Goal: Task Accomplishment & Management: Manage account settings

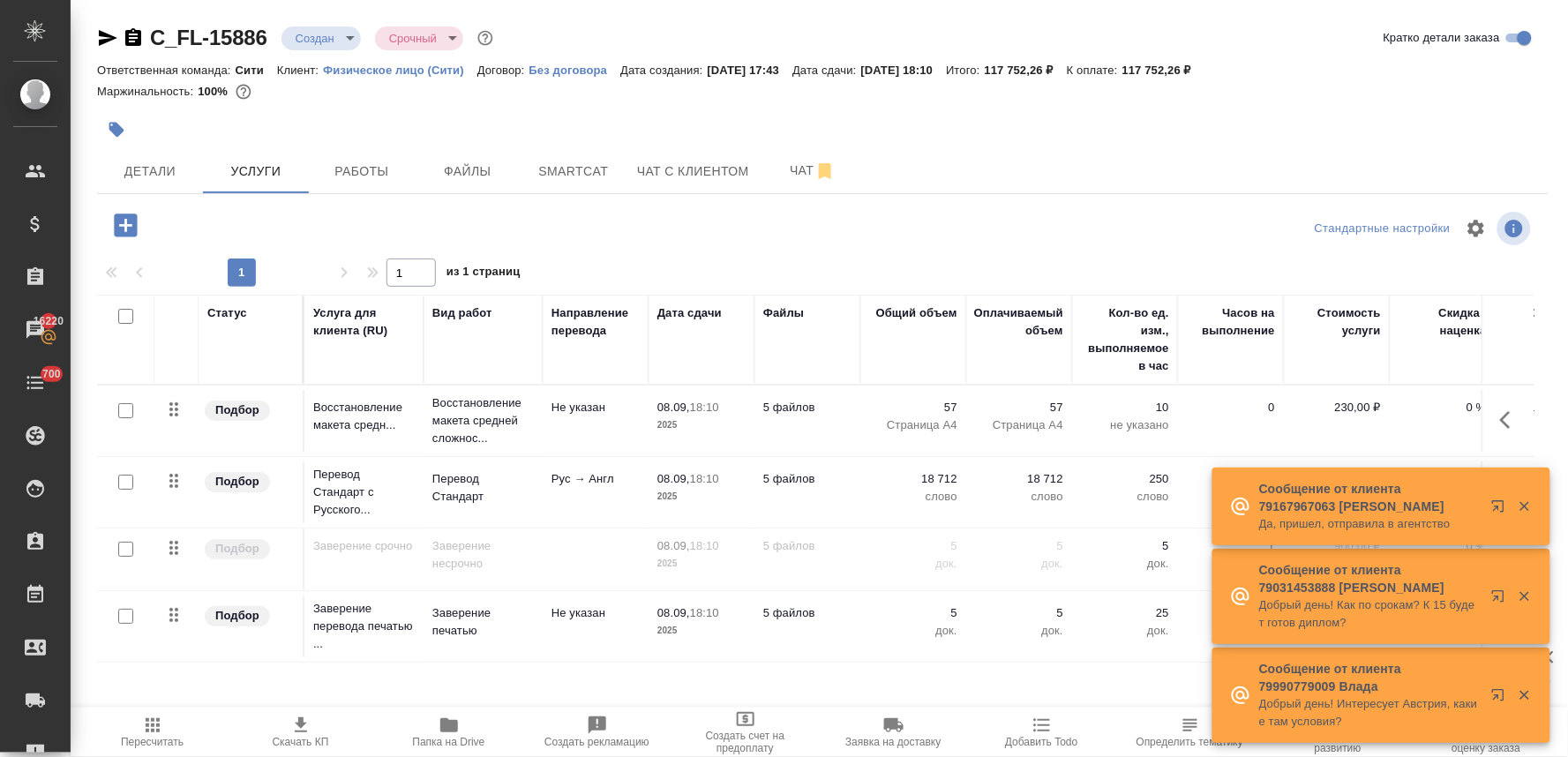
click at [944, 406] on p "57" at bounding box center [913, 407] width 89 height 18
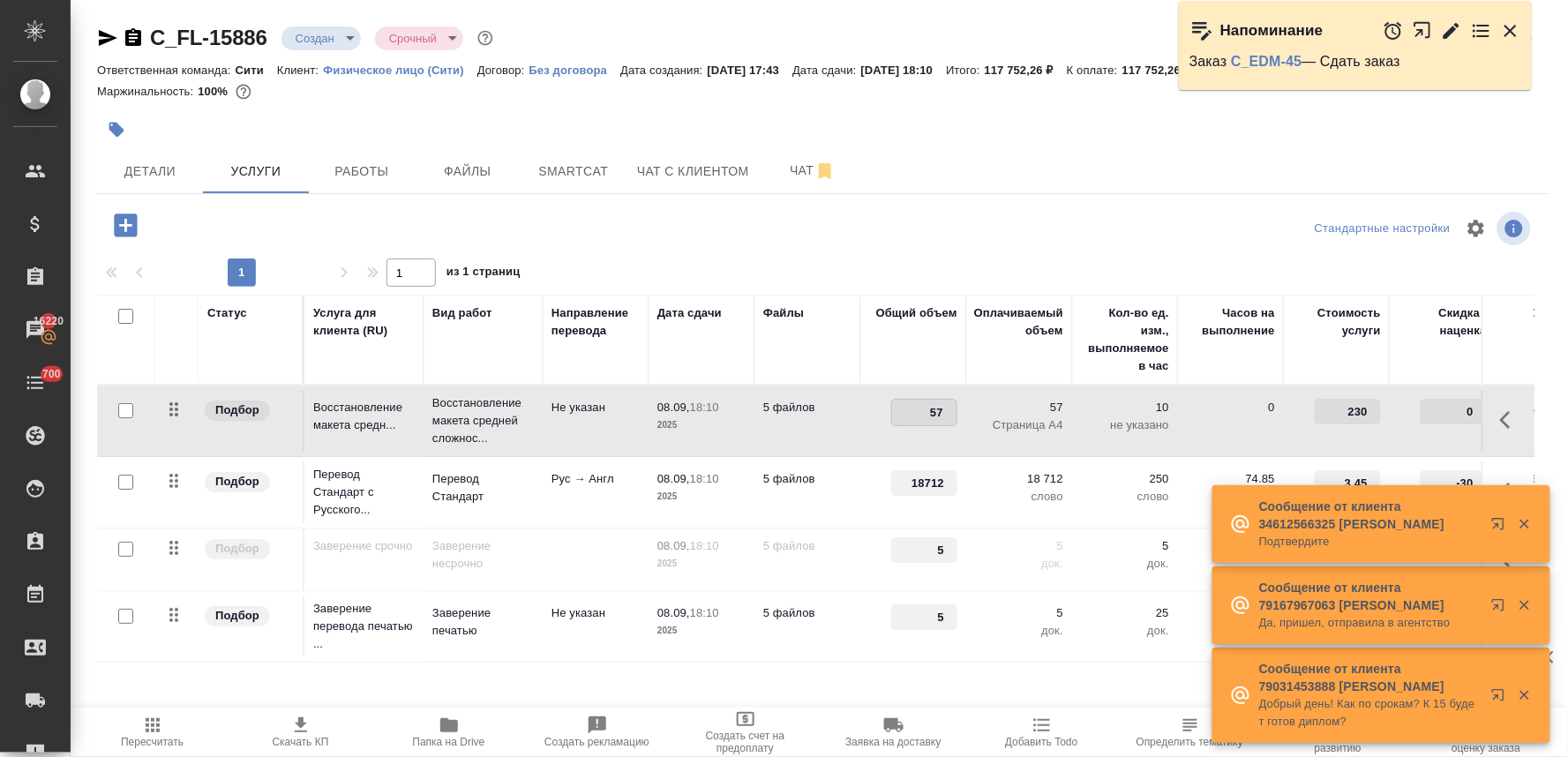
click at [935, 415] on input "57" at bounding box center [923, 412] width 64 height 25
type input "59"
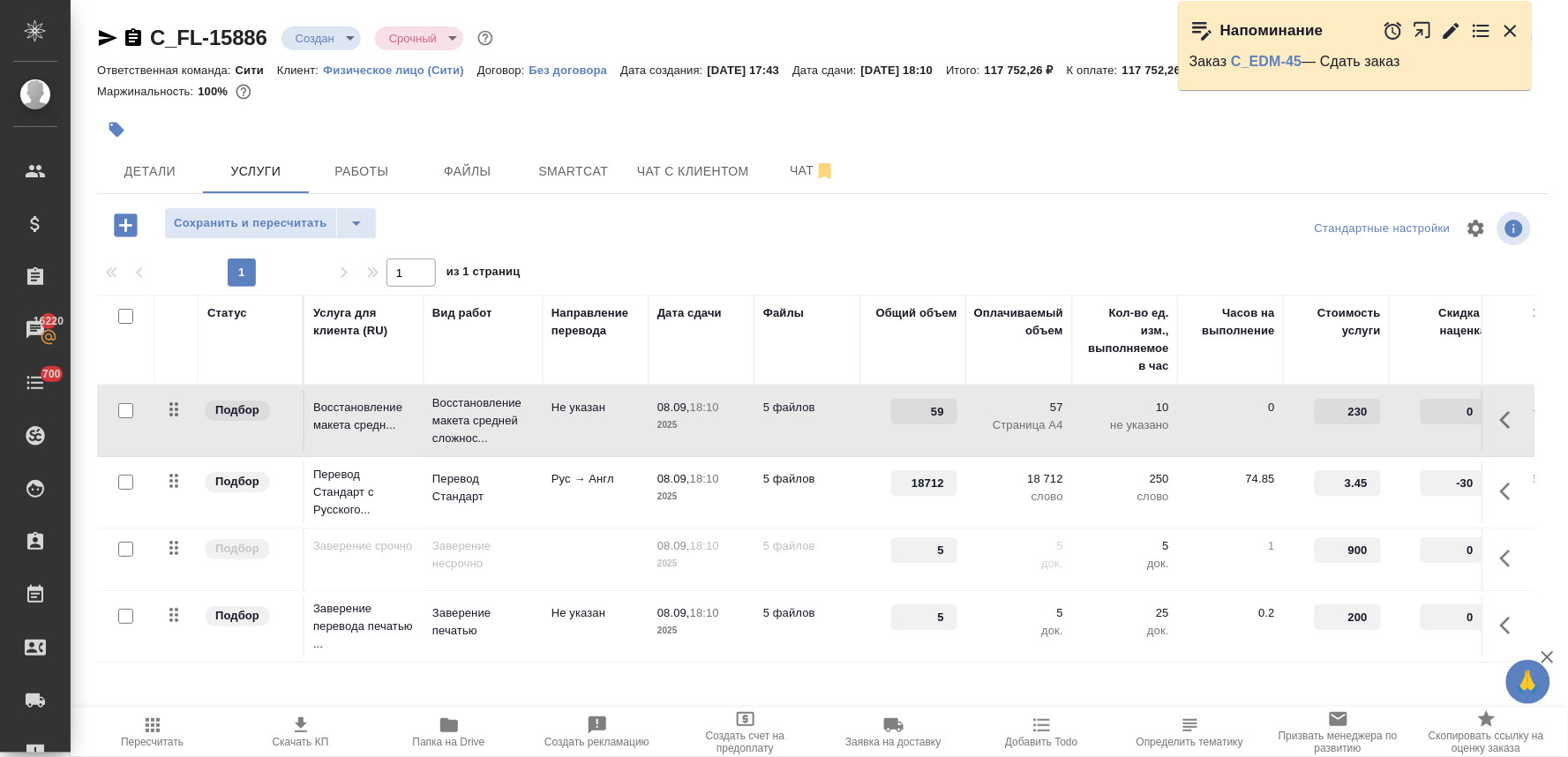
click at [916, 484] on input "18712" at bounding box center [923, 483] width 66 height 25
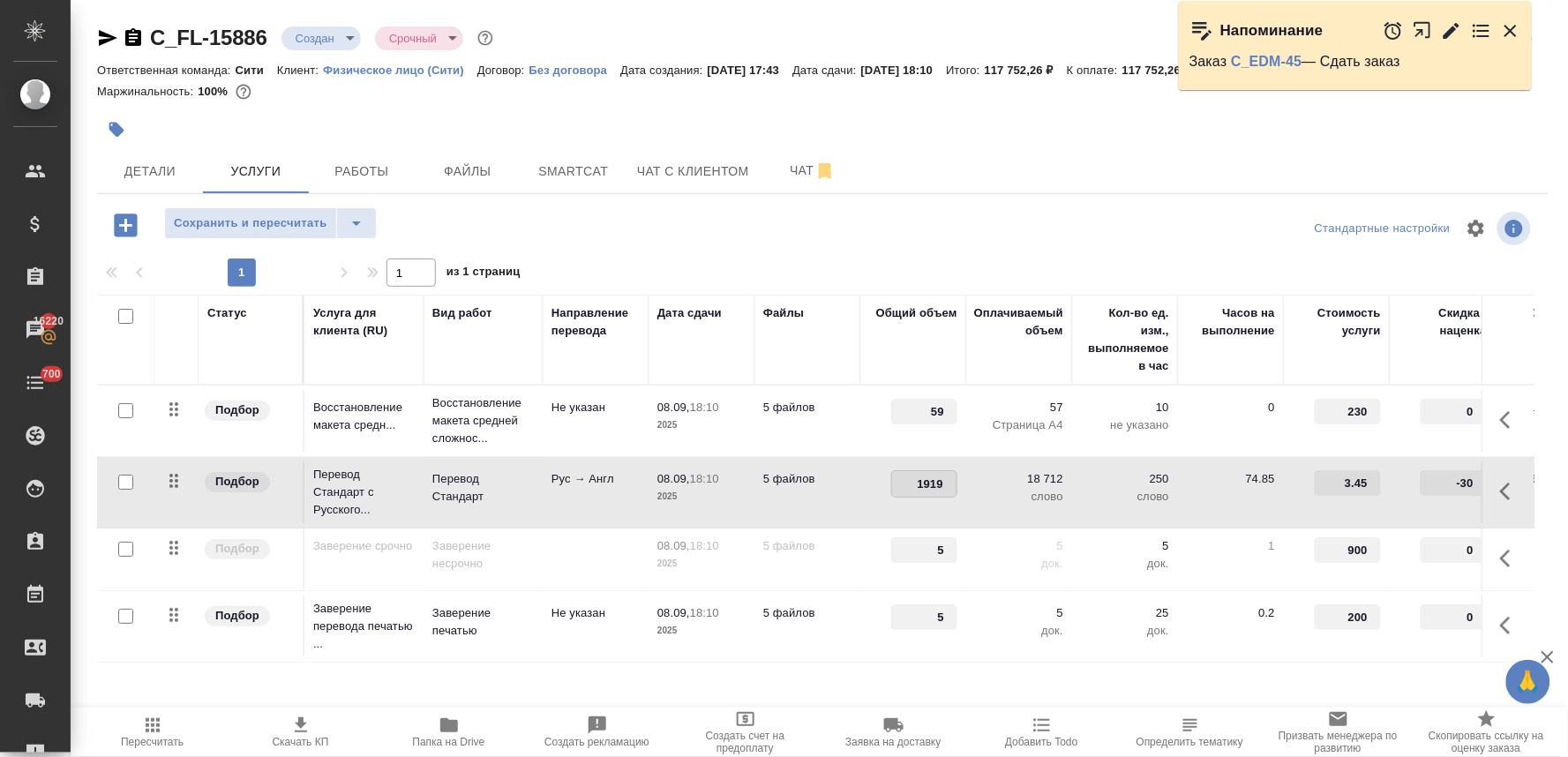
type input "19192"
drag, startPoint x: 929, startPoint y: 619, endPoint x: 949, endPoint y: 616, distance: 20.2
click at [949, 616] on input "5" at bounding box center [923, 617] width 66 height 25
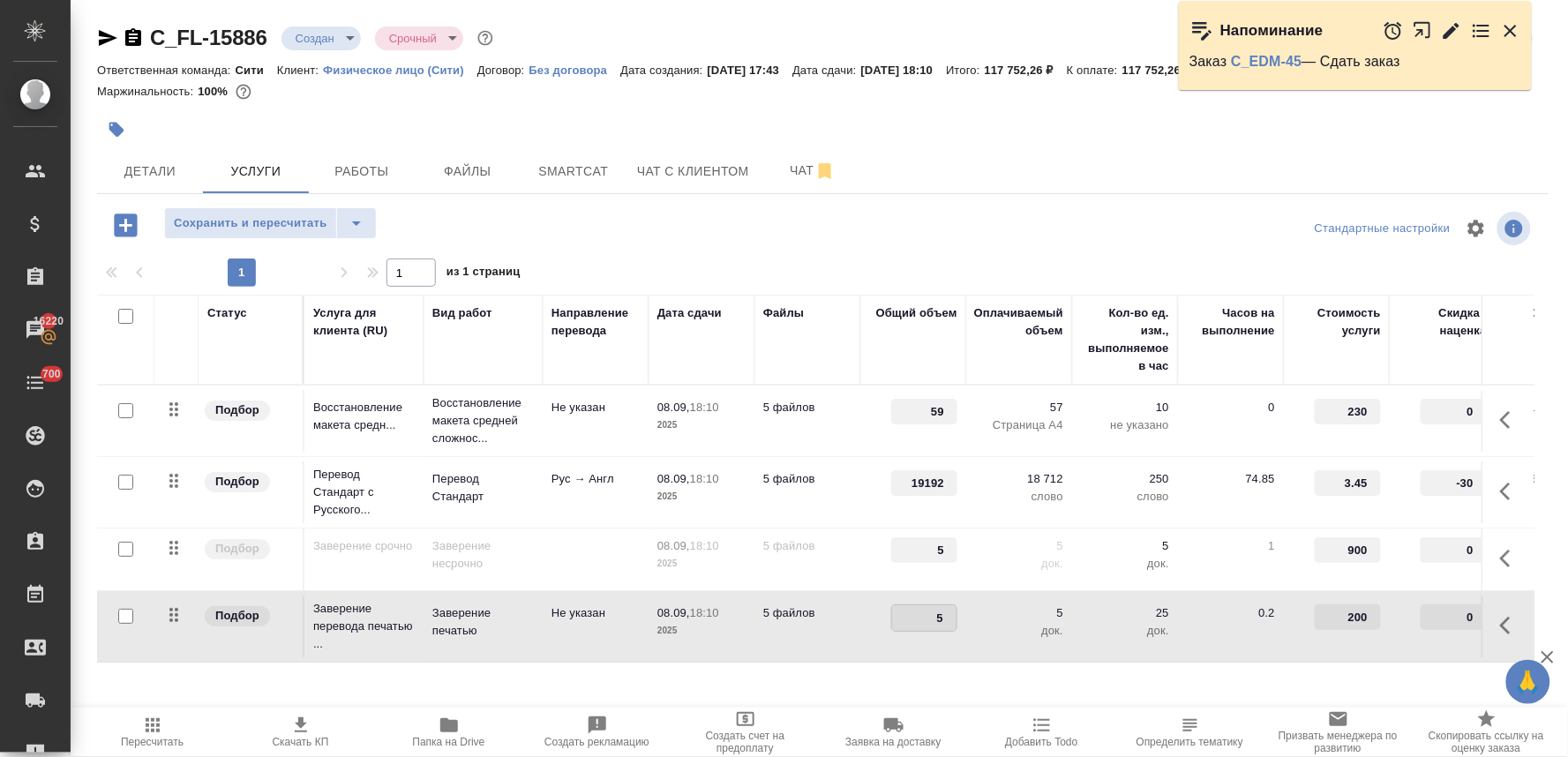
type input "6"
click at [976, 240] on div at bounding box center [822, 228] width 484 height 42
click at [278, 223] on span "Сохранить и пересчитать" at bounding box center [251, 224] width 154 height 21
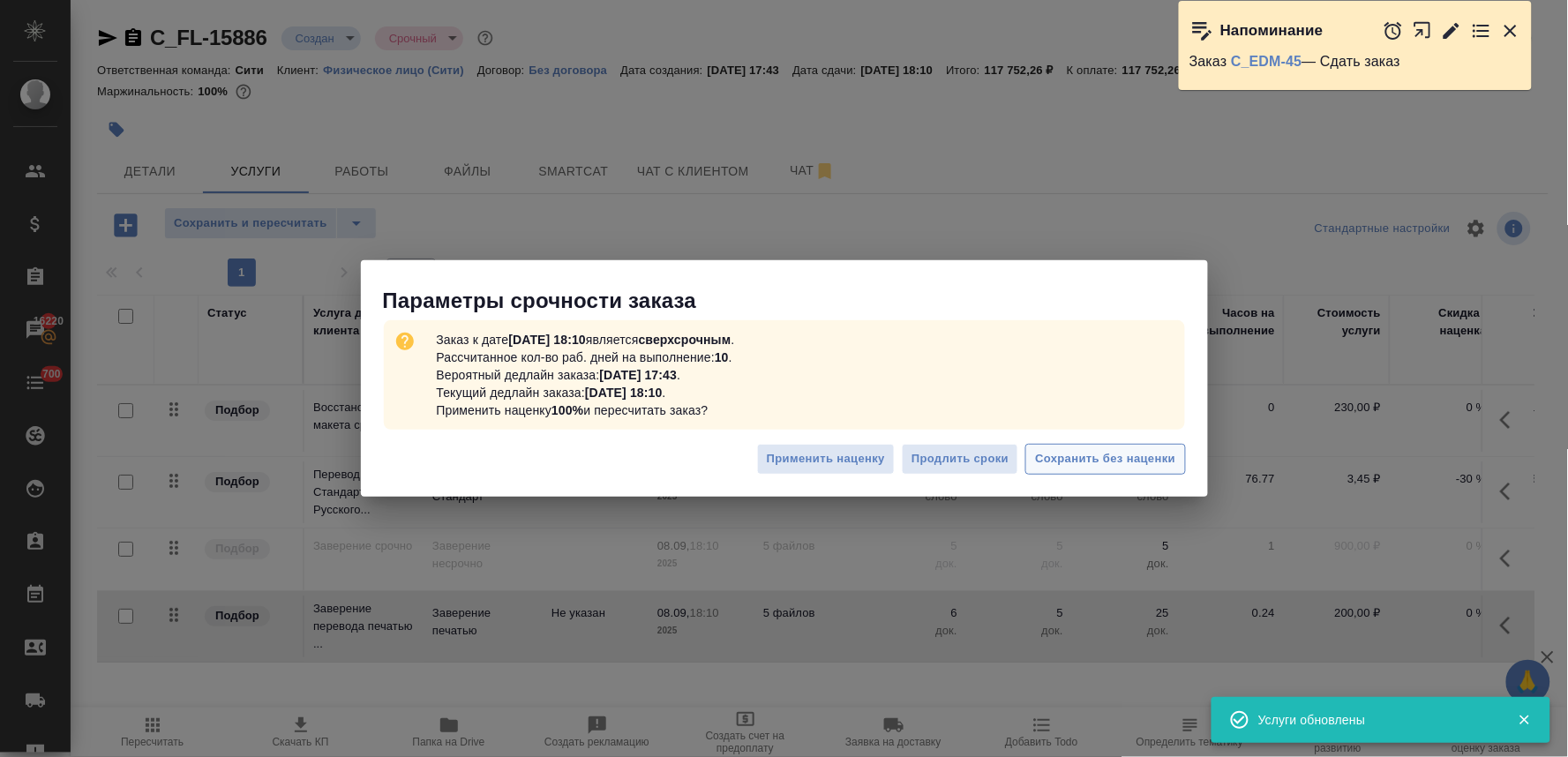
click at [1077, 472] on button "Сохранить без наценки" at bounding box center [1104, 459] width 159 height 31
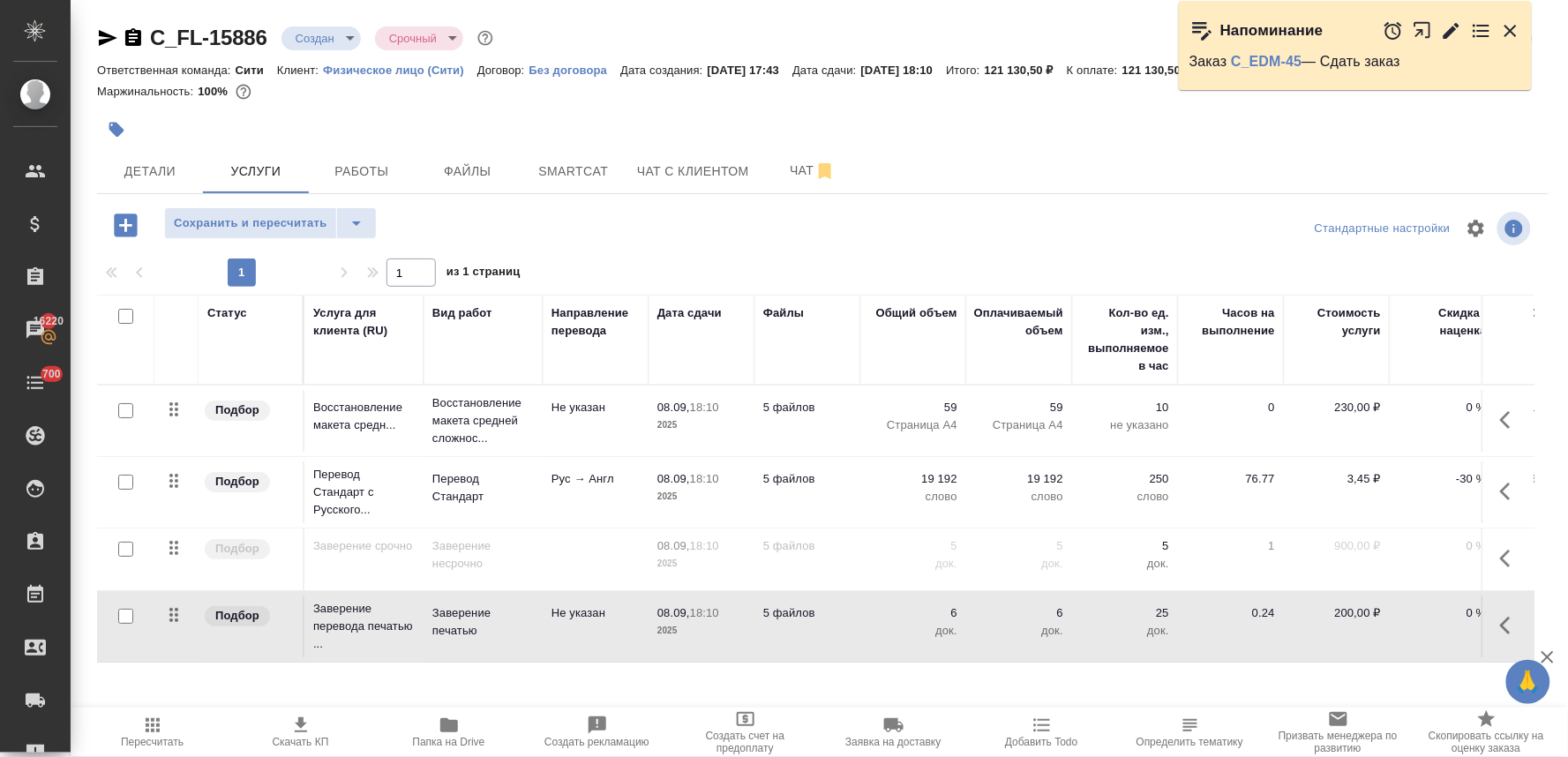
click at [1500, 623] on icon "button" at bounding box center [1510, 626] width 21 height 21
click at [1364, 633] on icon "button" at bounding box center [1374, 626] width 21 height 21
click at [1500, 552] on icon "button" at bounding box center [1510, 558] width 21 height 21
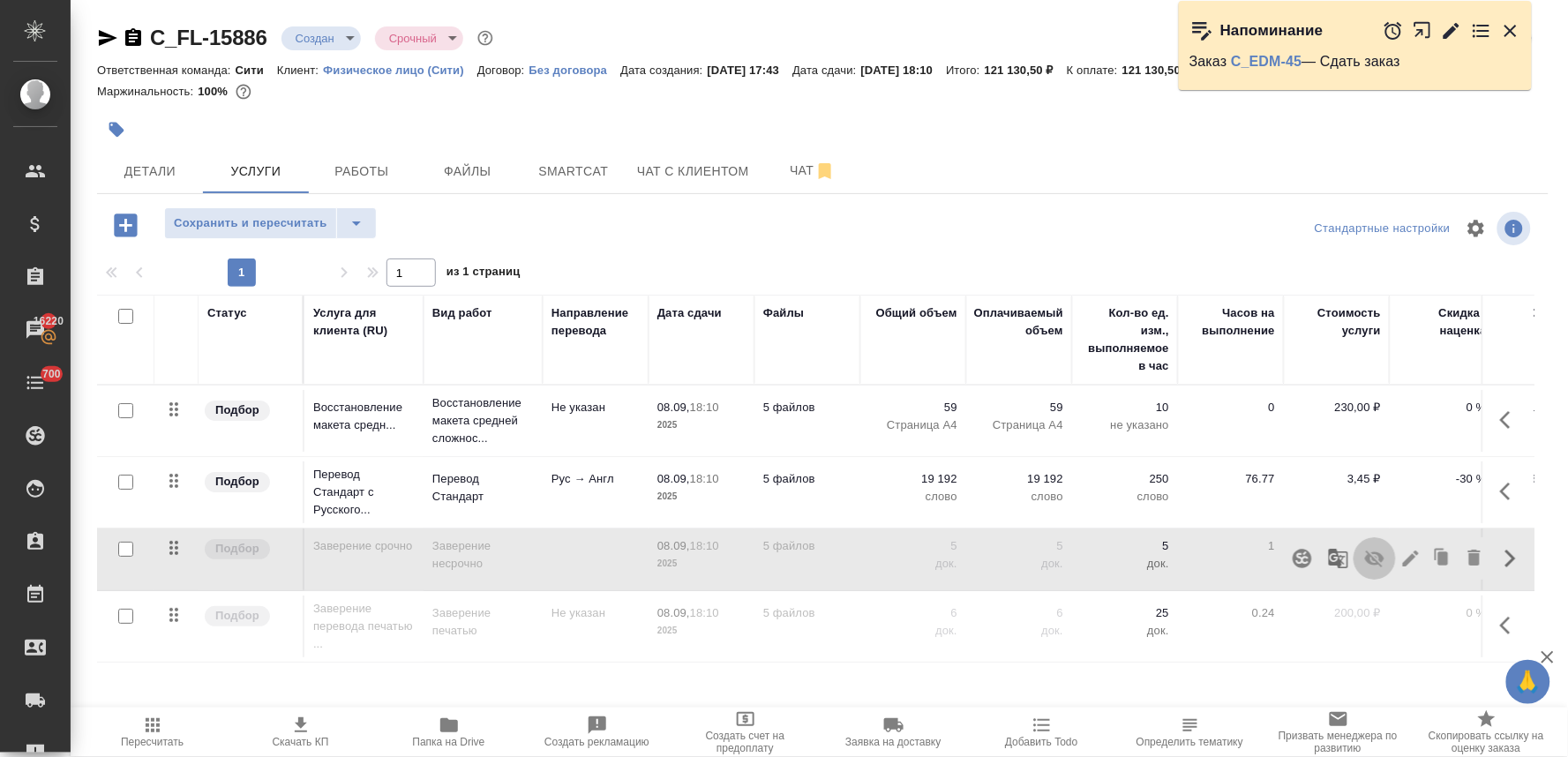
click at [1364, 568] on icon "button" at bounding box center [1374, 558] width 21 height 21
click at [284, 225] on span "Сохранить и пересчитать" at bounding box center [251, 224] width 154 height 21
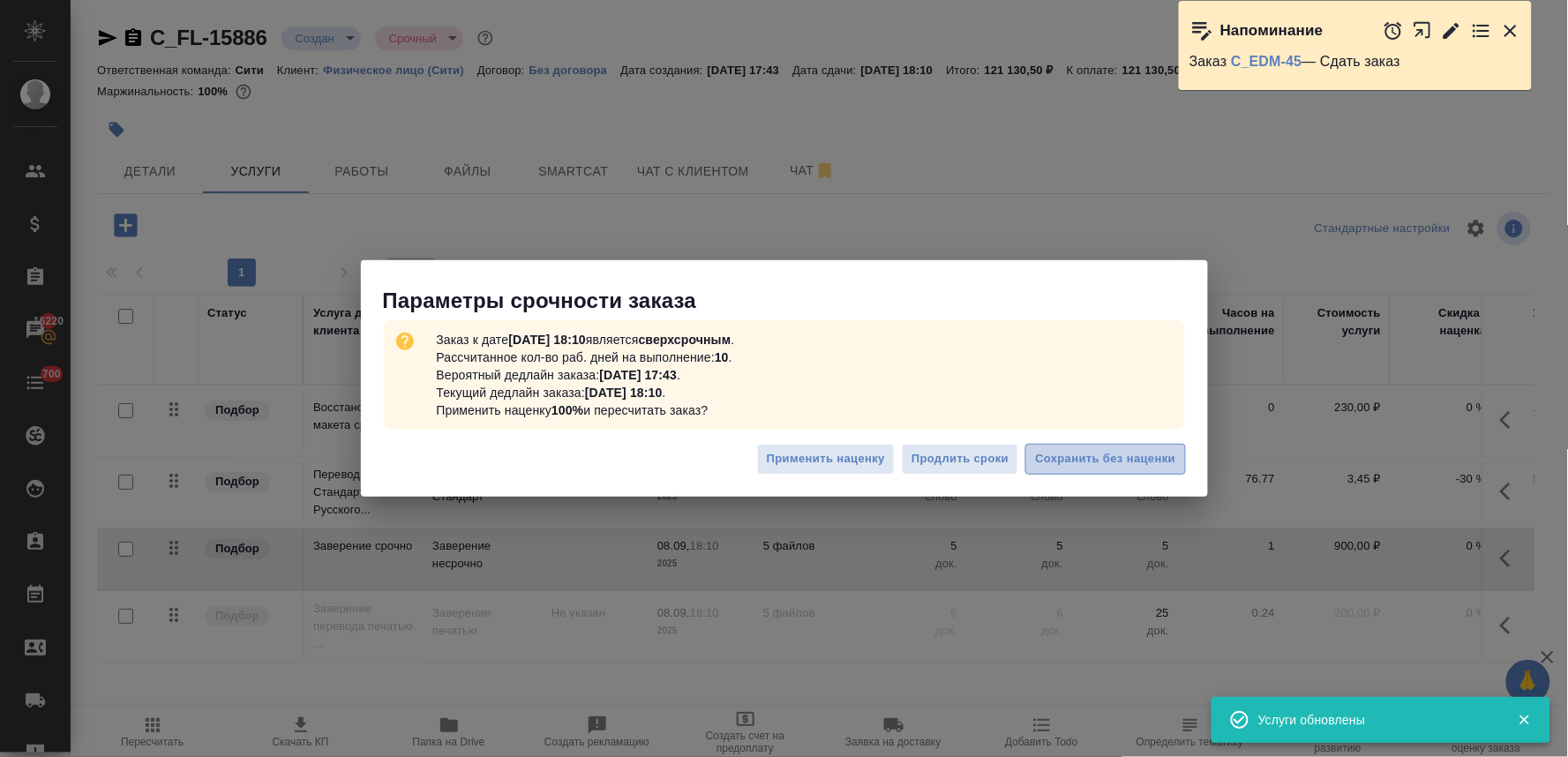
click at [1039, 457] on span "Сохранить без наценки" at bounding box center [1105, 460] width 141 height 21
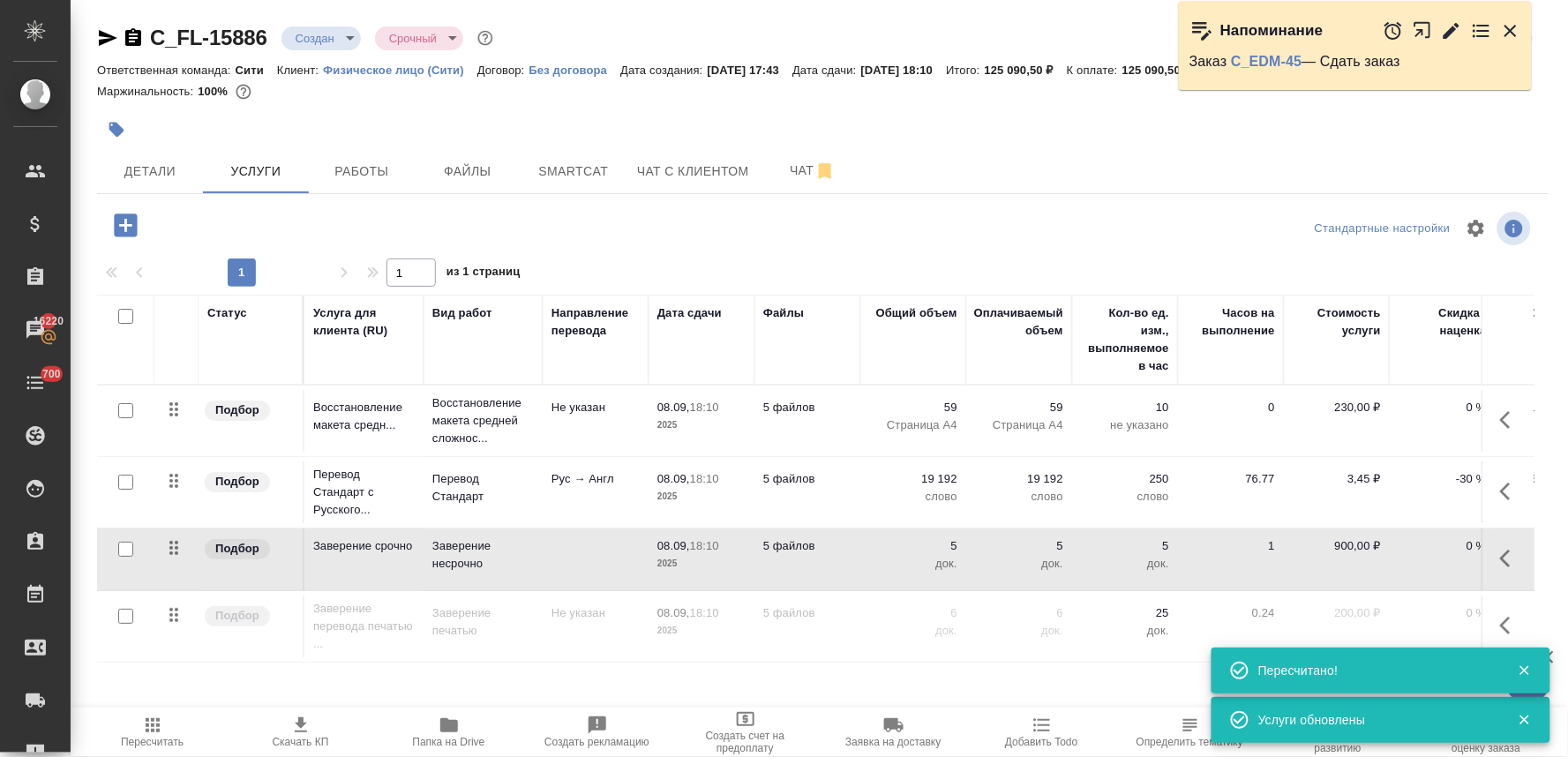
click at [948, 557] on p "док." at bounding box center [913, 564] width 89 height 18
drag, startPoint x: 960, startPoint y: 547, endPoint x: 977, endPoint y: 544, distance: 17.3
click at [975, 544] on tr "Подбор Заверение срочно Заверение несрочно 08.09, 18:10 2025 5 файлов 5 5 док. …" at bounding box center [928, 559] width 1663 height 62
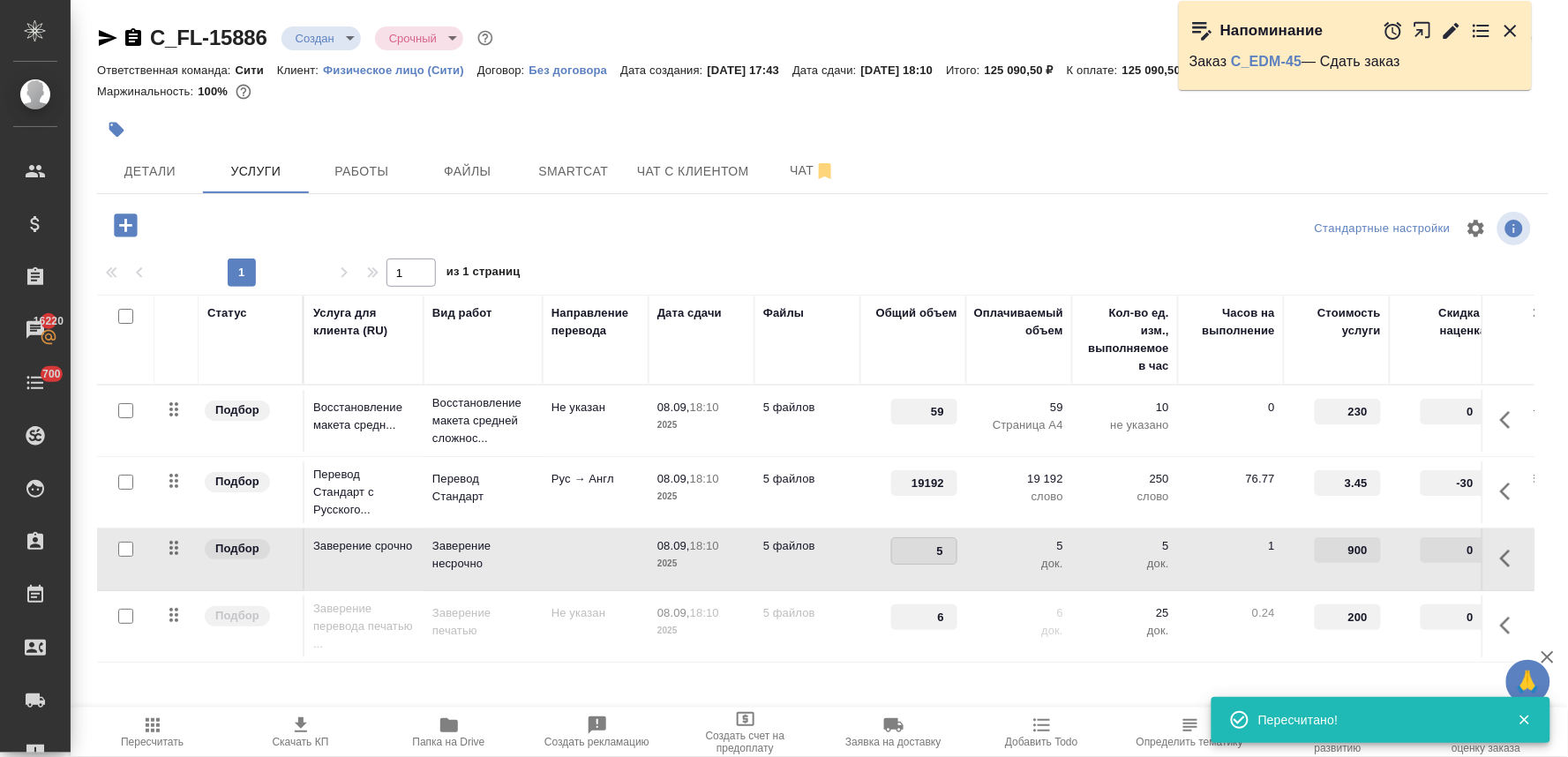
type input "6"
click at [920, 259] on div "1 1 из 1 страниц" at bounding box center [823, 272] width 1452 height 28
click at [291, 221] on span "Сохранить и пересчитать" at bounding box center [251, 224] width 154 height 21
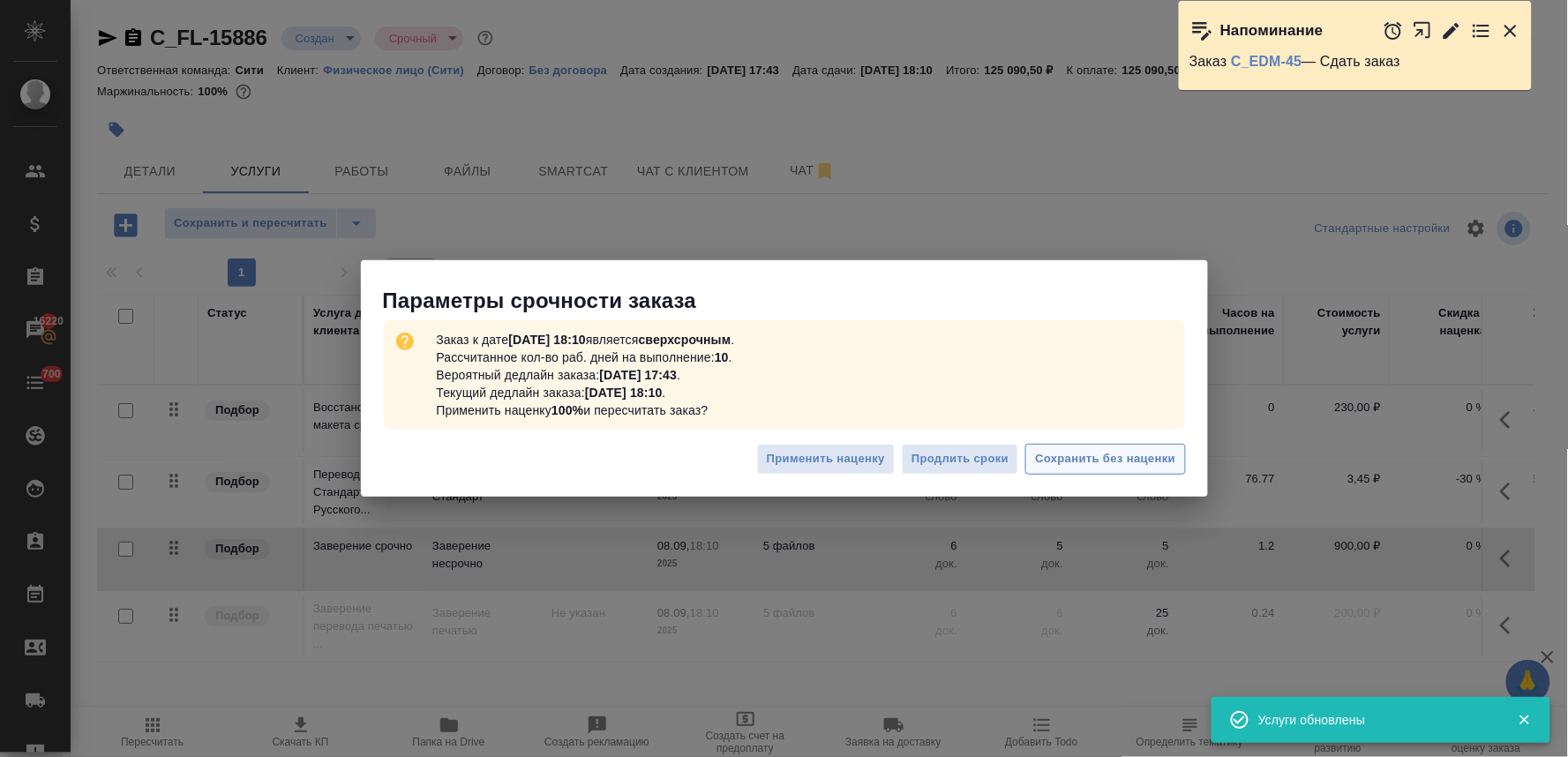
click at [1089, 463] on span "Сохранить без наценки" at bounding box center [1105, 460] width 141 height 21
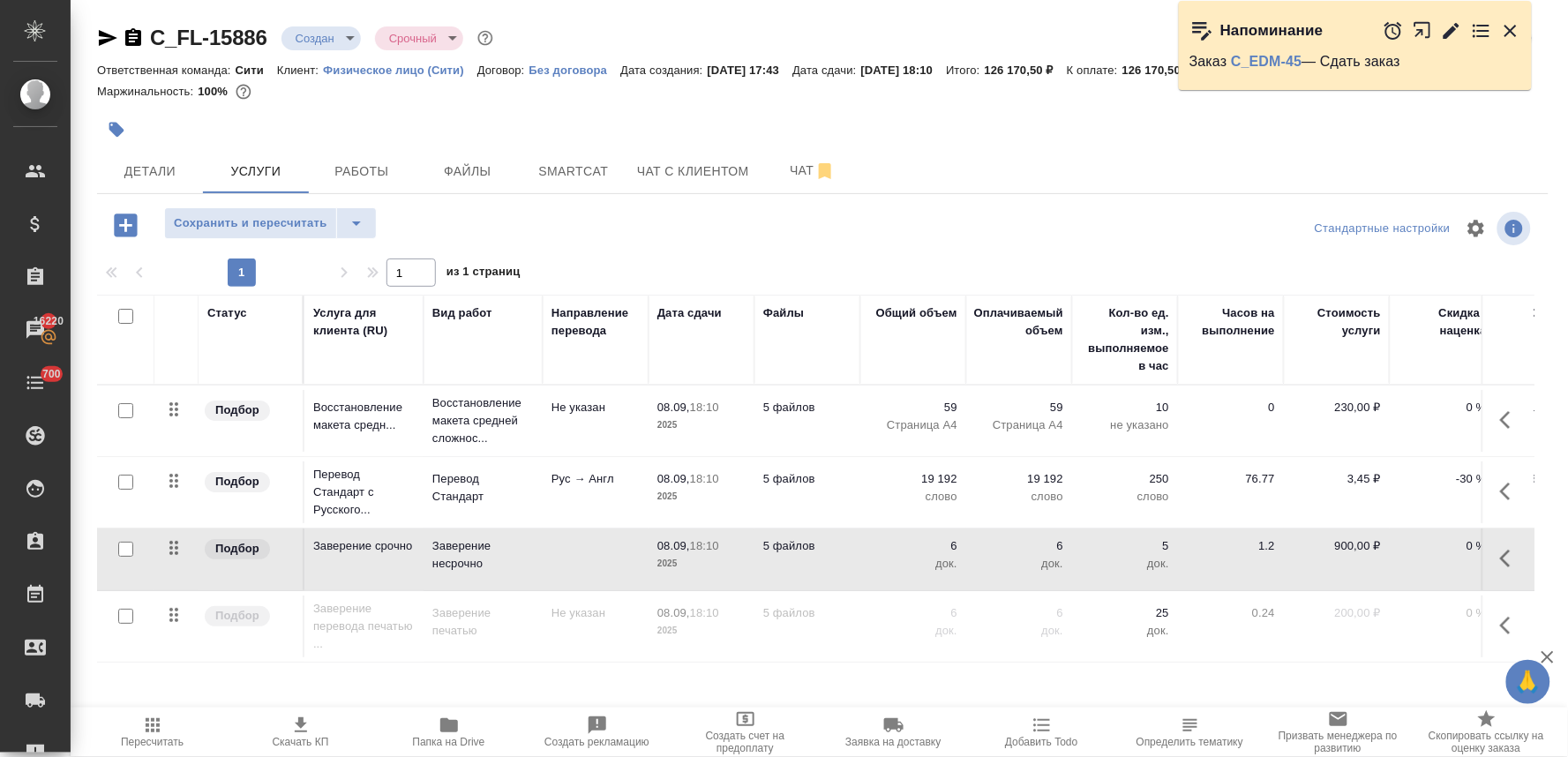
click at [307, 738] on span "Скачать КП" at bounding box center [301, 742] width 57 height 12
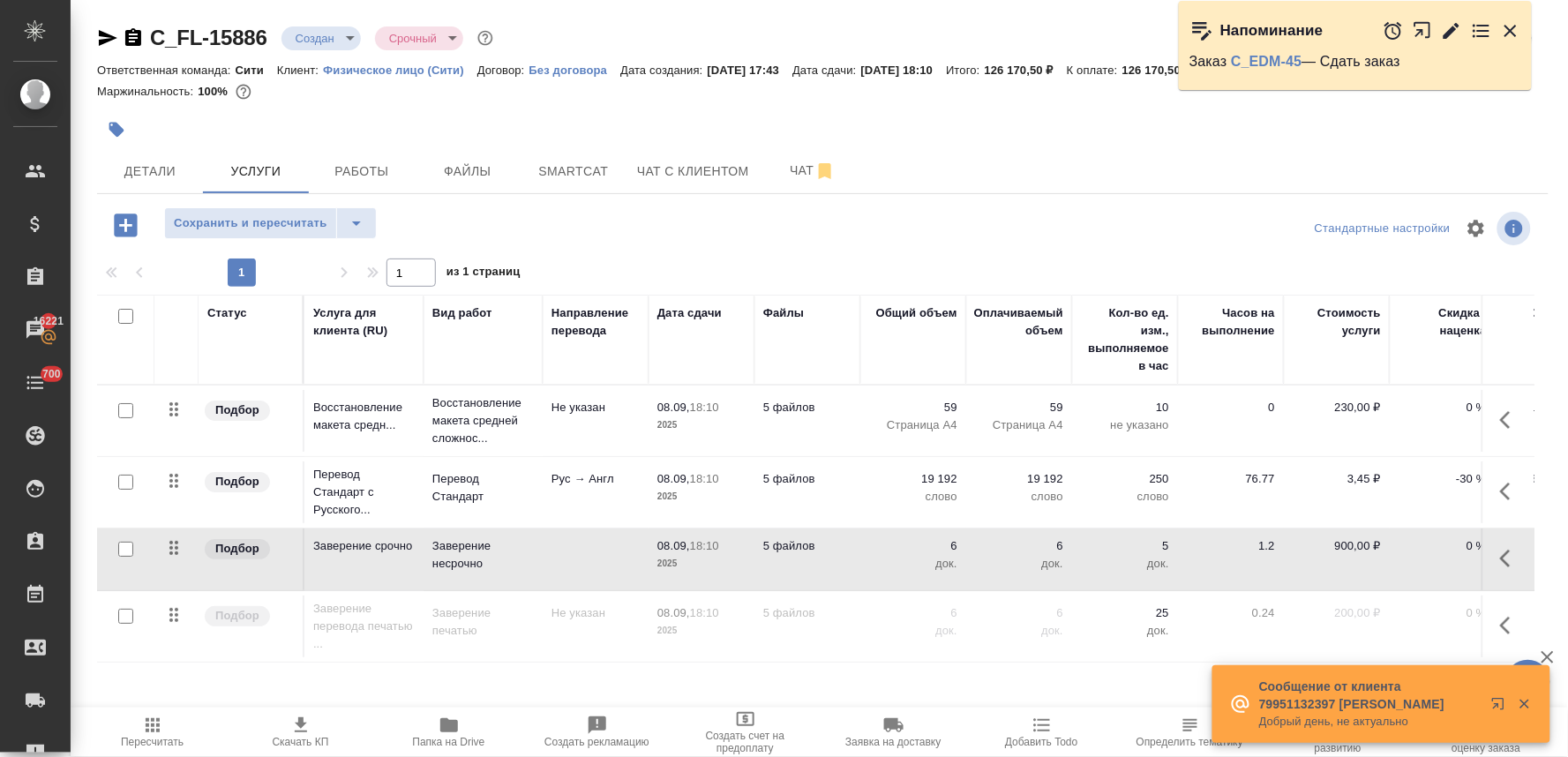
drag, startPoint x: 586, startPoint y: 227, endPoint x: 636, endPoint y: 255, distance: 57.3
click at [586, 227] on div at bounding box center [822, 228] width 484 height 42
click at [1500, 552] on icon "button" at bounding box center [1510, 558] width 21 height 21
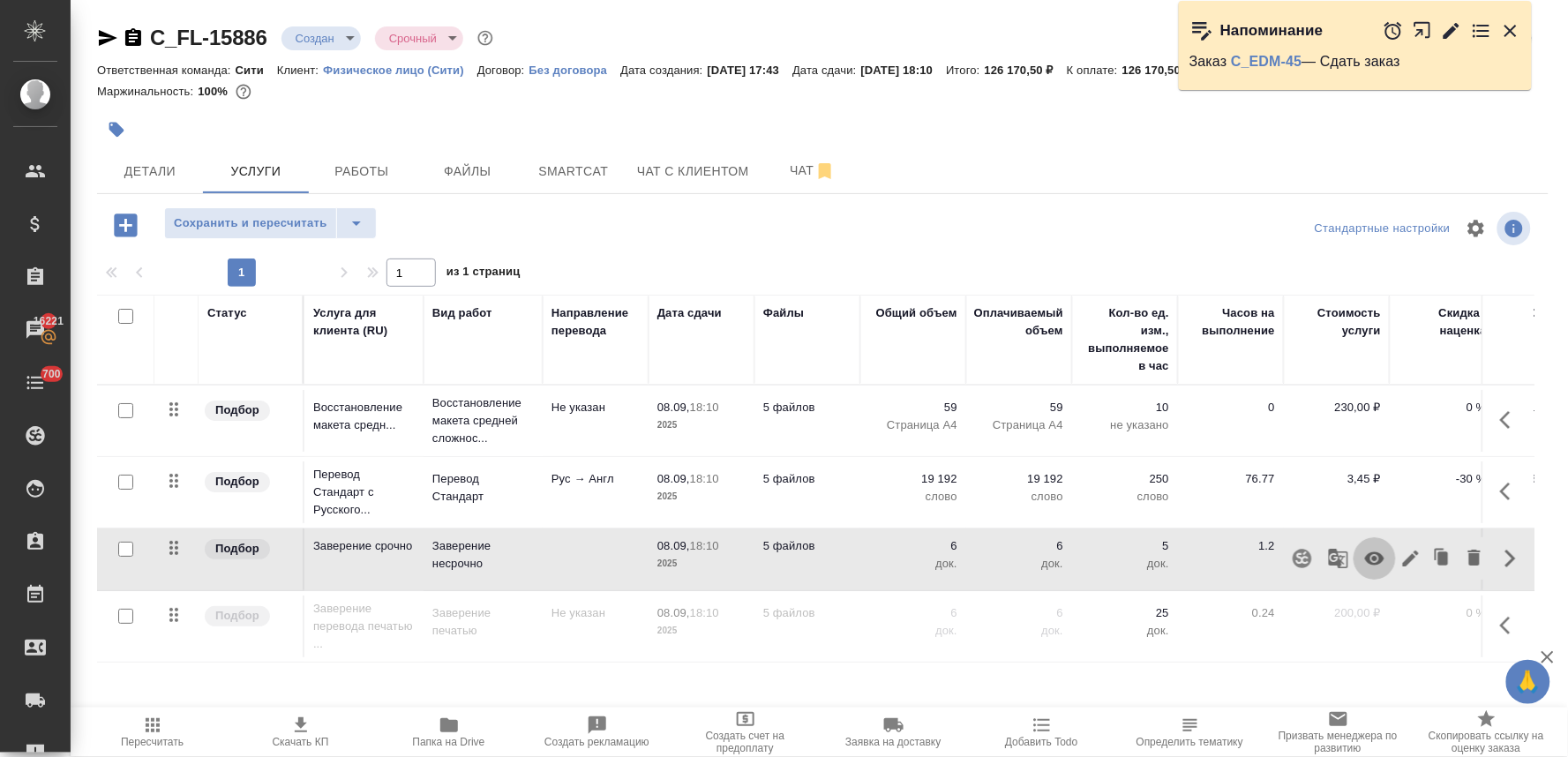
click at [1368, 563] on icon "button" at bounding box center [1374, 558] width 21 height 21
click at [1500, 637] on icon "button" at bounding box center [1510, 626] width 21 height 21
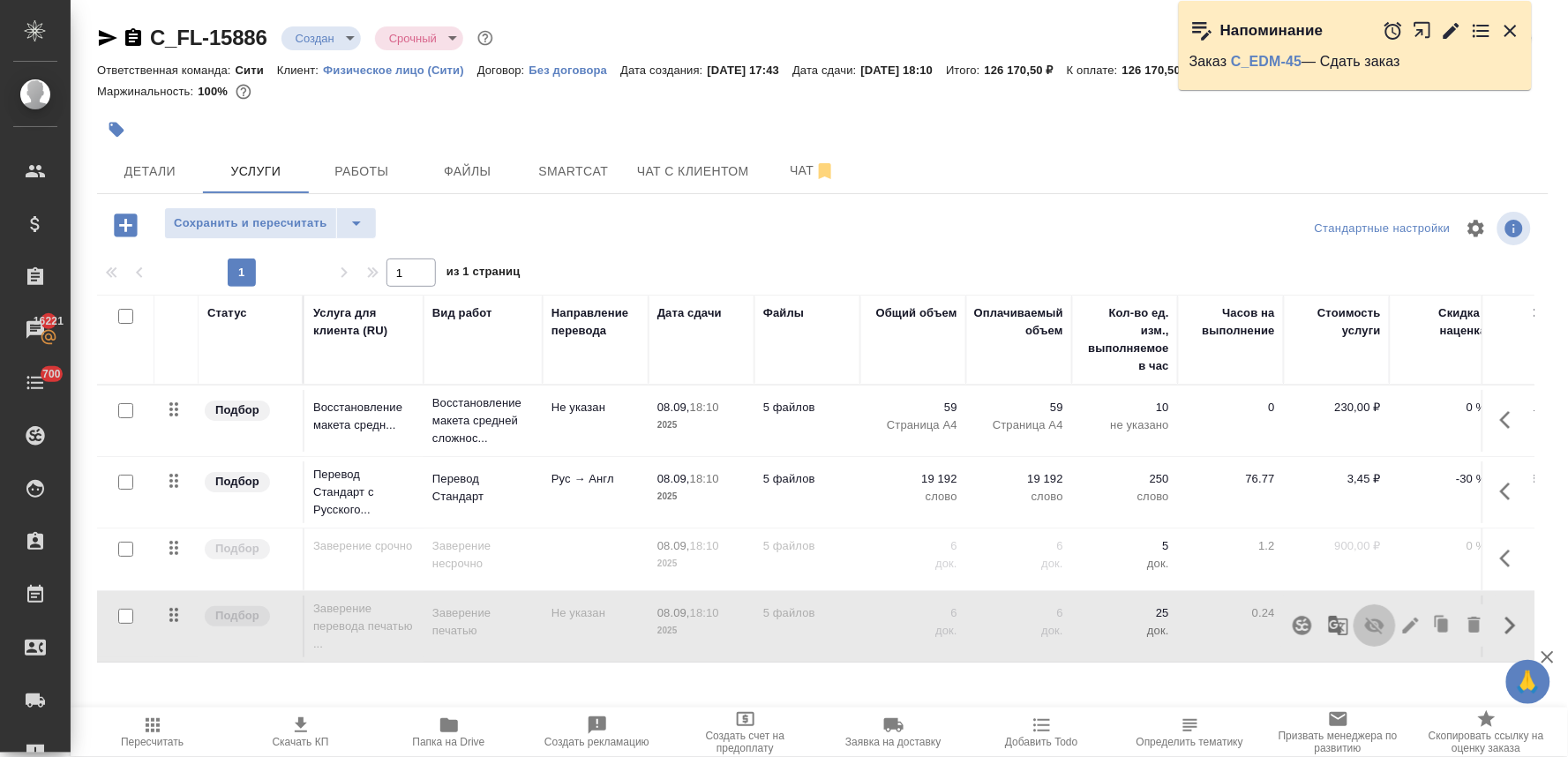
click at [1365, 626] on icon "button" at bounding box center [1374, 626] width 20 height 17
click at [163, 739] on span "Пересчитать" at bounding box center [152, 742] width 62 height 12
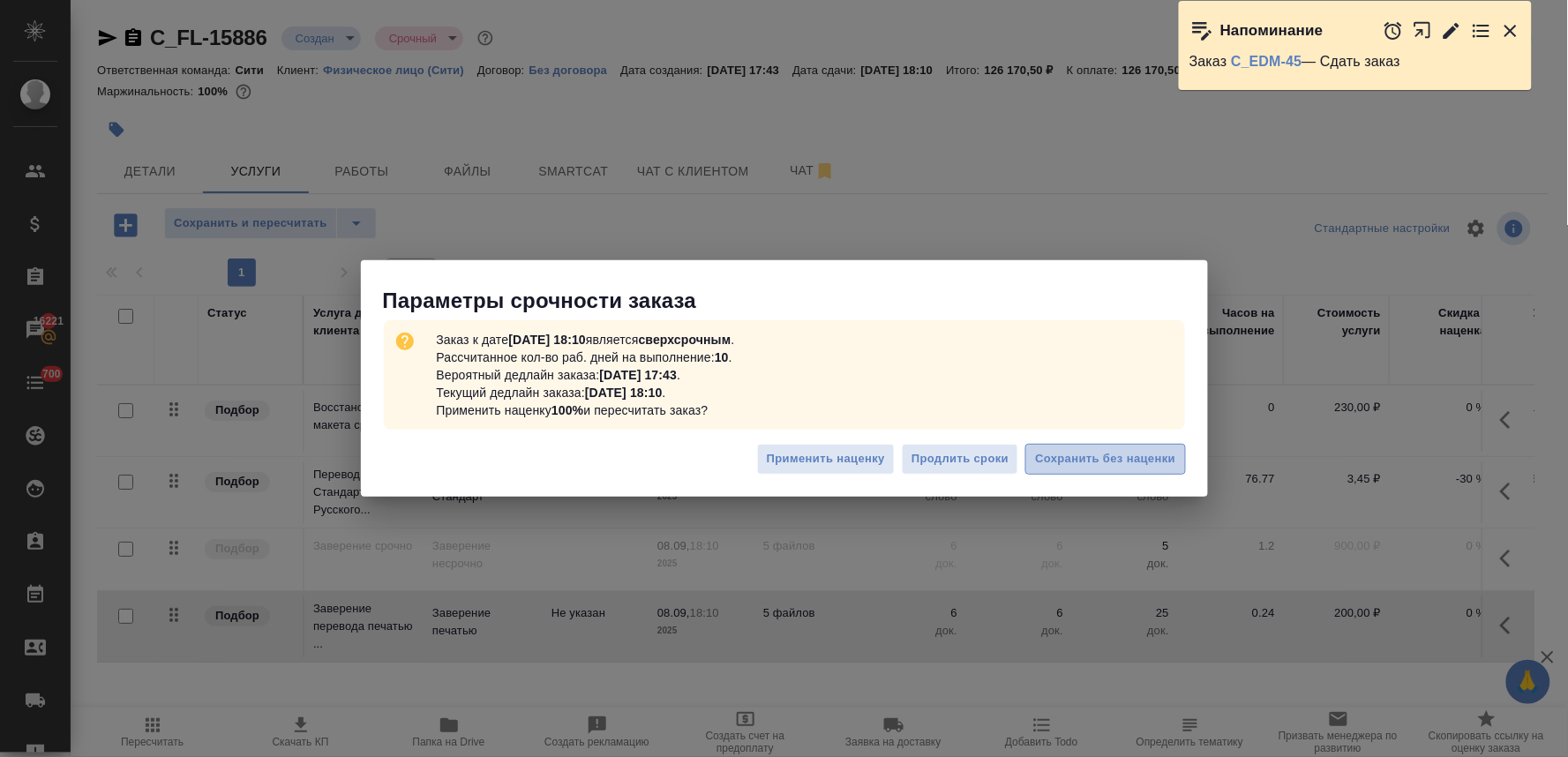
click at [1115, 463] on span "Сохранить без наценки" at bounding box center [1105, 460] width 141 height 21
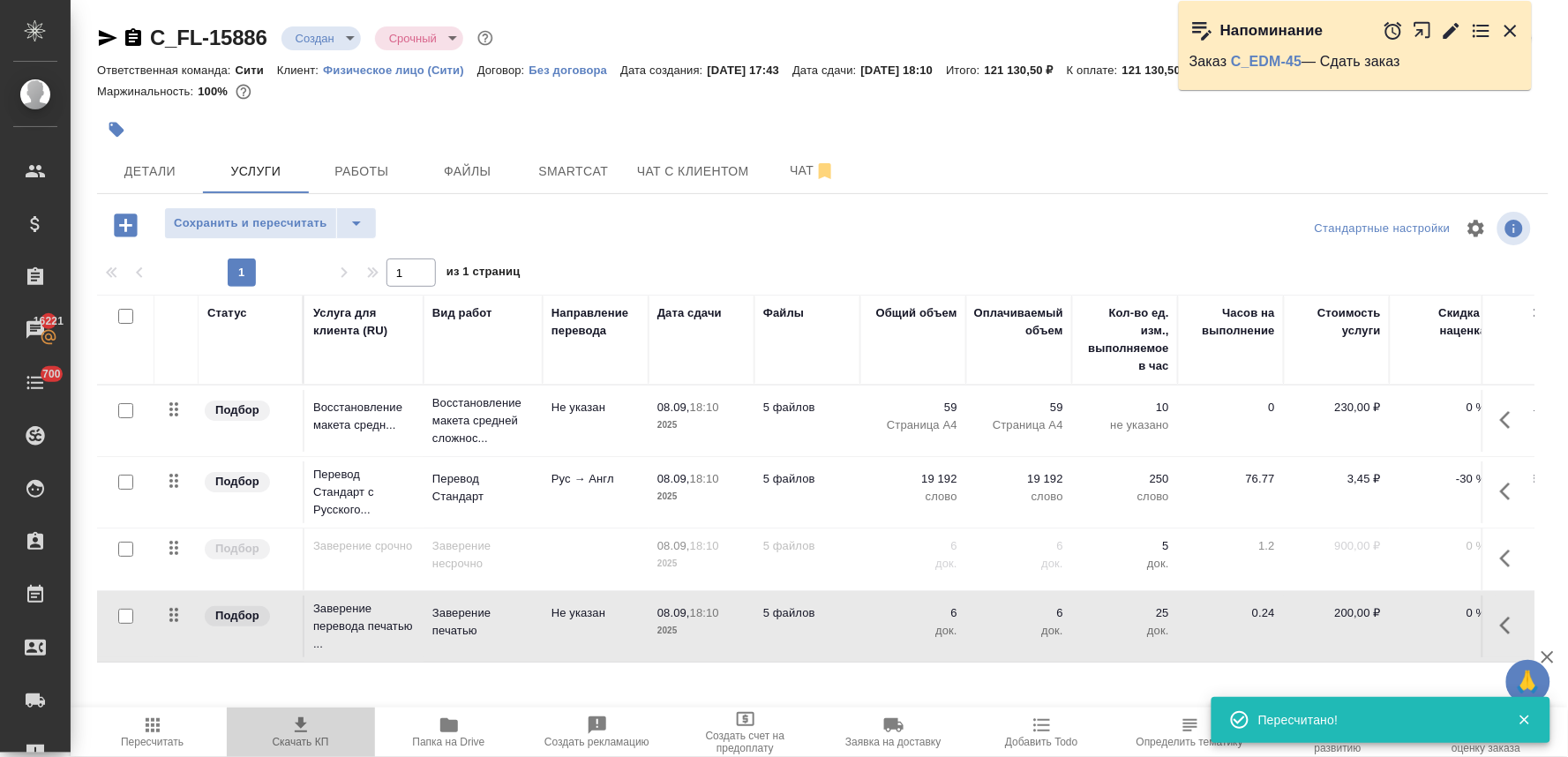
click at [313, 733] on span "Скачать КП" at bounding box center [301, 732] width 127 height 34
click at [443, 112] on div at bounding box center [580, 130] width 968 height 39
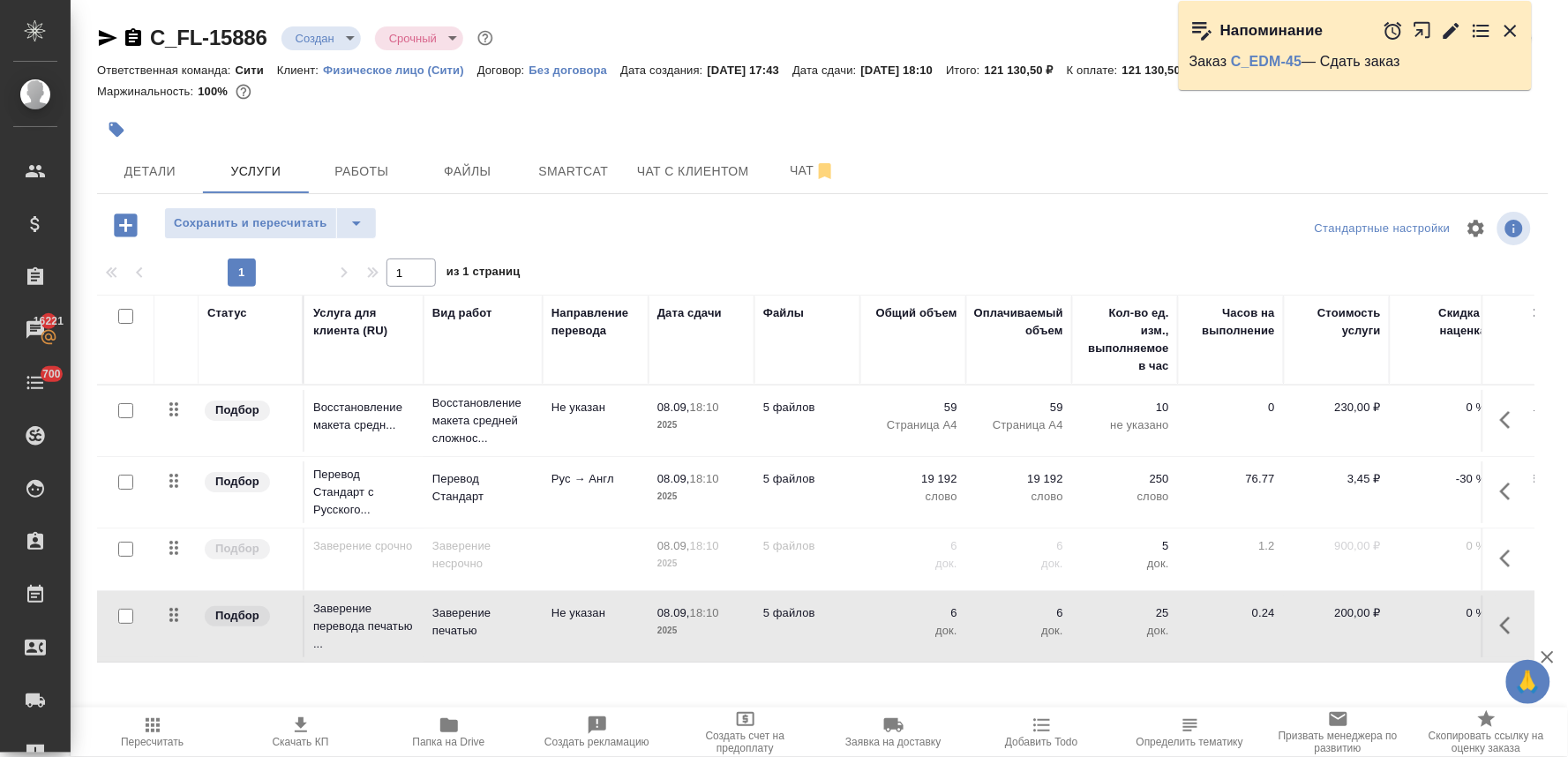
scroll to position [0, 239]
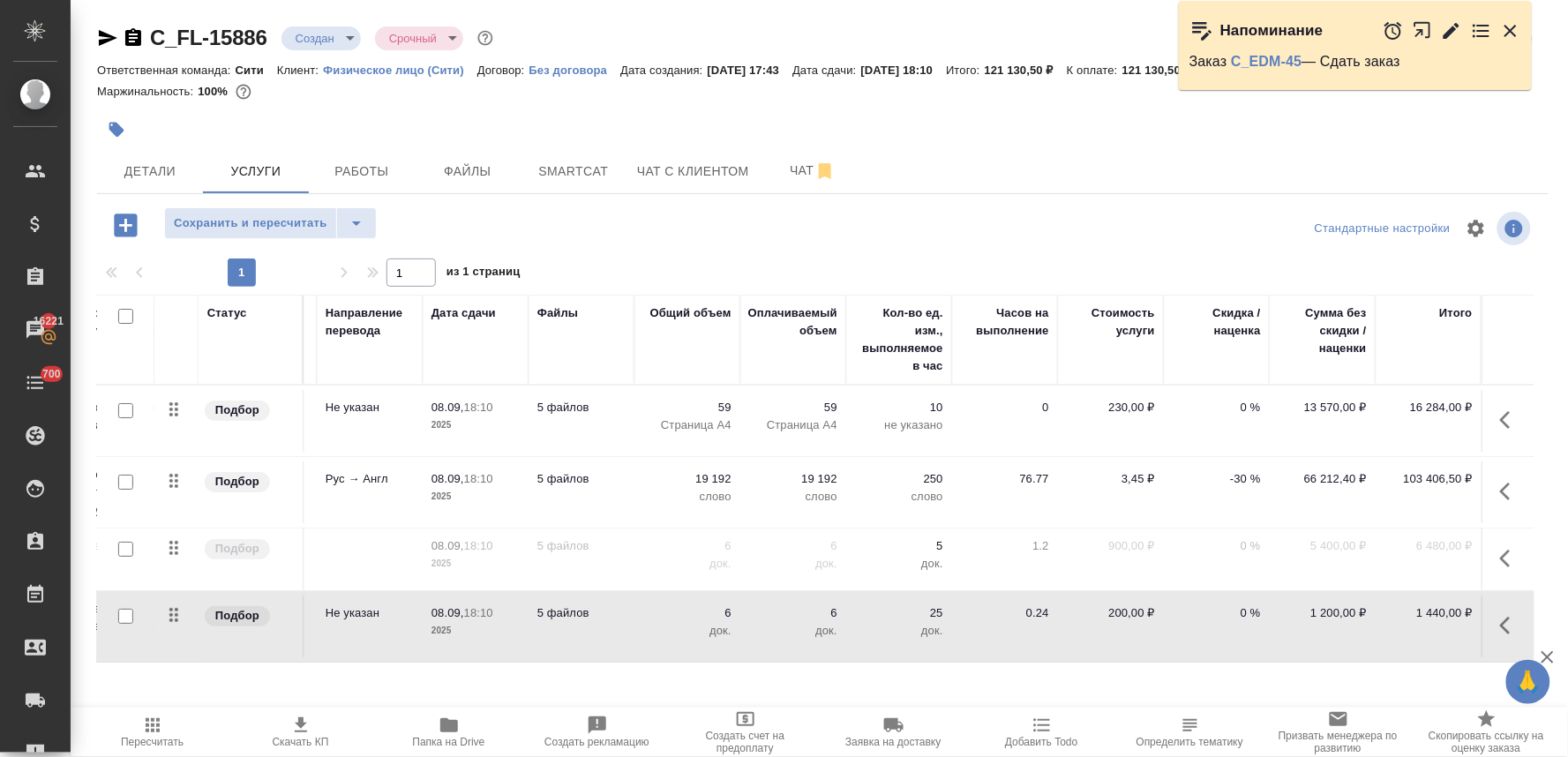
click at [1220, 480] on p "-30 %" at bounding box center [1216, 479] width 89 height 18
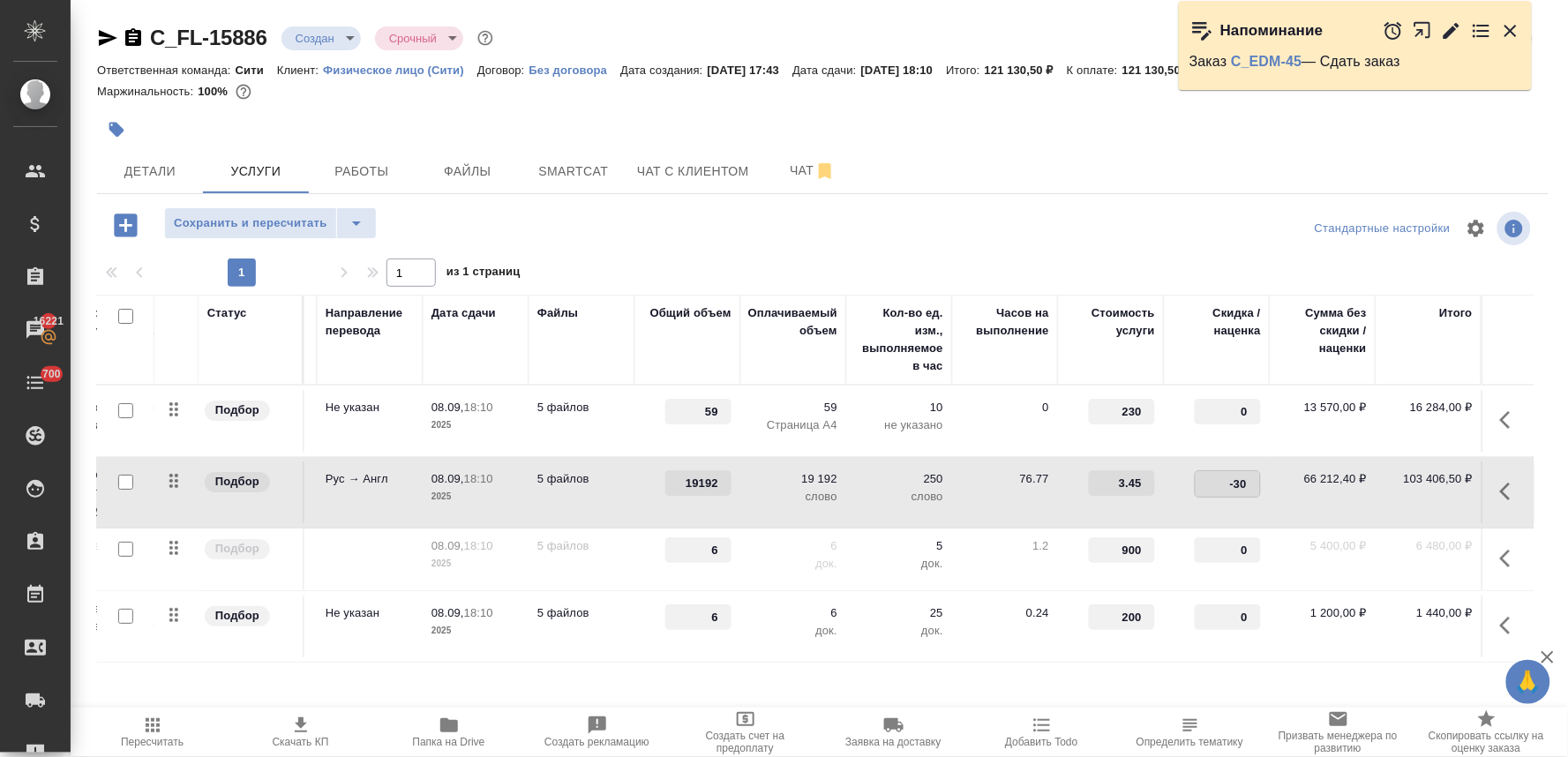
drag, startPoint x: 1211, startPoint y: 481, endPoint x: 1280, endPoint y: 474, distance: 69.4
click at [1280, 474] on tr "Подбор Перевод Стандарт с Русского... Перевод Стандарт Рус → Англ 08.09, 18:10 …" at bounding box center [702, 492] width 1663 height 72
type input "0"
drag, startPoint x: 1041, startPoint y: 206, endPoint x: 563, endPoint y: 227, distance: 478.5
click at [1032, 206] on div "C_FL-15886 Создан new Срочный urgent Кратко детали заказа Ответственная команда…" at bounding box center [823, 360] width 1470 height 720
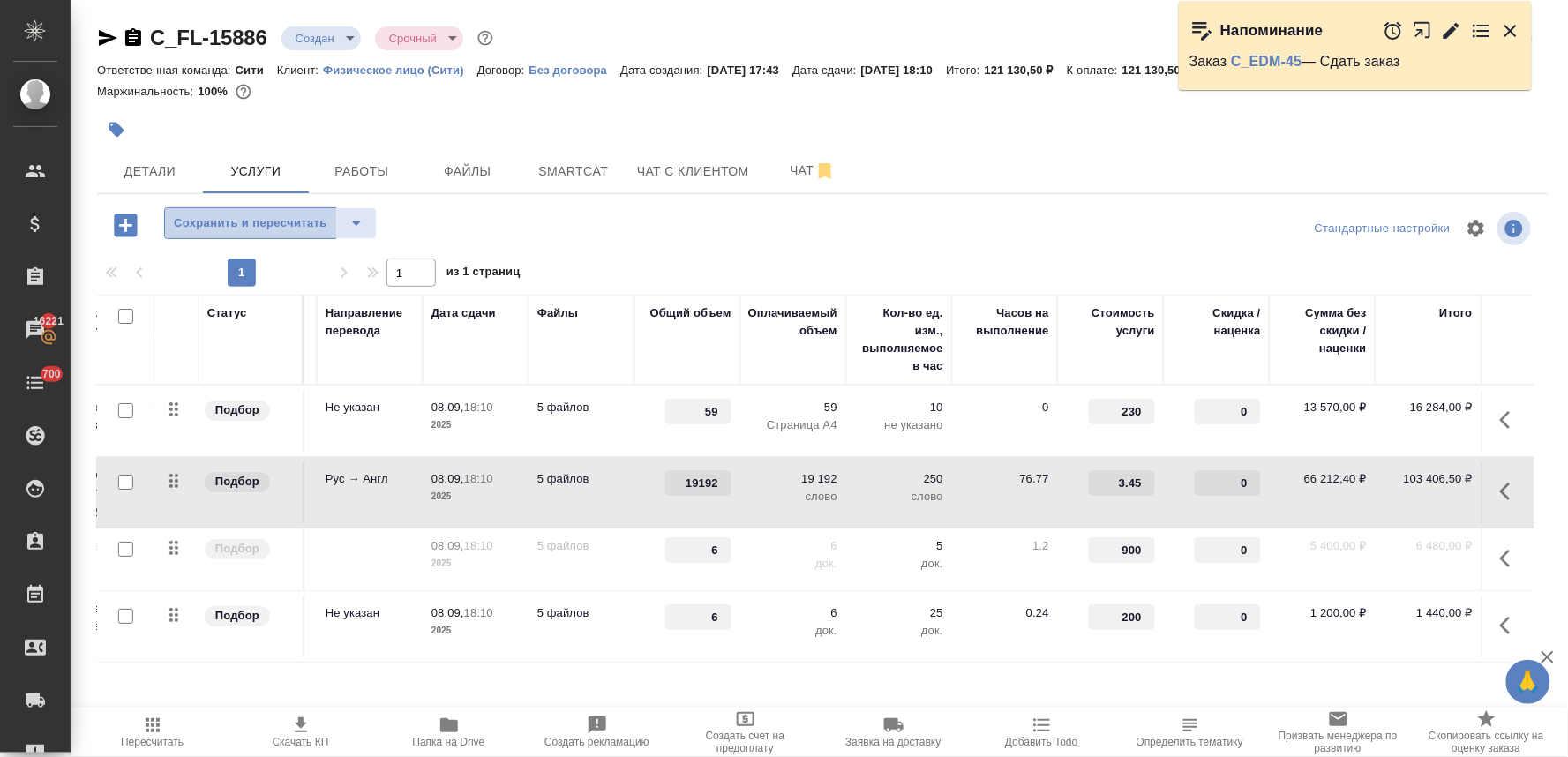
click at [294, 224] on span "Сохранить и пересчитать" at bounding box center [251, 224] width 154 height 21
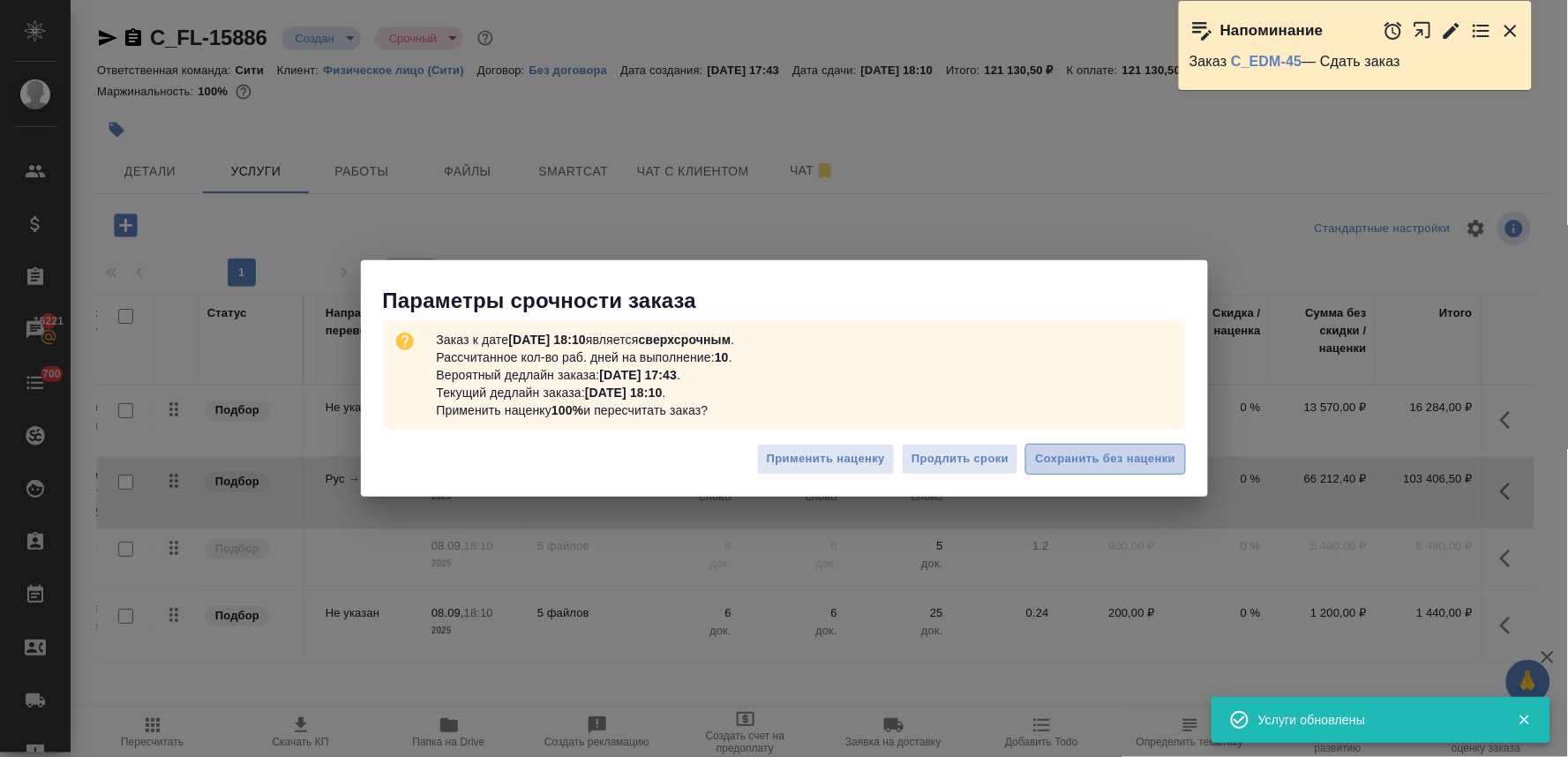
click at [1122, 457] on span "Сохранить без наценки" at bounding box center [1105, 460] width 141 height 21
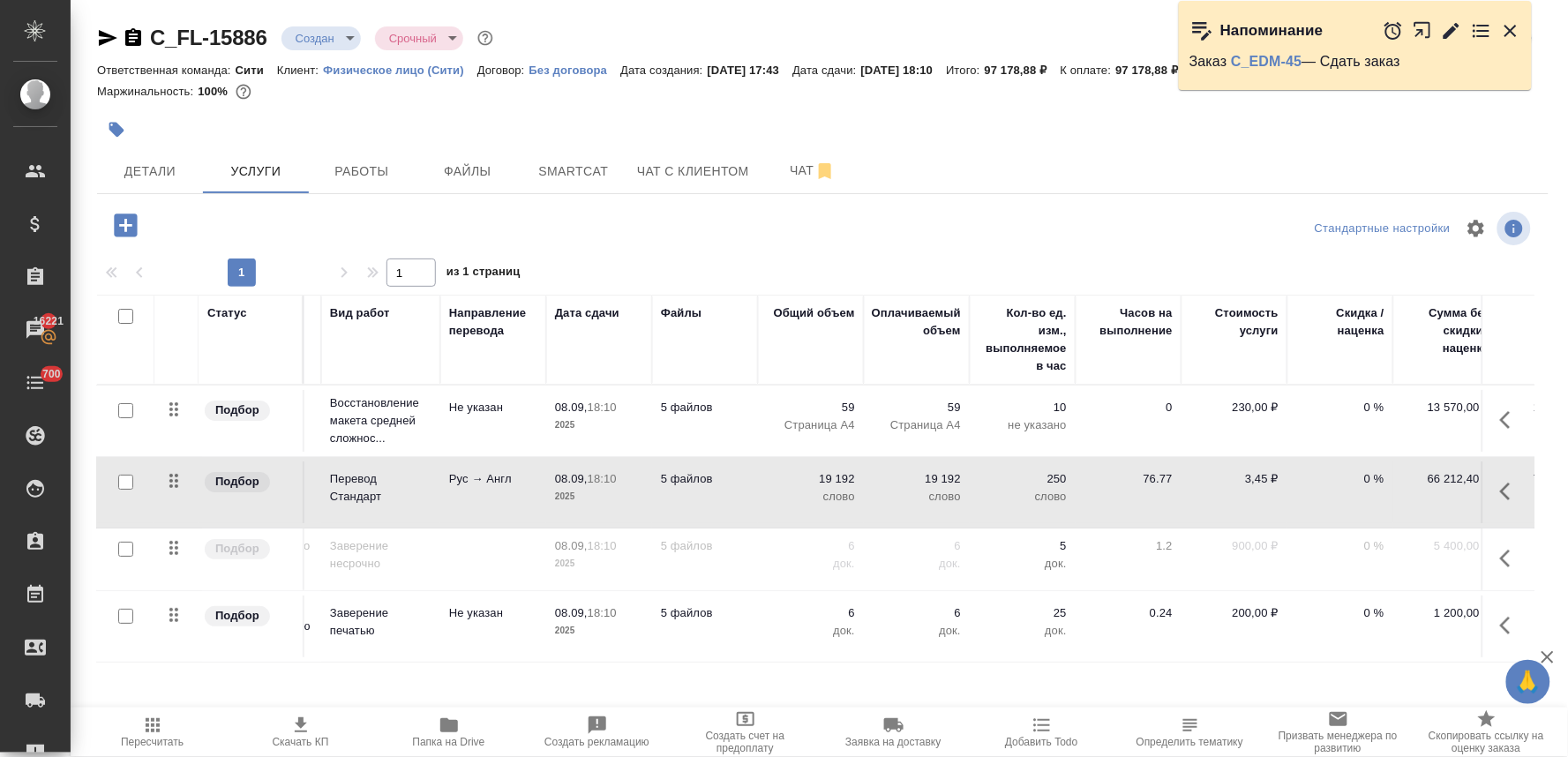
scroll to position [0, 0]
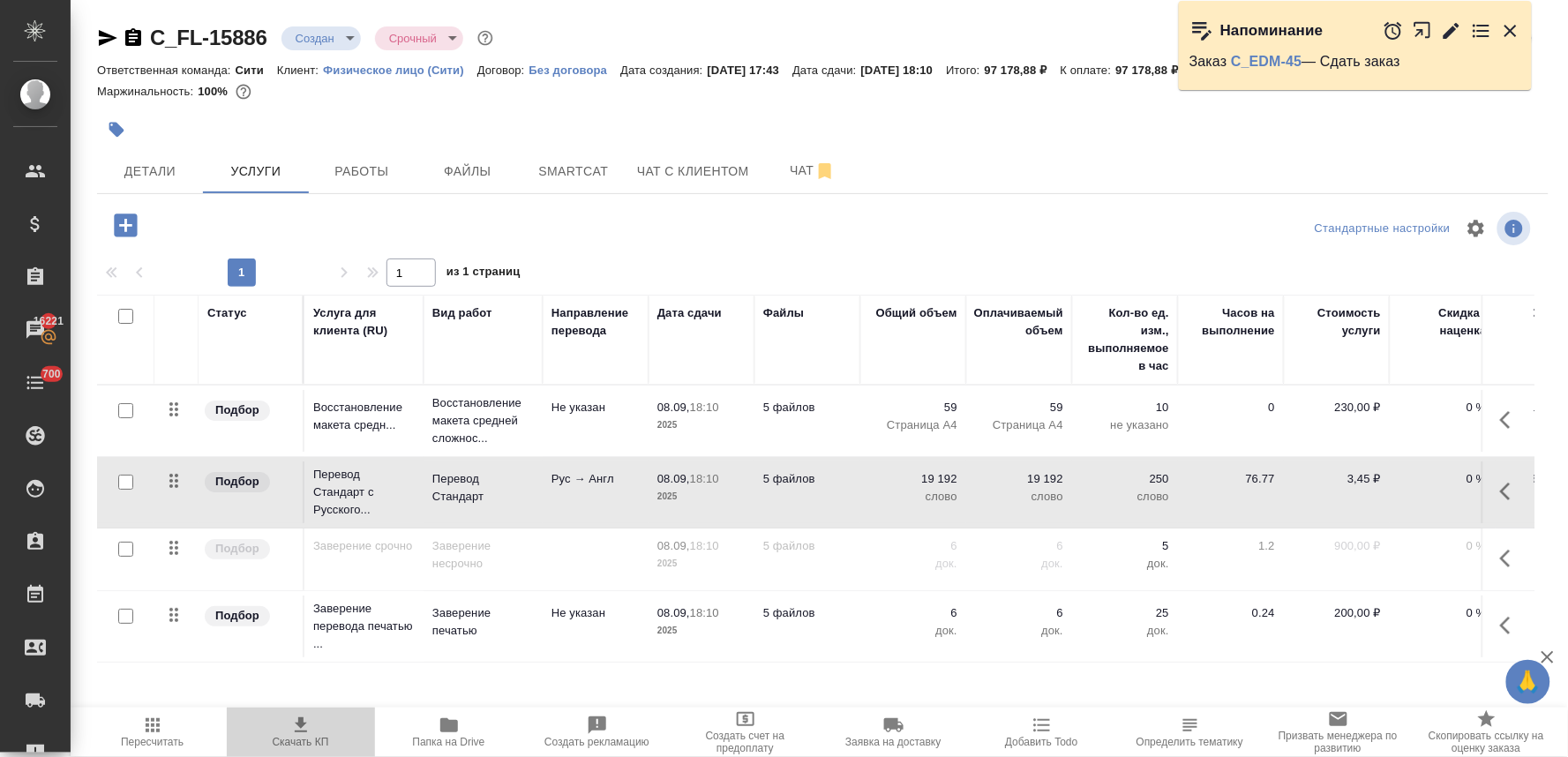
click at [295, 737] on span "Скачать КП" at bounding box center [301, 742] width 57 height 12
click at [558, 115] on div at bounding box center [580, 130] width 968 height 39
click at [1492, 545] on button "button" at bounding box center [1509, 558] width 42 height 42
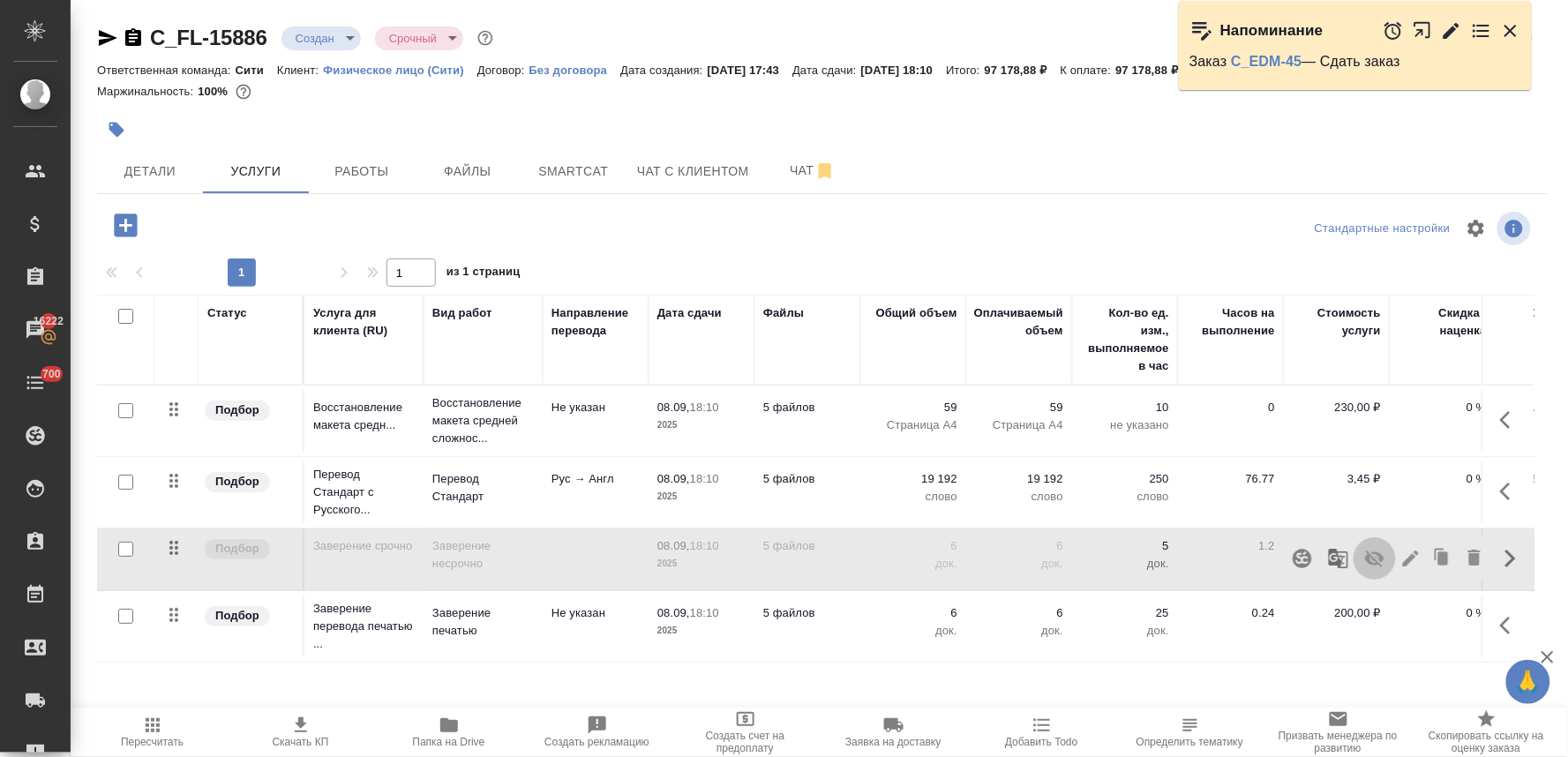
click at [1364, 557] on icon "button" at bounding box center [1374, 558] width 21 height 21
click at [1500, 621] on icon "button" at bounding box center [1505, 626] width 10 height 18
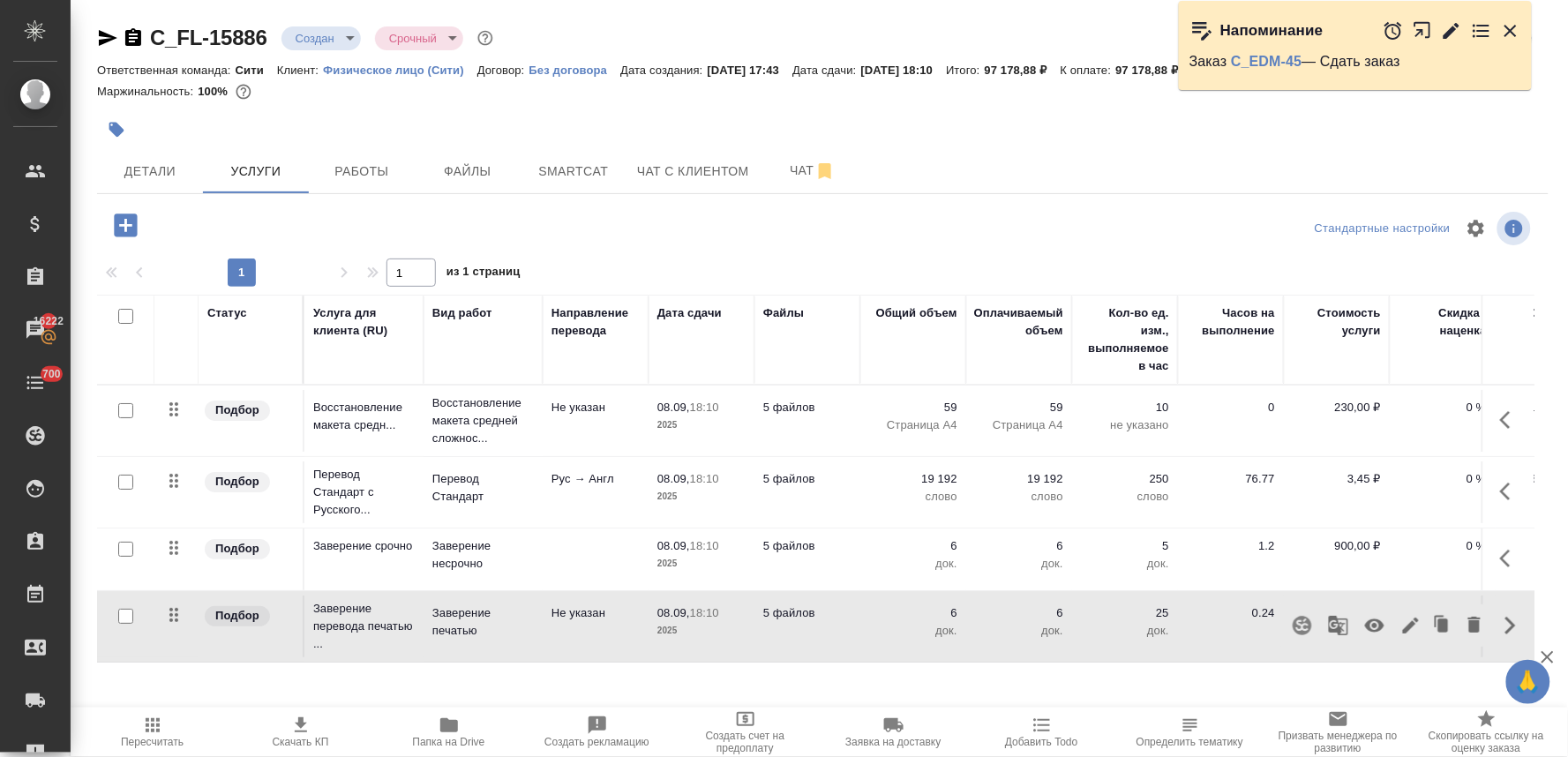
click at [1365, 630] on icon "button" at bounding box center [1374, 626] width 20 height 13
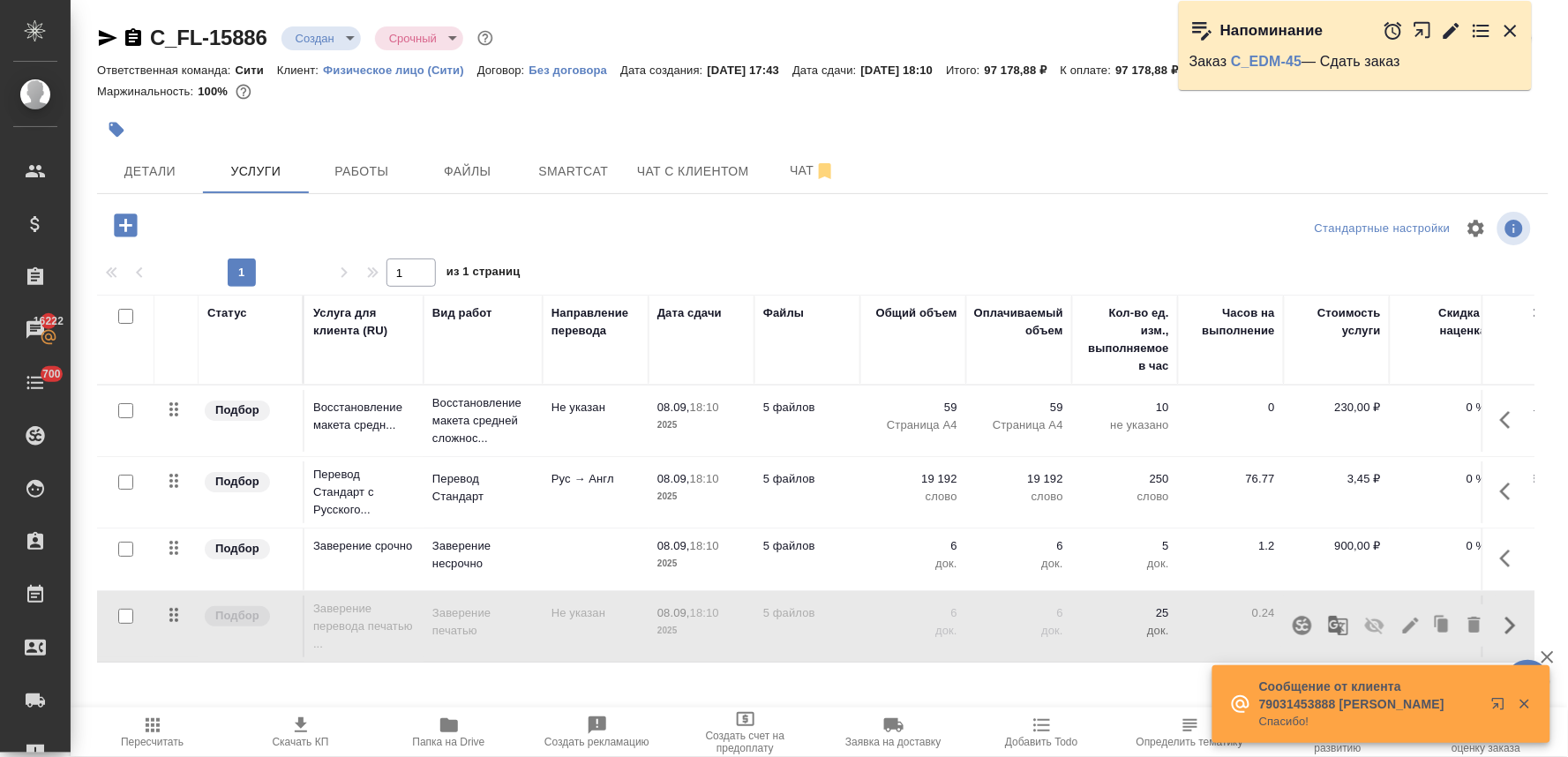
click at [839, 542] on p "5 файлов" at bounding box center [807, 546] width 89 height 18
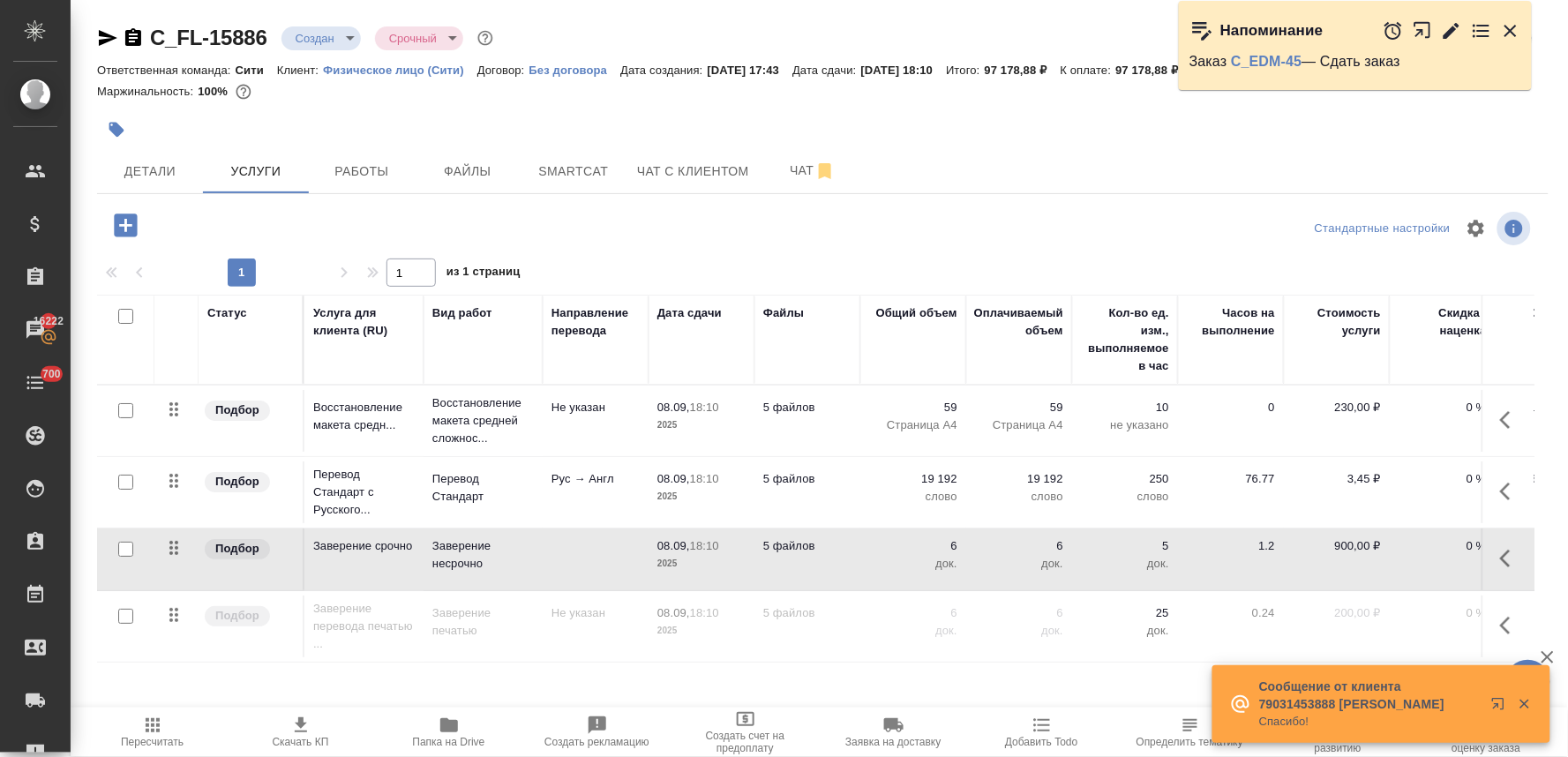
click at [839, 542] on p "5 файлов" at bounding box center [807, 546] width 89 height 18
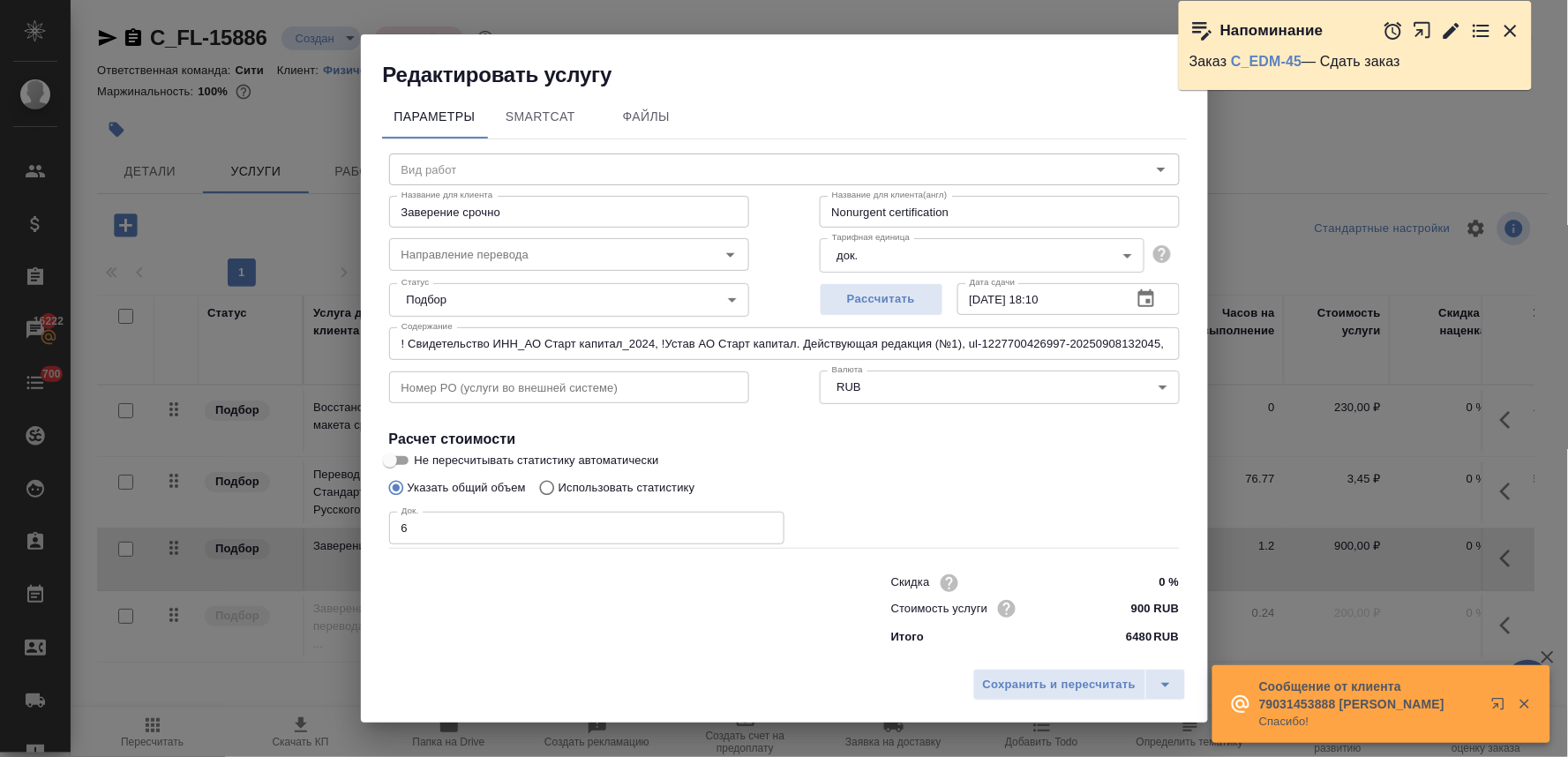
type input "Заверение несрочно"
click at [463, 215] on input "Заверение срочно" at bounding box center [569, 212] width 360 height 32
type input "Заверение несрочно"
drag, startPoint x: 1125, startPoint y: 602, endPoint x: 1153, endPoint y: 600, distance: 28.1
click at [1153, 600] on input "900 RUB" at bounding box center [1145, 608] width 64 height 25
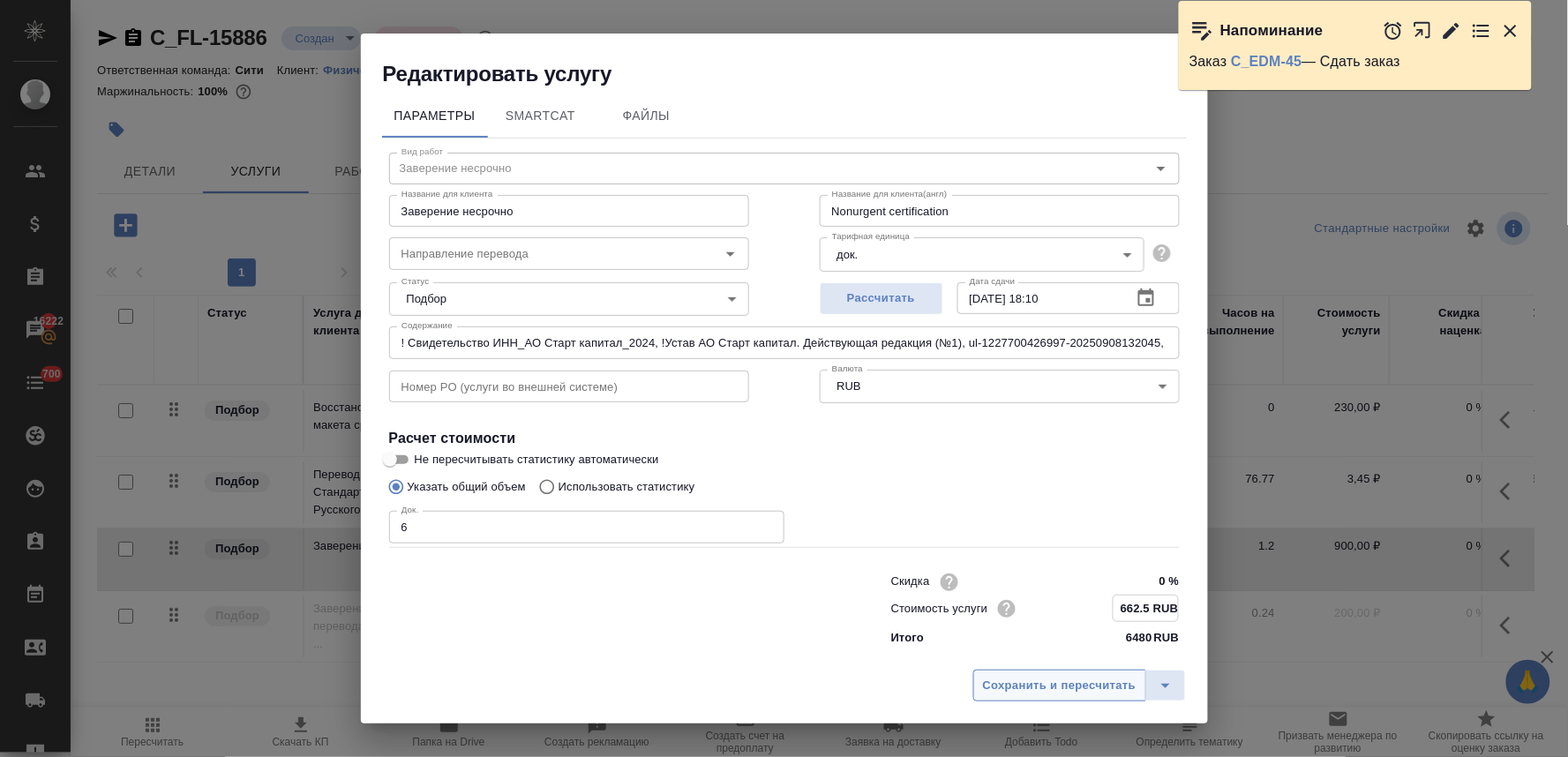
type input "662.5 RUB"
click at [1083, 684] on span "Сохранить и пересчитать" at bounding box center [1059, 685] width 154 height 21
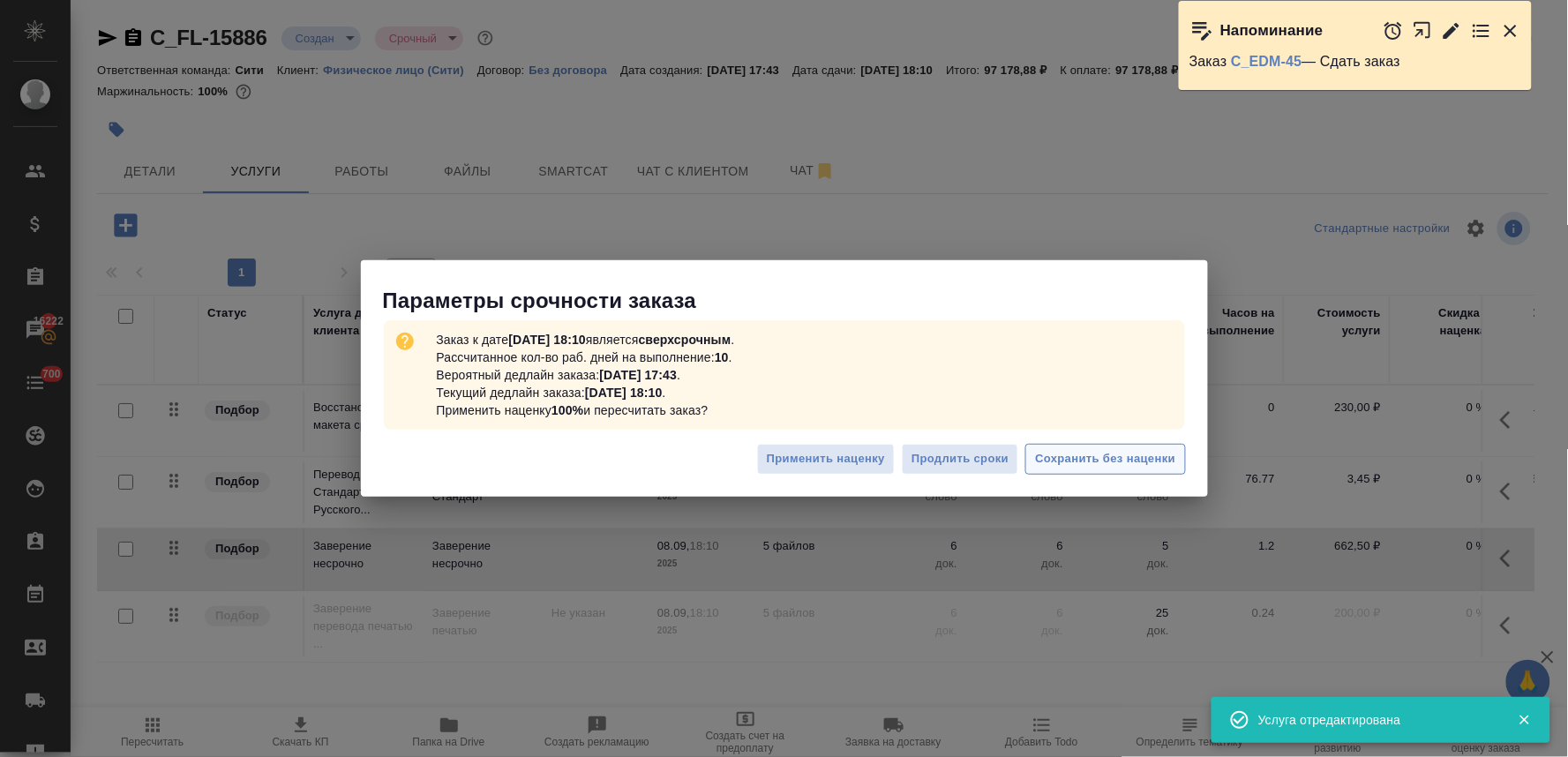
click at [1139, 456] on span "Сохранить без наценки" at bounding box center [1105, 460] width 141 height 21
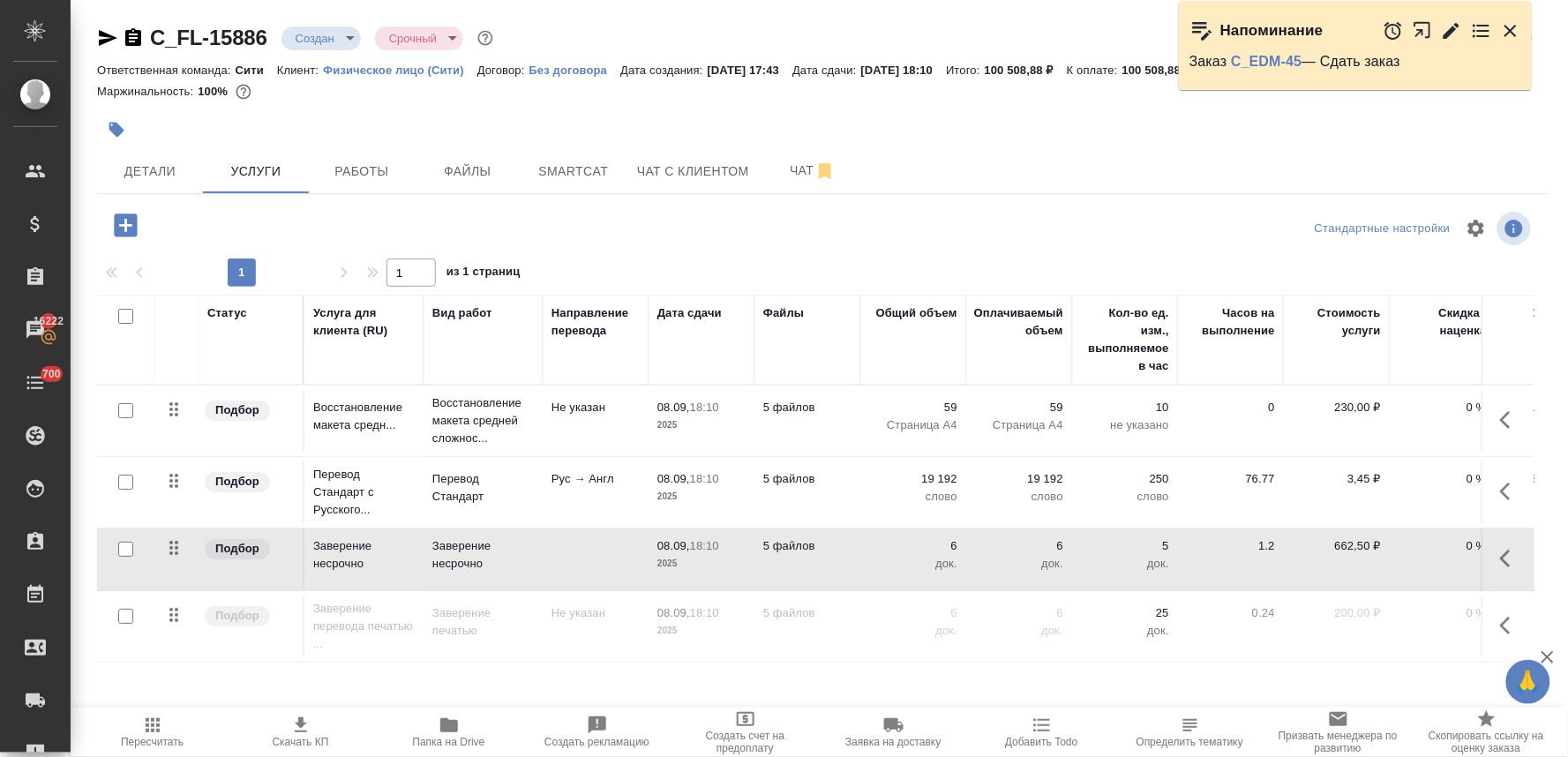
click at [295, 745] on span "Скачать КП" at bounding box center [301, 742] width 57 height 12
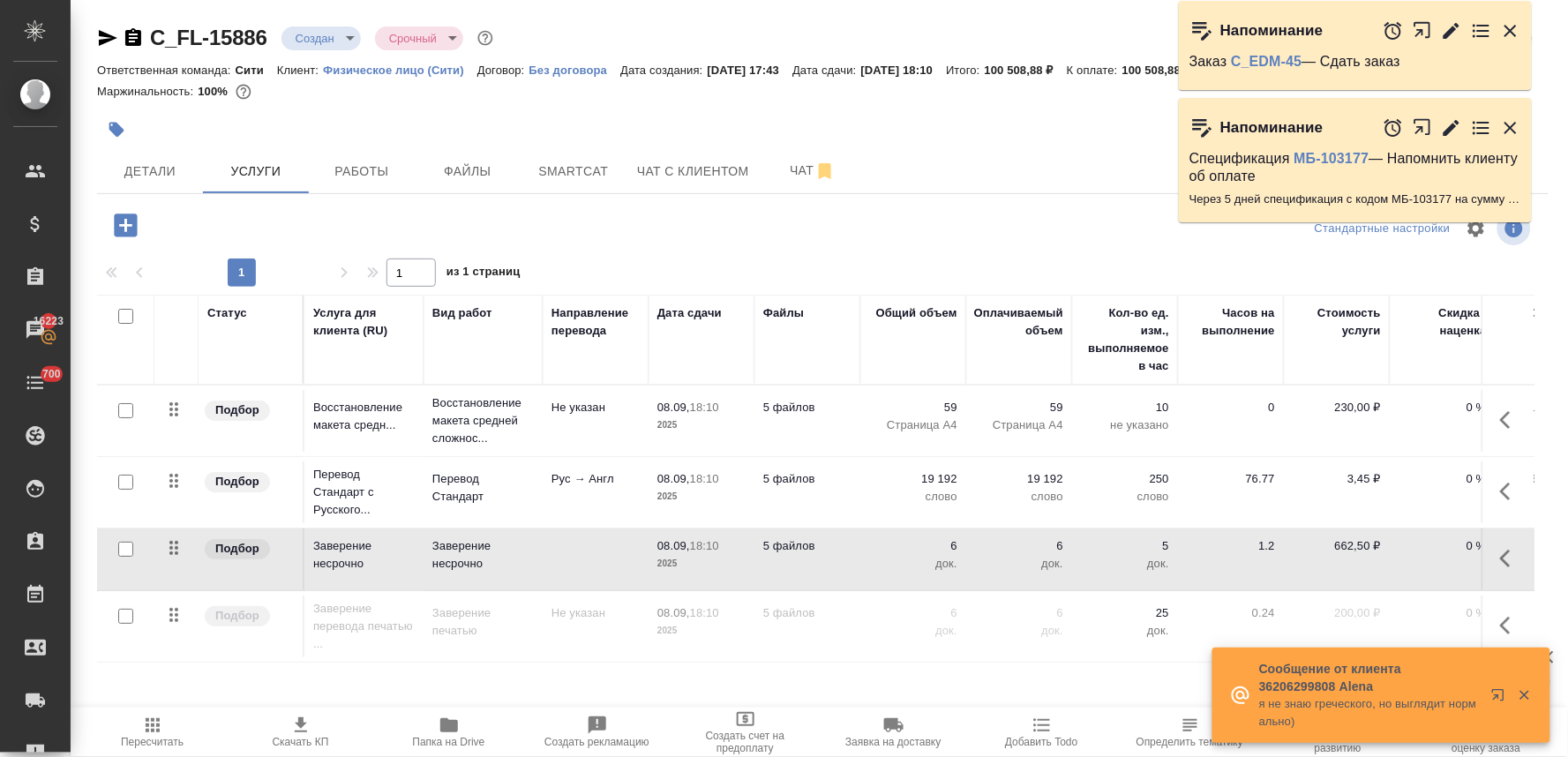
click at [962, 170] on div "Детали Услуги Работы Файлы Smartcat Чат с клиентом Чат" at bounding box center [823, 171] width 1452 height 44
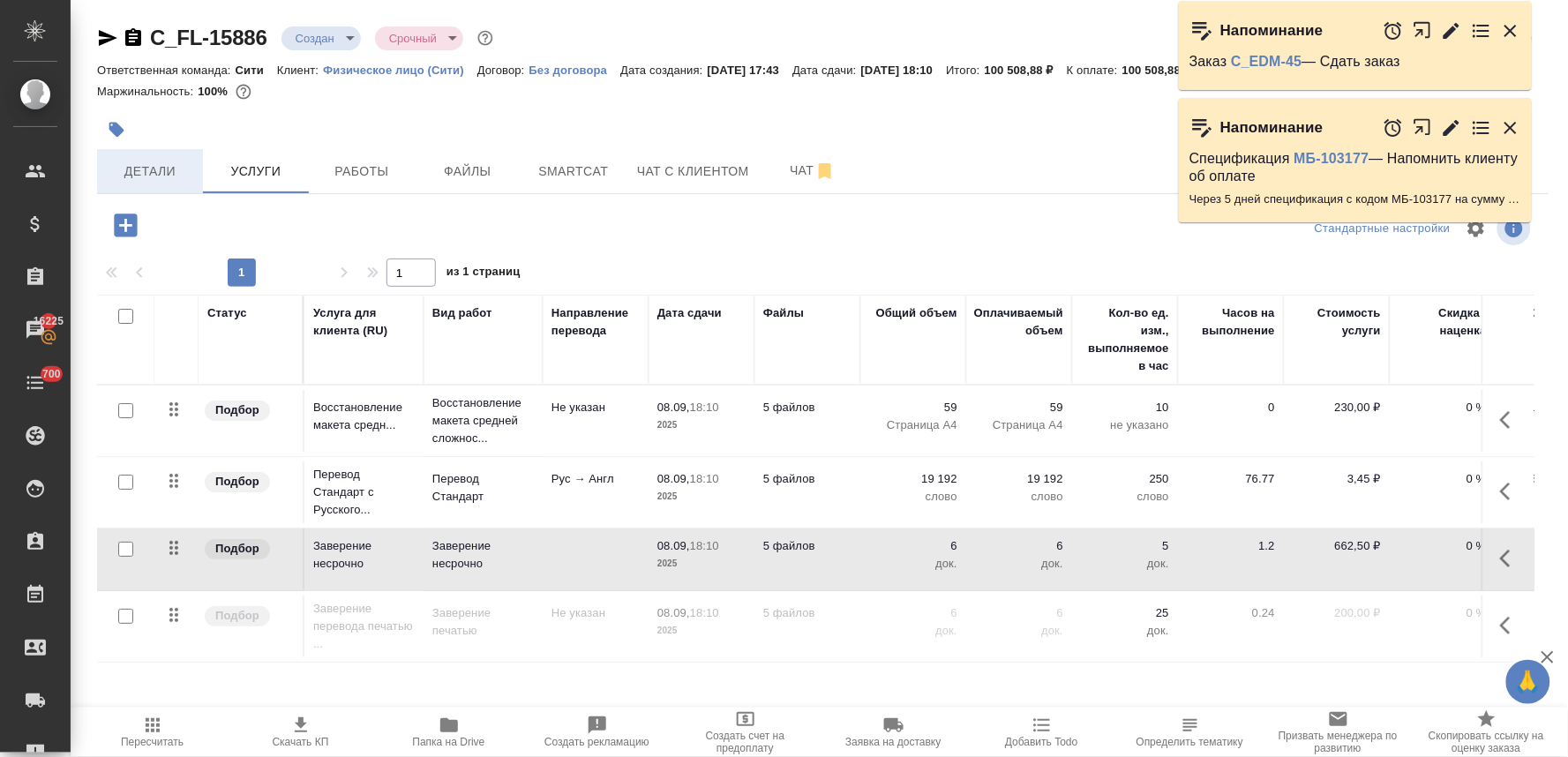
click at [158, 178] on span "Детали" at bounding box center [150, 172] width 85 height 22
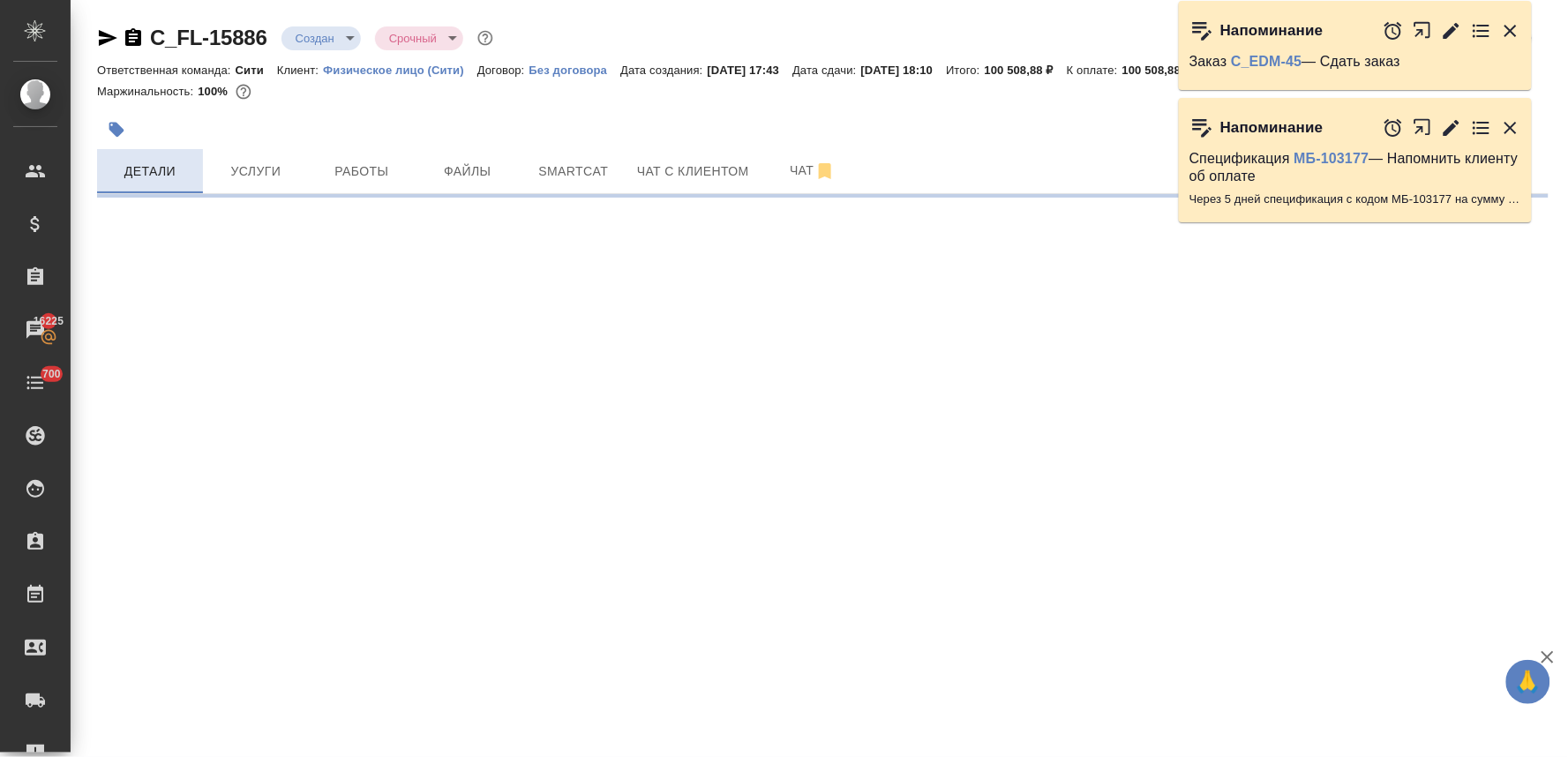
select select "RU"
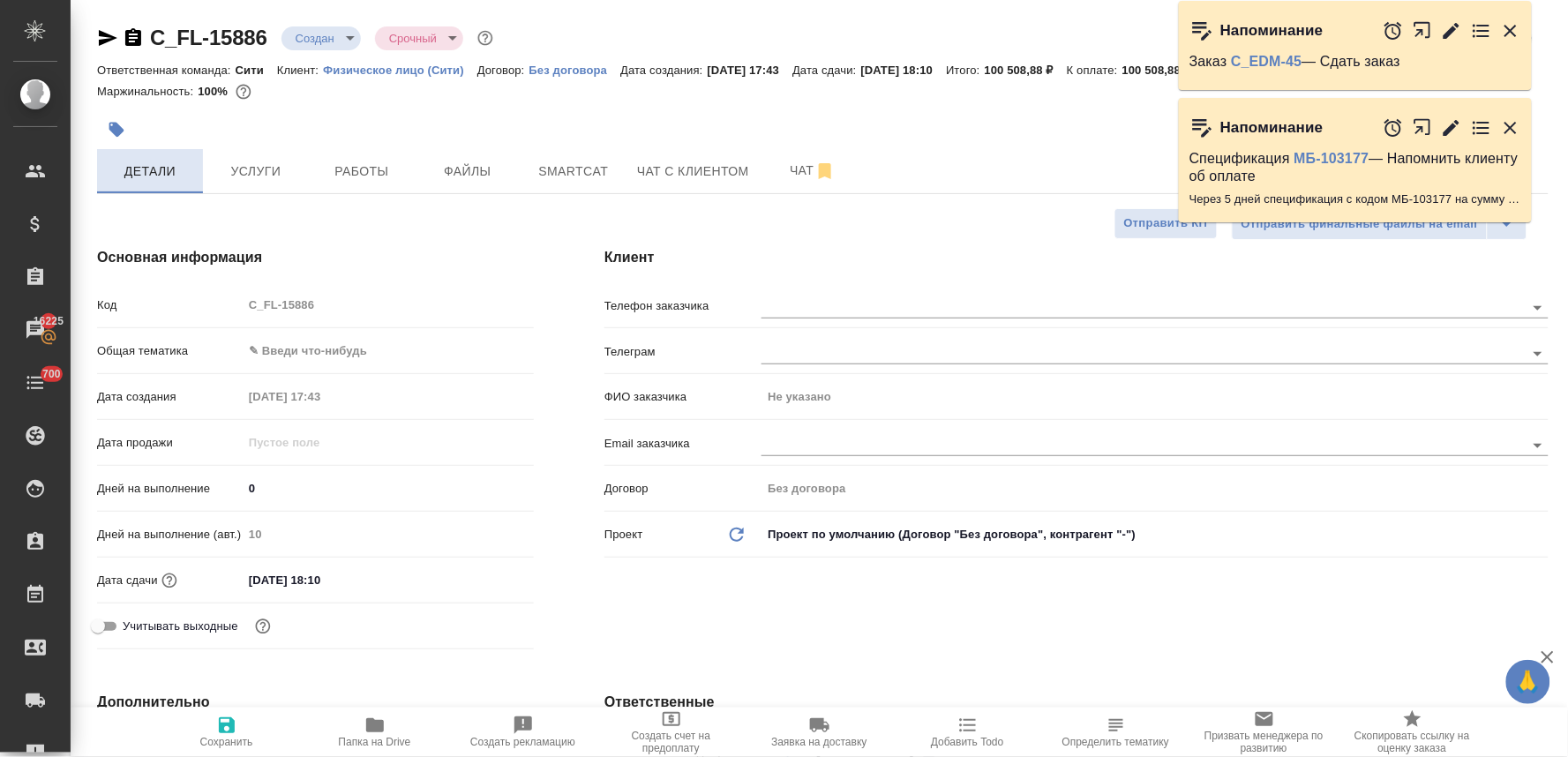
type textarea "x"
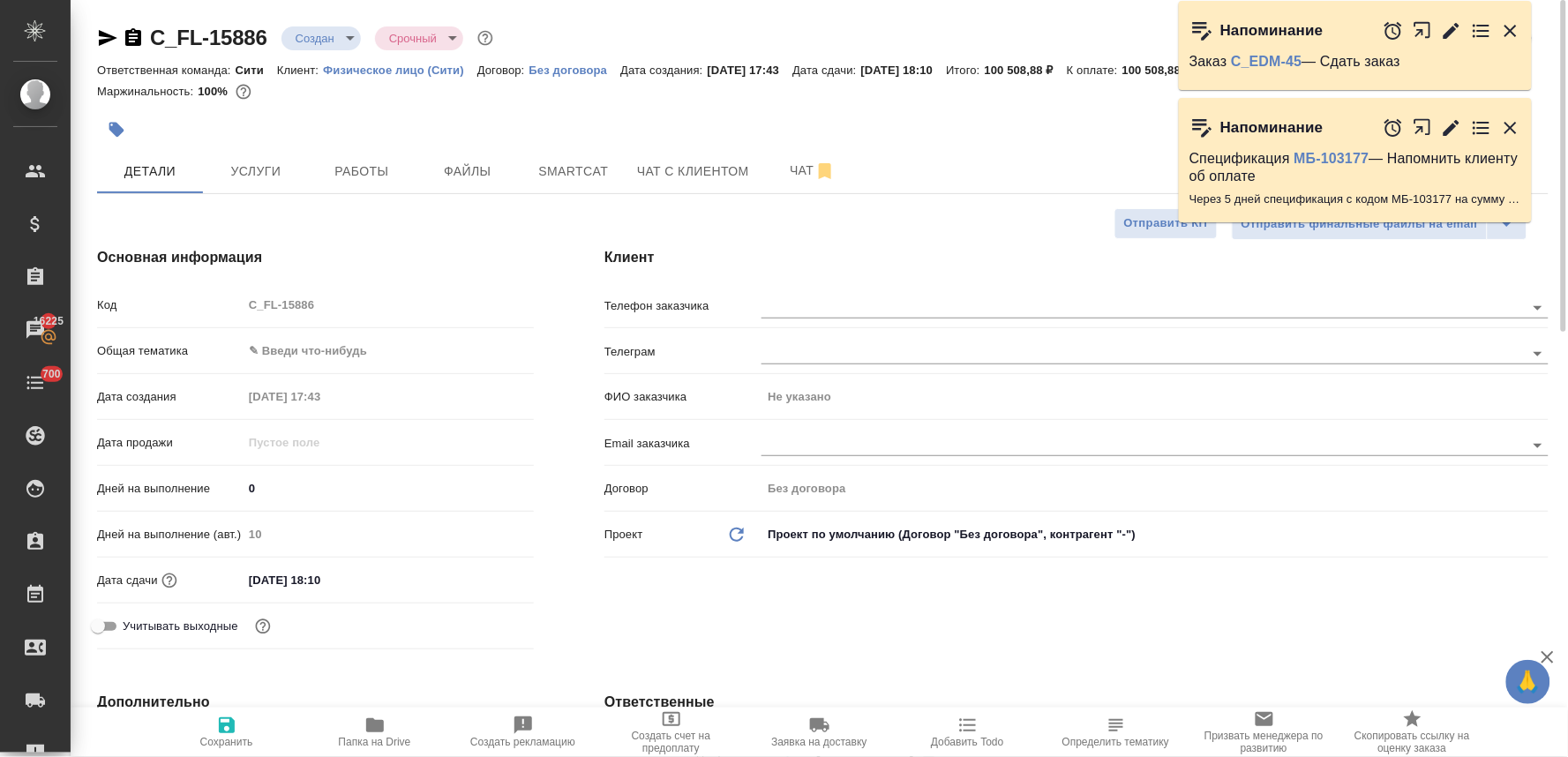
type textarea "x"
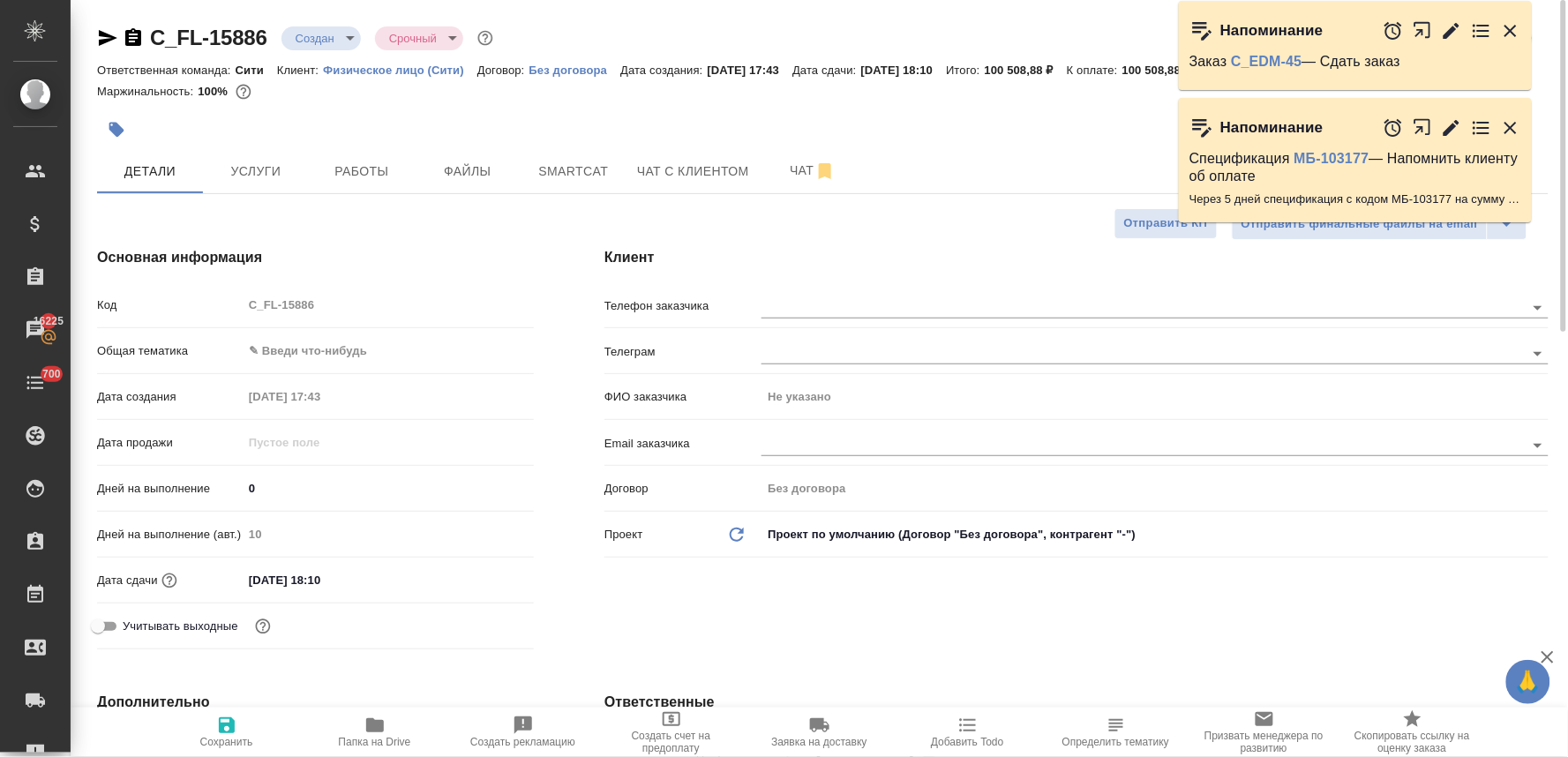
type textarea "x"
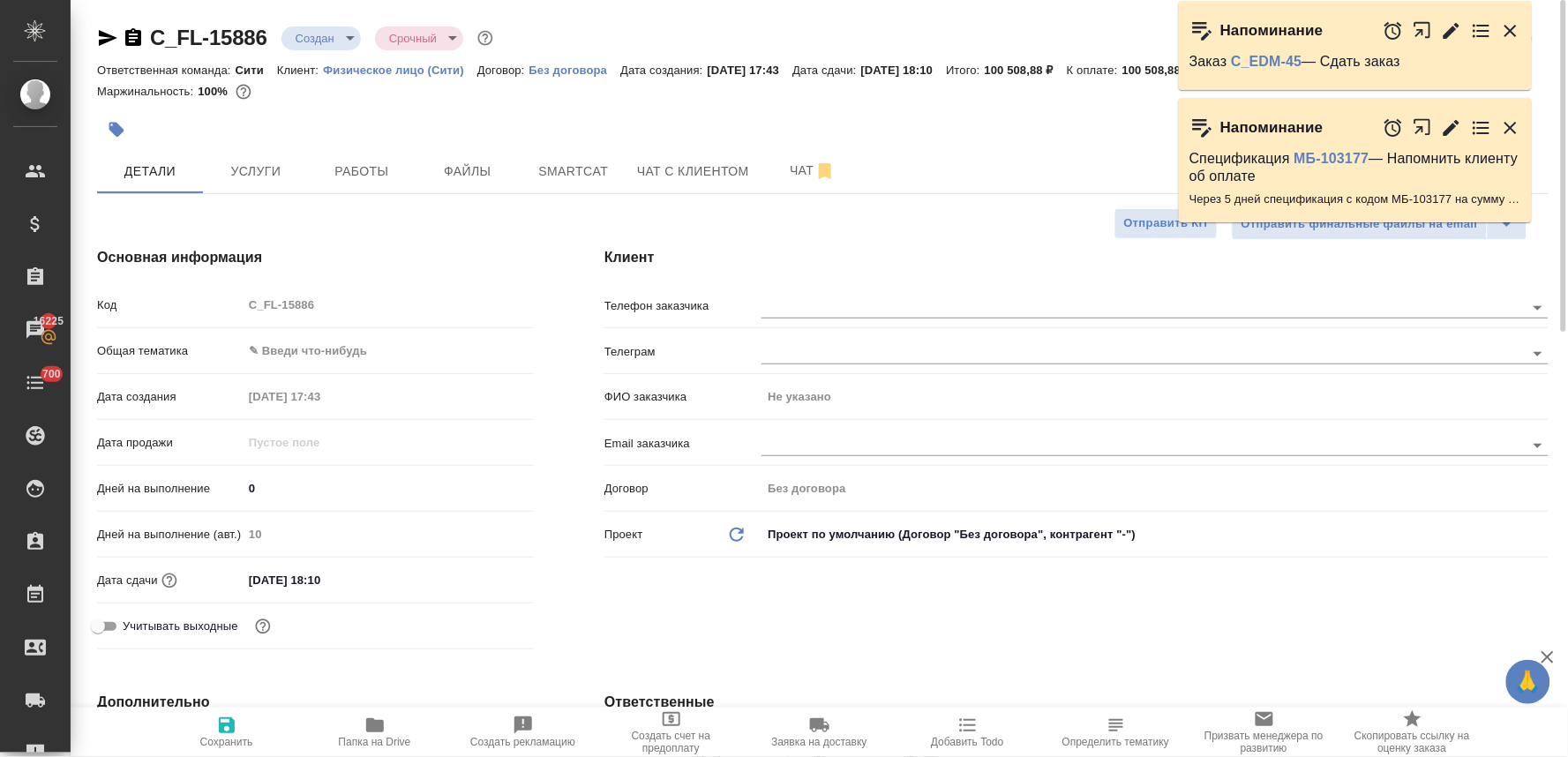
type textarea "x"
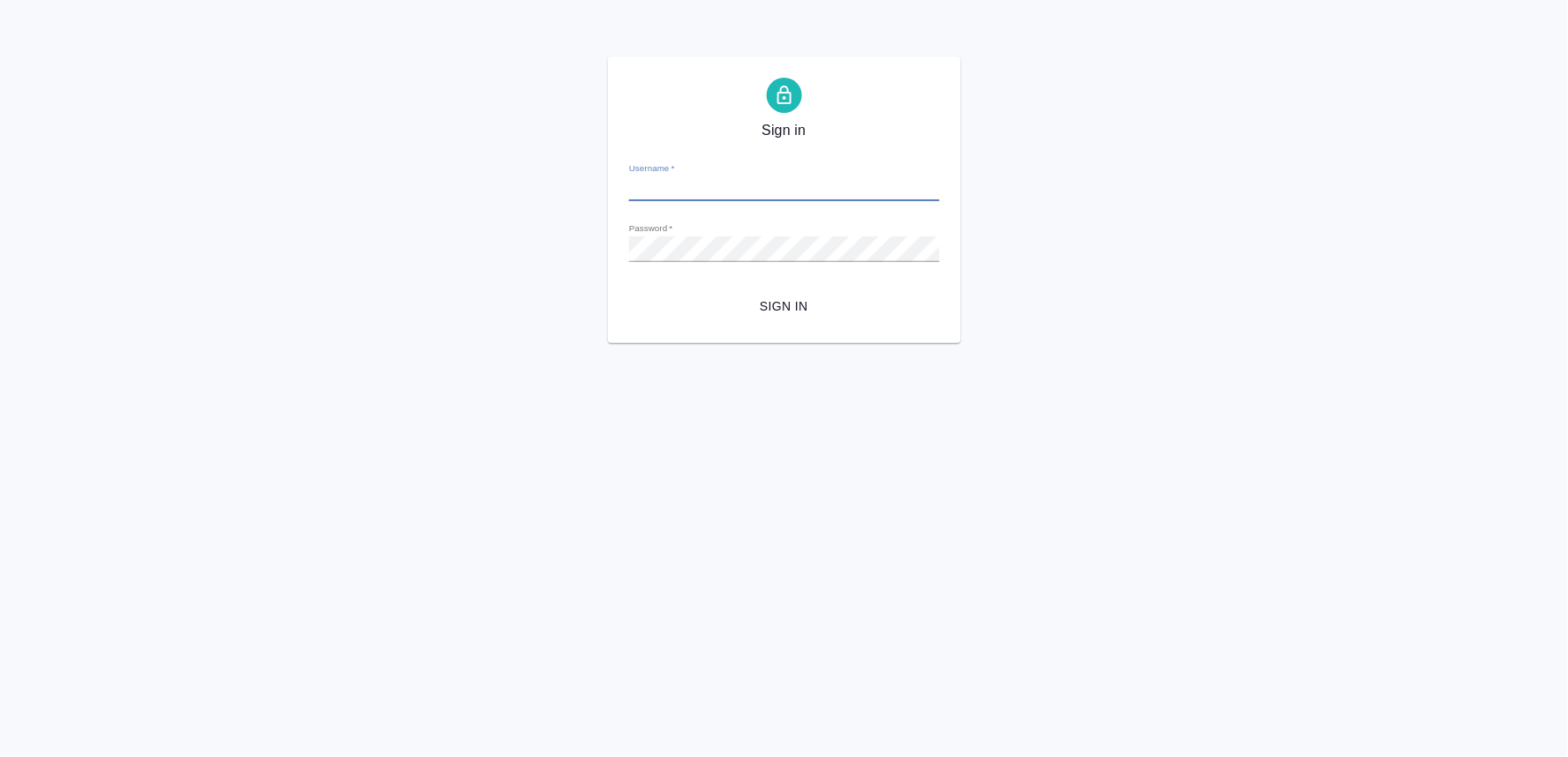
type input "[PERSON_NAME][EMAIL_ADDRESS][DOMAIN_NAME]"
click at [789, 310] on span "Sign in" at bounding box center [784, 307] width 282 height 22
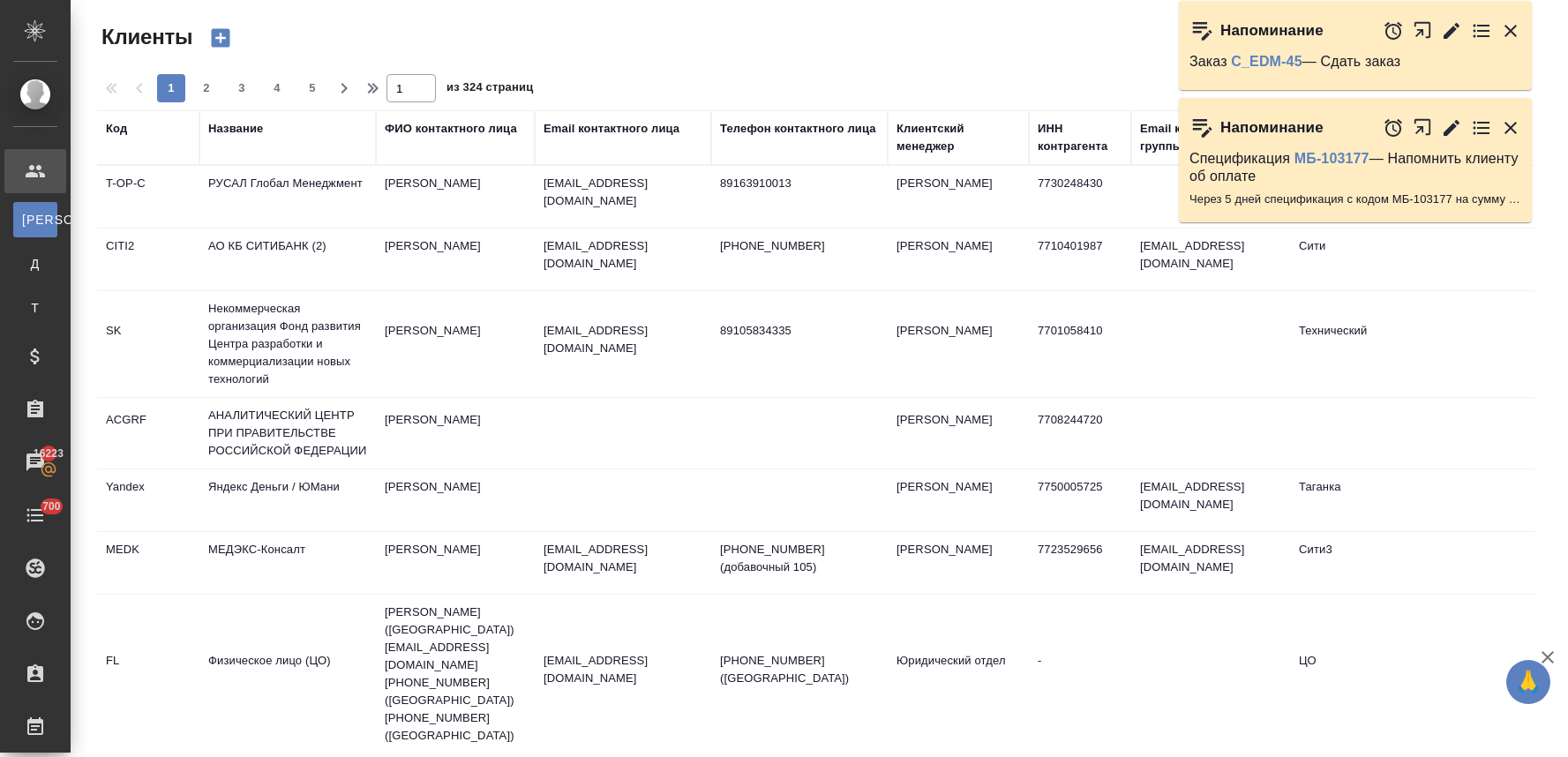
select select "RU"
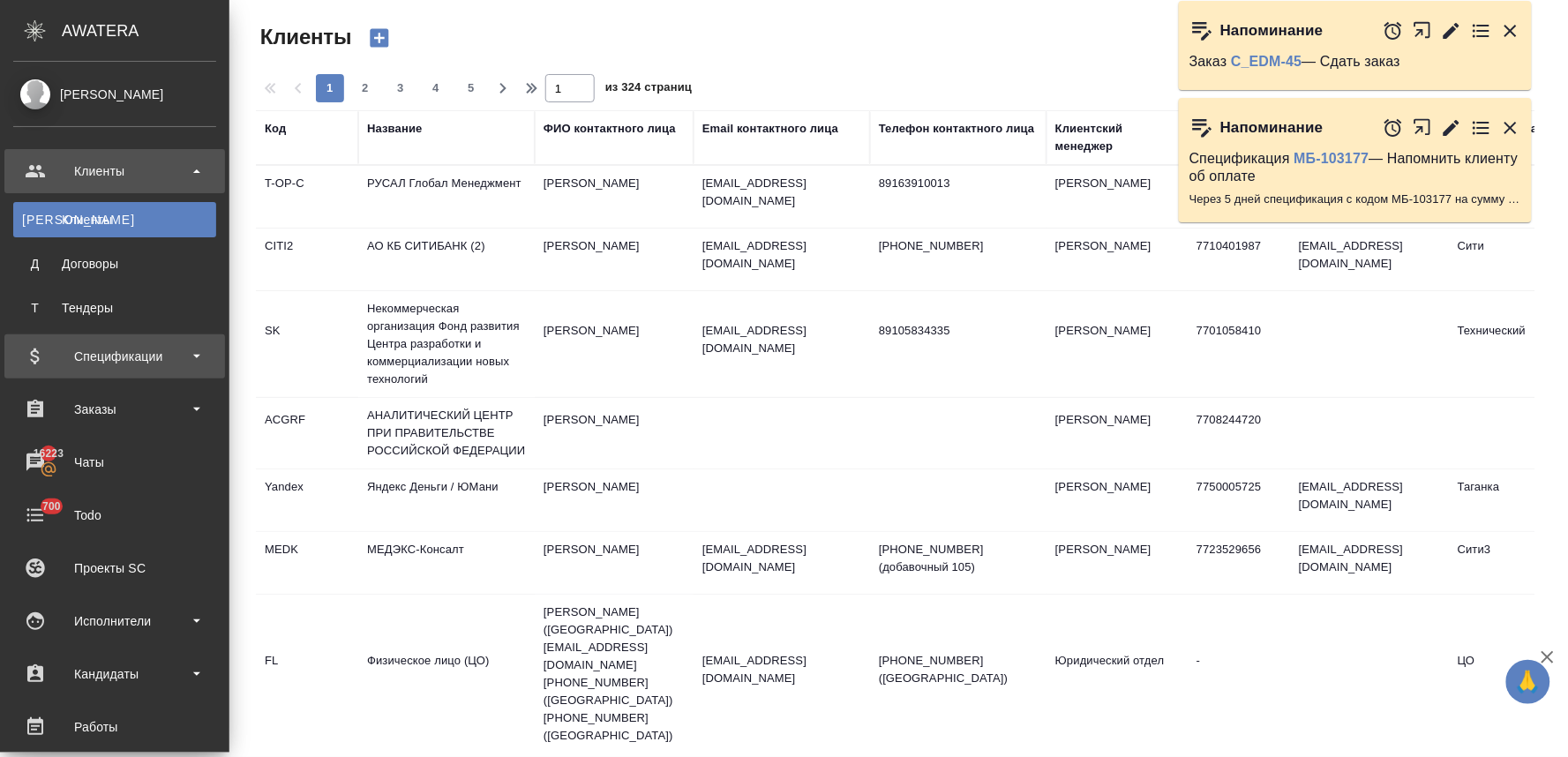
click at [134, 363] on div "Спецификации" at bounding box center [115, 356] width 203 height 26
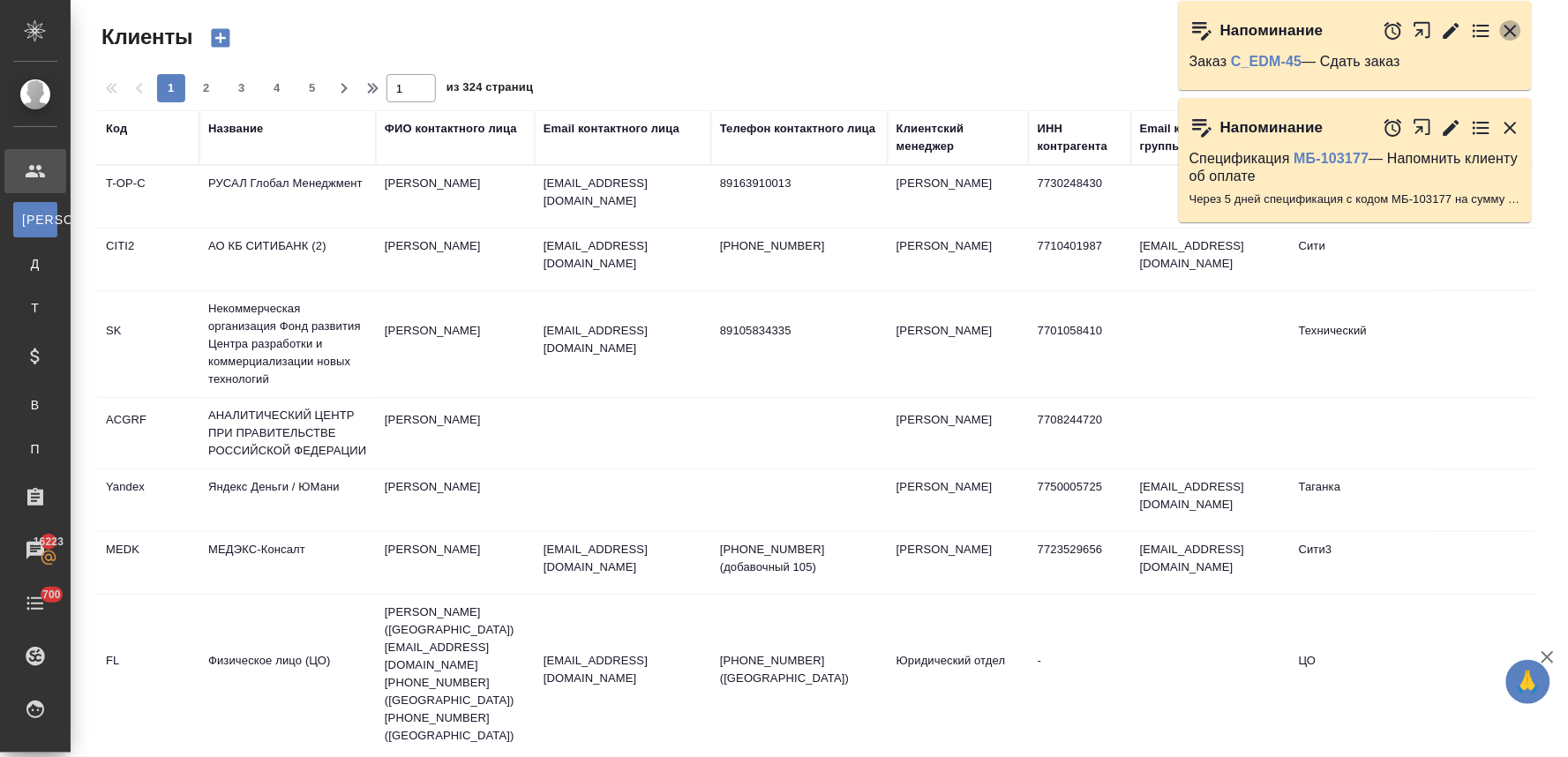
click at [1515, 26] on icon "button" at bounding box center [1509, 31] width 12 height 12
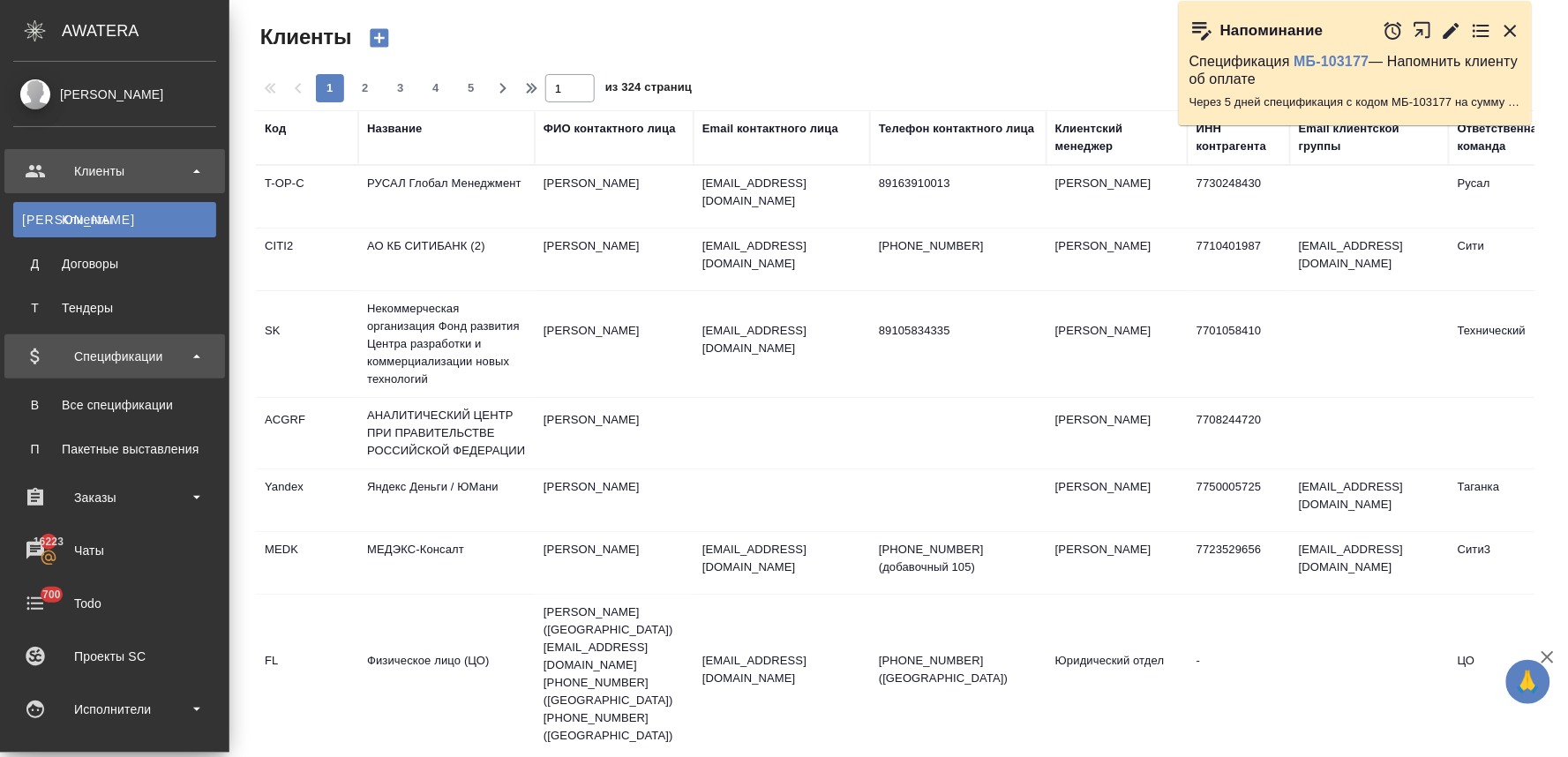
click at [125, 359] on div "Спецификации" at bounding box center [115, 356] width 203 height 26
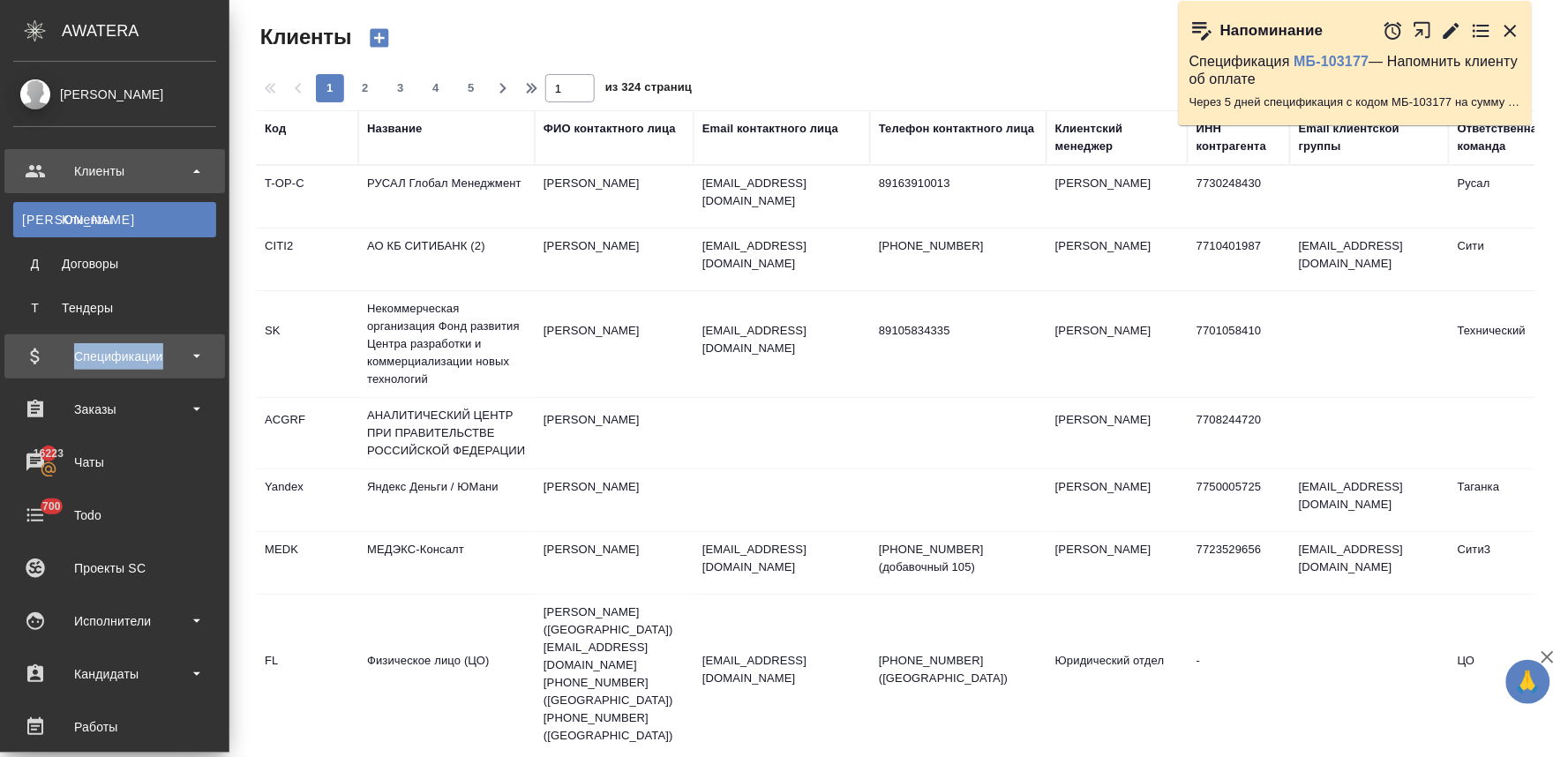
click at [125, 359] on div "Спецификации" at bounding box center [115, 356] width 203 height 26
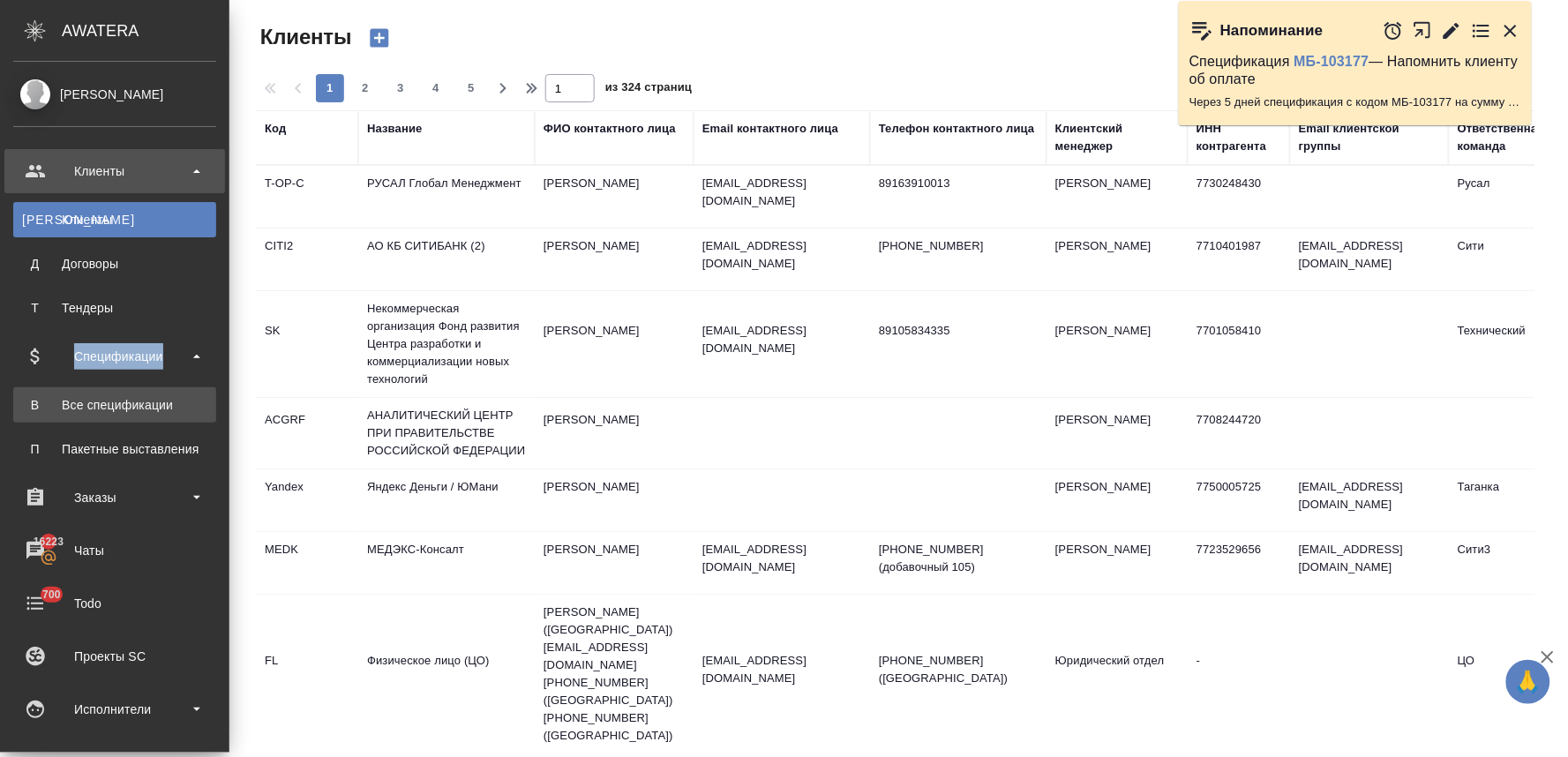
click at [127, 403] on div "Все спецификации" at bounding box center [115, 405] width 185 height 18
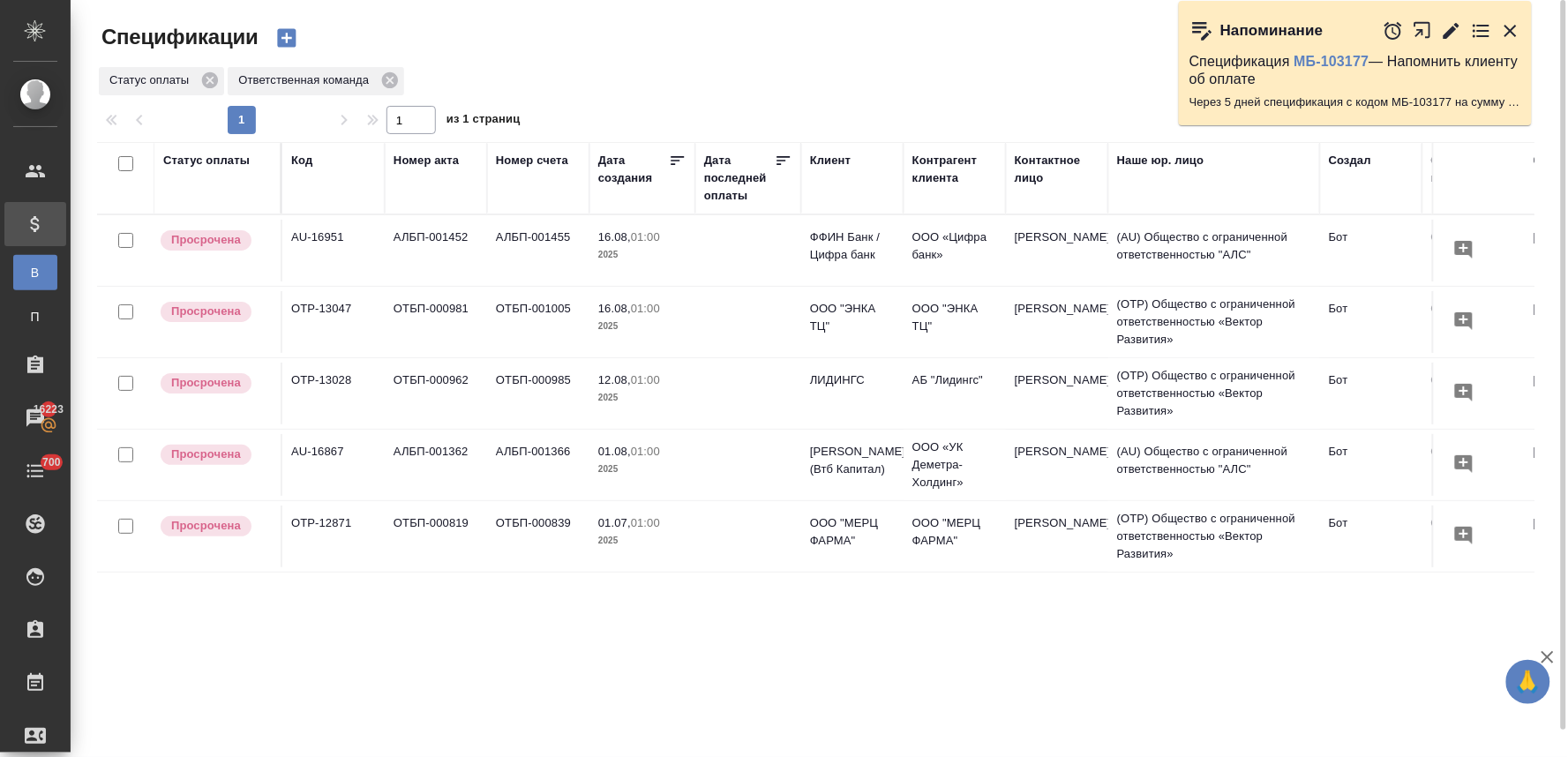
click at [891, 381] on p "ЛИДИНГС" at bounding box center [852, 380] width 85 height 18
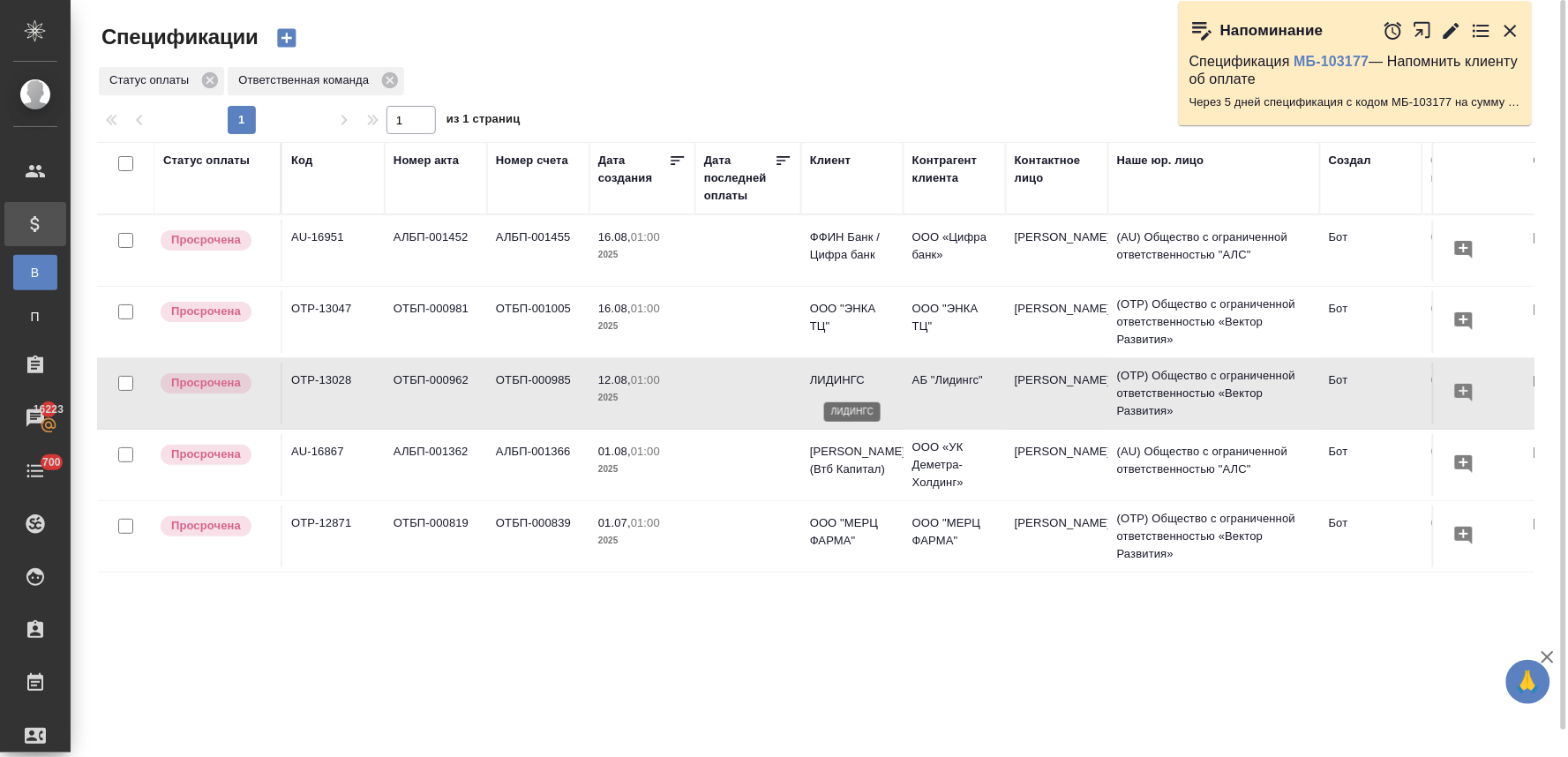
click at [891, 381] on p "ЛИДИНГС" at bounding box center [852, 380] width 85 height 18
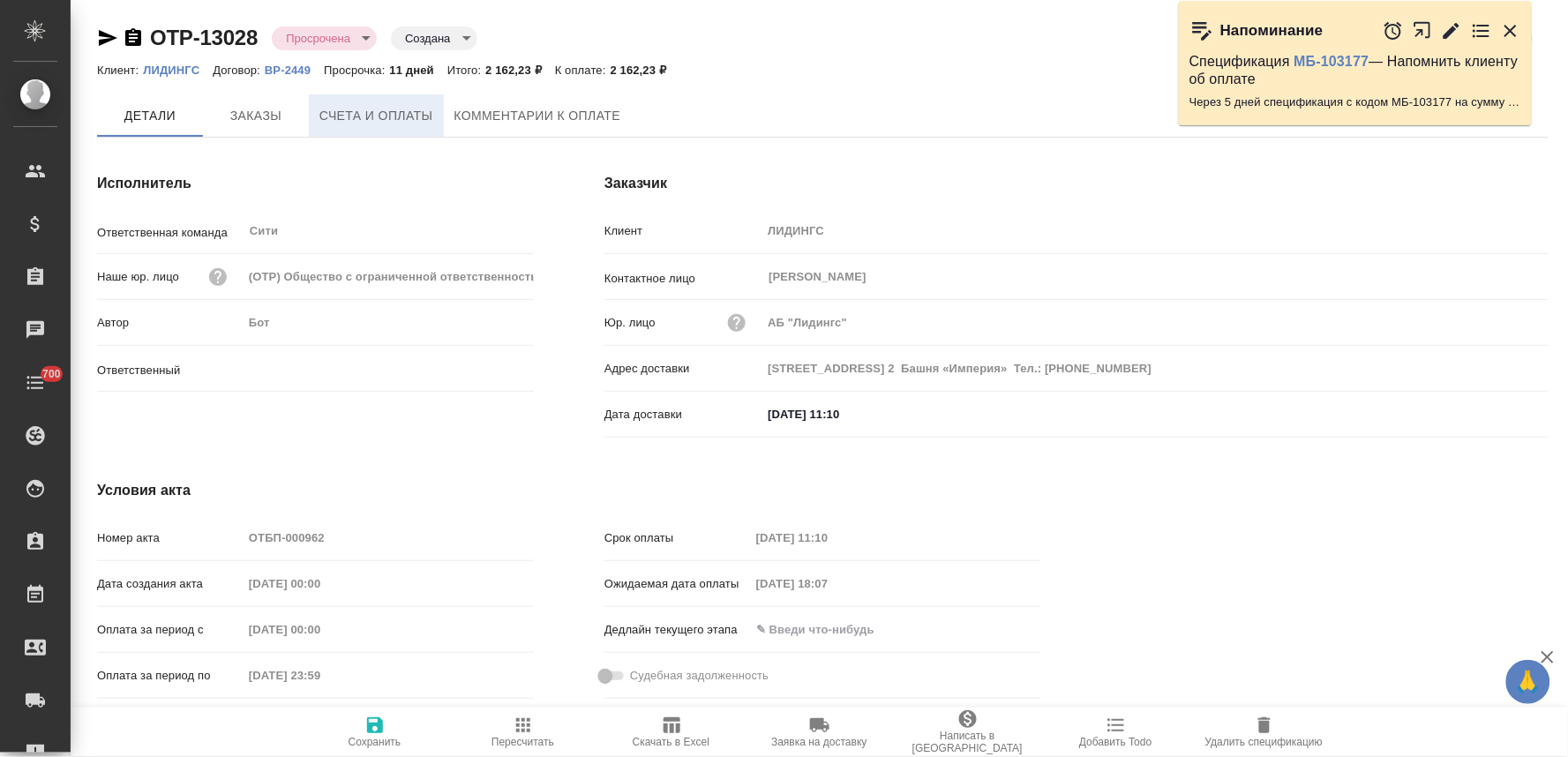
type input "[PERSON_NAME]"
click at [362, 112] on span "Счета и оплаты" at bounding box center [376, 117] width 114 height 22
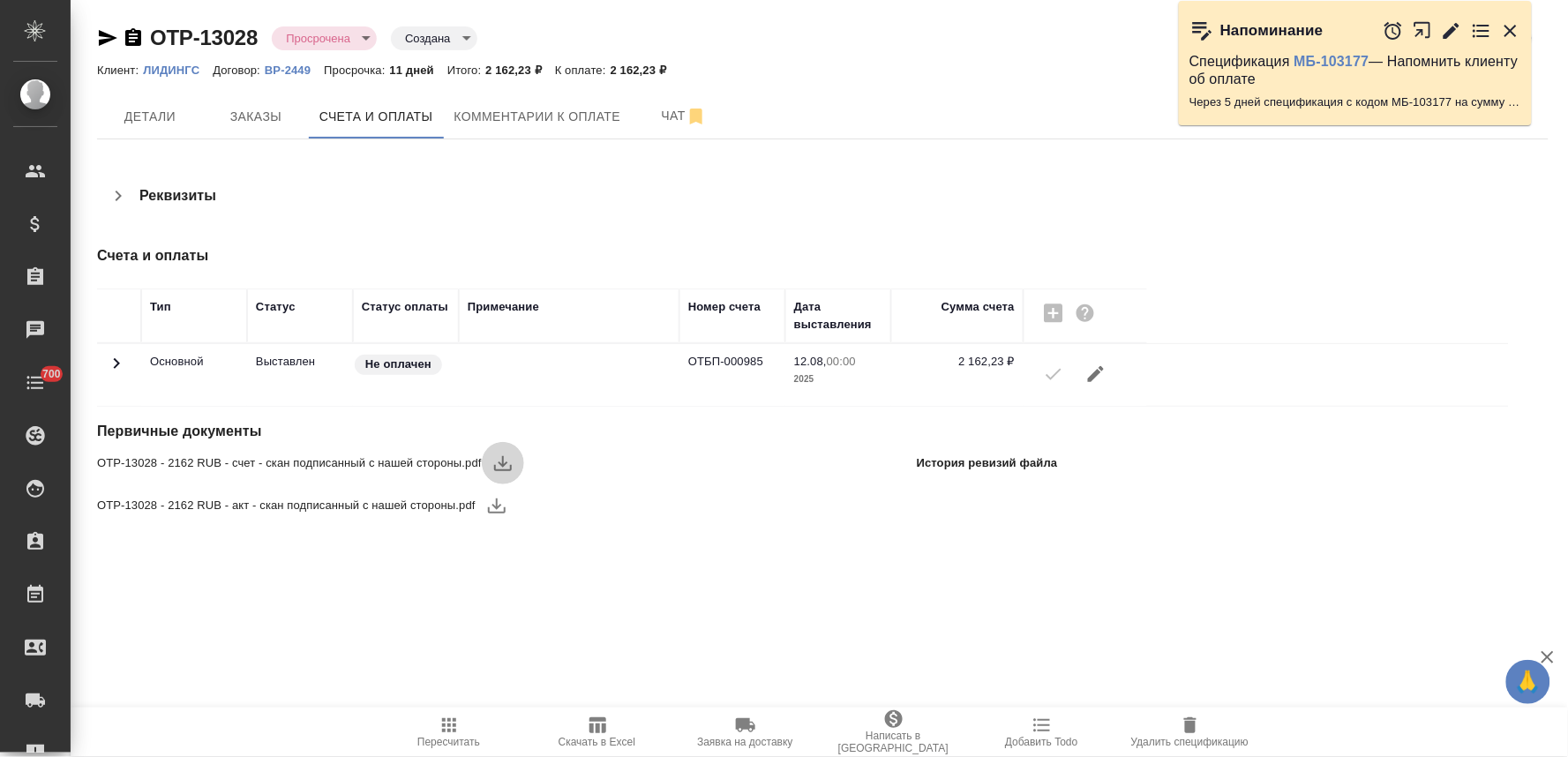
click at [501, 461] on icon "button" at bounding box center [502, 464] width 18 height 15
click at [496, 507] on icon "button" at bounding box center [497, 506] width 18 height 15
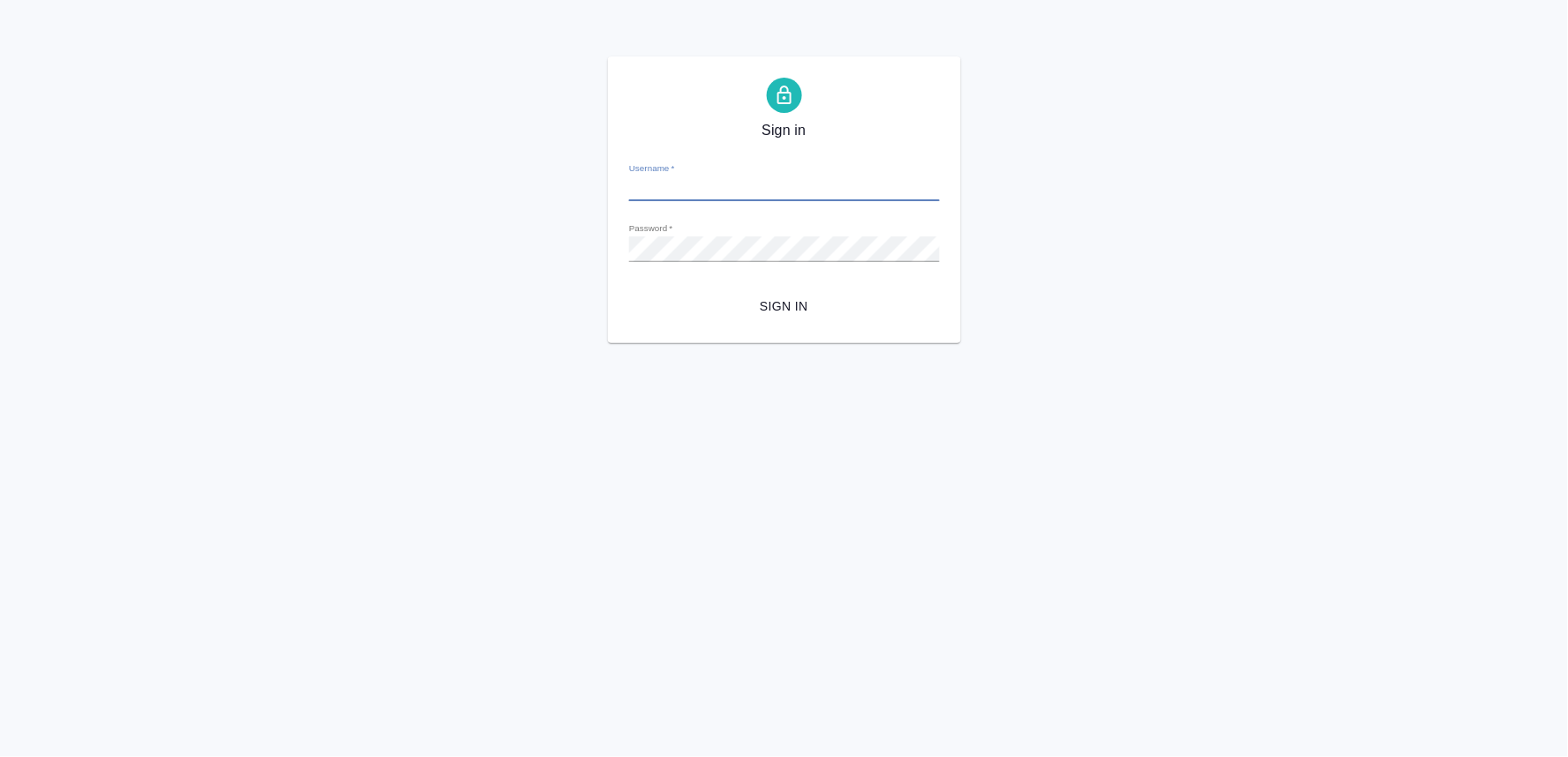
type input "[PERSON_NAME][EMAIL_ADDRESS][DOMAIN_NAME]"
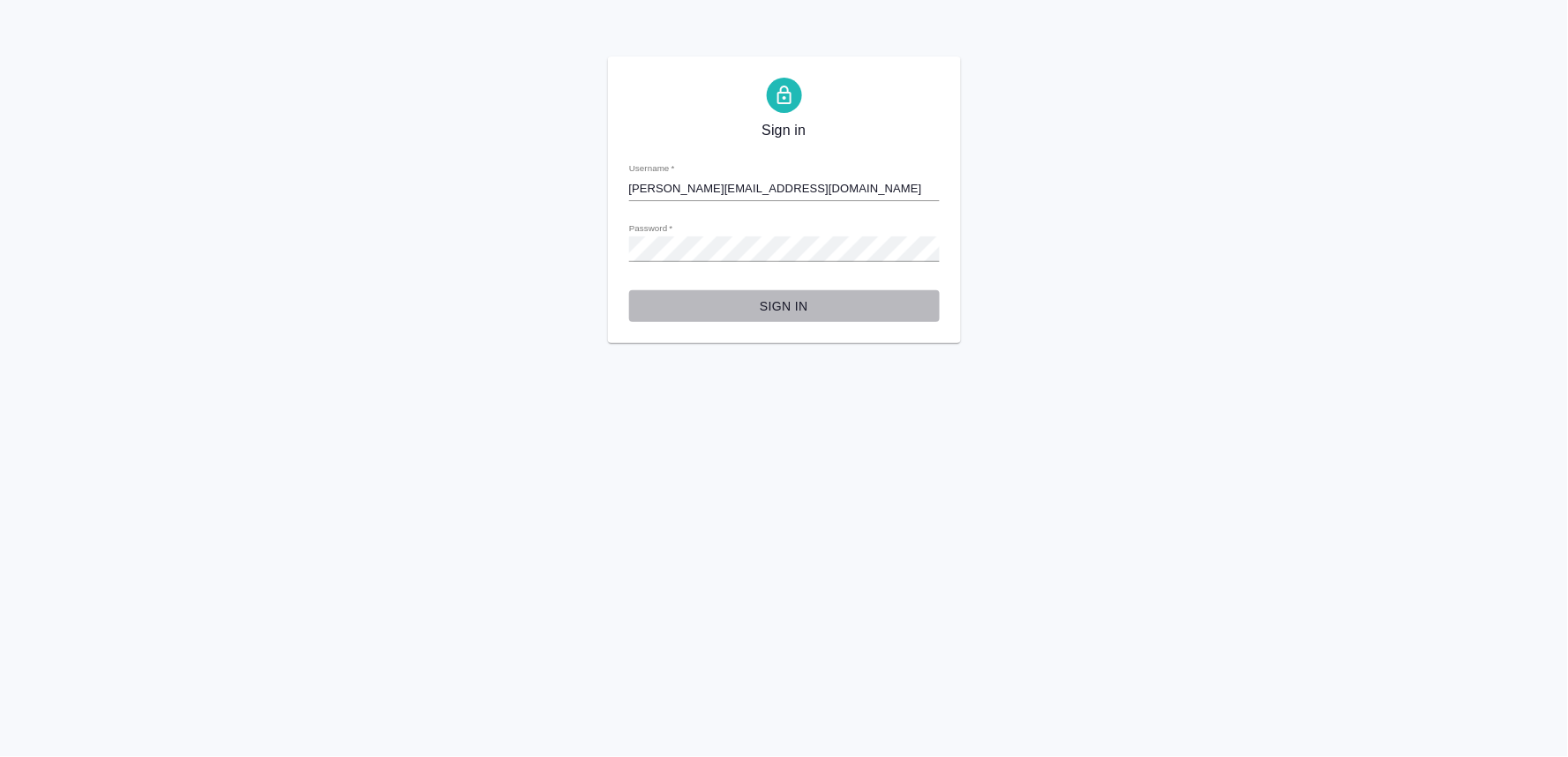
click at [810, 306] on span "Sign in" at bounding box center [784, 307] width 282 height 22
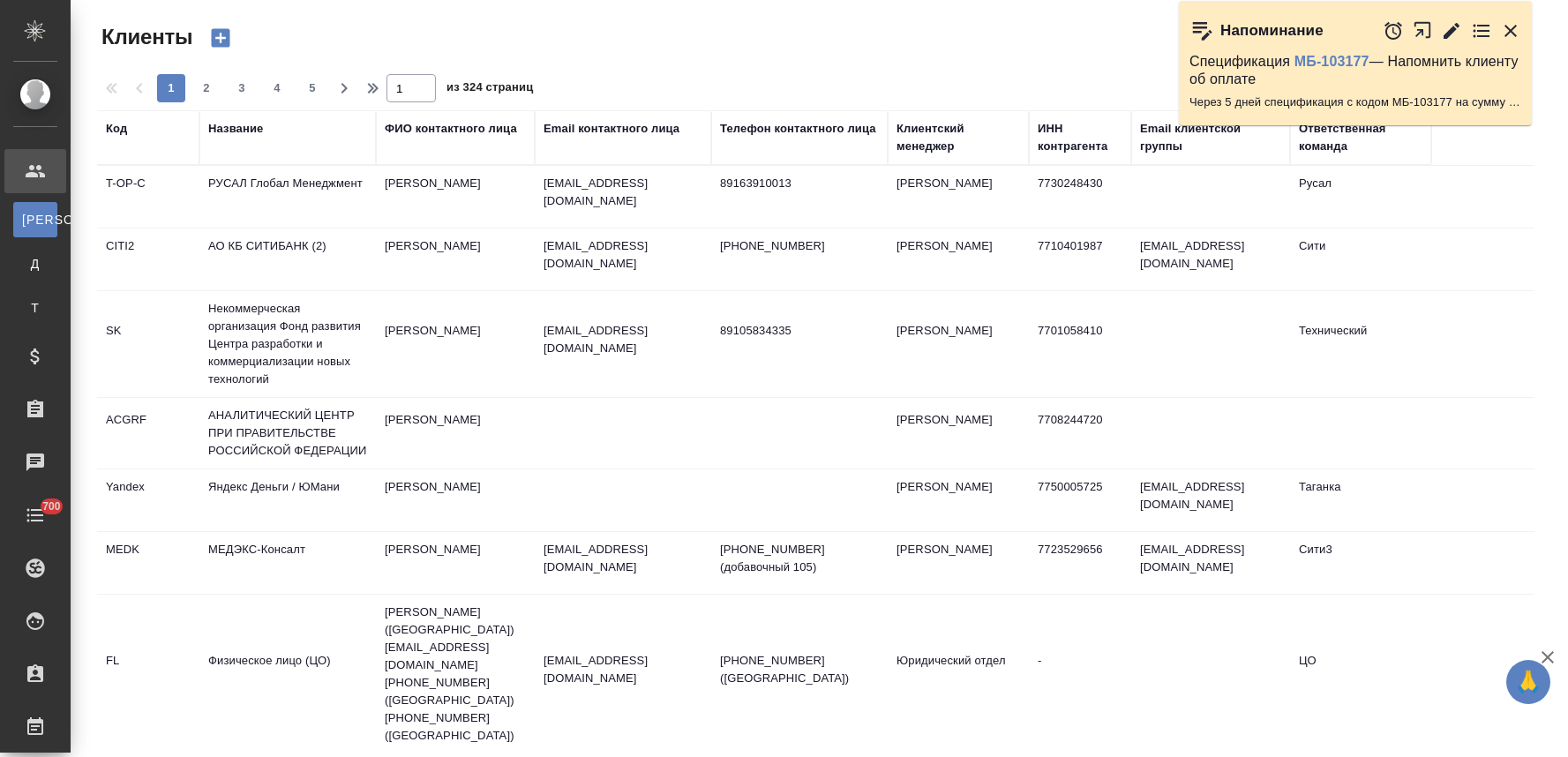
select select "RU"
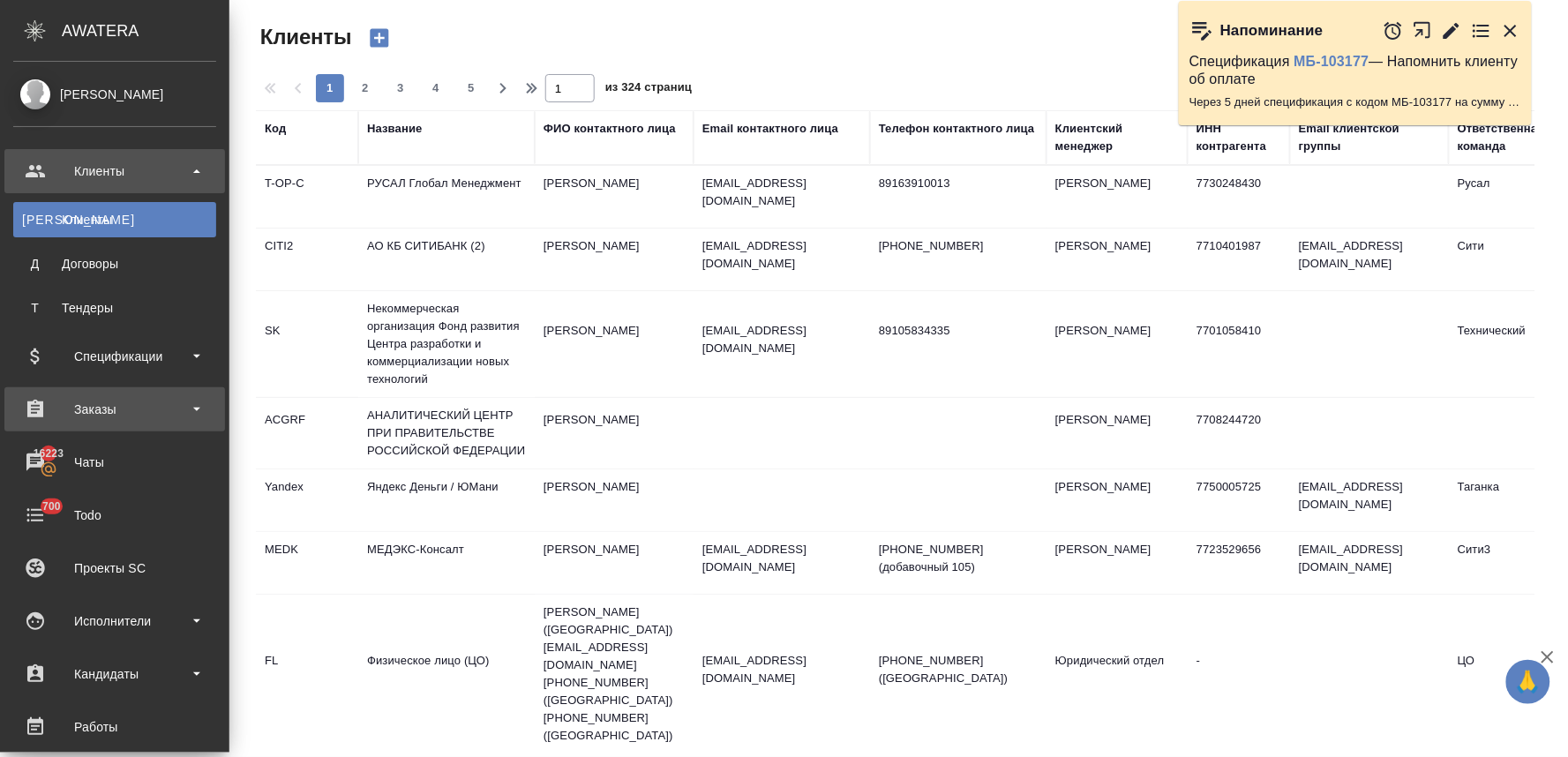
click at [101, 400] on div "Заказы" at bounding box center [115, 409] width 203 height 26
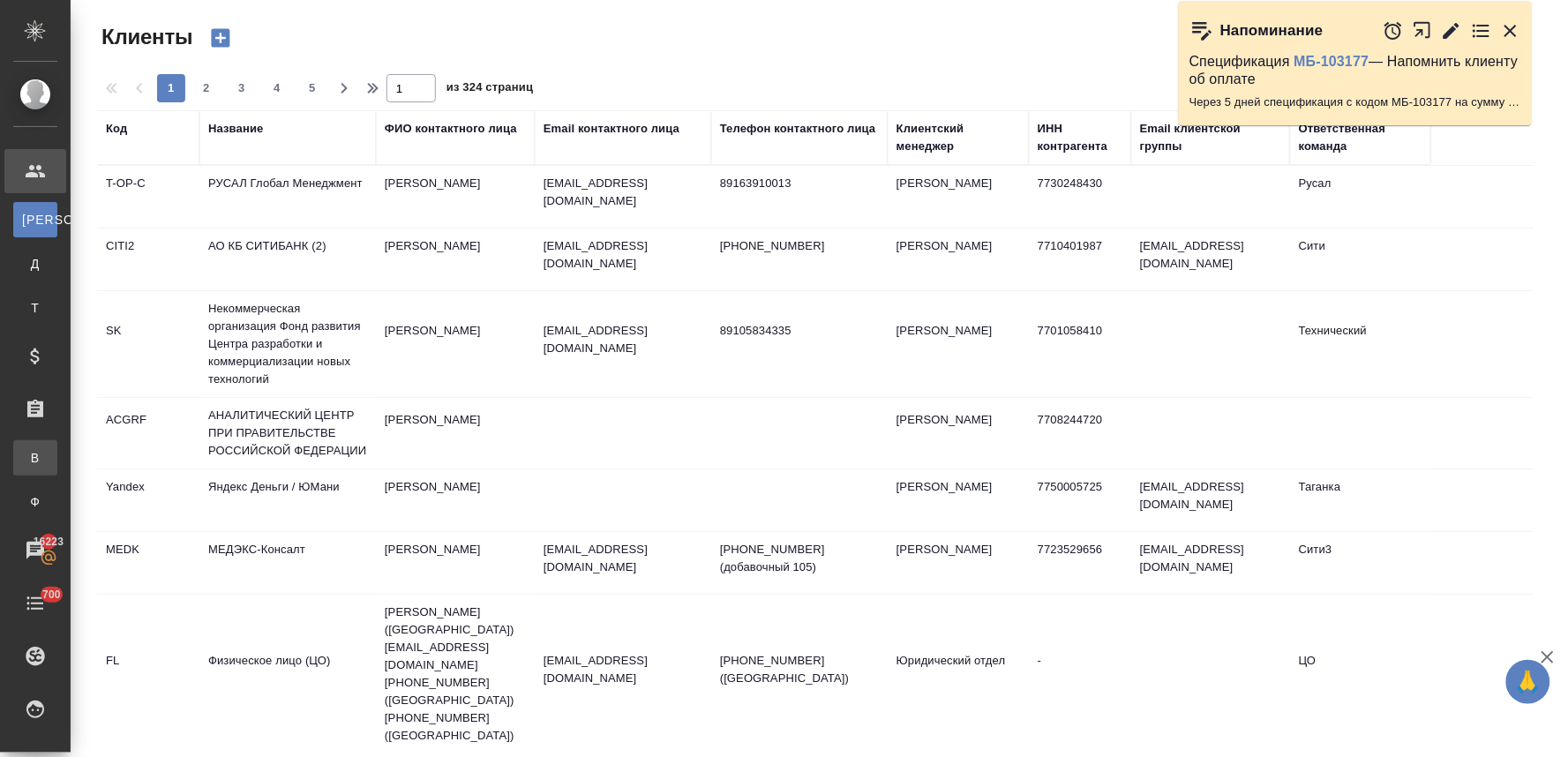
click at [26, 466] on div "Все заказы" at bounding box center [13, 458] width 26 height 18
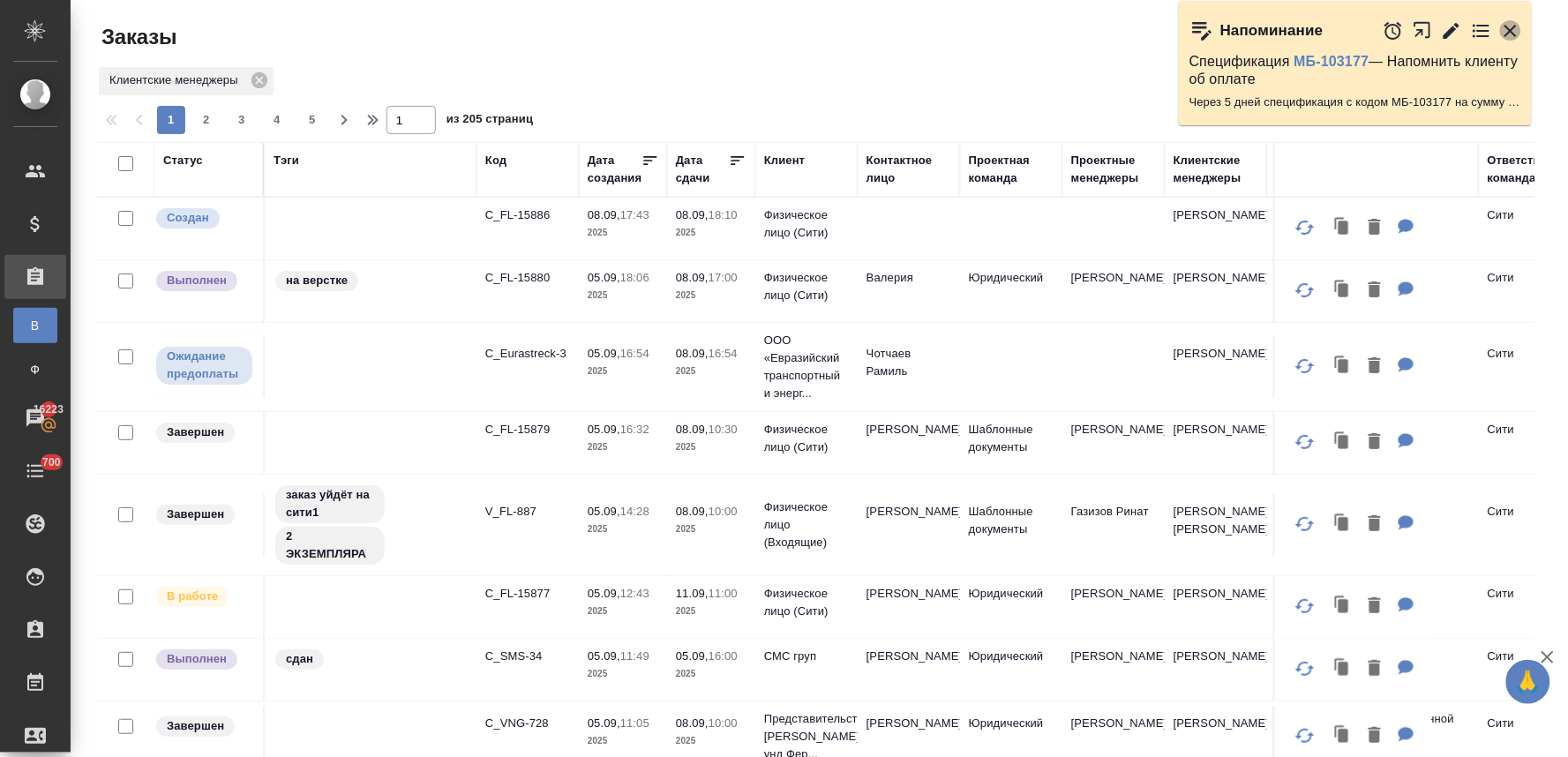
click at [1513, 27] on icon "button" at bounding box center [1509, 31] width 12 height 12
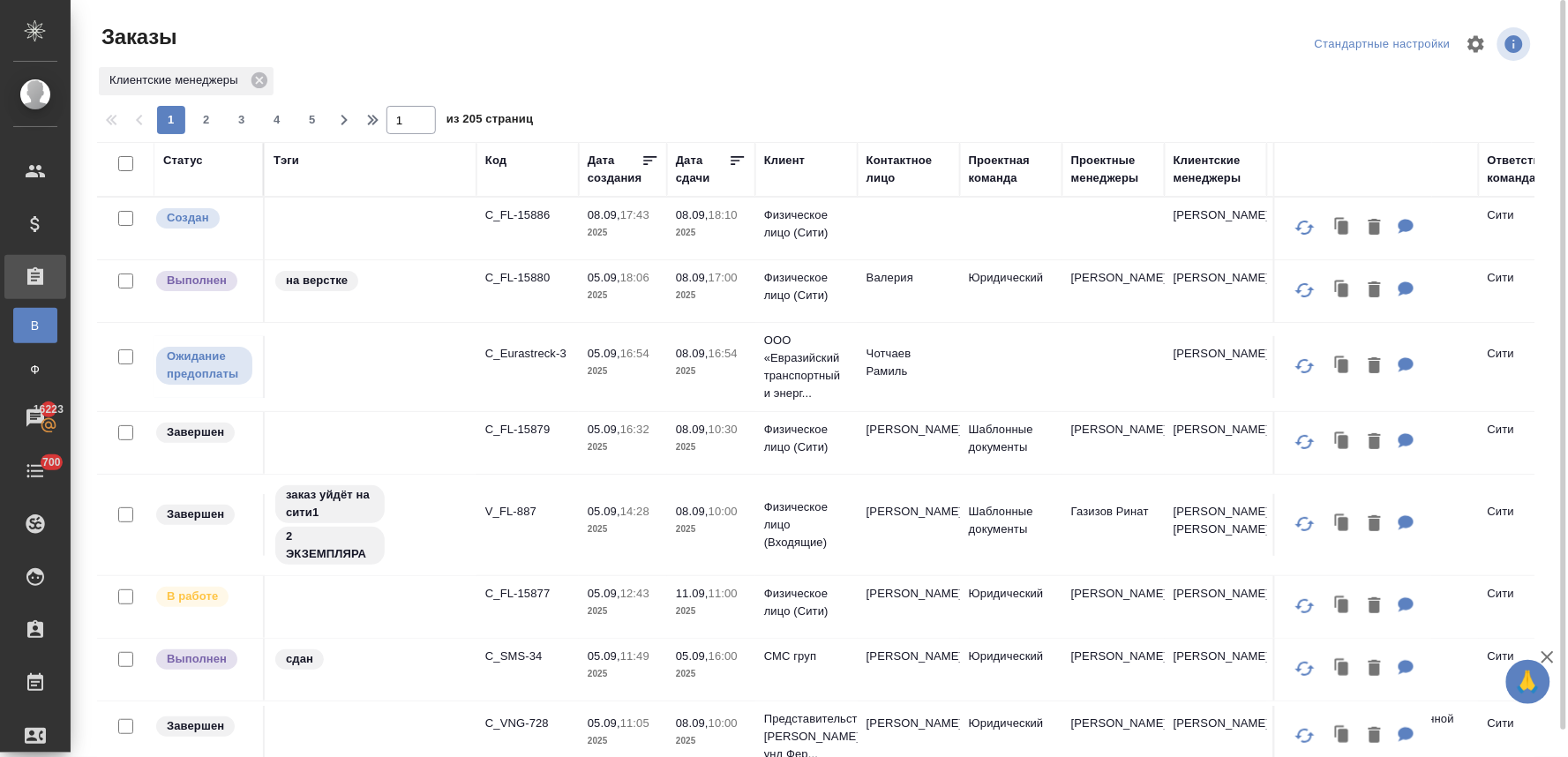
click at [177, 165] on div "Статус" at bounding box center [183, 160] width 40 height 18
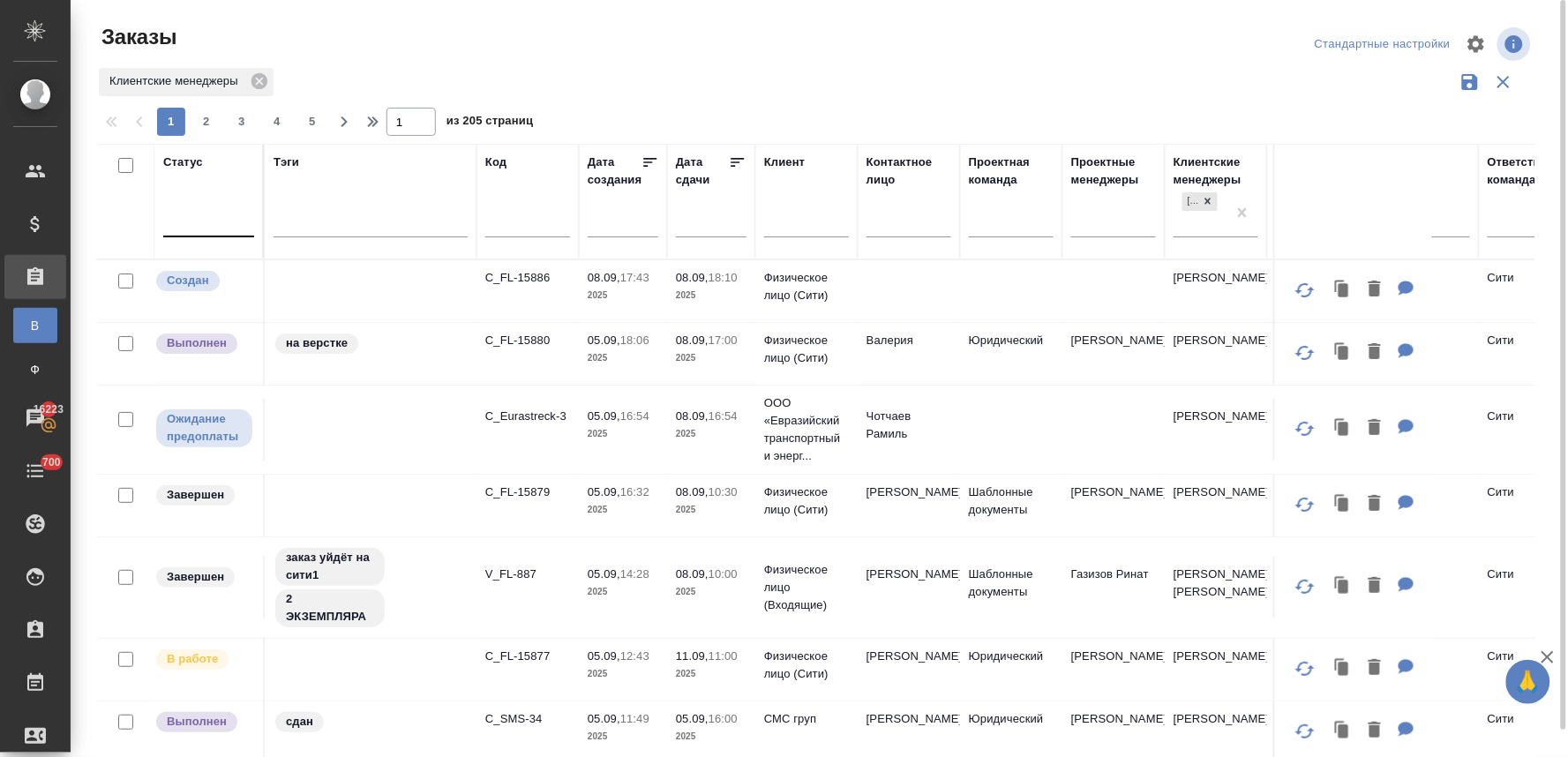
click at [216, 223] on div at bounding box center [209, 219] width 91 height 25
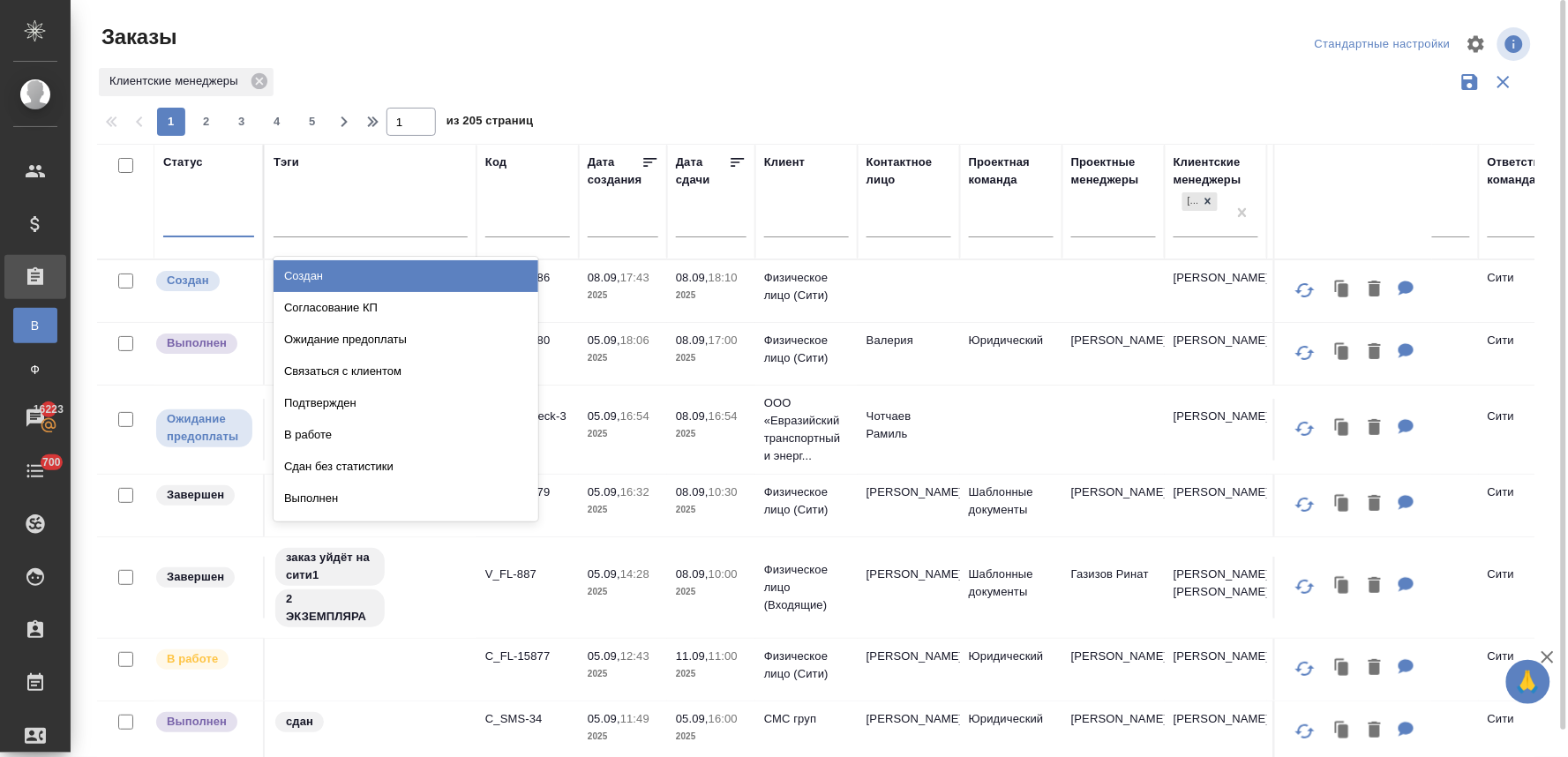
click at [313, 278] on div "Создан" at bounding box center [406, 276] width 265 height 32
click at [191, 231] on div at bounding box center [209, 219] width 91 height 25
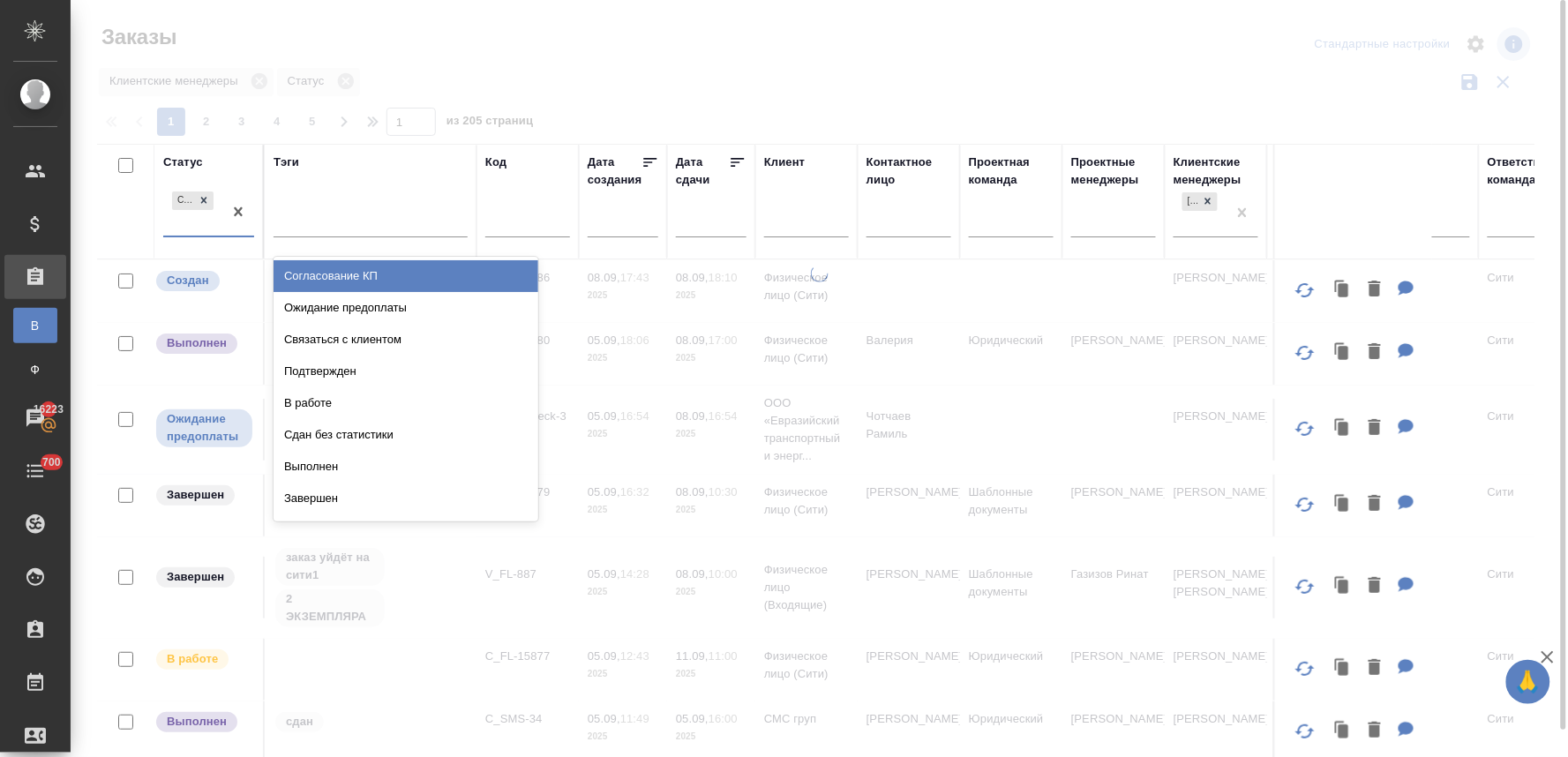
click at [335, 373] on div "Подтвержден" at bounding box center [406, 372] width 265 height 32
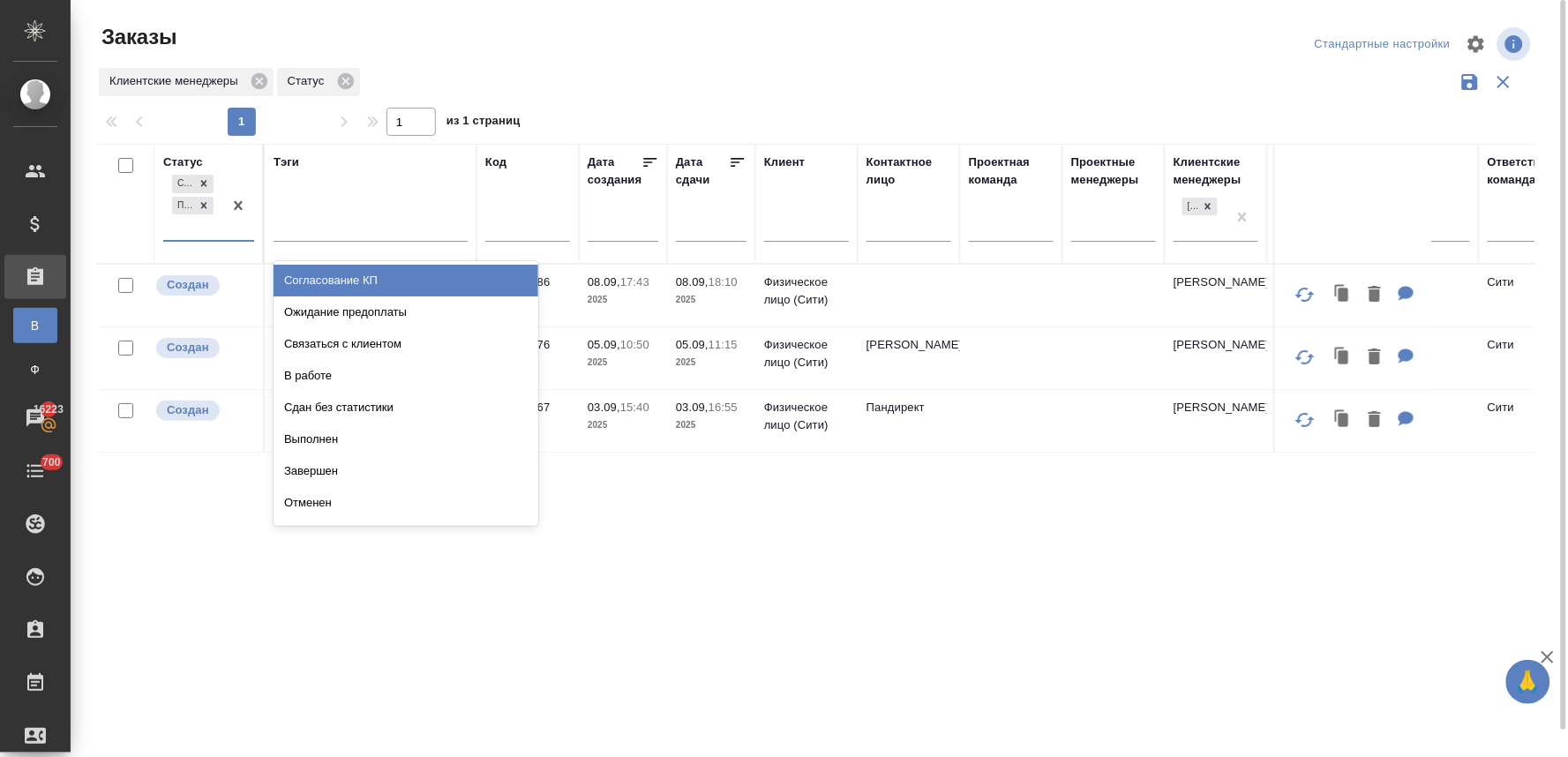
click at [192, 241] on div "Создан Подтвержден" at bounding box center [209, 207] width 91 height 71
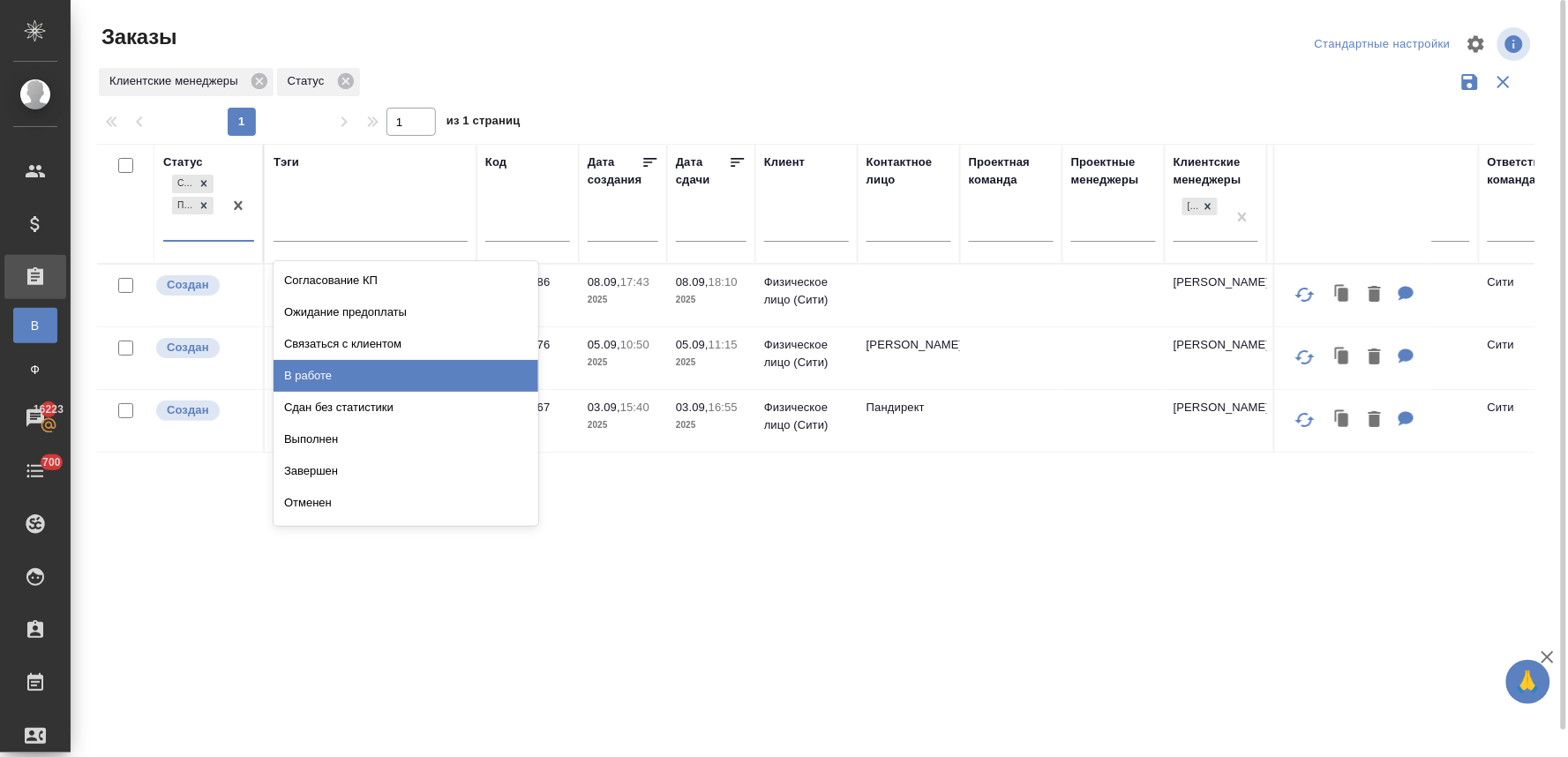
click at [324, 360] on div "В работе" at bounding box center [406, 376] width 265 height 32
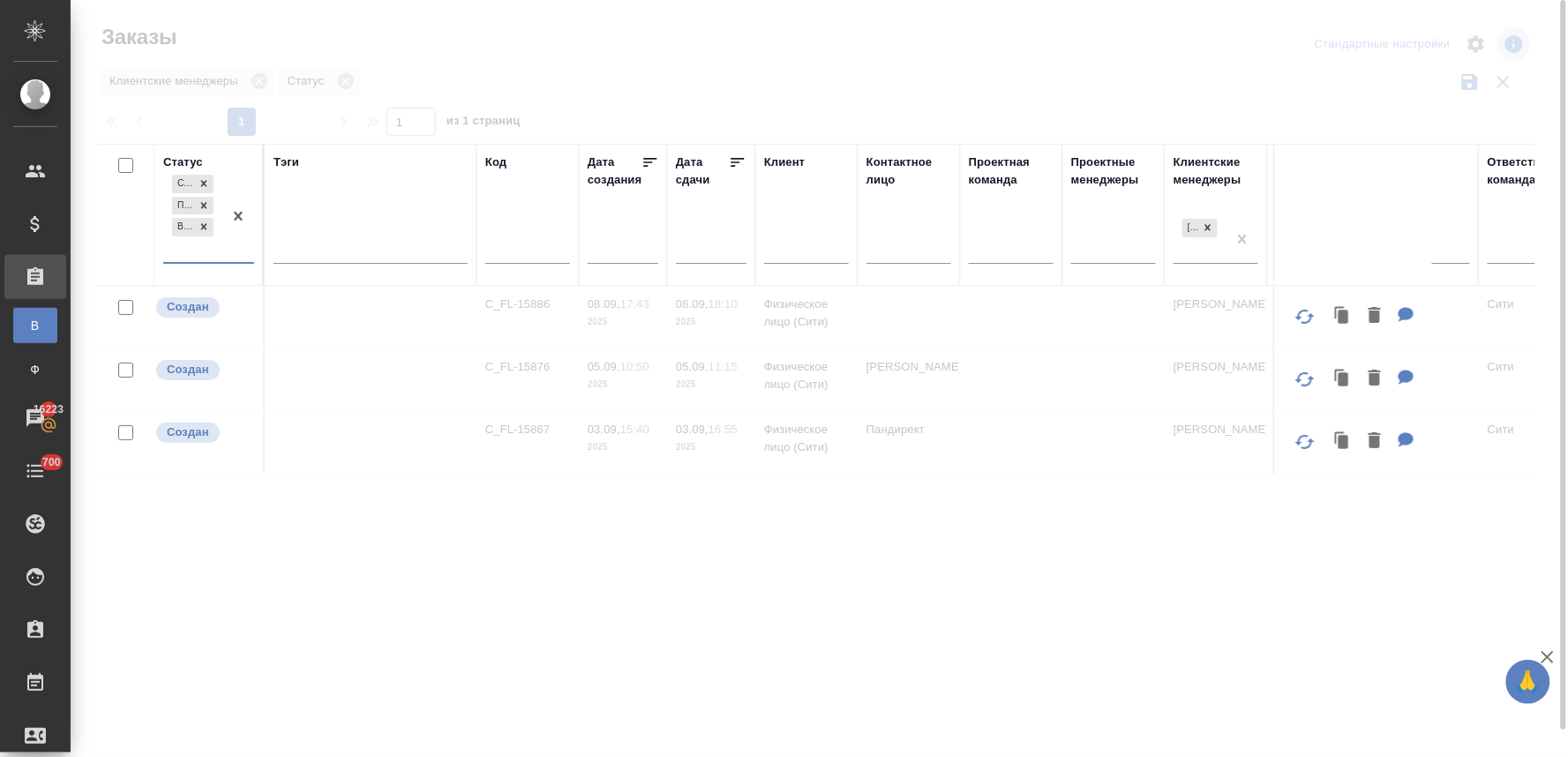
click at [199, 249] on div "Создан Подтвержден В работе" at bounding box center [192, 217] width 59 height 91
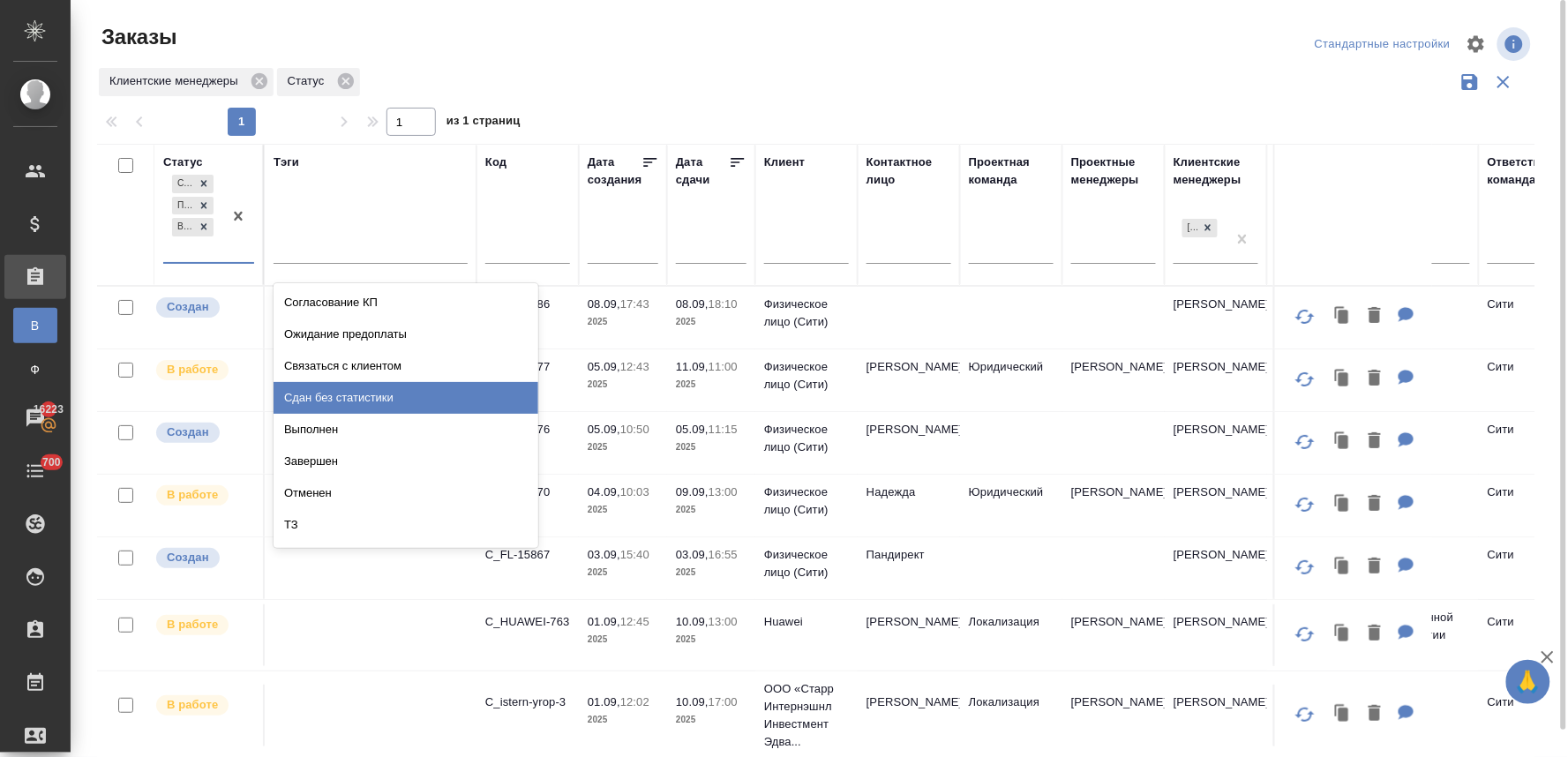
click at [330, 397] on div "Сдан без статистики" at bounding box center [406, 398] width 265 height 32
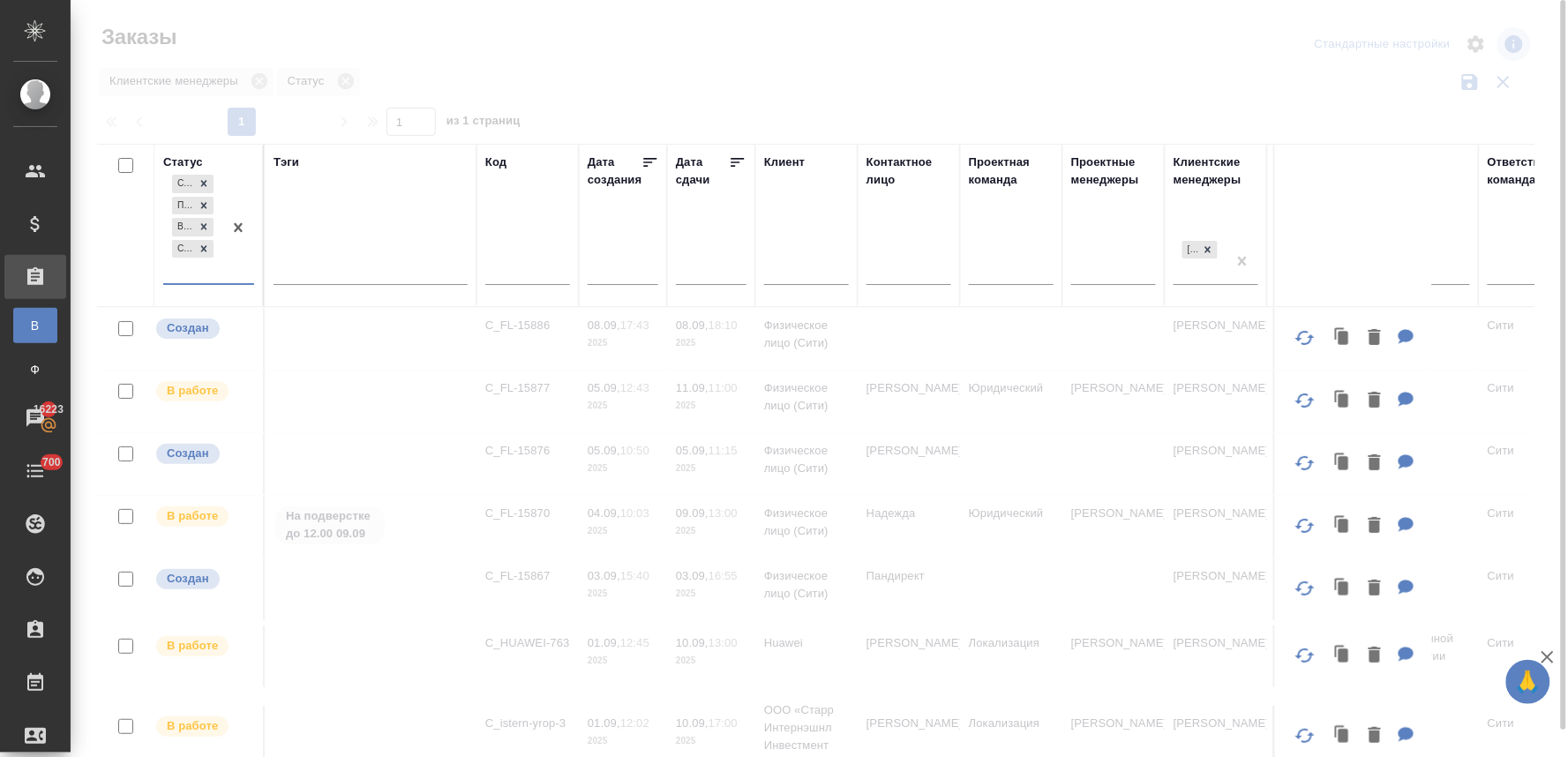
click at [198, 268] on div "Создан Подтвержден В работе Сдан без статистики" at bounding box center [192, 227] width 59 height 112
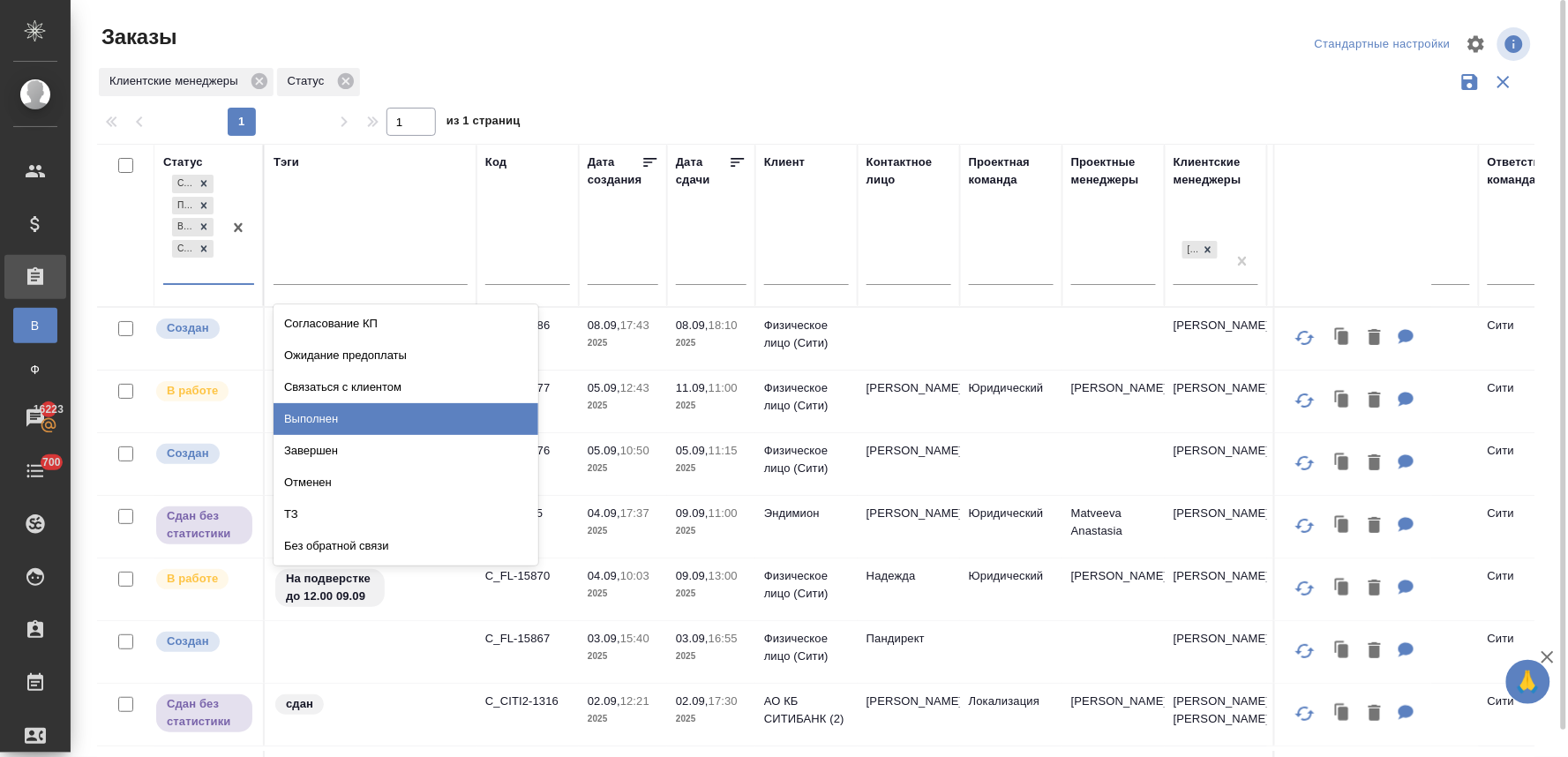
click at [330, 425] on div "Выполнен" at bounding box center [406, 420] width 265 height 32
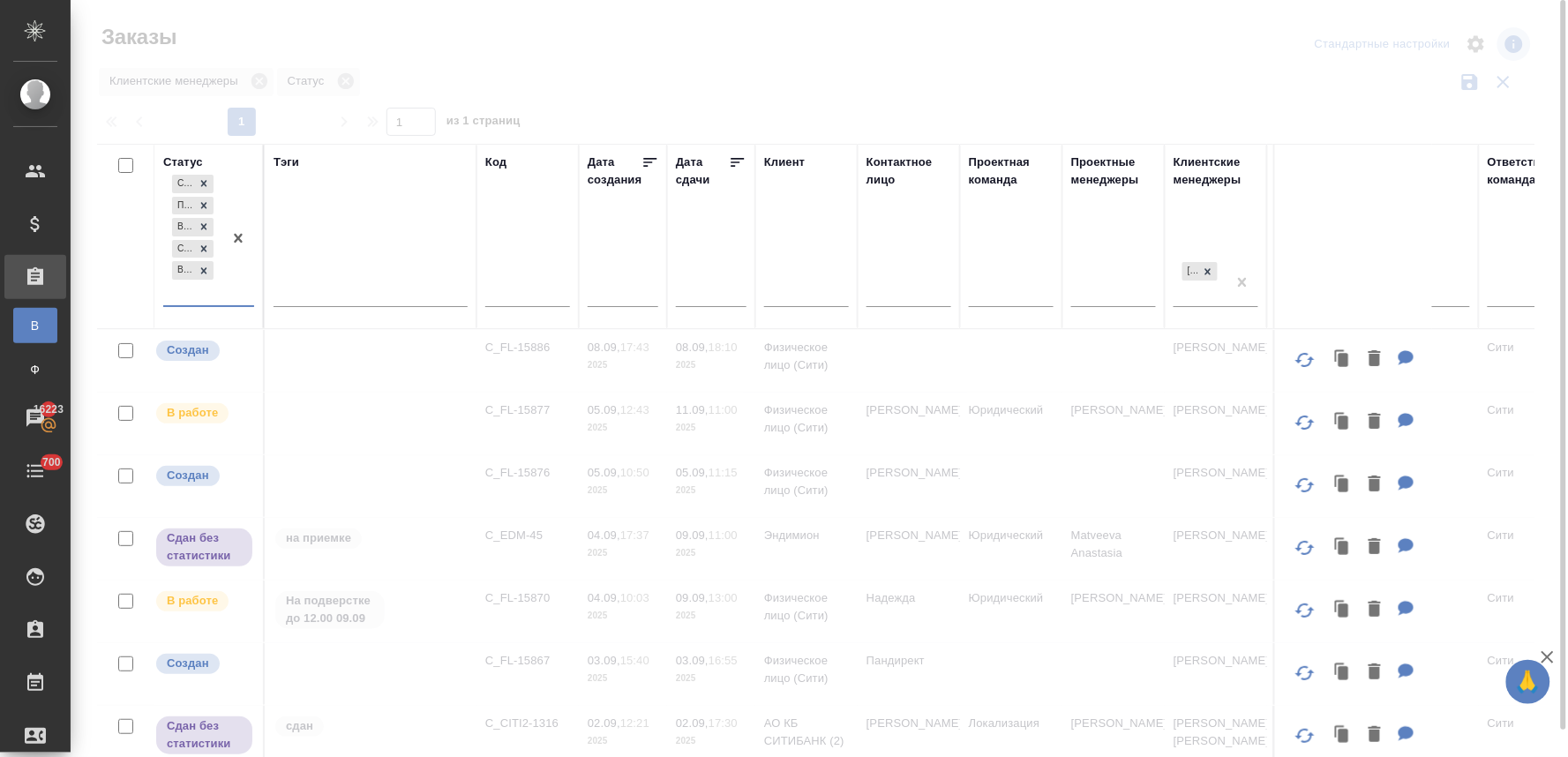
click at [211, 298] on div "Создан Подтвержден В работе Сдан без статистики Выполнен" at bounding box center [192, 239] width 59 height 134
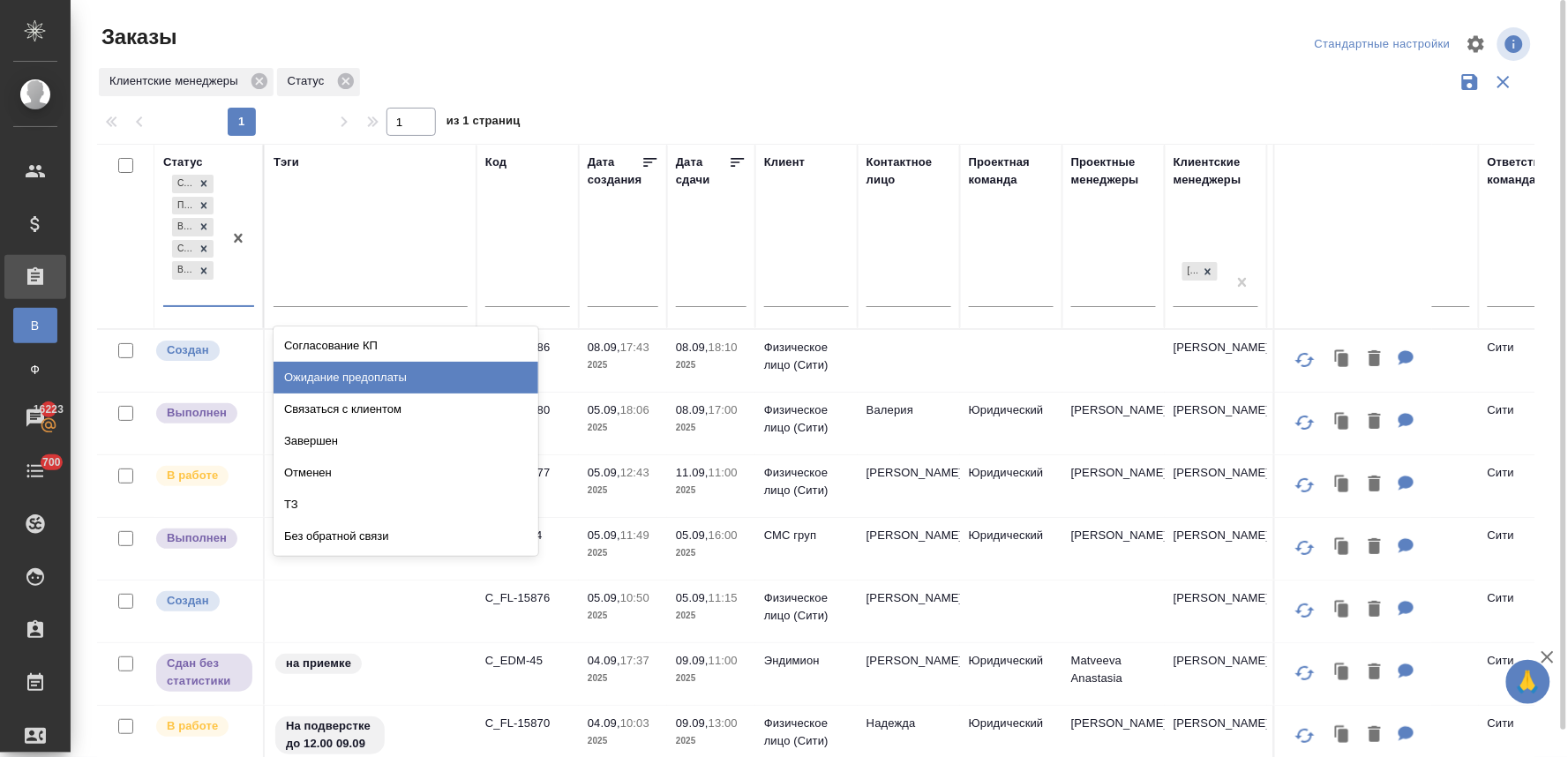
click at [357, 368] on div "Ожидание предоплаты" at bounding box center [406, 378] width 265 height 32
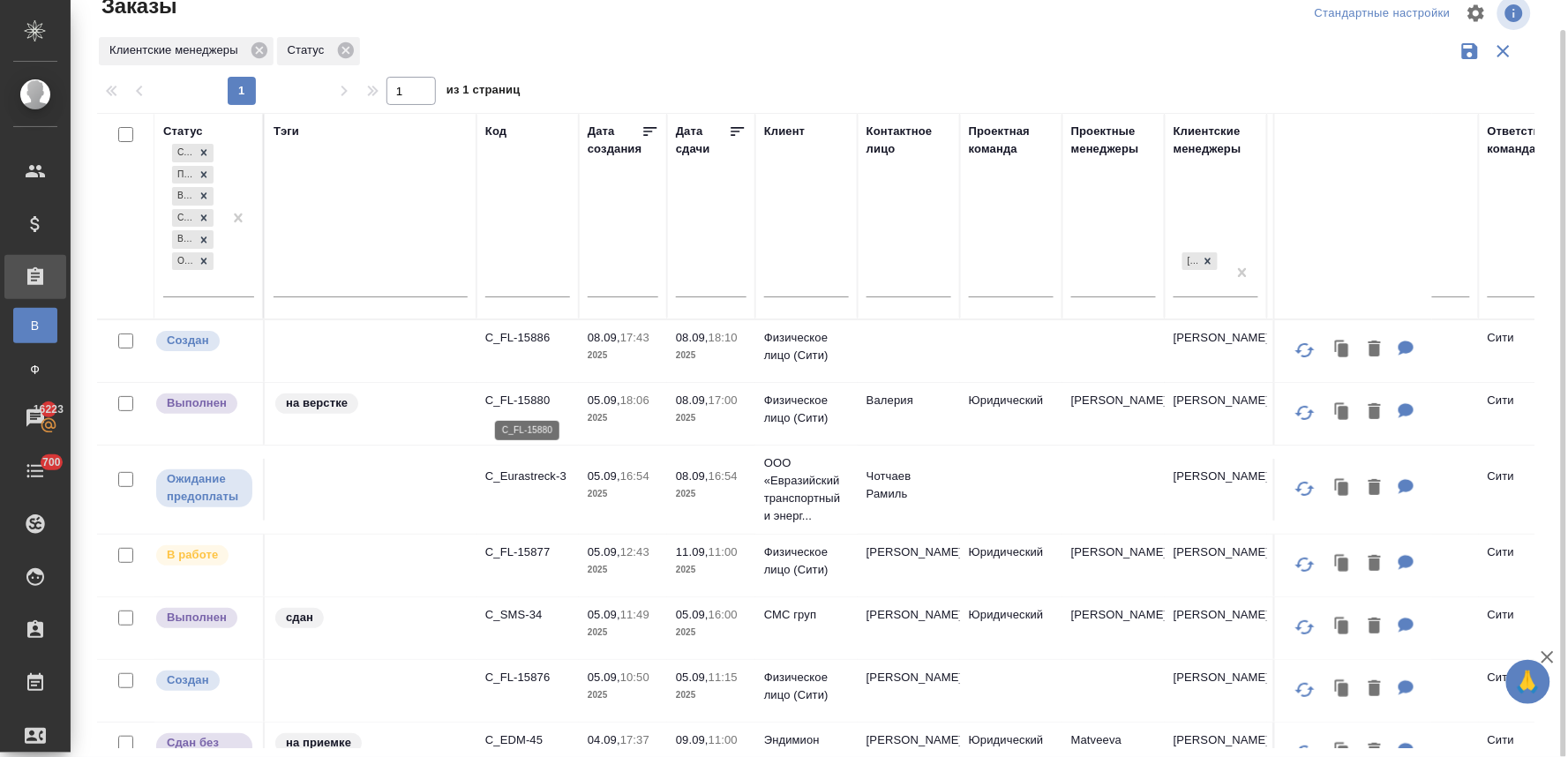
click at [536, 405] on p "C_FL-15880" at bounding box center [527, 400] width 85 height 18
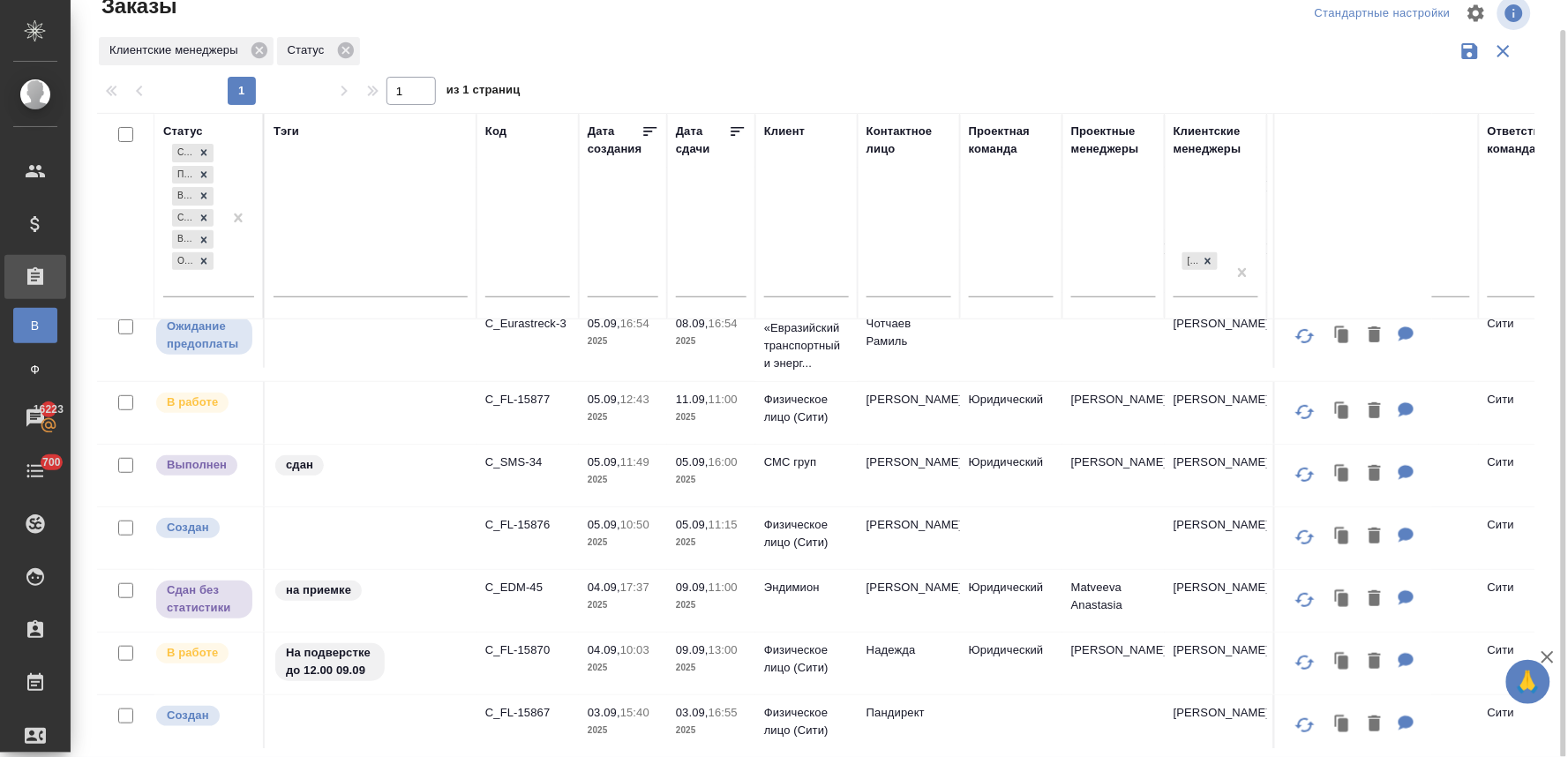
scroll to position [196, 0]
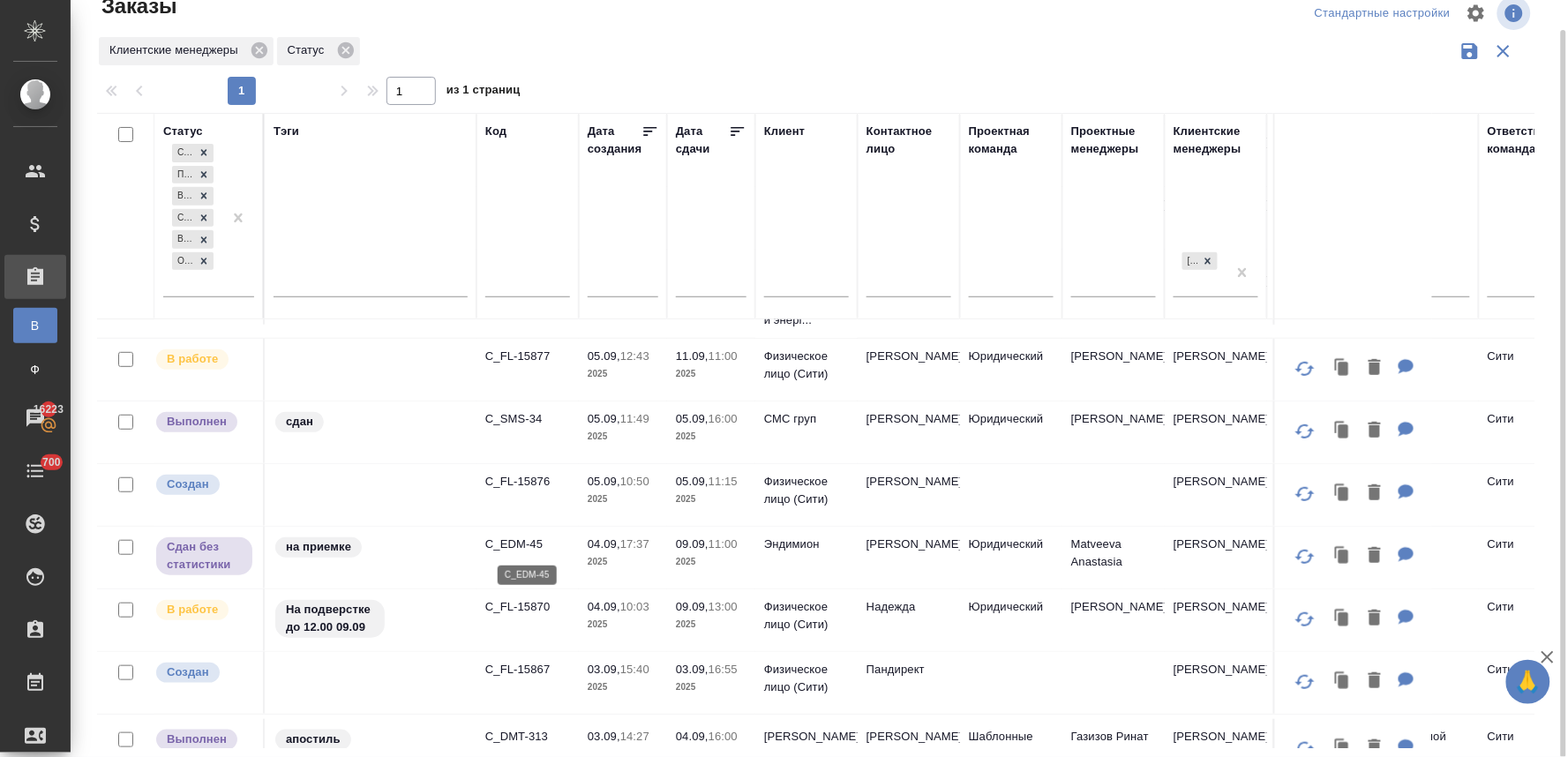
click at [526, 544] on p "C_EDM-45" at bounding box center [527, 544] width 85 height 18
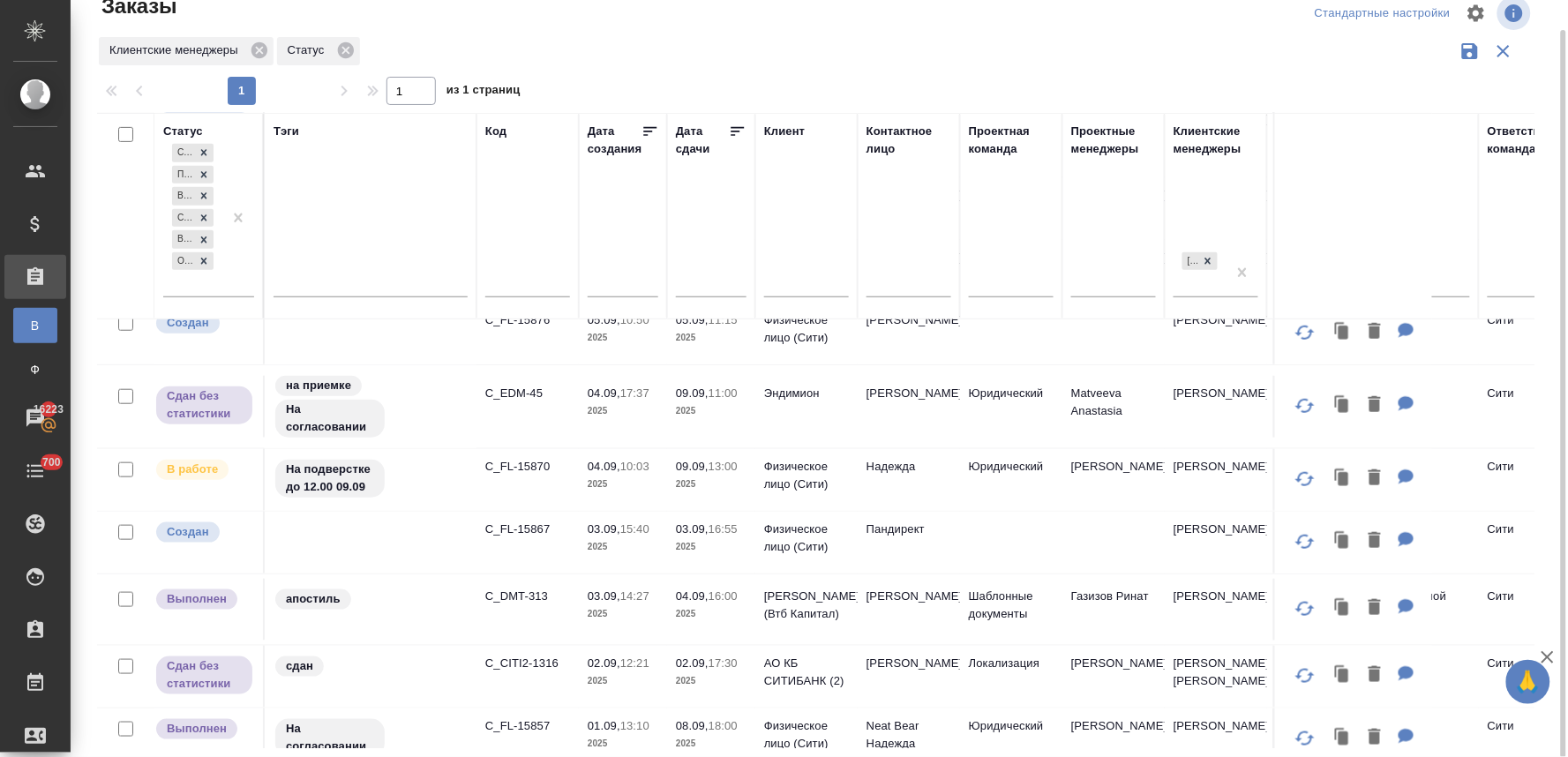
scroll to position [392, 0]
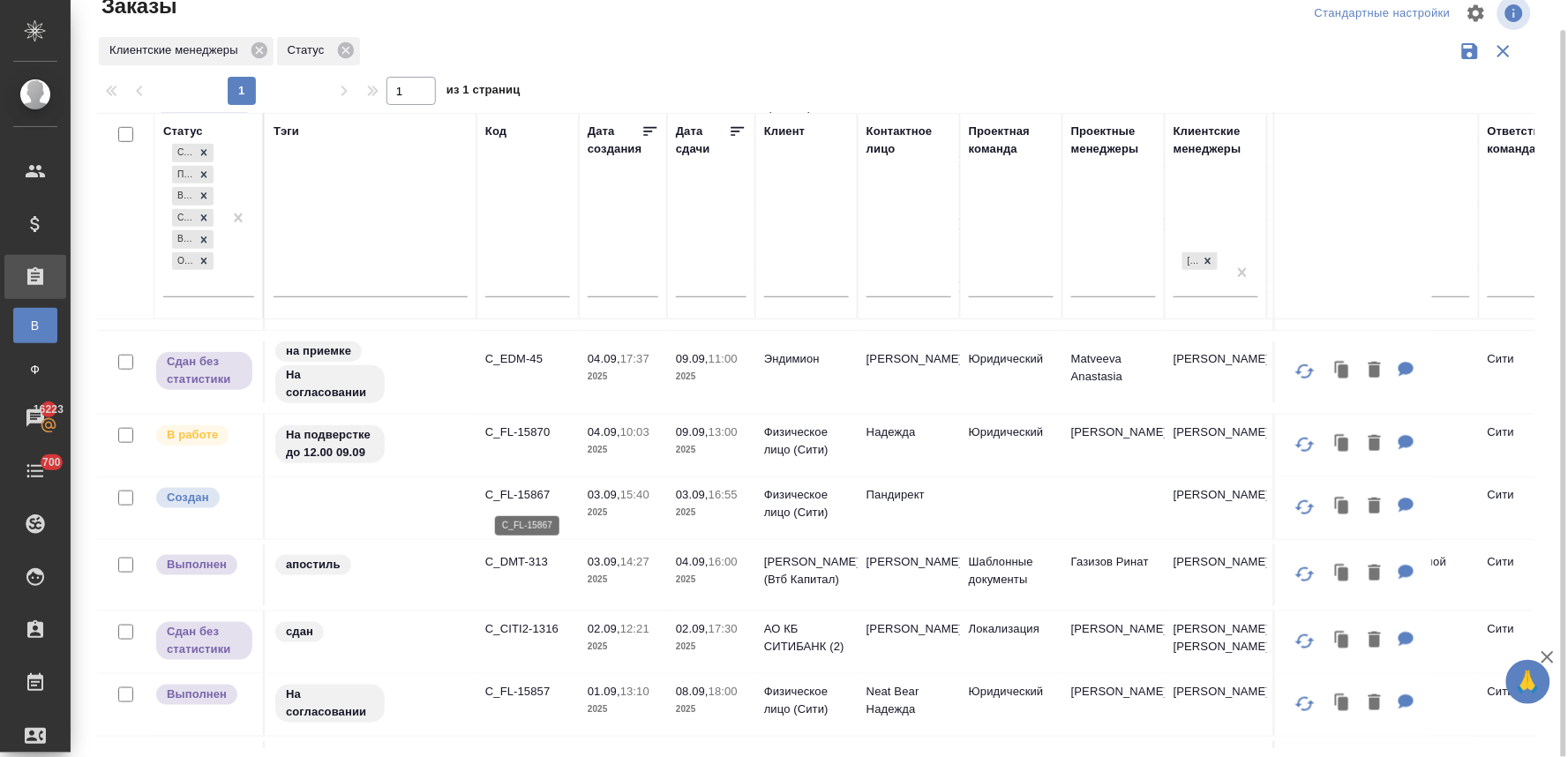
click at [536, 489] on p "C_FL-15867" at bounding box center [527, 495] width 85 height 18
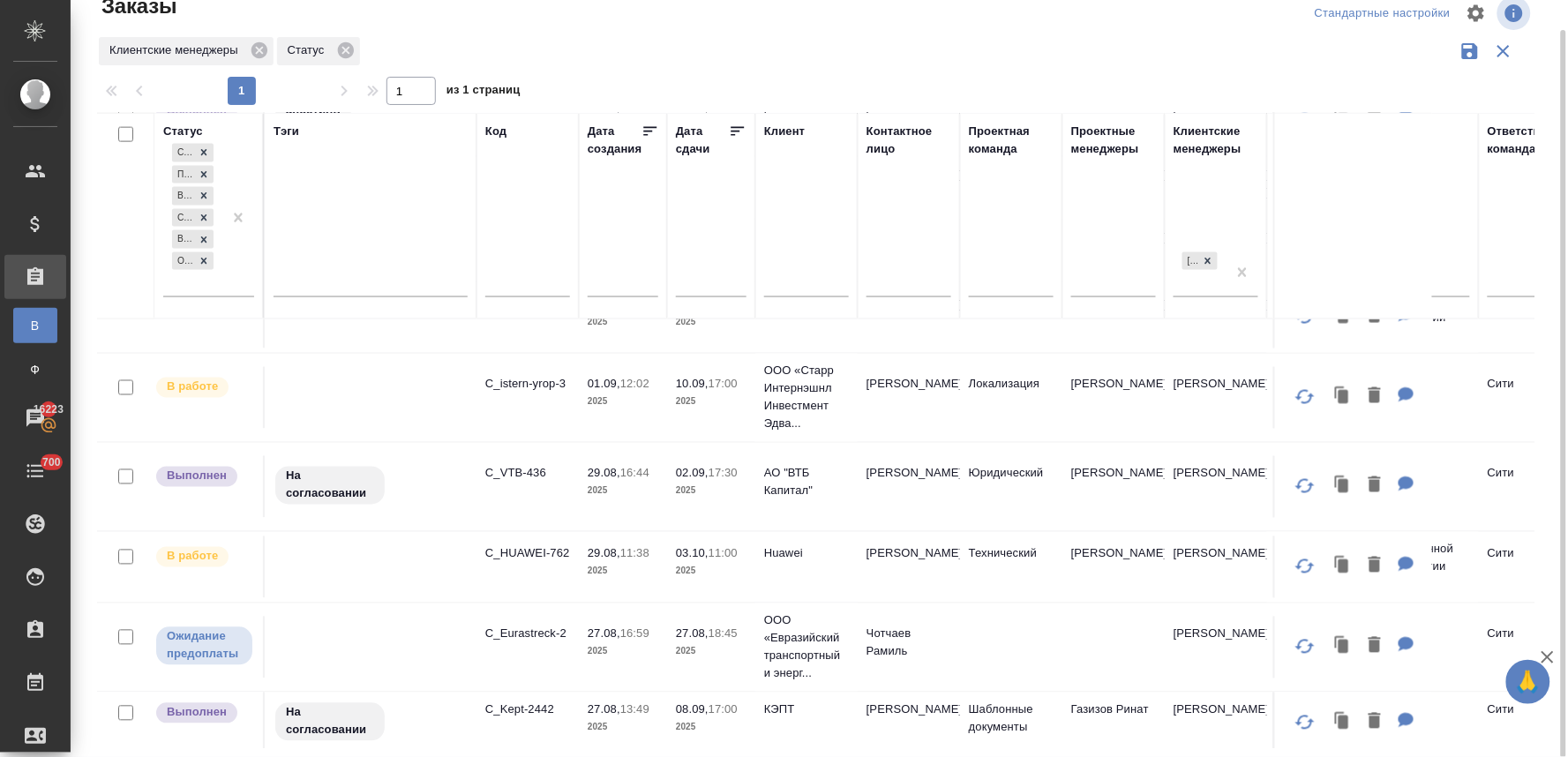
scroll to position [883, 0]
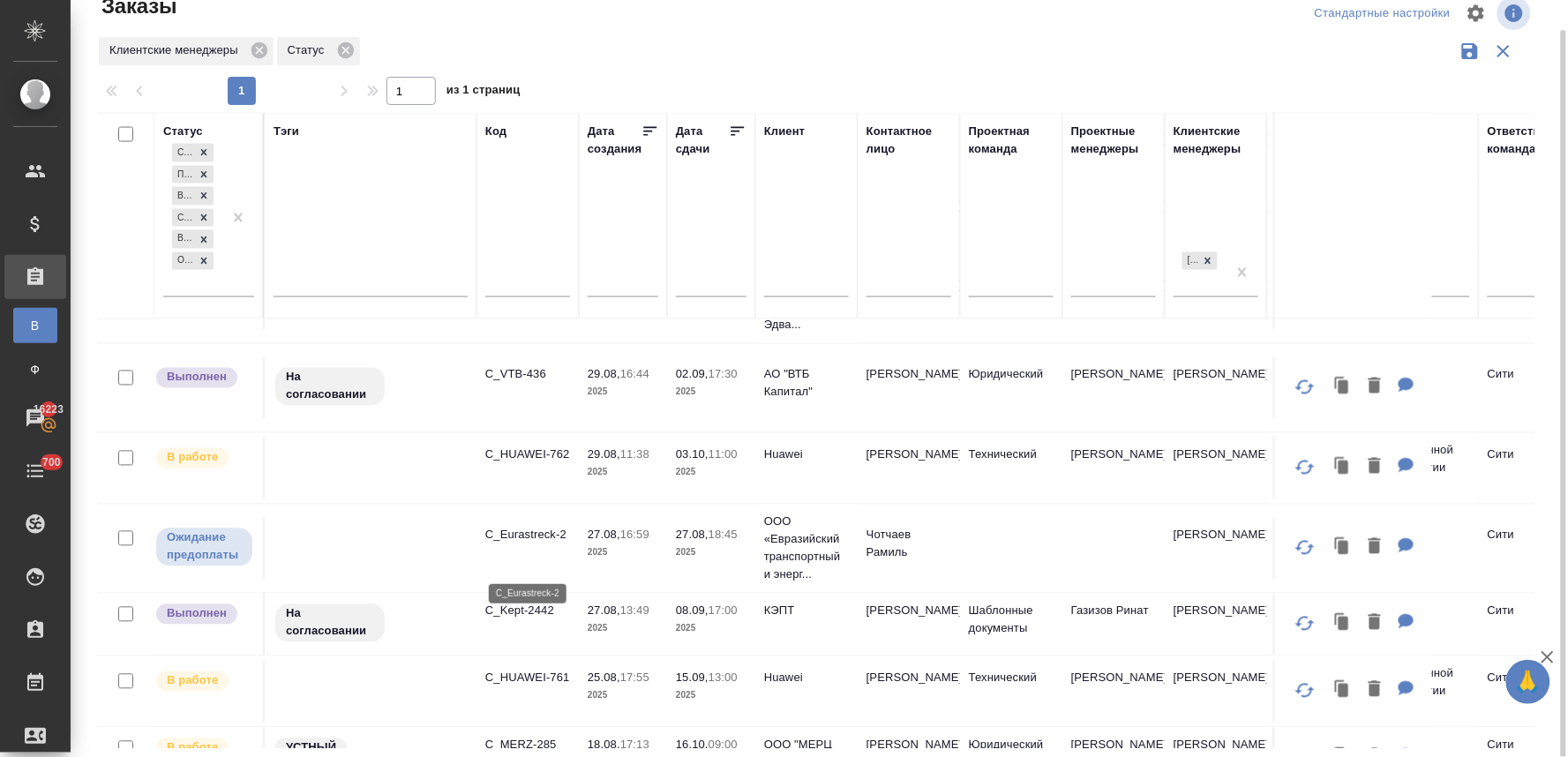
click at [540, 544] on p "C_Eurastreck-2" at bounding box center [527, 535] width 85 height 18
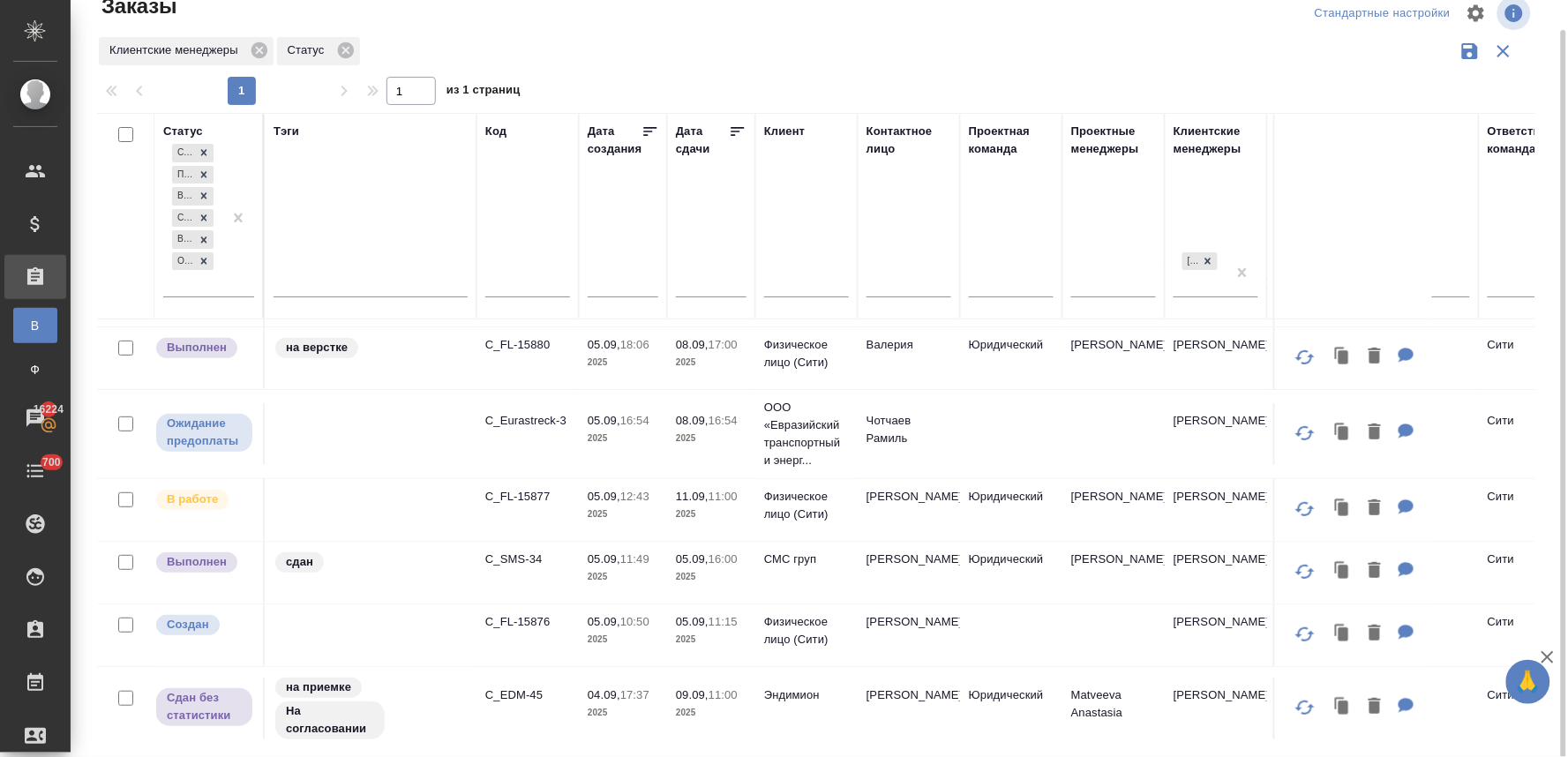
scroll to position [0, 0]
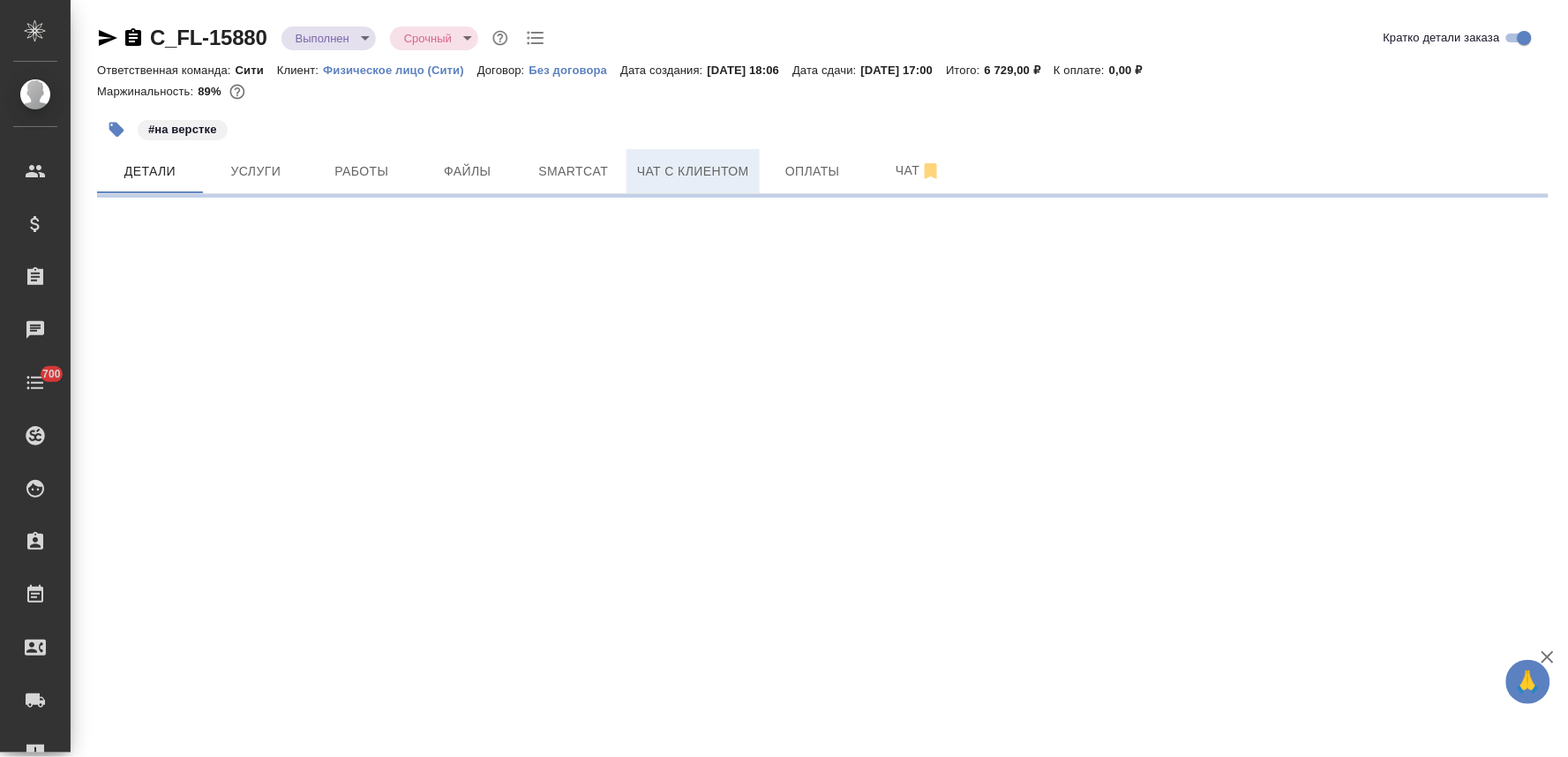
click at [721, 165] on span "Чат с клиентом" at bounding box center [693, 172] width 112 height 22
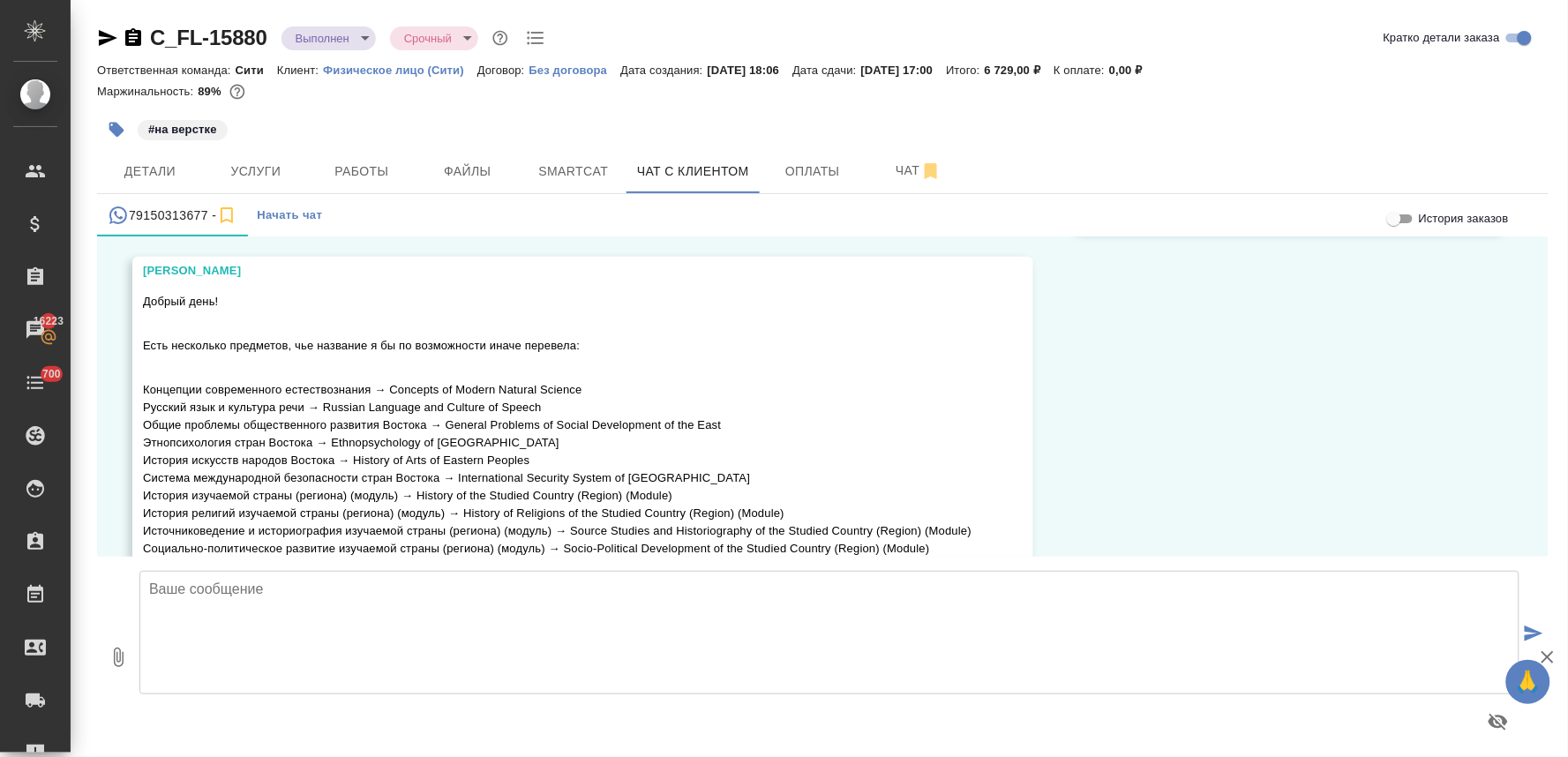
scroll to position [2446, 0]
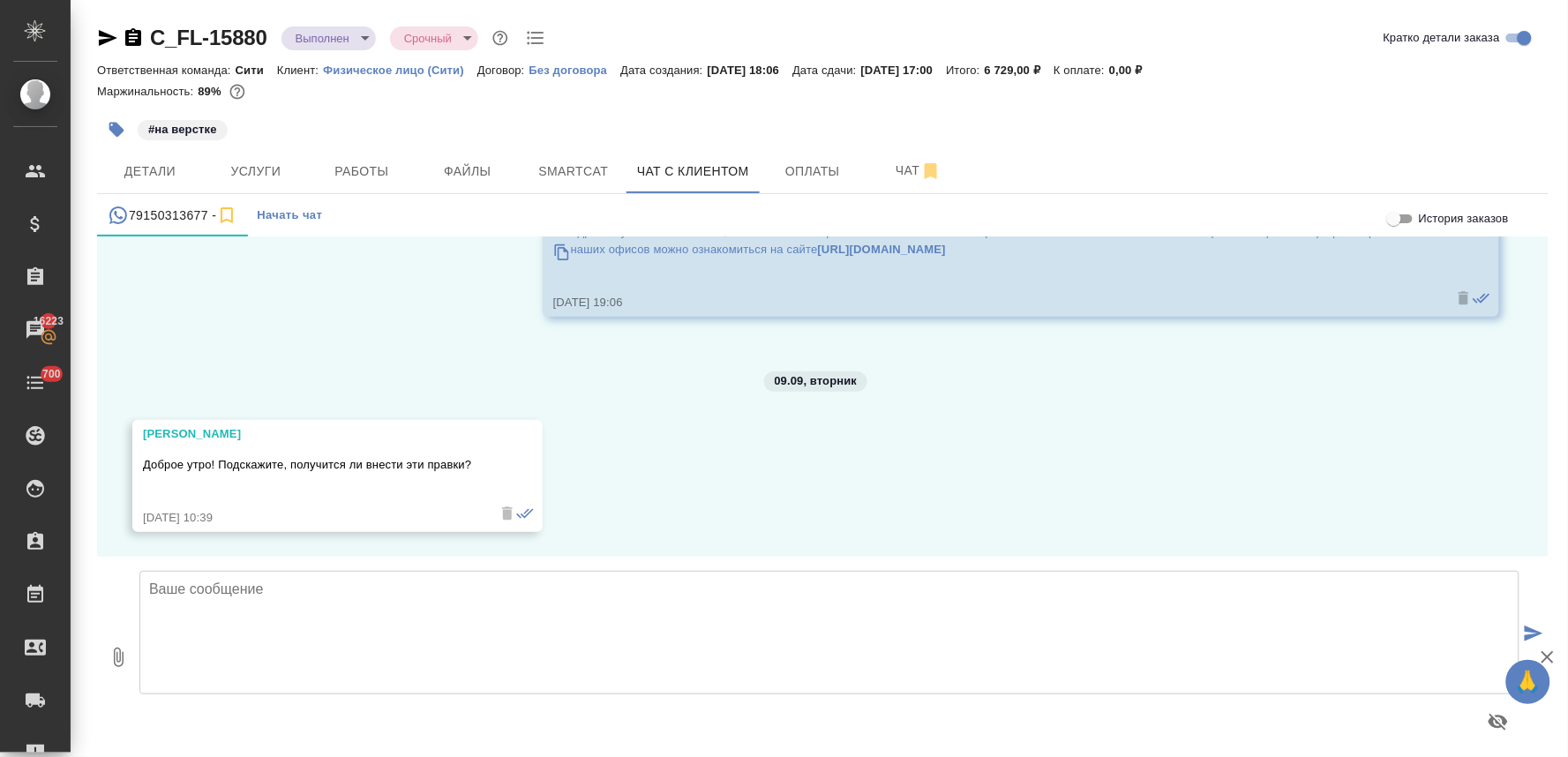
click at [462, 601] on textarea at bounding box center [829, 633] width 1380 height 124
type textarea "Добрый день! Правки получили, уточню у исполнителя и вернусь к Вам"
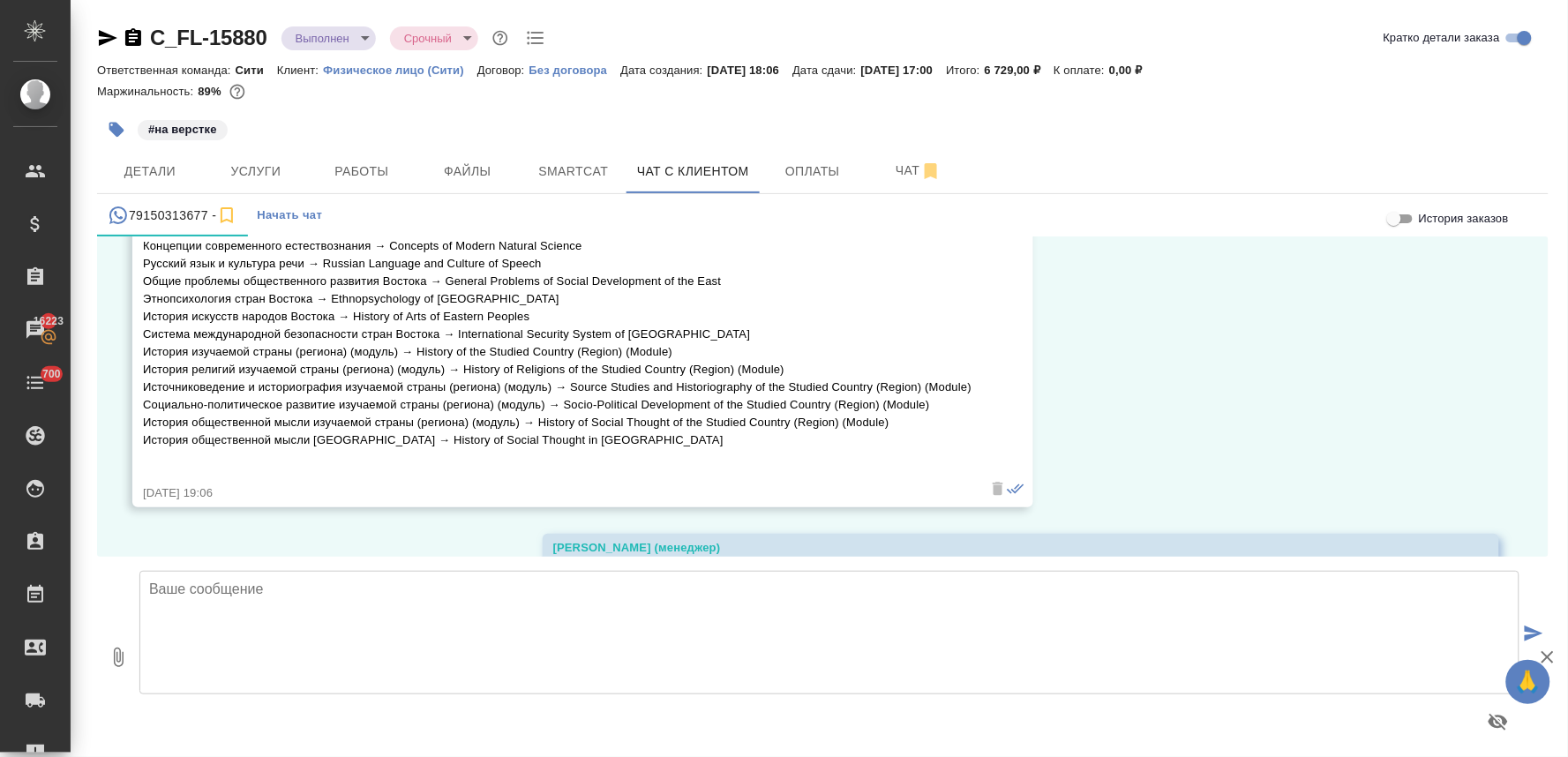
scroll to position [2014, 0]
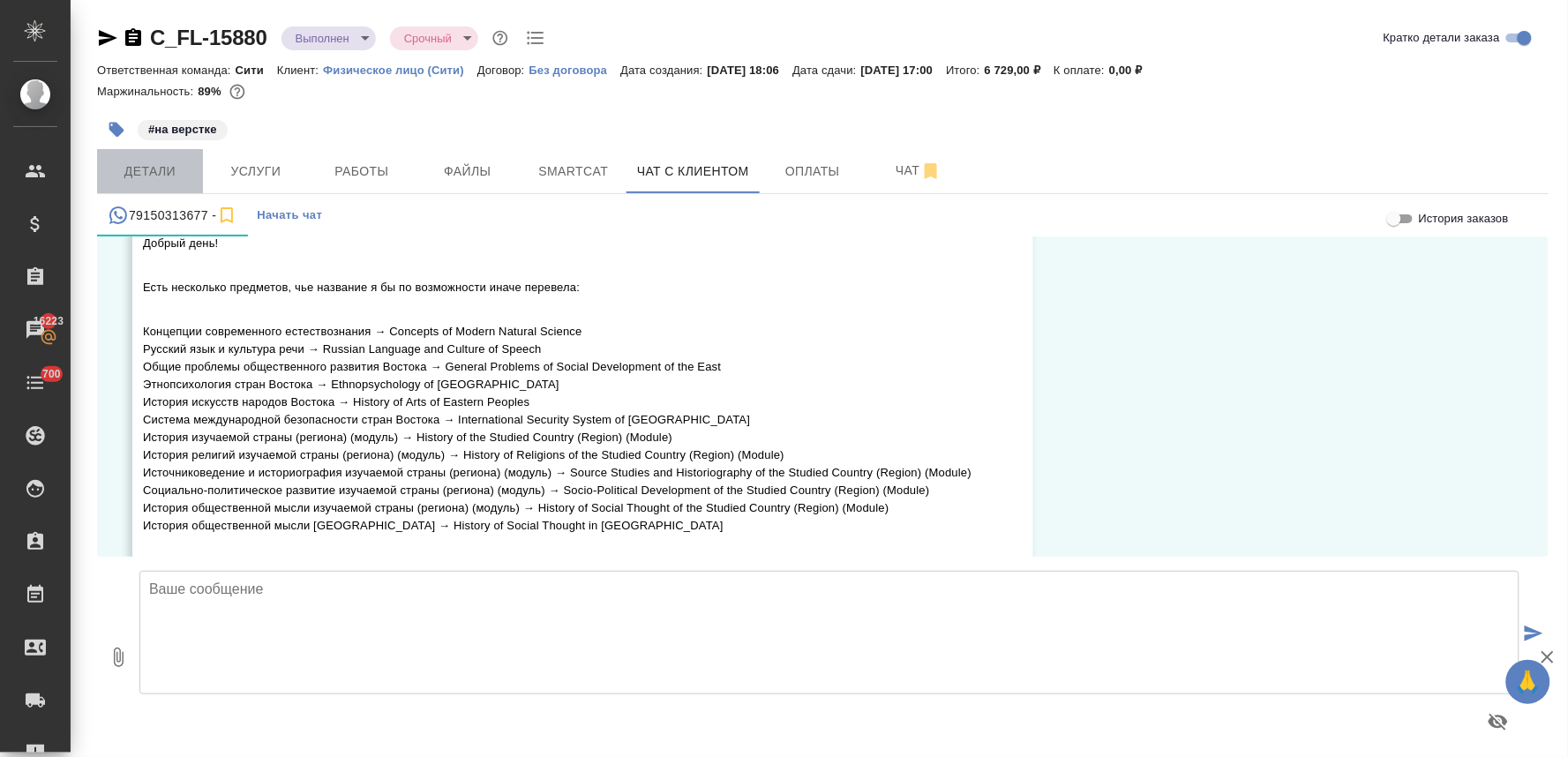
click at [153, 168] on span "Детали" at bounding box center [150, 172] width 85 height 22
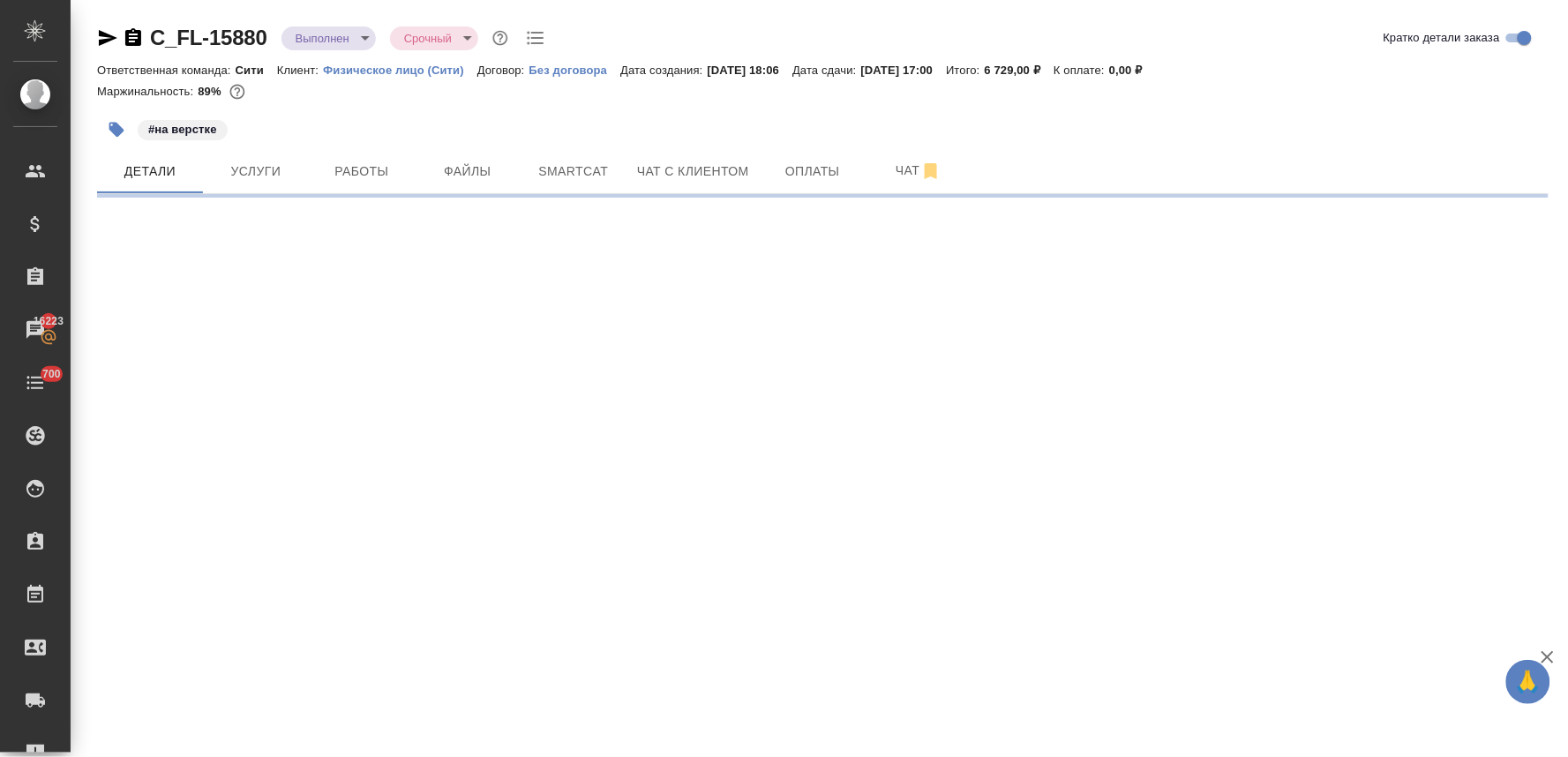
select select "RU"
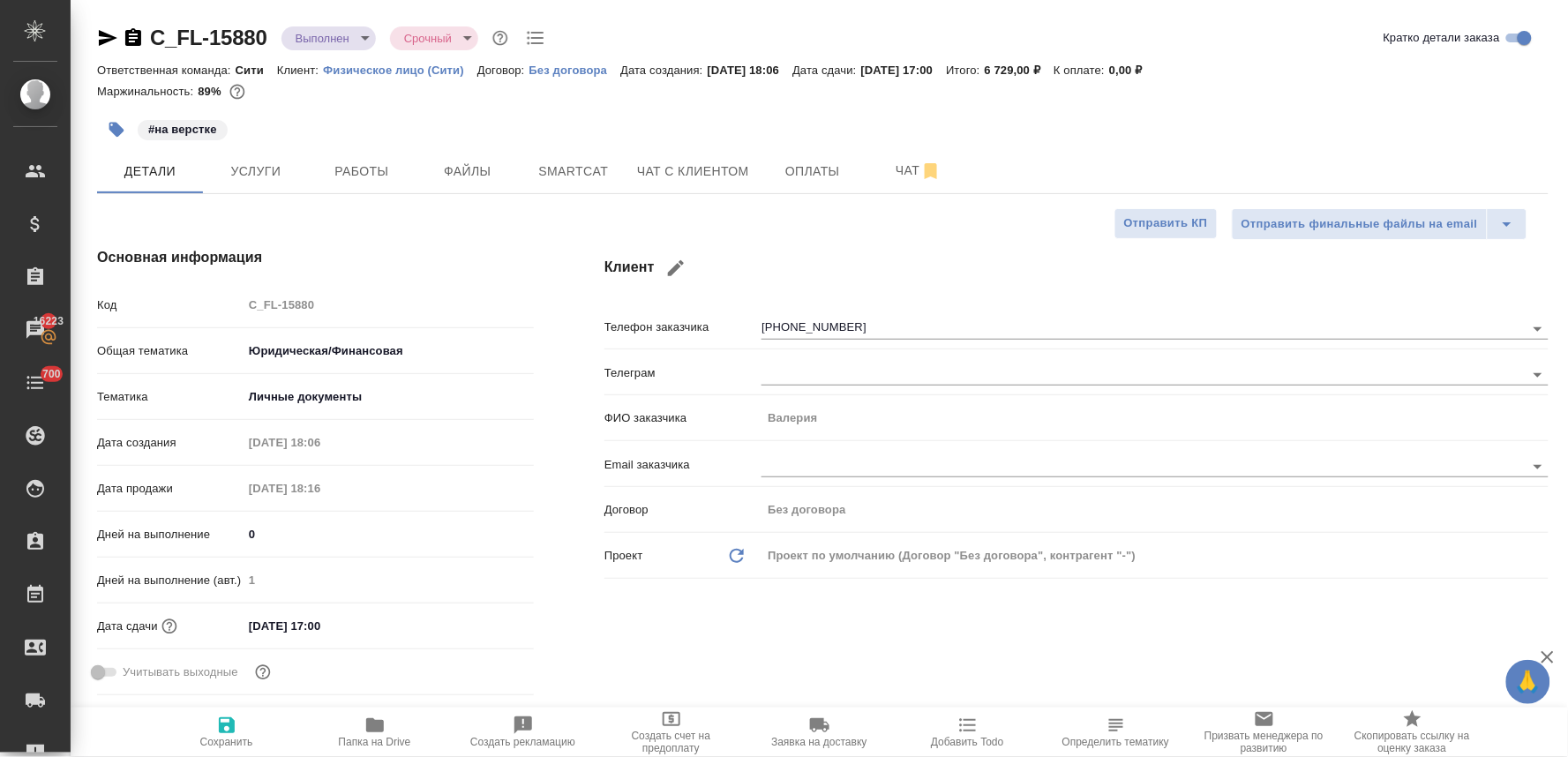
type textarea "x"
click at [98, 30] on icon "button" at bounding box center [107, 37] width 21 height 21
click at [271, 168] on span "Услуги" at bounding box center [255, 172] width 85 height 22
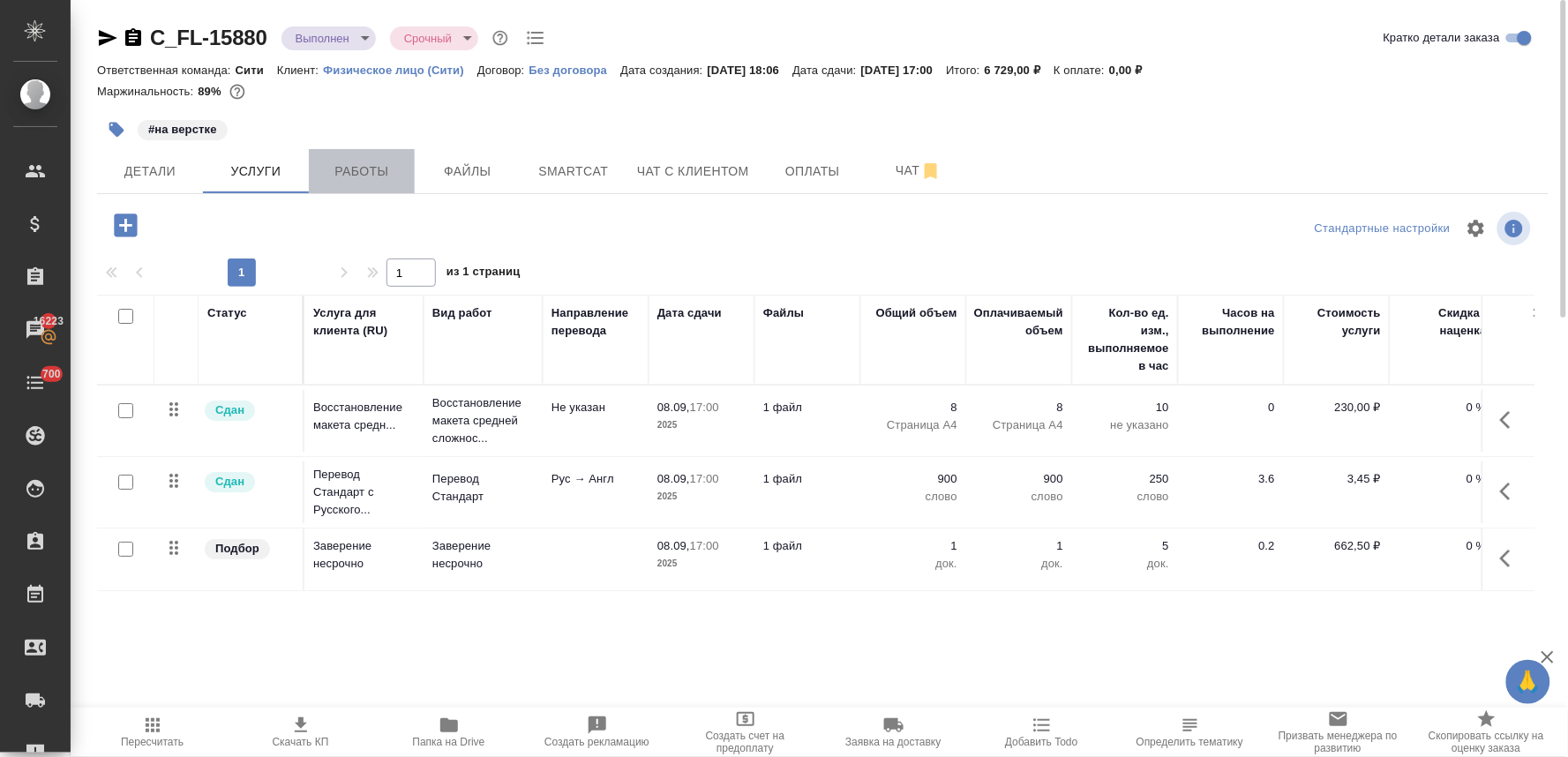
click at [367, 171] on span "Работы" at bounding box center [361, 172] width 85 height 22
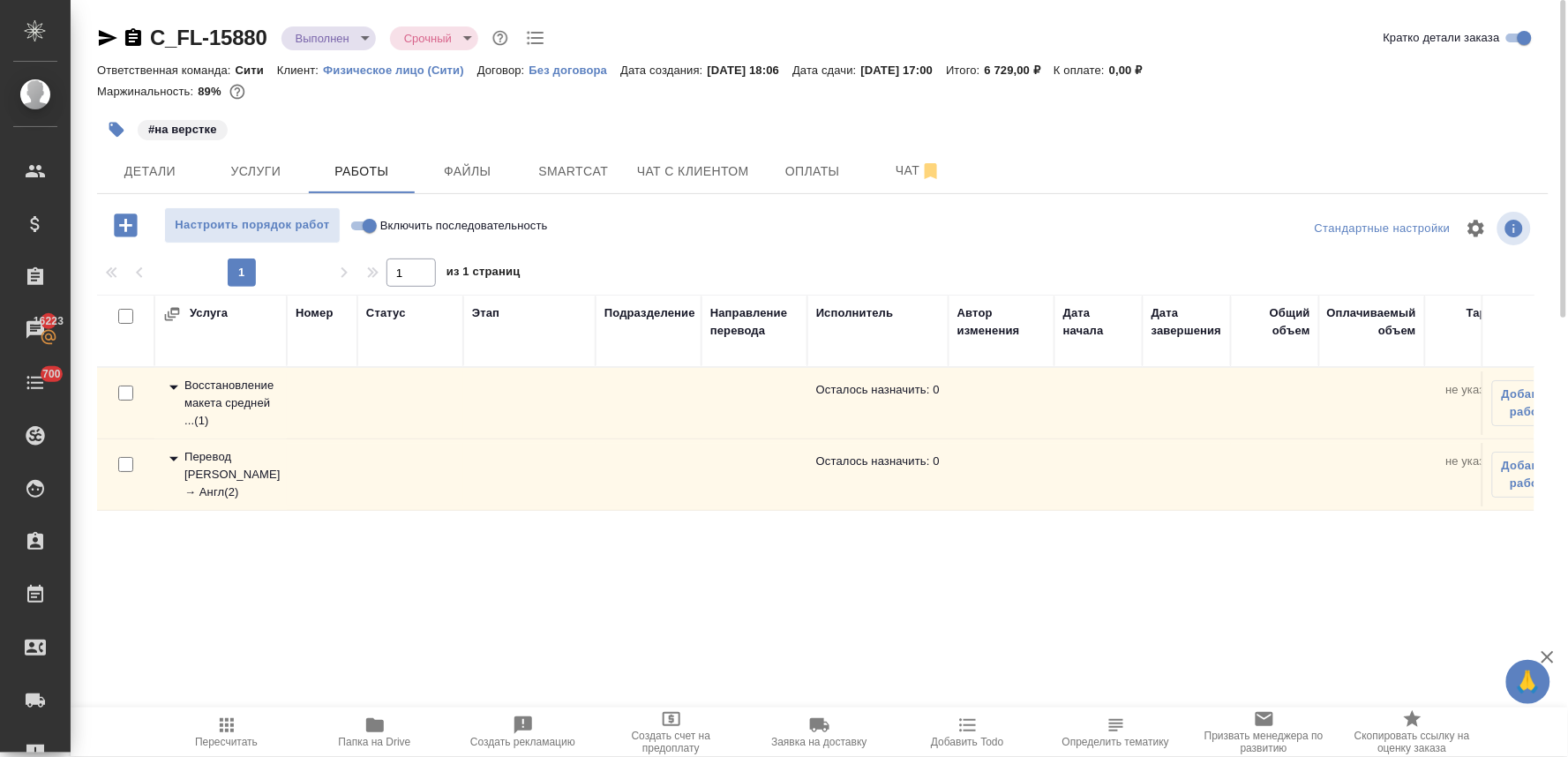
click at [222, 475] on div "Перевод Стандарт Рус → Англ ( 2 )" at bounding box center [220, 475] width 115 height 53
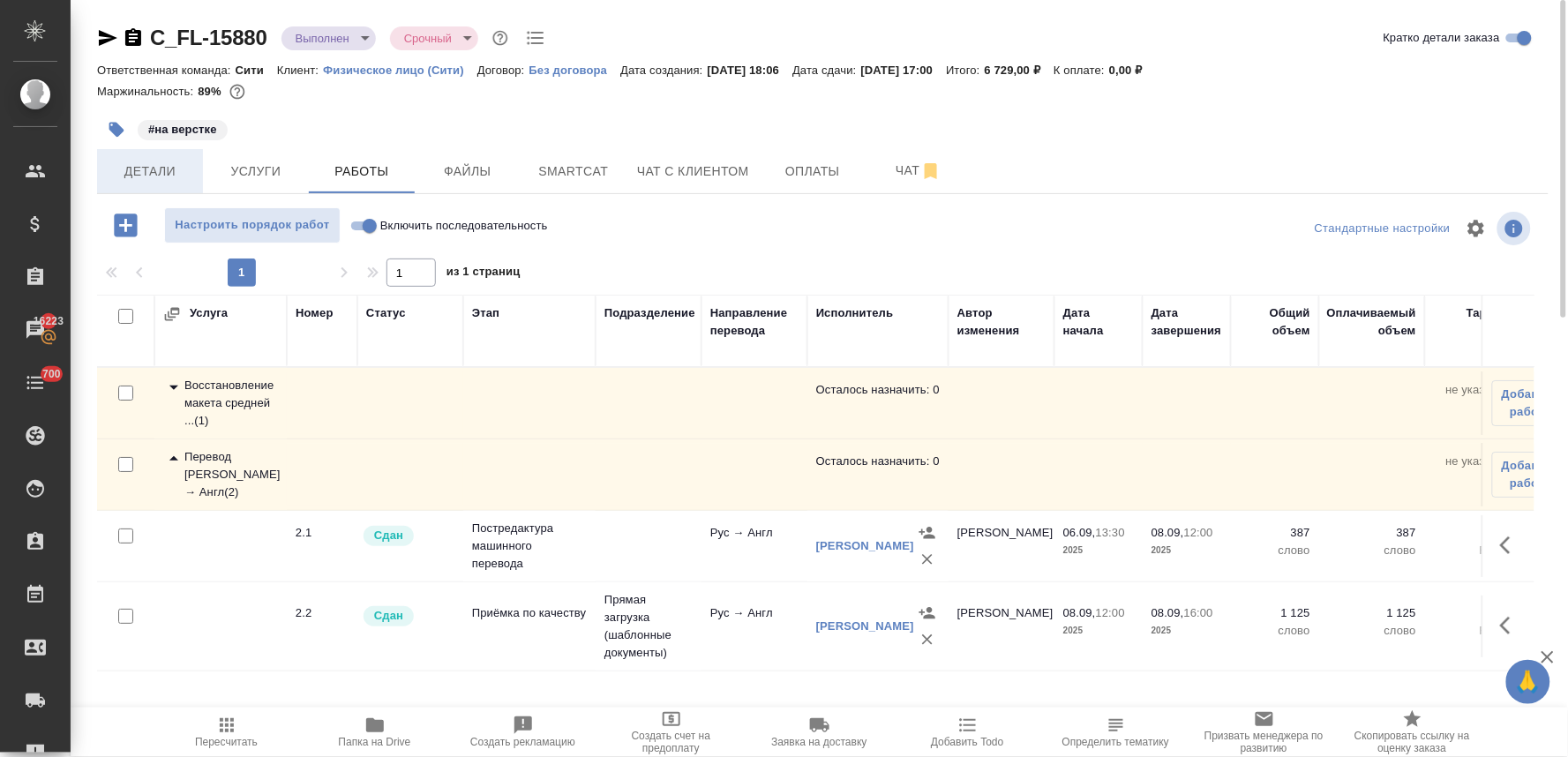
click at [154, 170] on span "Детали" at bounding box center [150, 172] width 85 height 22
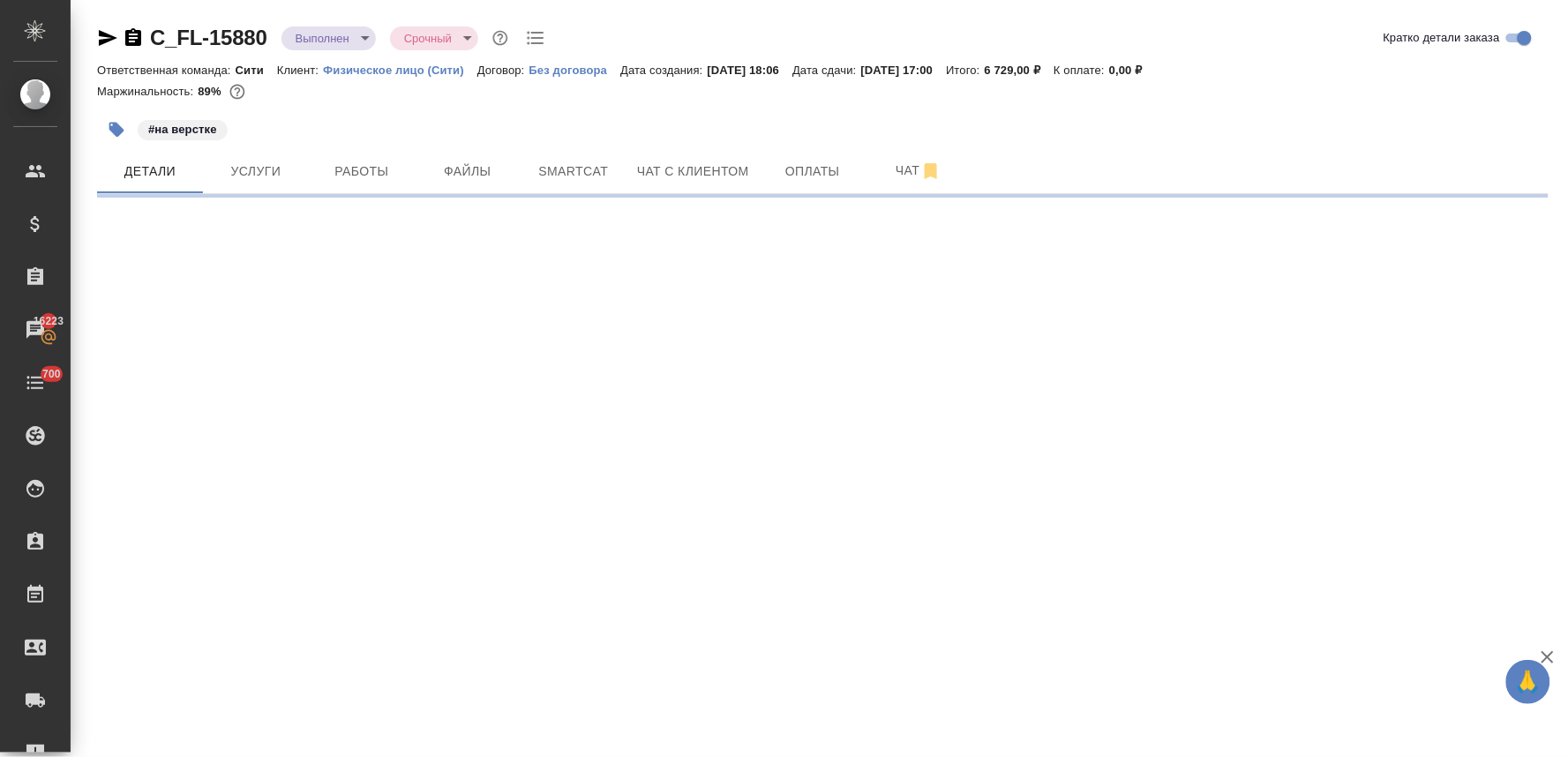
select select "RU"
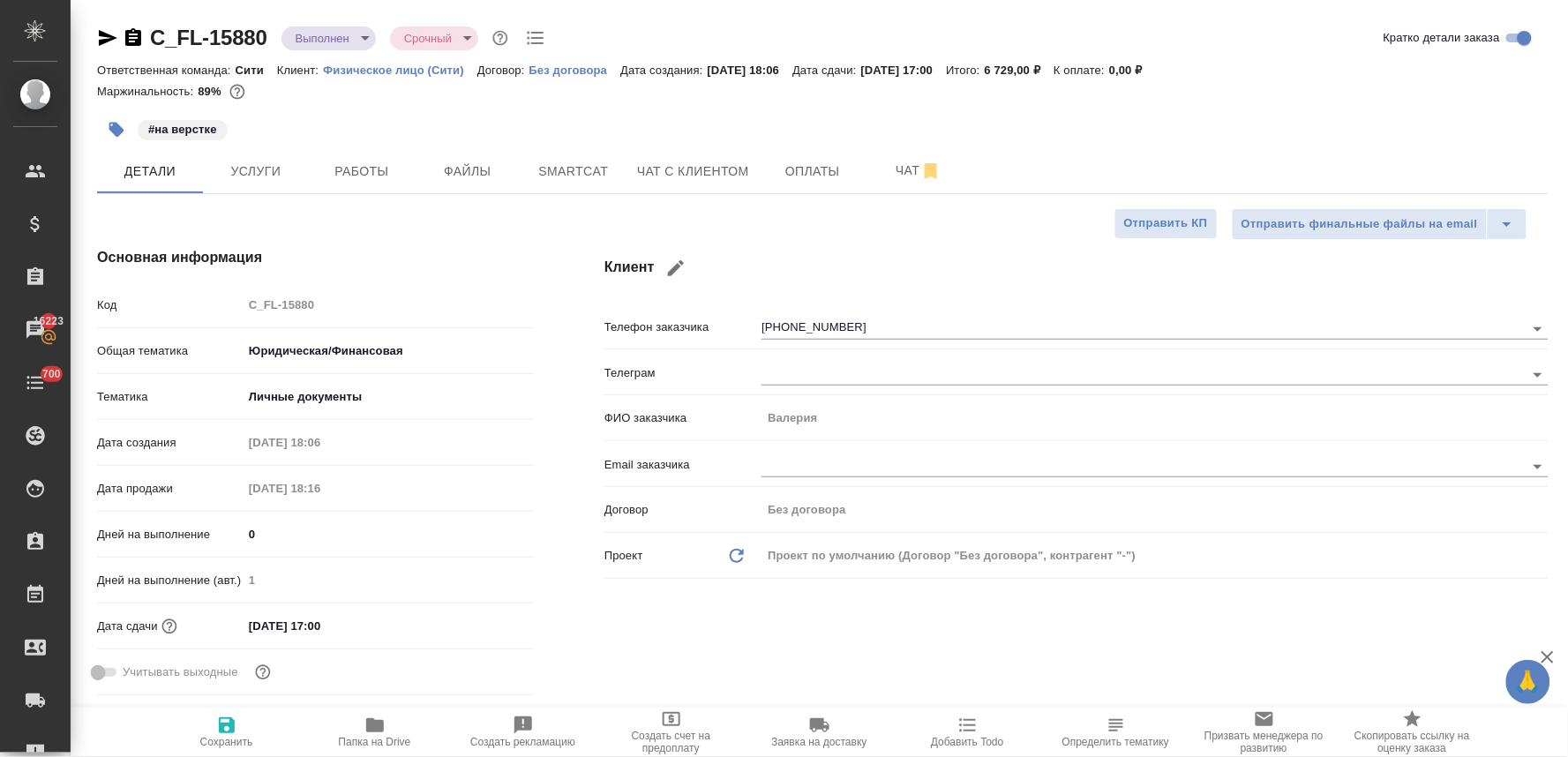
type textarea "x"
click at [1395, 48] on label "Кратко детали заказа" at bounding box center [1459, 37] width 152 height 21
click at [1493, 48] on input "Кратко детали заказа" at bounding box center [1524, 37] width 63 height 21
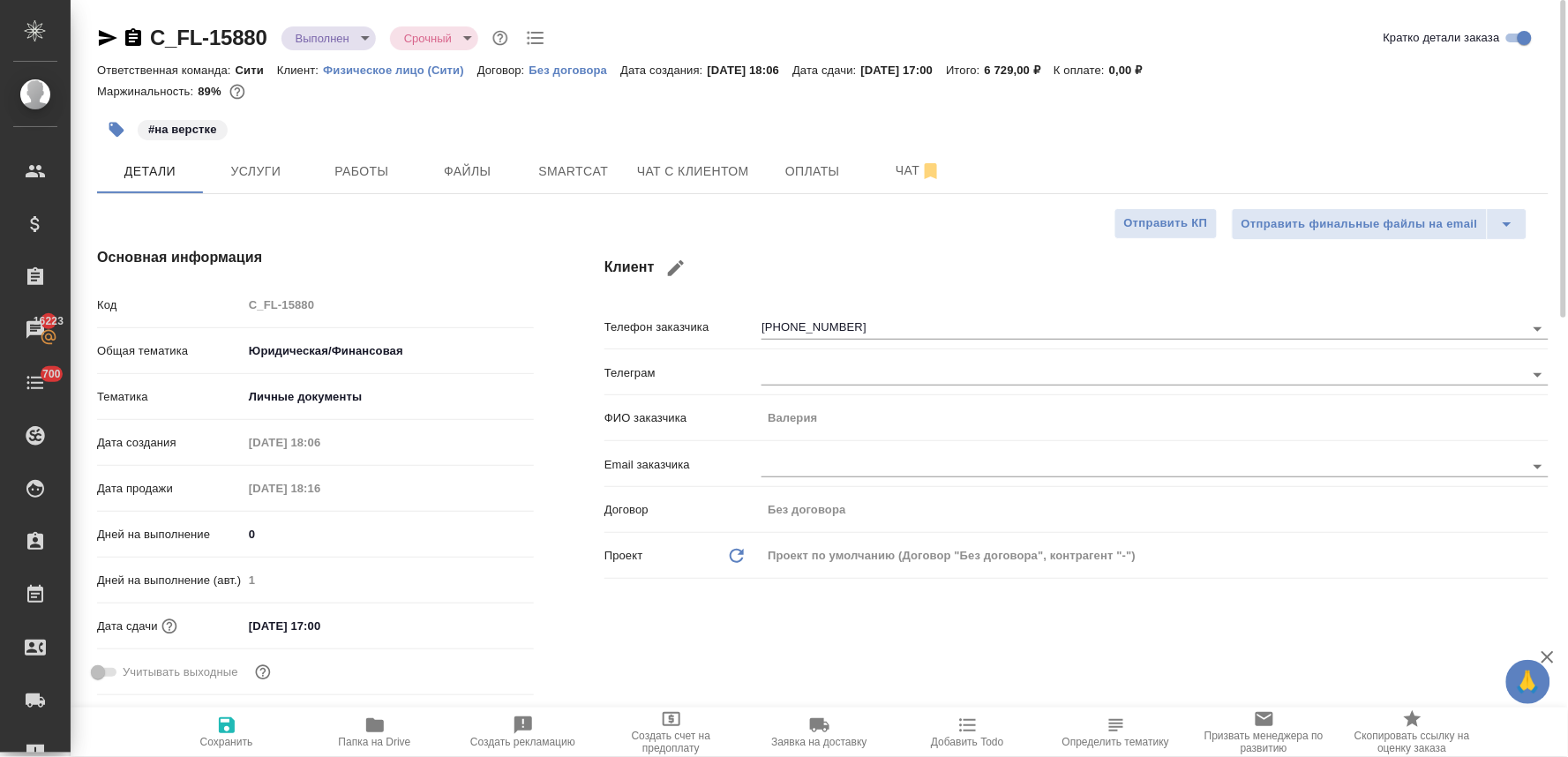
checkbox input "false"
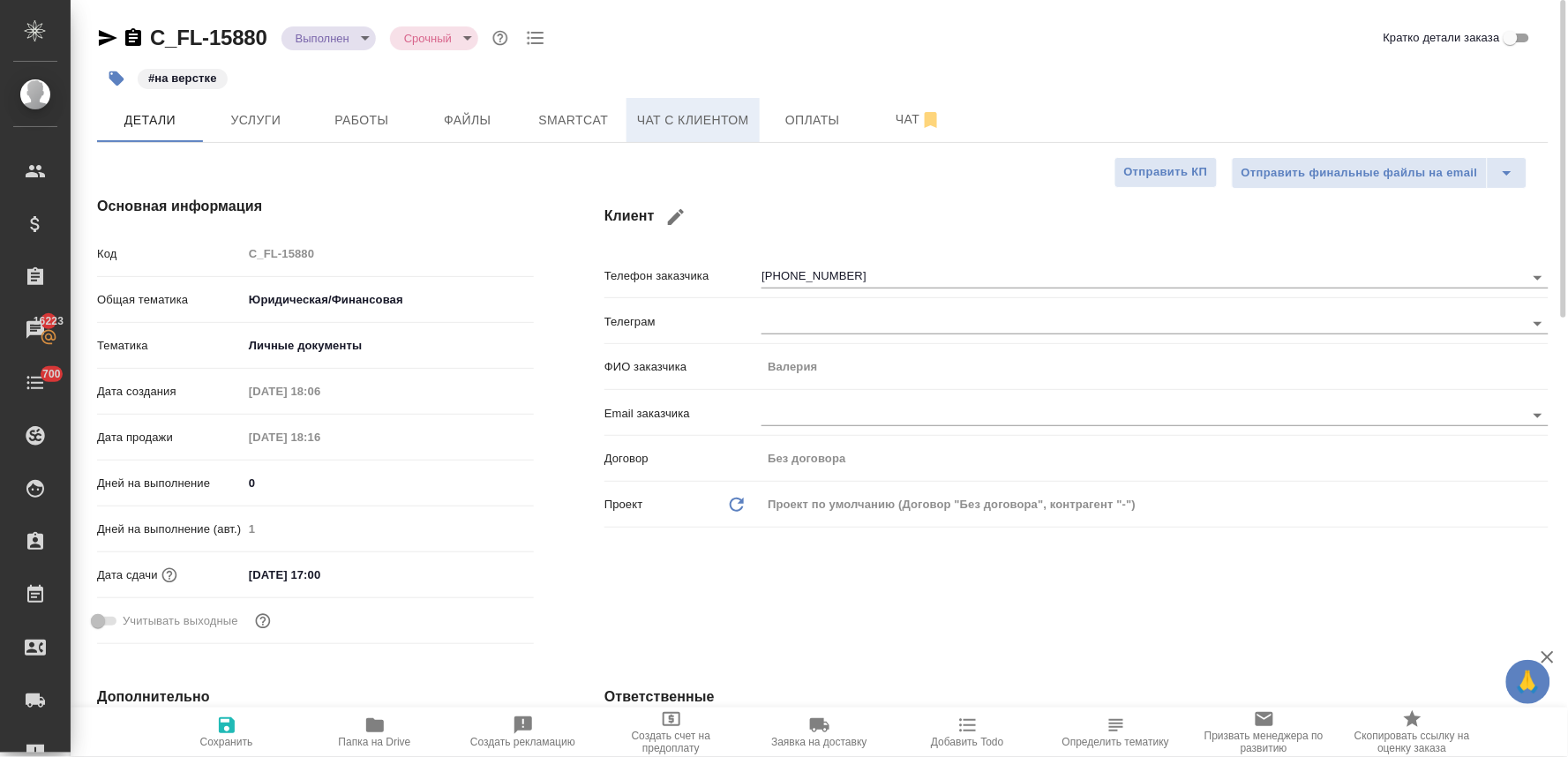
click at [691, 117] on span "Чат с клиентом" at bounding box center [693, 120] width 112 height 22
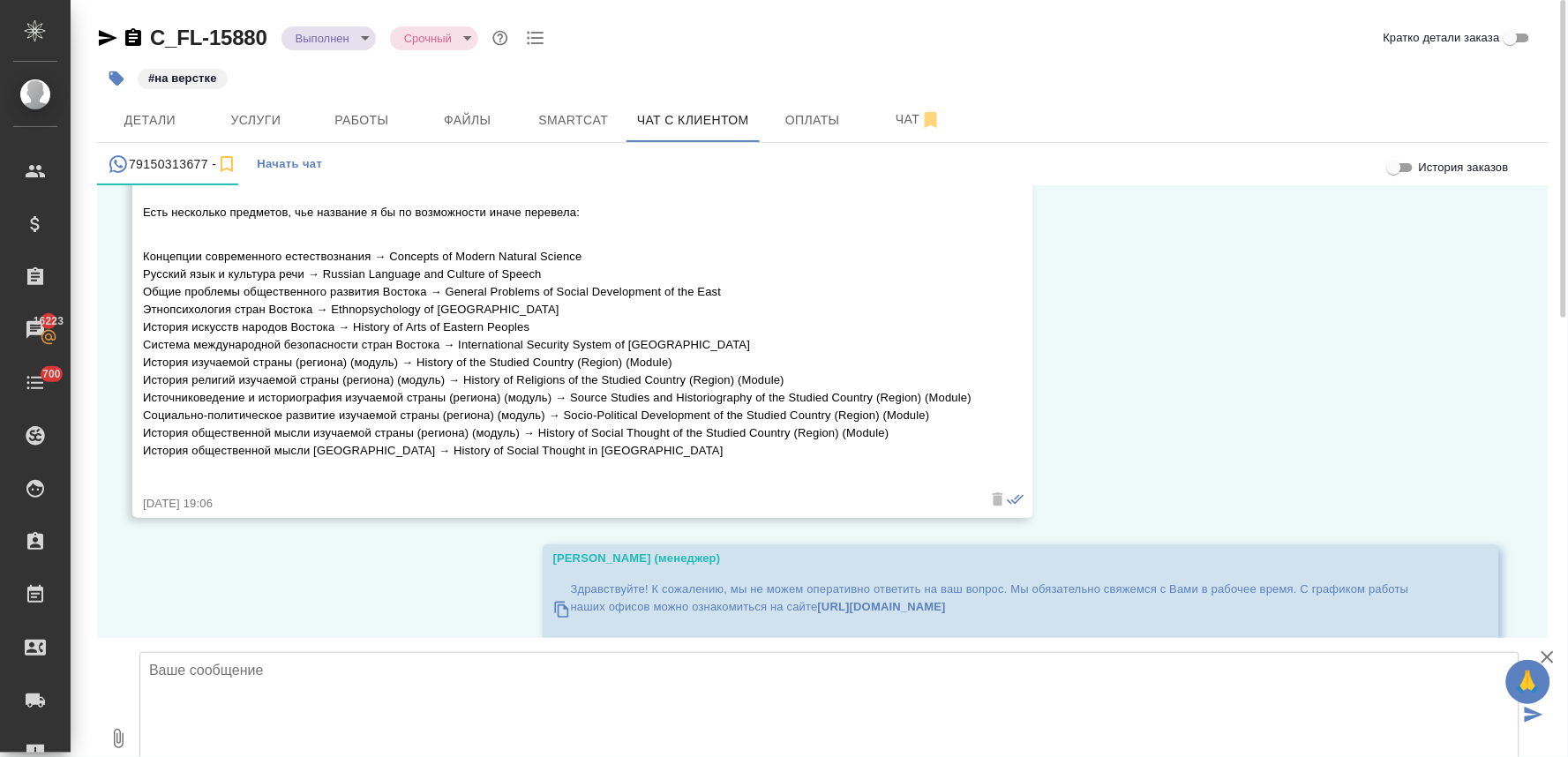
scroll to position [2014, 0]
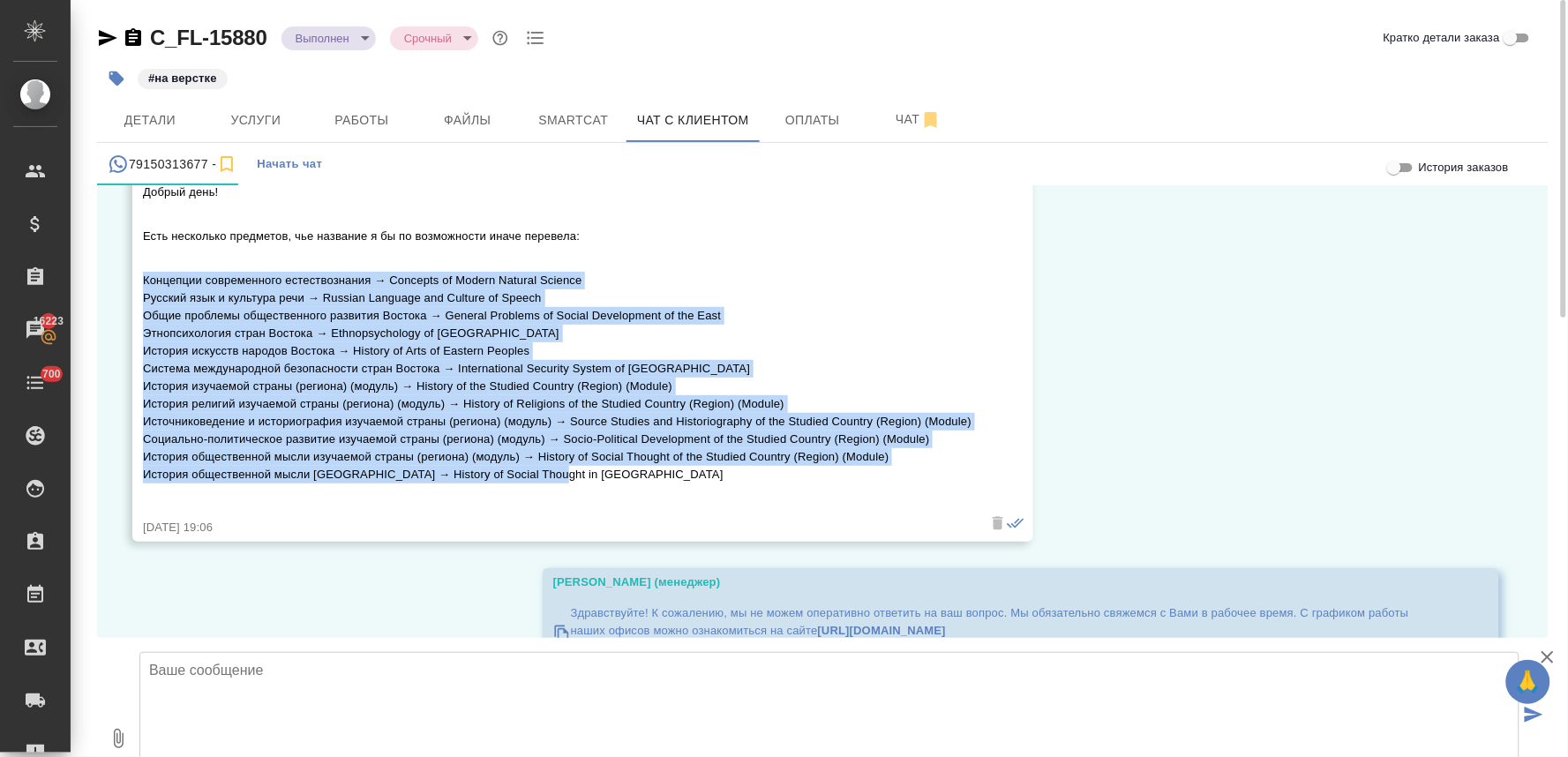
drag, startPoint x: 540, startPoint y: 475, endPoint x: 100, endPoint y: 280, distance: 481.3
click at [100, 280] on div "01.09, понедельник Valeria Добрый день! Пишу вам по рекомендации нотариуса Юлии…" at bounding box center [823, 412] width 1452 height 453
copy p "Концепции современного естествознания → Concepts of Modern Natural Science Русс…"
click at [1105, 382] on div "01.09, понедельник Valeria Добрый день! Пишу вам по рекомендации нотариуса Юлии…" at bounding box center [823, 412] width 1452 height 453
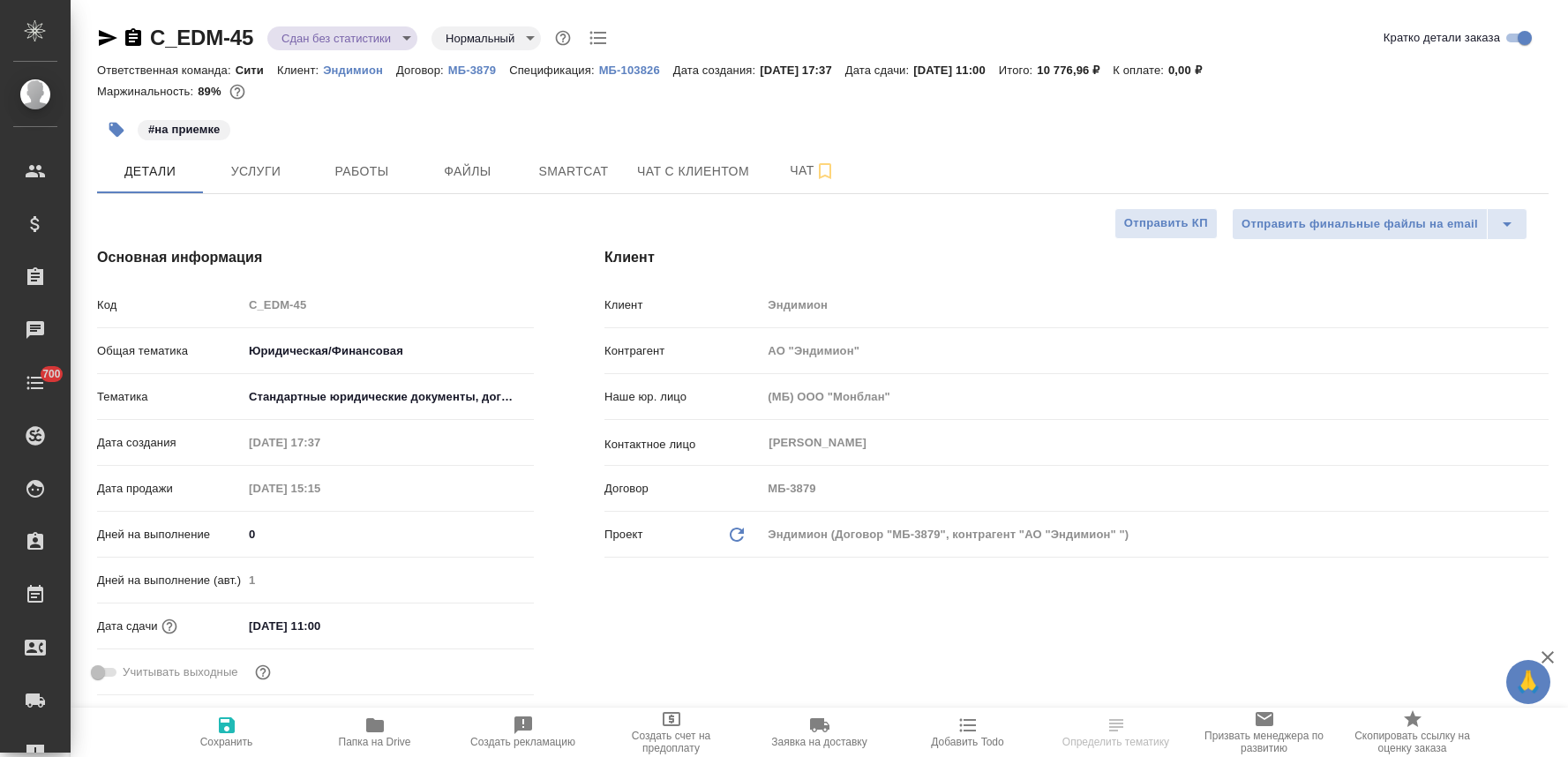
select select "RU"
click at [111, 131] on icon "button" at bounding box center [116, 131] width 15 height 15
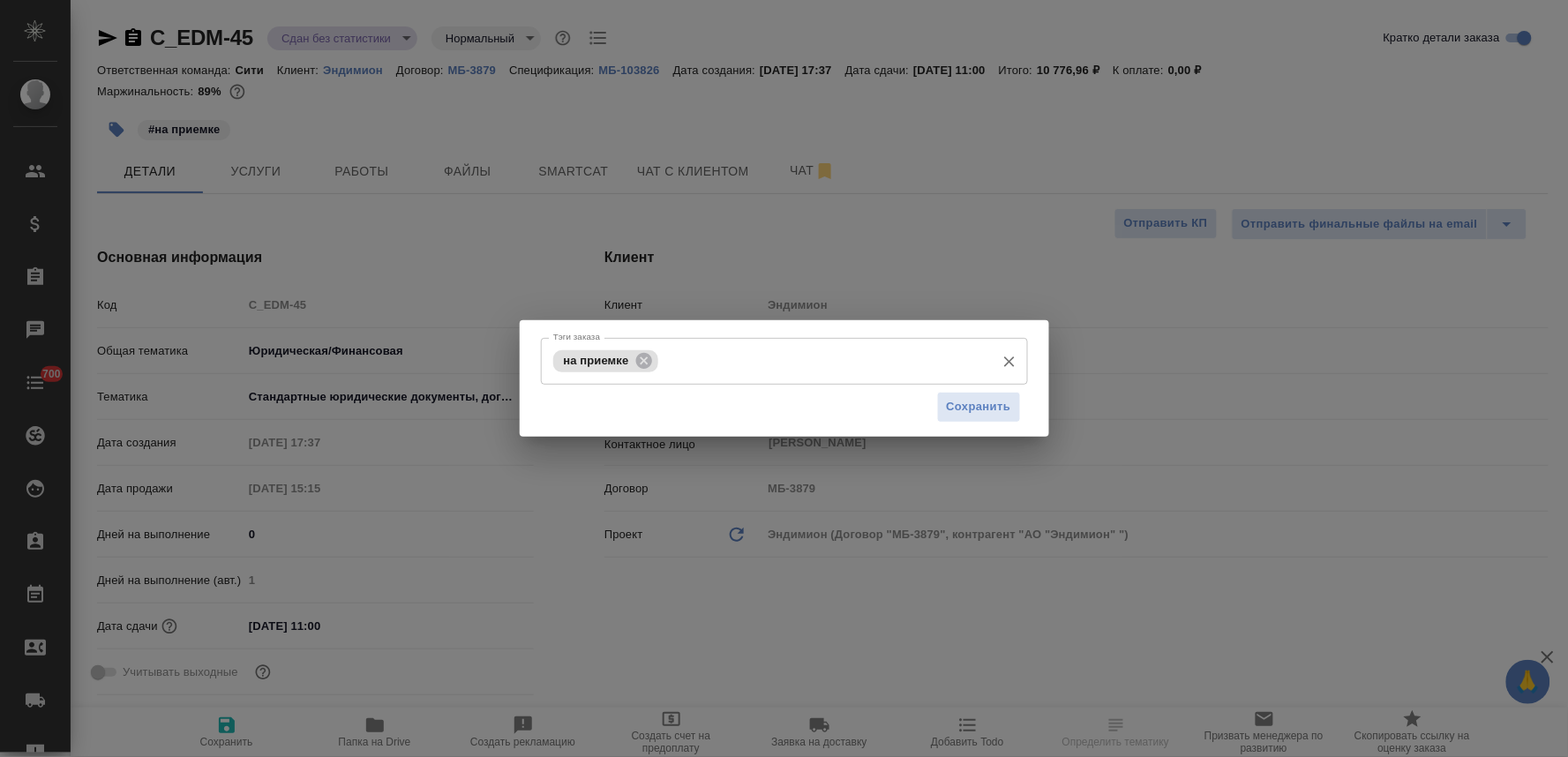
click at [786, 359] on input "Тэги заказа" at bounding box center [825, 361] width 324 height 30
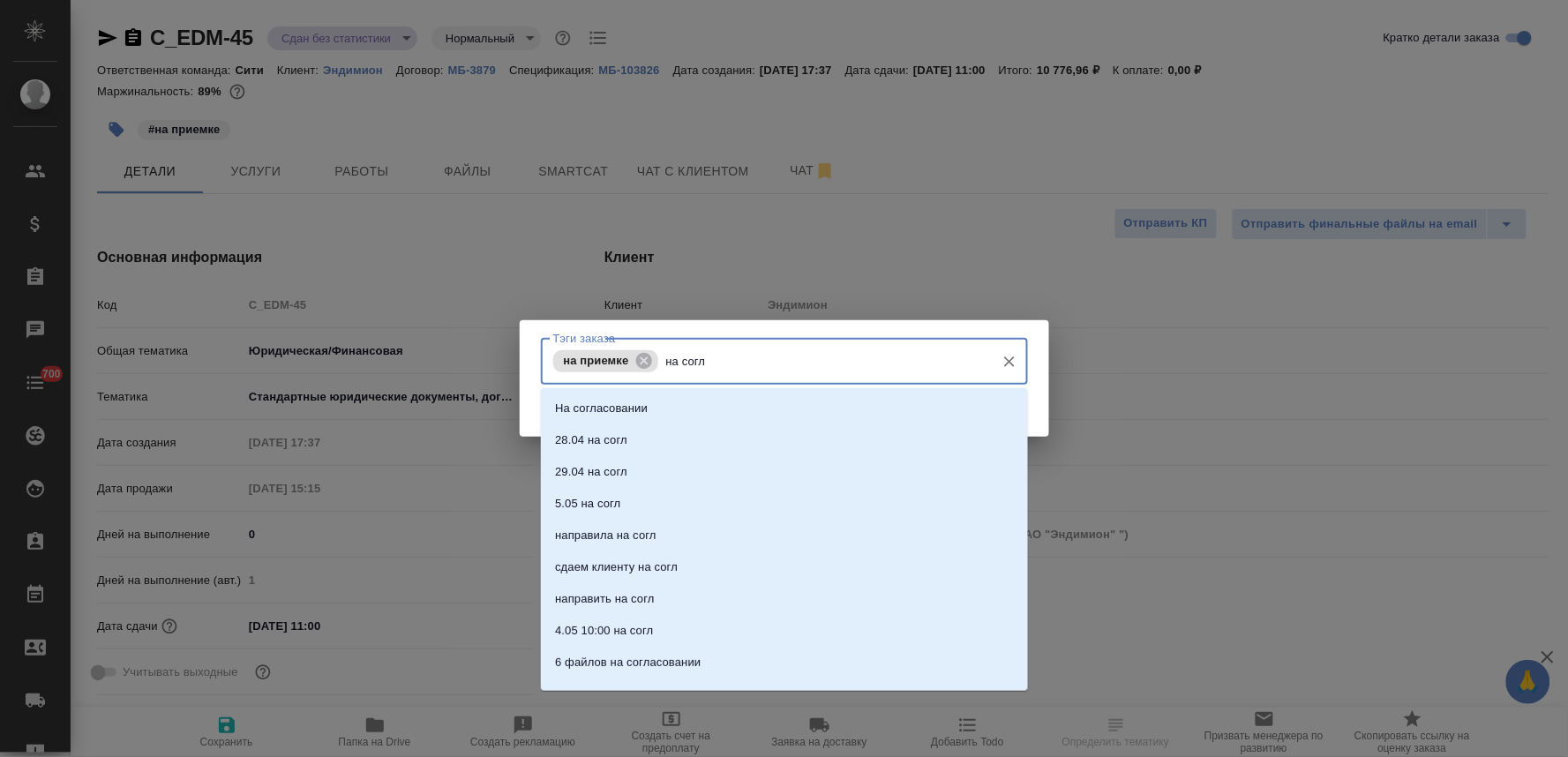
type input "на согла"
click at [787, 404] on li "На согласовании" at bounding box center [784, 408] width 487 height 32
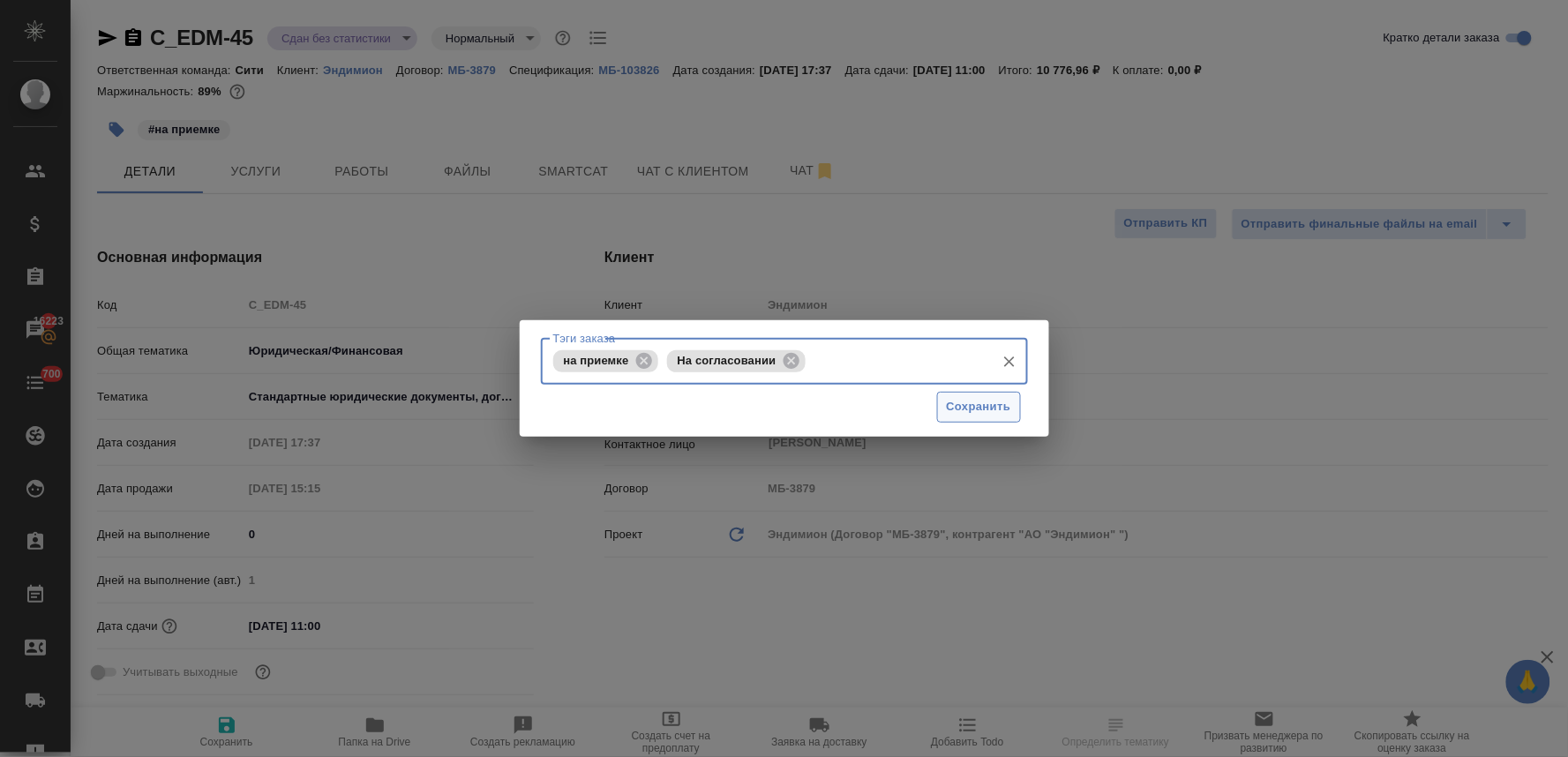
click at [1002, 399] on span "Сохранить" at bounding box center [978, 407] width 64 height 21
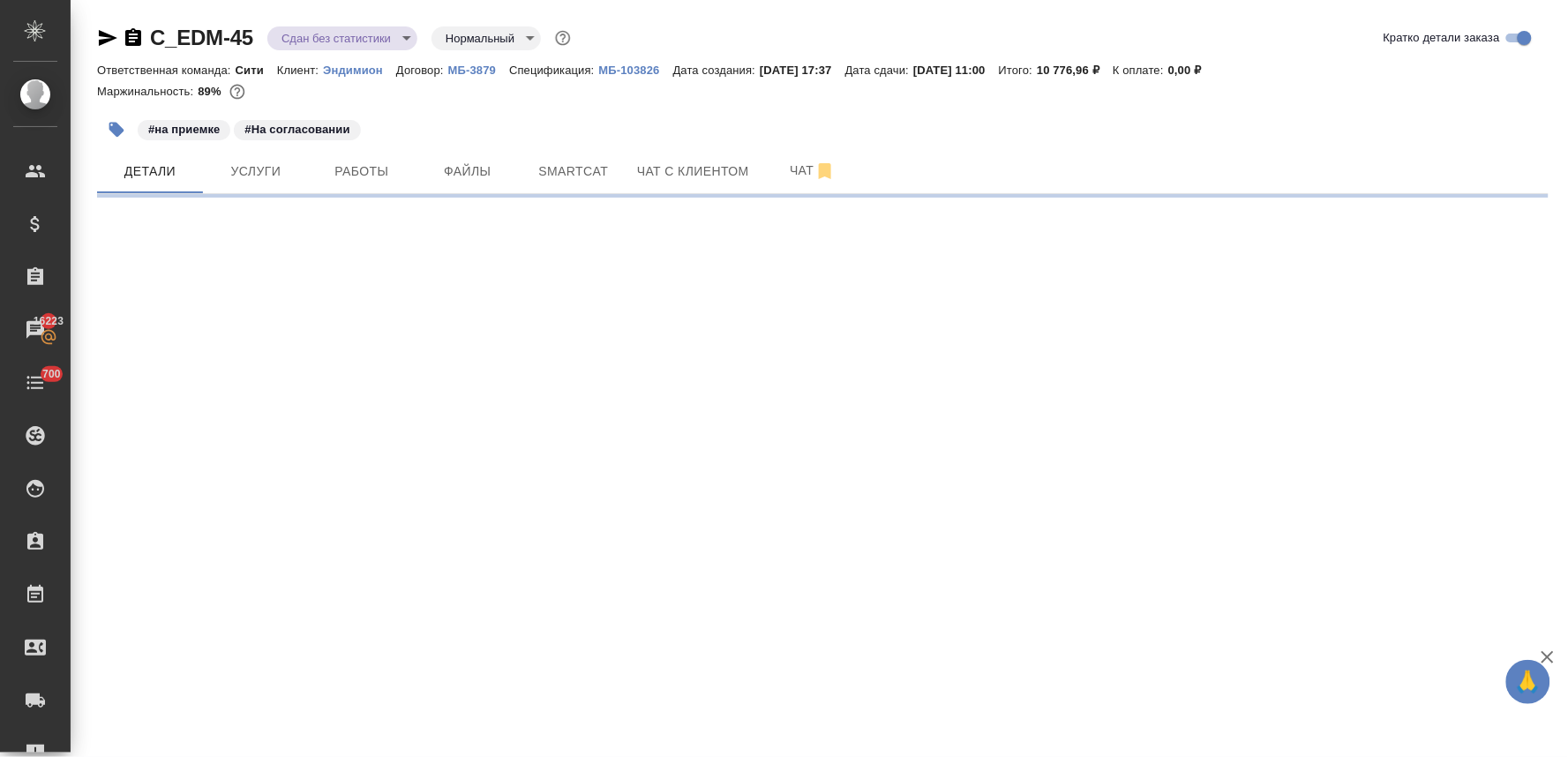
select select "RU"
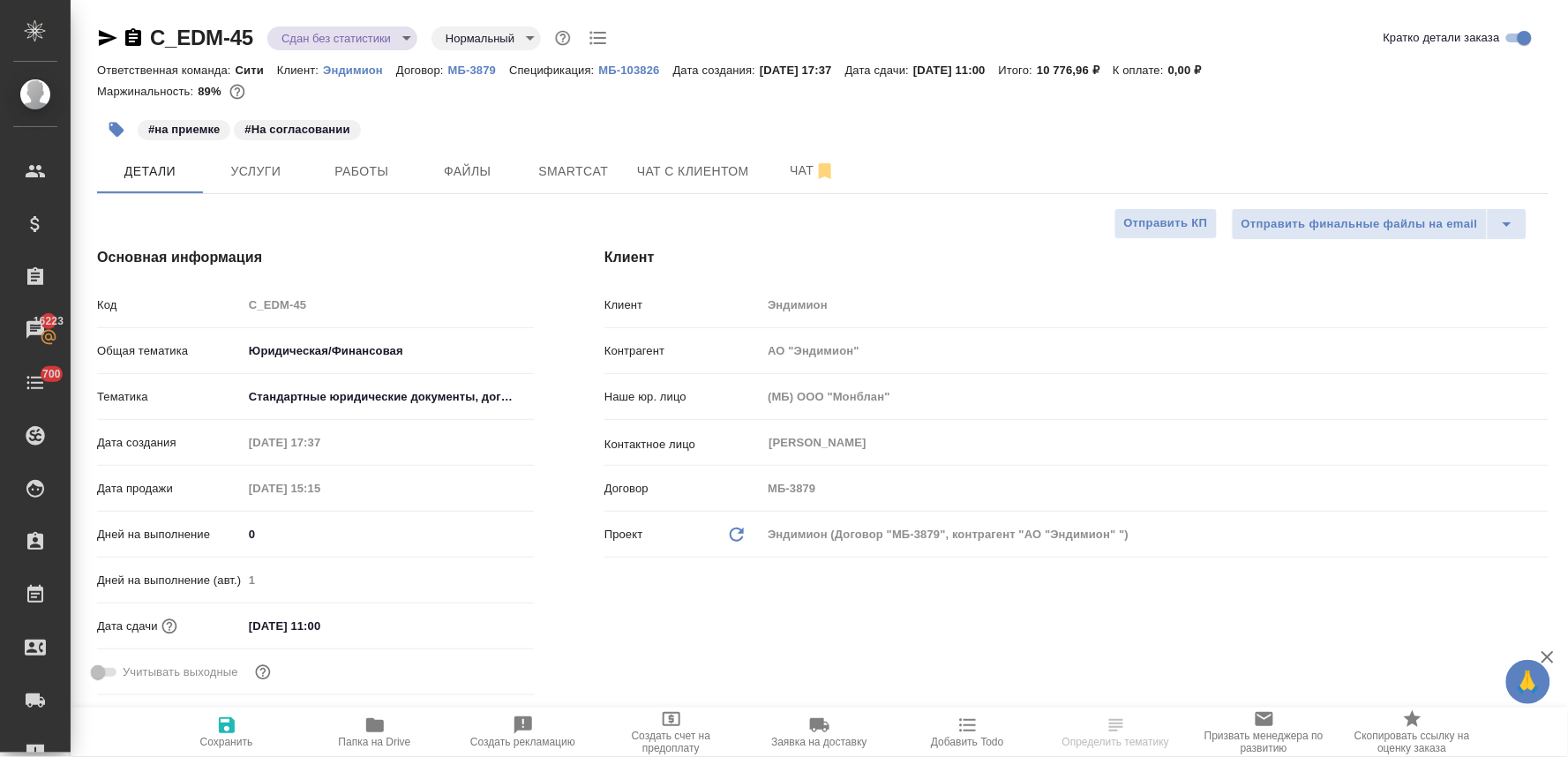
type textarea "x"
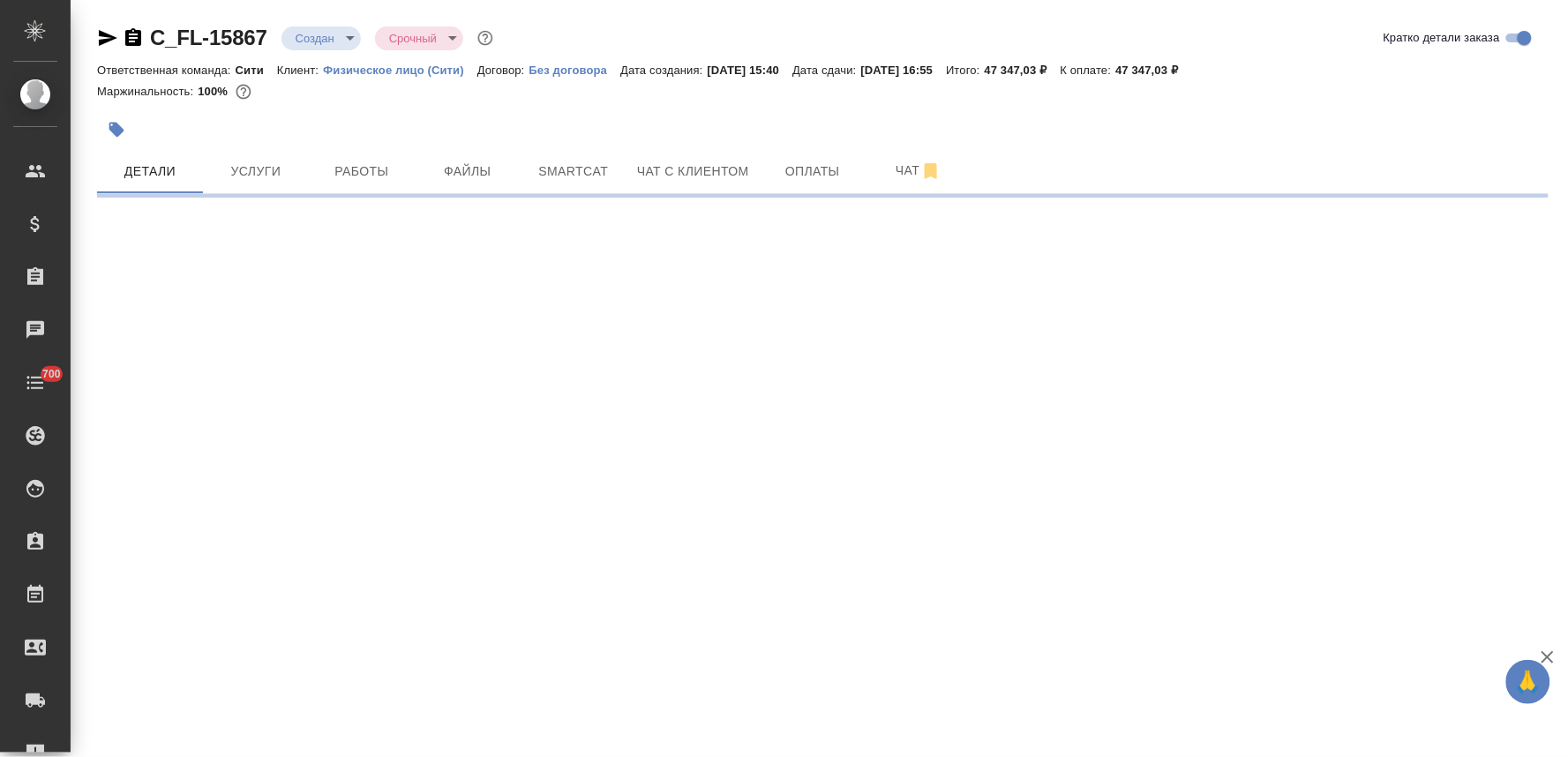
select select "RU"
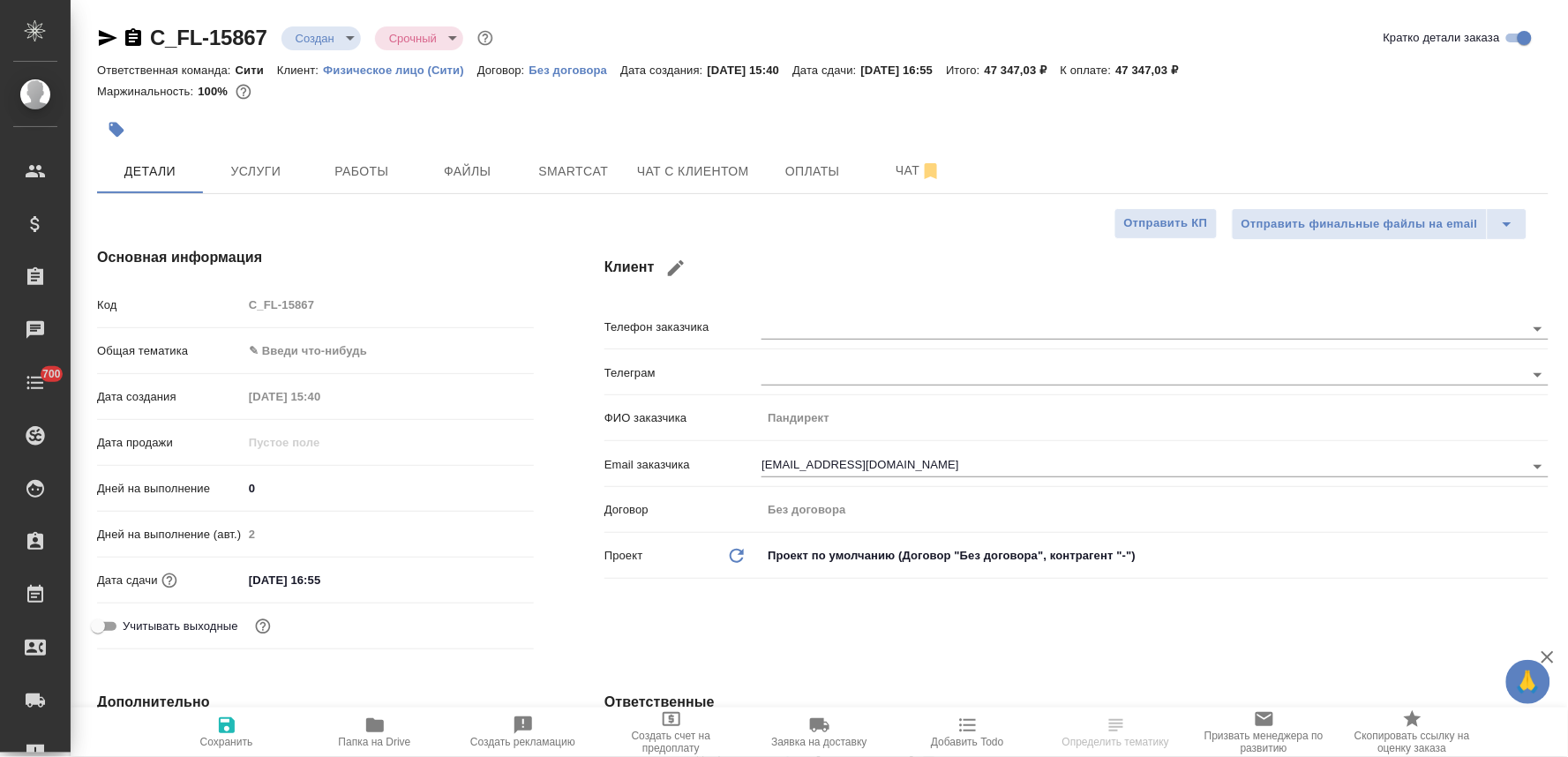
type textarea "x"
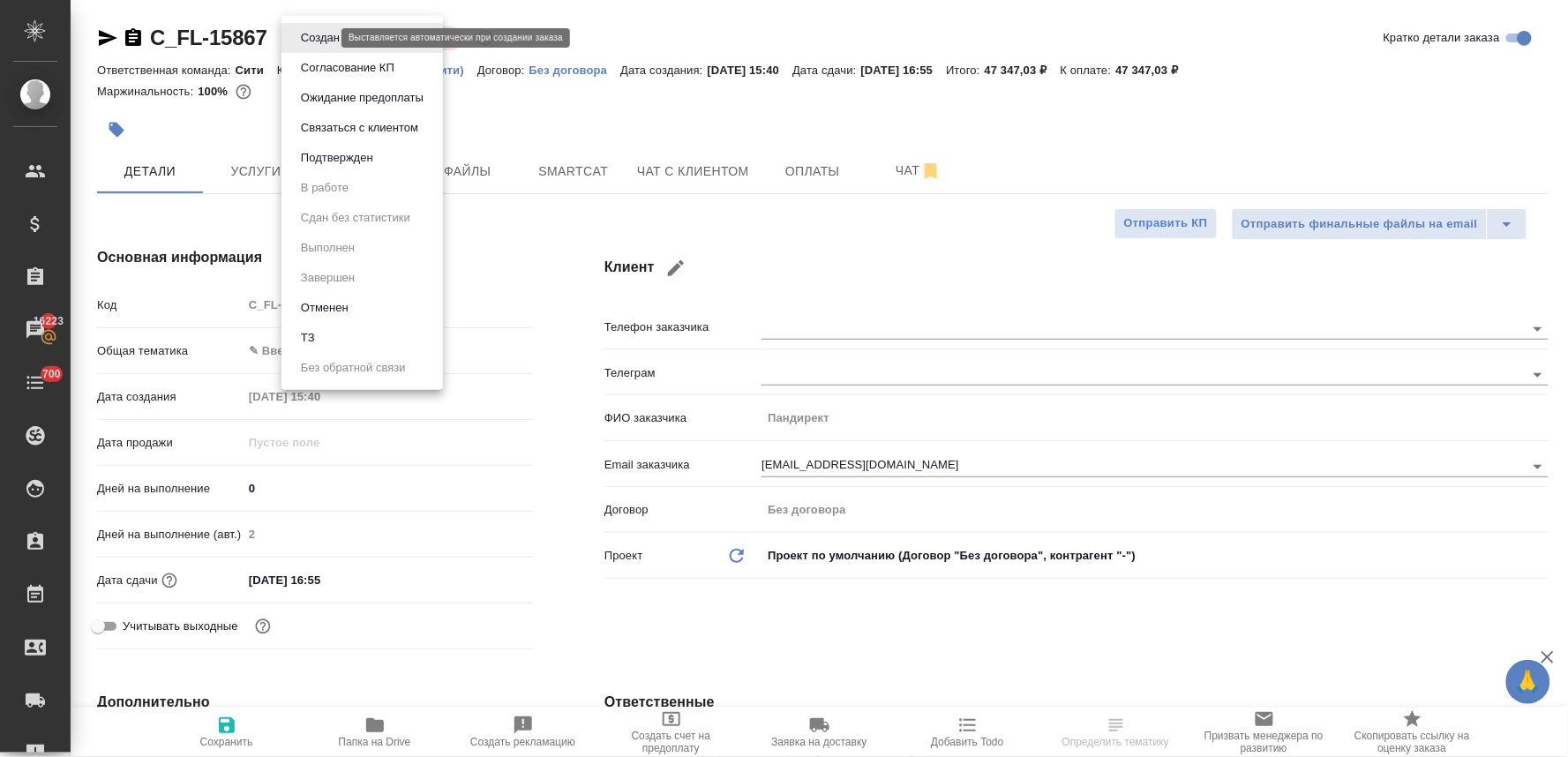
click at [307, 34] on body "🙏 .cls-1 fill:#fff; AWATERA [PERSON_NAME] Спецификации Заказы 16223 Чаты 700 To…" at bounding box center [784, 378] width 1568 height 757
click at [359, 310] on li "Отменен" at bounding box center [361, 308] width 161 height 30
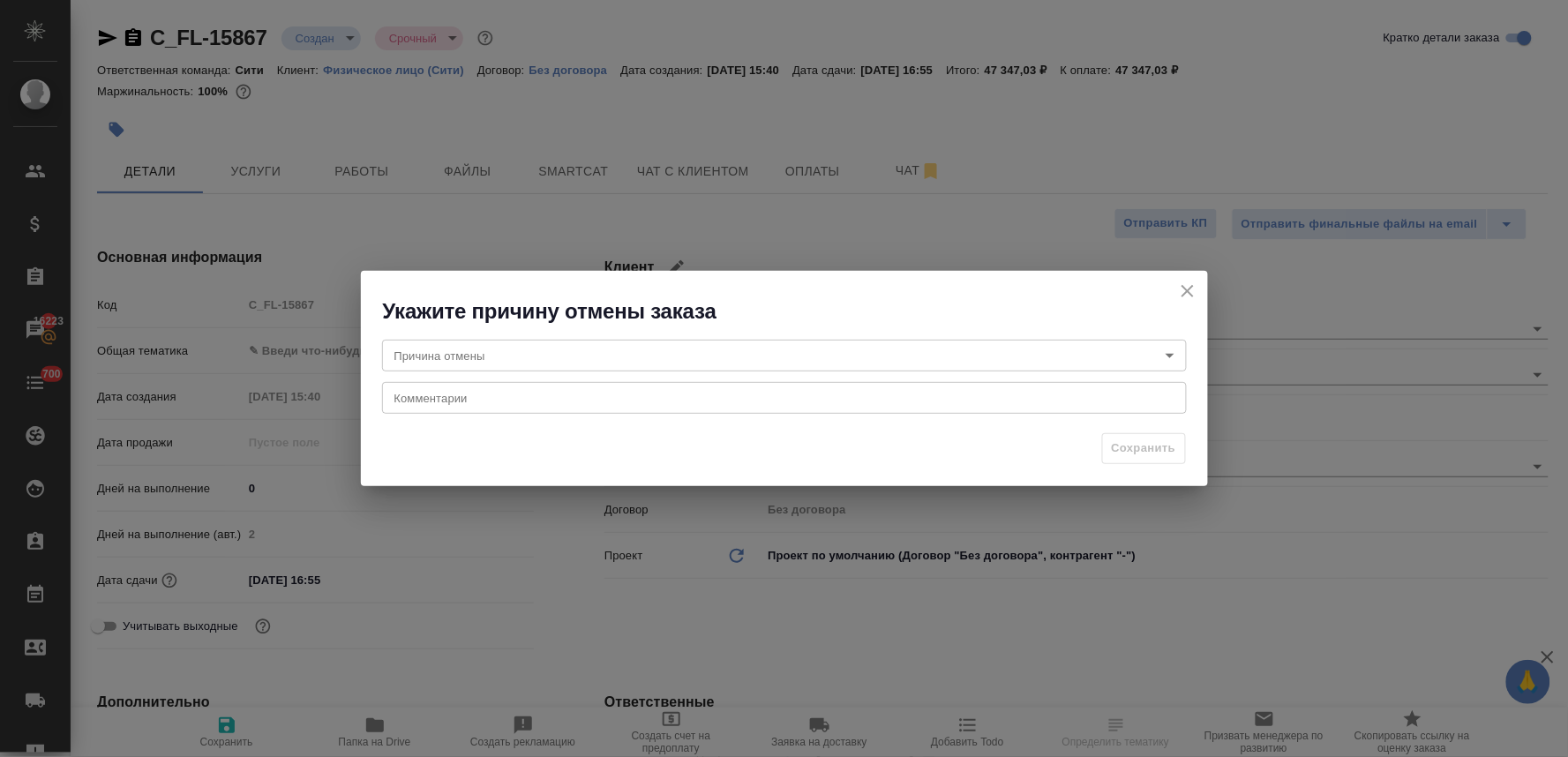
click at [552, 364] on body "🙏 .cls-1 fill:#fff; AWATERA Lyamina Nadezhda Клиенты Спецификации Заказы 16223 …" at bounding box center [784, 378] width 1568 height 757
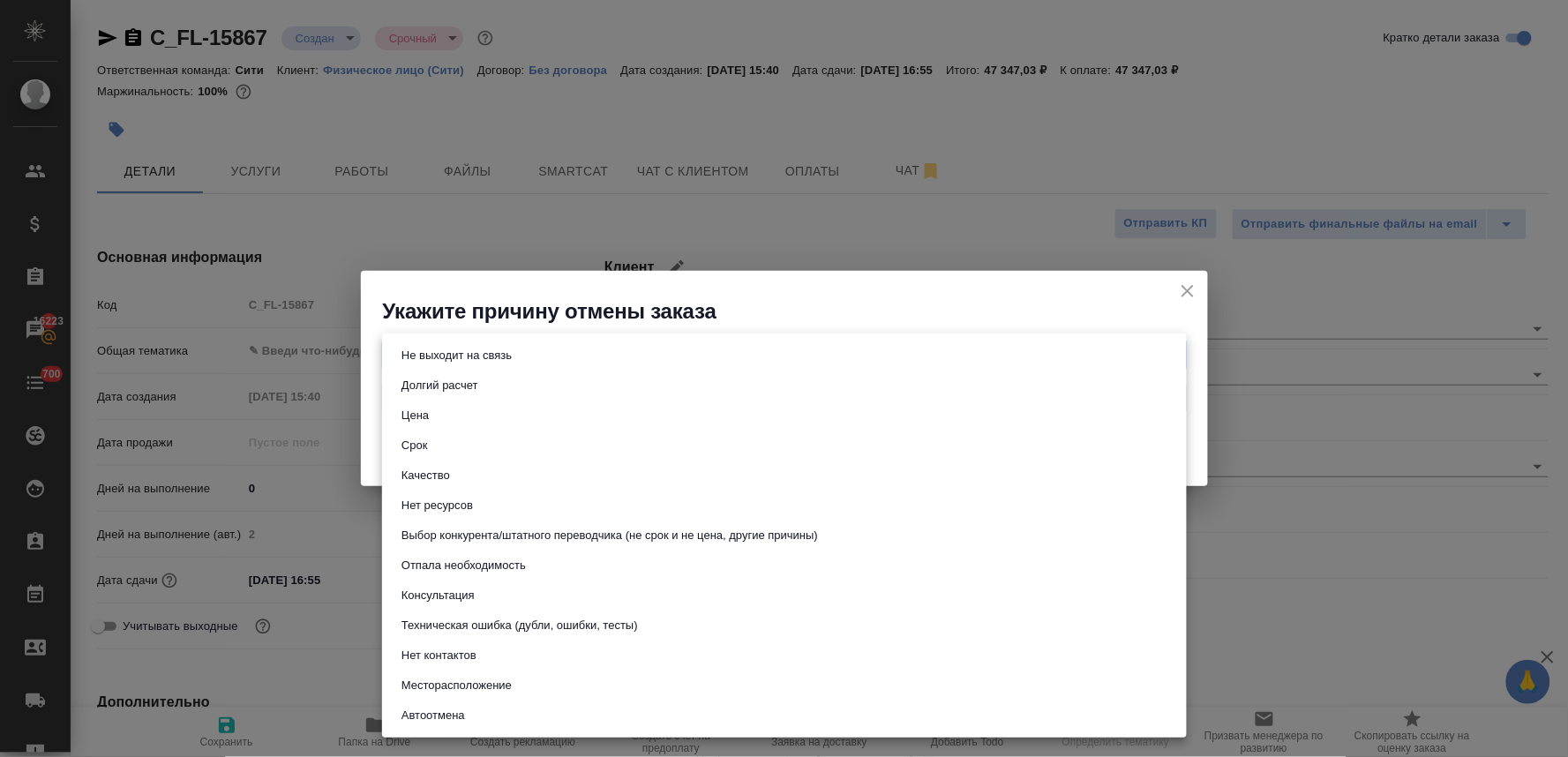
click at [553, 360] on li "Не выходит на связь" at bounding box center [784, 356] width 805 height 30
type input "stopContacting"
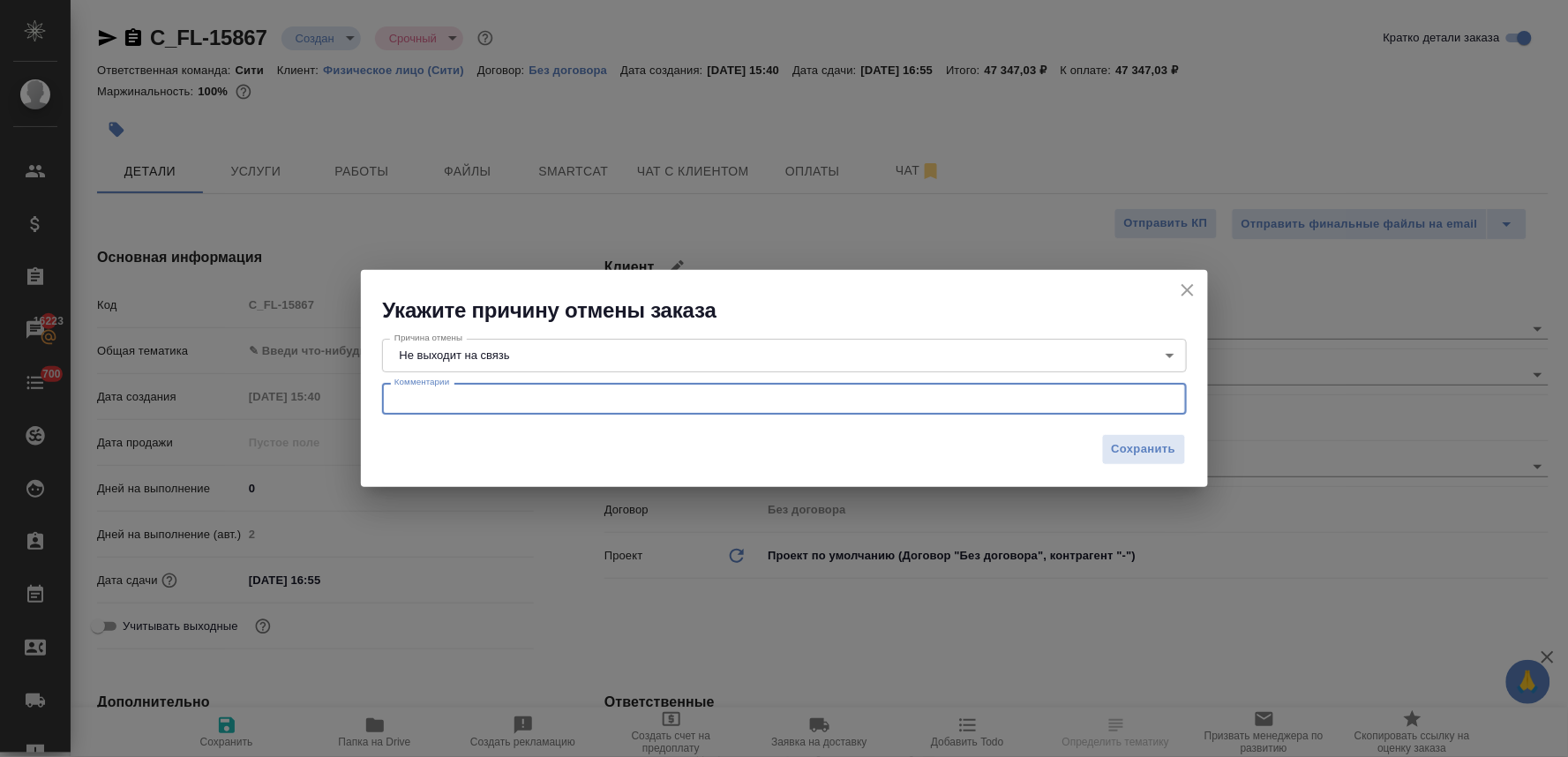
click at [553, 397] on textarea at bounding box center [784, 399] width 780 height 13
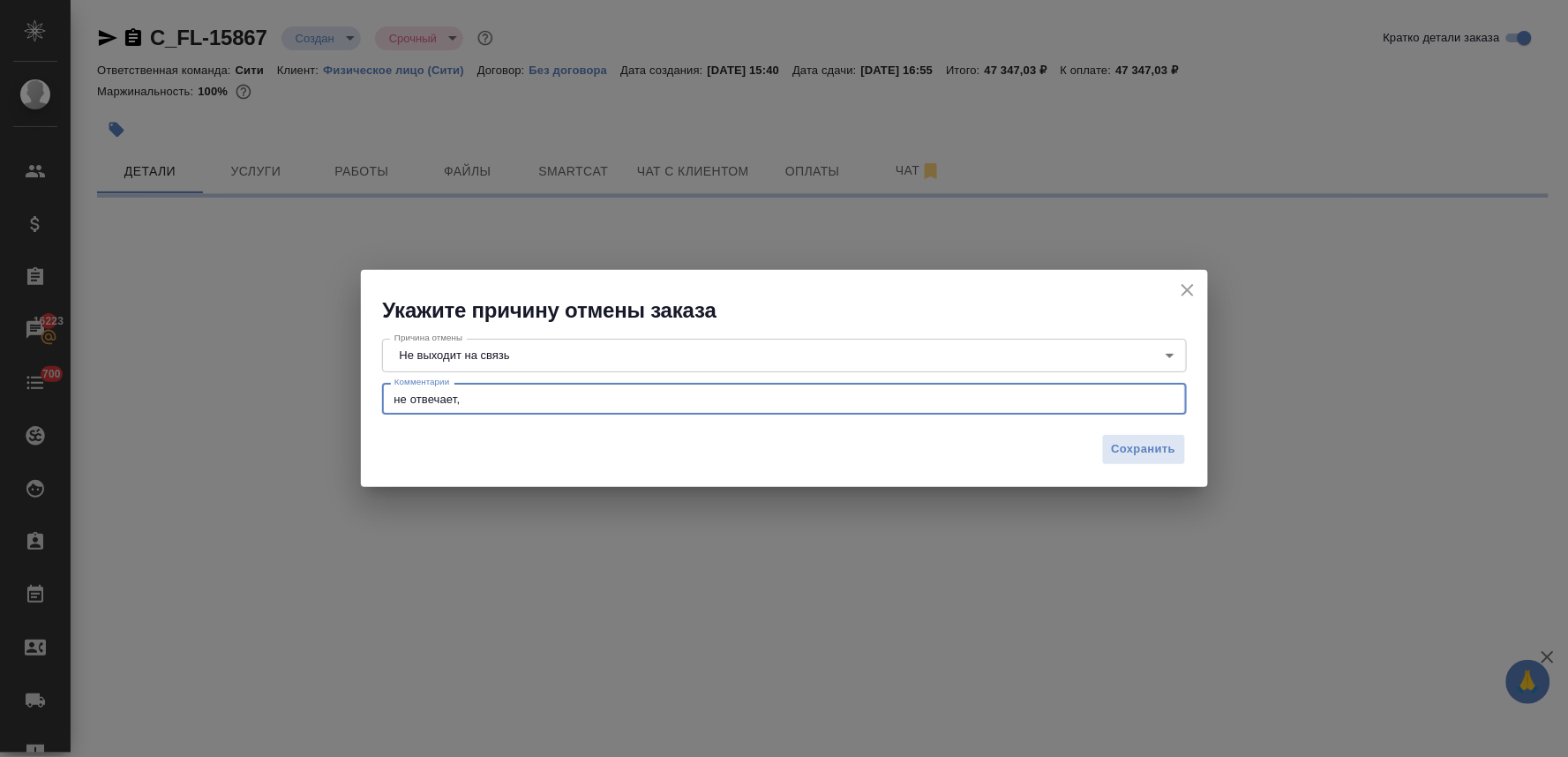
type textarea "не отвечает,"
select select "RU"
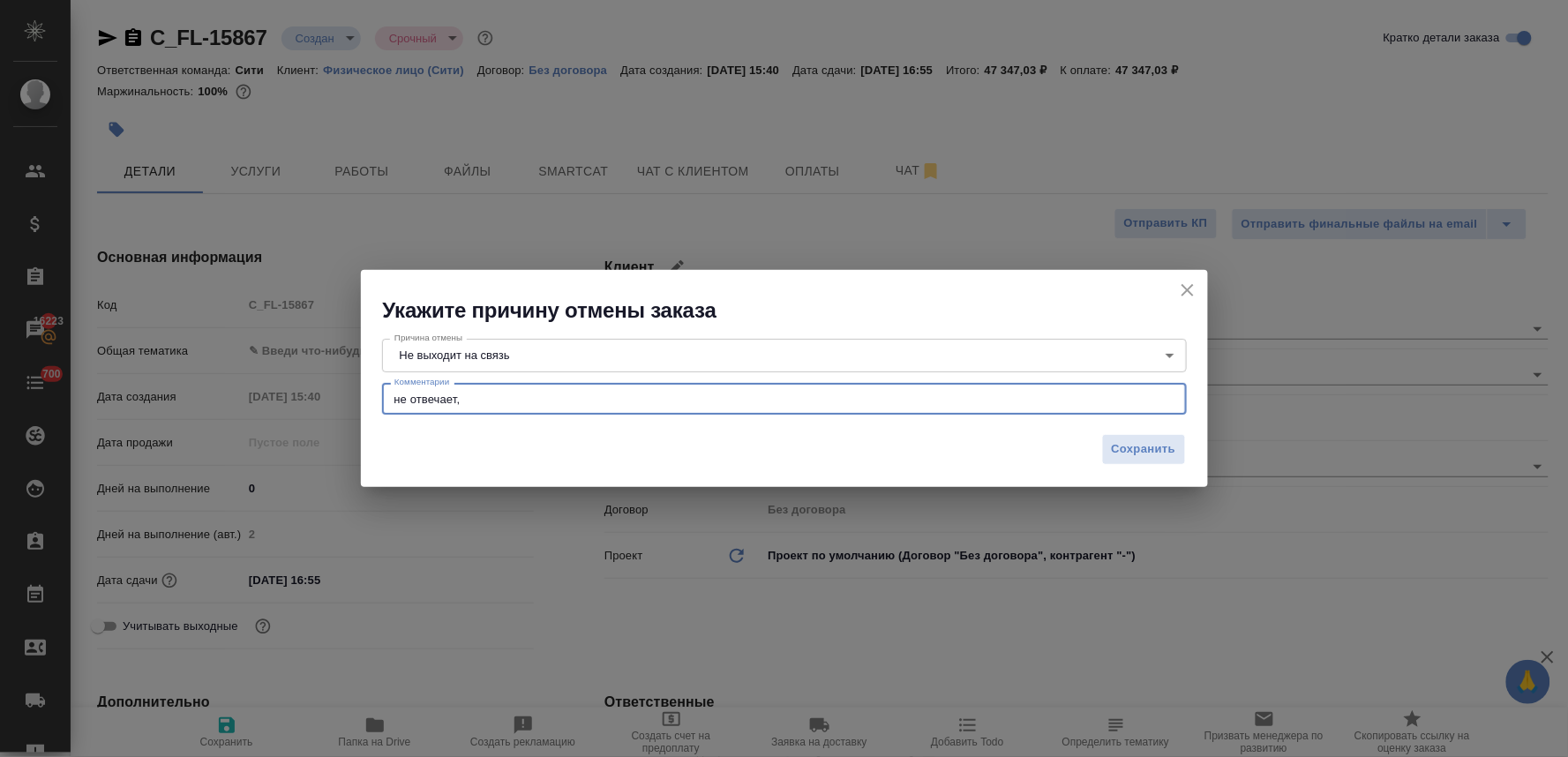
type textarea "x"
type textarea "не отвечает"
click at [1090, 429] on div "Сохранить" at bounding box center [784, 456] width 847 height 62
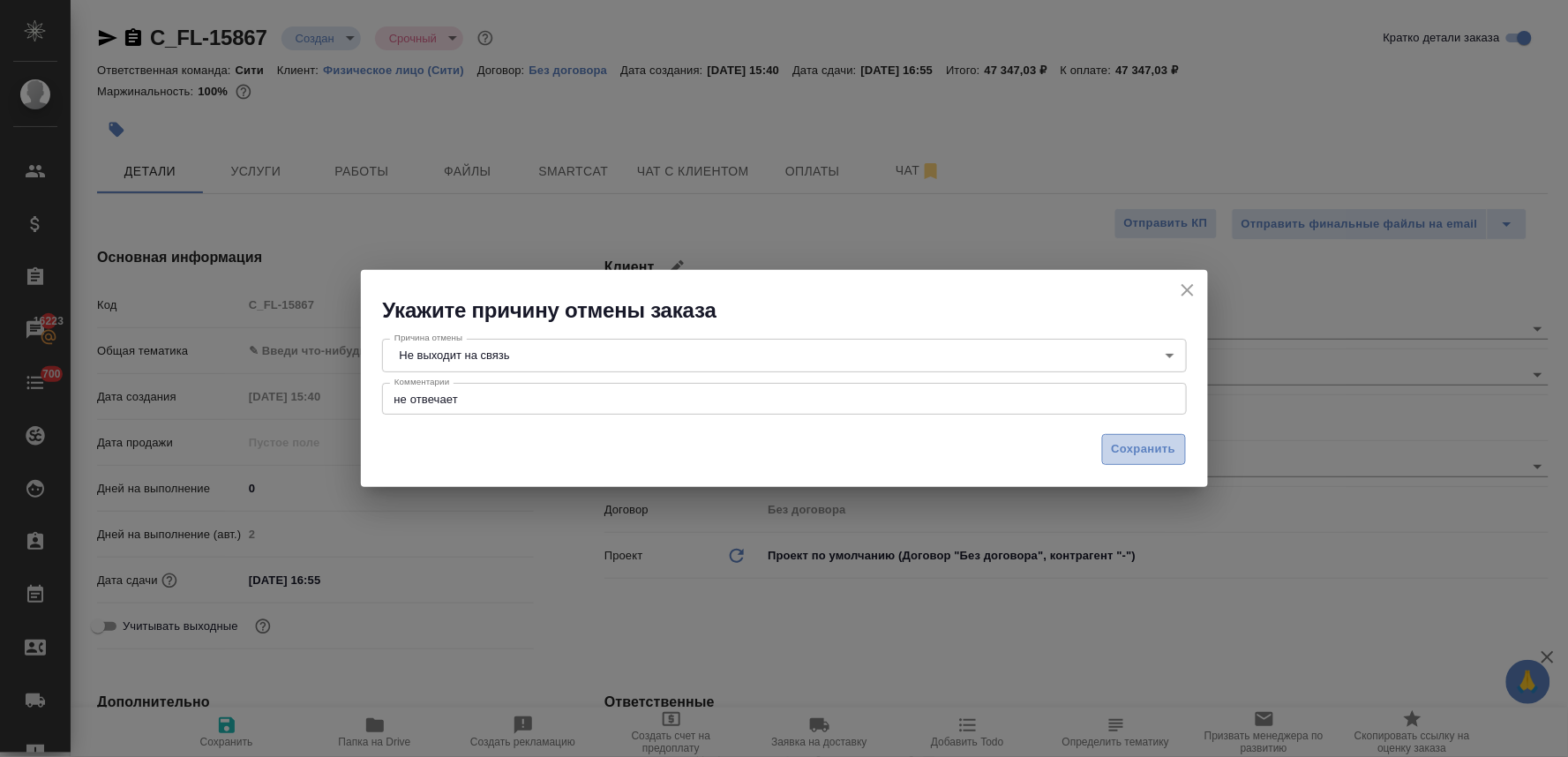
click at [1106, 444] on button "Сохранить" at bounding box center [1144, 449] width 84 height 31
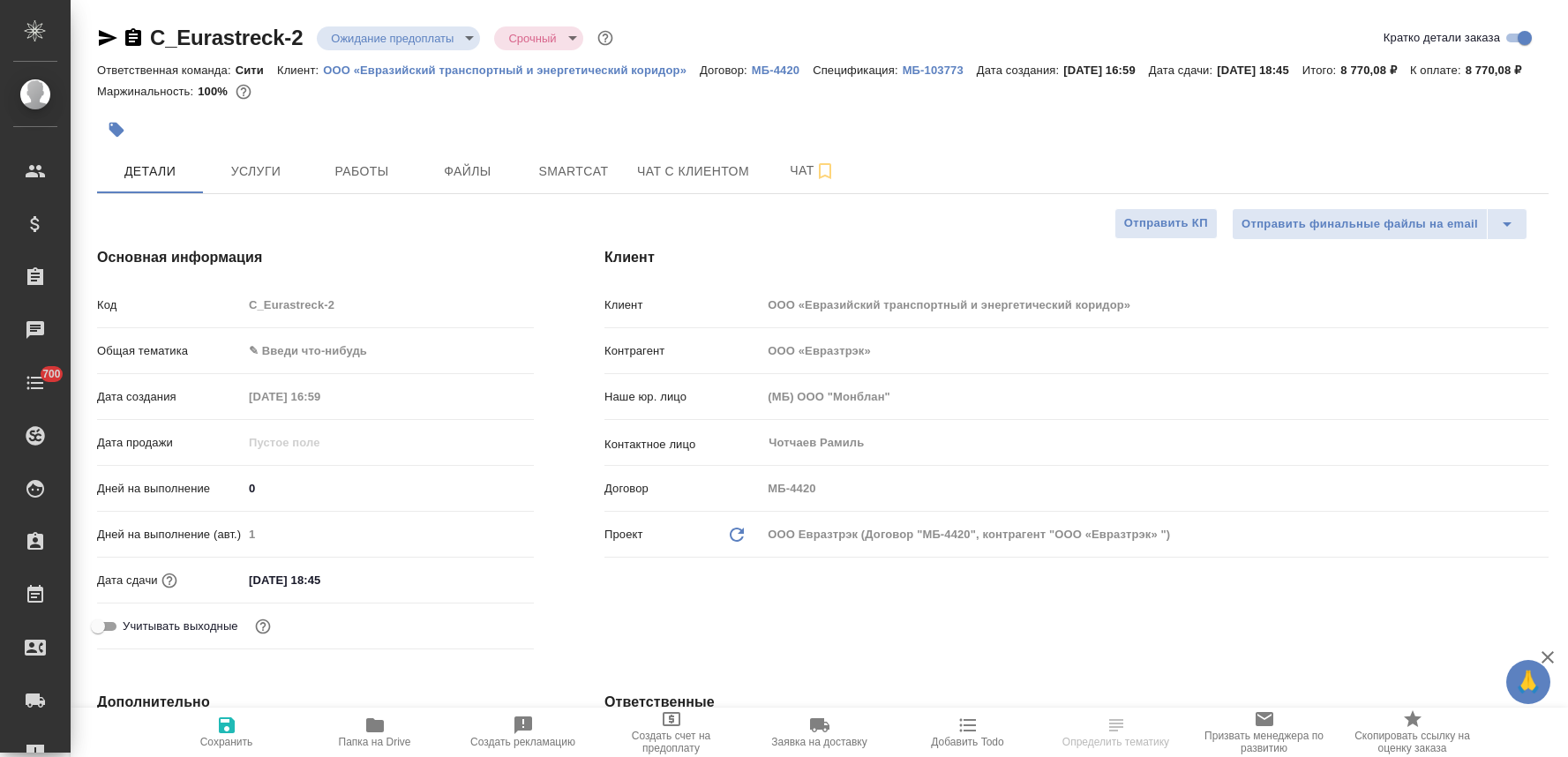
select select "RU"
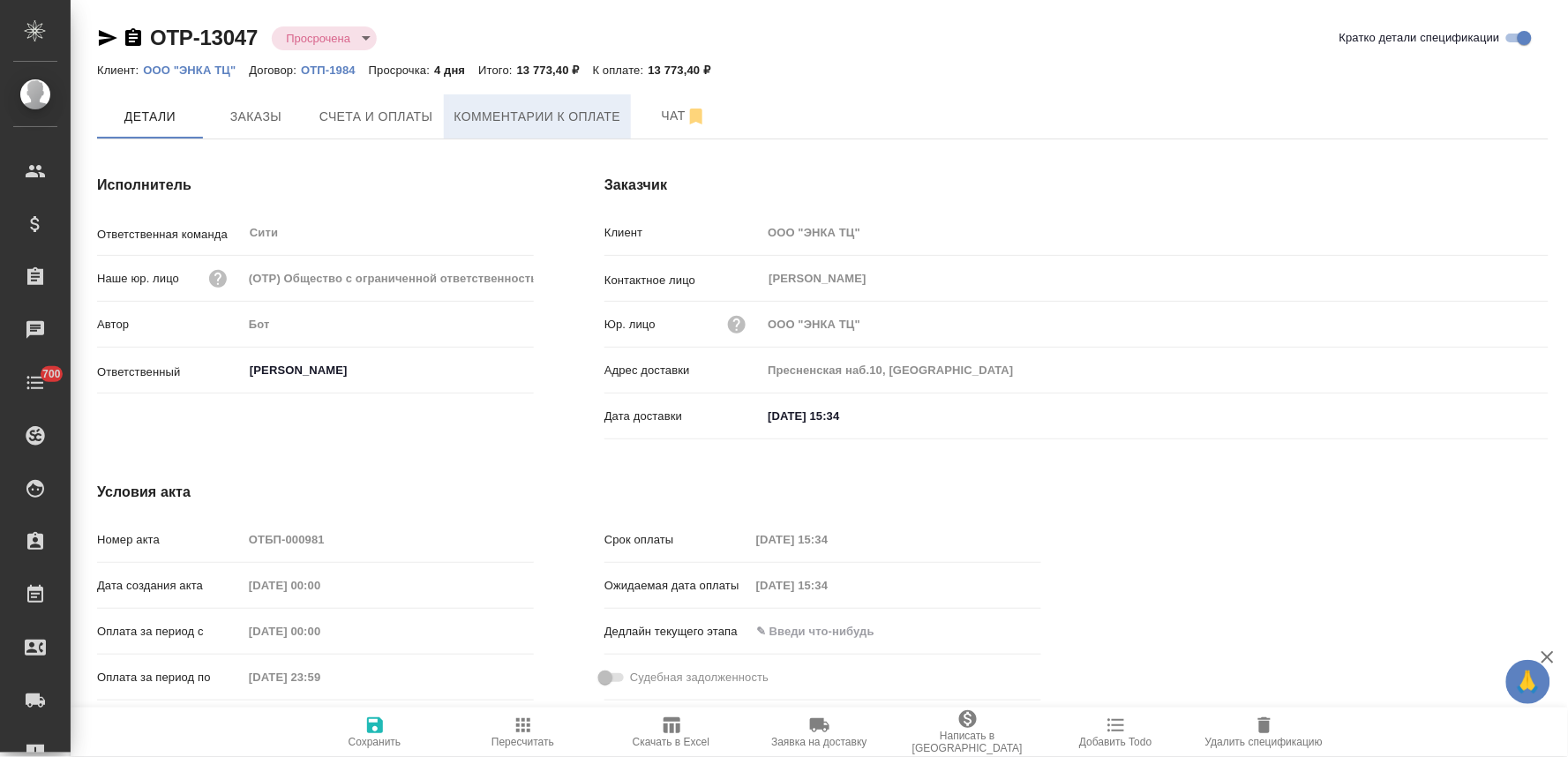
click at [498, 112] on span "Комментарии к оплате" at bounding box center [538, 117] width 167 height 22
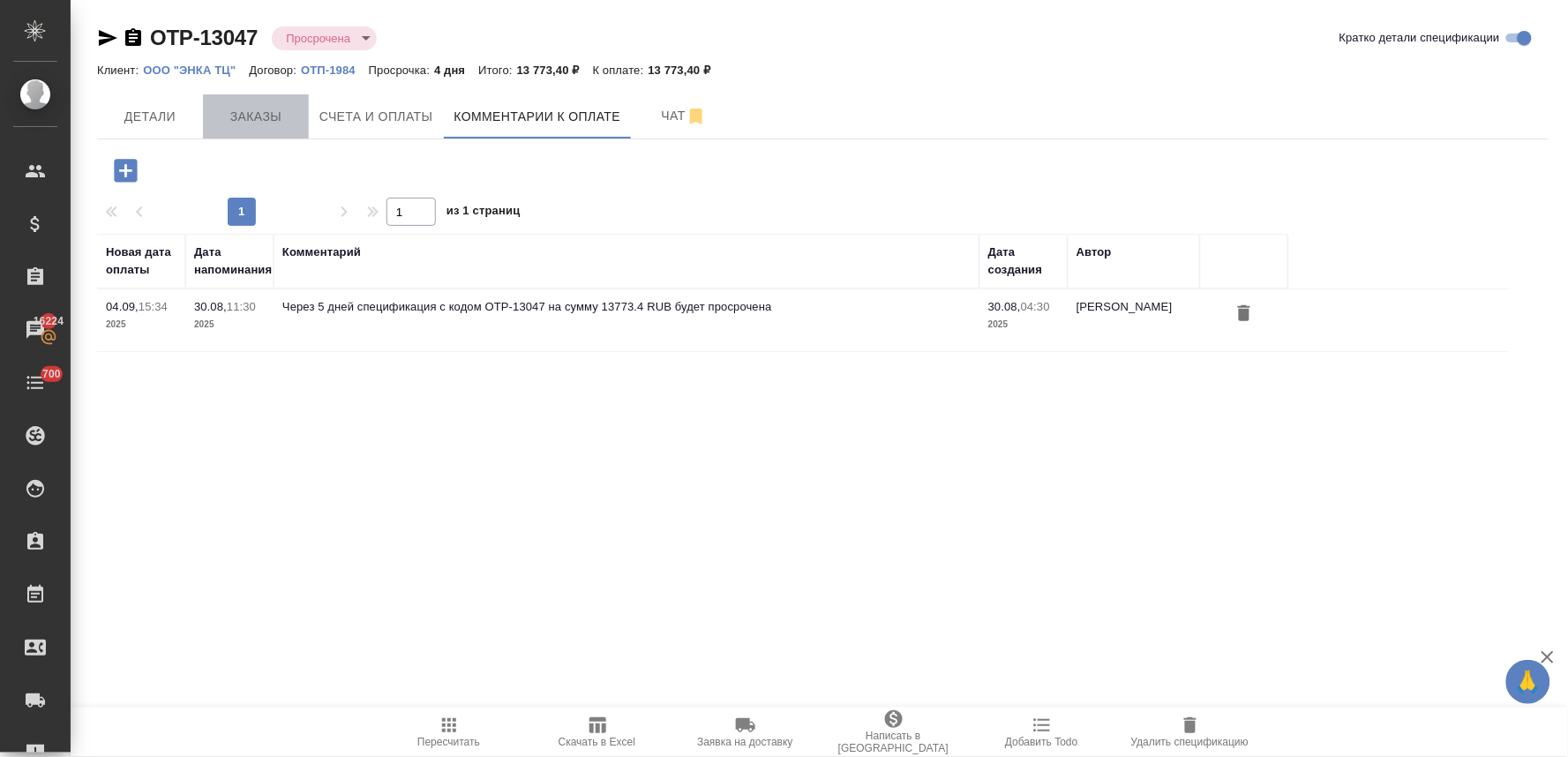
click at [266, 125] on span "Заказы" at bounding box center [255, 117] width 85 height 22
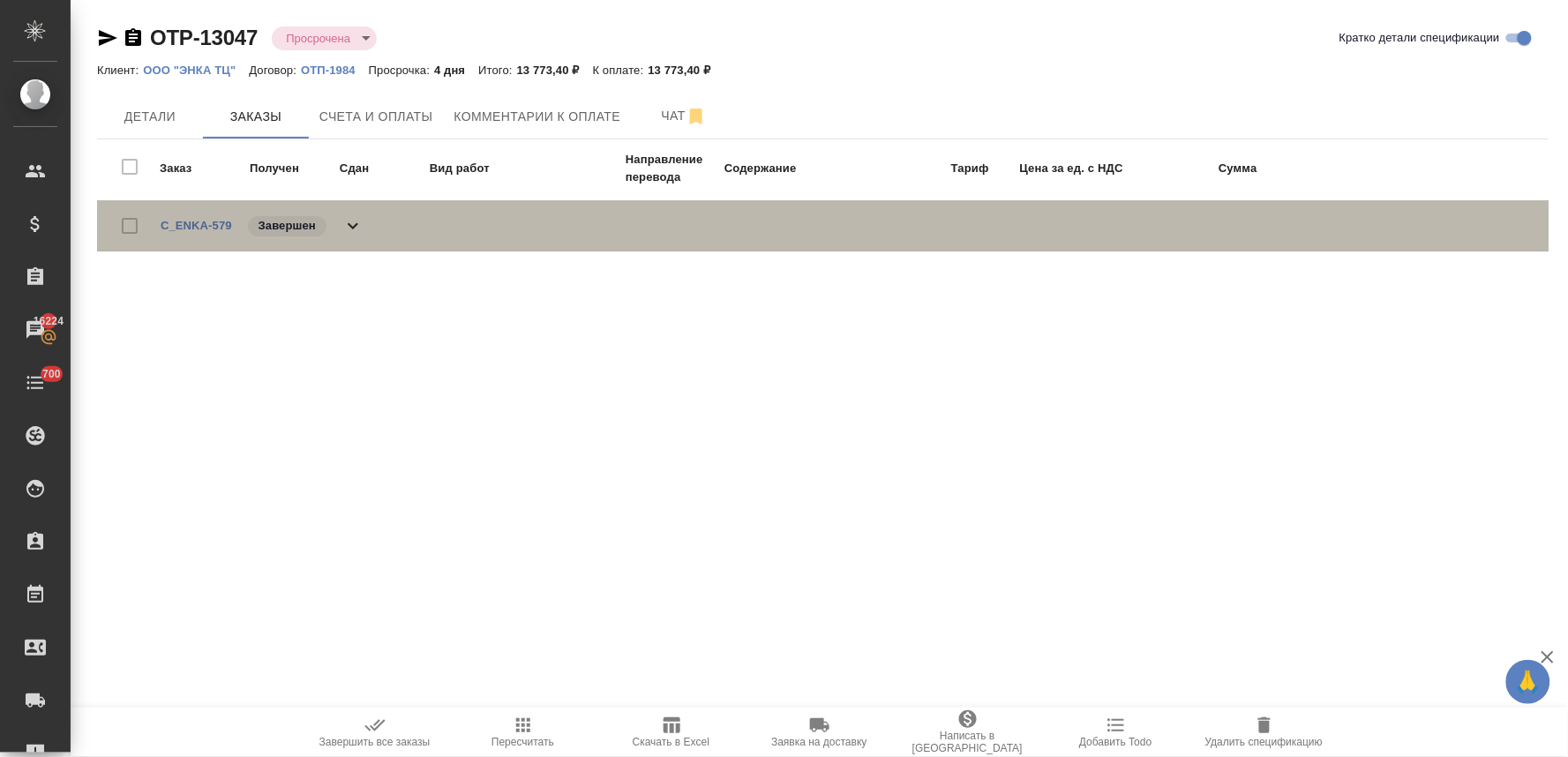
click at [213, 231] on span "C_ENKA-579" at bounding box center [196, 226] width 72 height 18
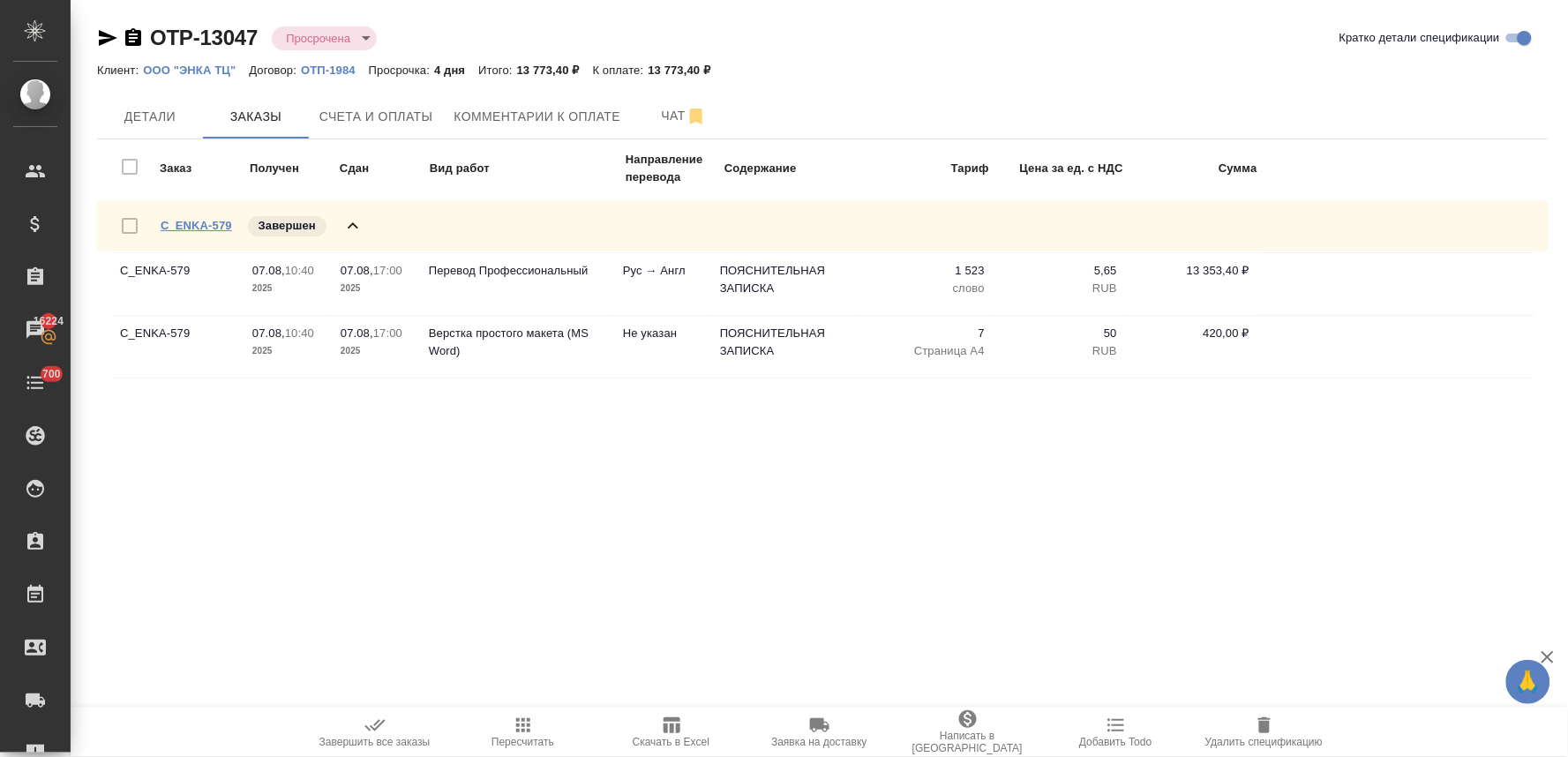
click at [205, 227] on link "C_ENKA-579" at bounding box center [196, 226] width 72 height 13
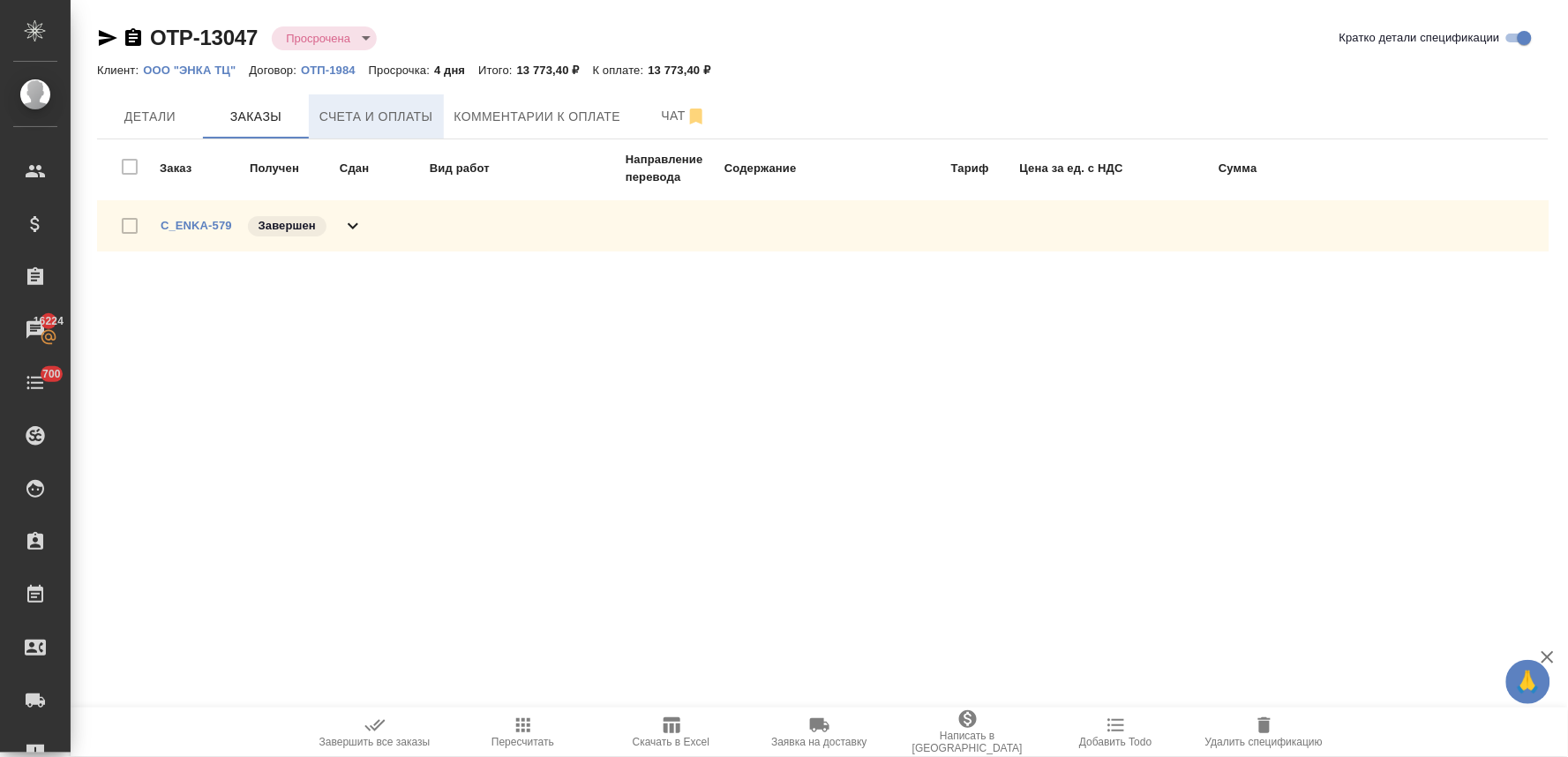
click at [412, 109] on span "Счета и оплаты" at bounding box center [376, 117] width 114 height 22
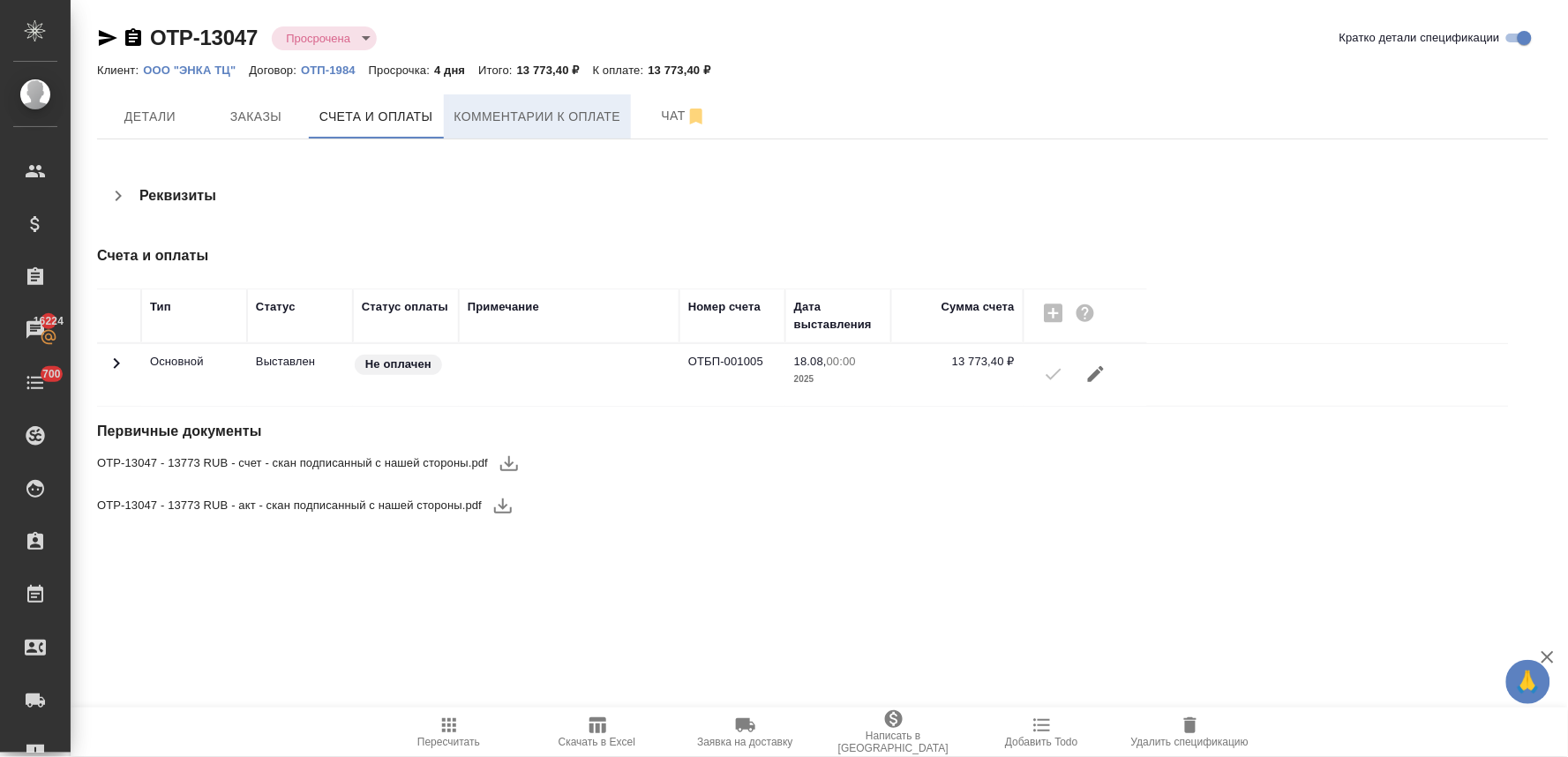
click at [567, 112] on span "Комментарии к оплате" at bounding box center [538, 117] width 167 height 22
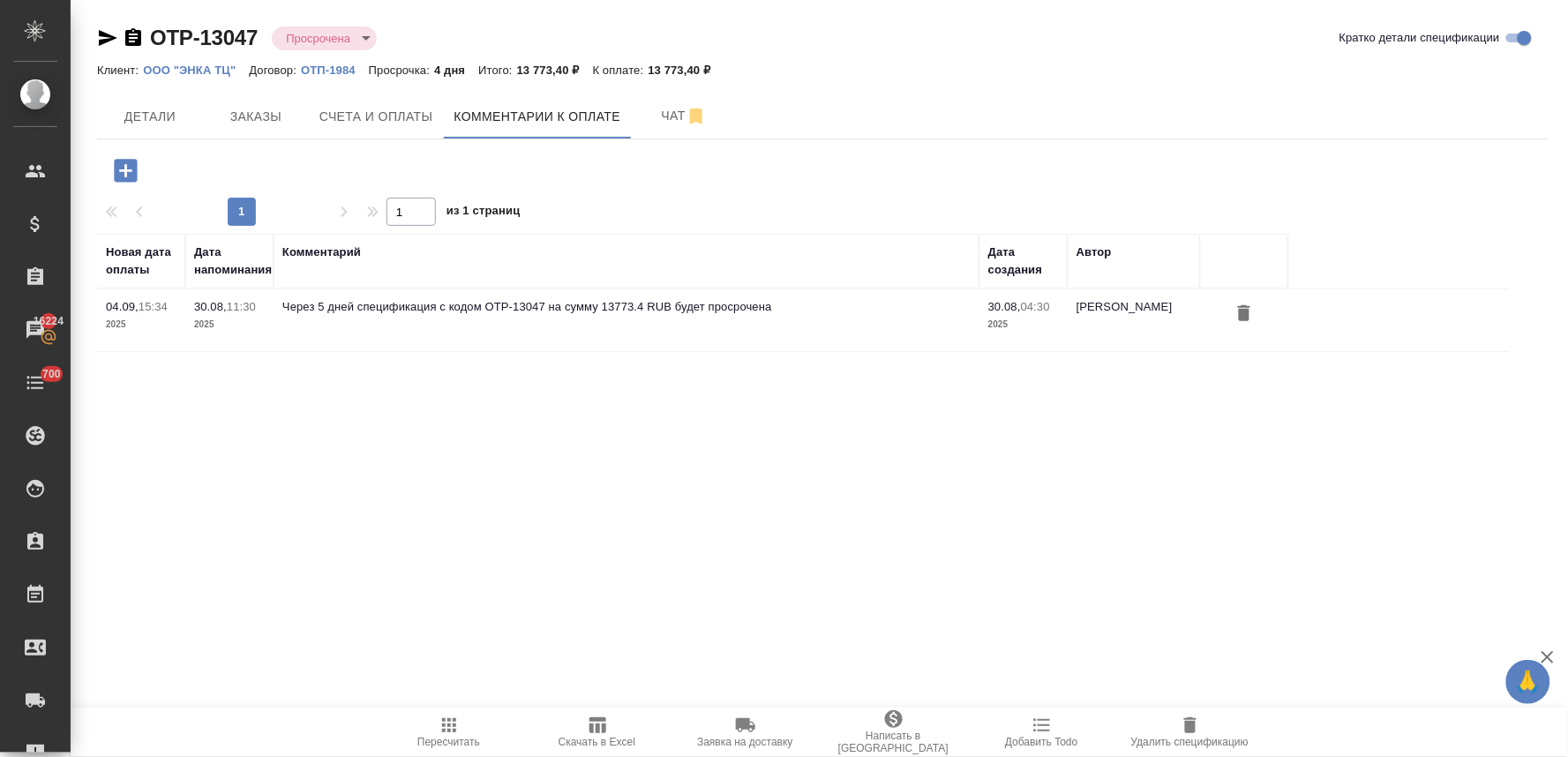
click at [125, 169] on icon "button" at bounding box center [125, 171] width 31 height 31
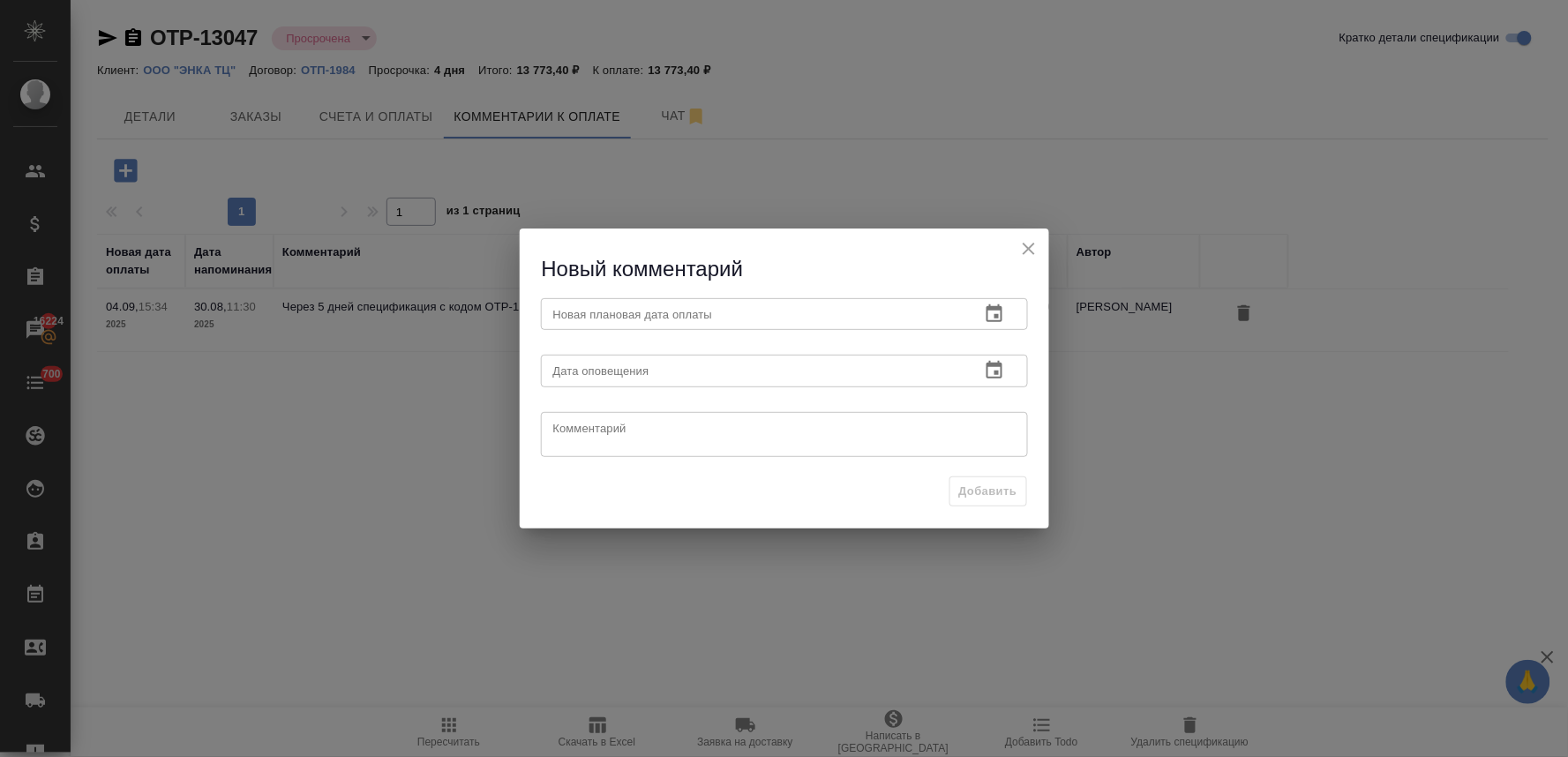
click at [1002, 301] on button "button" at bounding box center [993, 313] width 42 height 42
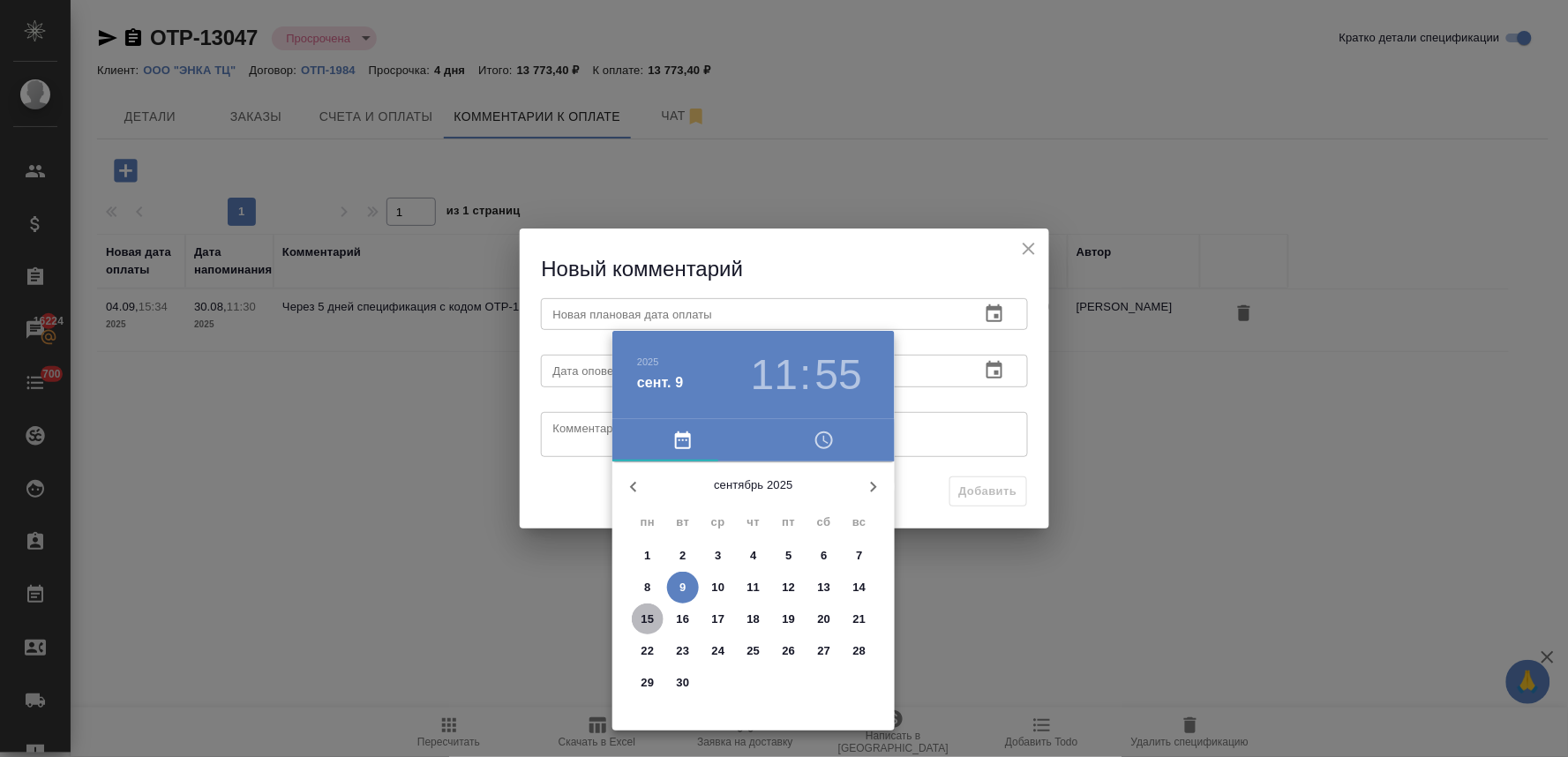
click at [659, 611] on span "15" at bounding box center [648, 619] width 32 height 18
type input "15.09.2025 11:55"
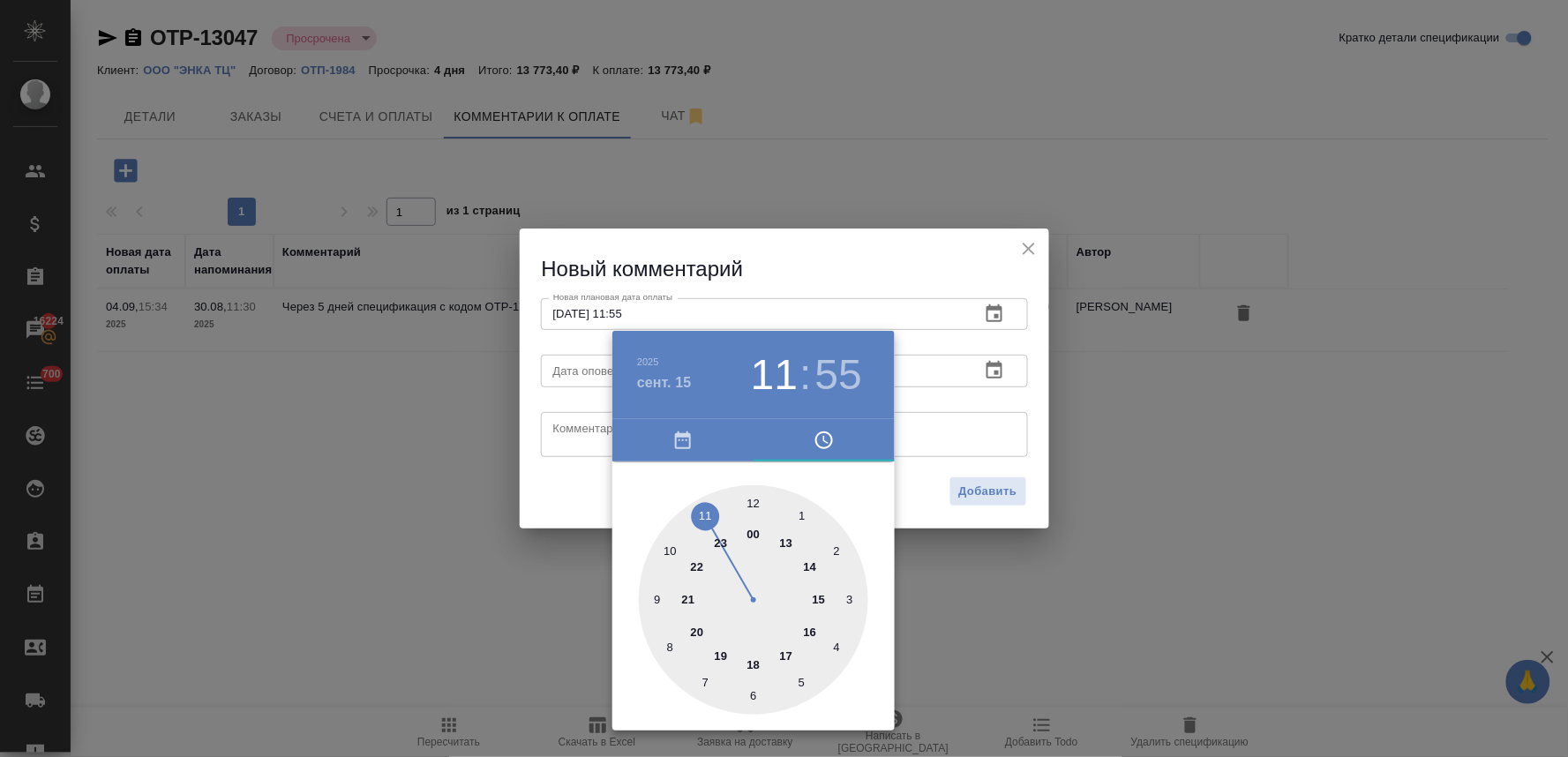
click at [571, 503] on div at bounding box center [784, 378] width 1568 height 757
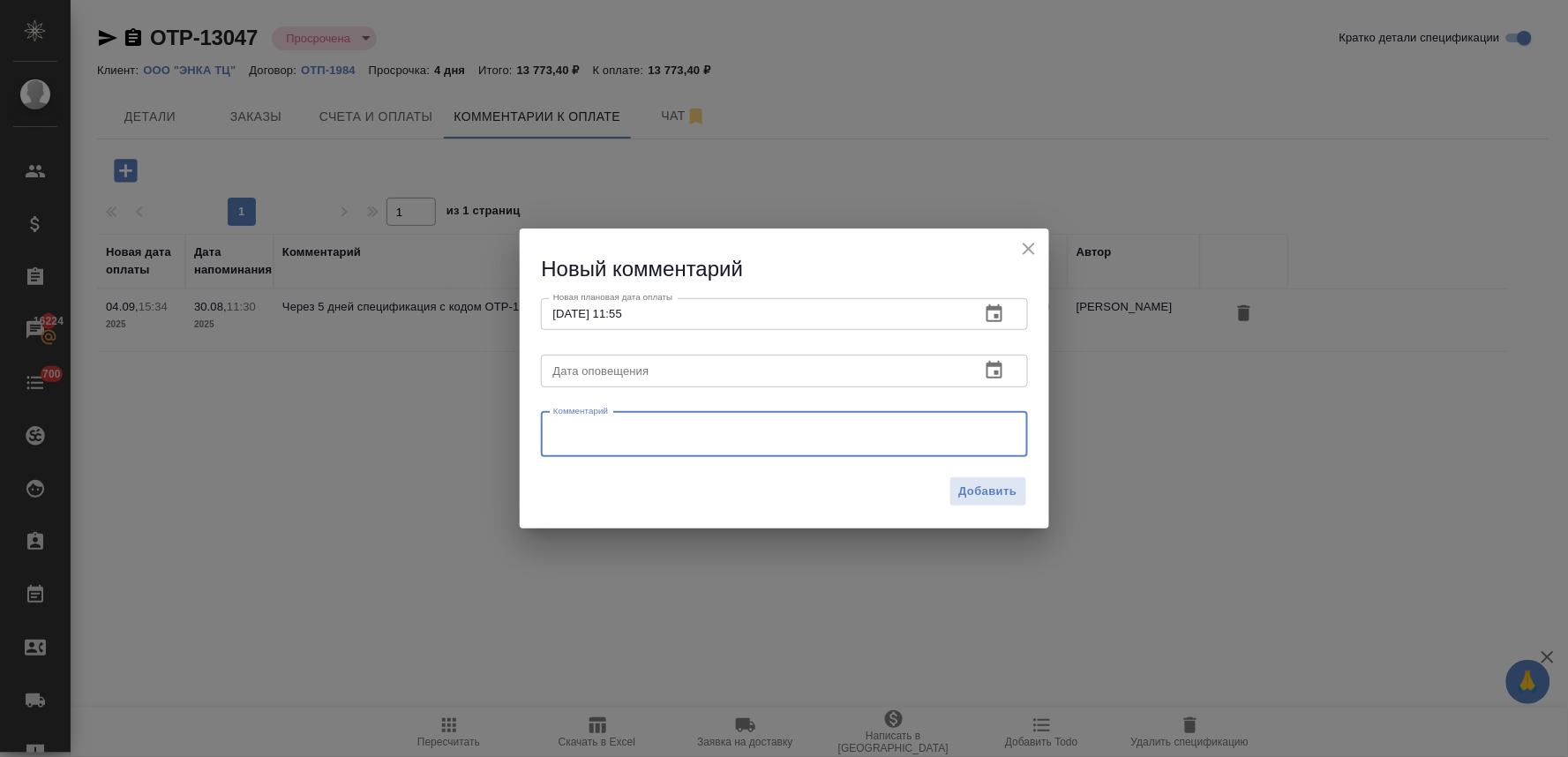
click at [576, 429] on textarea at bounding box center [784, 434] width 462 height 26
type textarea "уточняю"
click at [980, 497] on span "Добавить" at bounding box center [988, 492] width 58 height 21
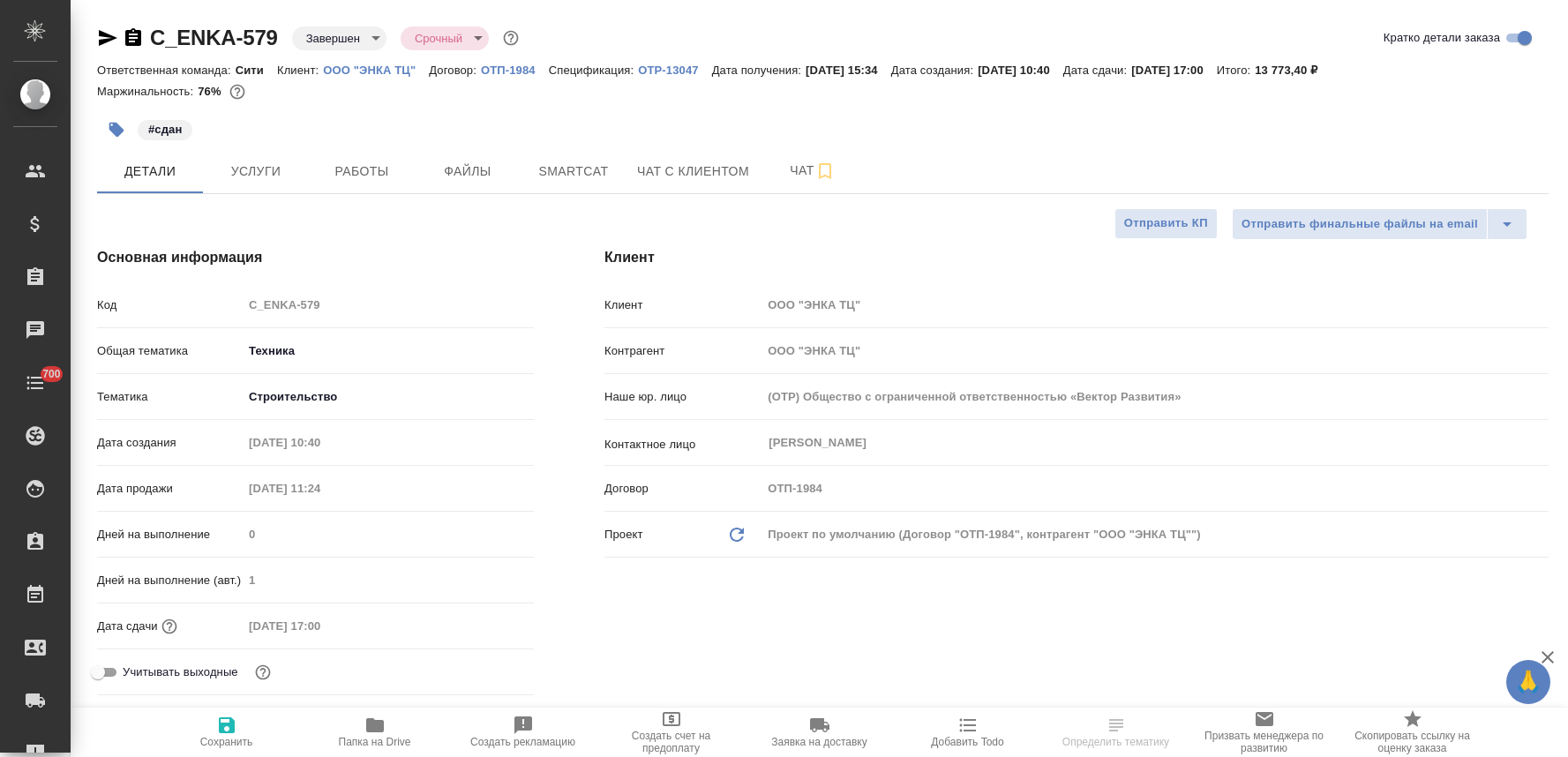
select select "RU"
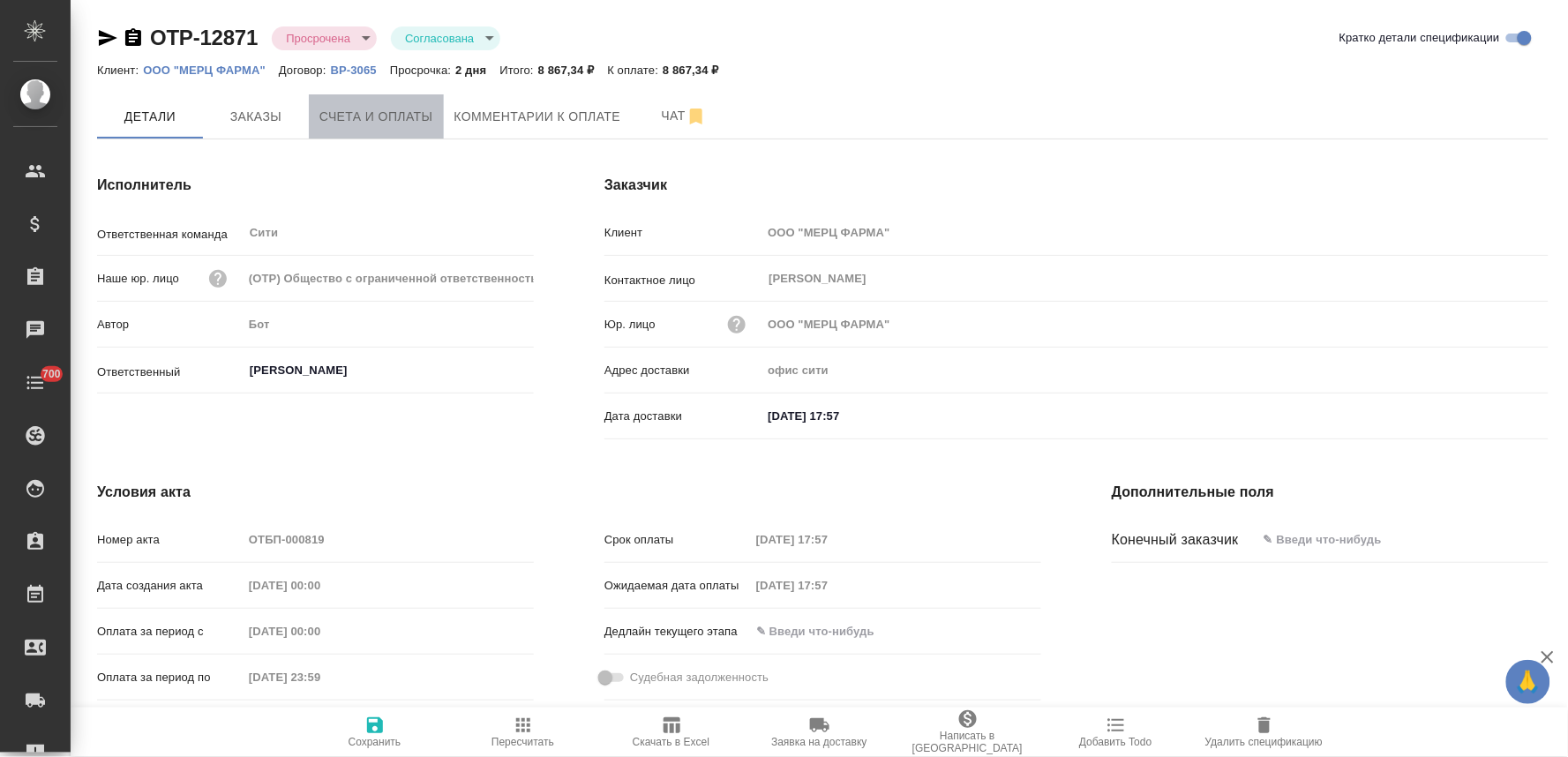
click at [407, 126] on span "Счета и оплаты" at bounding box center [376, 117] width 114 height 22
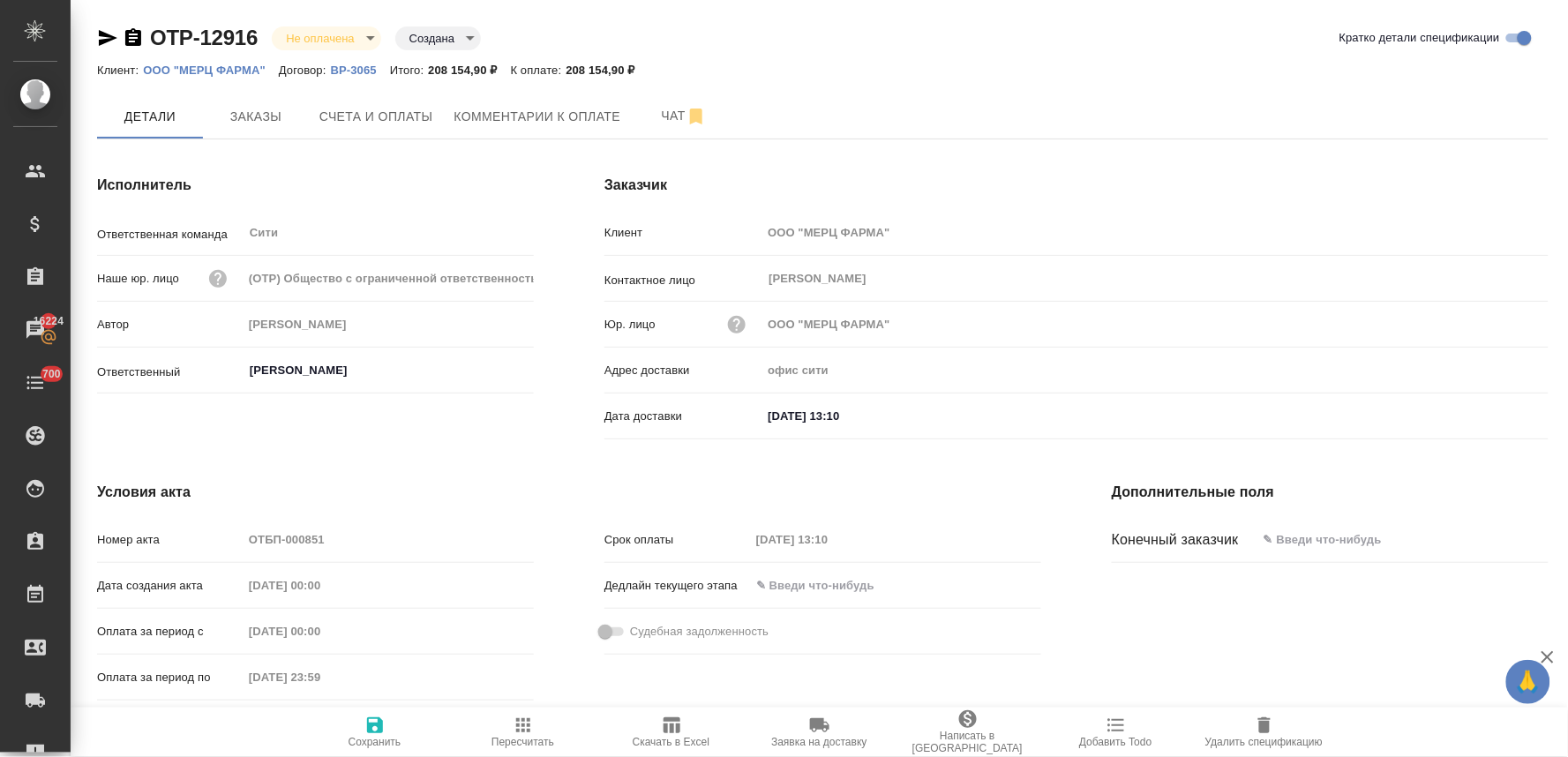
click at [243, 75] on p "ООО "МЕРЦ ФАРМА"" at bounding box center [211, 70] width 136 height 13
click at [223, 110] on span "Заказы" at bounding box center [255, 117] width 85 height 22
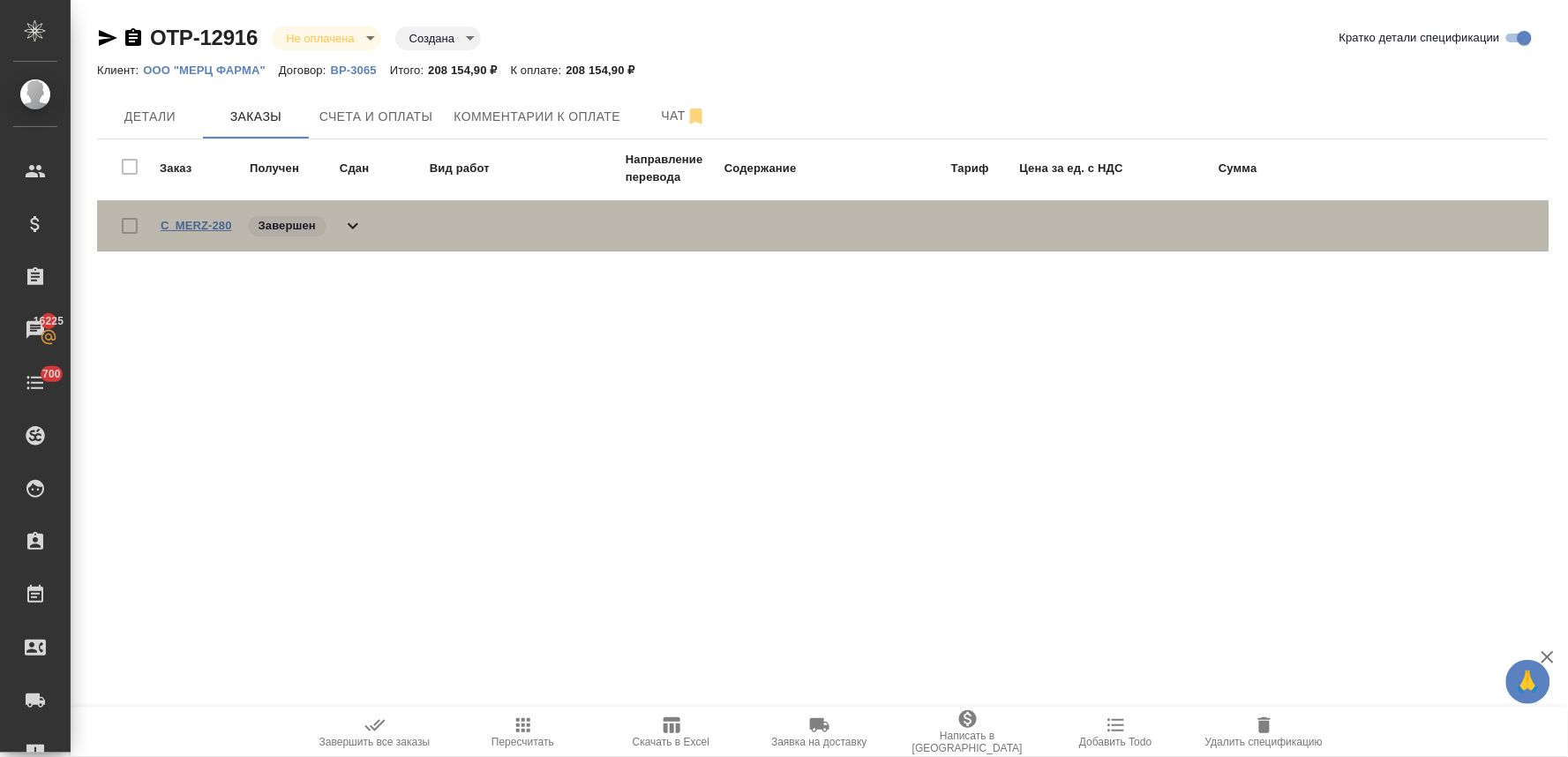
click at [221, 225] on link "C_MERZ-280" at bounding box center [196, 226] width 72 height 13
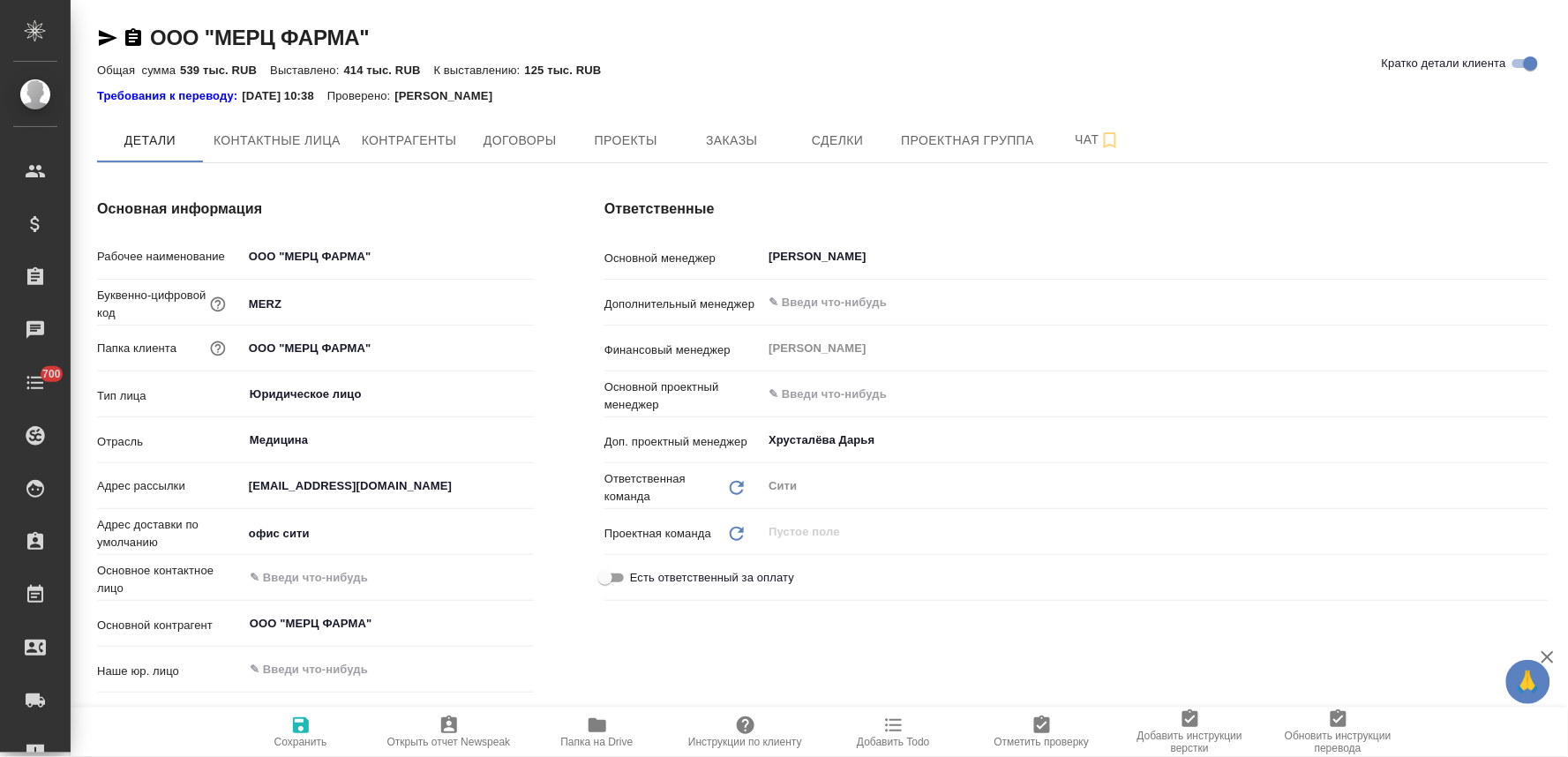
type textarea "x"
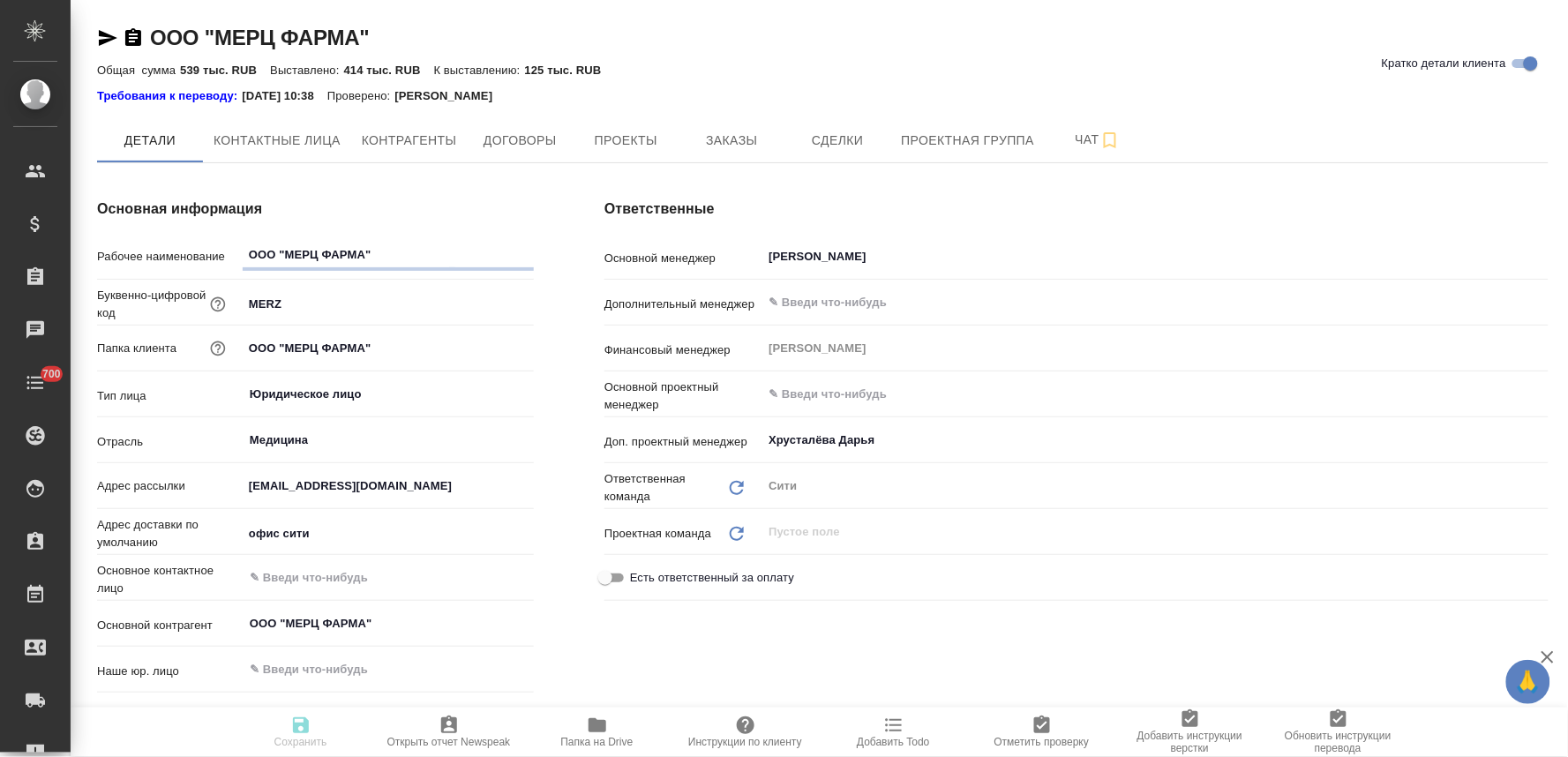
type textarea "x"
click at [544, 138] on span "Договоры" at bounding box center [519, 141] width 85 height 22
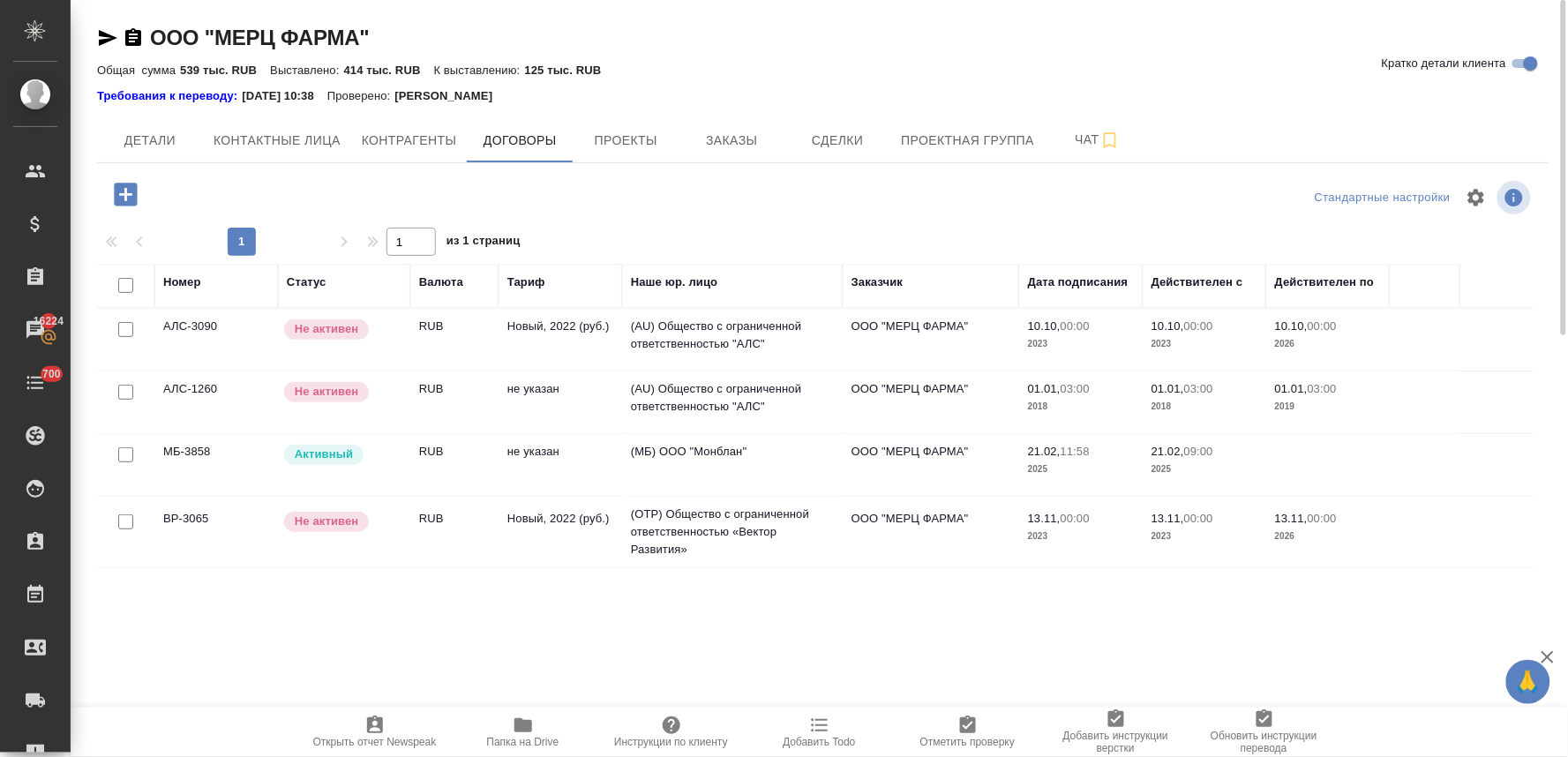
click at [530, 457] on td "не указан" at bounding box center [560, 465] width 124 height 62
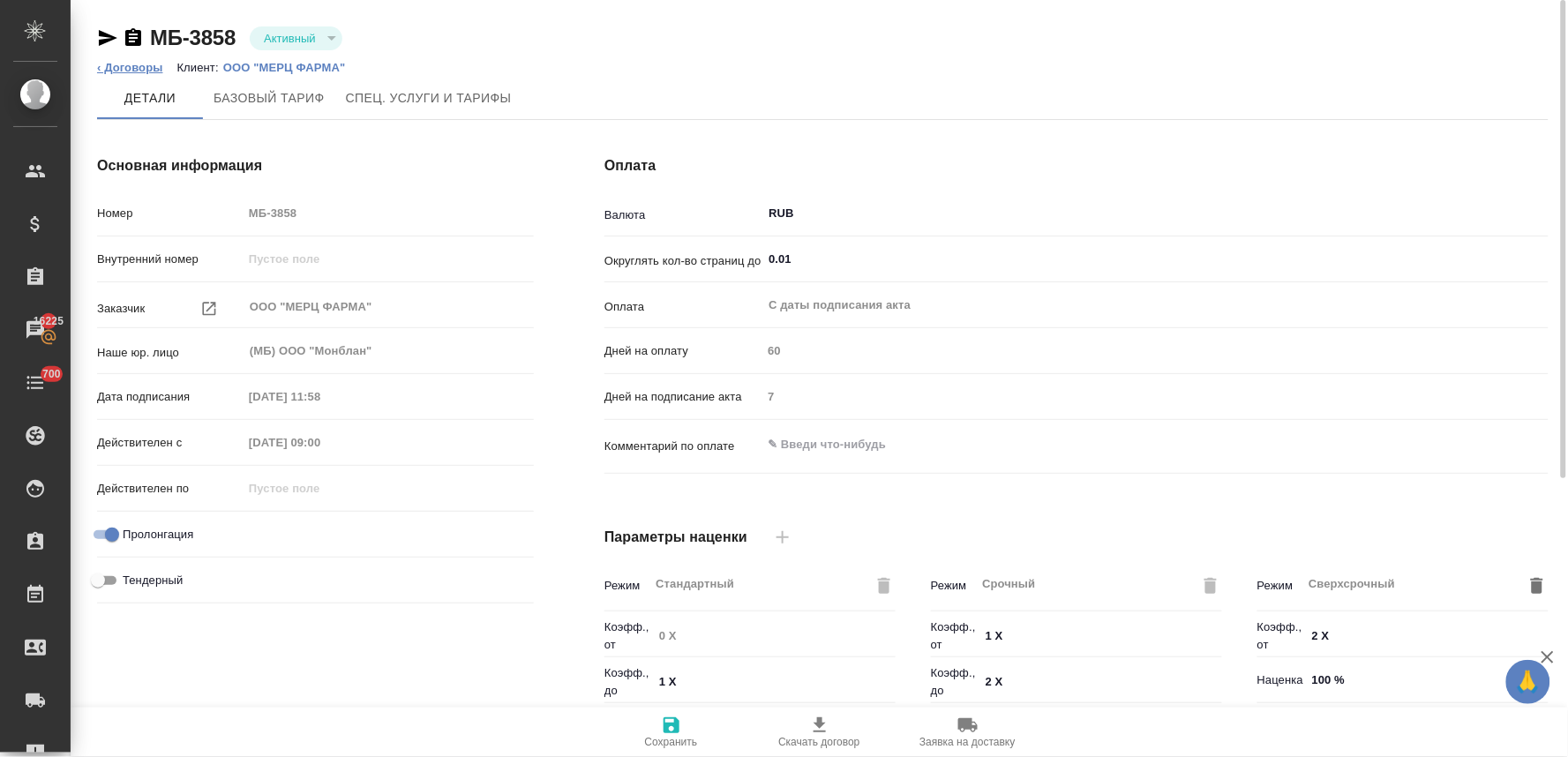
click at [143, 72] on link "‹ Договоры" at bounding box center [130, 67] width 66 height 13
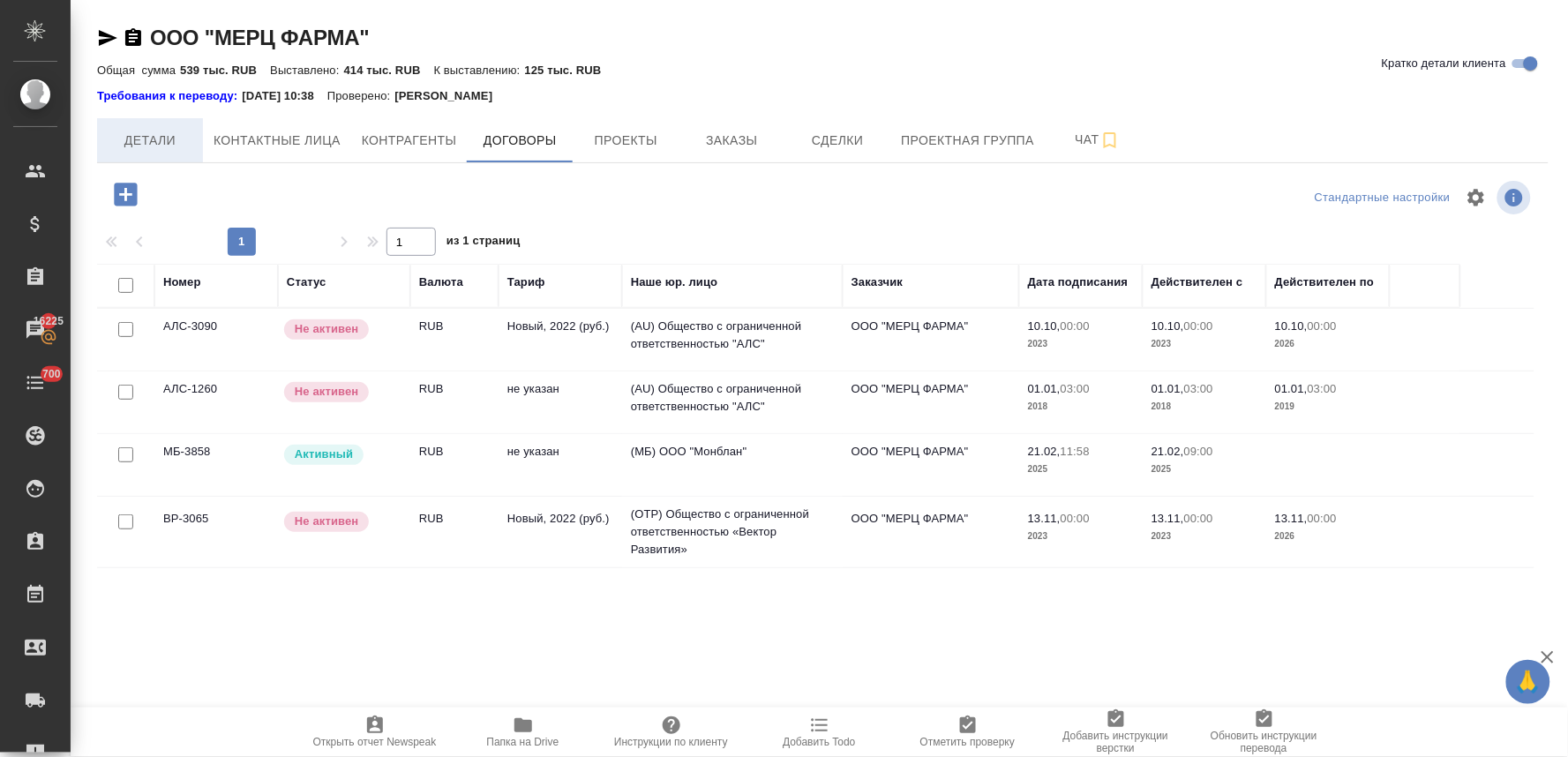
click at [133, 138] on span "Детали" at bounding box center [150, 141] width 85 height 22
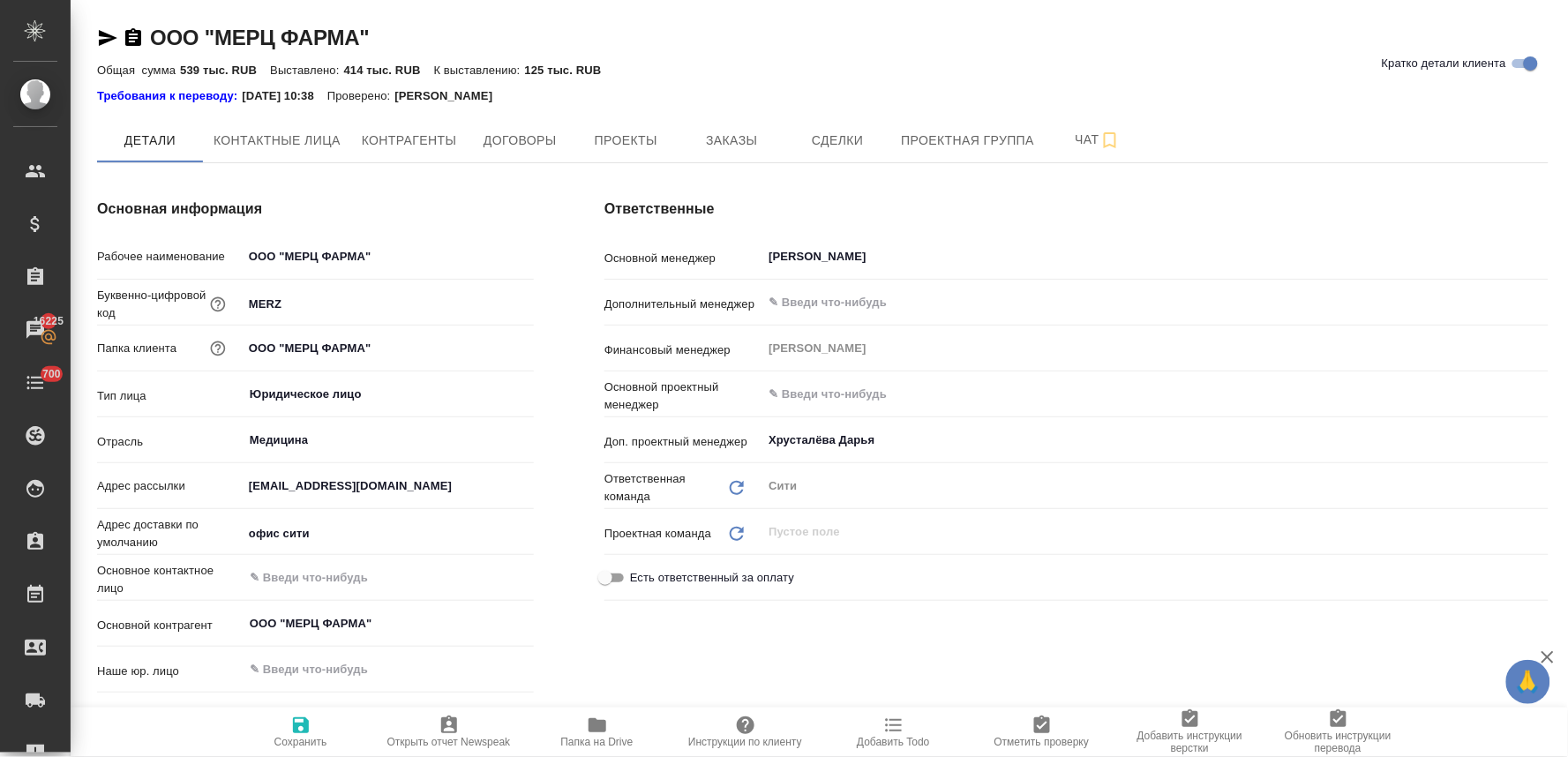
type textarea "x"
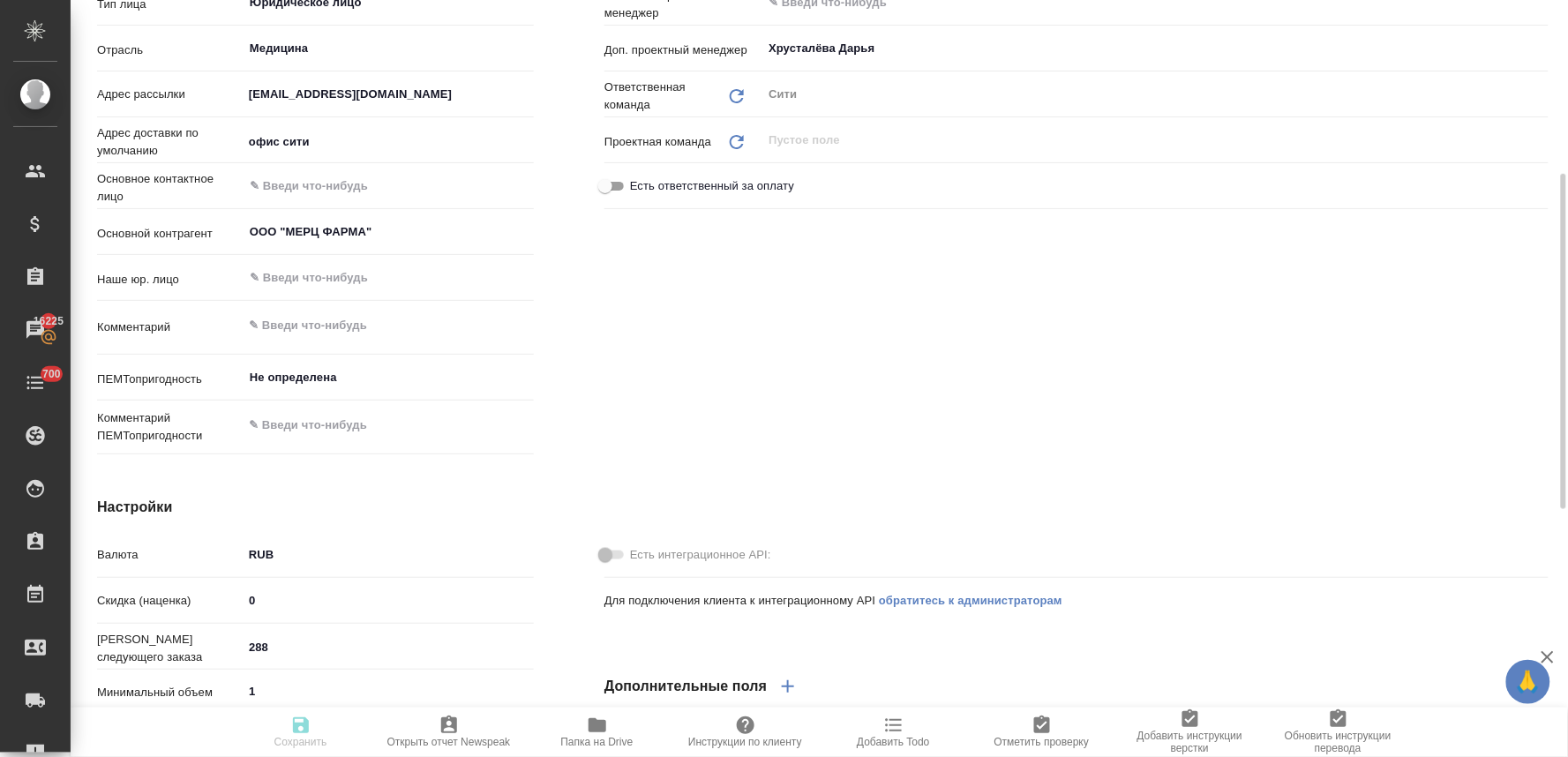
type textarea "x"
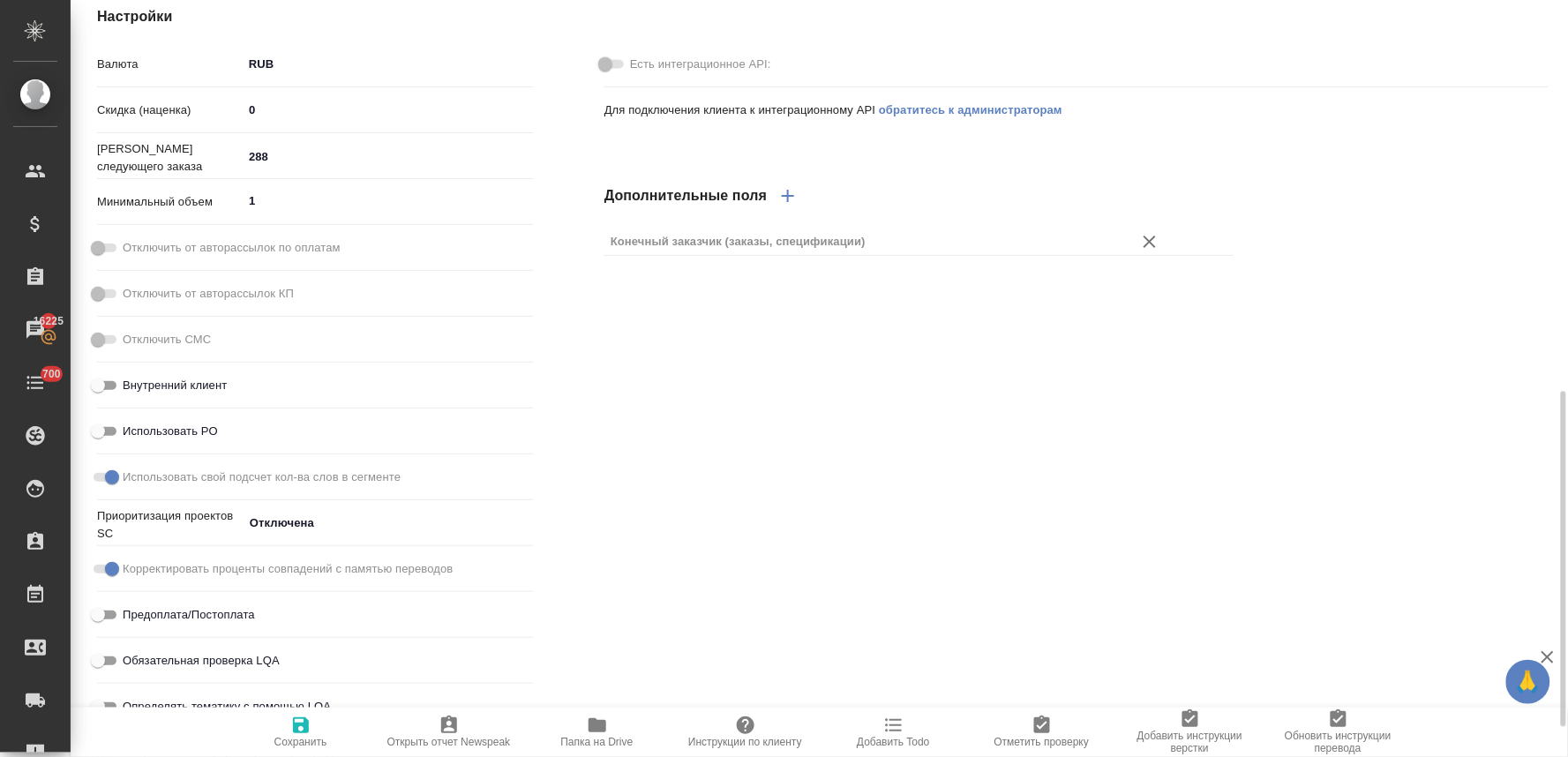
scroll to position [951, 0]
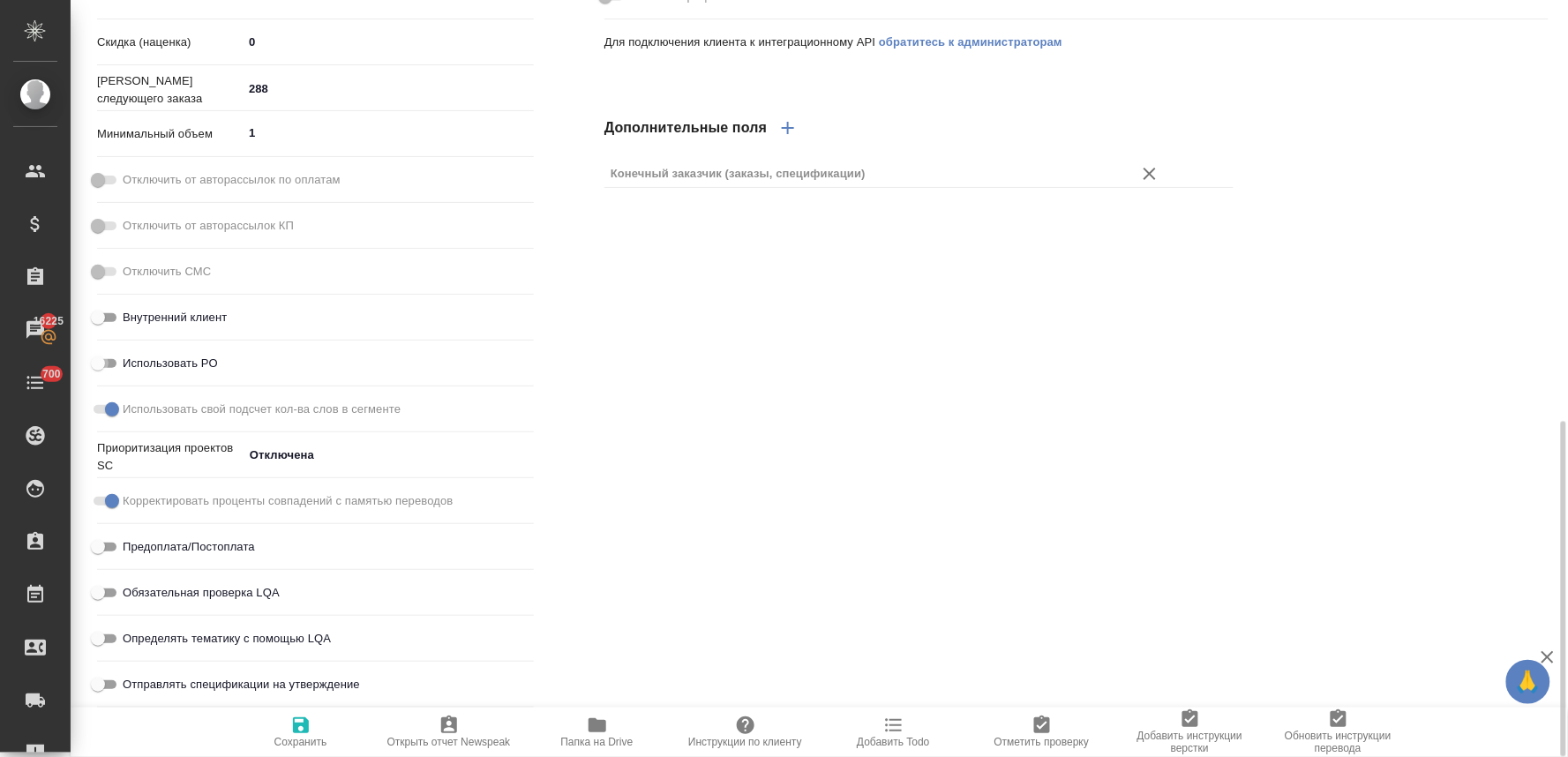
click at [111, 363] on input "Использовать PO" at bounding box center [98, 364] width 63 height 21
checkbox input "true"
type textarea "x"
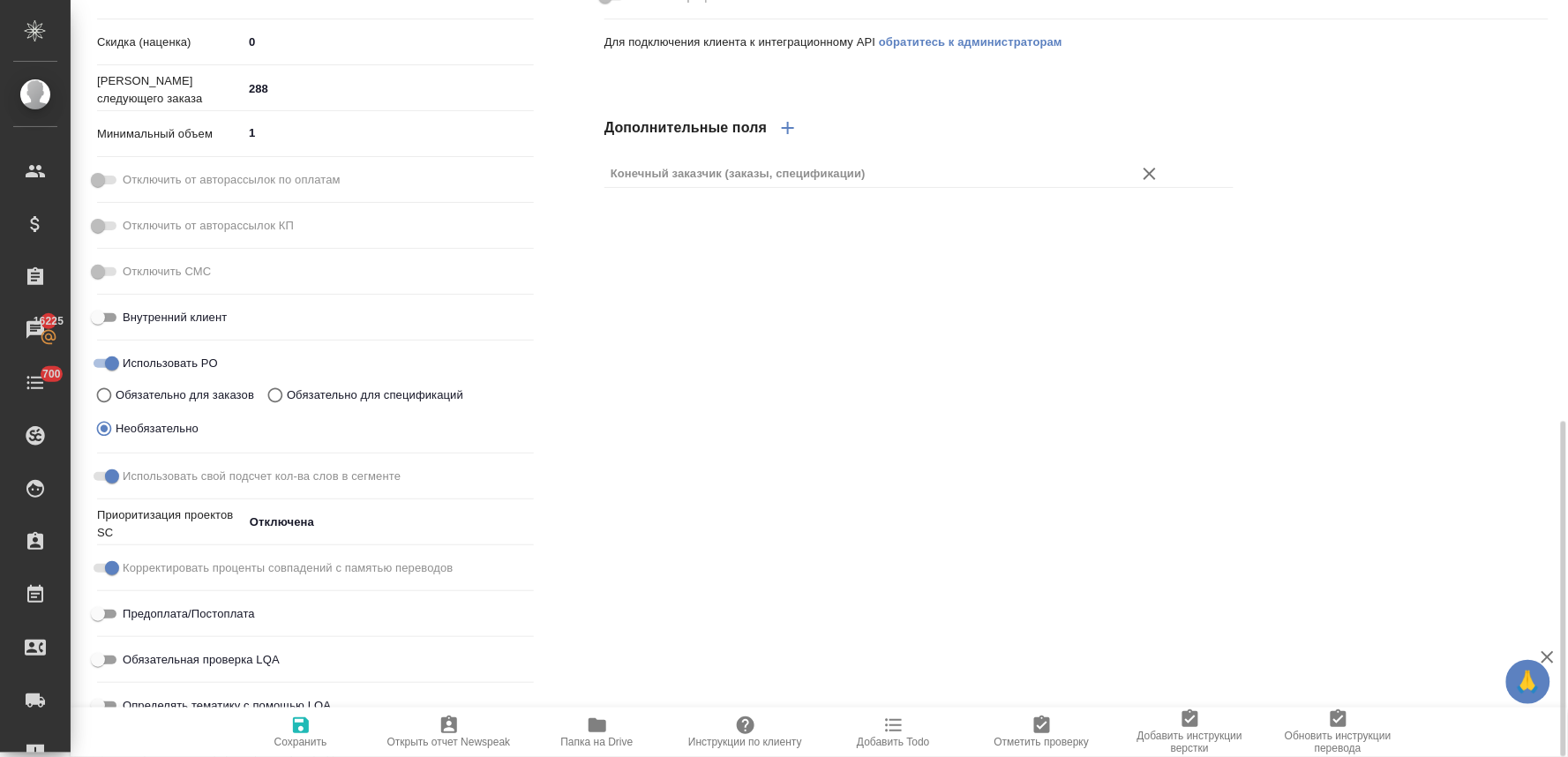
click at [307, 734] on icon "button" at bounding box center [300, 725] width 16 height 16
type textarea "x"
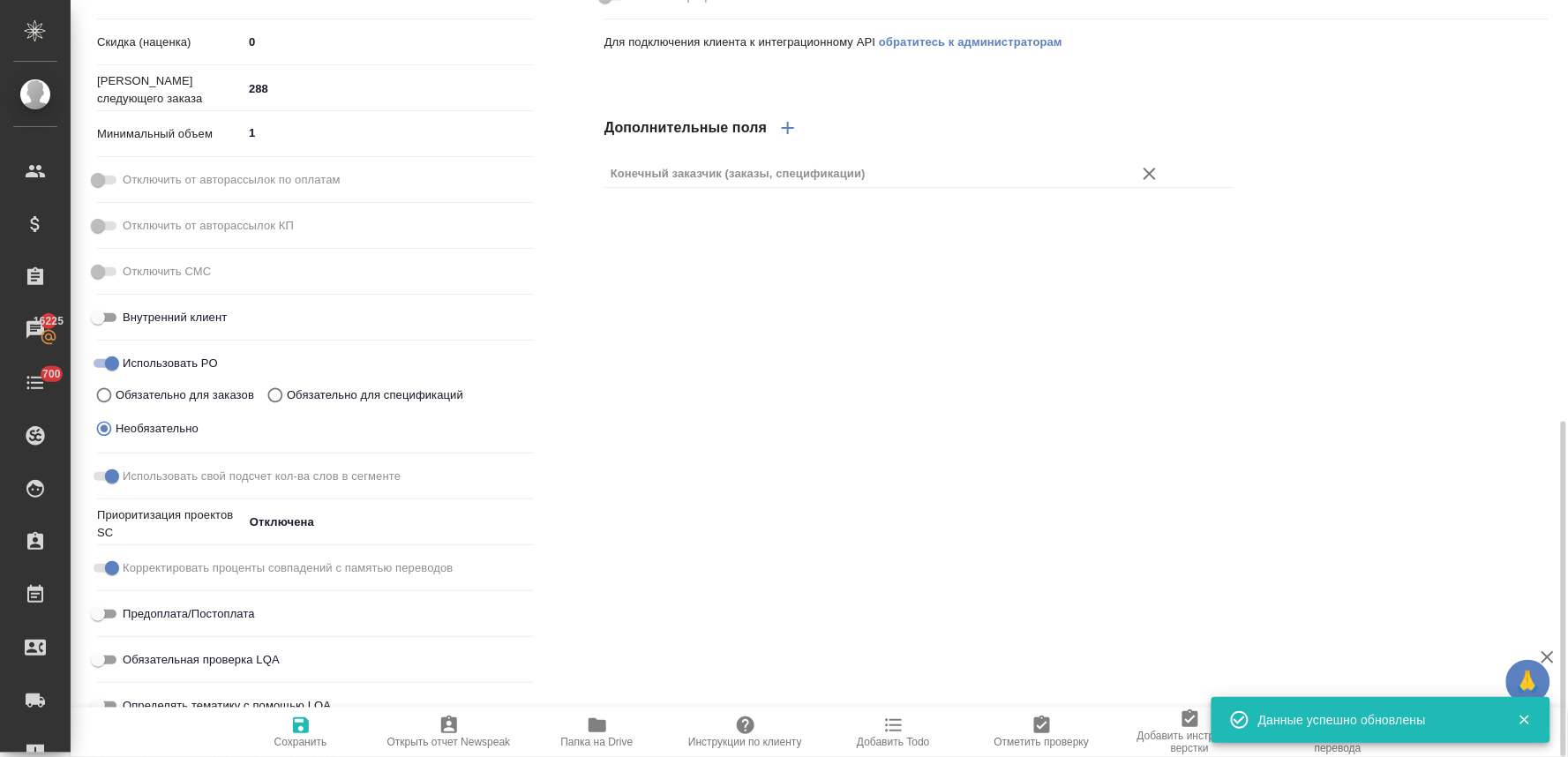
type textarea "x"
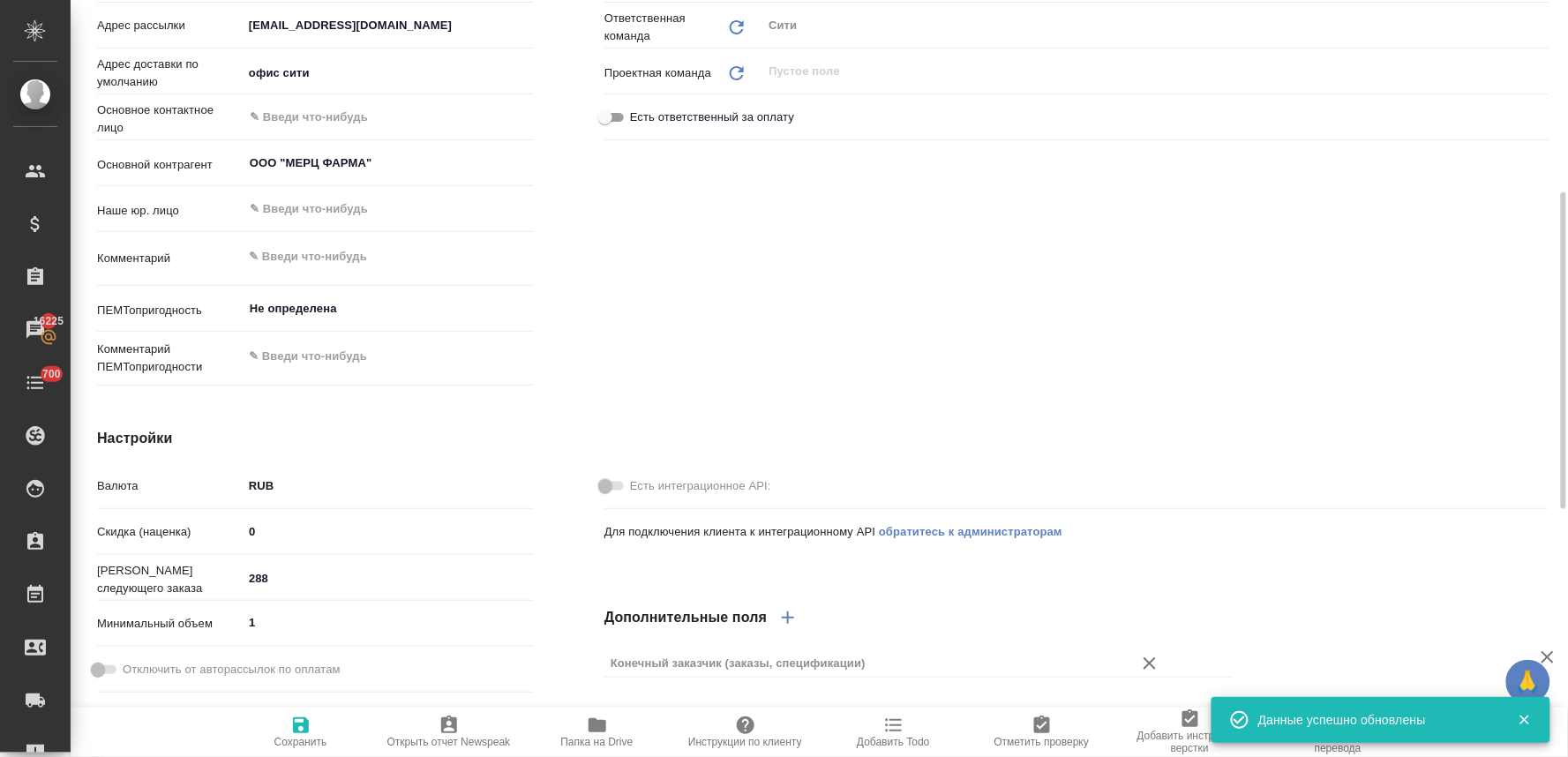
scroll to position [0, 0]
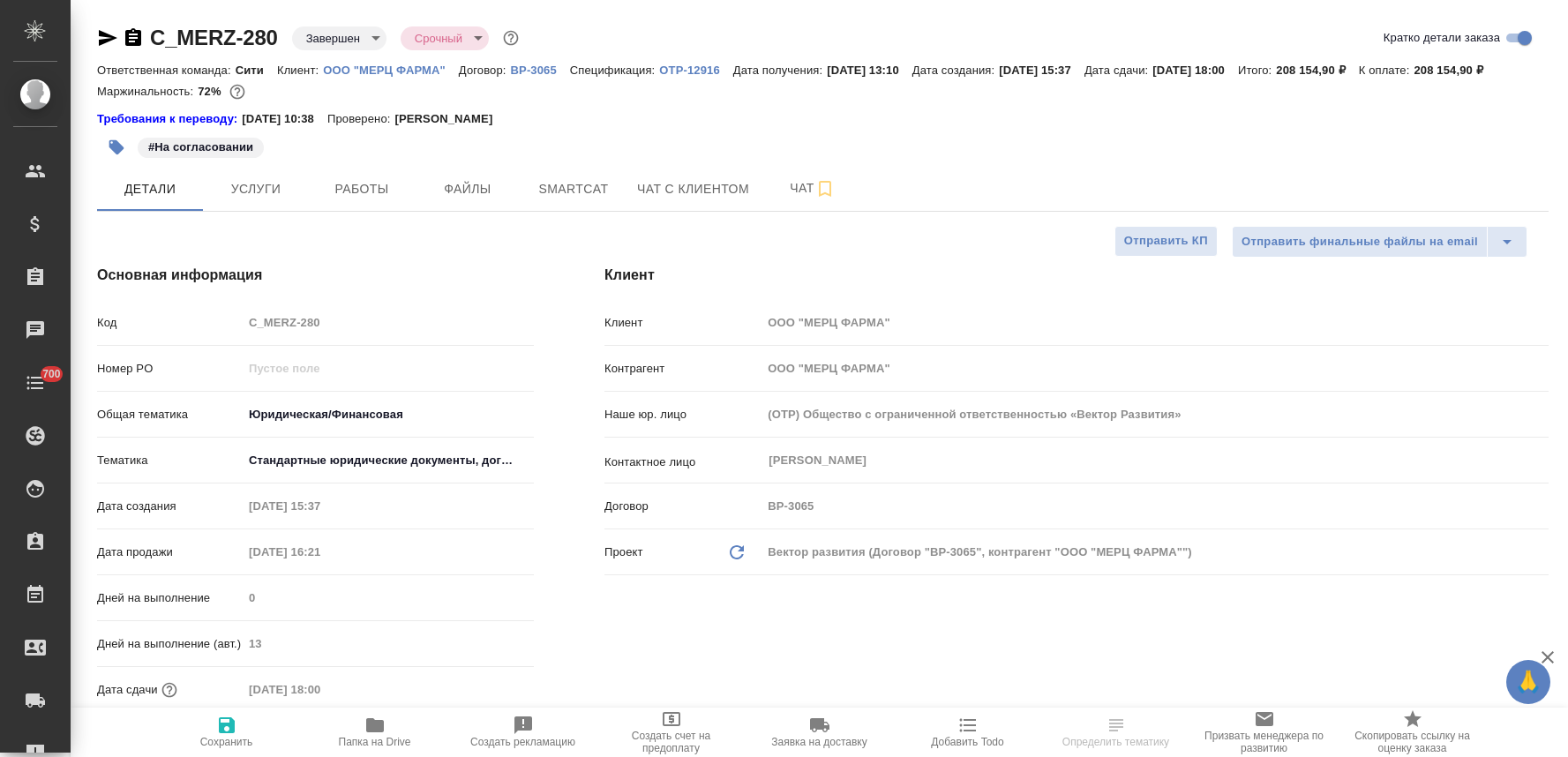
select select "RU"
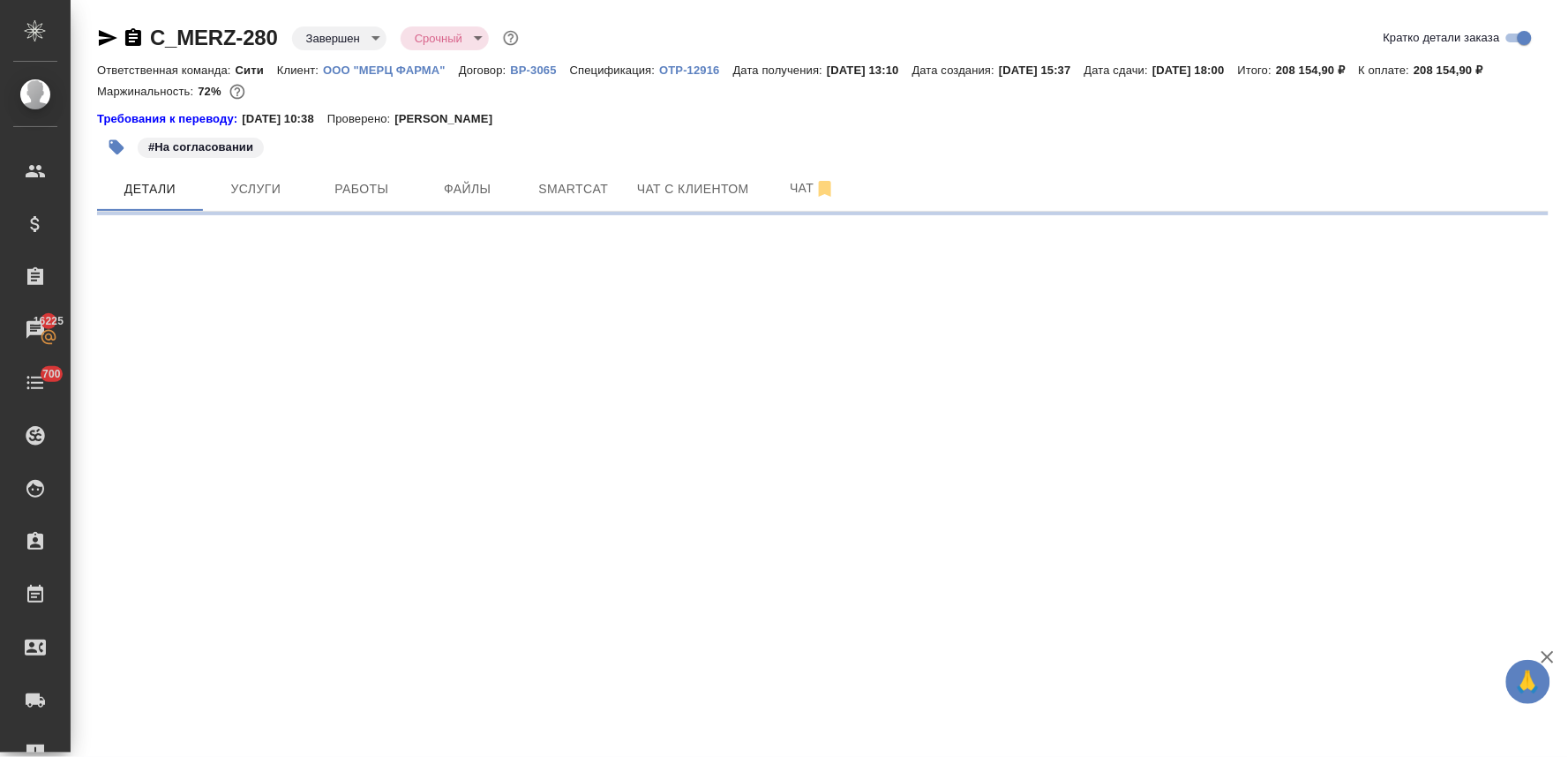
select select "RU"
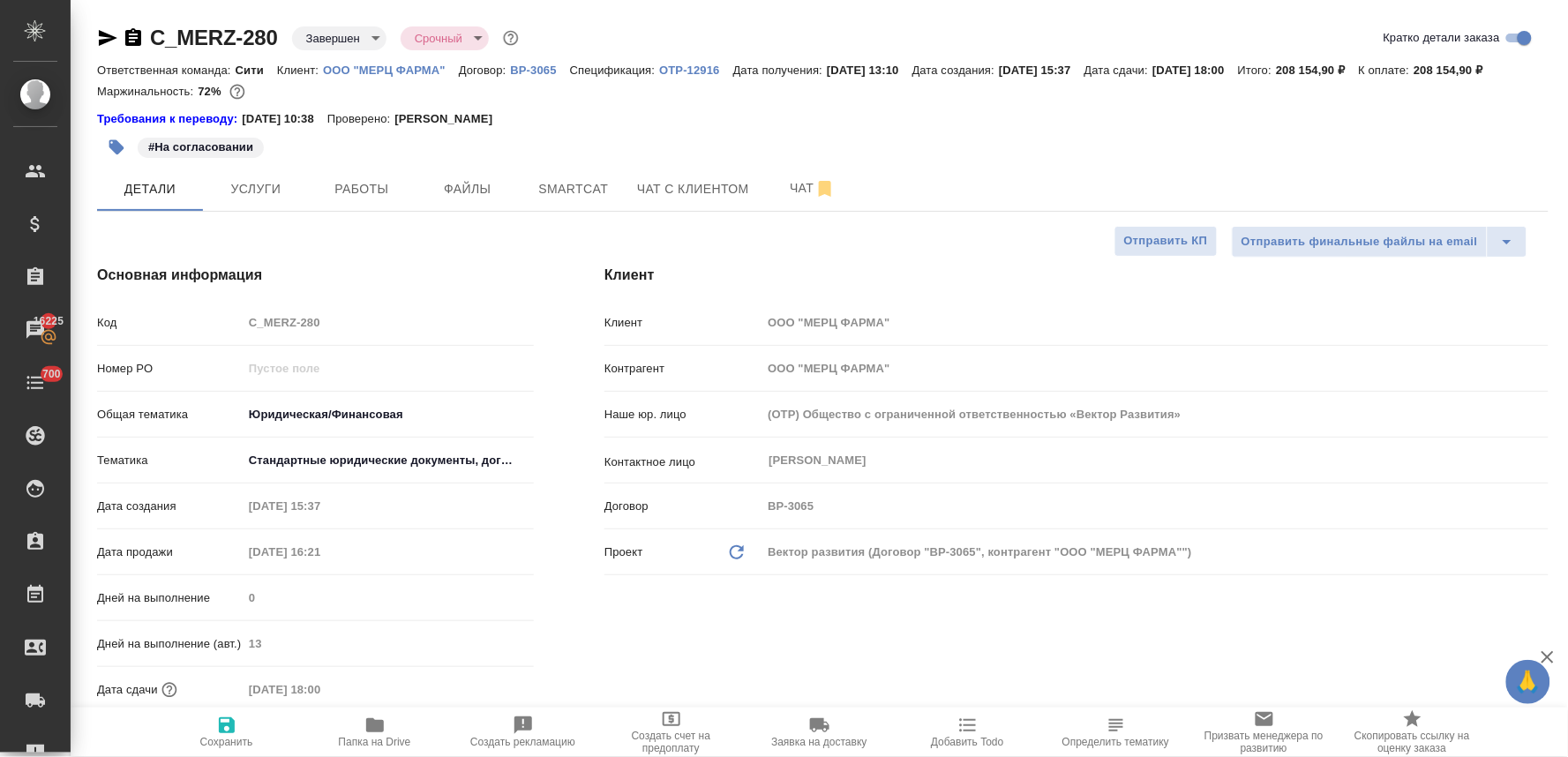
type textarea "x"
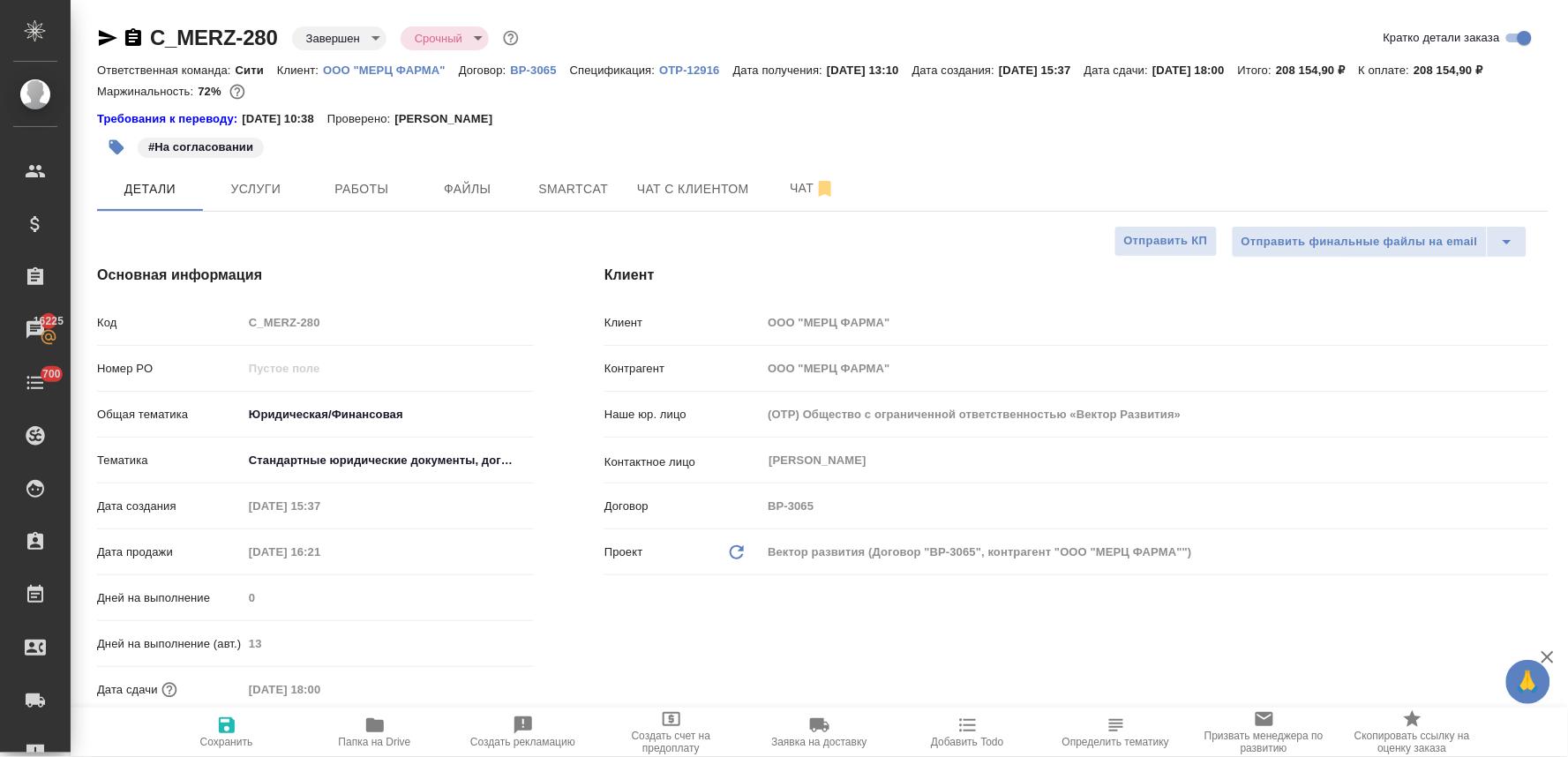
type textarea "x"
click at [251, 200] on span "Услуги" at bounding box center [255, 189] width 85 height 22
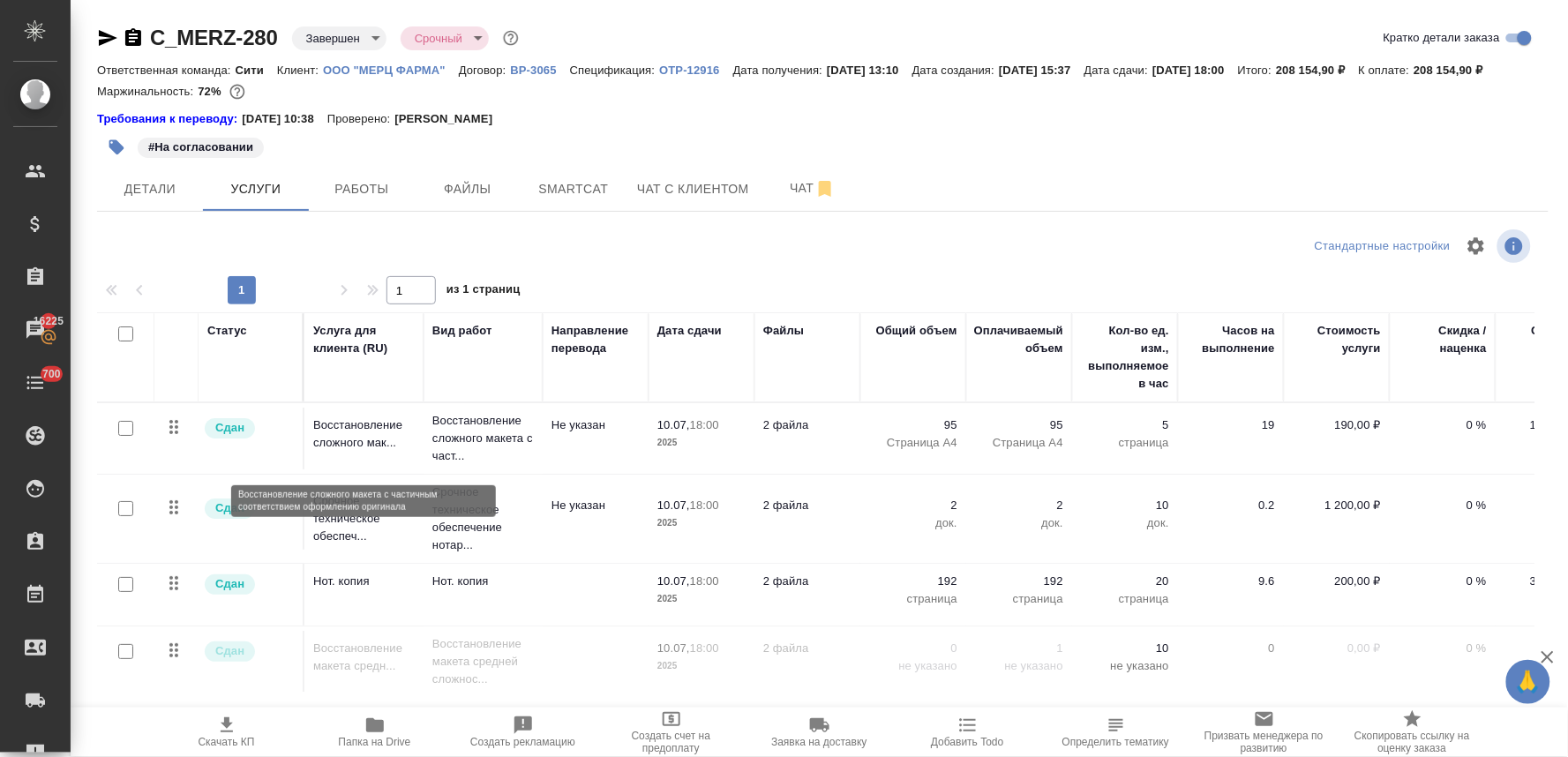
click at [354, 452] on p "Восстановление сложного мак..." at bounding box center [363, 434] width 102 height 35
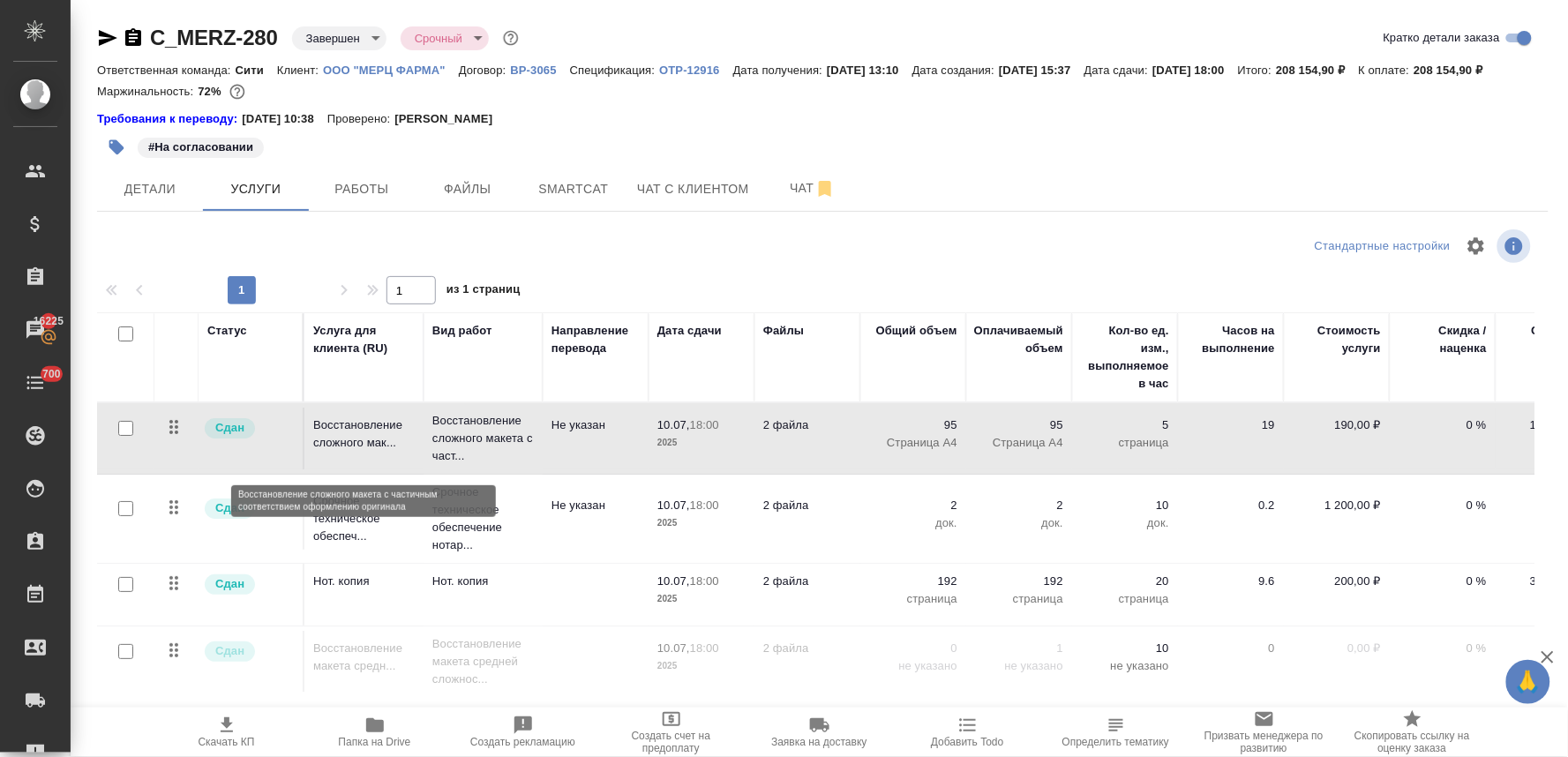
click at [354, 452] on p "Восстановление сложного мак..." at bounding box center [363, 434] width 102 height 35
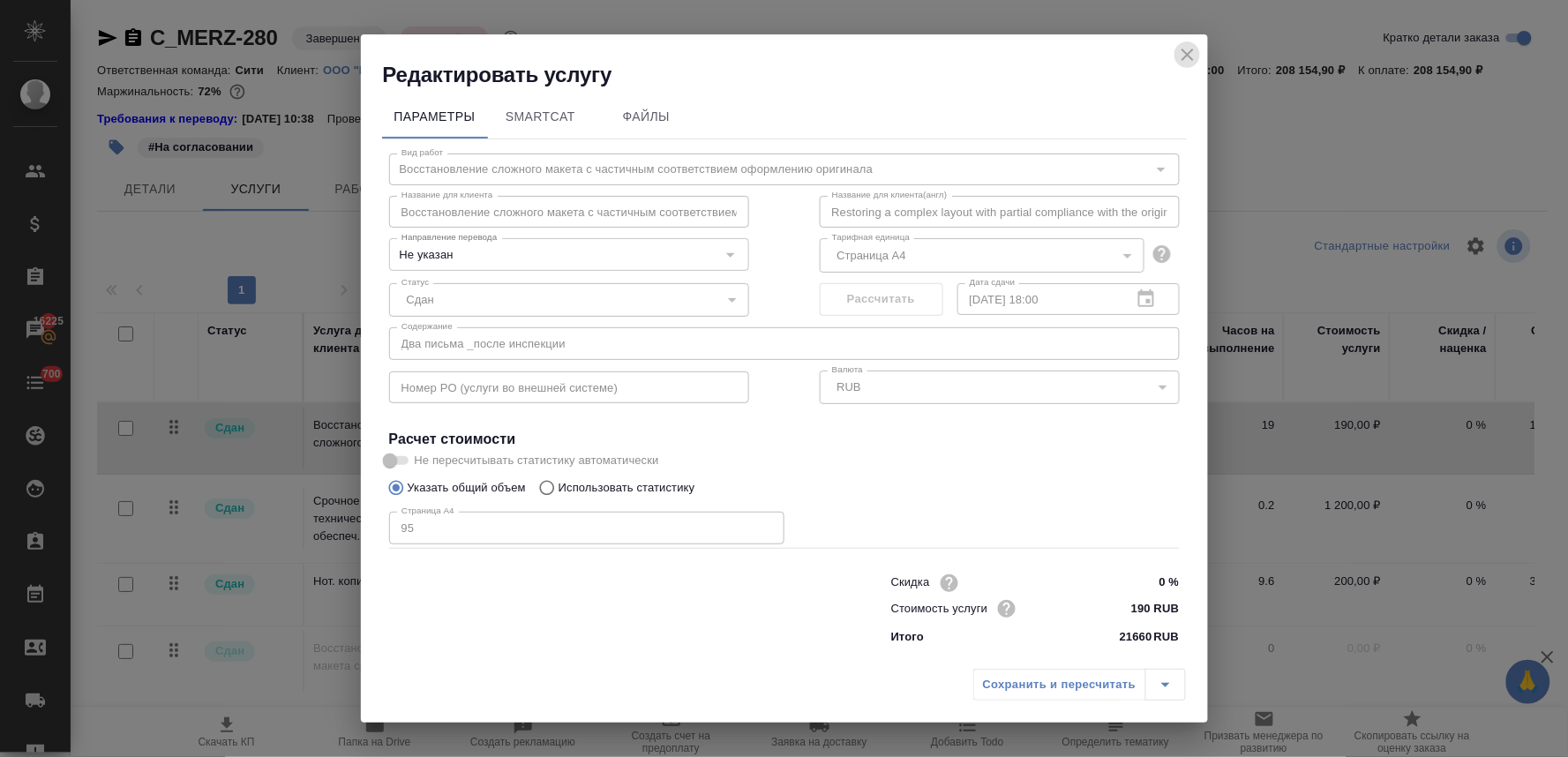
click at [1188, 56] on icon "close" at bounding box center [1187, 54] width 12 height 12
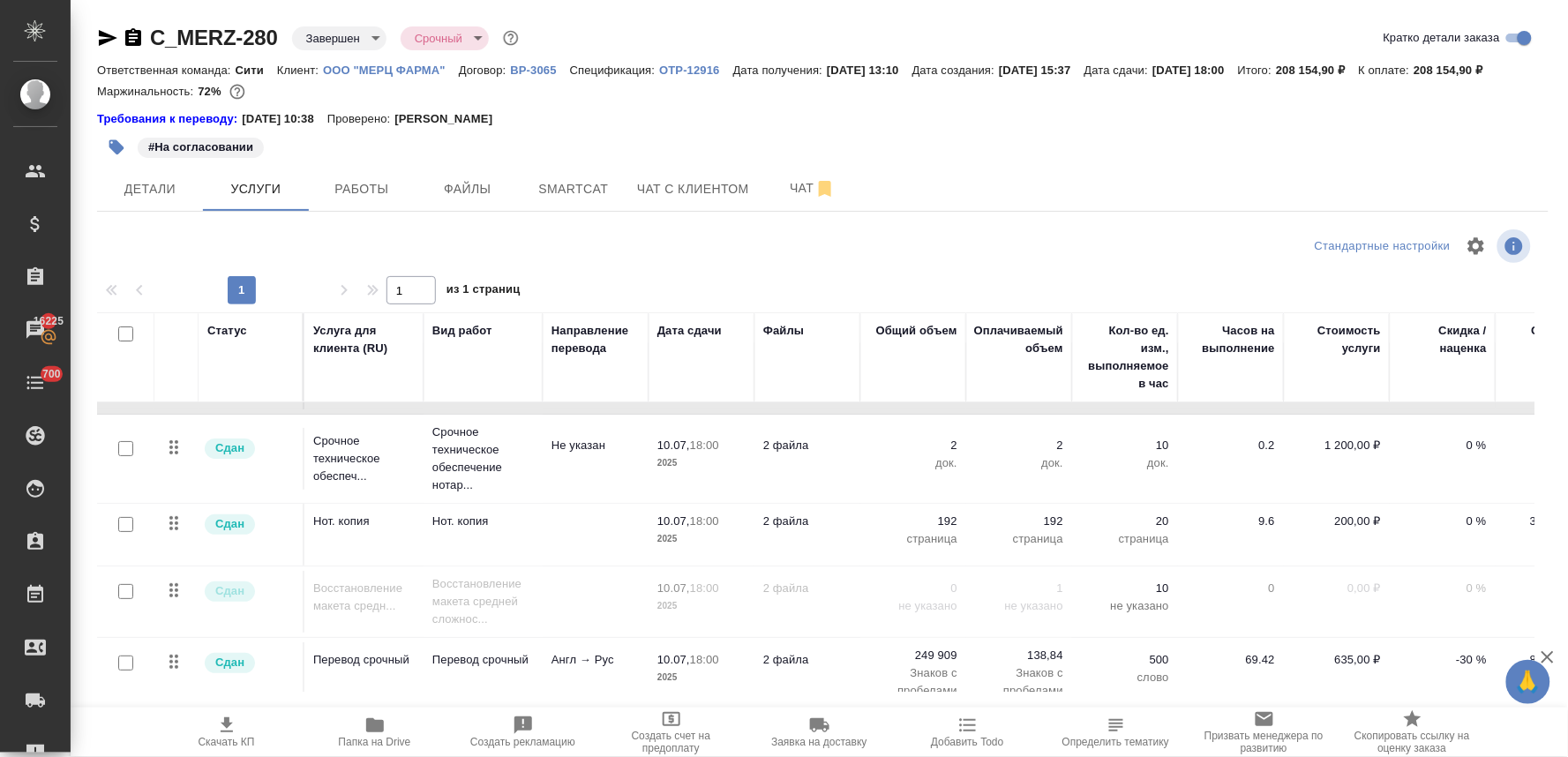
scroll to position [92, 0]
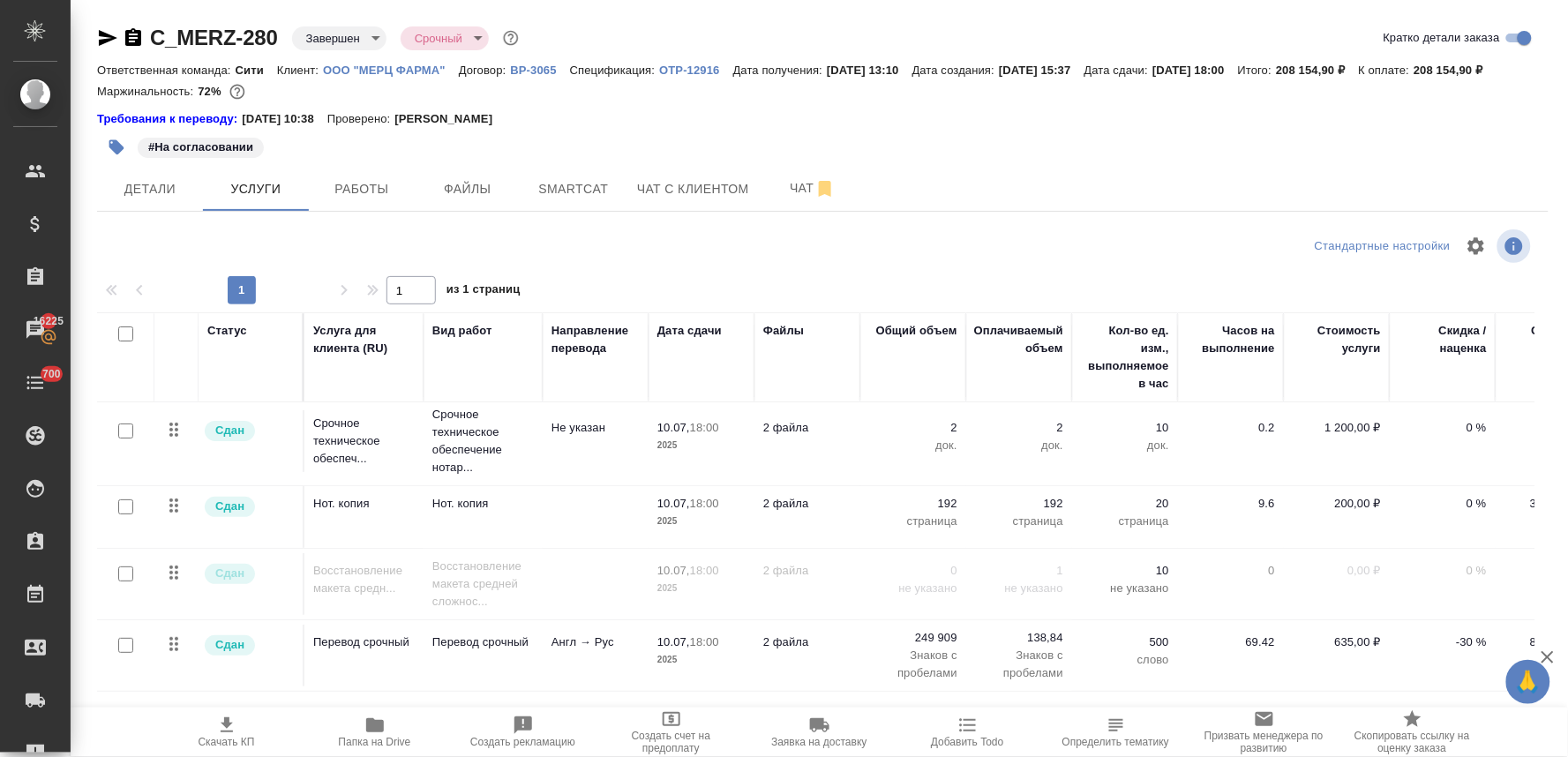
click at [522, 660] on td "Перевод срочный" at bounding box center [484, 655] width 119 height 62
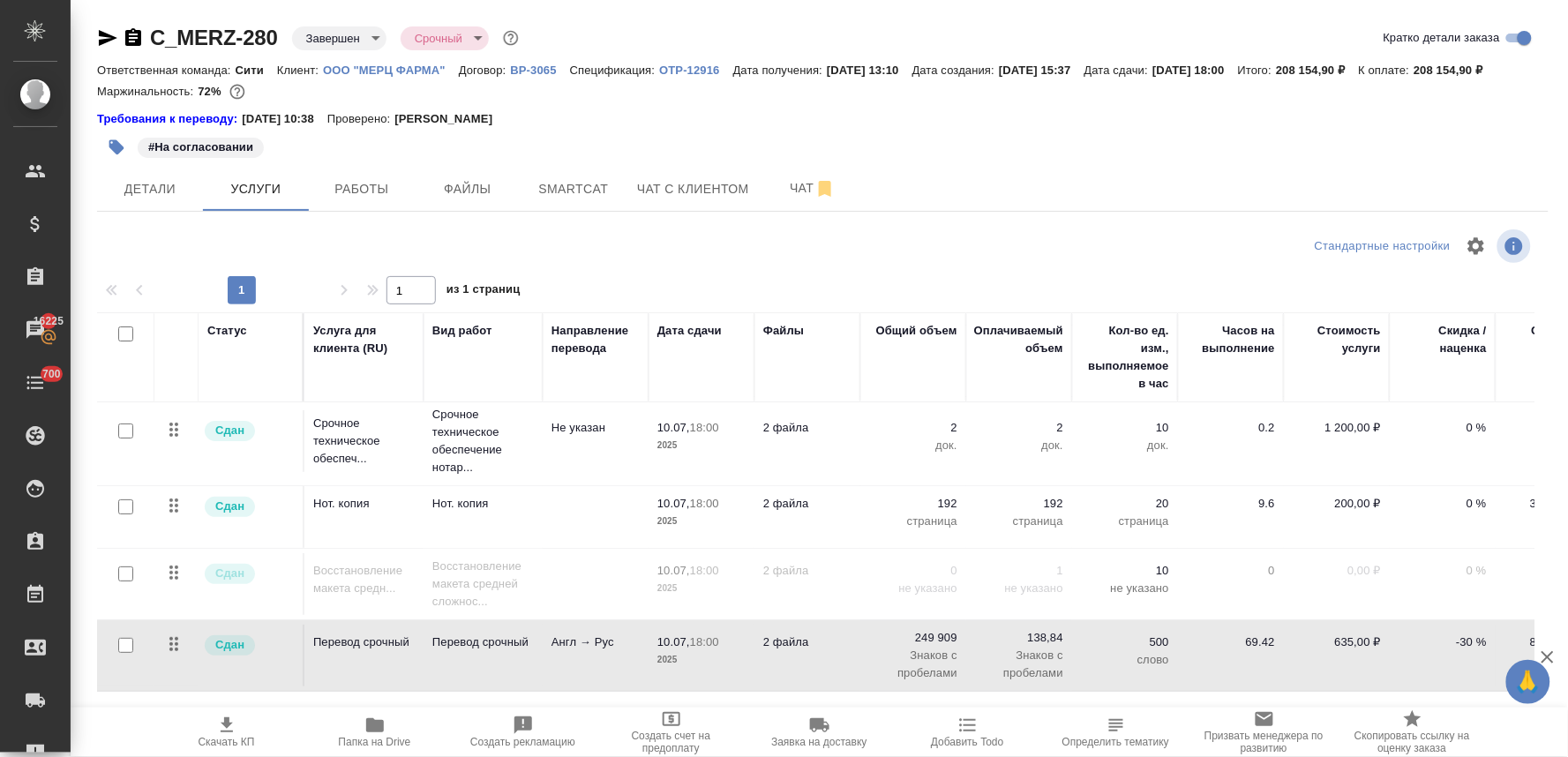
click at [522, 660] on td "Перевод срочный" at bounding box center [484, 655] width 119 height 62
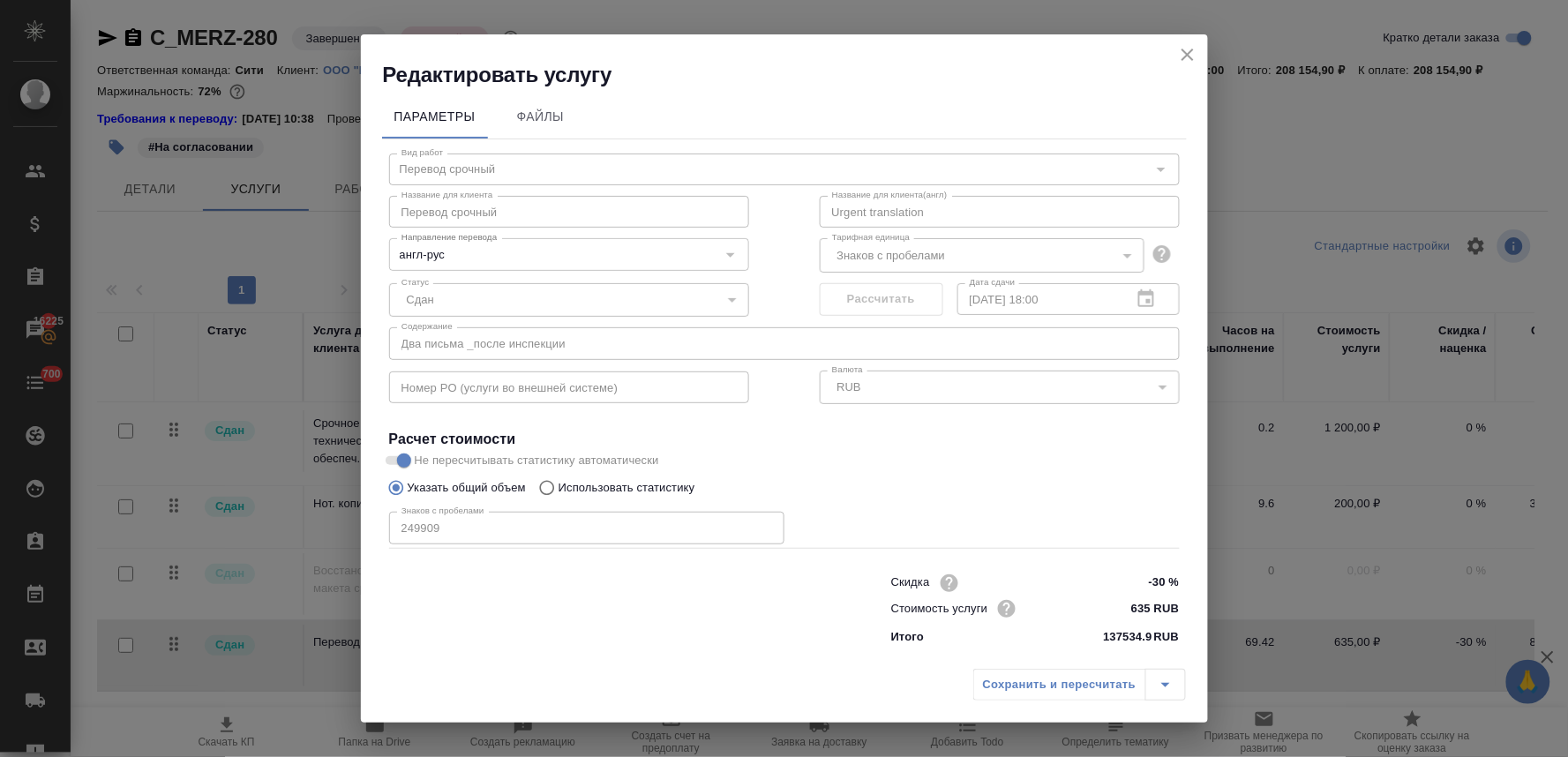
click at [1191, 53] on icon "close" at bounding box center [1187, 54] width 21 height 21
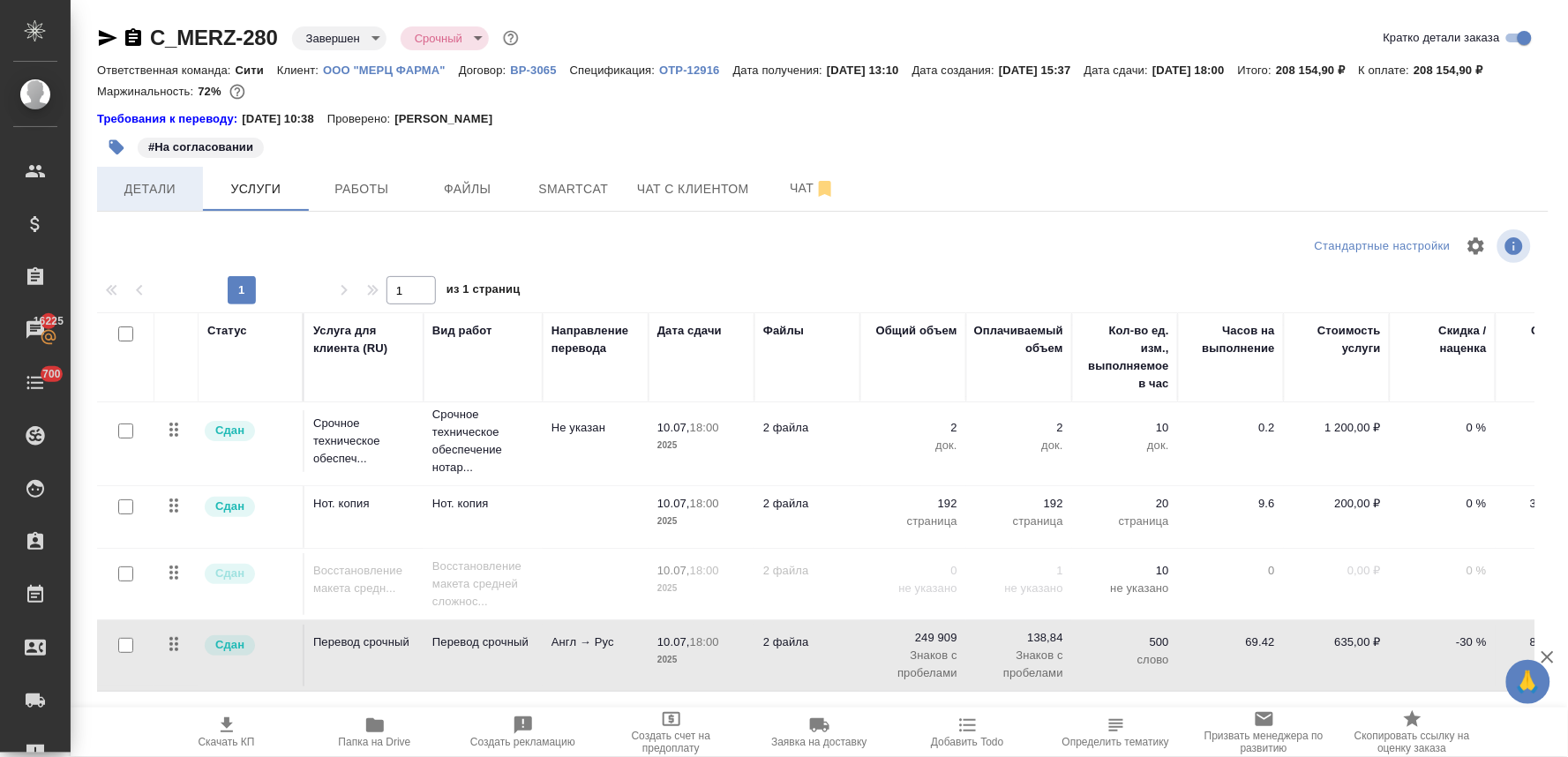
click at [138, 211] on button "Детали" at bounding box center [150, 188] width 106 height 44
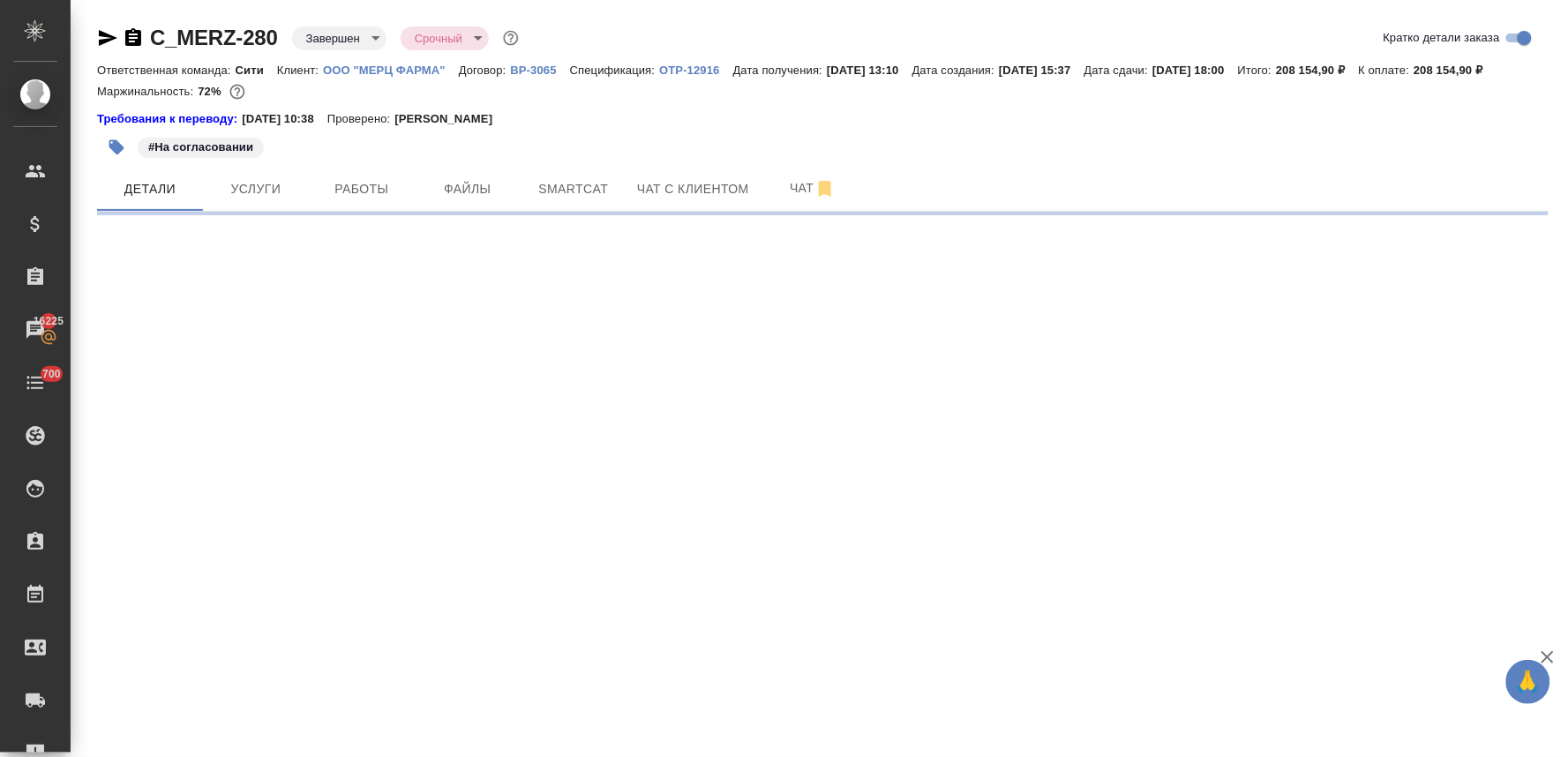
select select "RU"
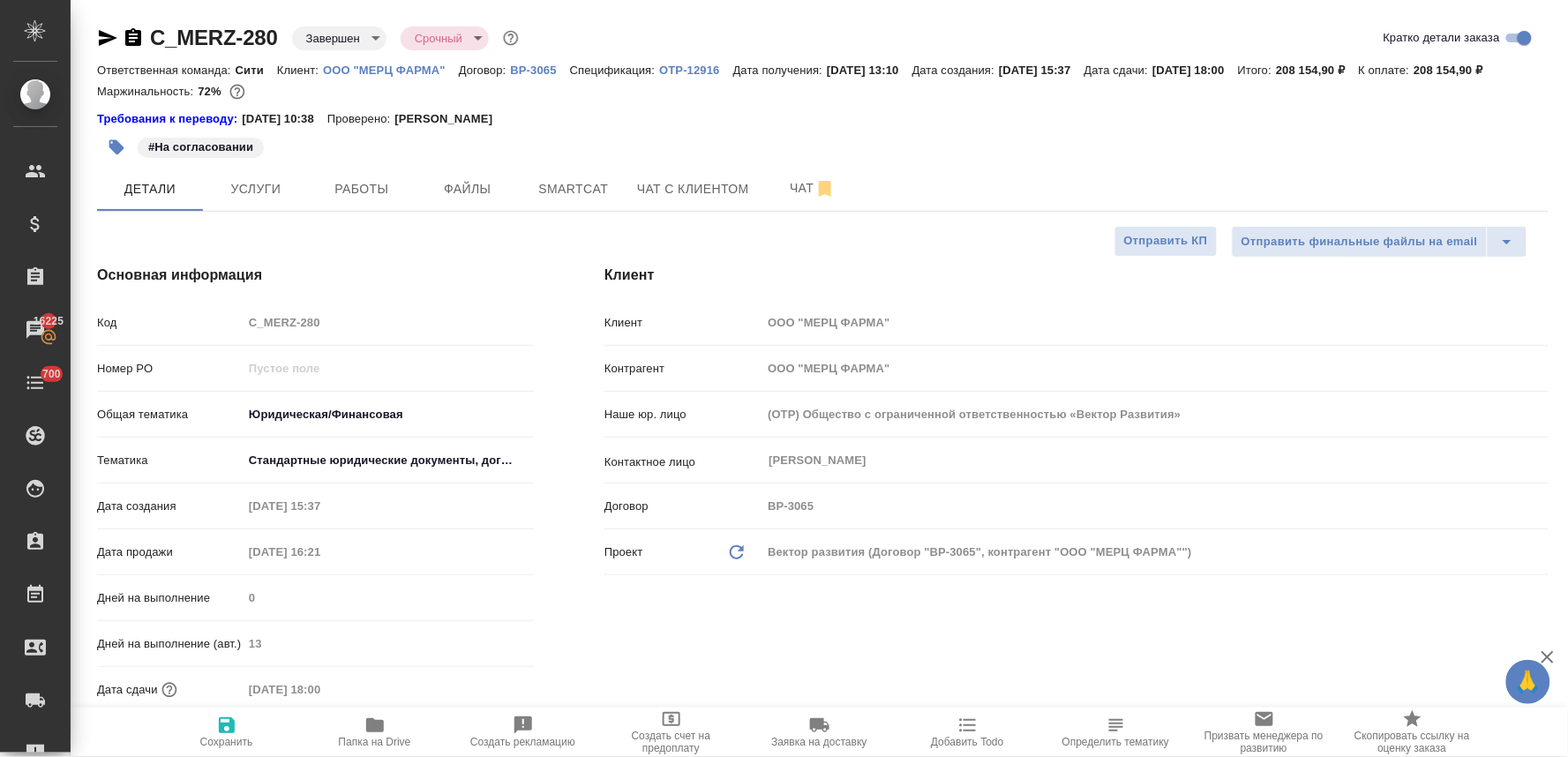
type textarea "x"
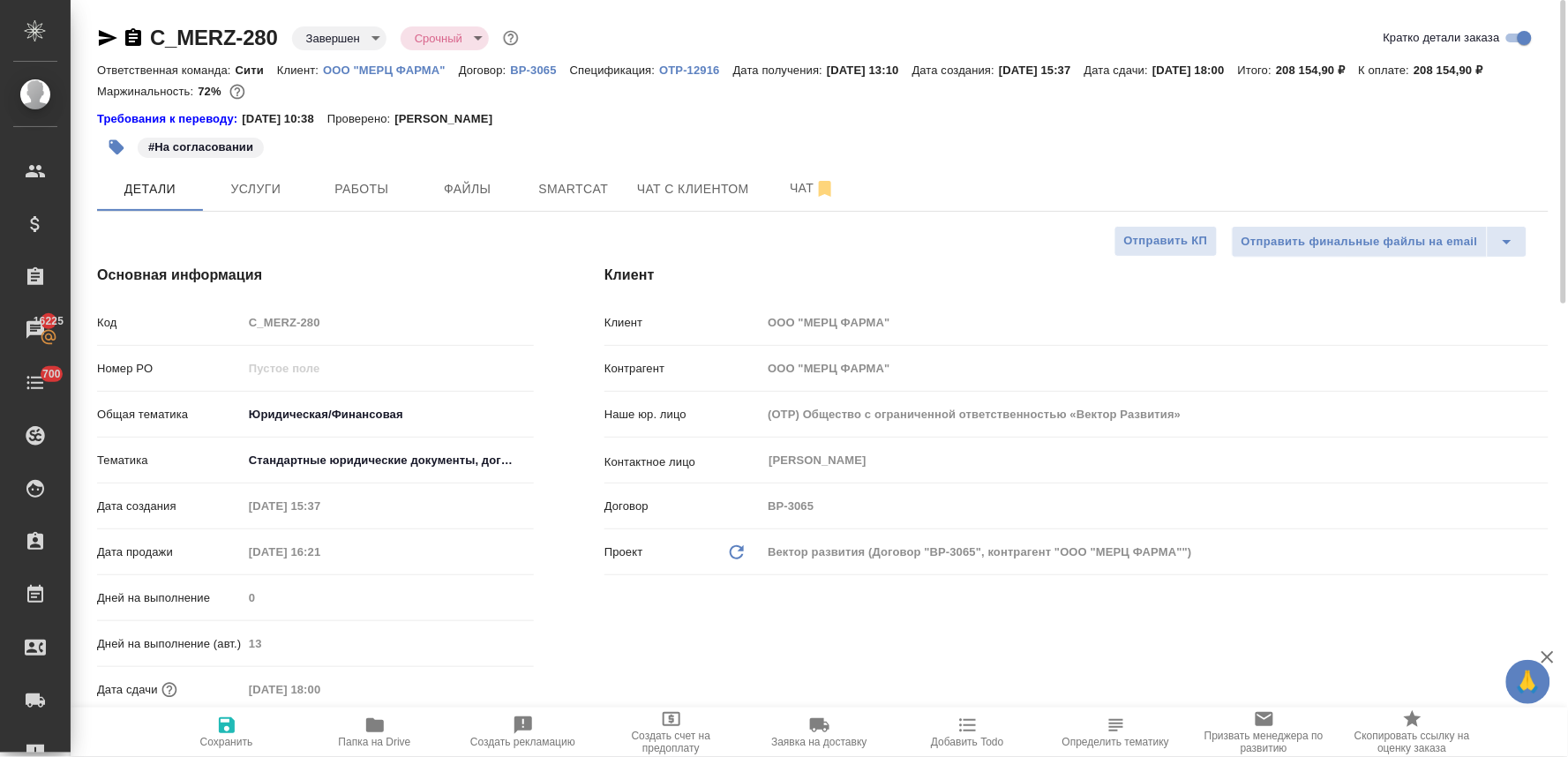
type textarea "x"
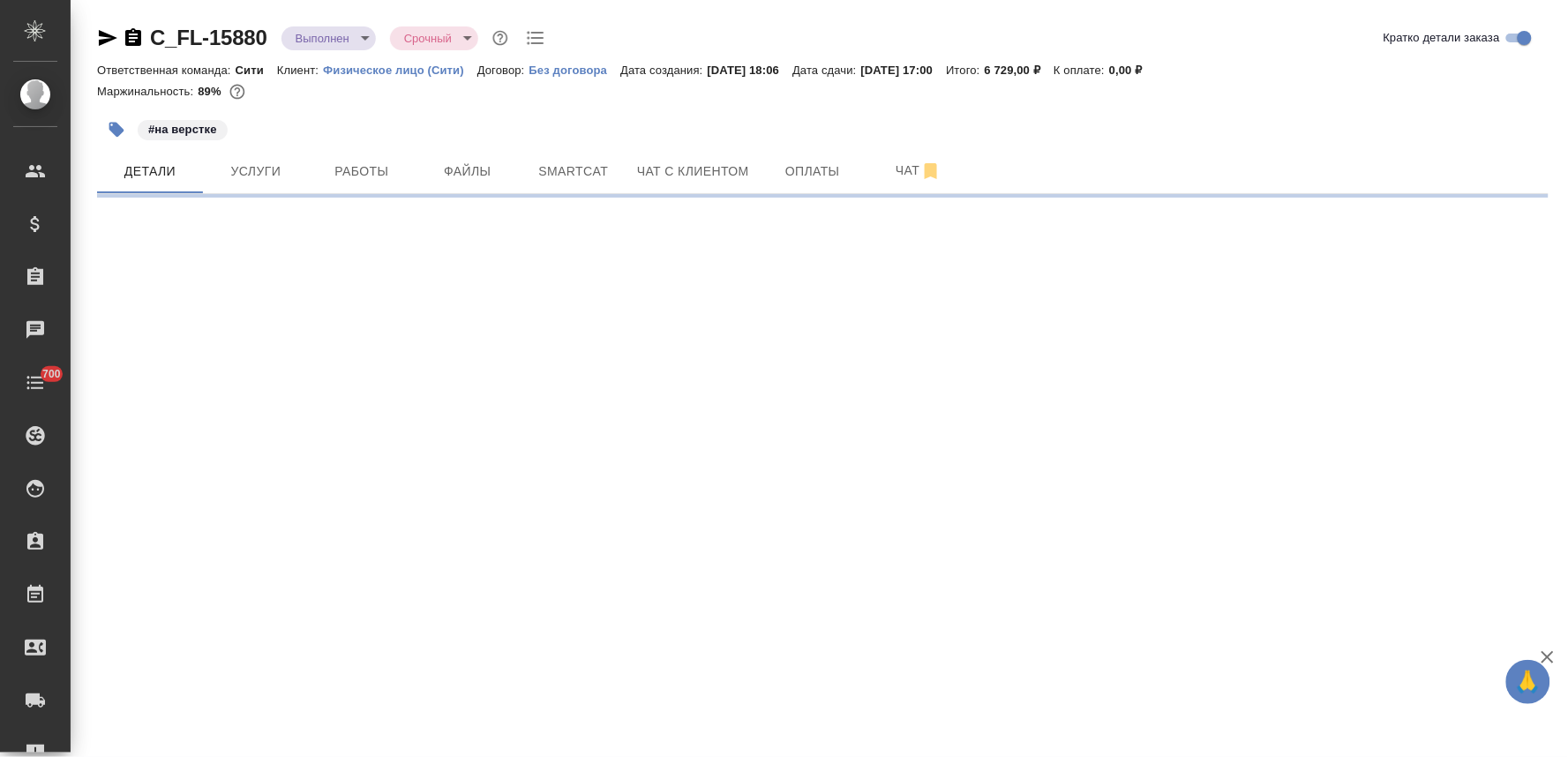
select select "RU"
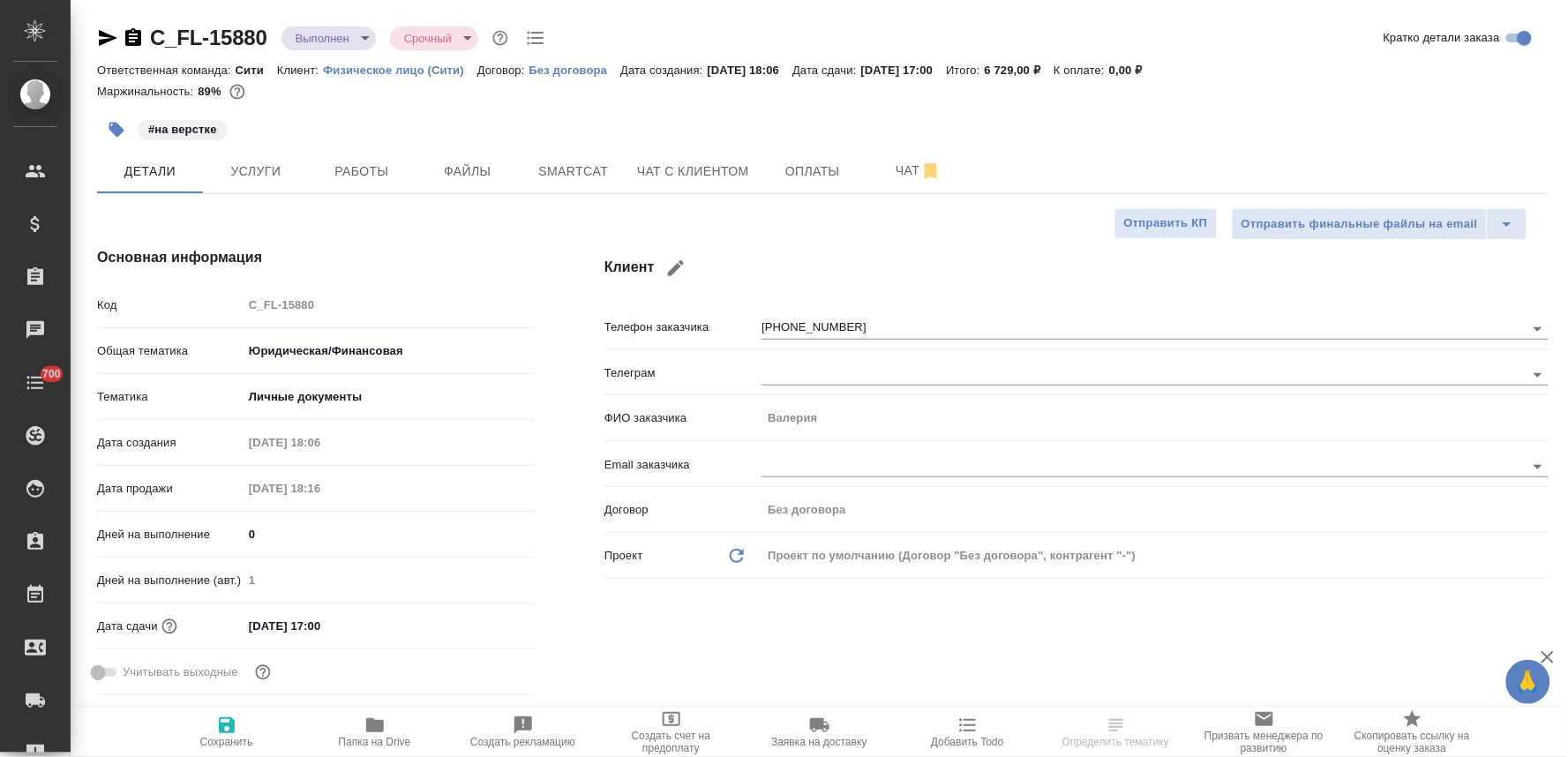
type textarea "x"
click at [817, 158] on button "Оплаты" at bounding box center [812, 171] width 106 height 44
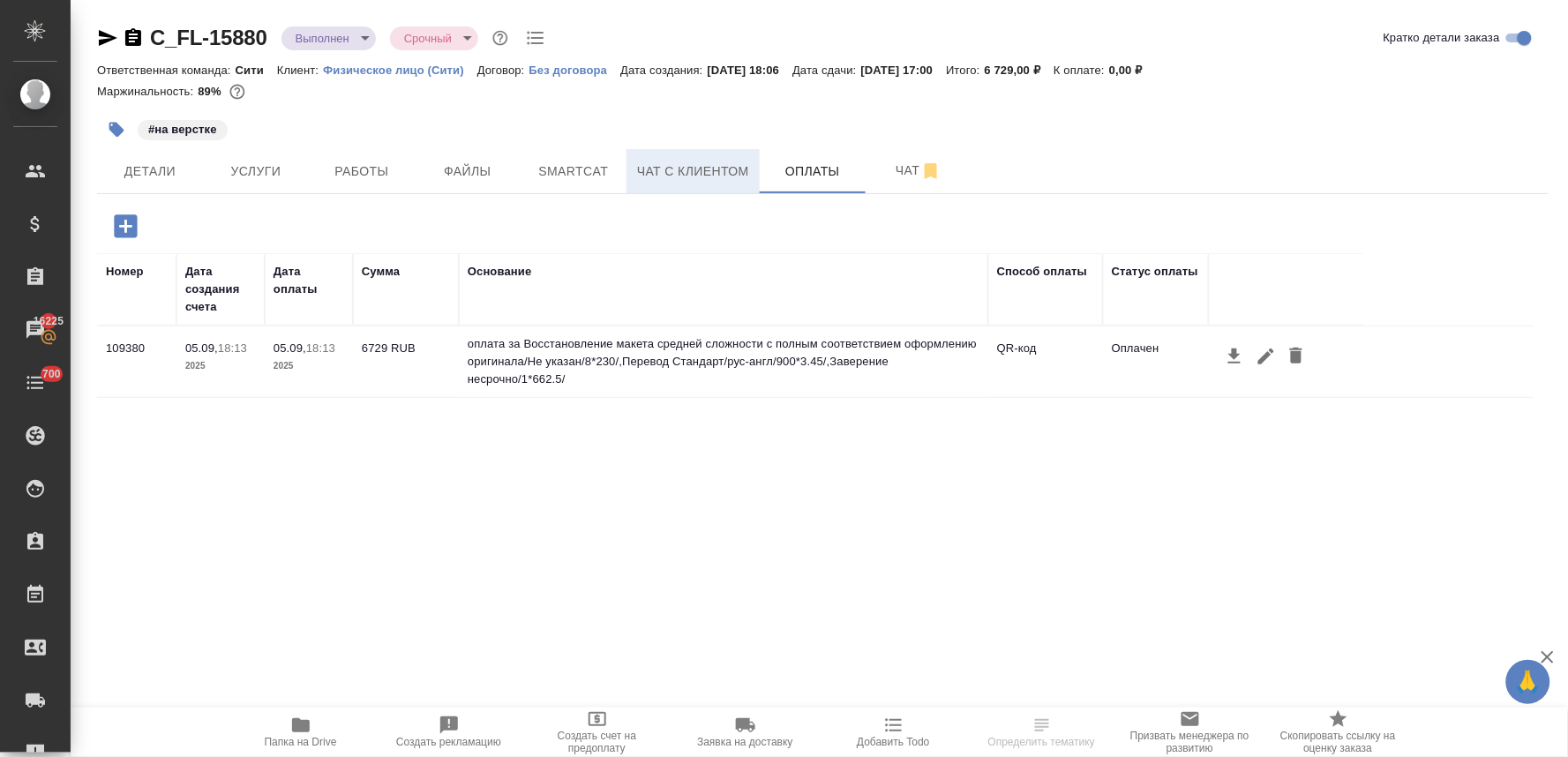
click at [702, 168] on span "Чат с клиентом" at bounding box center [693, 172] width 112 height 22
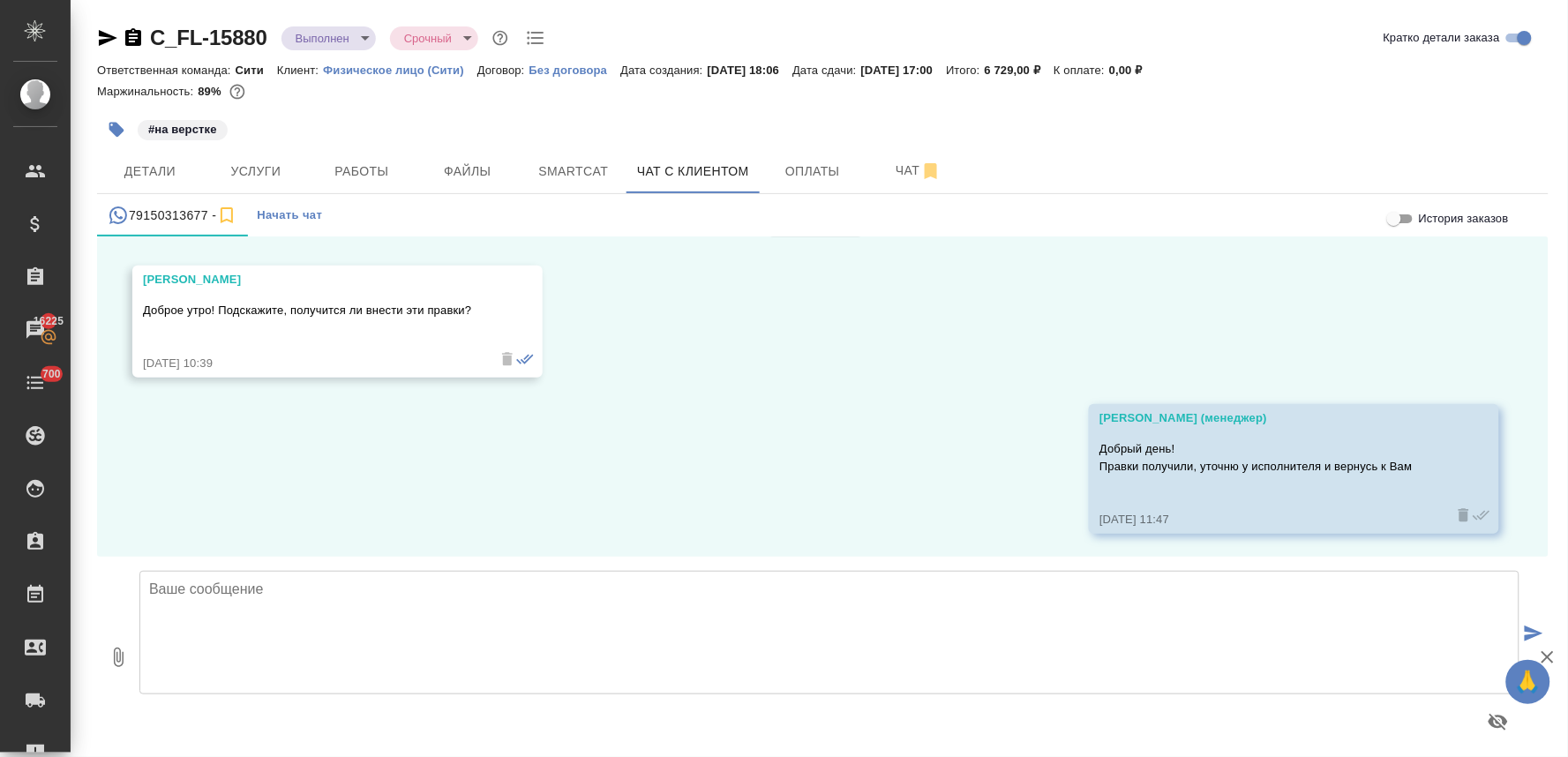
scroll to position [2602, 0]
click at [116, 664] on icon "button" at bounding box center [118, 657] width 21 height 21
type input "C:\fakepath\doc01607920250905150349(en) (1)_REV.docx"
click at [464, 599] on textarea at bounding box center [829, 633] width 1380 height 124
type textarea "Валерия, правки внесли"
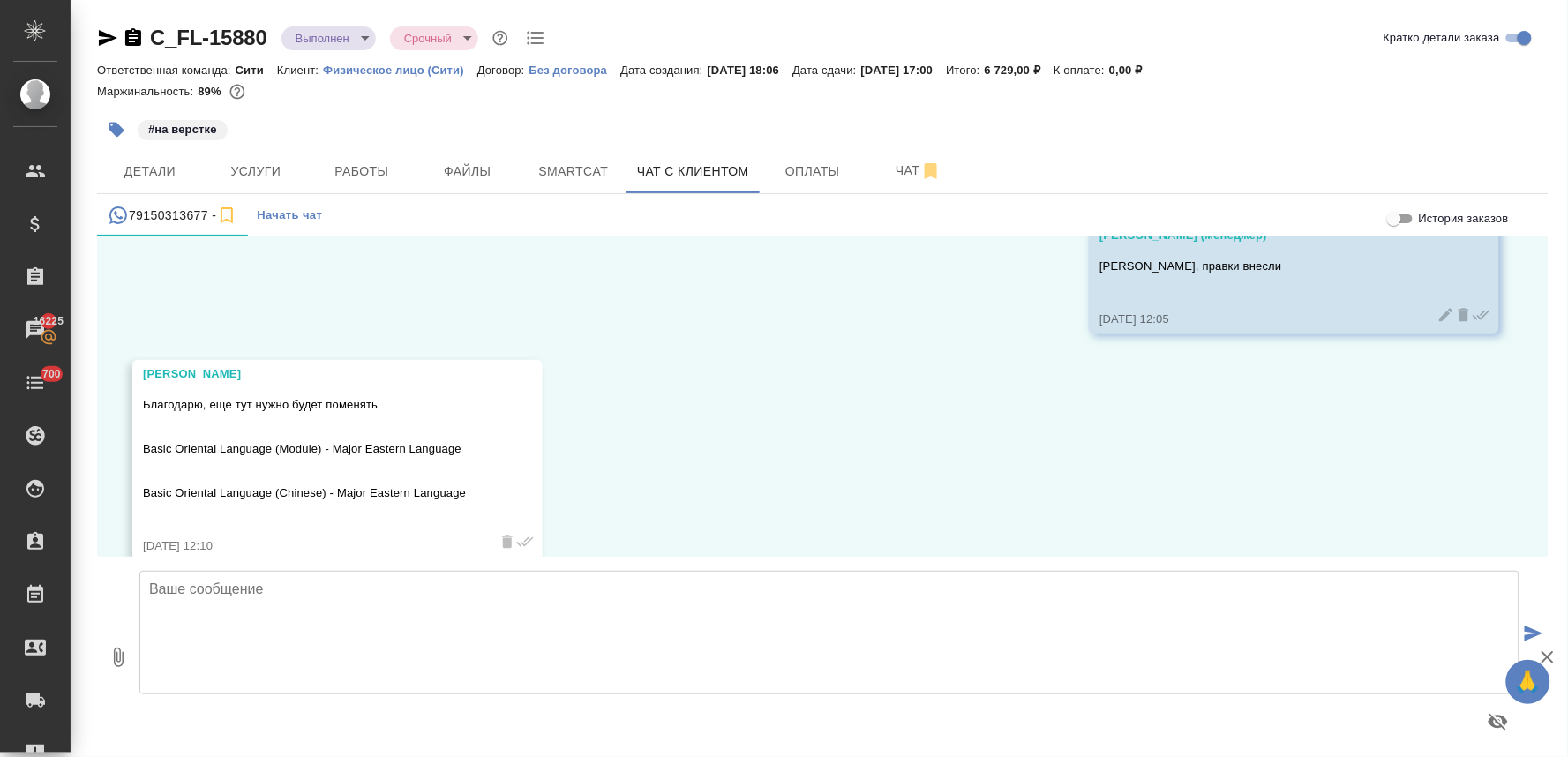
scroll to position [3105, 0]
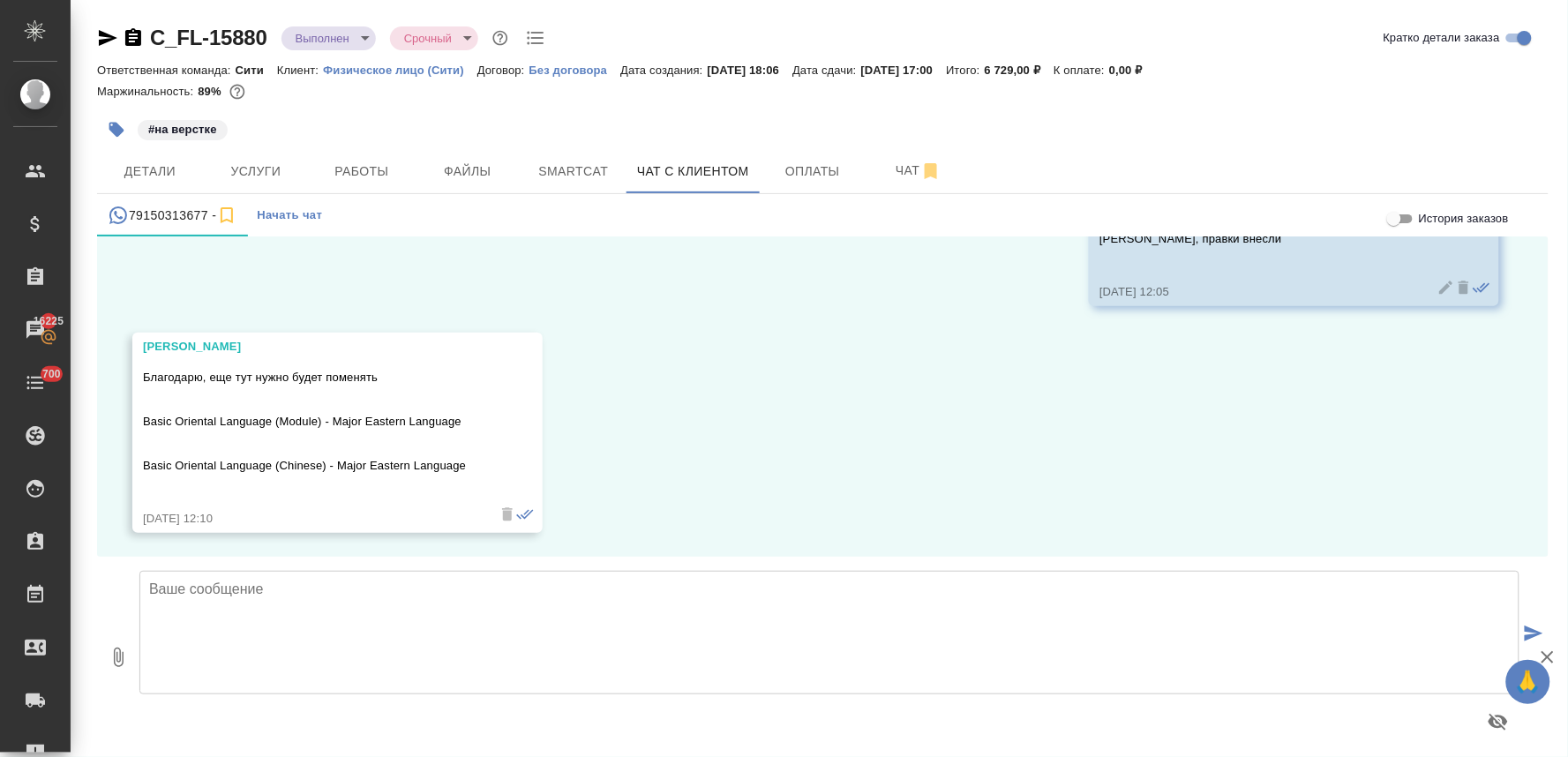
click at [269, 424] on p "Basic Oriental Language (Module) - Major Eastern Language" at bounding box center [311, 421] width 338 height 18
drag, startPoint x: 318, startPoint y: 420, endPoint x: 282, endPoint y: 424, distance: 36.2
click at [282, 424] on p "Basic Oriental Language (Module) - Major Eastern Language" at bounding box center [311, 421] width 338 height 18
copy p "Module"
click at [119, 650] on icon "button" at bounding box center [118, 657] width 9 height 20
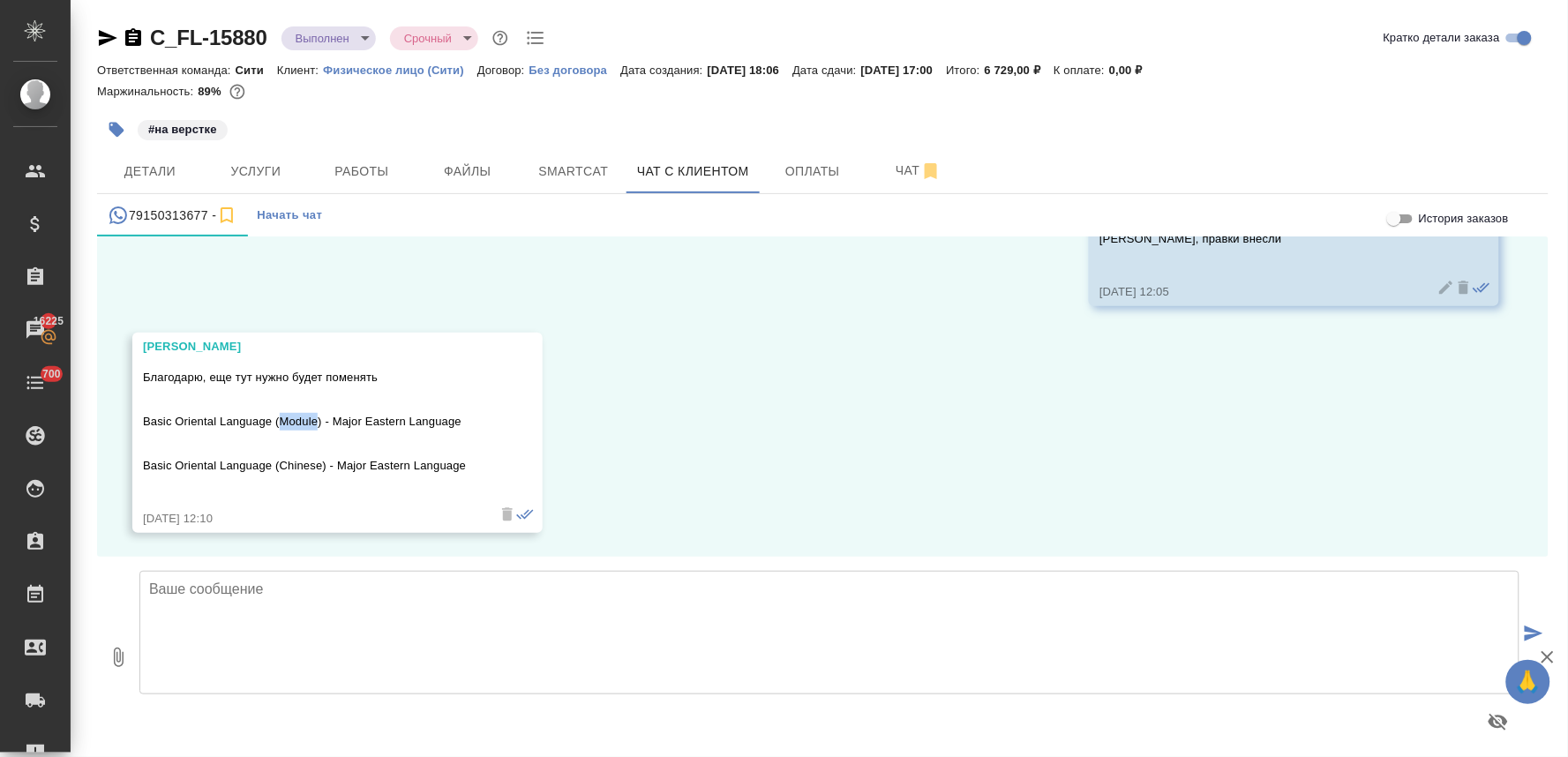
type input "C:\fakepath\doc01607920250905150349(en) (1)_REV.docx"
click at [1528, 626] on icon "submit" at bounding box center [1534, 633] width 19 height 16
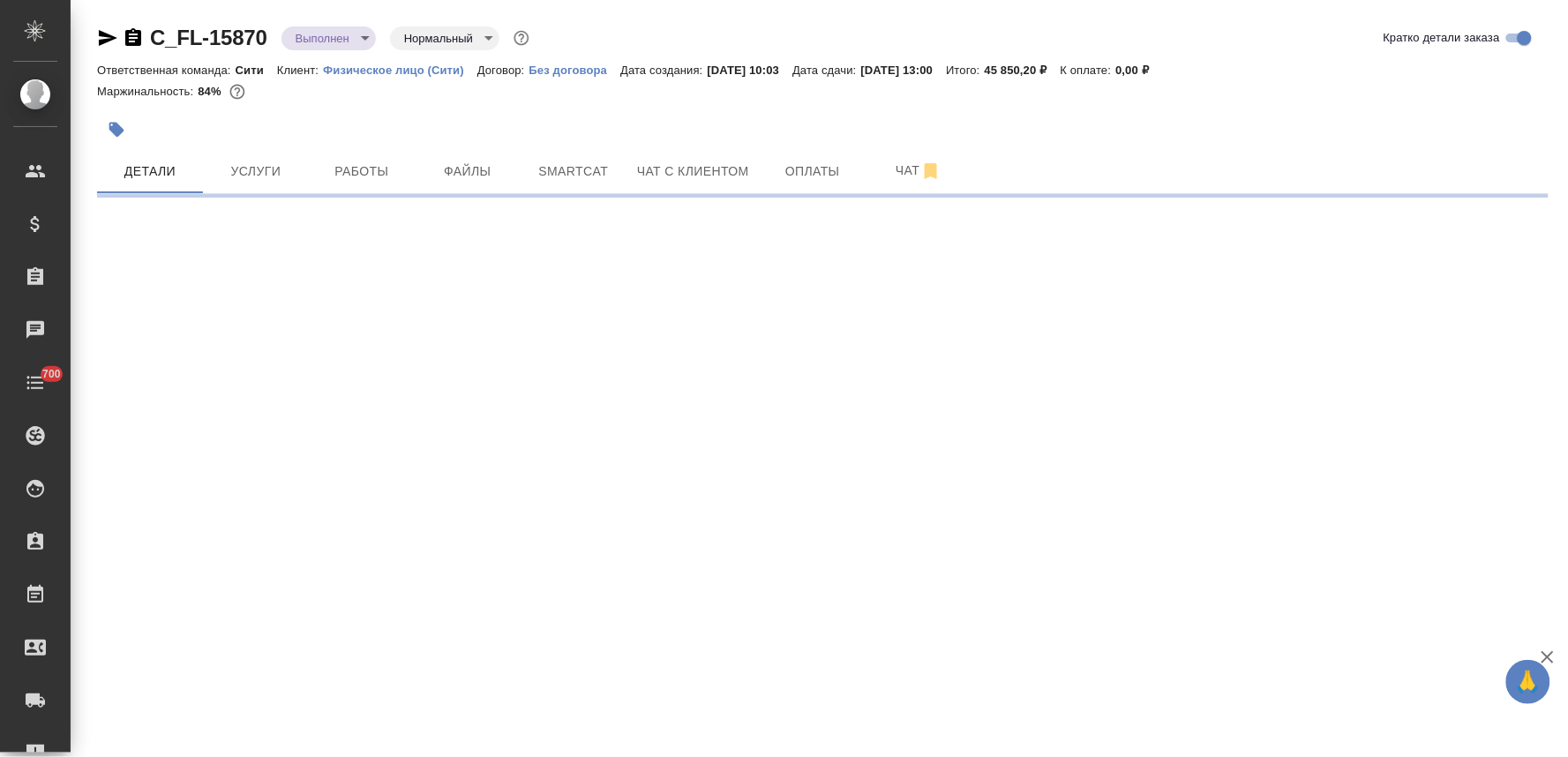
select select "RU"
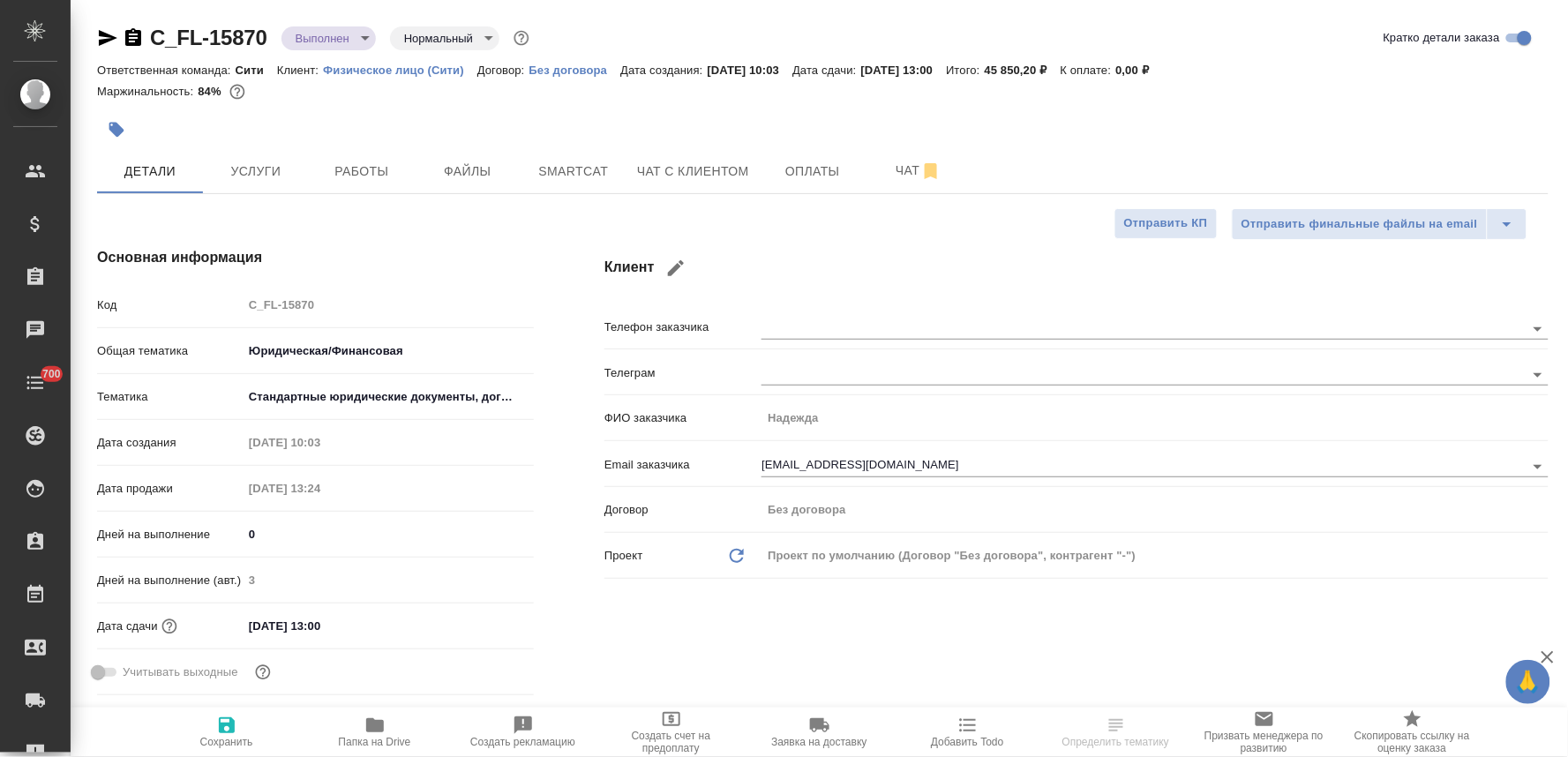
type textarea "x"
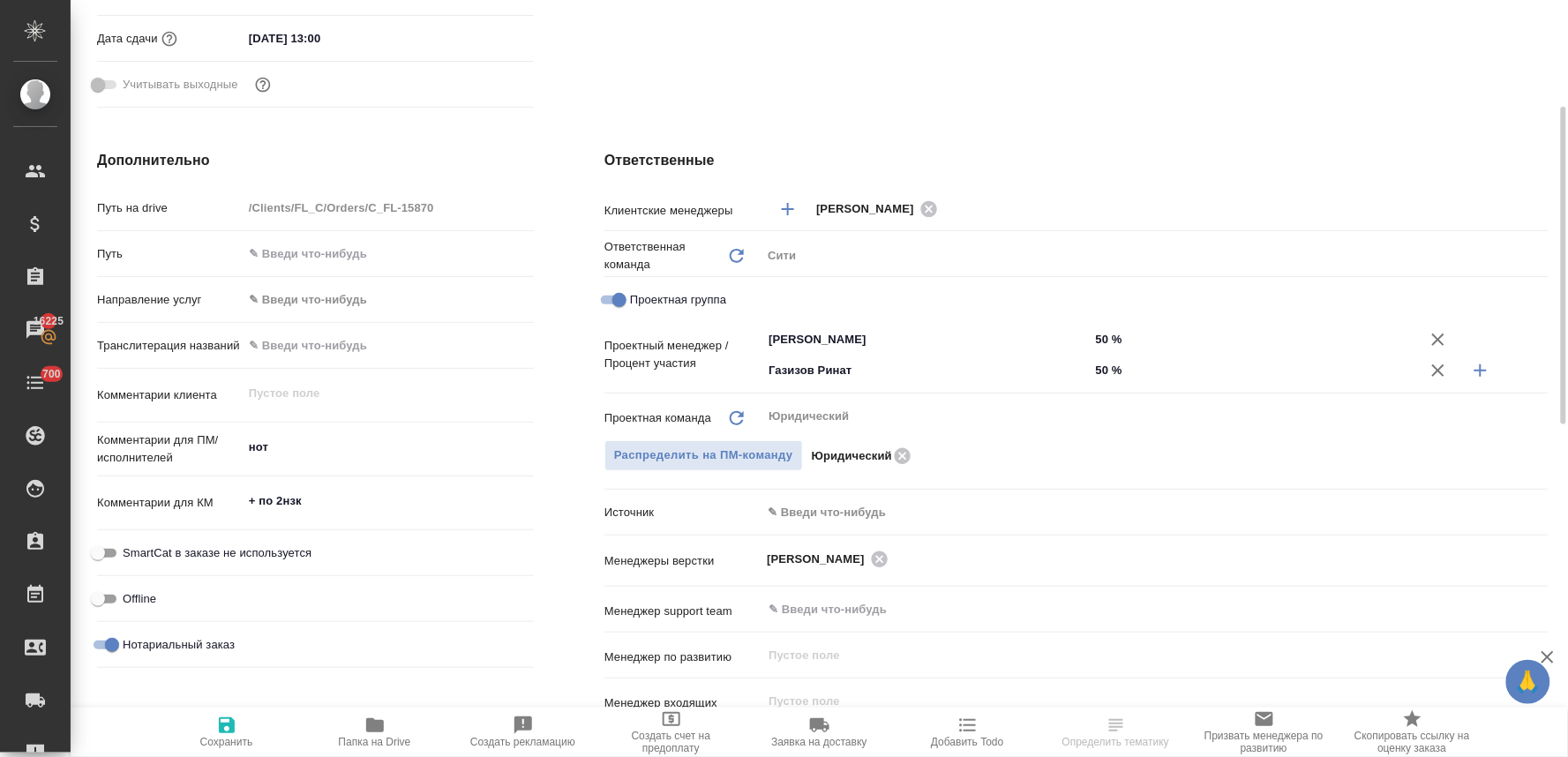
scroll to position [784, 0]
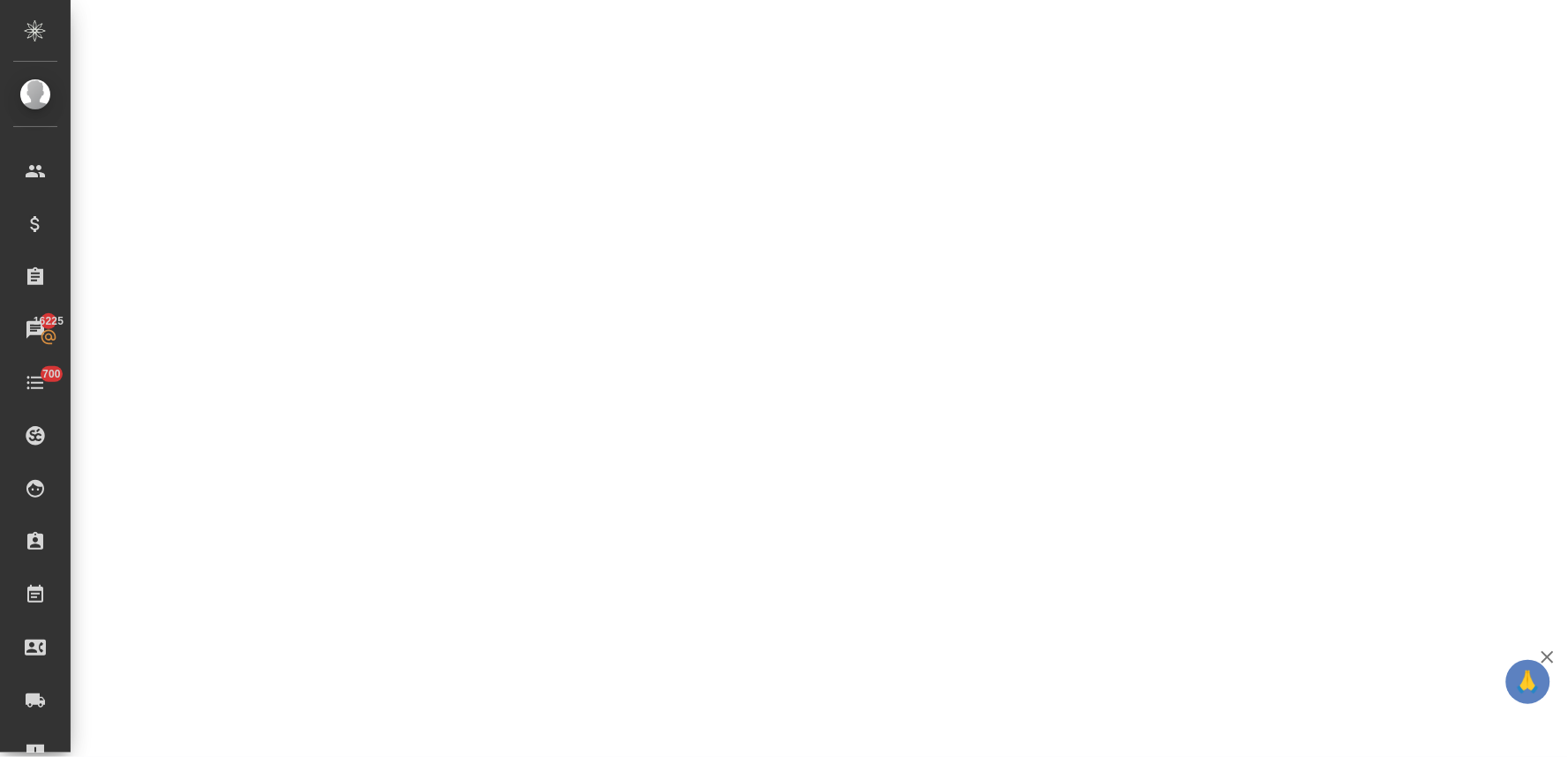
select select "RU"
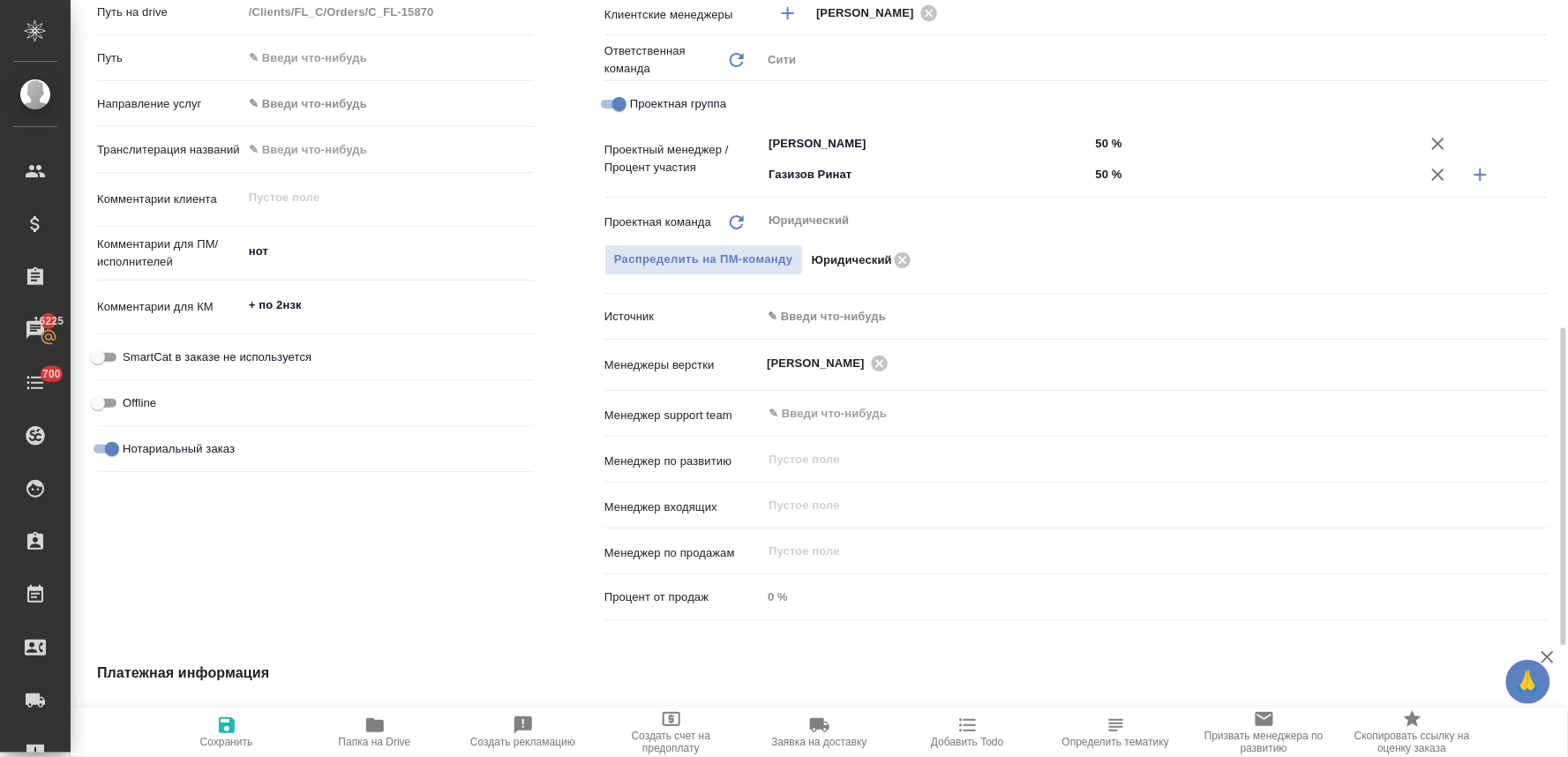
type textarea "x"
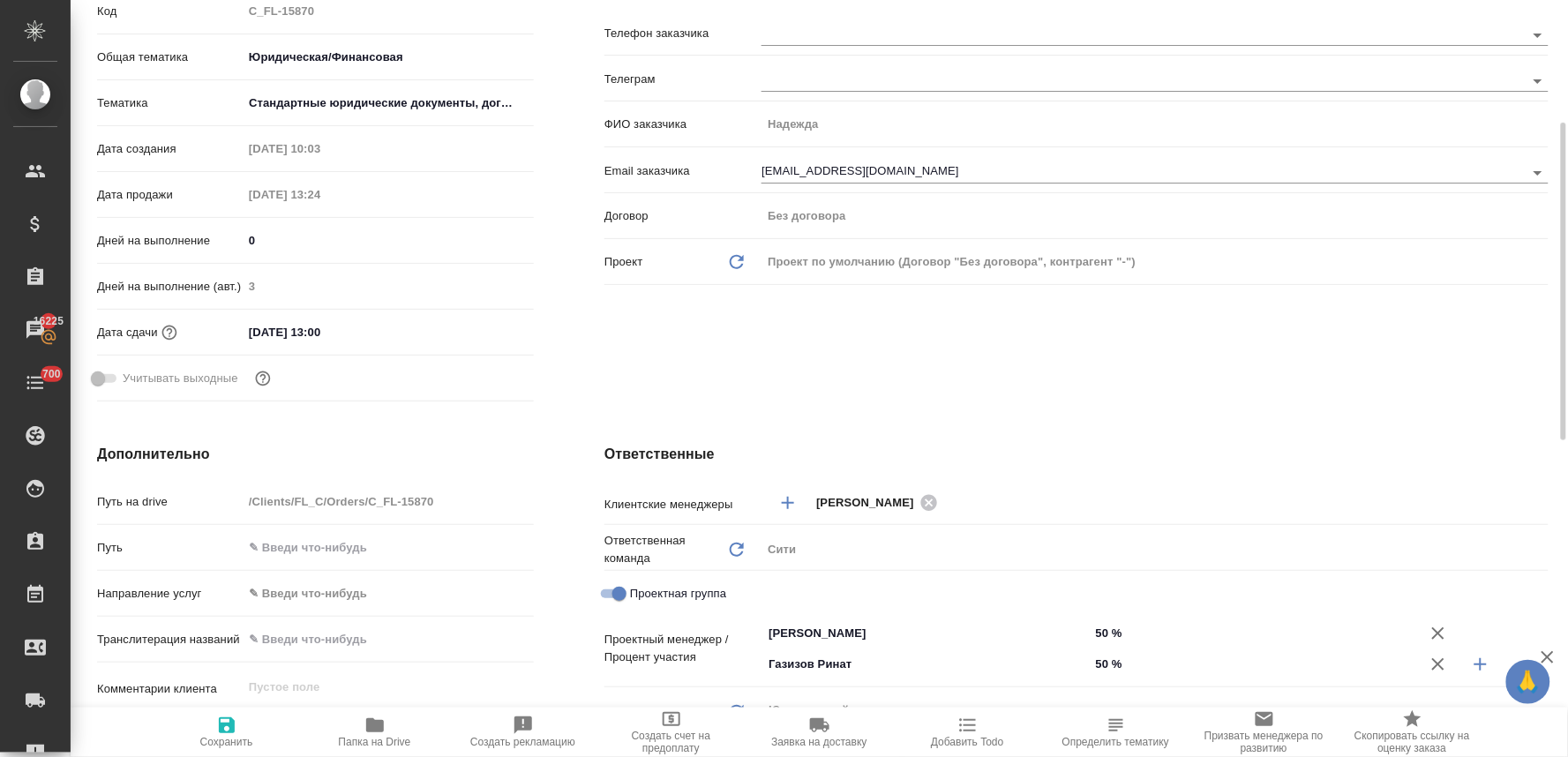
scroll to position [0, 0]
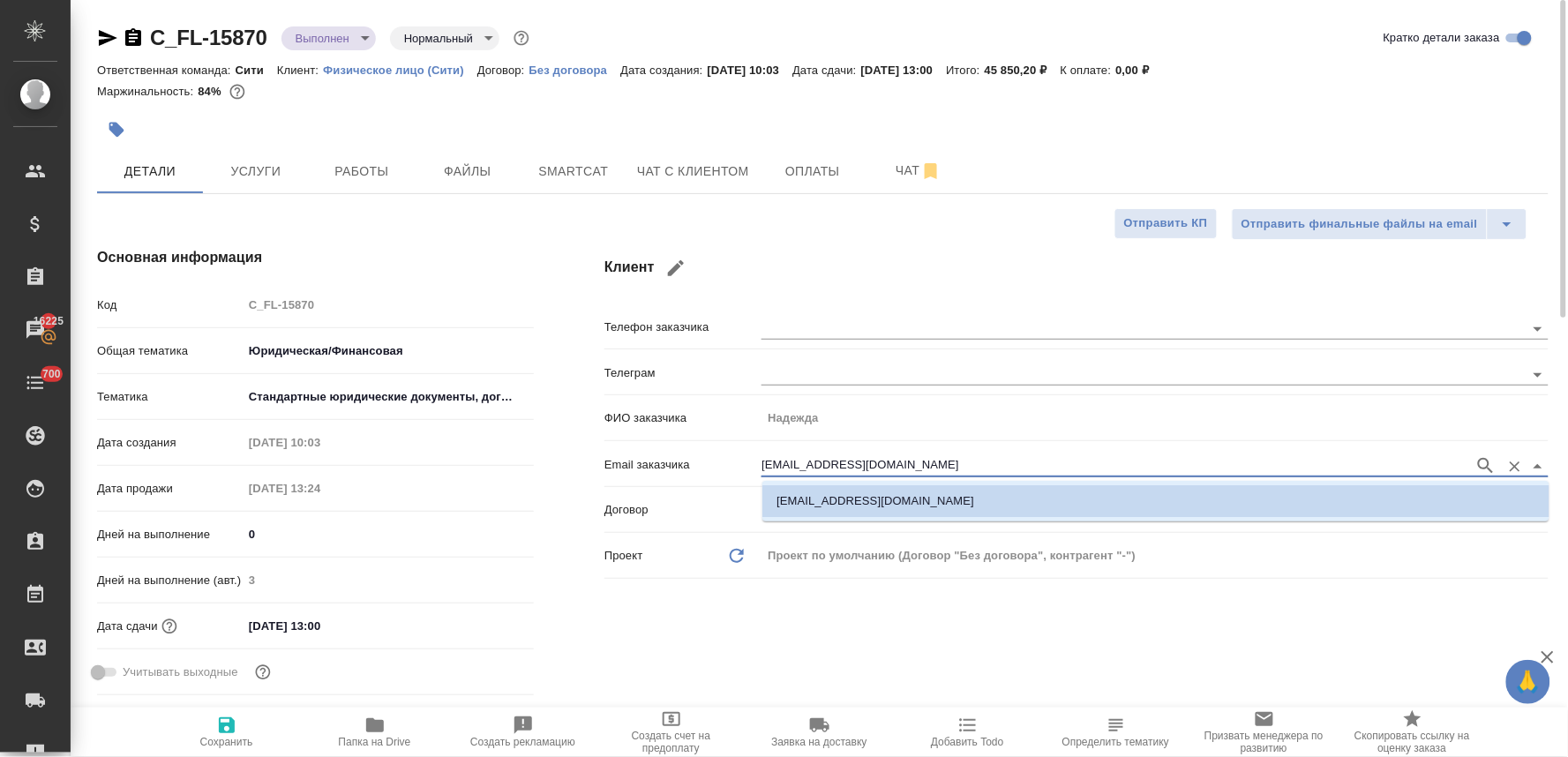
drag, startPoint x: 889, startPoint y: 461, endPoint x: 694, endPoint y: 471, distance: 195.3
click at [694, 471] on div "Email заказчика neat.bear@gmail.com" at bounding box center [1076, 463] width 944 height 31
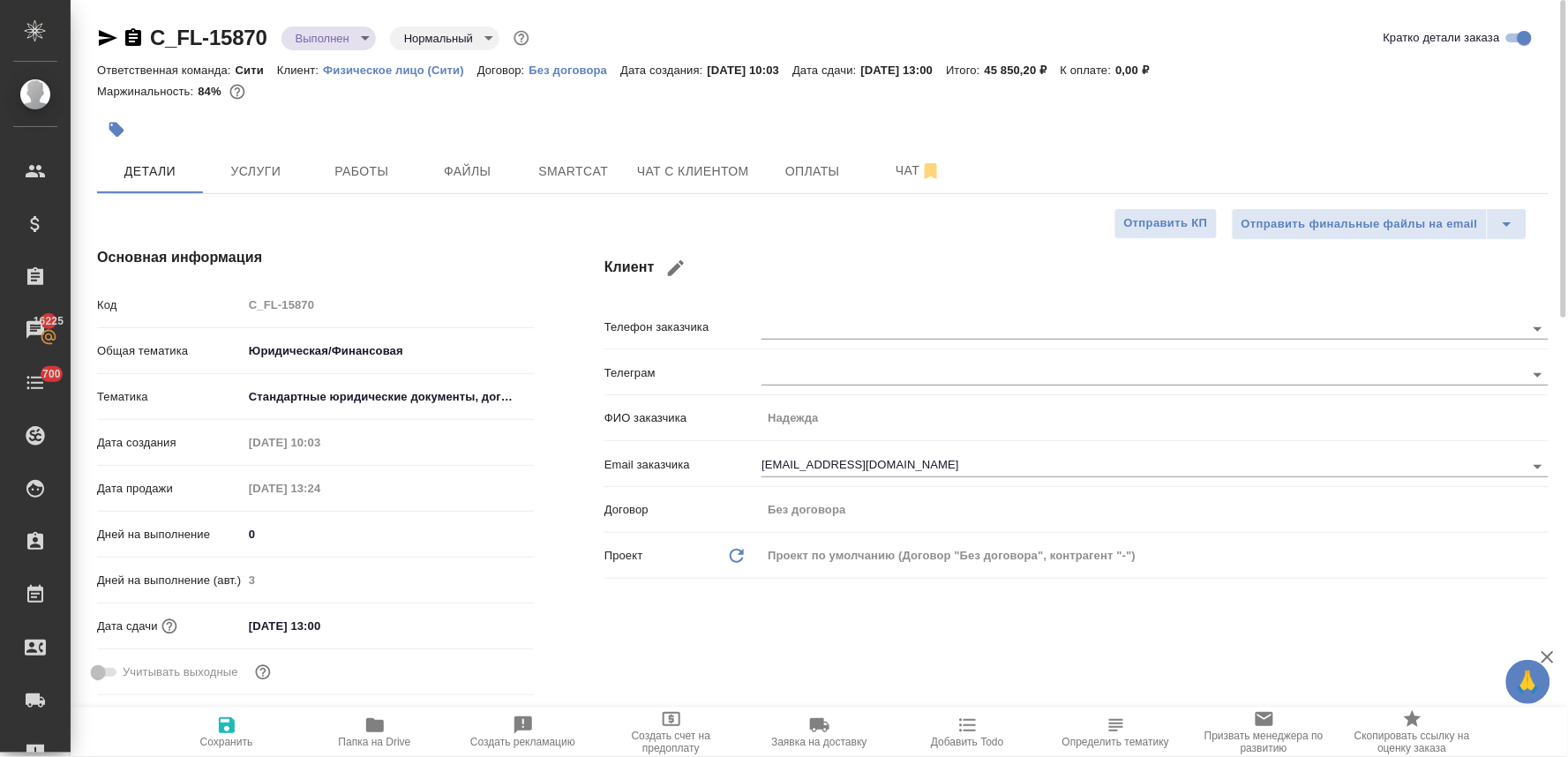
type textarea "x"
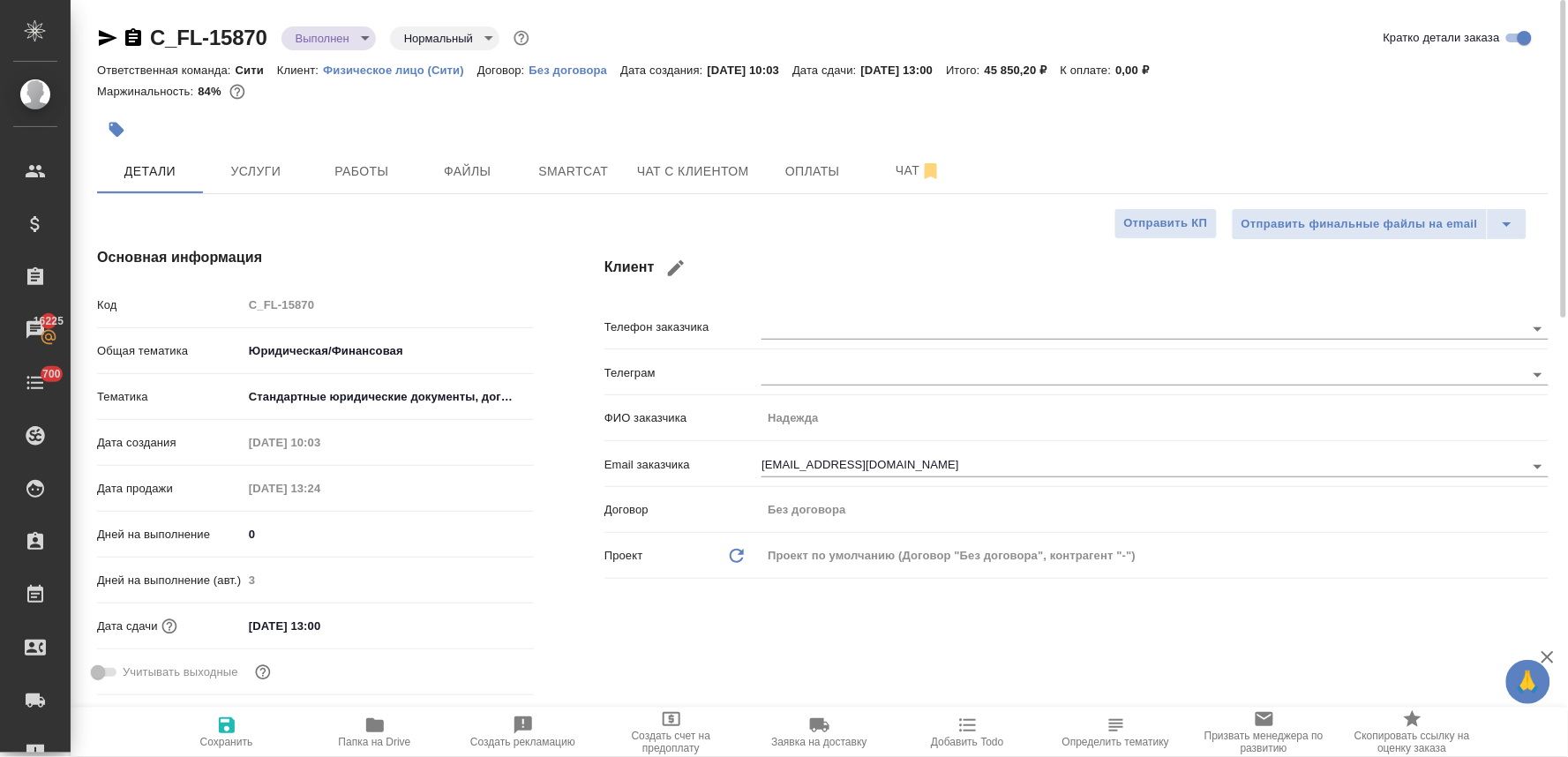
type textarea "x"
click at [382, 735] on icon "button" at bounding box center [375, 725] width 21 height 21
type textarea "x"
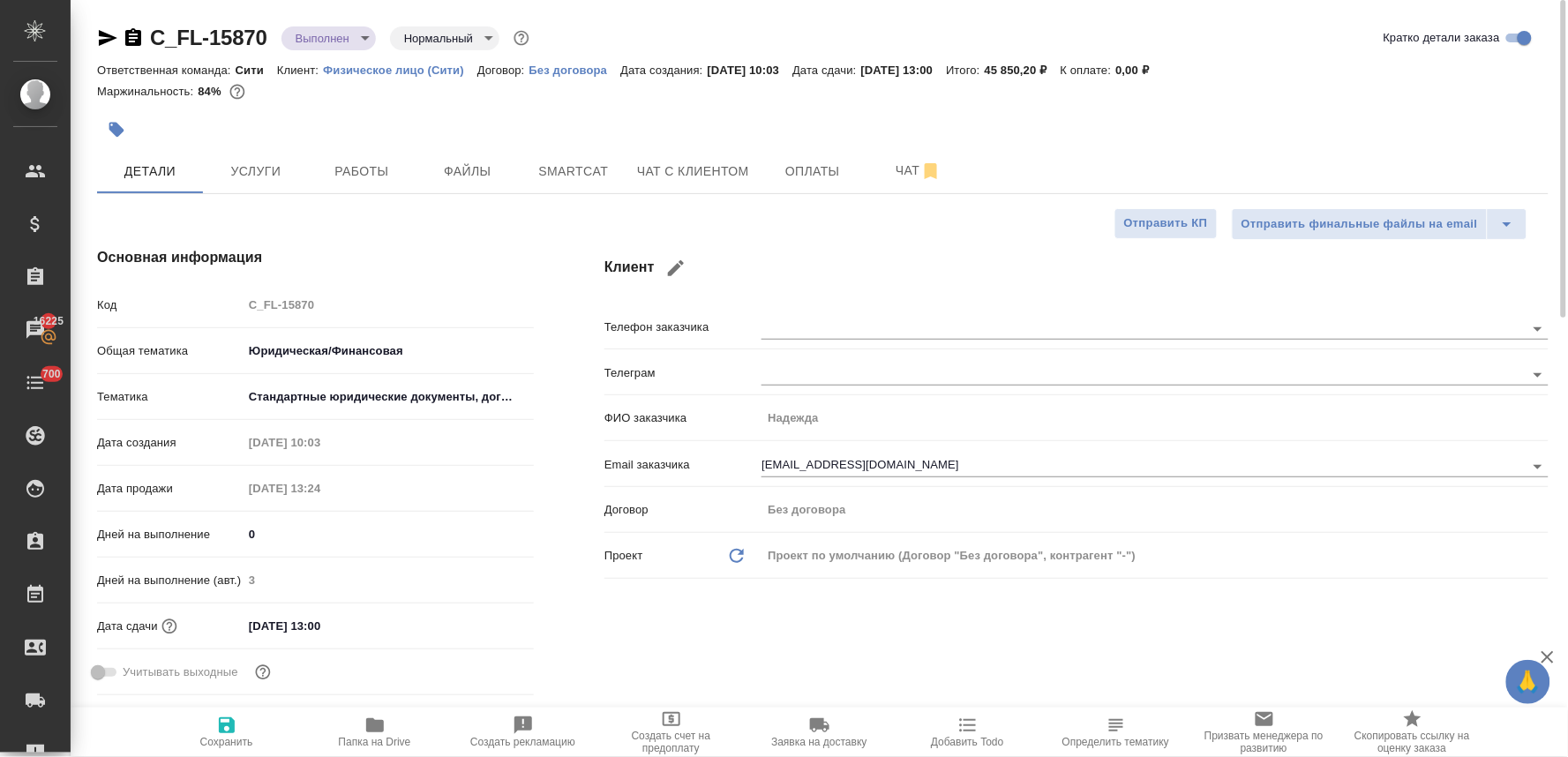
type textarea "x"
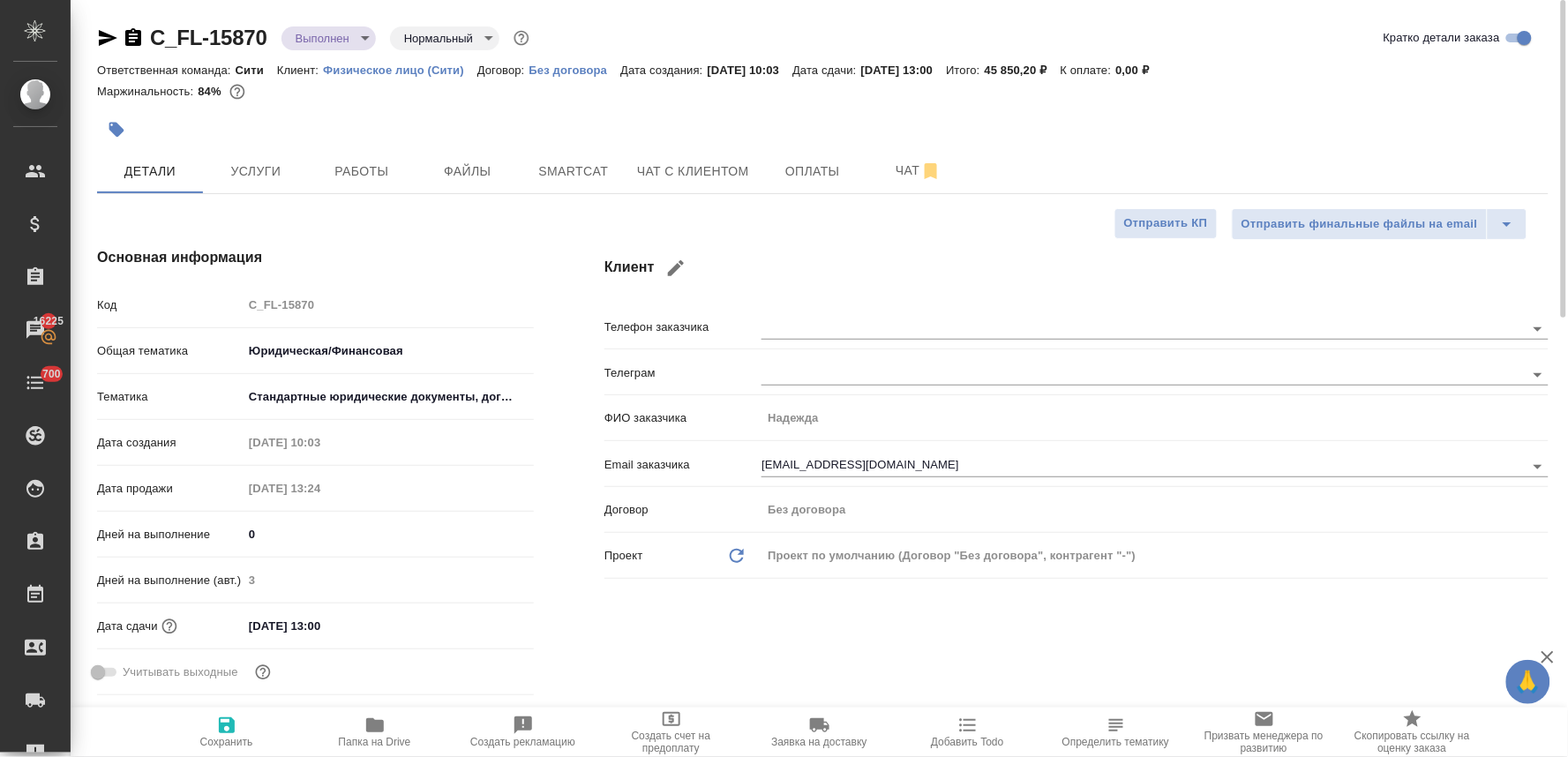
type textarea "x"
click at [116, 125] on icon "button" at bounding box center [116, 131] width 15 height 15
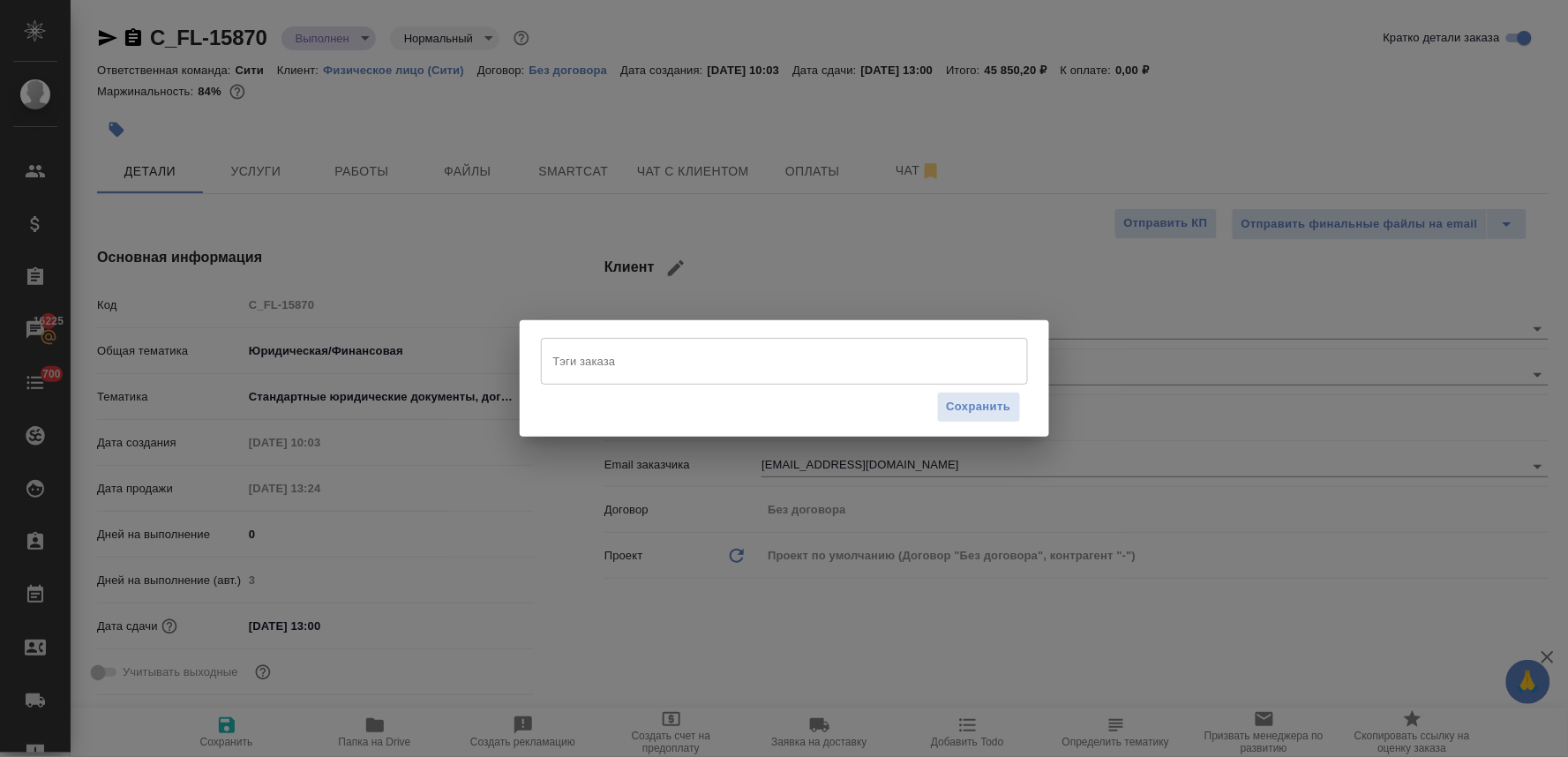
click at [640, 351] on input "Тэги заказа" at bounding box center [768, 361] width 438 height 30
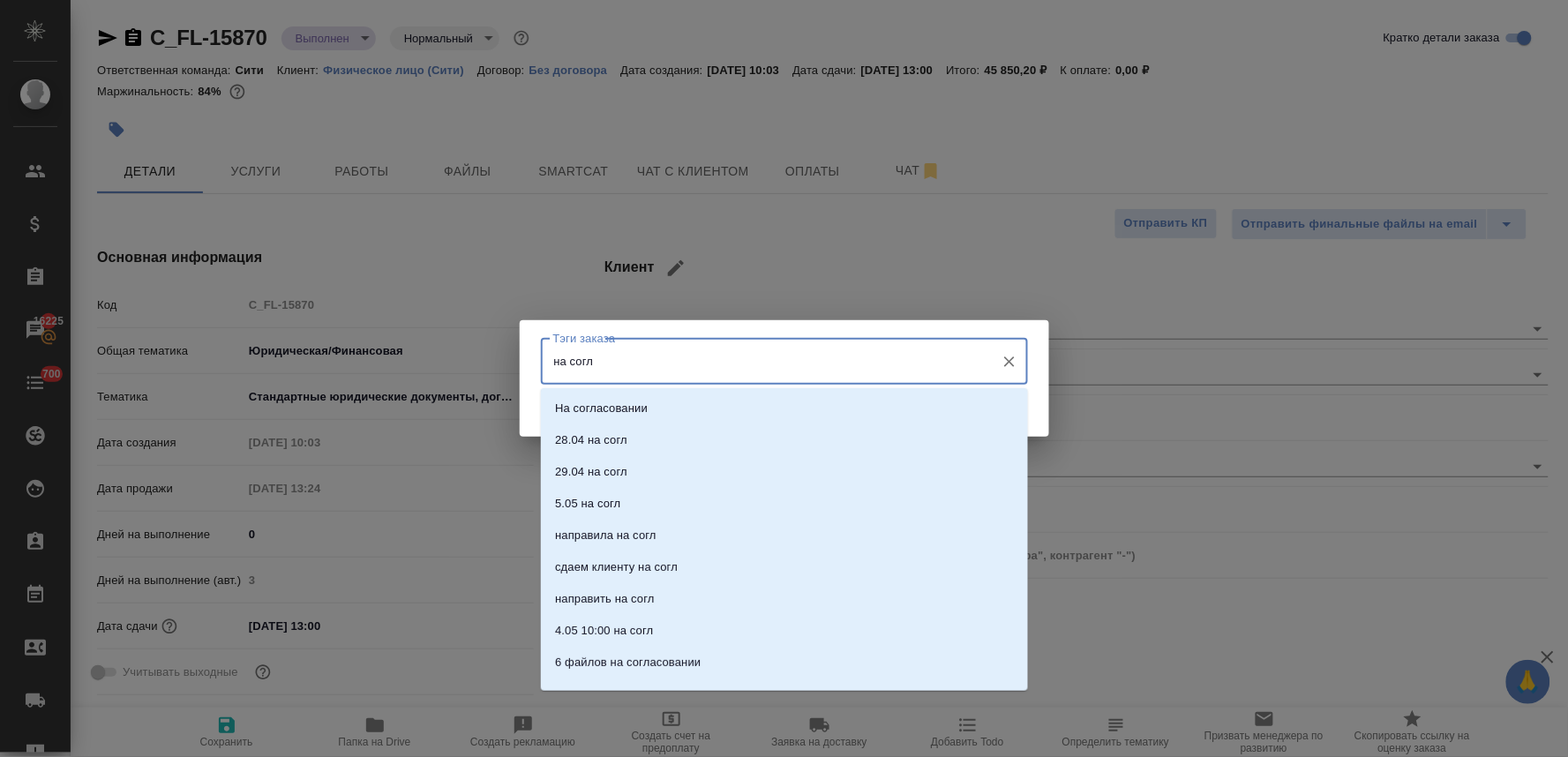
type input "на согла"
drag, startPoint x: 647, startPoint y: 406, endPoint x: 656, endPoint y: 403, distance: 9.5
click at [648, 406] on li "На согласовании" at bounding box center [784, 408] width 487 height 32
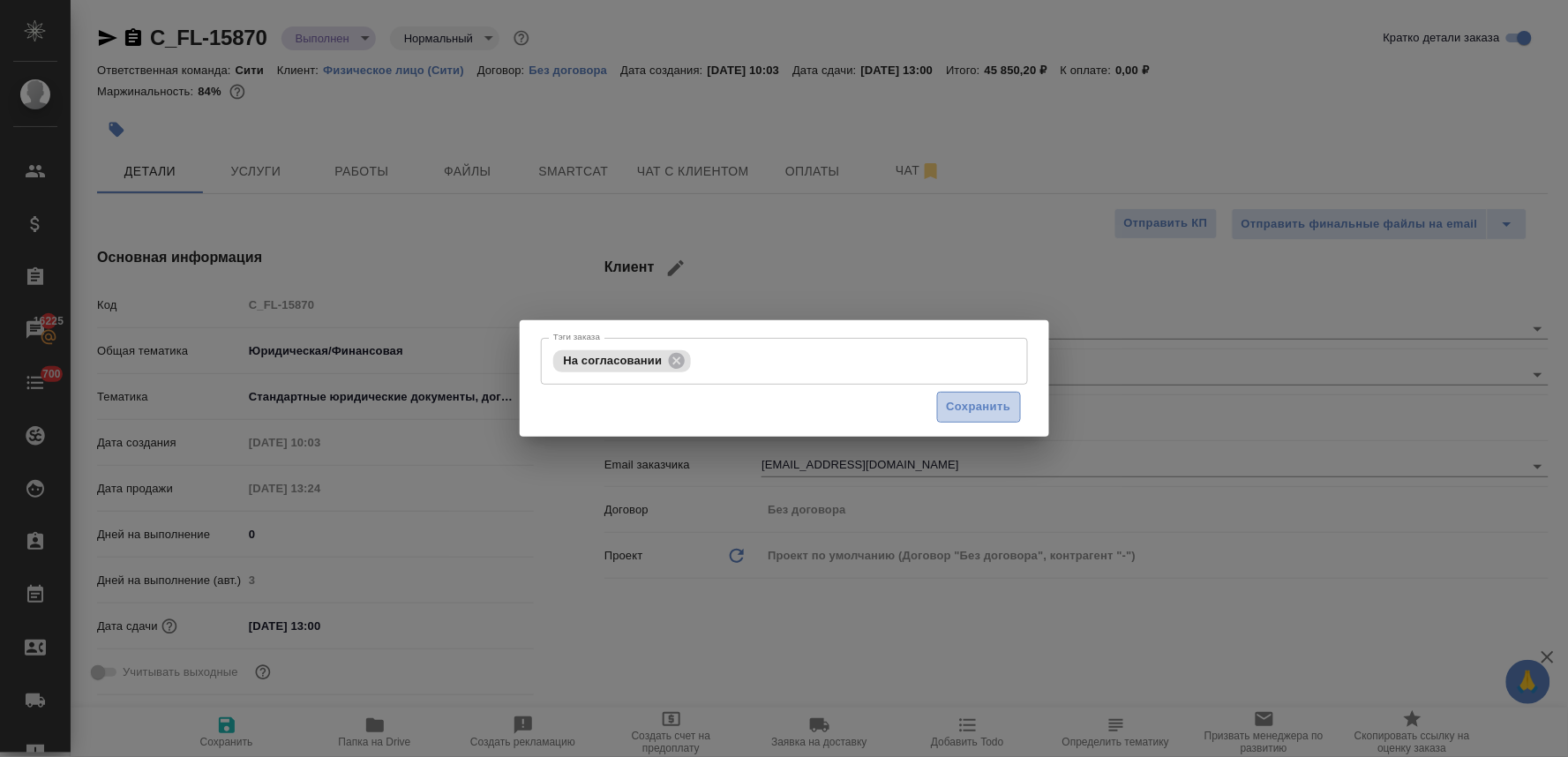
click at [982, 411] on span "Сохранить" at bounding box center [978, 407] width 64 height 21
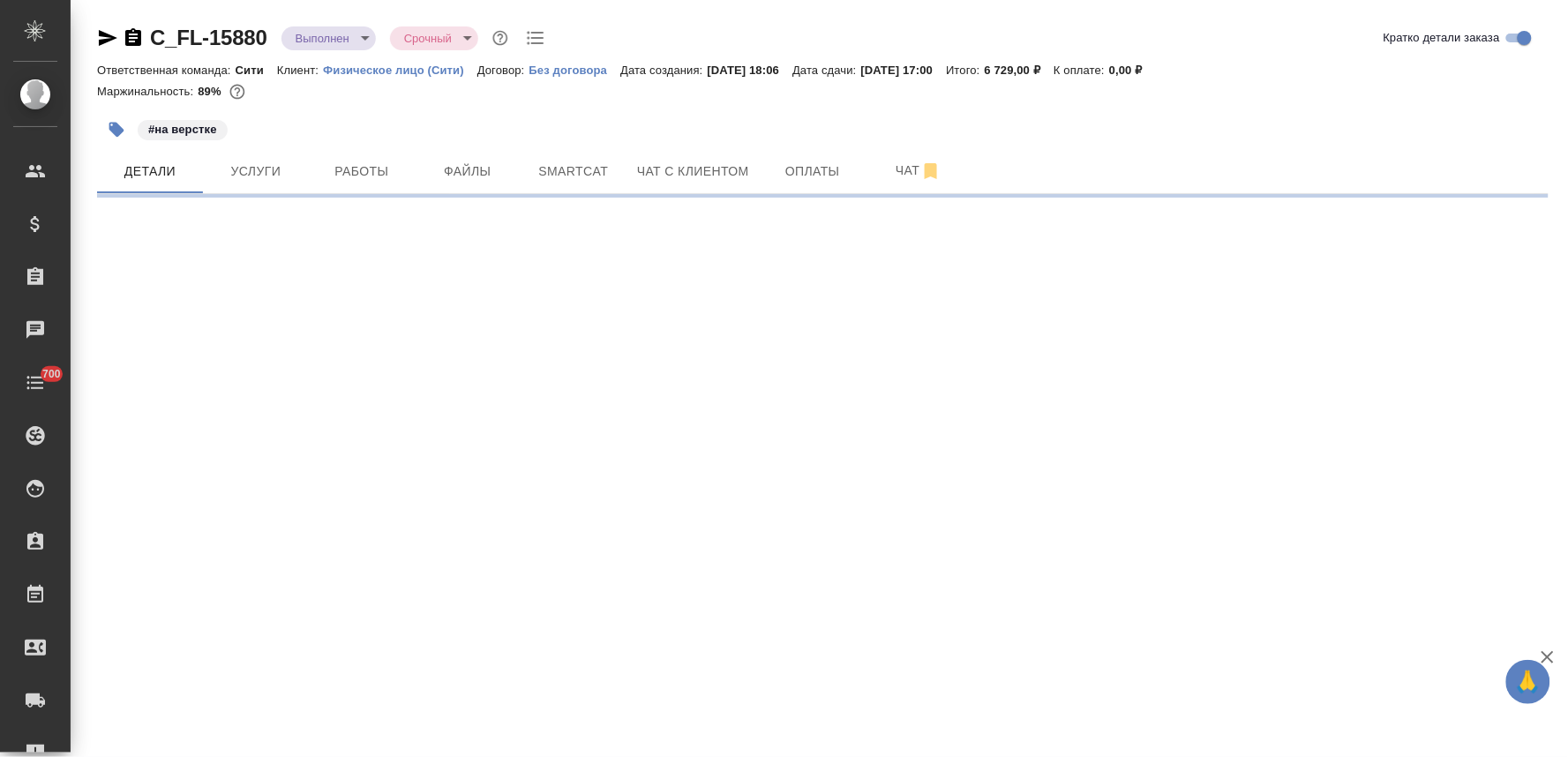
select select "RU"
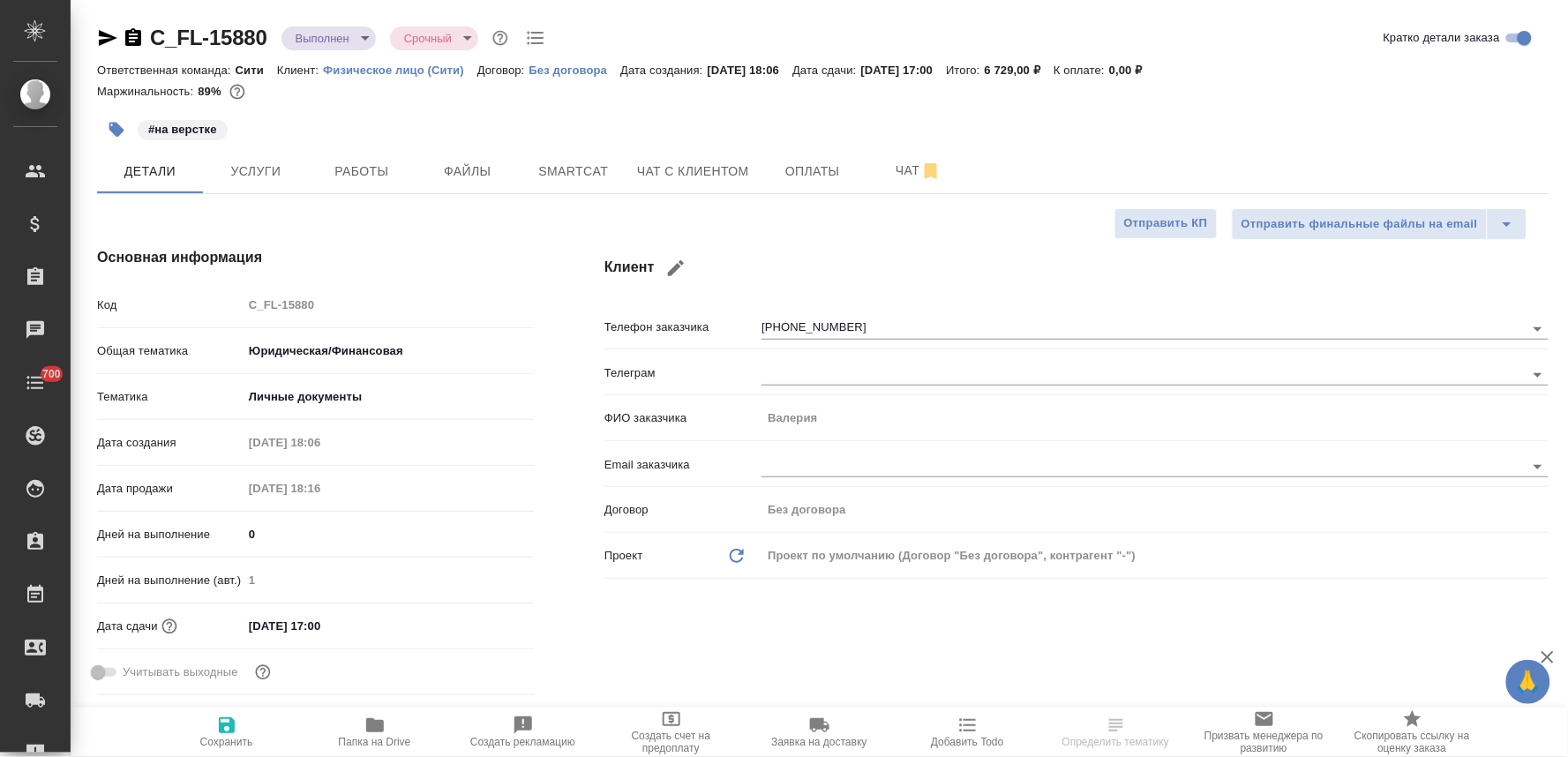
type textarea "x"
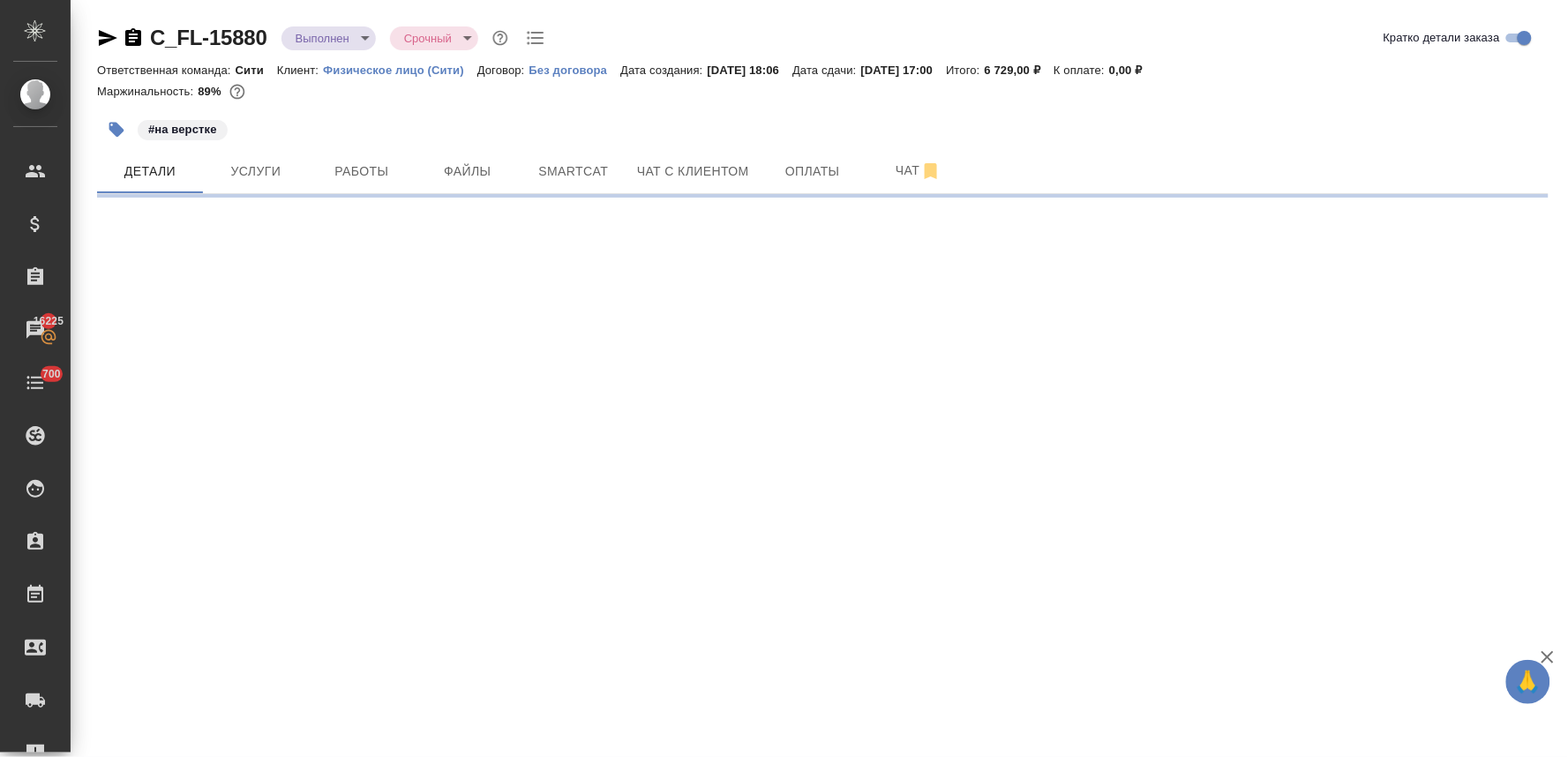
select select "RU"
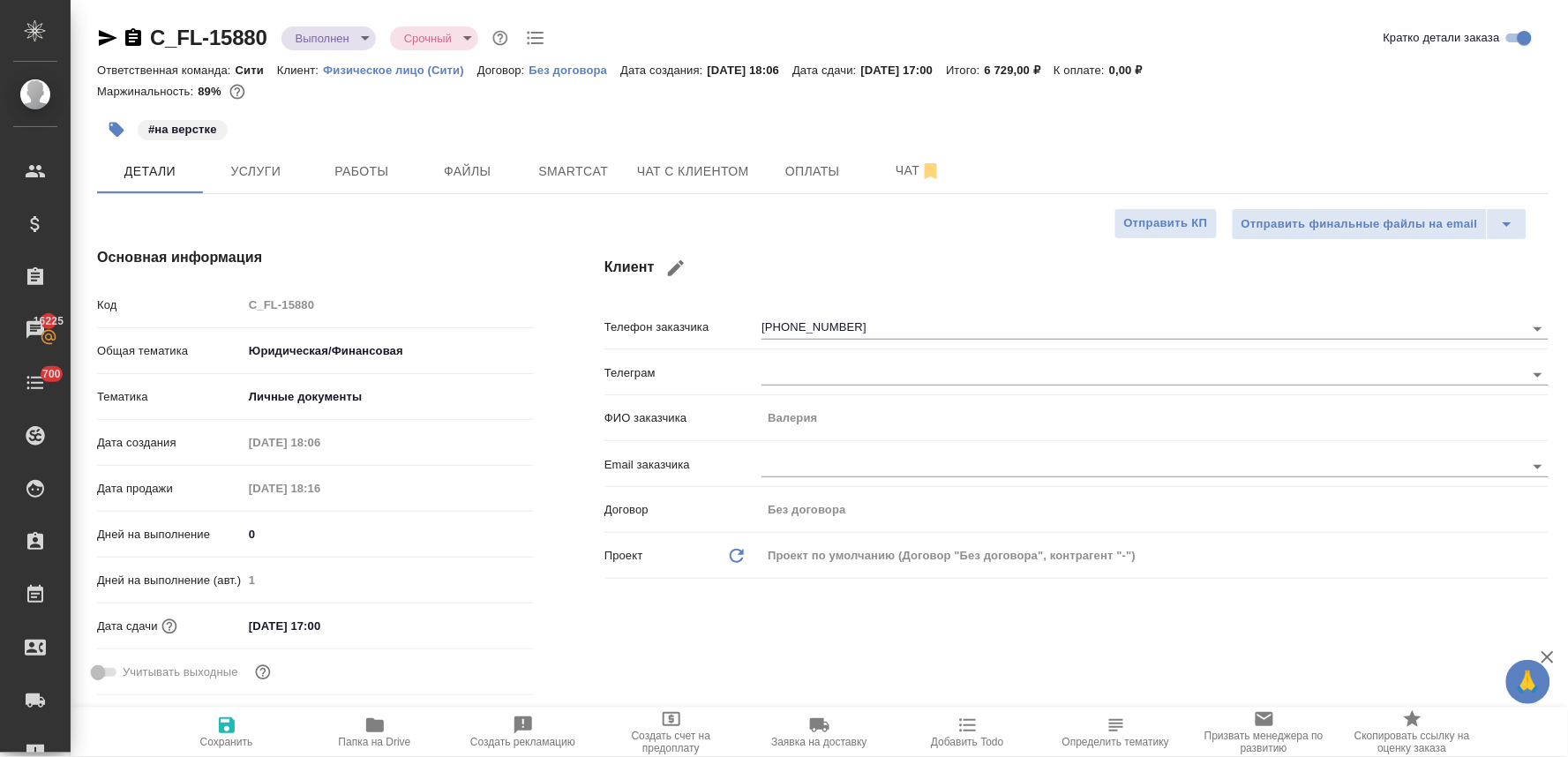
type textarea "x"
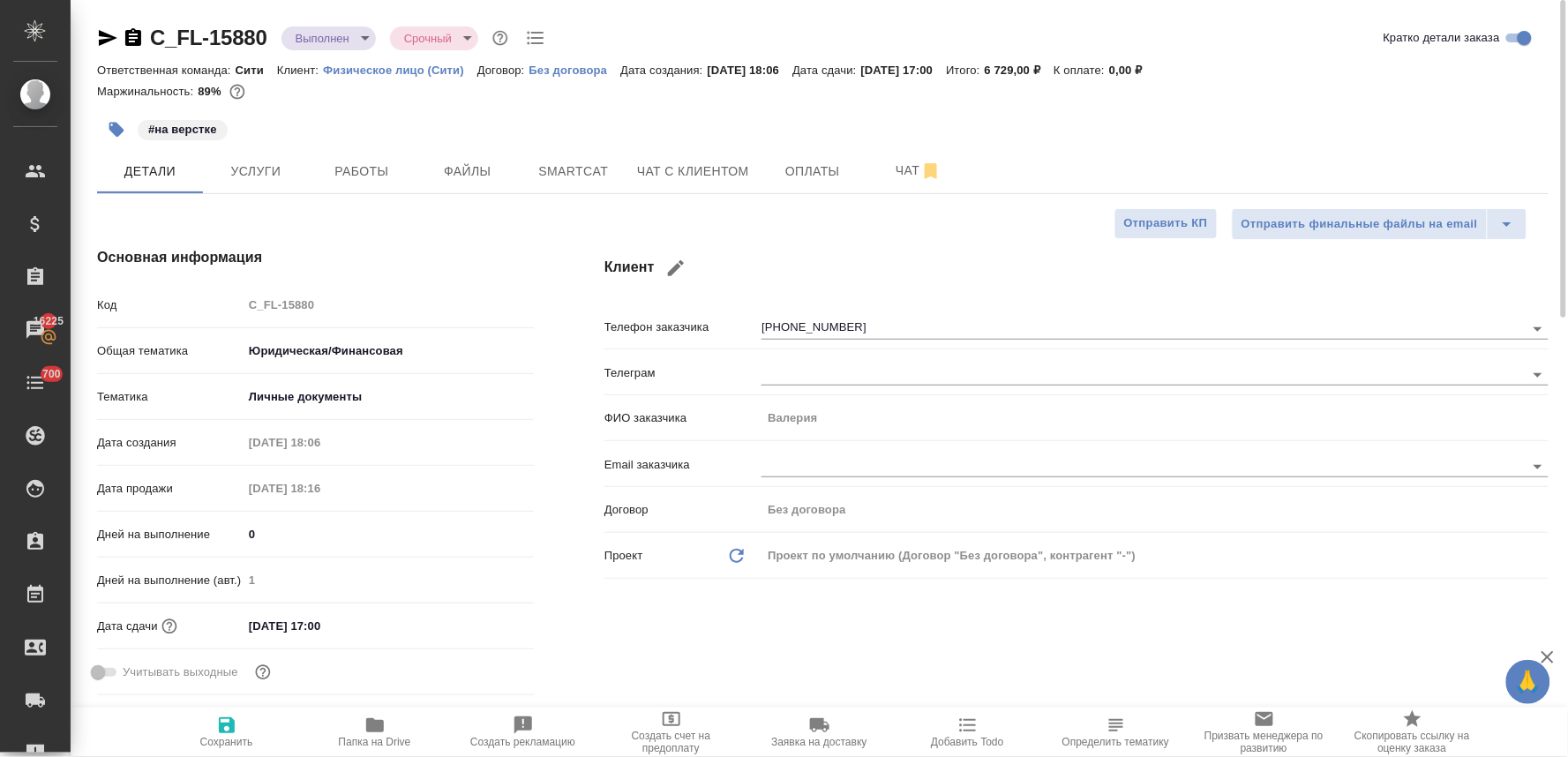
type textarea "x"
click at [1316, 69] on div "Ответственная команда: Сити Клиент: Физическое лицо (Сити) Договор: Без договор…" at bounding box center [823, 69] width 1452 height 21
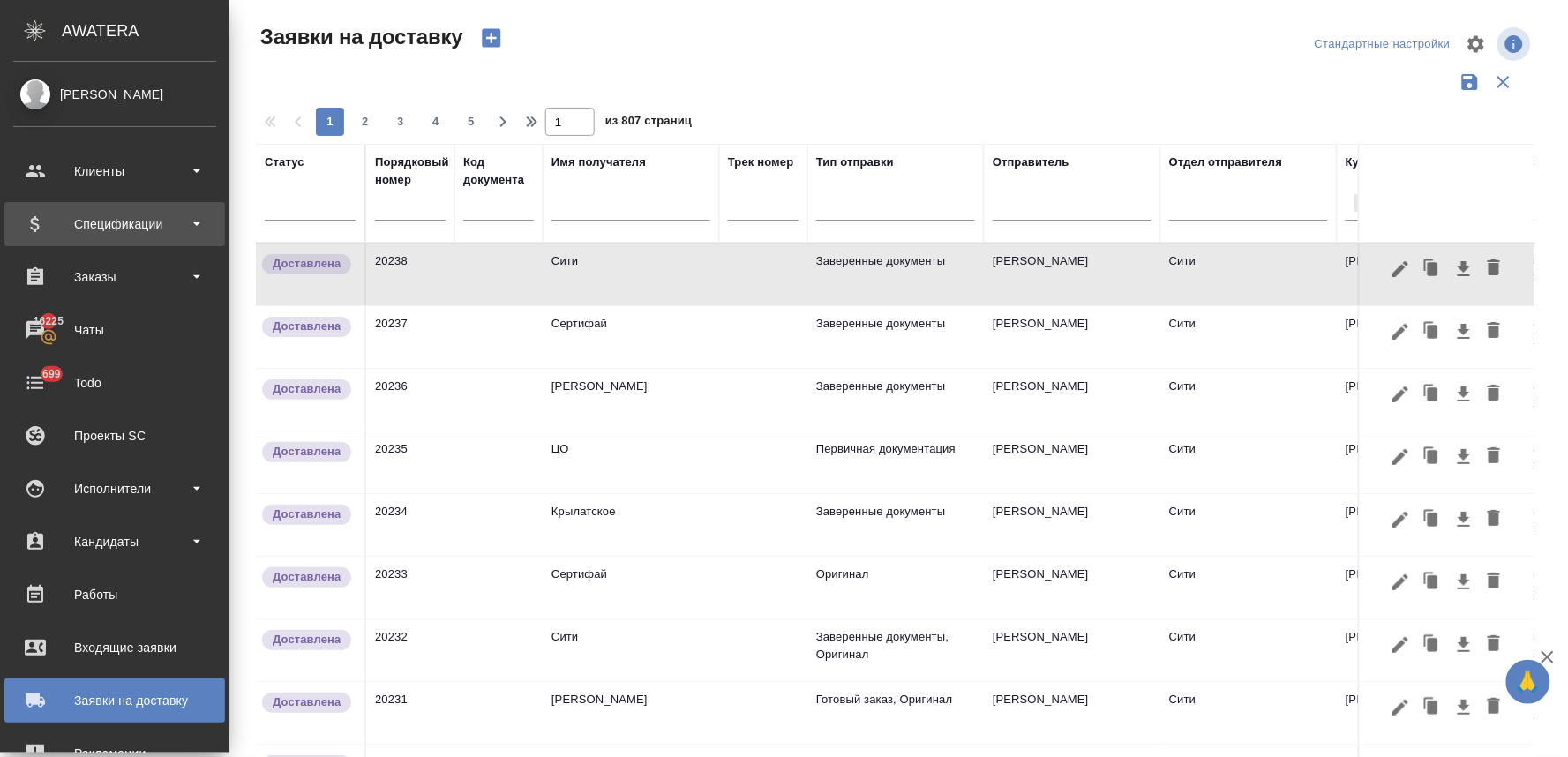
click at [118, 221] on div "Спецификации" at bounding box center [115, 224] width 203 height 26
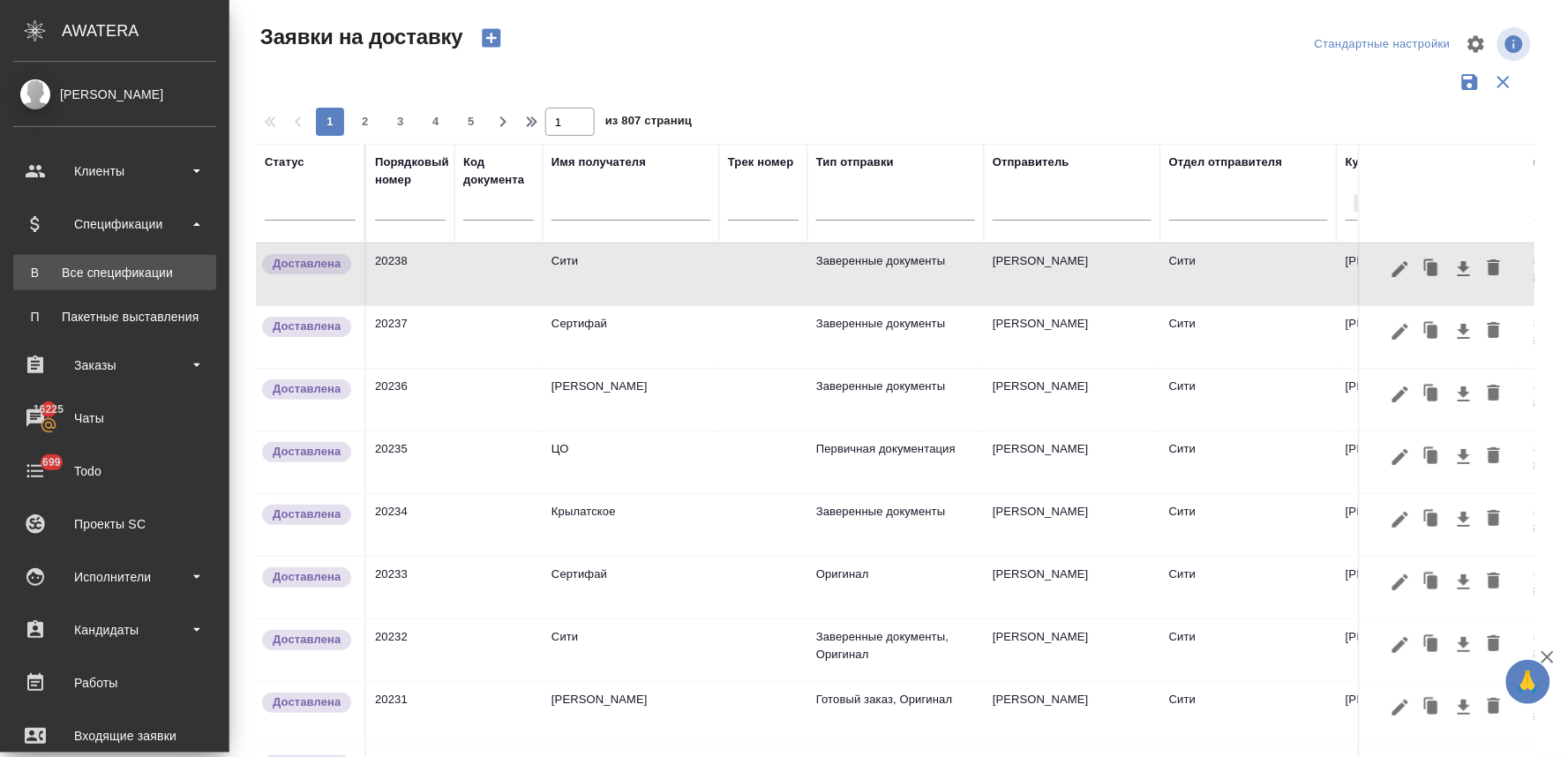
click at [127, 274] on div "Все спецификации" at bounding box center [115, 272] width 185 height 18
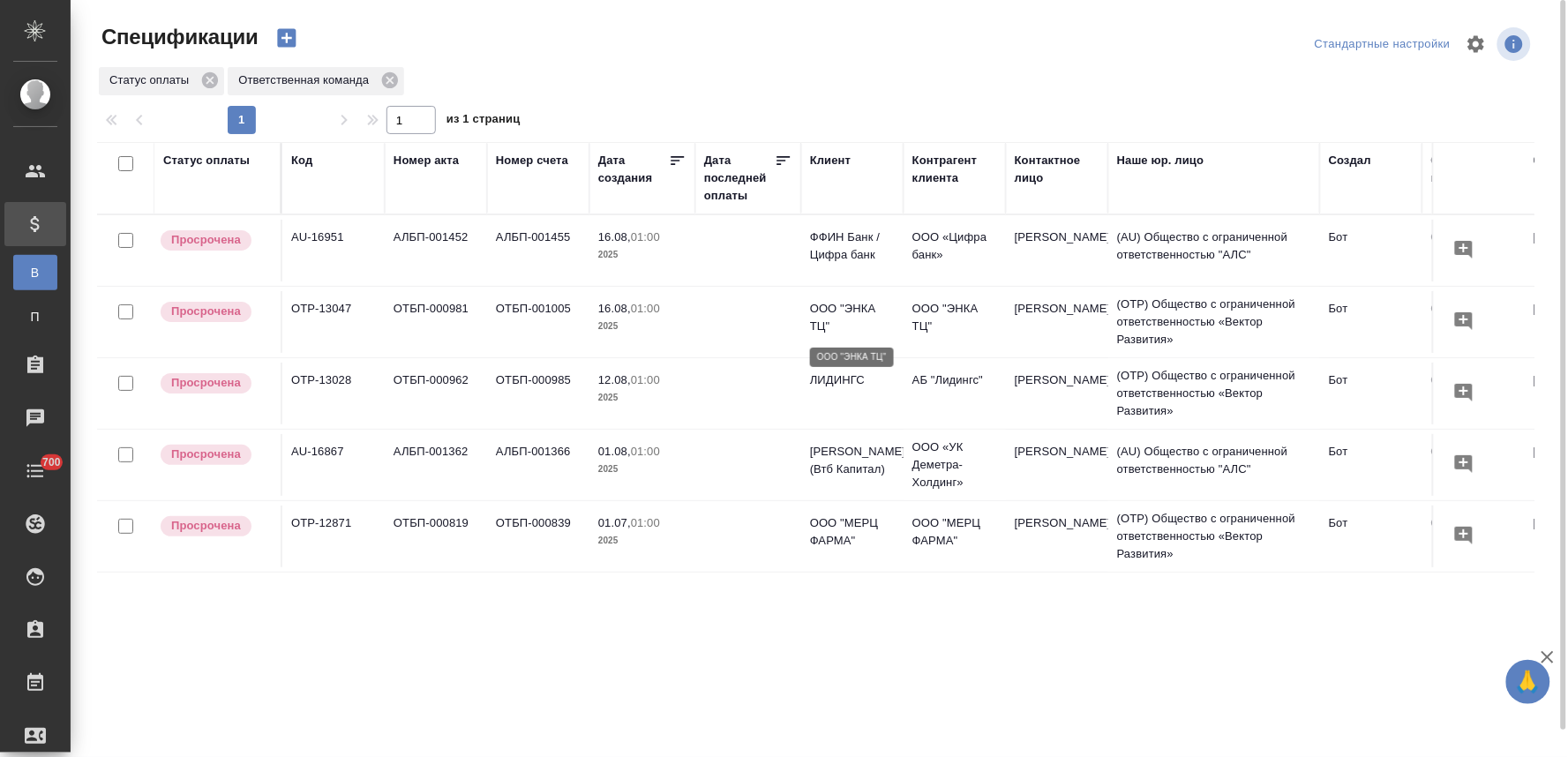
click at [839, 313] on p "ООО "ЭНКА ТЦ"" at bounding box center [852, 318] width 85 height 35
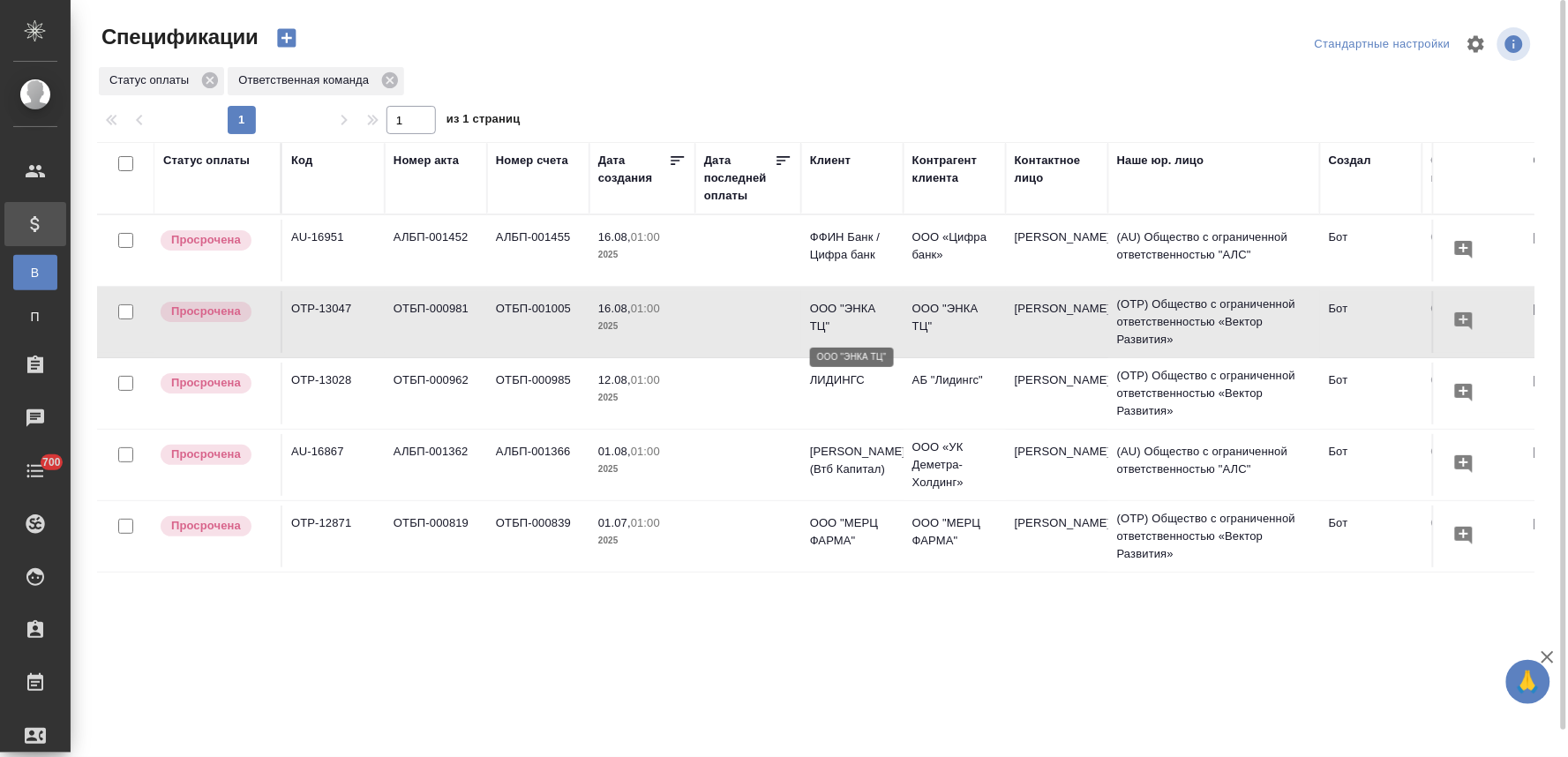
click at [839, 313] on p "ООО "ЭНКА ТЦ"" at bounding box center [852, 318] width 85 height 35
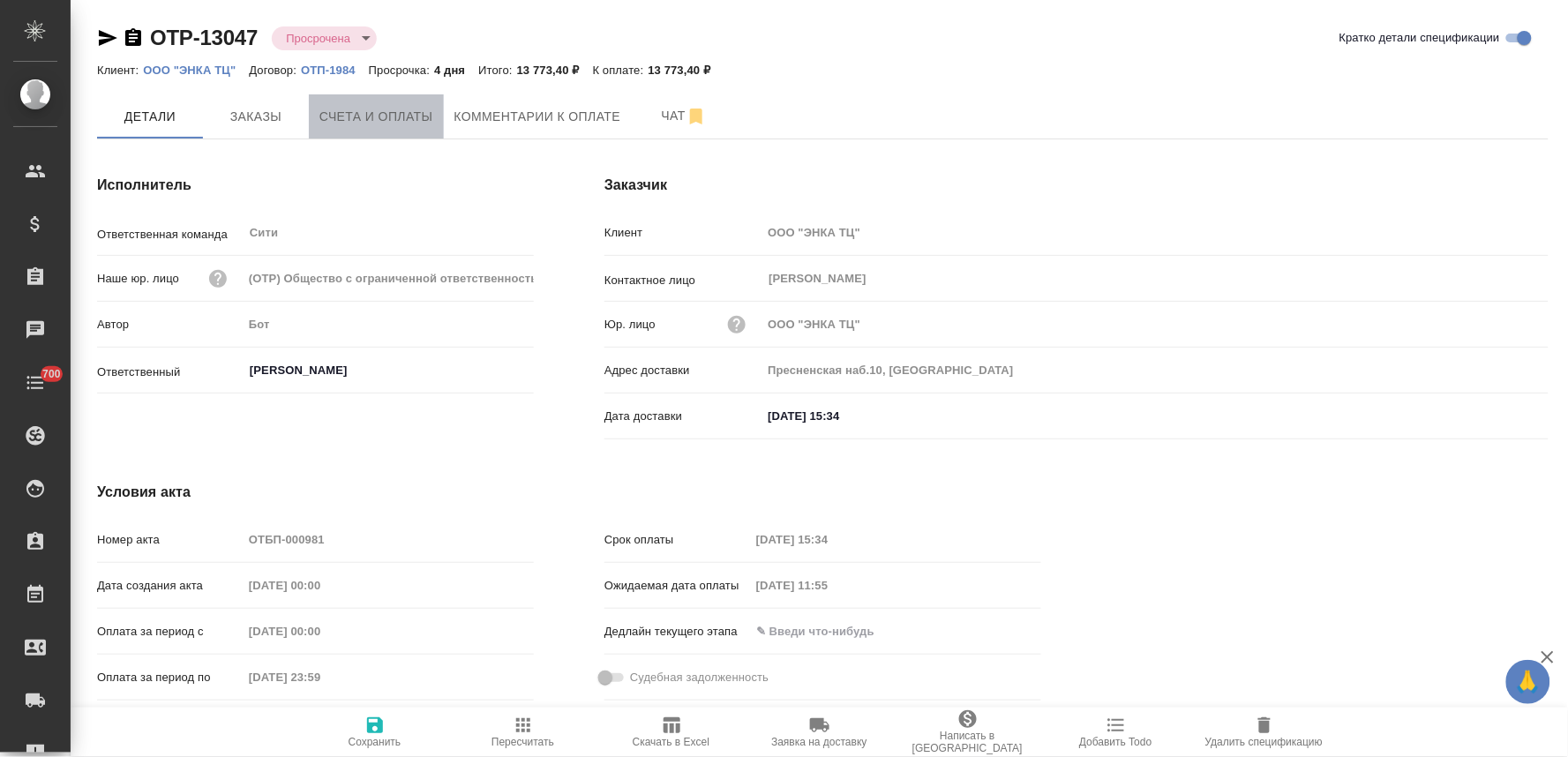
click at [376, 115] on span "Счета и оплаты" at bounding box center [376, 117] width 114 height 22
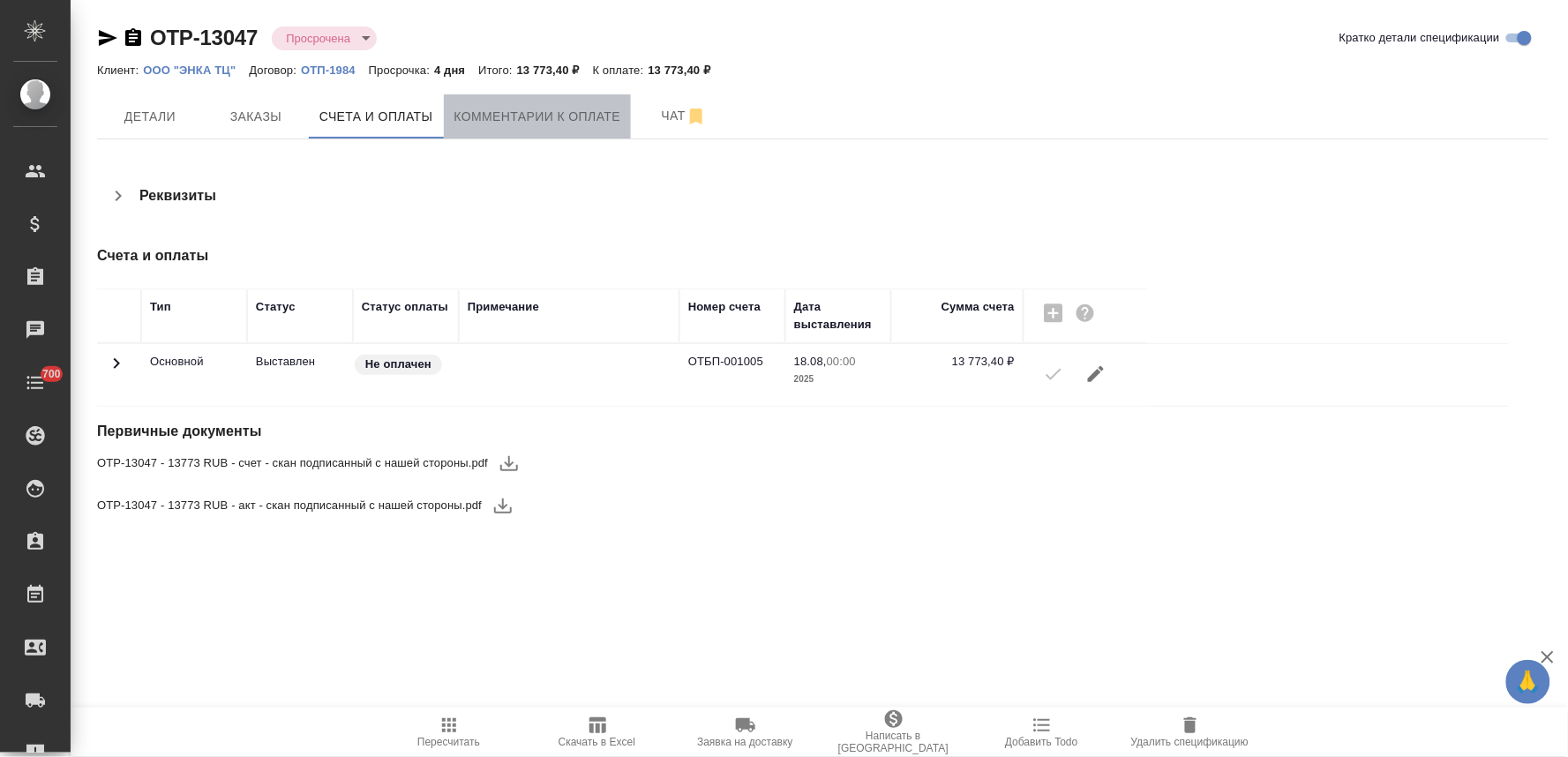
click at [524, 124] on span "Комментарии к оплате" at bounding box center [538, 117] width 167 height 22
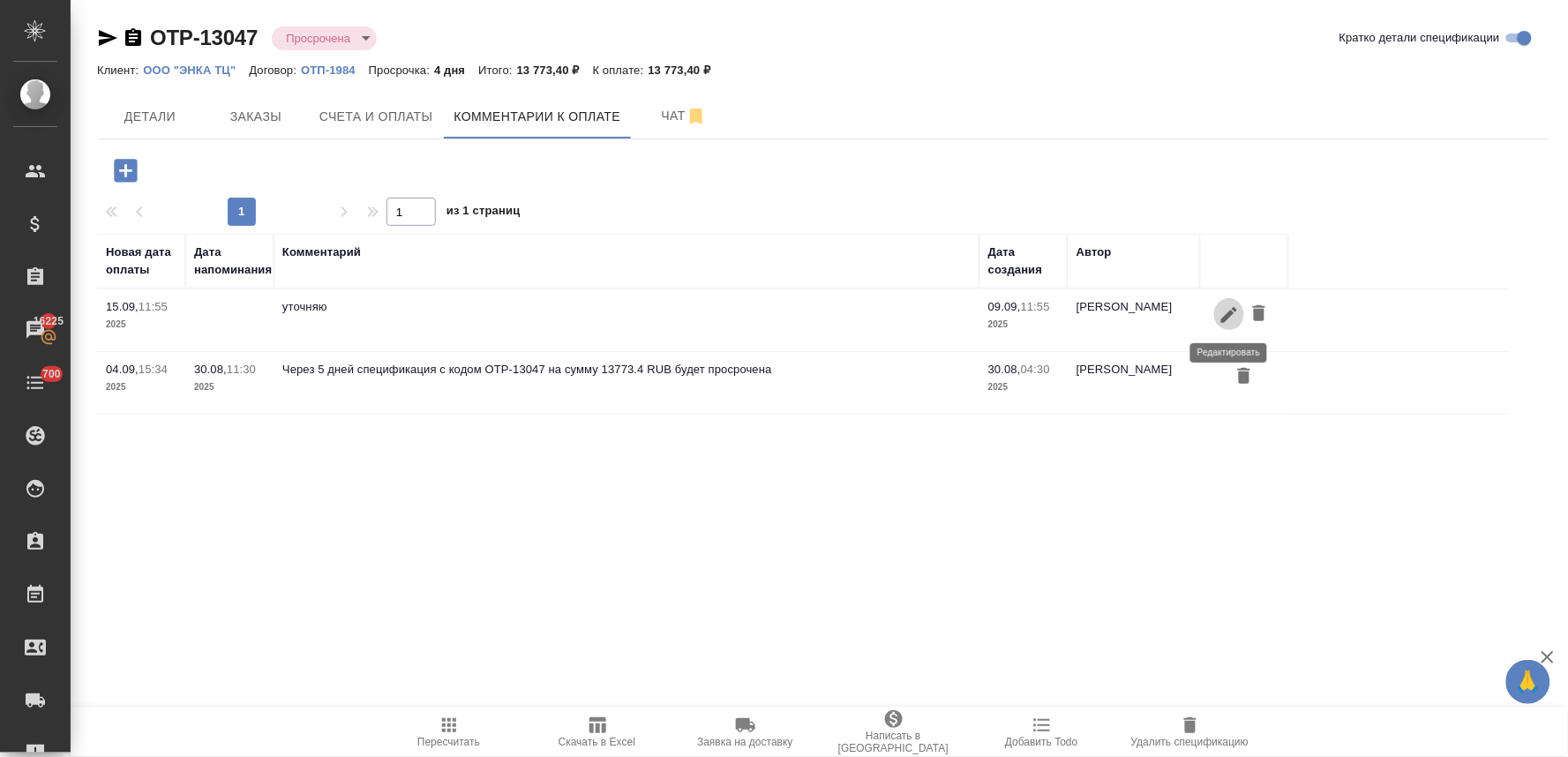
click at [1220, 310] on icon "button" at bounding box center [1229, 315] width 21 height 21
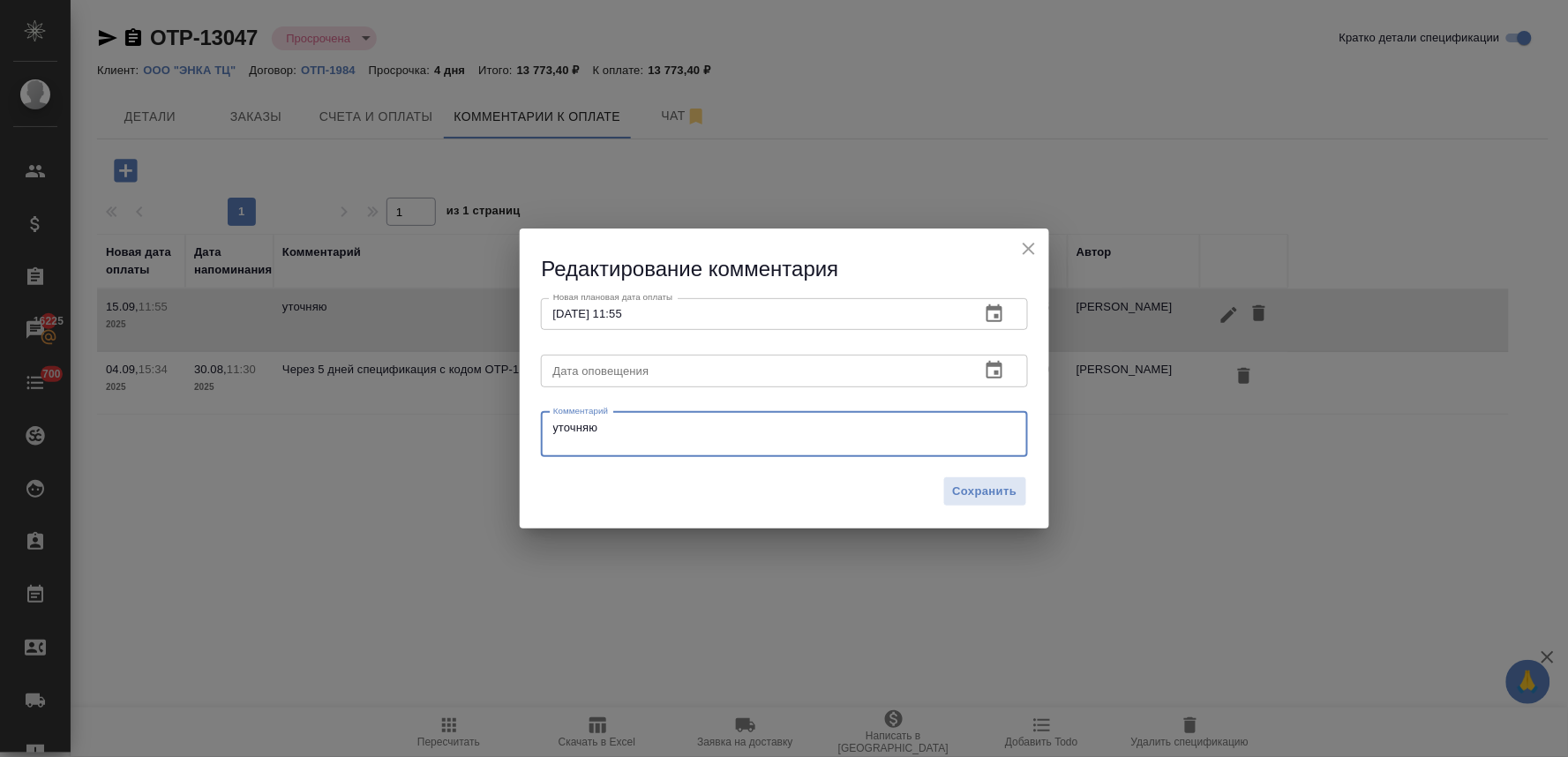
drag, startPoint x: 631, startPoint y: 430, endPoint x: 433, endPoint y: 425, distance: 198.1
click at [433, 425] on div "Редактирование комментария Новая плановая дата оплаты [DATE] 11:55 Новая планов…" at bounding box center [784, 378] width 1568 height 757
paste textarea "Надежда здравствуйте, Счет будет оплачен [DATE] в течение дня."
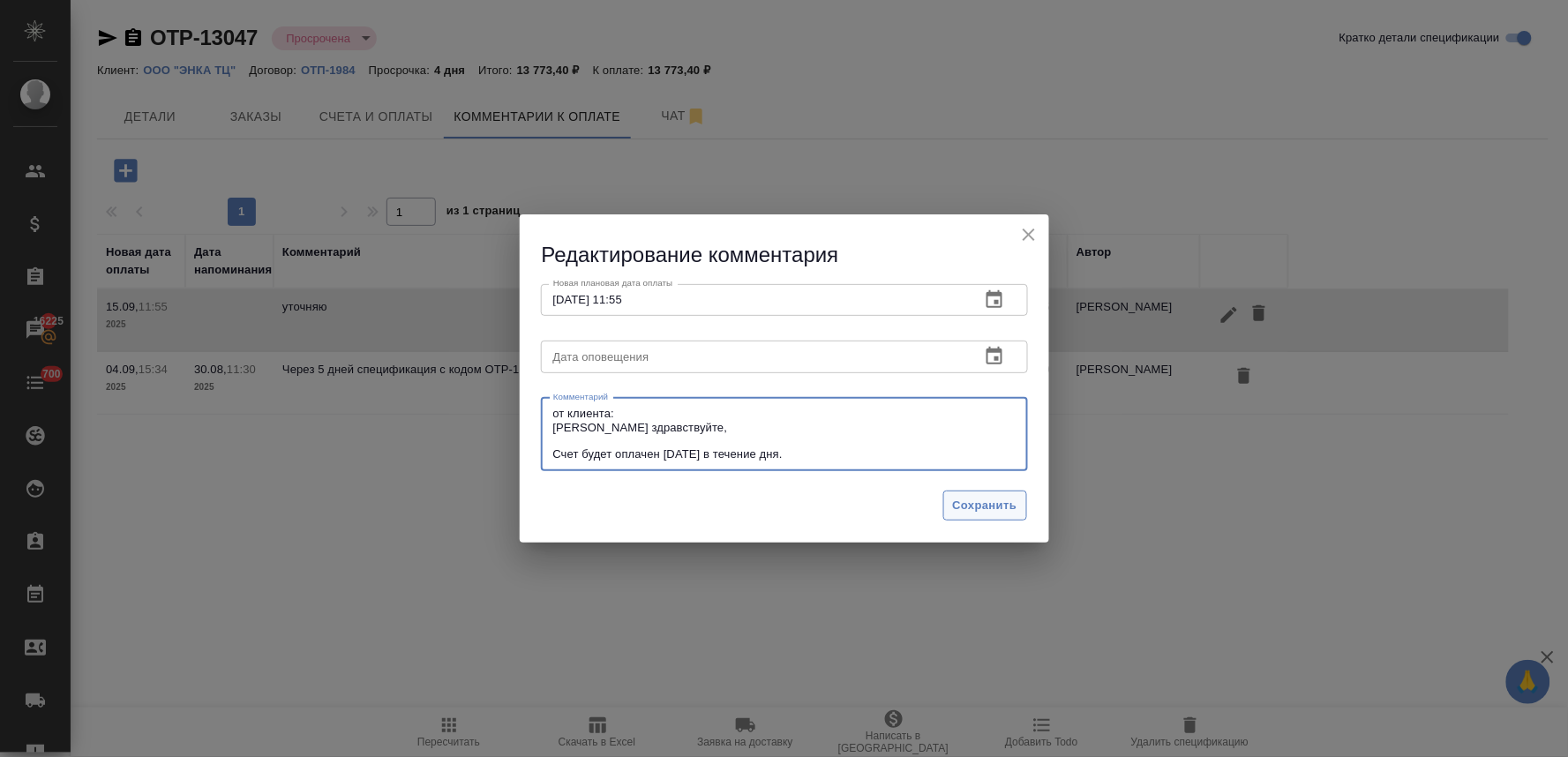
type textarea "от клиента: [PERSON_NAME] здравствуйте, Счет будет оплачен [DATE] в течение дня."
click at [1002, 498] on span "Сохранить" at bounding box center [985, 506] width 64 height 21
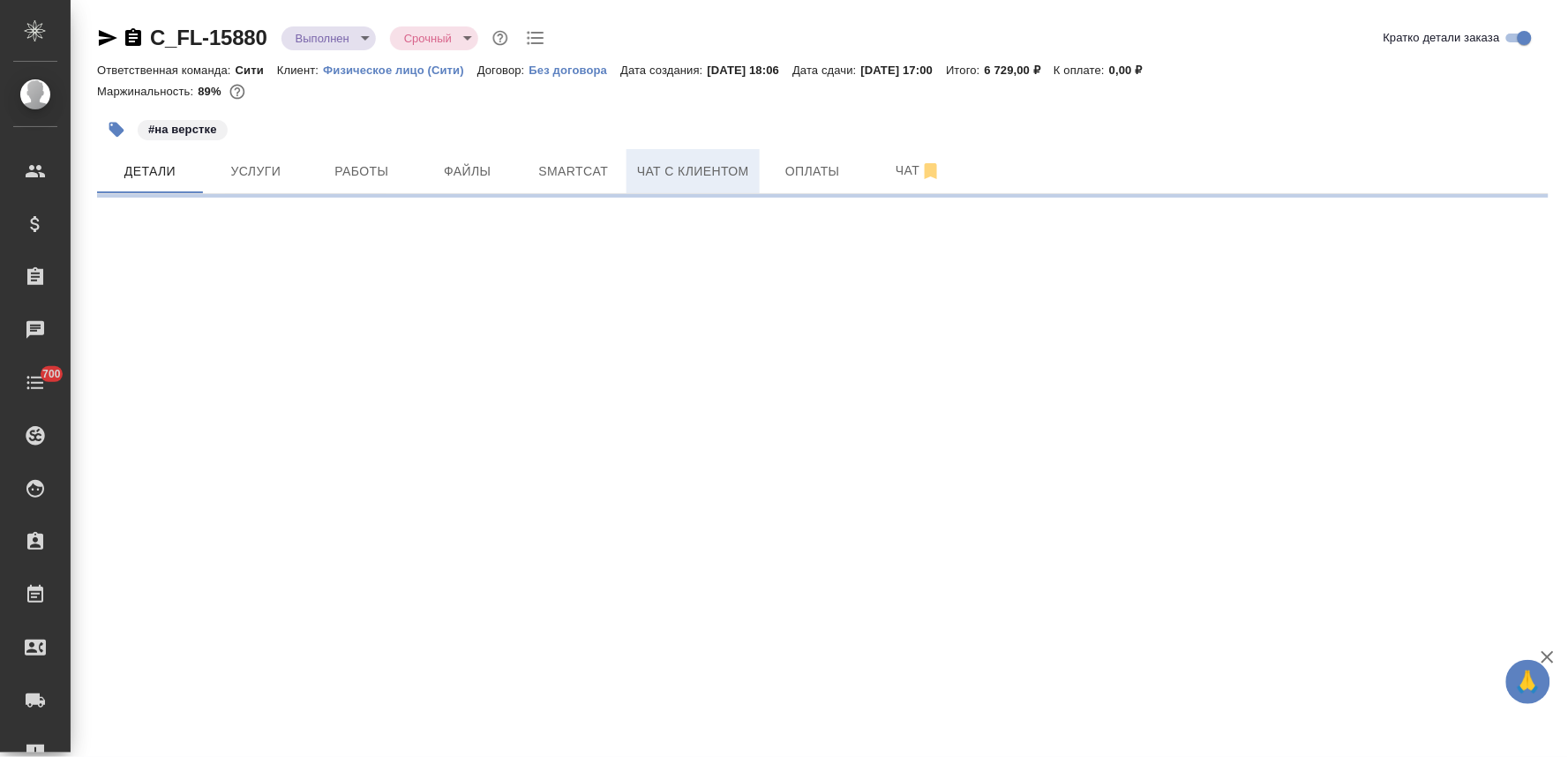
click at [710, 164] on span "Чат с клиентом" at bounding box center [693, 172] width 112 height 22
select select "RU"
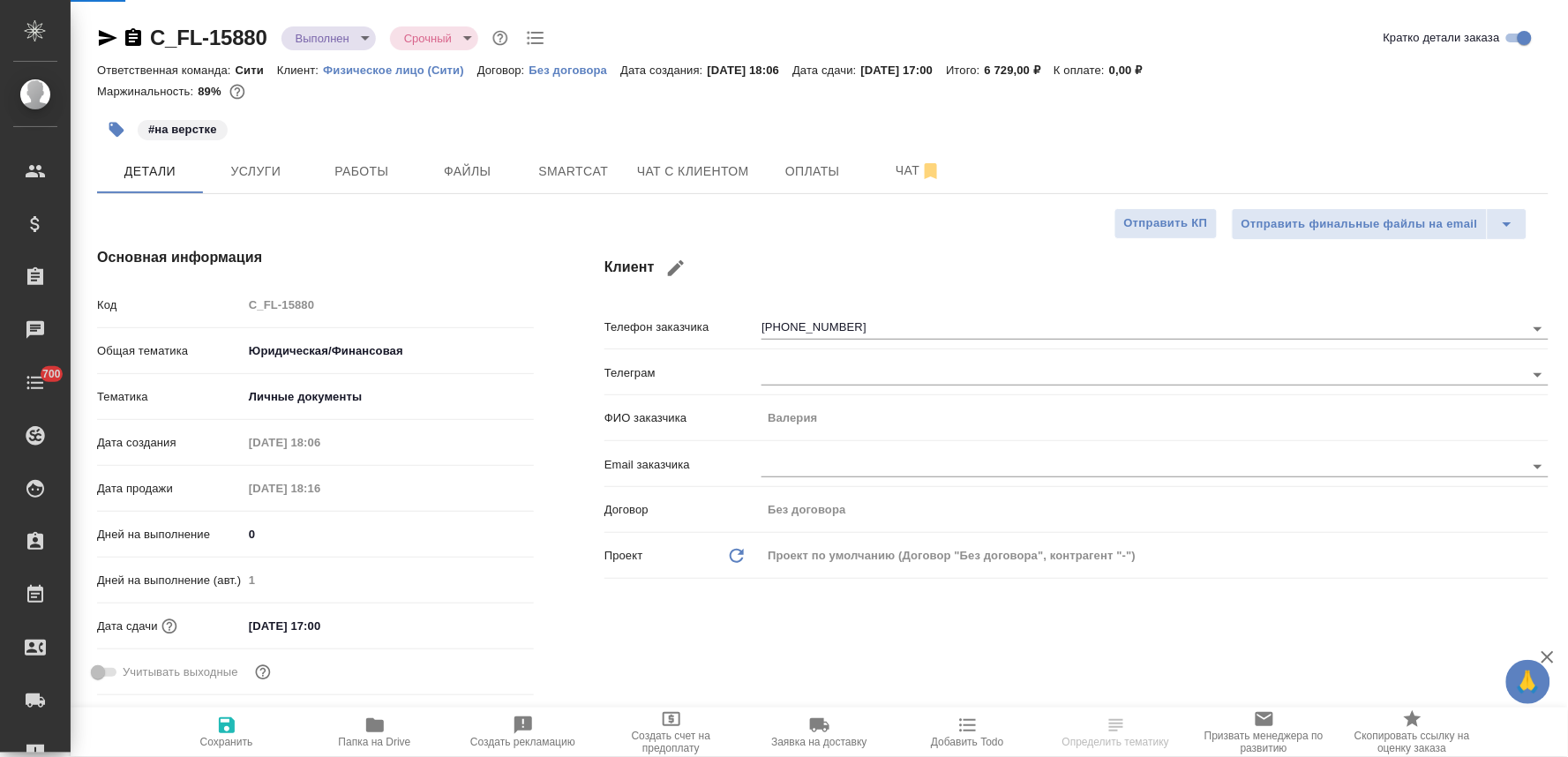
type textarea "x"
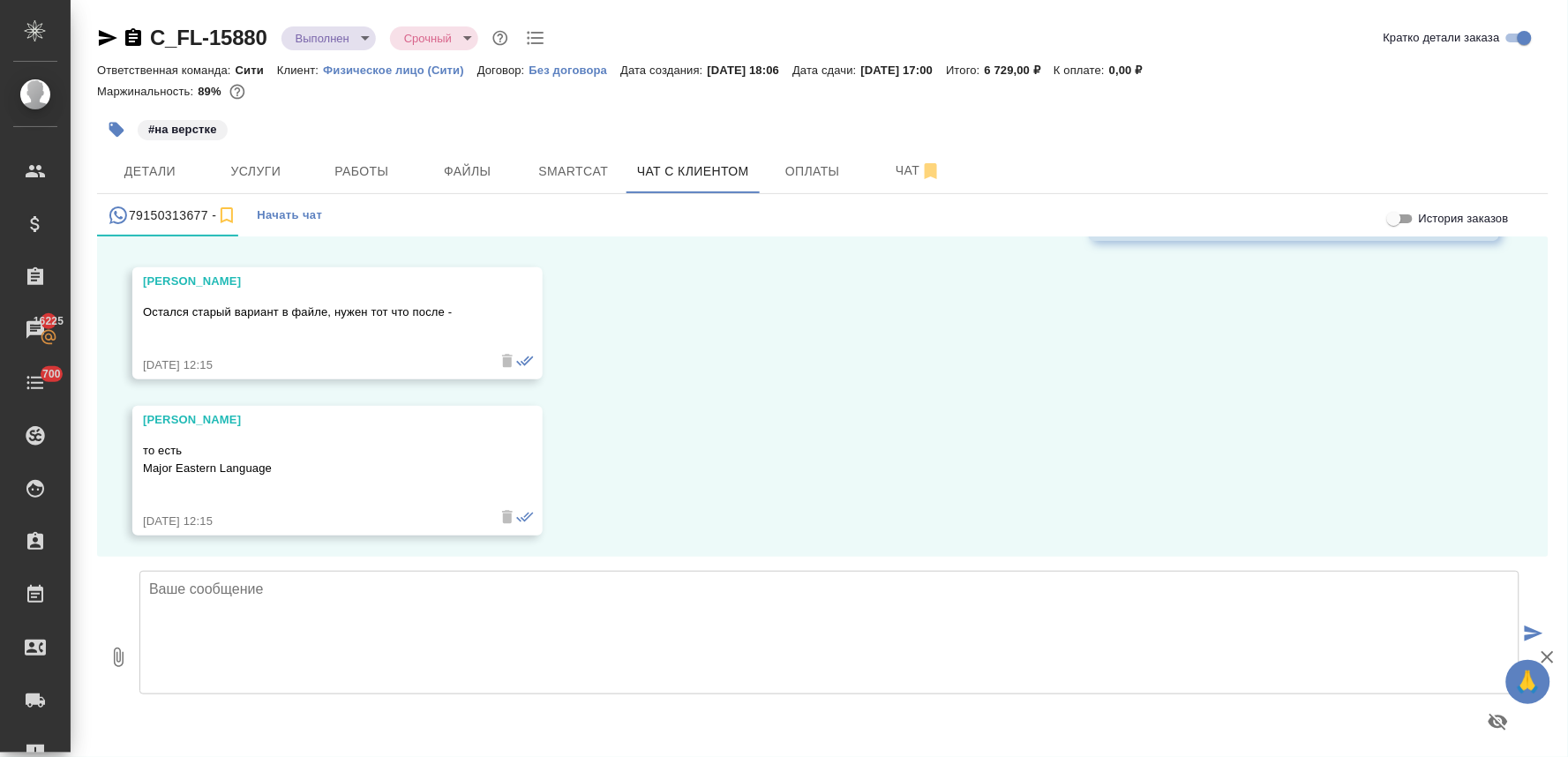
scroll to position [3540, 0]
click at [318, 489] on div "то есть Major Eastern Language" at bounding box center [311, 467] width 338 height 66
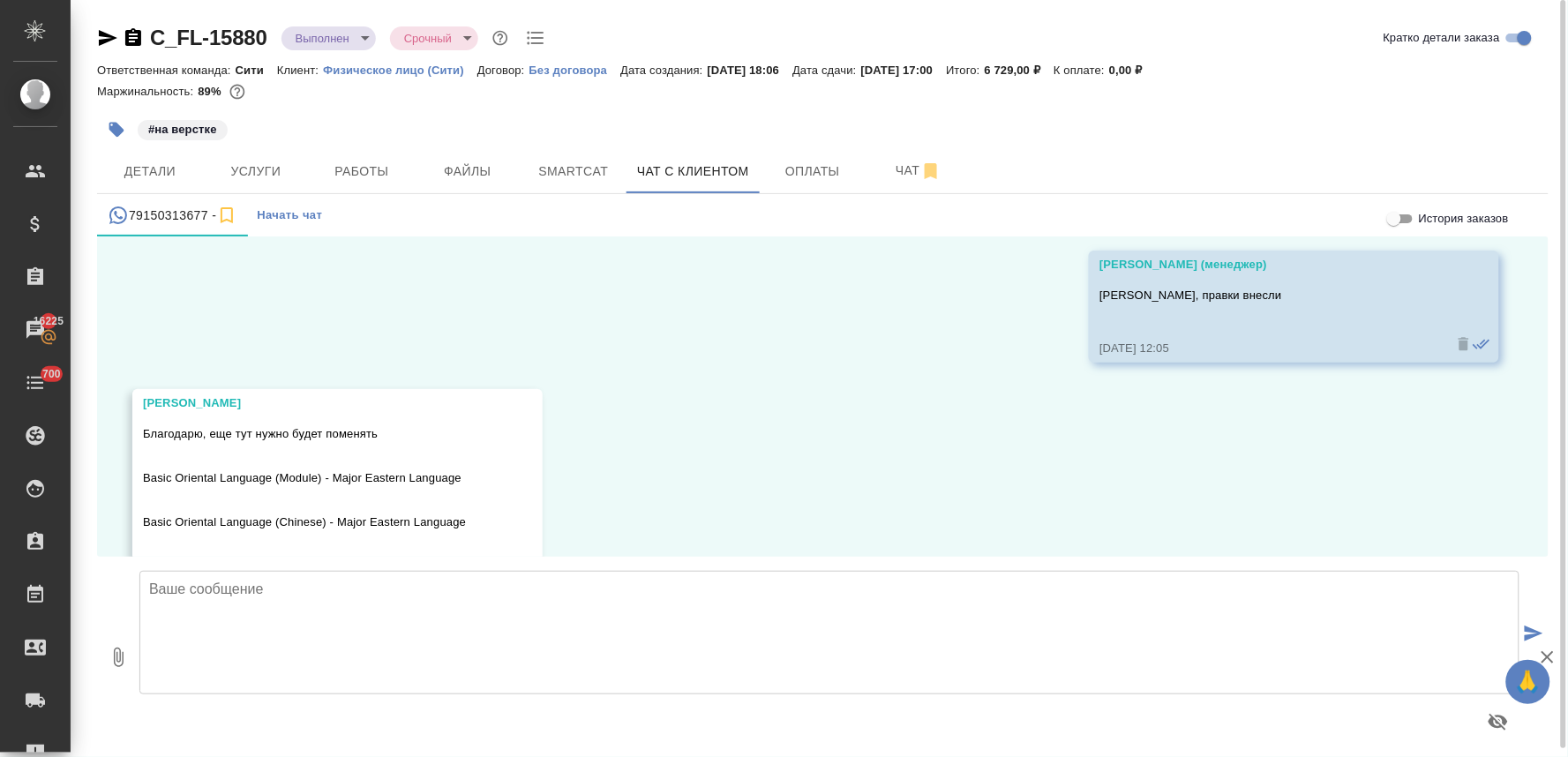
scroll to position [3147, 0]
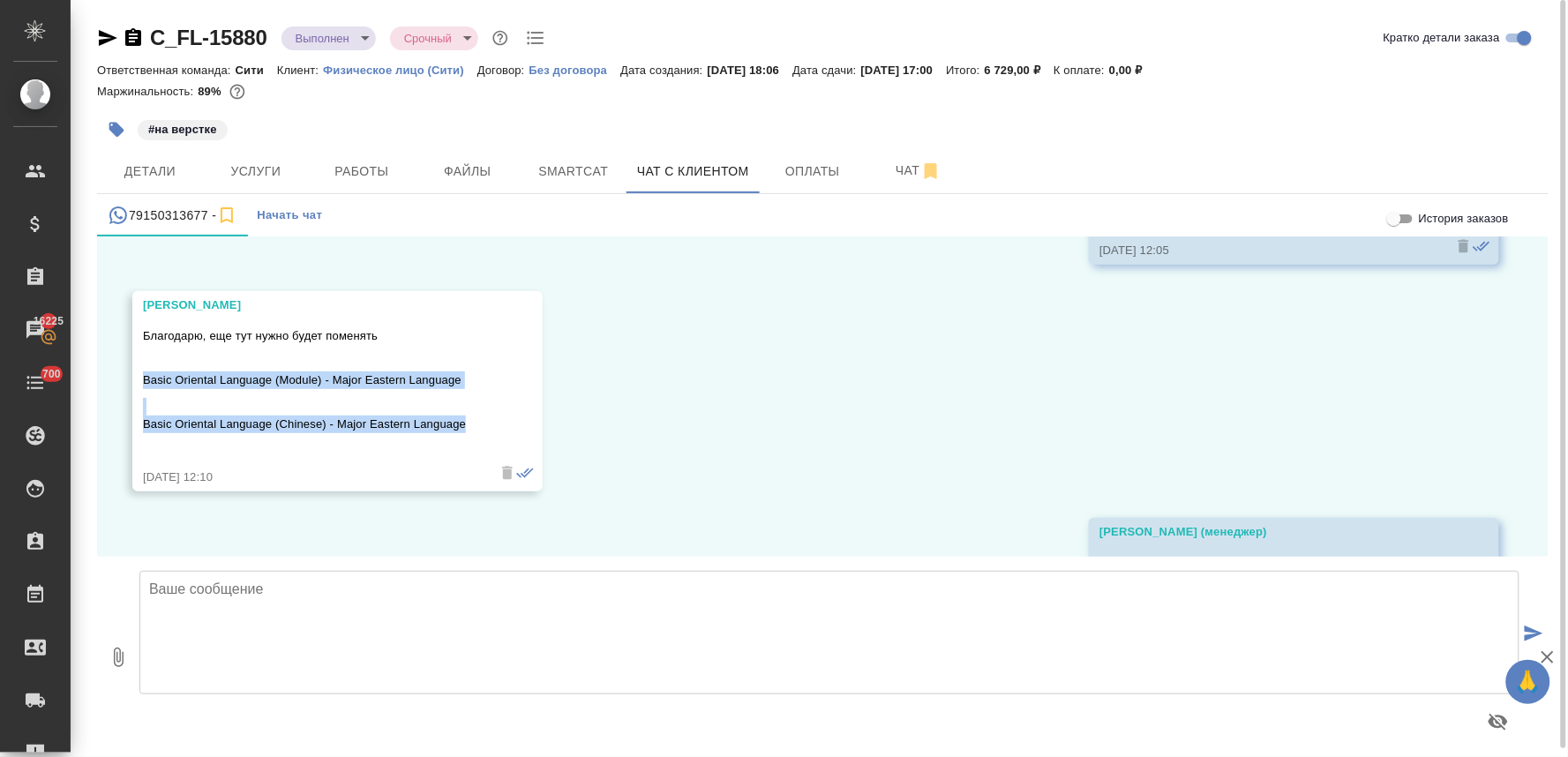
drag, startPoint x: 470, startPoint y: 428, endPoint x: 142, endPoint y: 380, distance: 331.5
click at [142, 380] on div "Valeria Благодарю, еще тут нужно будет поменять Basic Oriental Language (Module…" at bounding box center [337, 391] width 410 height 200
copy div "Basic Oriental Language (Module) - Major Eastern Language Basic Oriental Langua…"
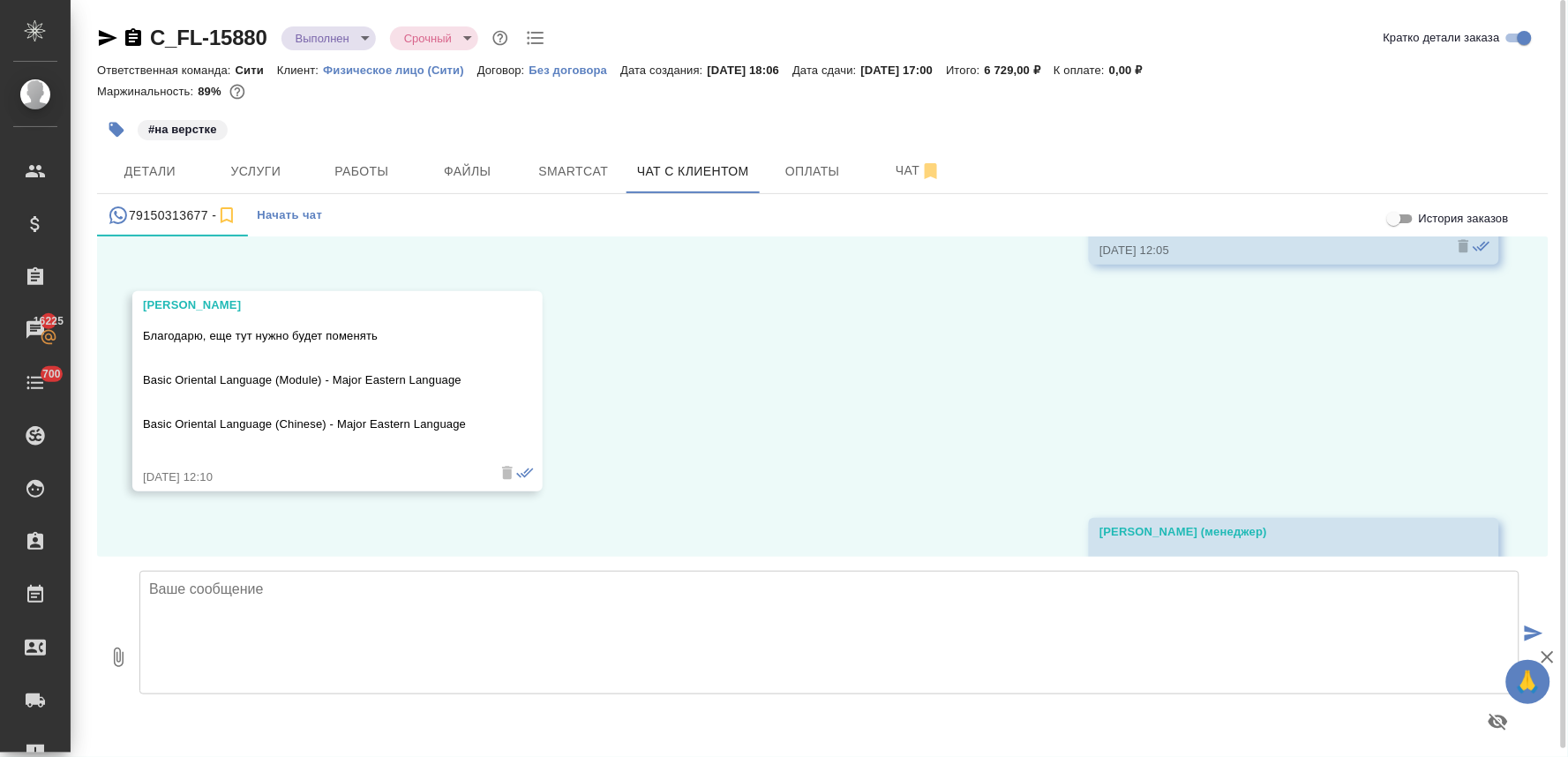
click at [647, 655] on textarea at bounding box center [829, 633] width 1380 height 124
click at [689, 480] on div "01.09, понедельник Valeria Добрый день! Пишу вам по рекомендации нотариуса Юлии…" at bounding box center [823, 397] width 1452 height 321
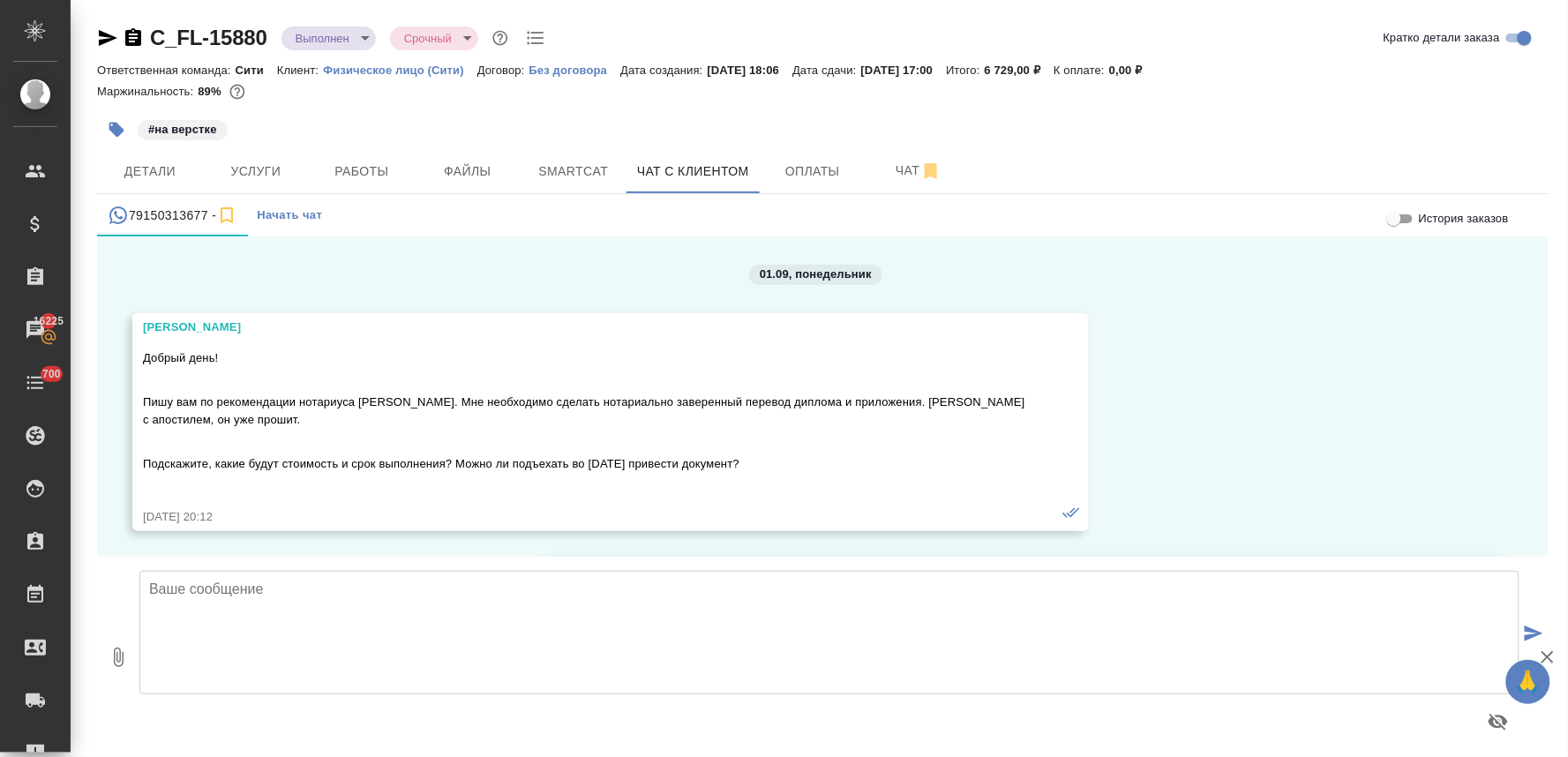
scroll to position [3147, 0]
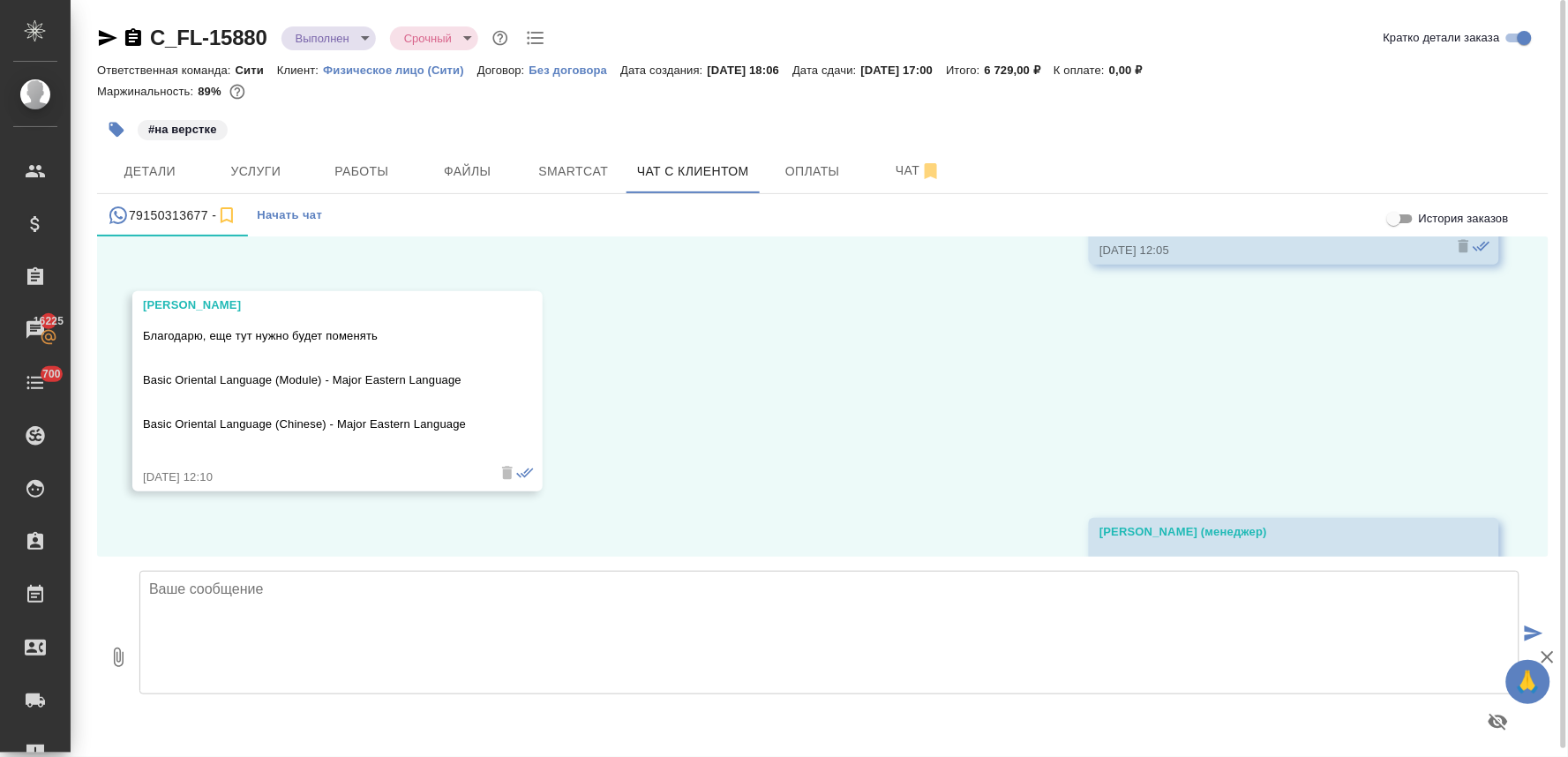
click at [465, 662] on textarea at bounding box center [829, 633] width 1380 height 124
click at [119, 663] on icon "button" at bounding box center [118, 657] width 9 height 20
type input "C:\fakepath\doc01607920250905150349(en) (1)_REV(1).docx"
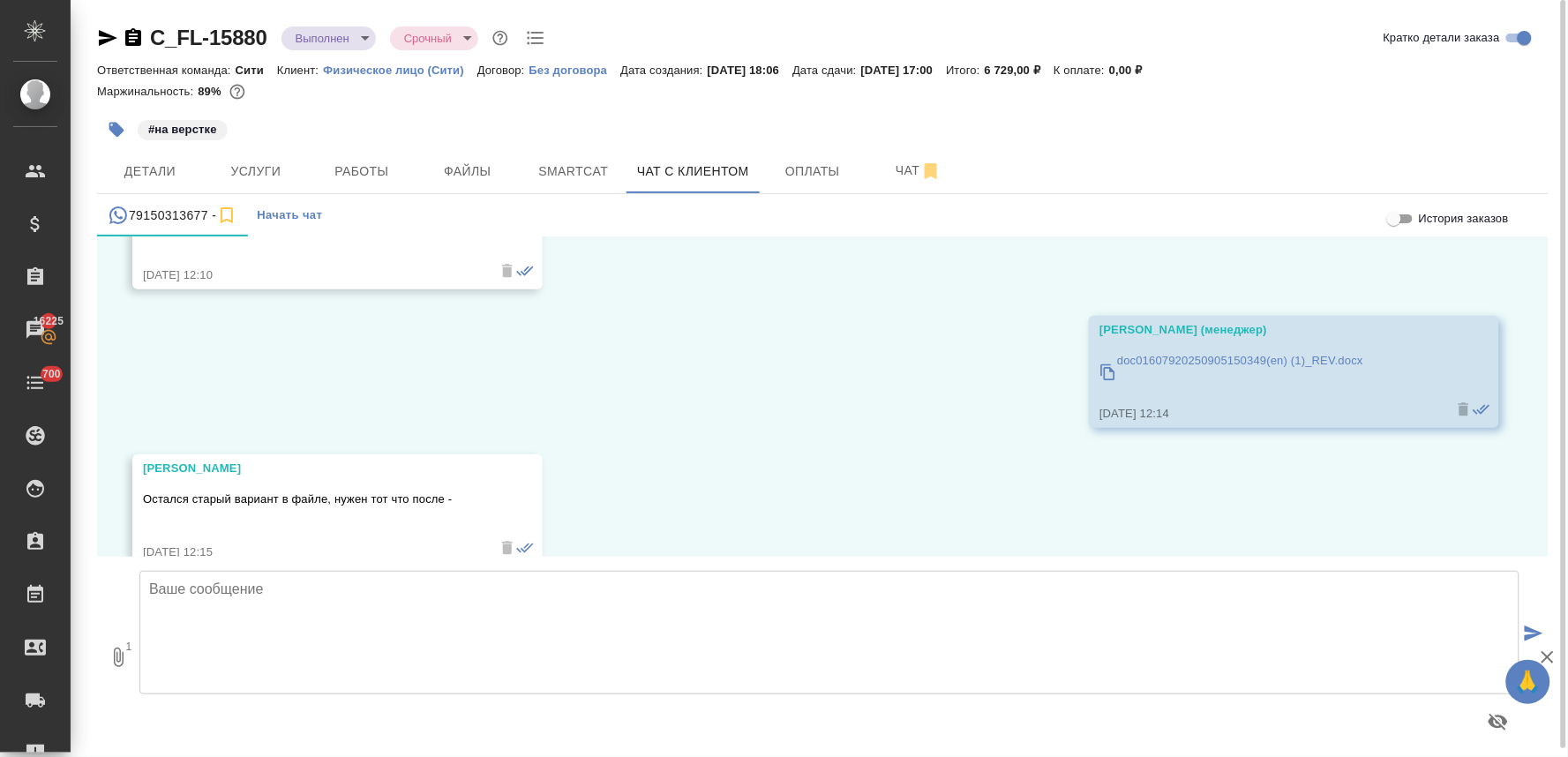
scroll to position [3540, 0]
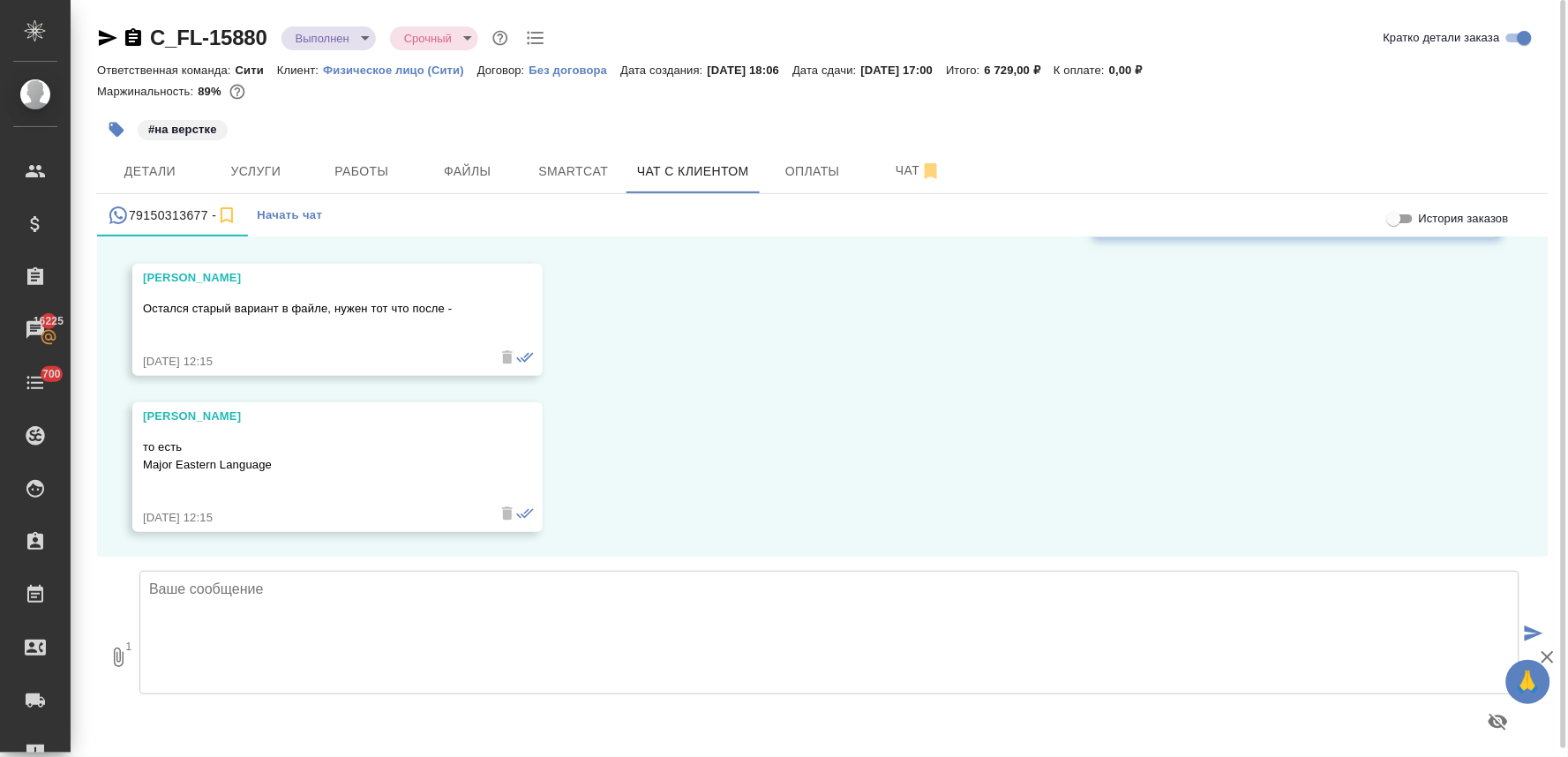
drag, startPoint x: 458, startPoint y: 624, endPoint x: 568, endPoint y: 607, distance: 111.3
click at [458, 624] on textarea at bounding box center [829, 633] width 1380 height 124
click at [1533, 638] on icon "submit" at bounding box center [1534, 633] width 19 height 16
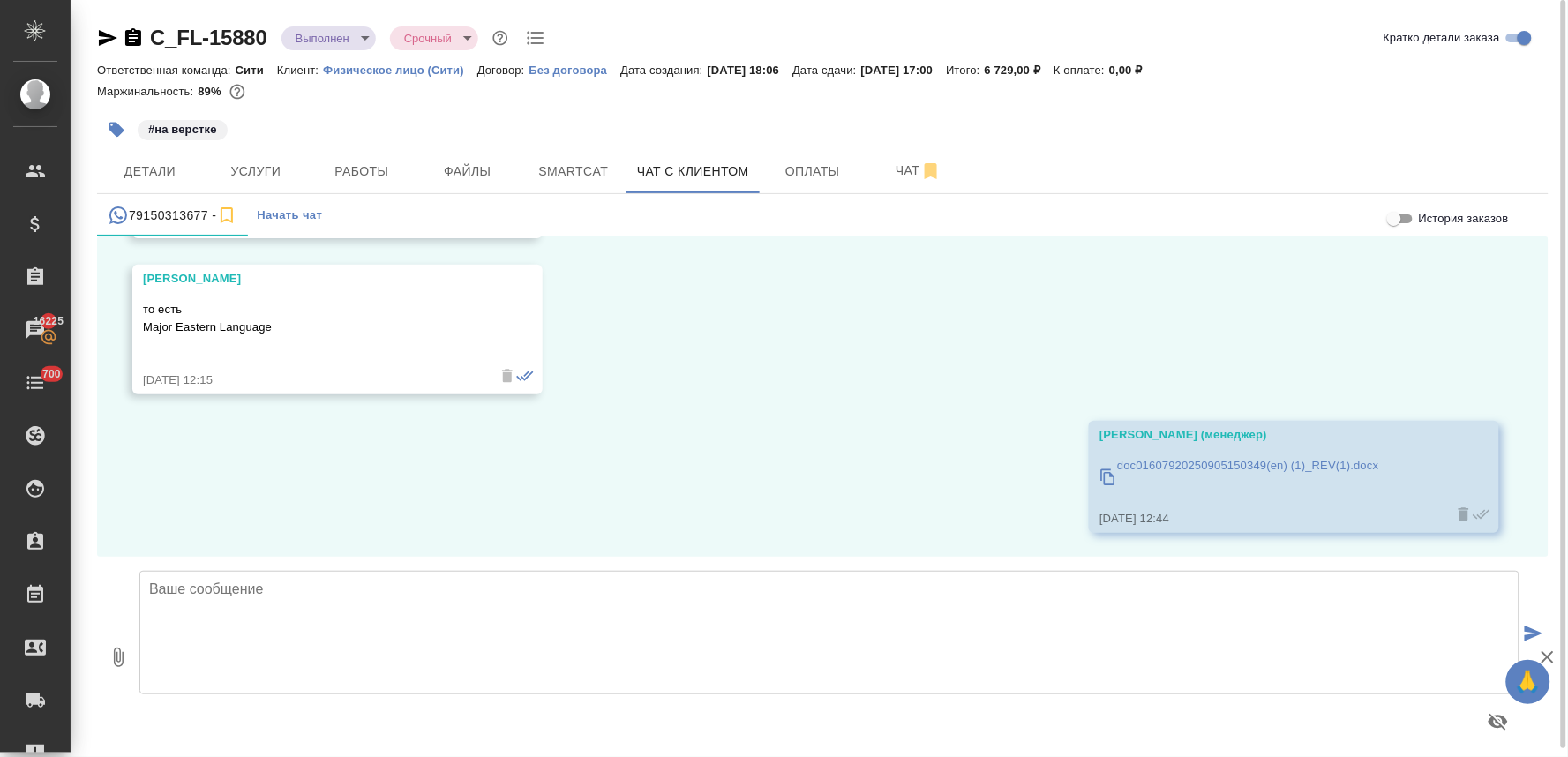
click at [1361, 82] on div "Маржинальность: 89%" at bounding box center [823, 91] width 1452 height 23
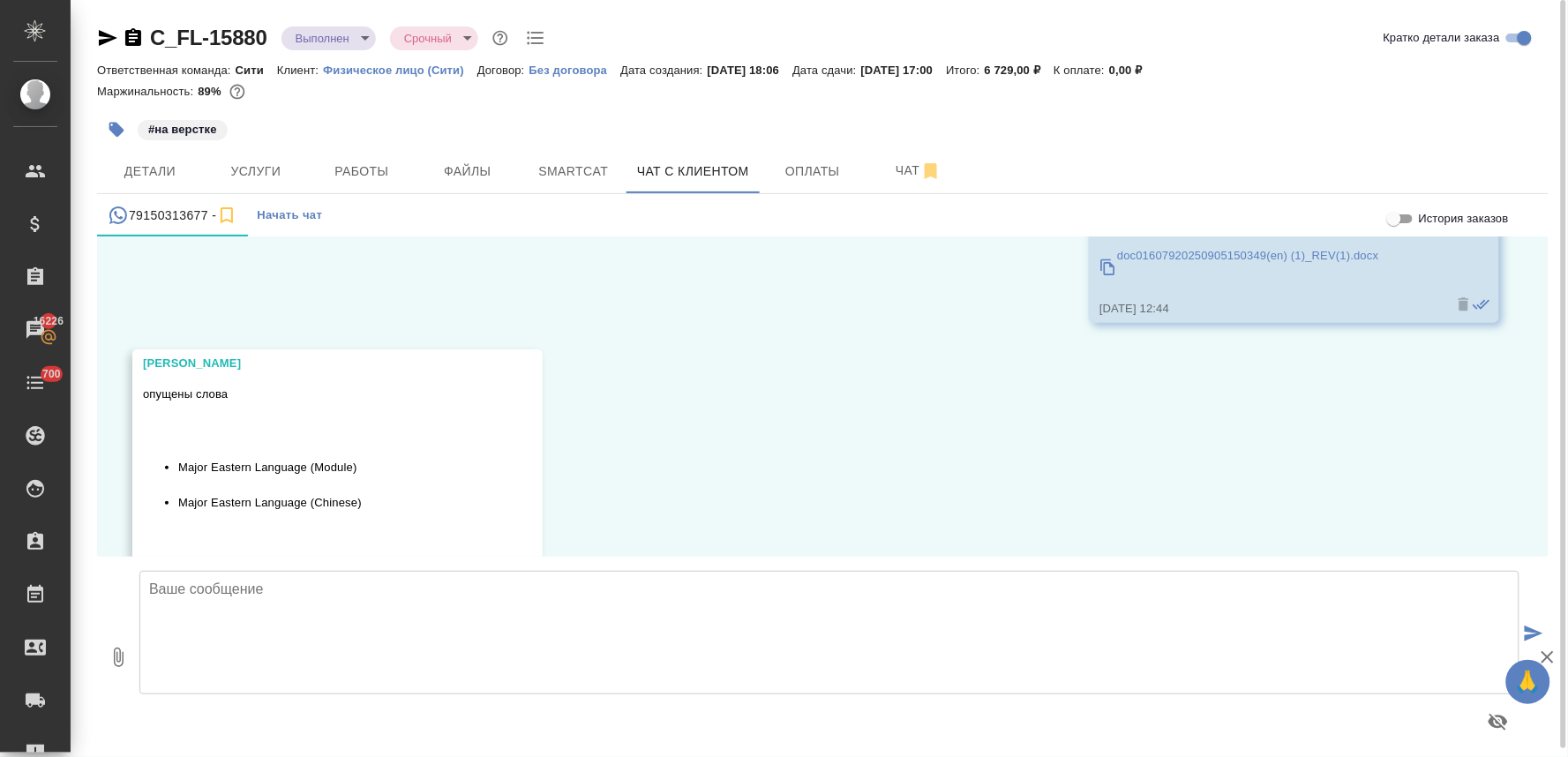
scroll to position [3946, 0]
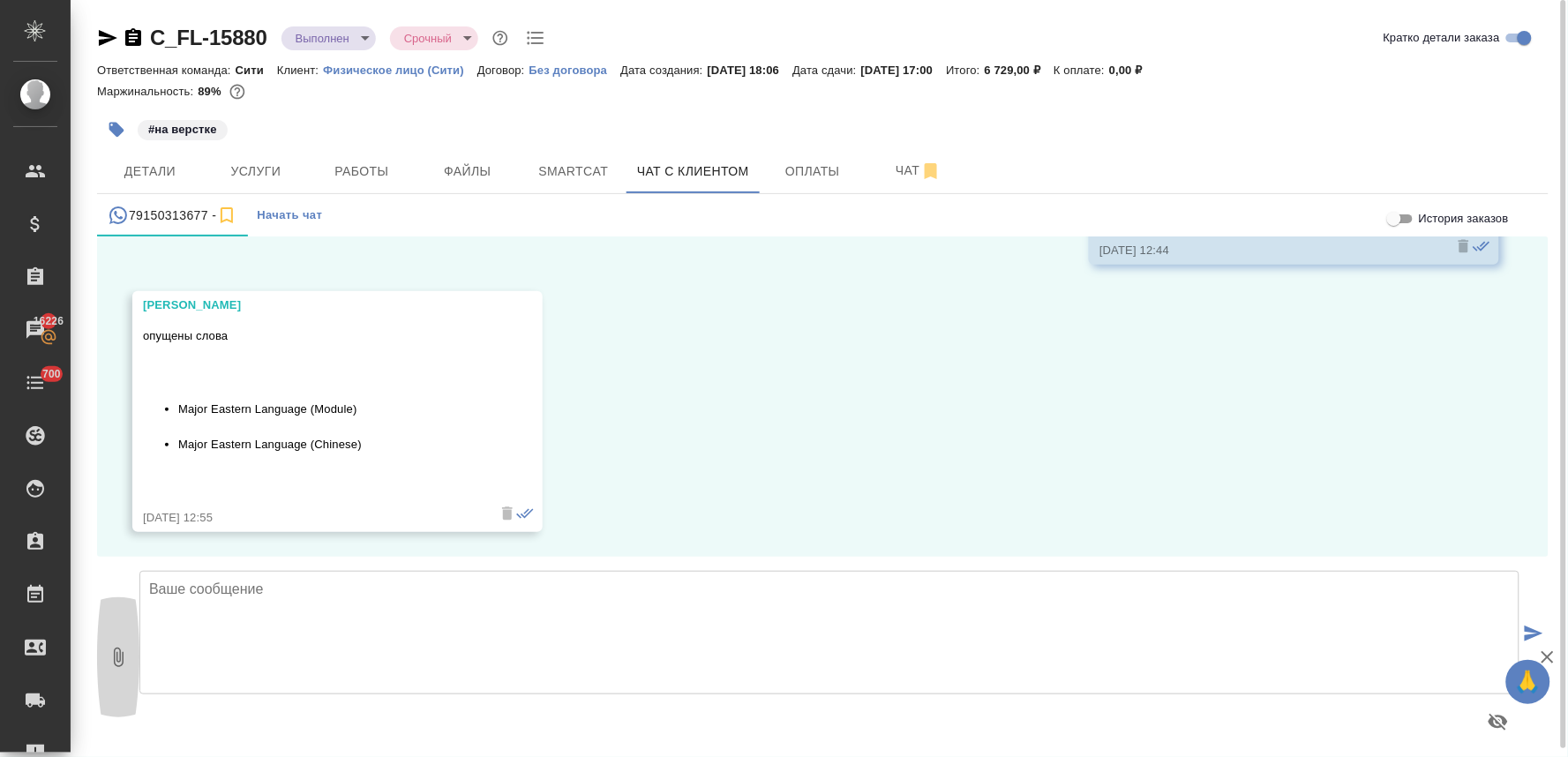
click at [103, 657] on button "0" at bounding box center [117, 656] width 42 height 200
type input "C:\fakepath\doc01607920250905150349(en) (1)_REV(1).docx"
click at [1530, 629] on icon "submit" at bounding box center [1534, 633] width 19 height 16
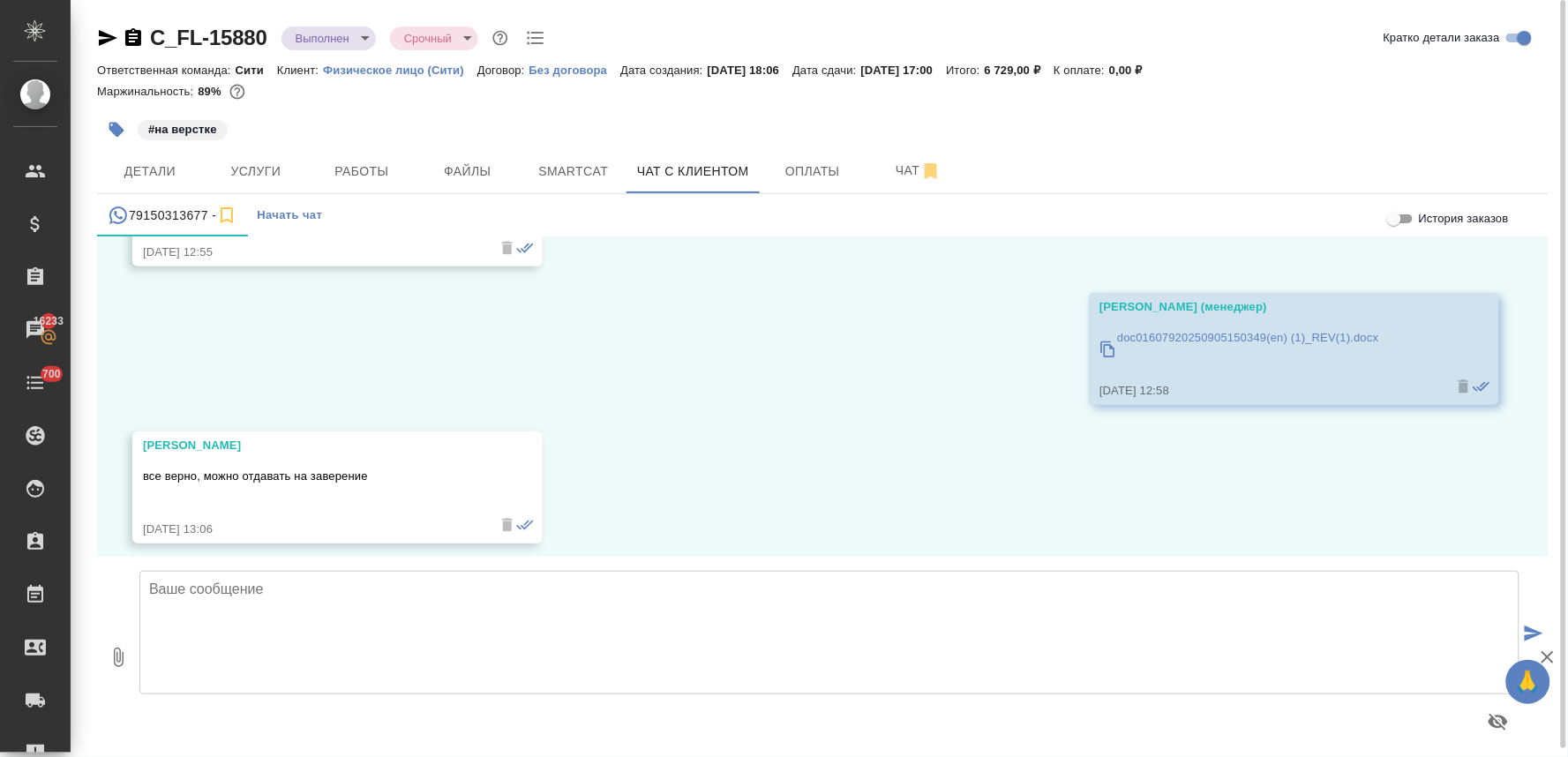
scroll to position [4223, 0]
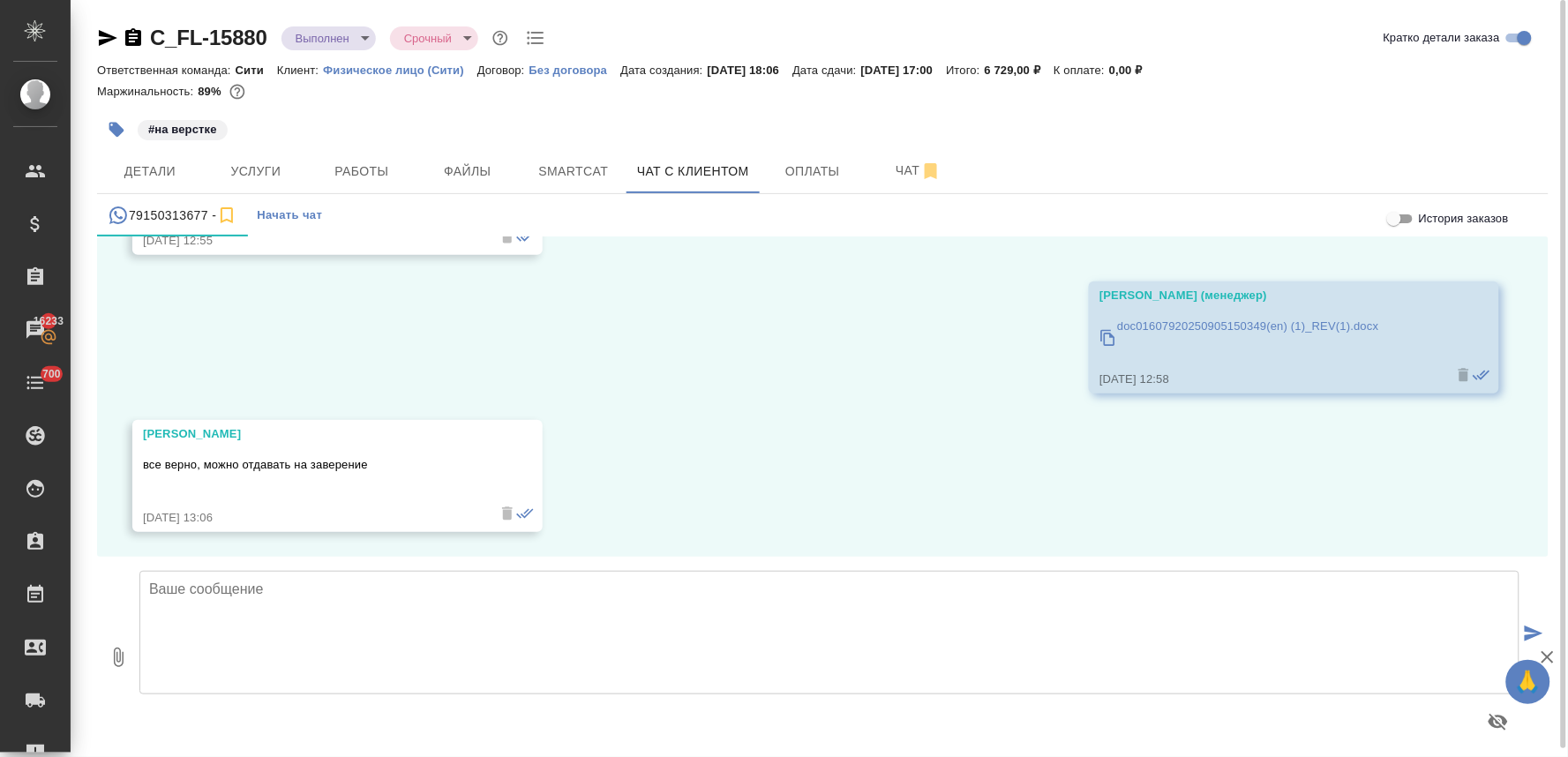
click at [556, 598] on textarea at bounding box center [829, 633] width 1380 height 124
type textarea "с"
type textarea "Спасибо! Сразу сообщу Вам по готовности документов"
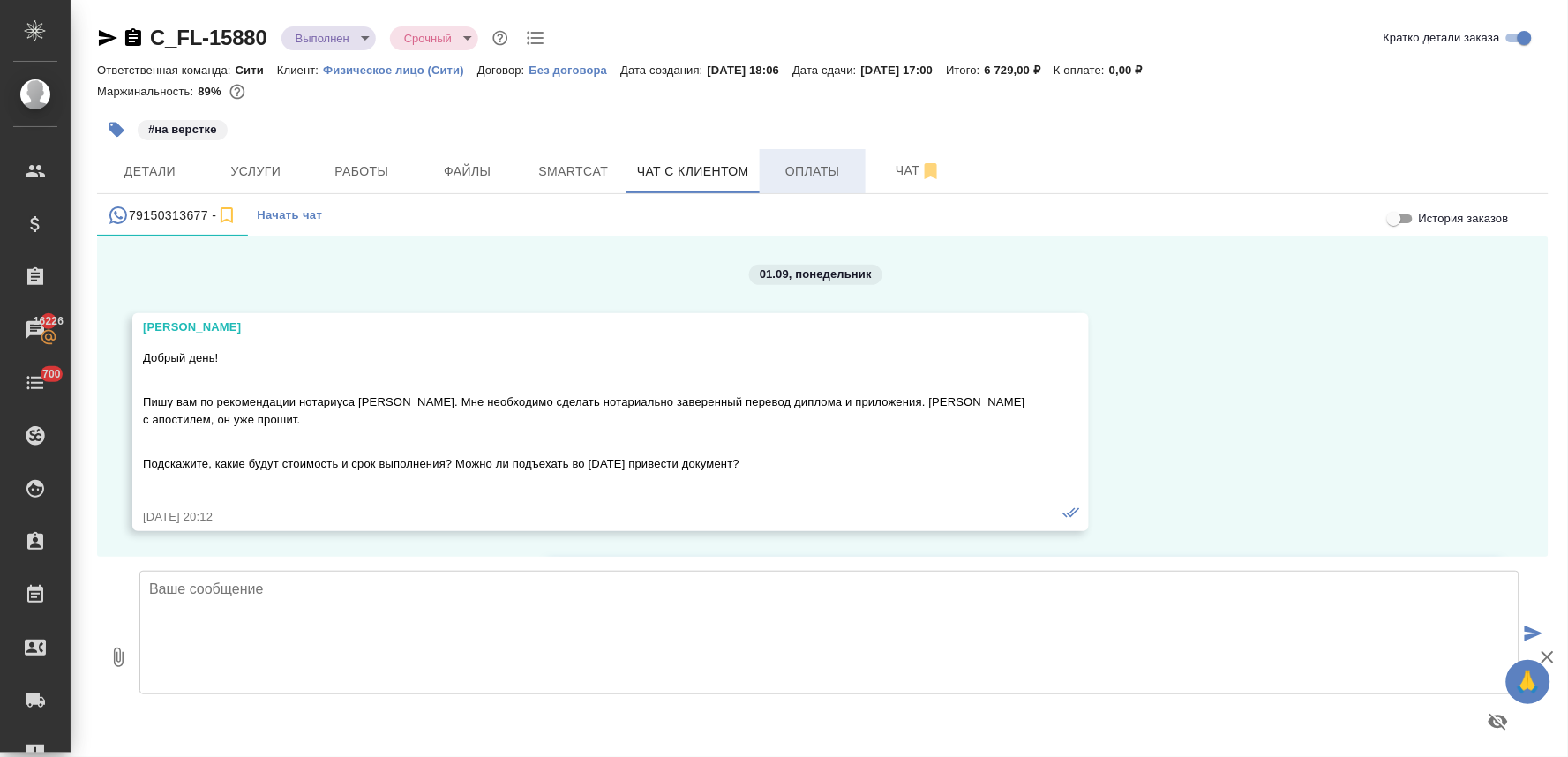
scroll to position [3678, 0]
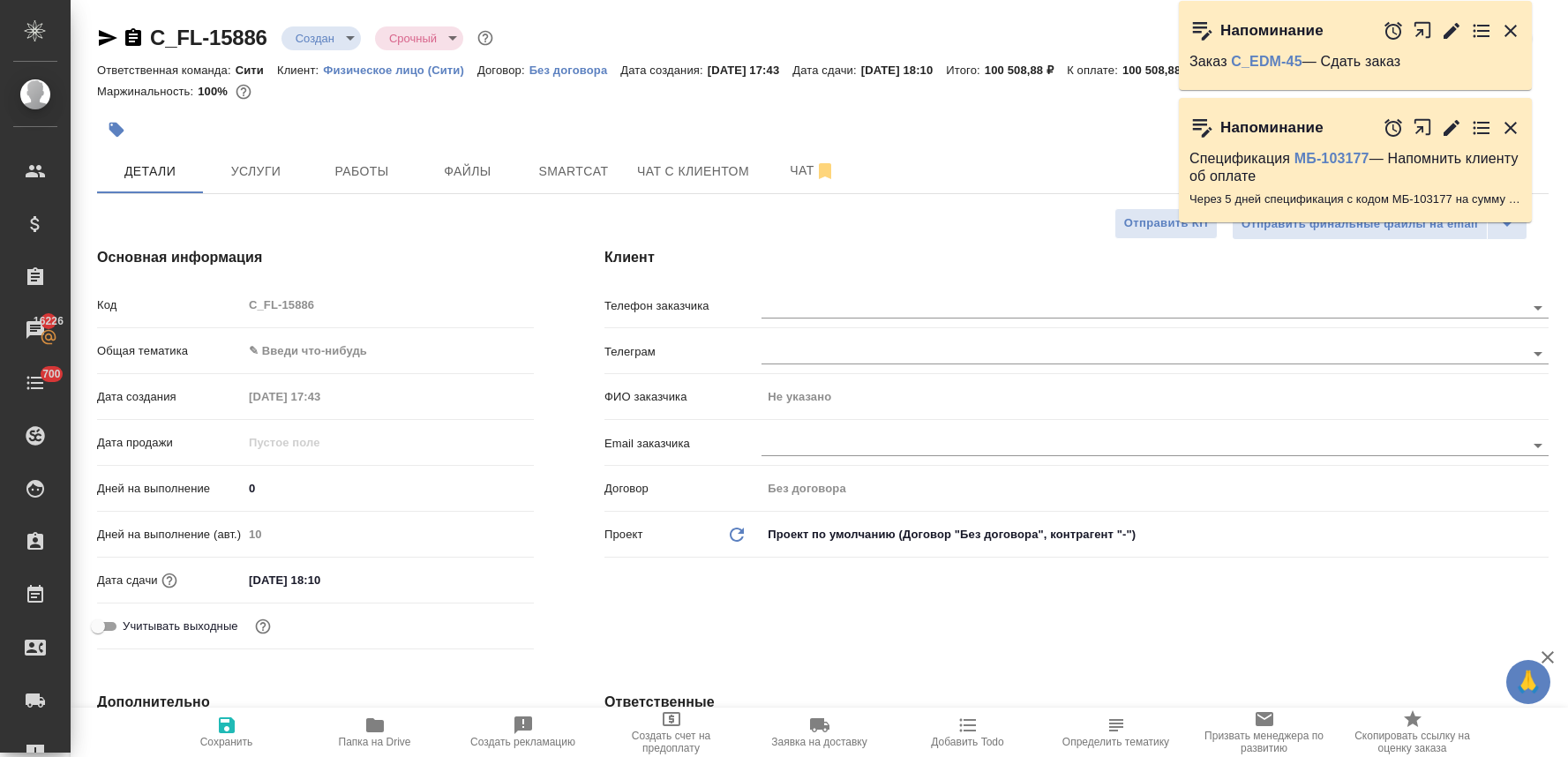
select select "RU"
click at [259, 161] on span "Услуги" at bounding box center [255, 172] width 85 height 22
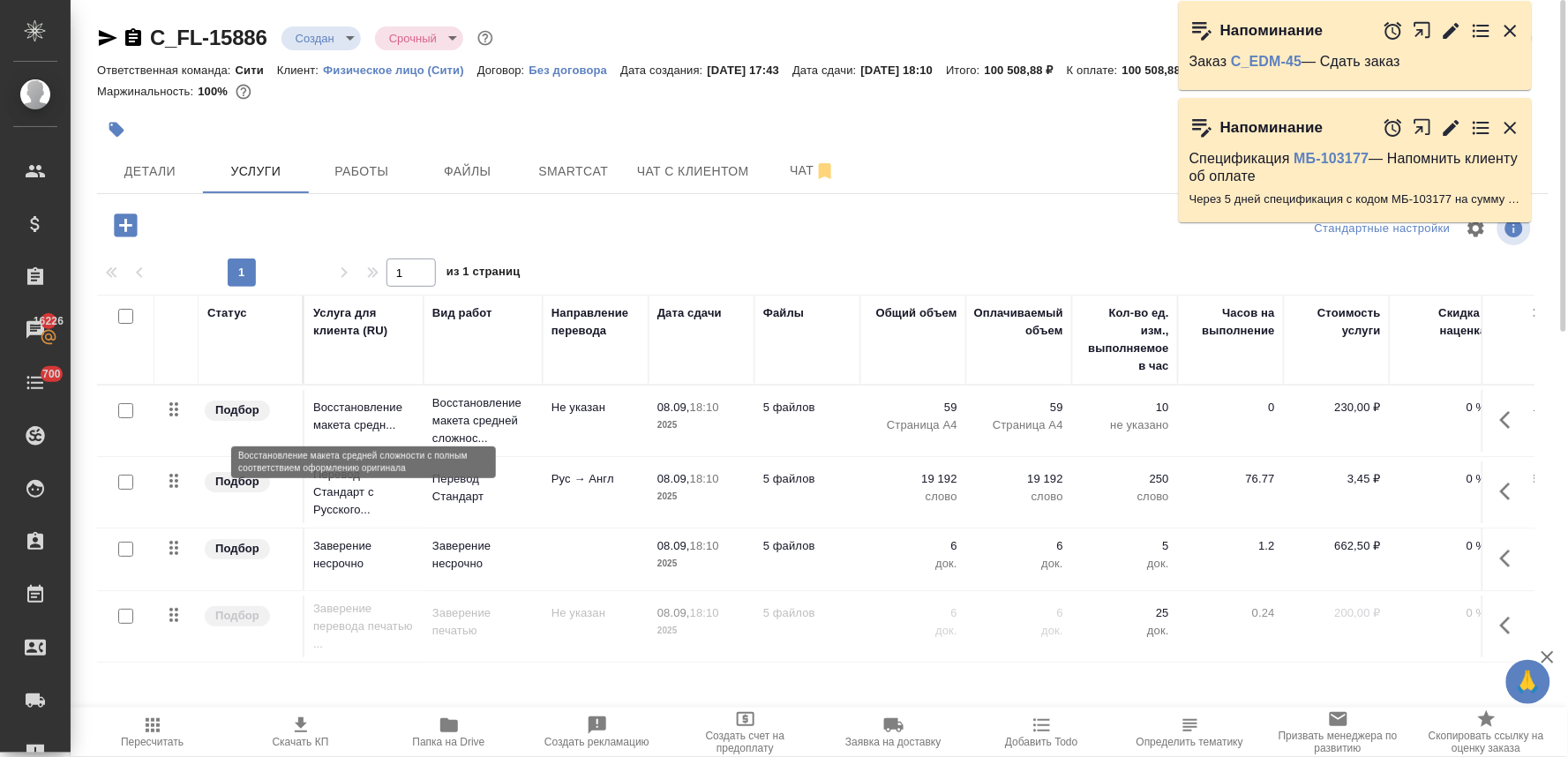
click at [357, 422] on p "Восстановление макета средн..." at bounding box center [363, 417] width 102 height 35
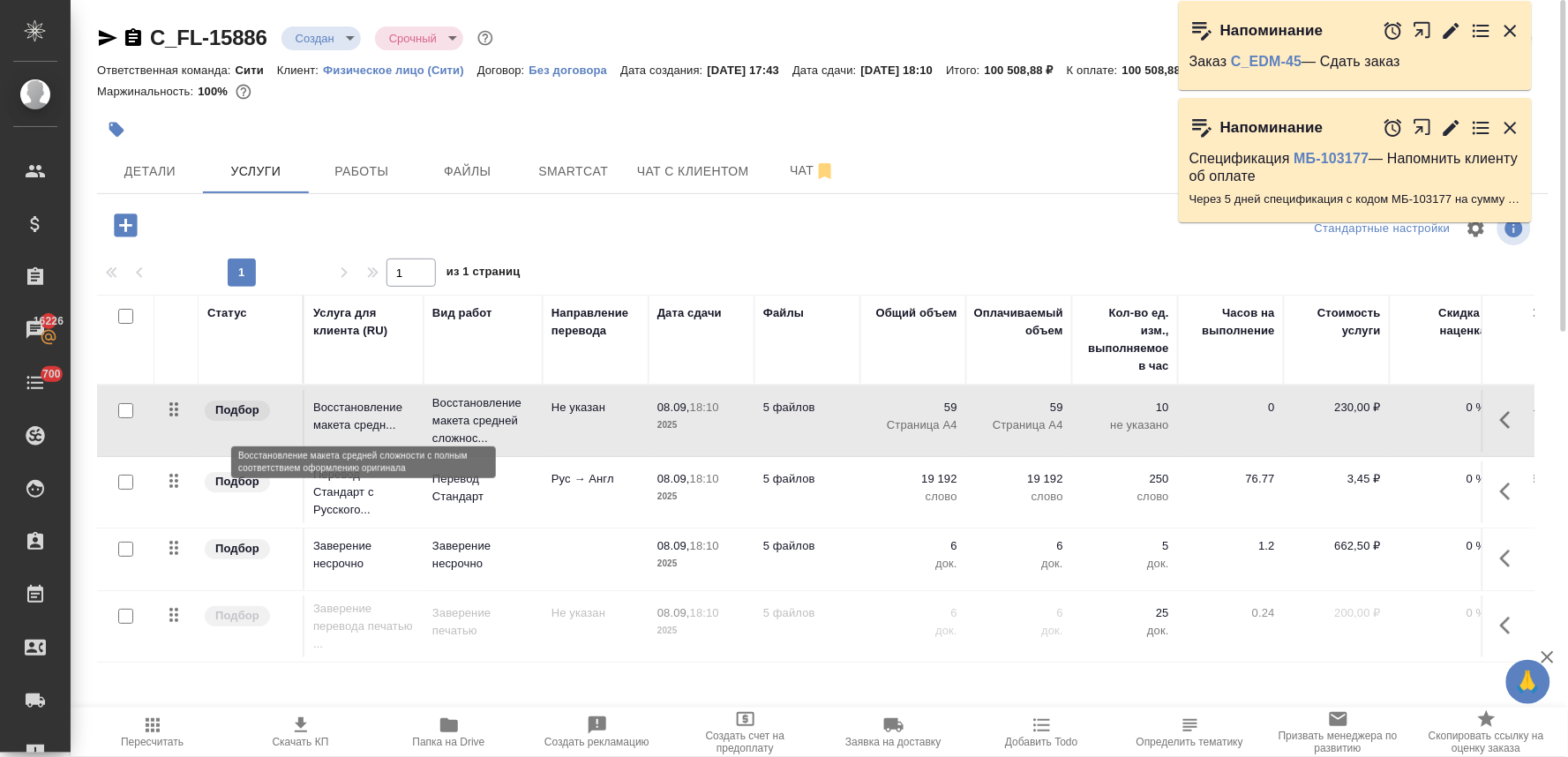
click at [357, 422] on p "Восстановление макета средн..." at bounding box center [363, 417] width 102 height 35
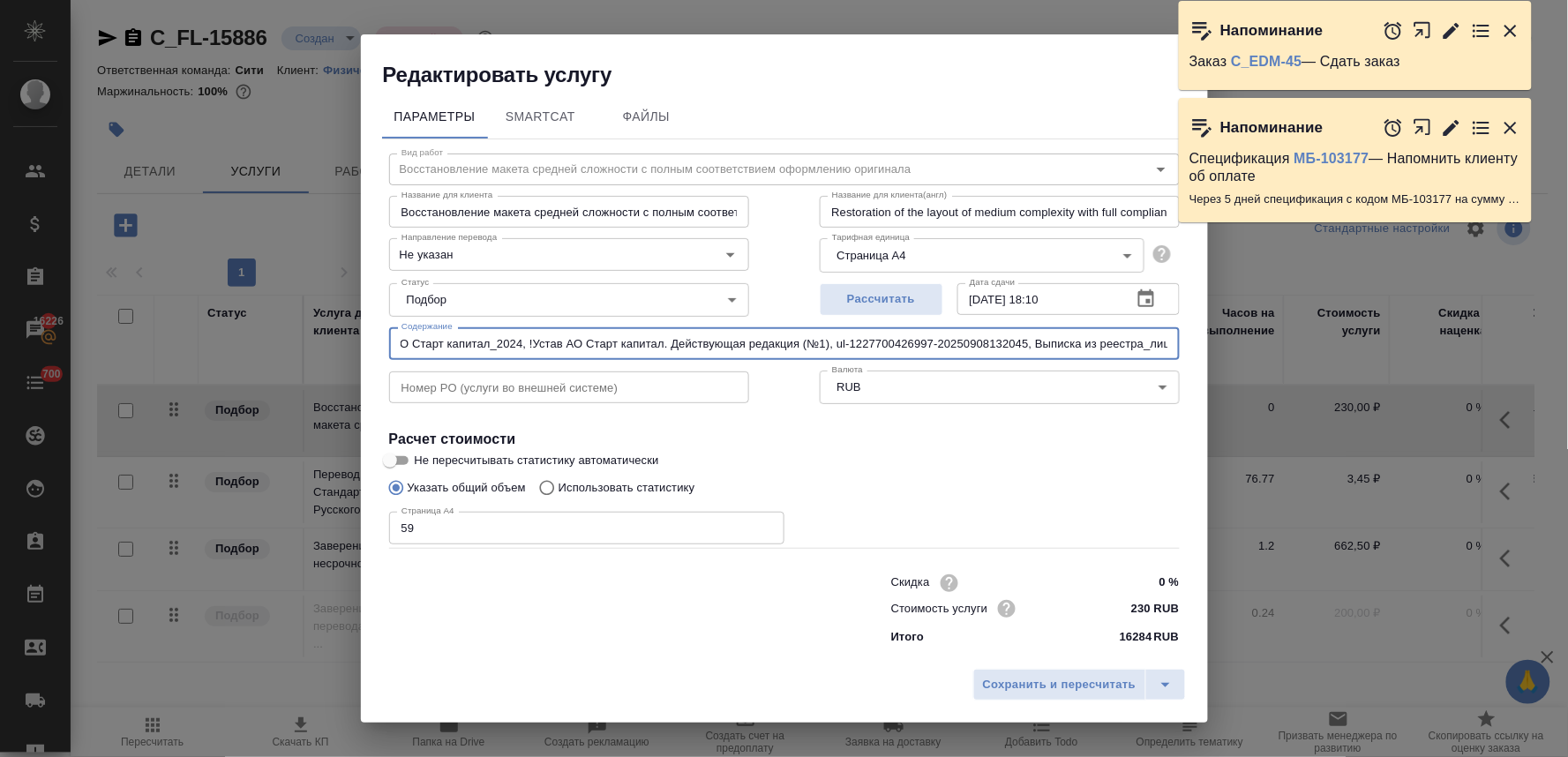
scroll to position [0, 554]
drag, startPoint x: 1178, startPoint y: 336, endPoint x: 1262, endPoint y: 324, distance: 84.9
click at [1262, 324] on div "Редактировать услугу Параметры SmartCat Файлы Вид работ Восстановление макета с…" at bounding box center [784, 378] width 1568 height 757
paste input "Доверенность - Томилин АВ- Старт Капитал"
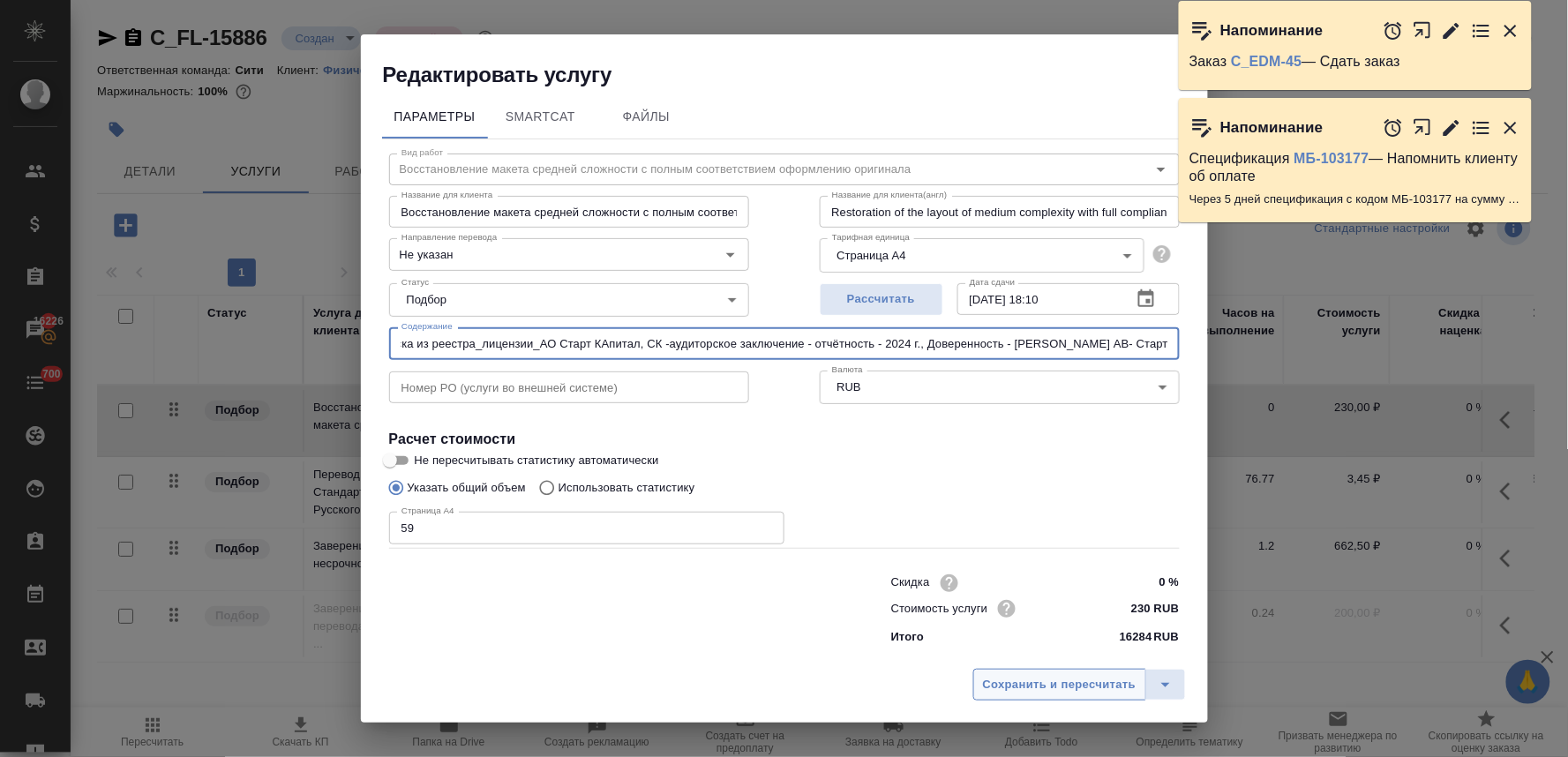
type input "! Свидетельство ИНН_АО Старт капитал_2024, !Устав АО Старт капитал. Действующая…"
click at [1044, 683] on span "Сохранить и пересчитать" at bounding box center [1059, 685] width 154 height 21
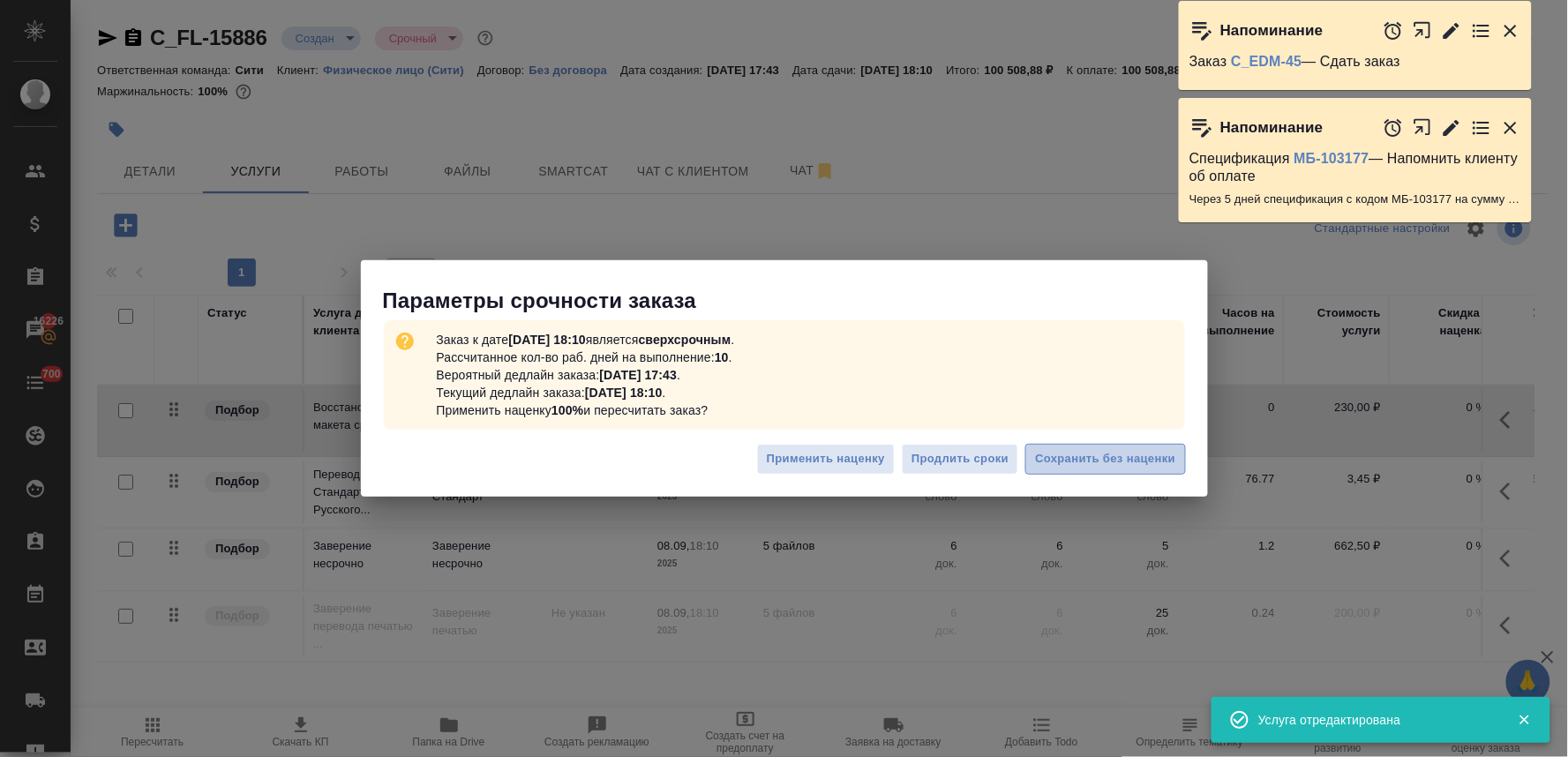
click at [1132, 454] on span "Сохранить без наценки" at bounding box center [1105, 460] width 141 height 21
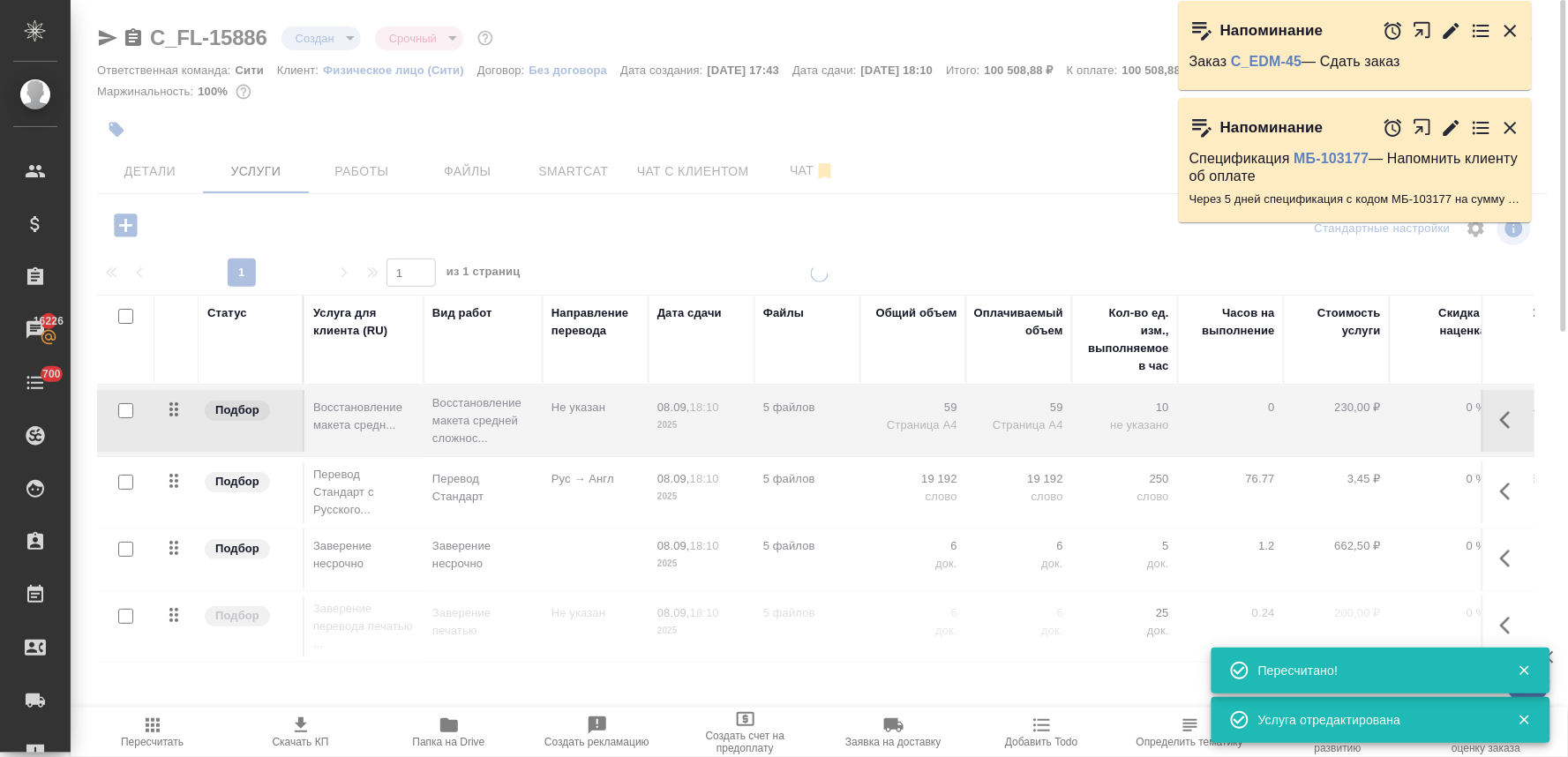
click at [455, 484] on div at bounding box center [819, 492] width 1497 height 455
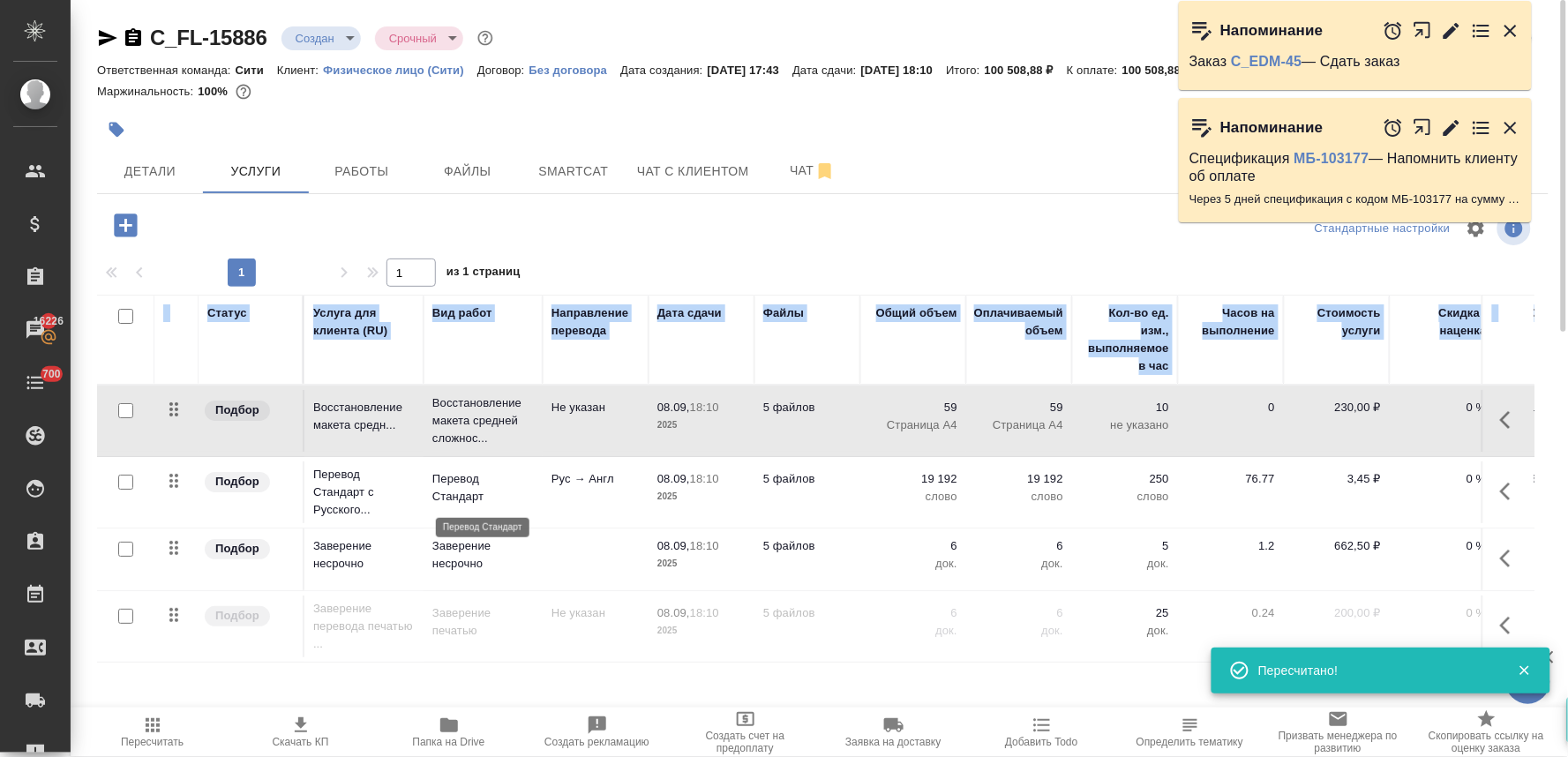
click at [462, 487] on p "Перевод Стандарт" at bounding box center [483, 489] width 102 height 35
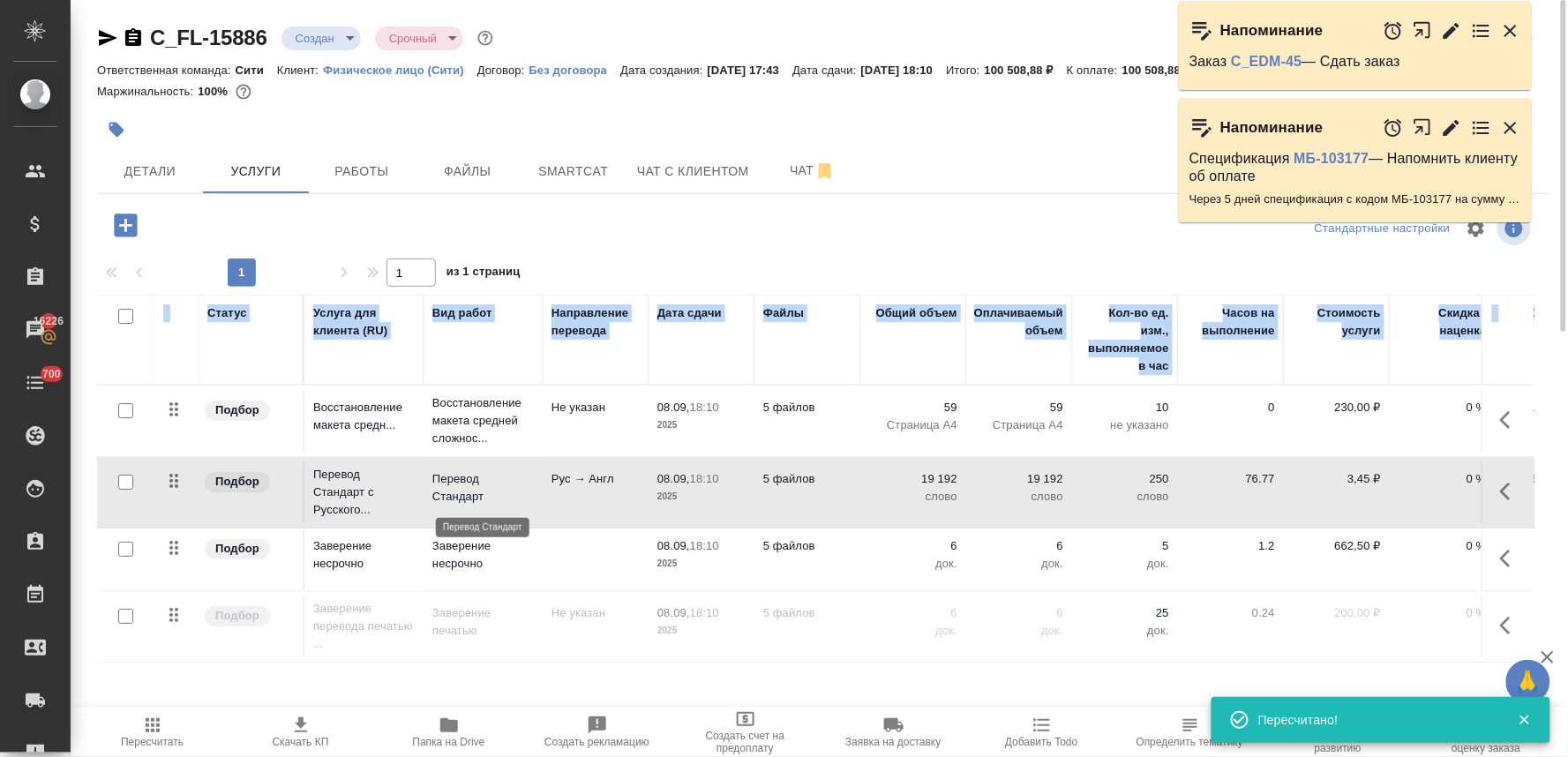
click at [462, 487] on p "Перевод Стандарт" at bounding box center [483, 489] width 102 height 35
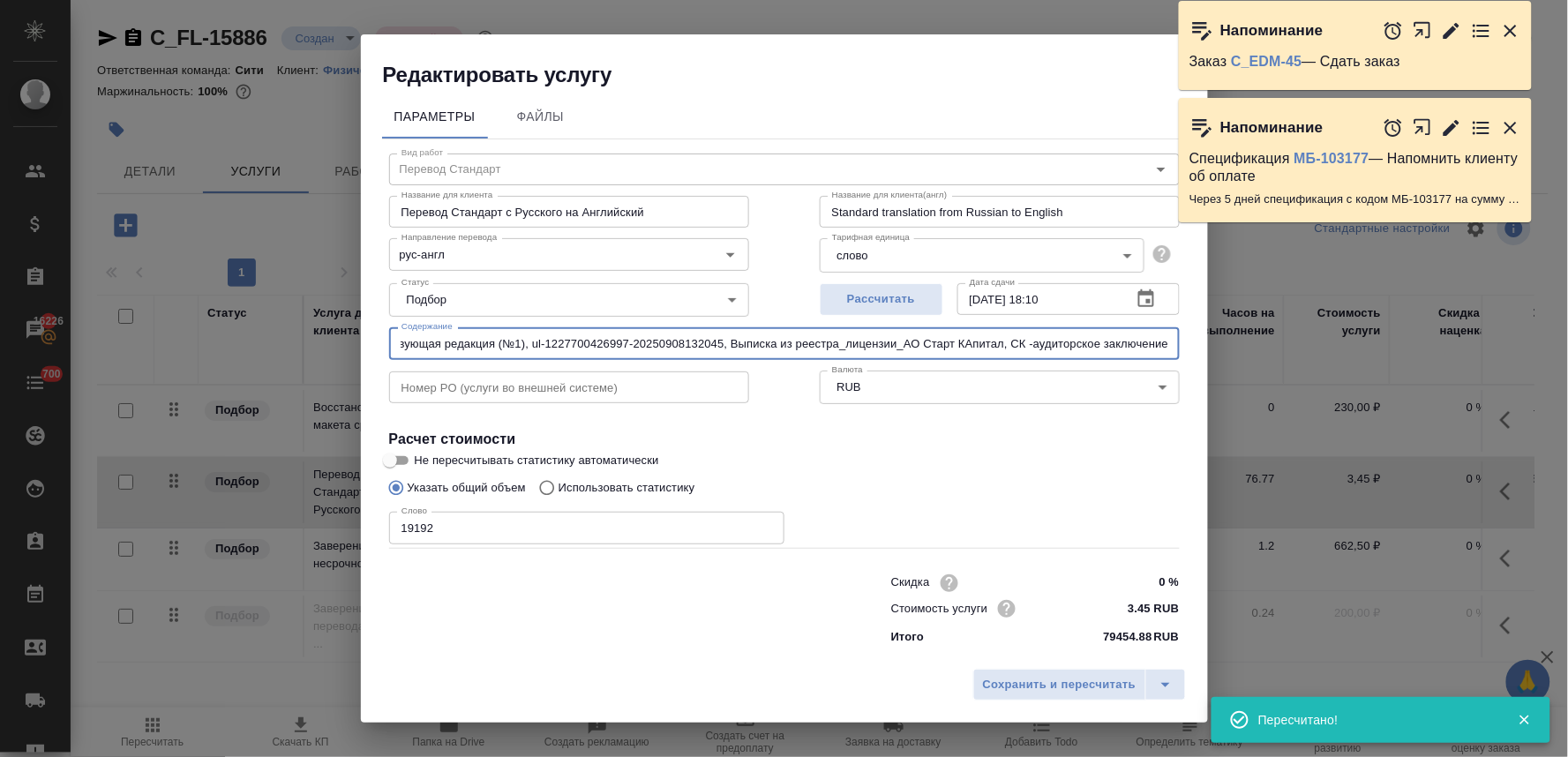
scroll to position [0, 554]
drag, startPoint x: 1154, startPoint y: 348, endPoint x: 1210, endPoint y: 340, distance: 56.6
click at [1210, 340] on div "Редактировать услугу Параметры Файлы Вид работ Перевод Стандарт Вид работ Назва…" at bounding box center [784, 378] width 1568 height 757
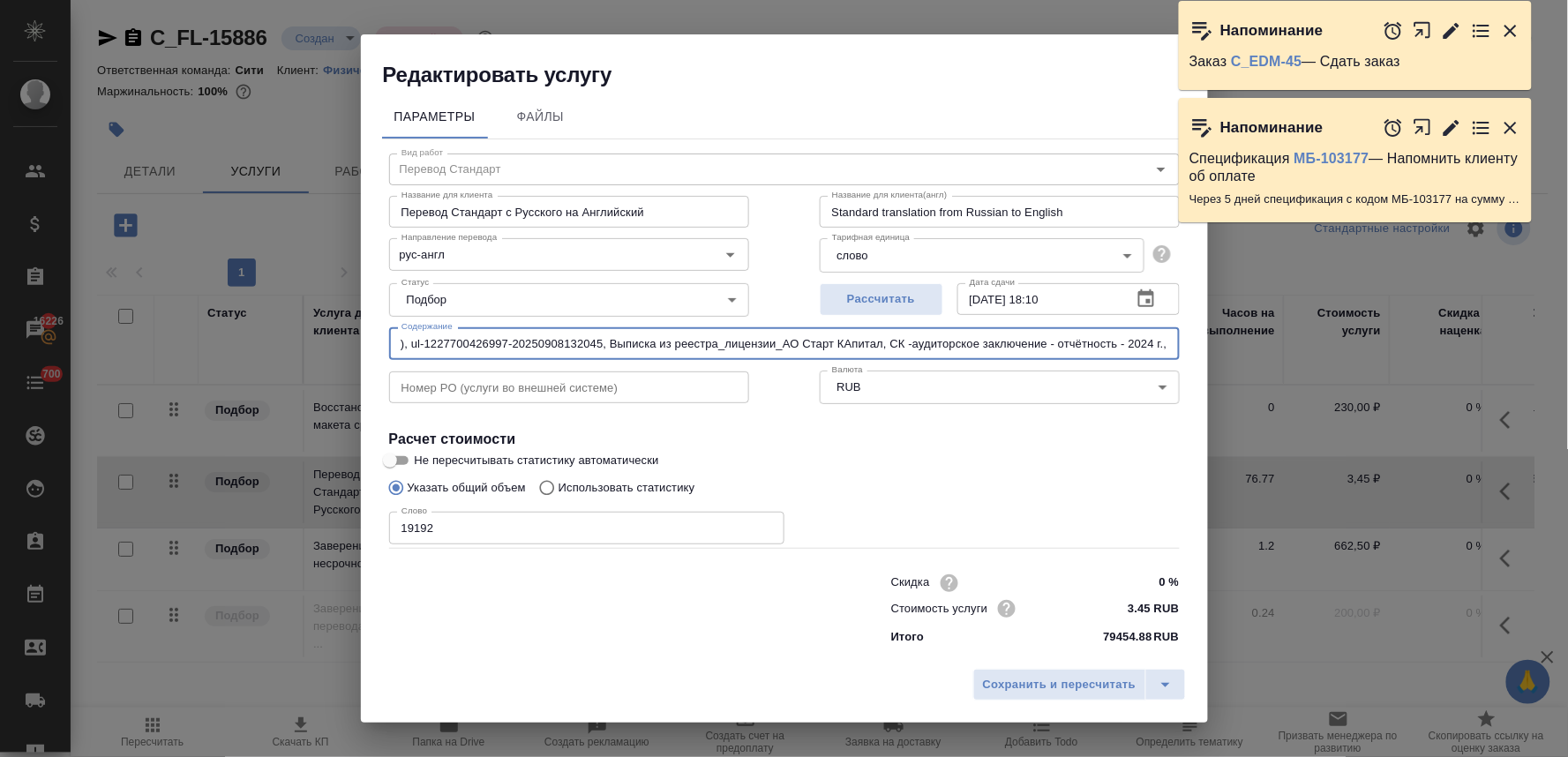
paste input "Доверенность - Томилин АВ- Старт Капитал"
type input "! Свидетельство ИНН_АО Старт капитал_2024, !Устав АО Старт капитал. Действующая…"
click at [1008, 682] on span "Сохранить и пересчитать" at bounding box center [1059, 685] width 154 height 21
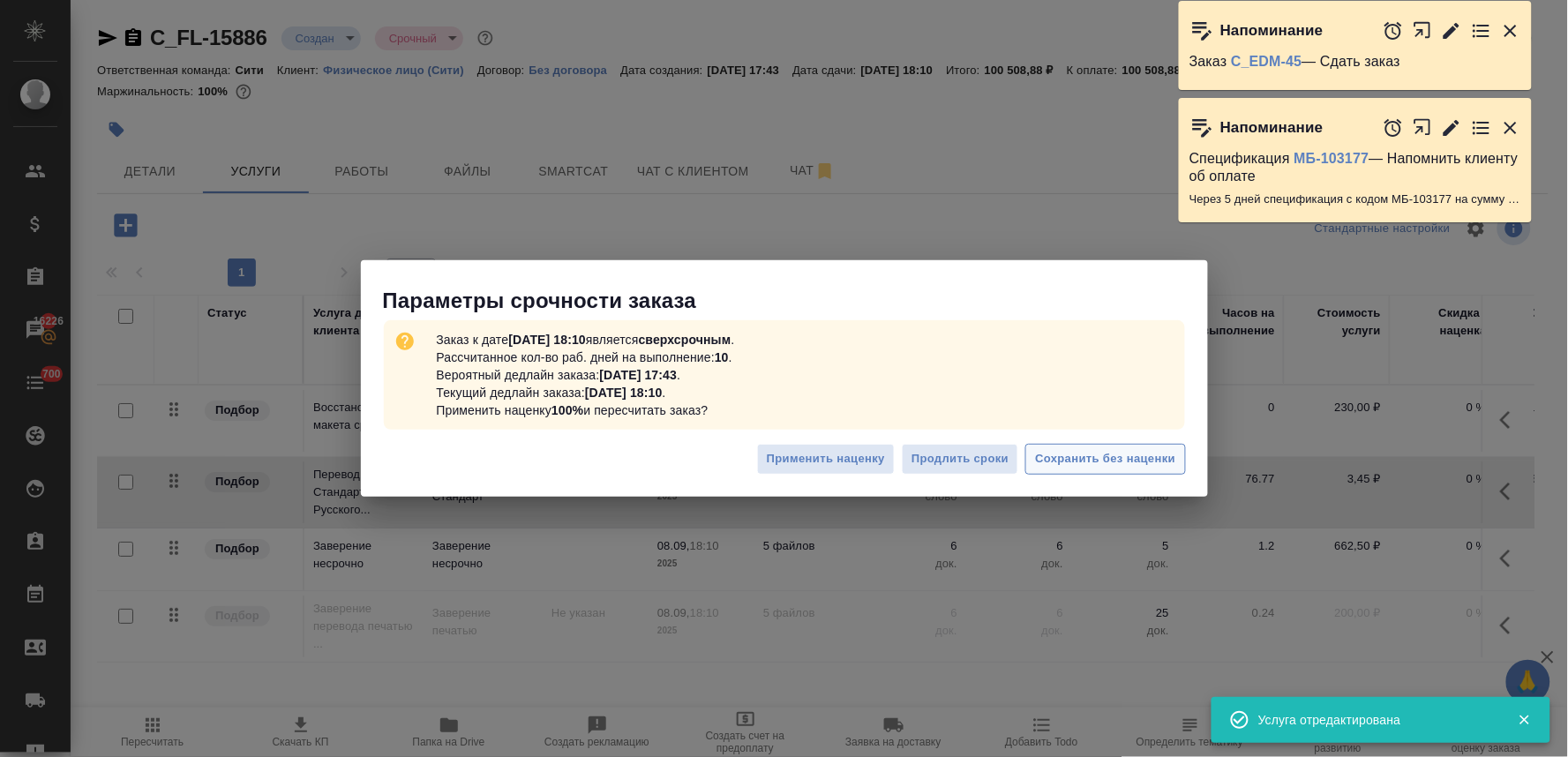
click at [1112, 453] on span "Сохранить без наценки" at bounding box center [1105, 460] width 141 height 21
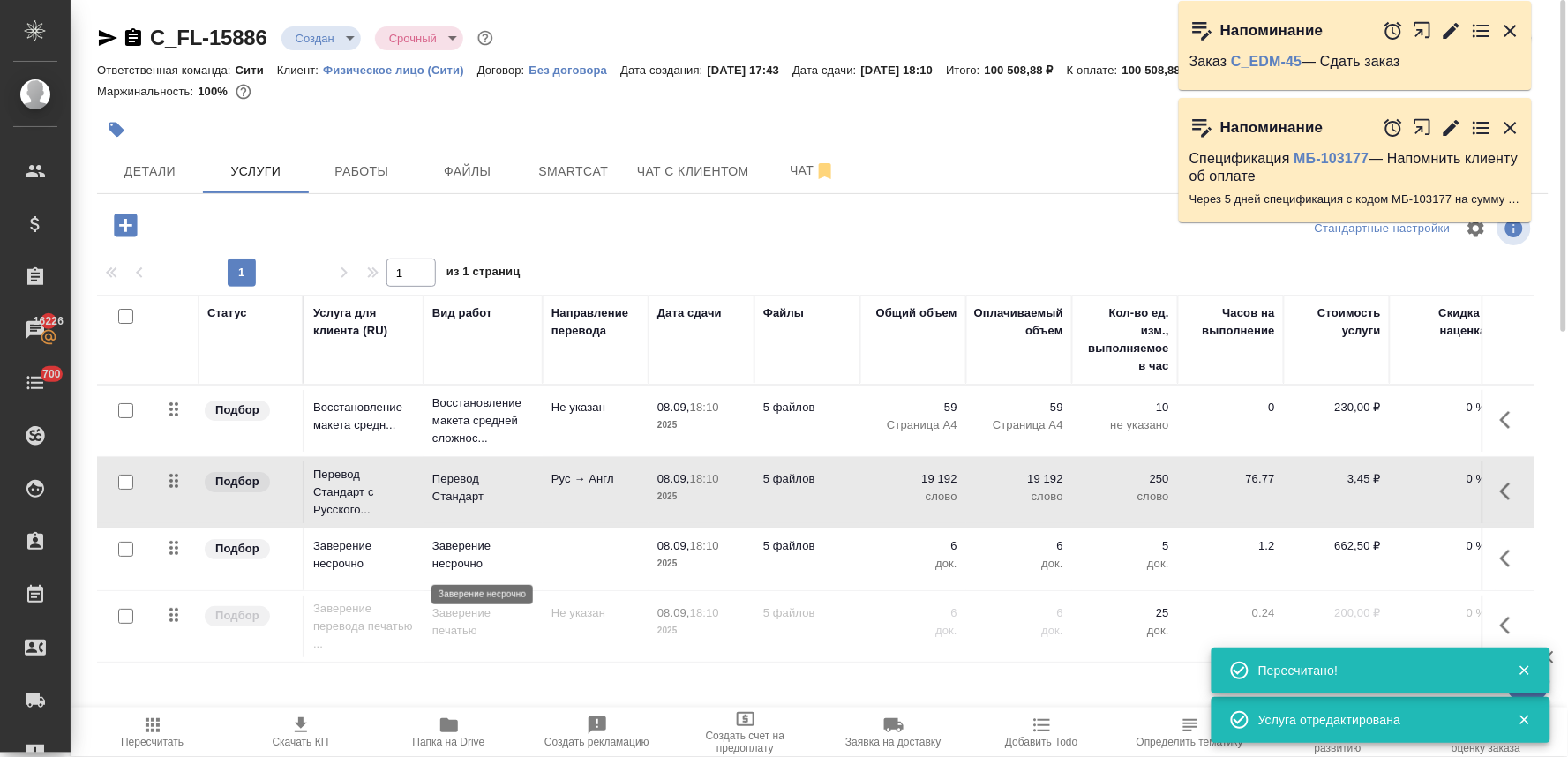
click at [459, 558] on p "Заверение несрочно" at bounding box center [483, 556] width 102 height 35
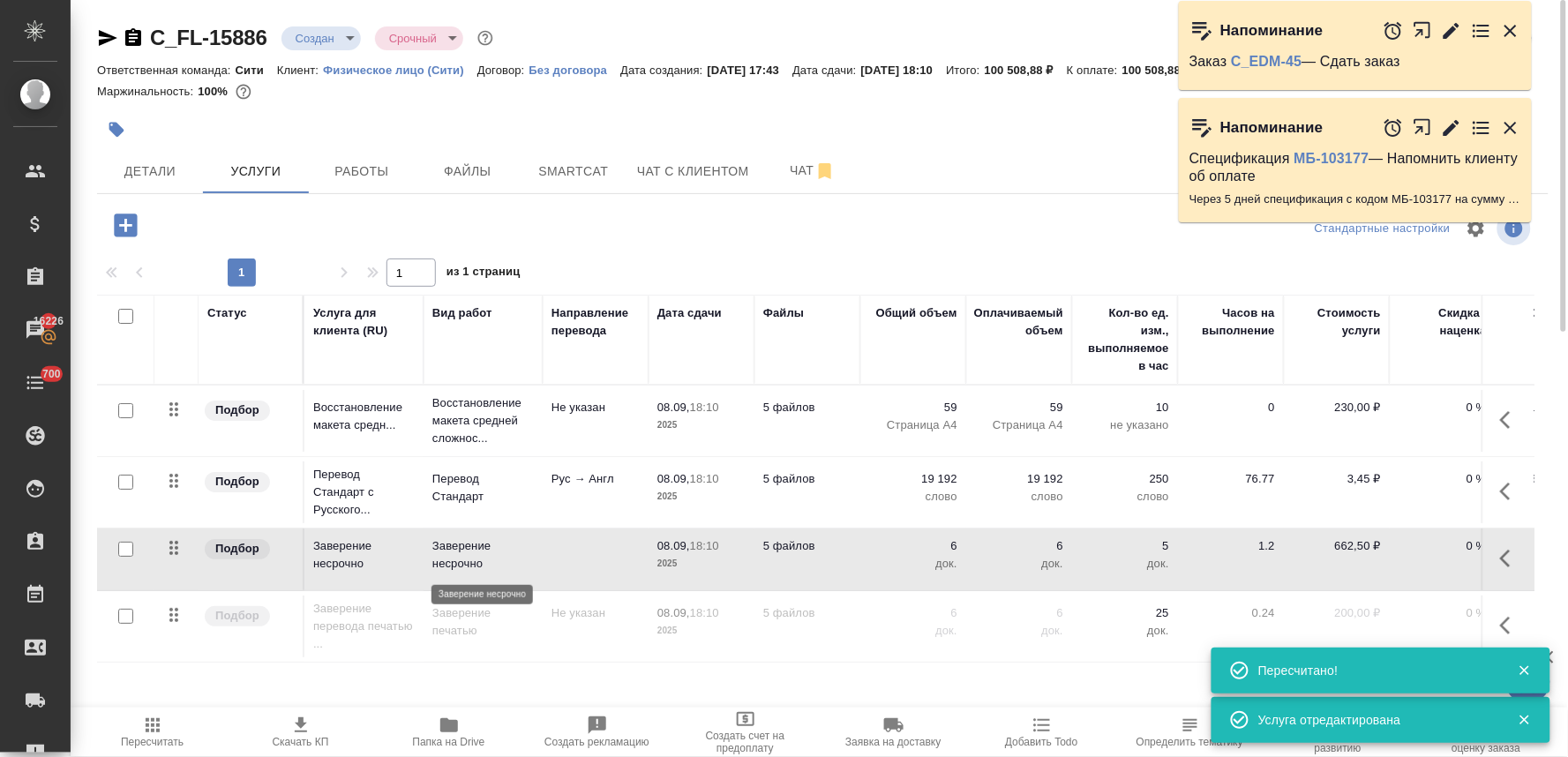
click at [459, 558] on p "Заверение несрочно" at bounding box center [483, 556] width 102 height 35
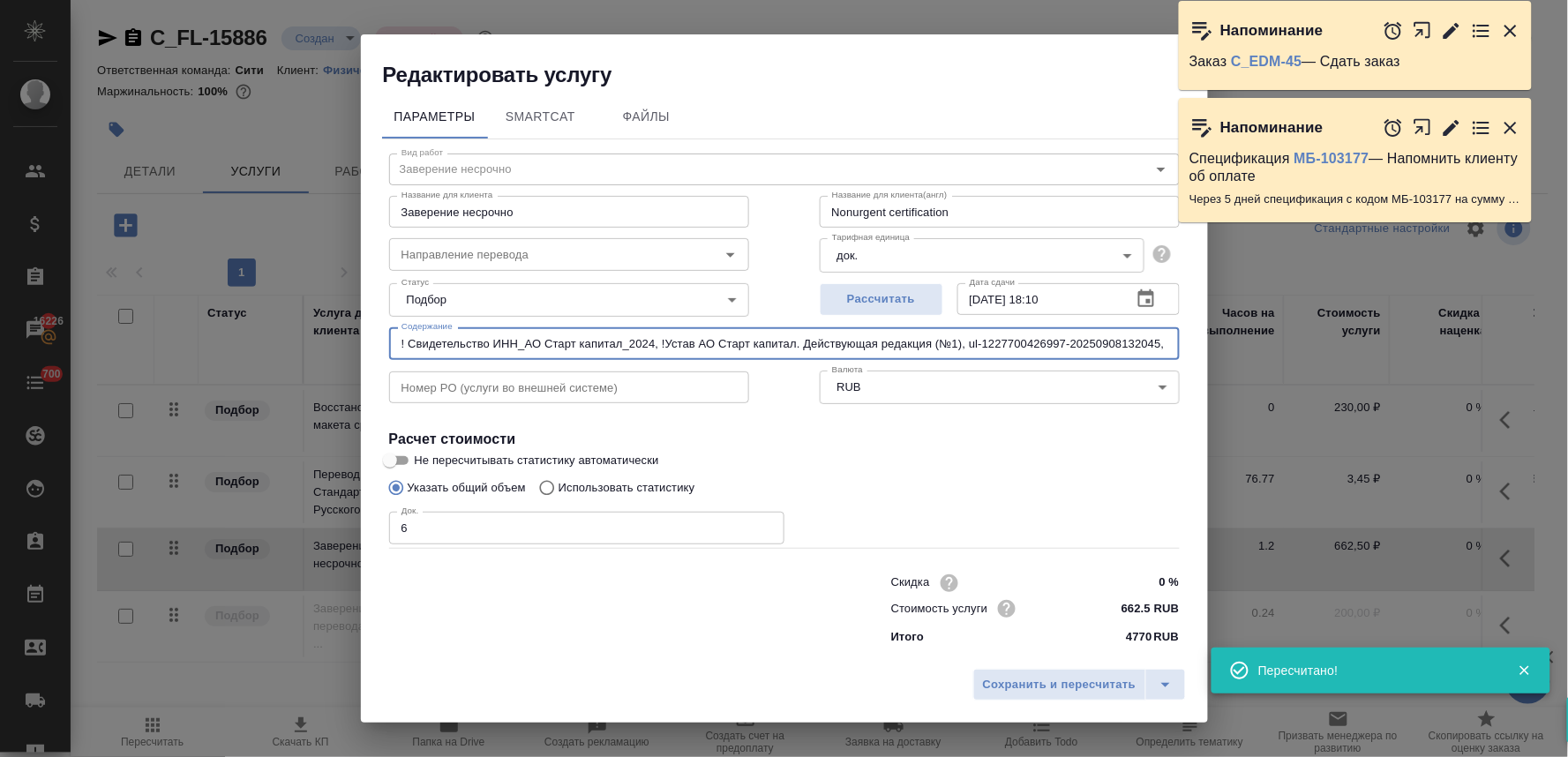
scroll to position [0, 554]
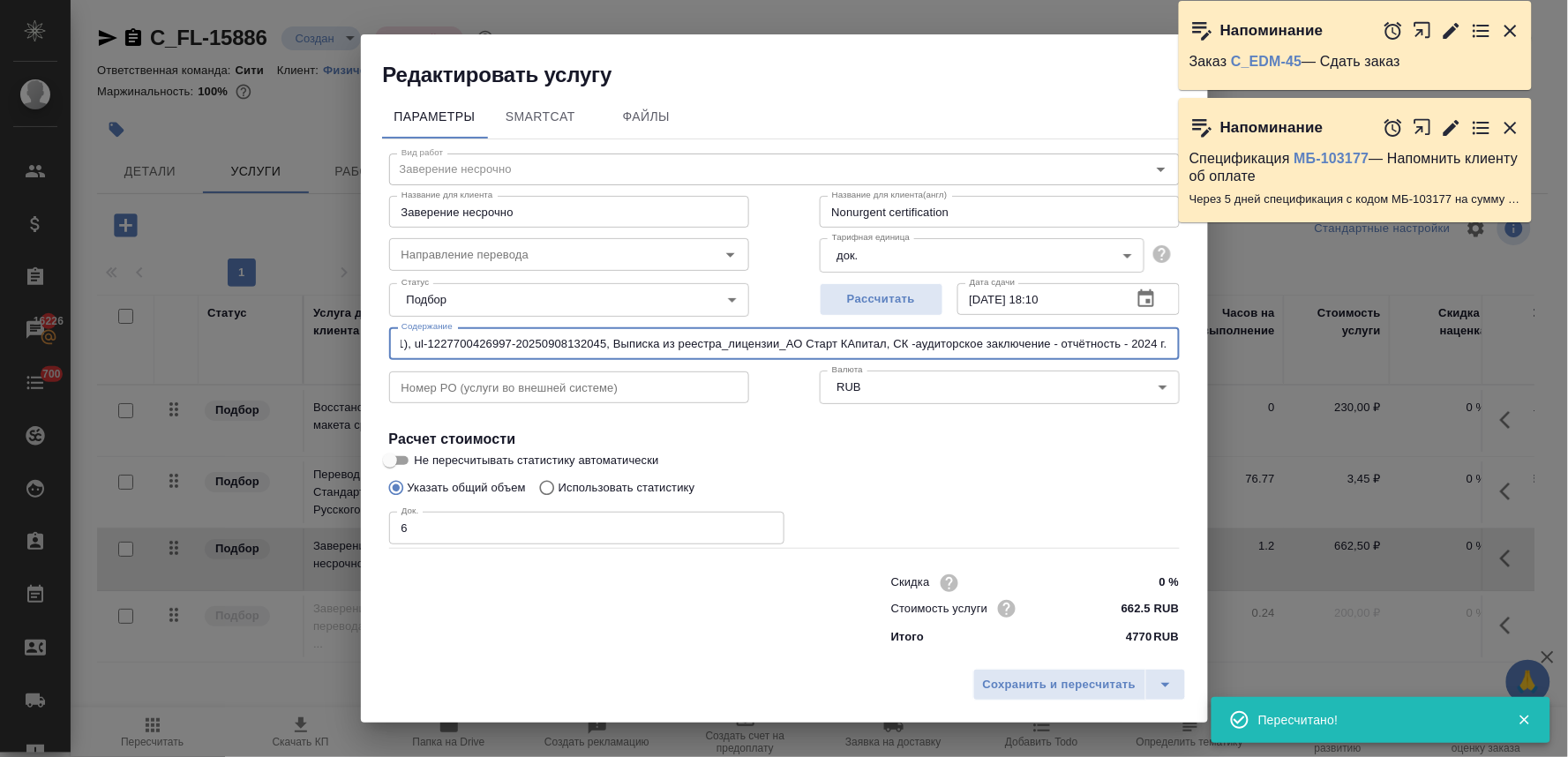
drag, startPoint x: 1122, startPoint y: 340, endPoint x: 1268, endPoint y: 323, distance: 147.0
click at [1268, 323] on div "Редактировать услугу Параметры SmartCat Файлы Вид работ Заверение несрочно Вид …" at bounding box center [784, 378] width 1568 height 757
paste input "Доверенность - Томилин АВ- Старт Капитал"
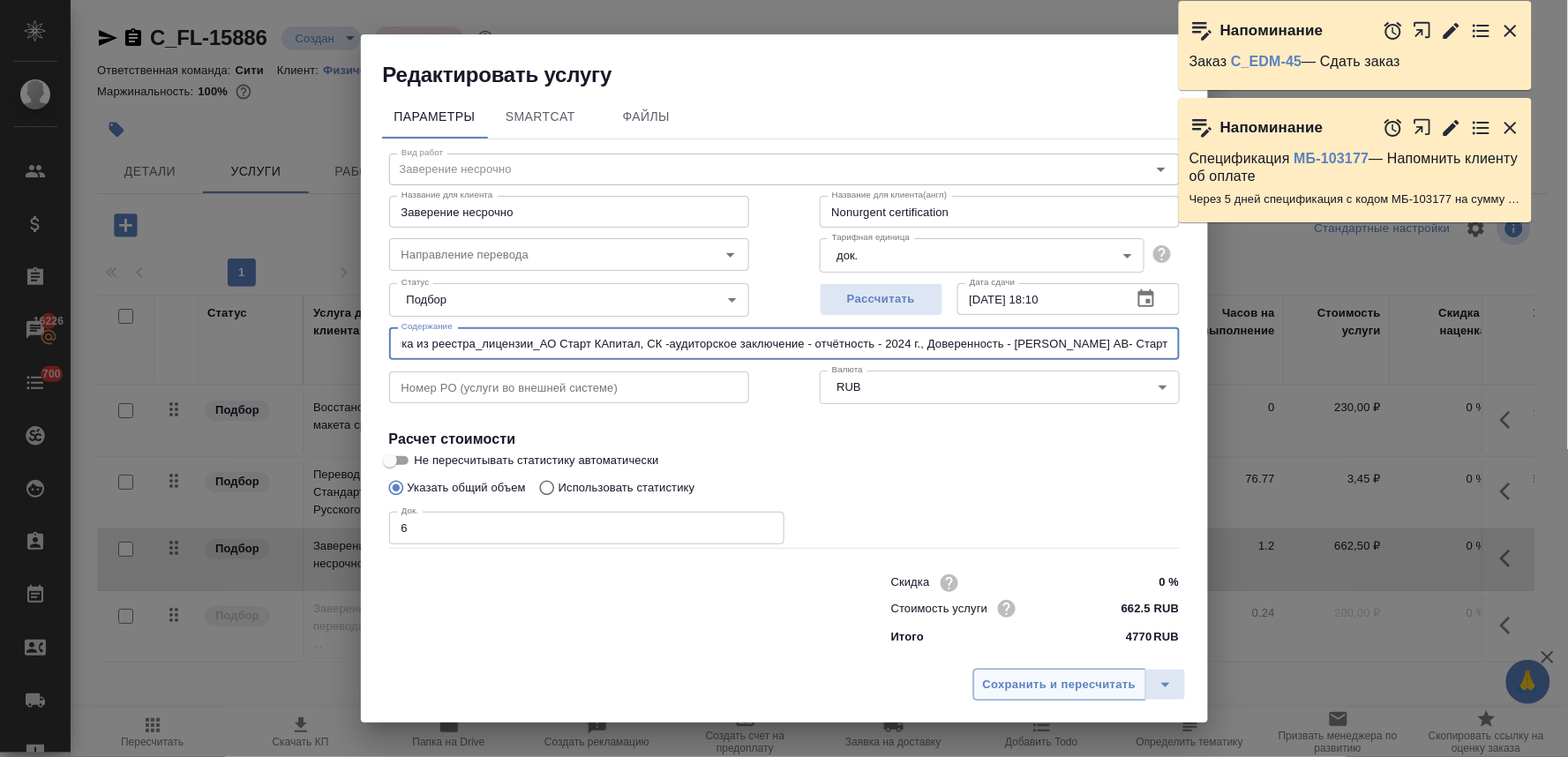
type input "! Свидетельство ИНН_АО Старт капитал_2024, !Устав АО Старт капитал. Действующая…"
click at [1073, 683] on span "Сохранить и пересчитать" at bounding box center [1059, 685] width 154 height 21
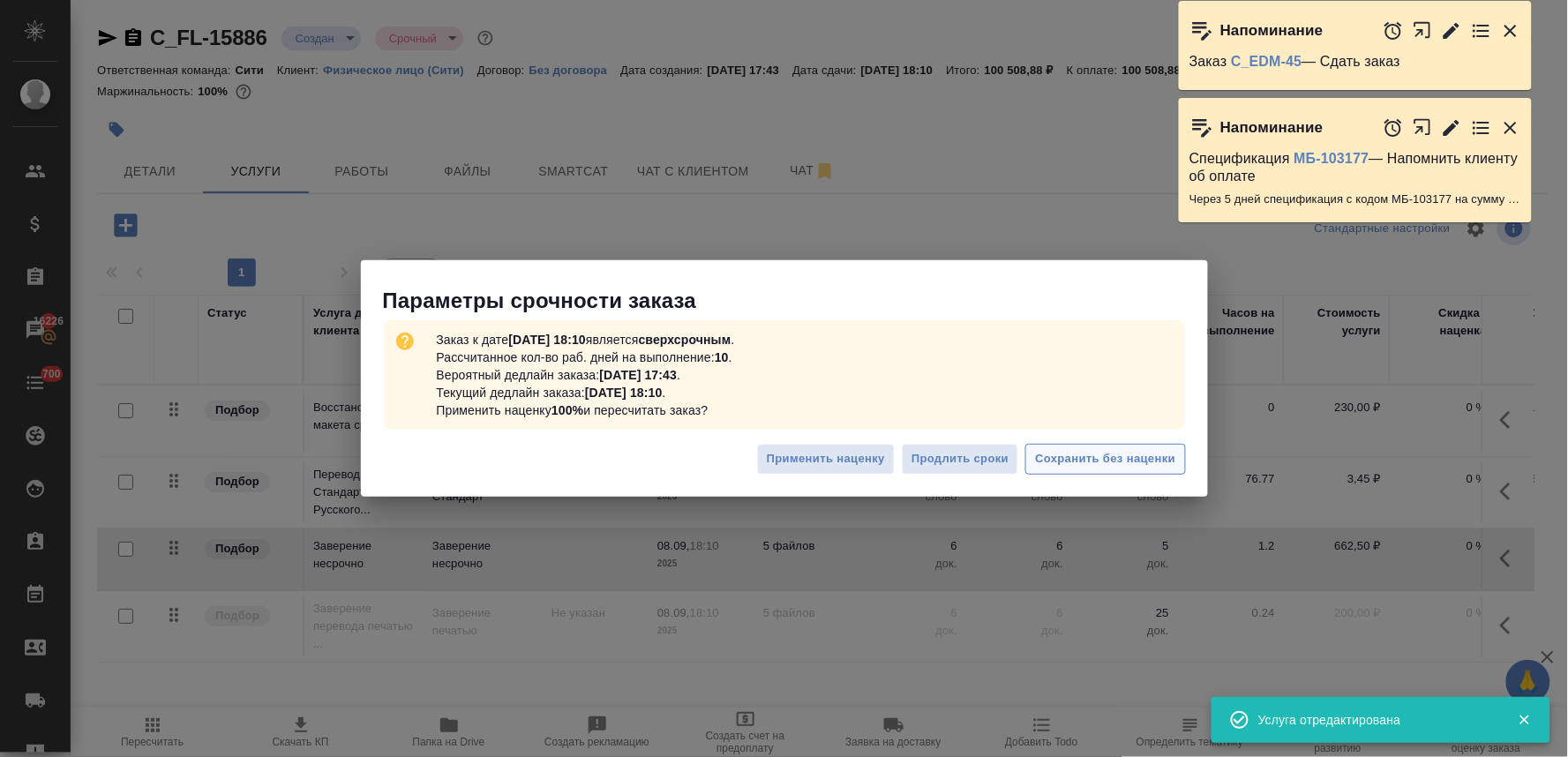
click at [1088, 457] on span "Сохранить без наценки" at bounding box center [1105, 460] width 141 height 21
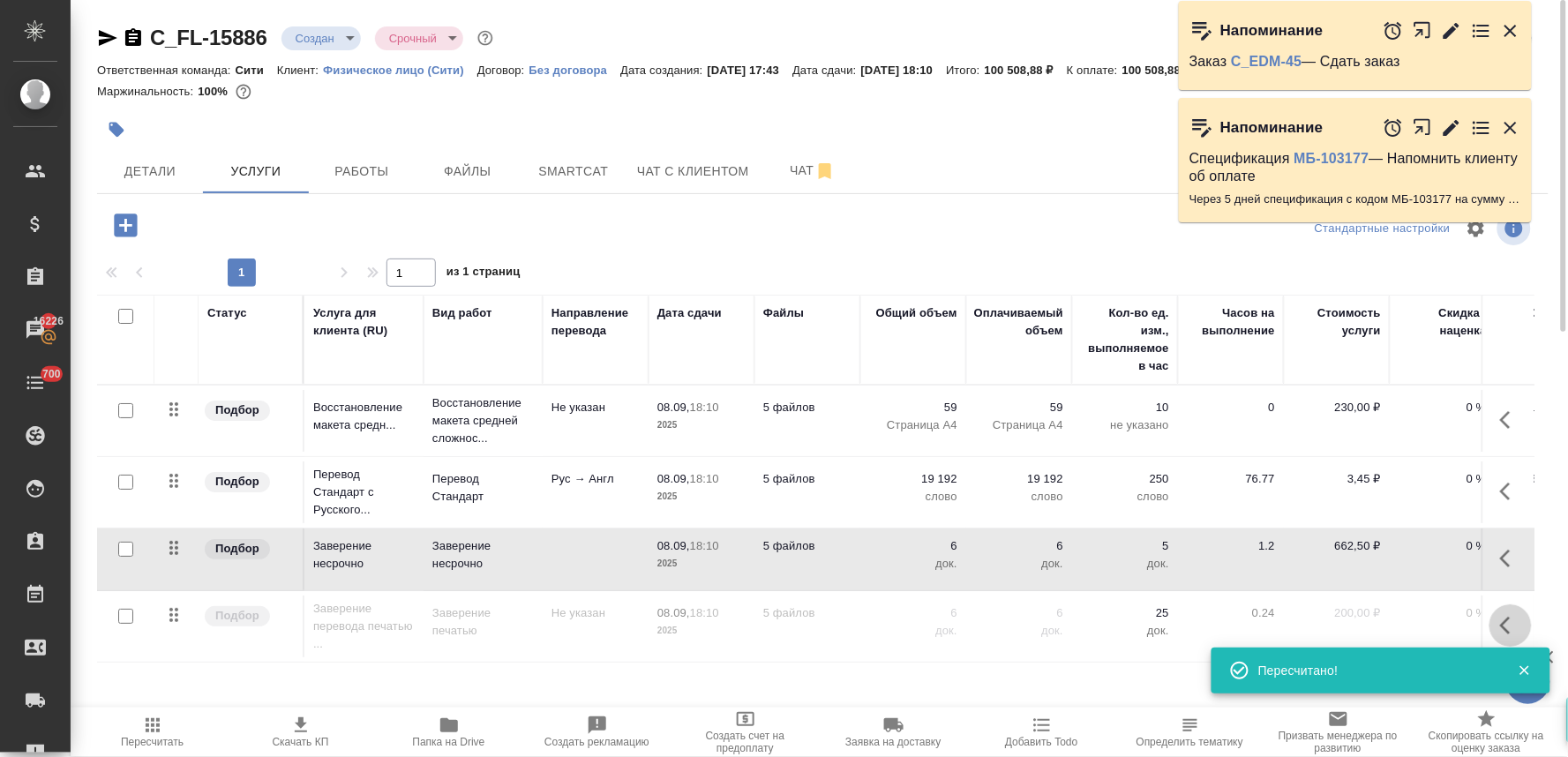
click at [1500, 616] on icon "button" at bounding box center [1510, 626] width 21 height 21
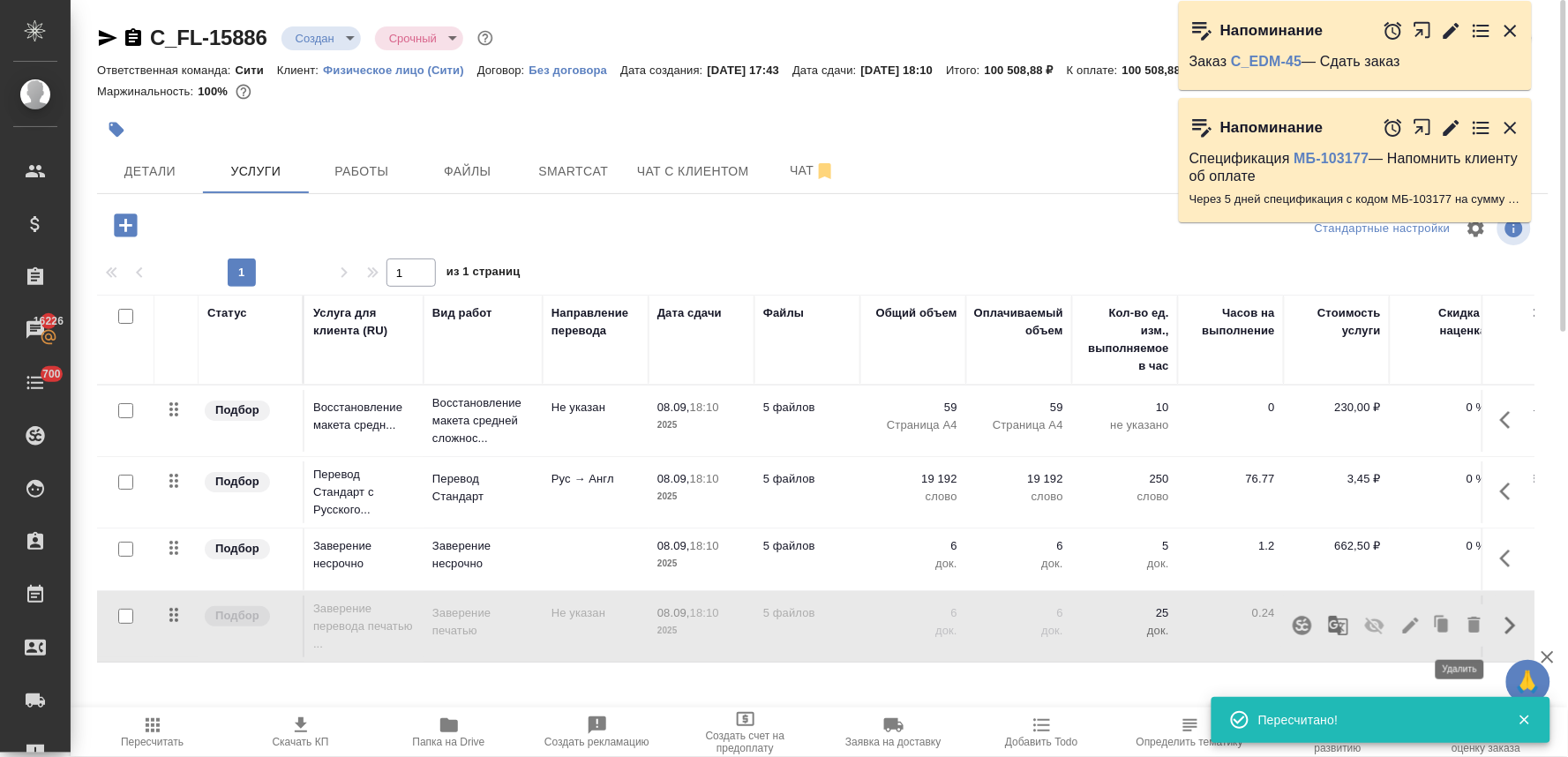
click at [1464, 623] on icon "button" at bounding box center [1474, 625] width 21 height 21
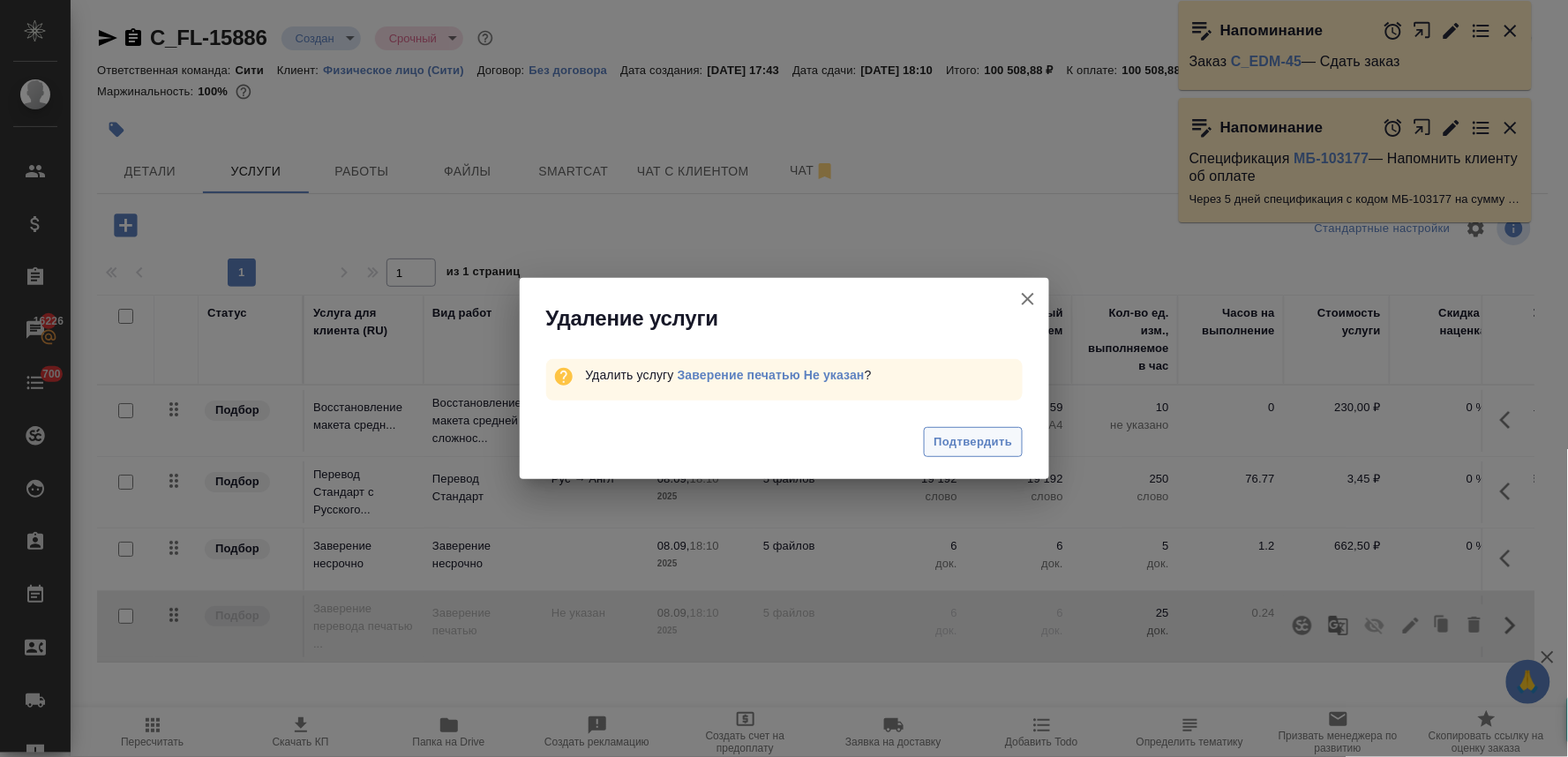
click at [990, 438] on span "Подтвердить" at bounding box center [973, 443] width 78 height 21
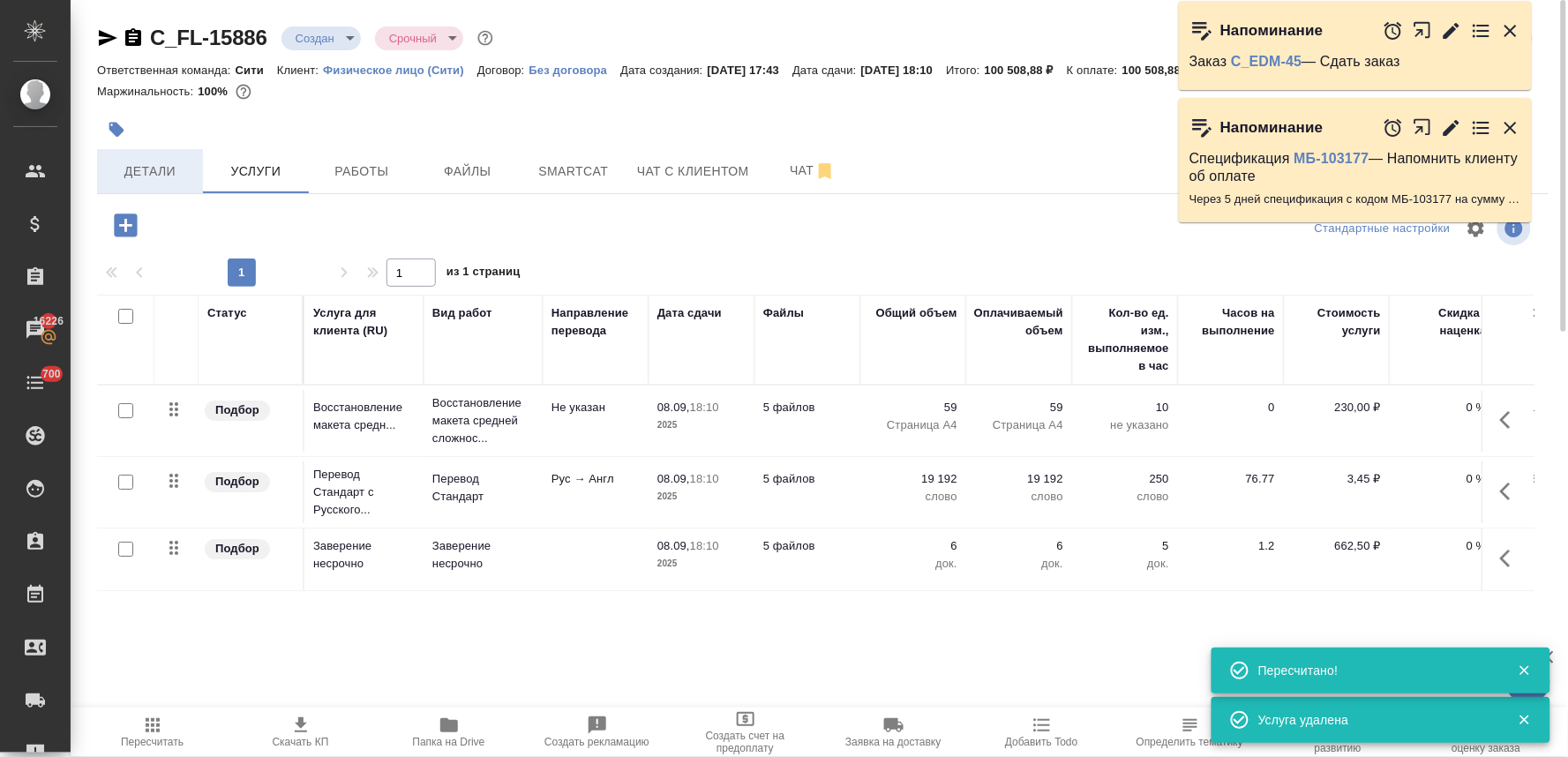
click at [171, 165] on span "Детали" at bounding box center [150, 172] width 85 height 22
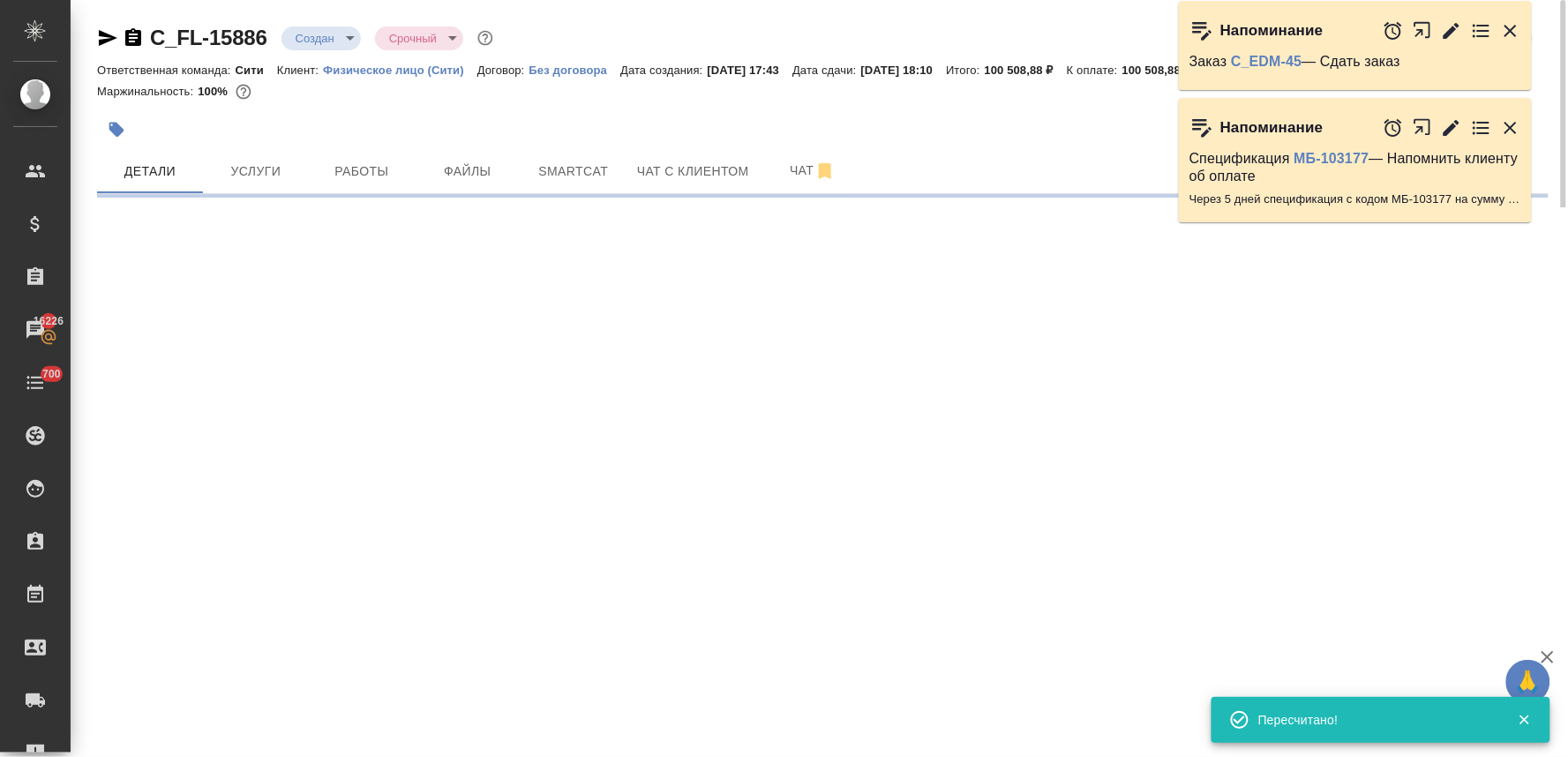
select select "RU"
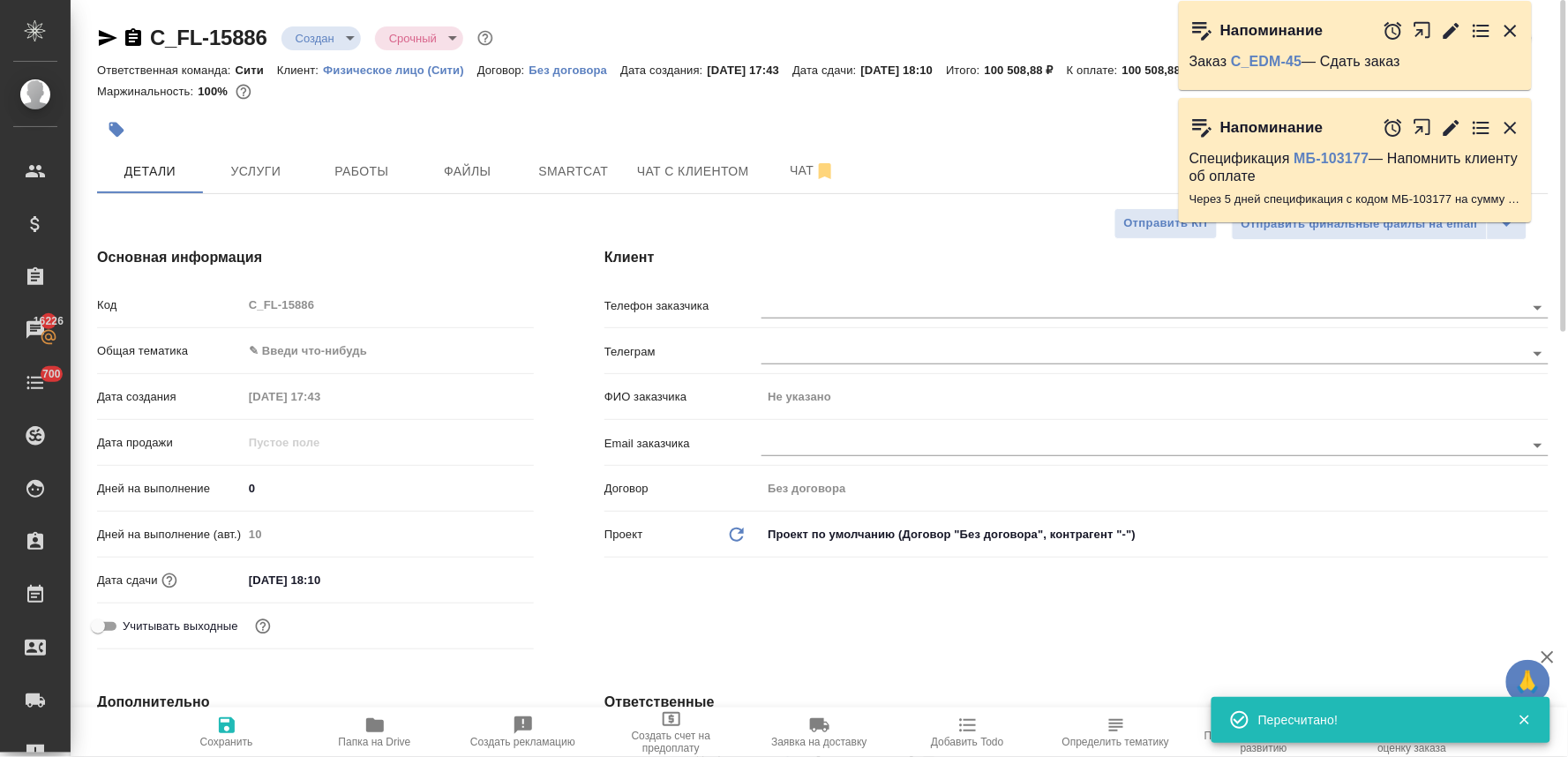
type textarea "x"
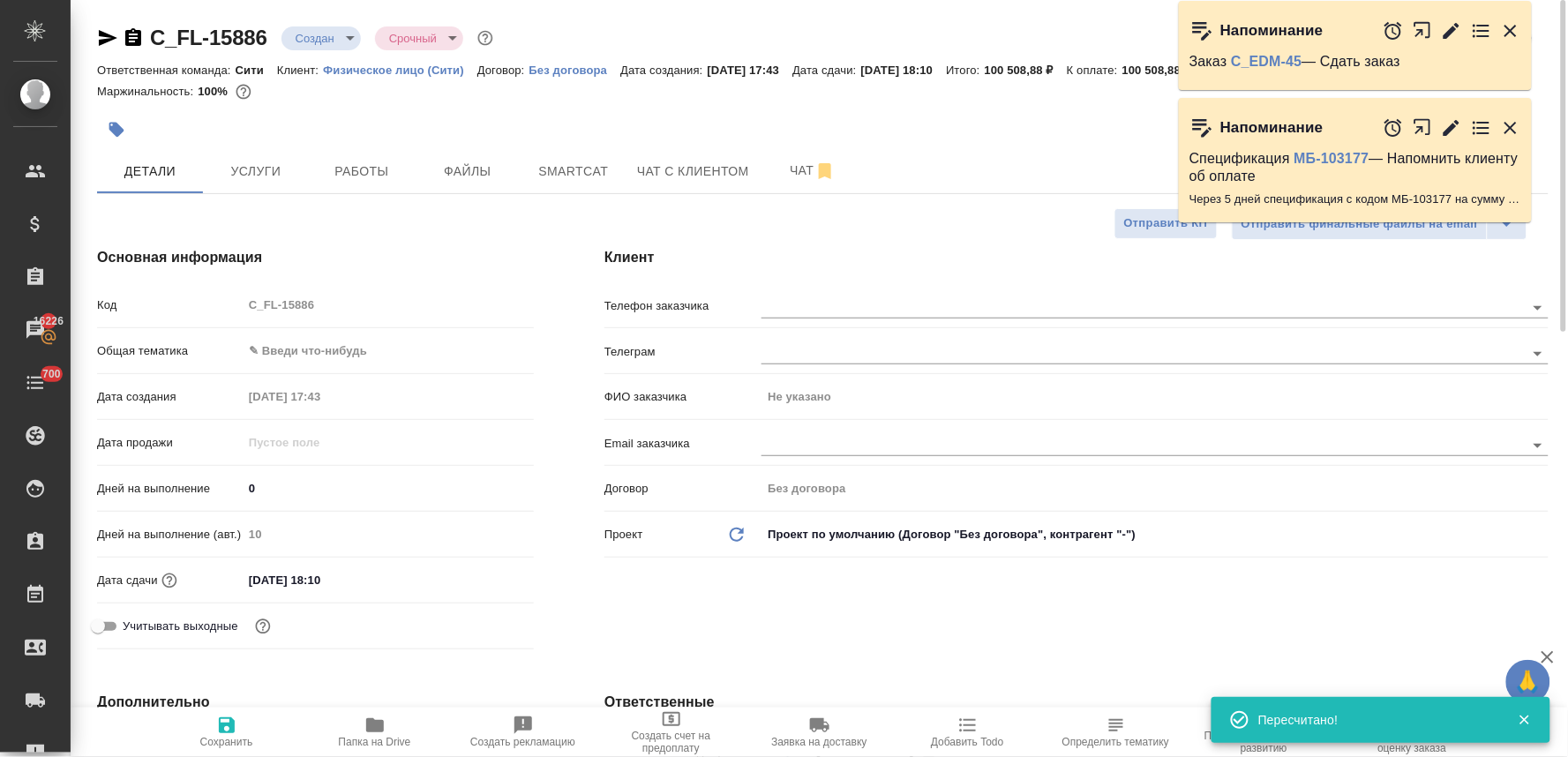
type textarea "x"
click at [799, 446] on input "text" at bounding box center [1113, 445] width 704 height 21
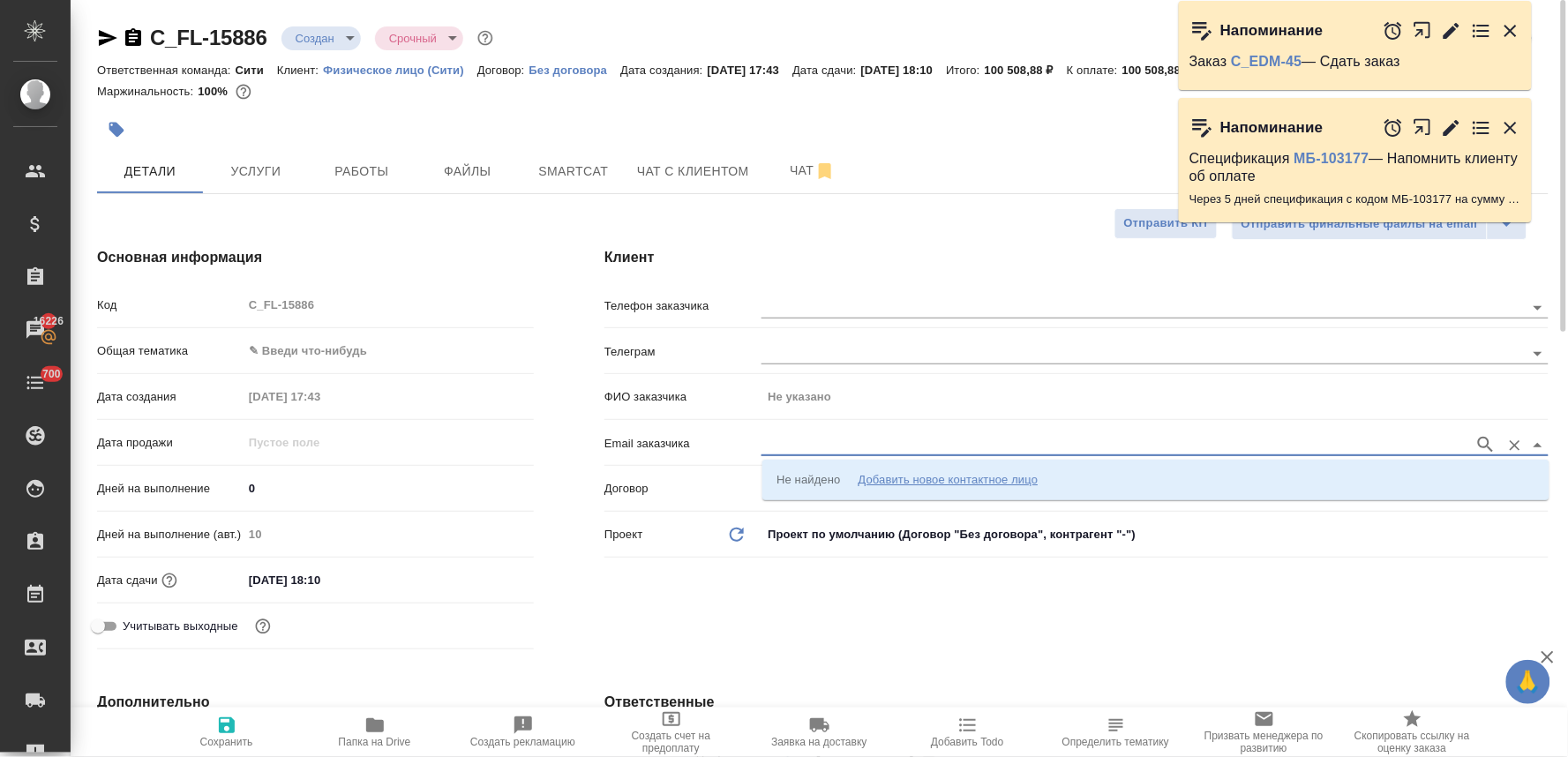
paste input "yulia.ustinova@startcm.ru"
type input "yulia.ustinova@startcm.ru"
click at [912, 489] on li "Не найдено Добавить новое контактное лицо" at bounding box center [1155, 480] width 787 height 32
type input "yulia.ustinova@startcm.ru"
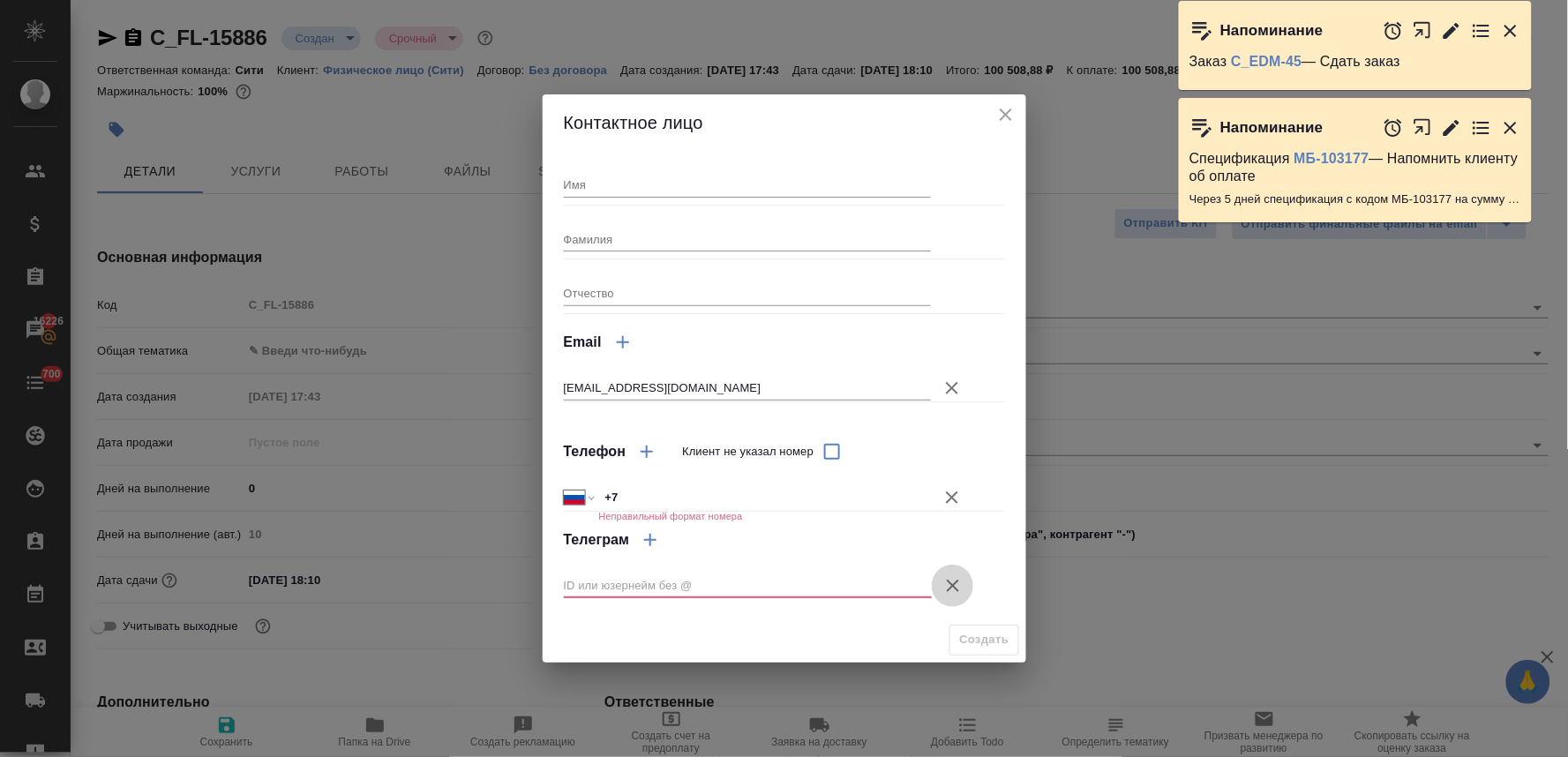
click at [954, 585] on icon "button" at bounding box center [952, 585] width 12 height 12
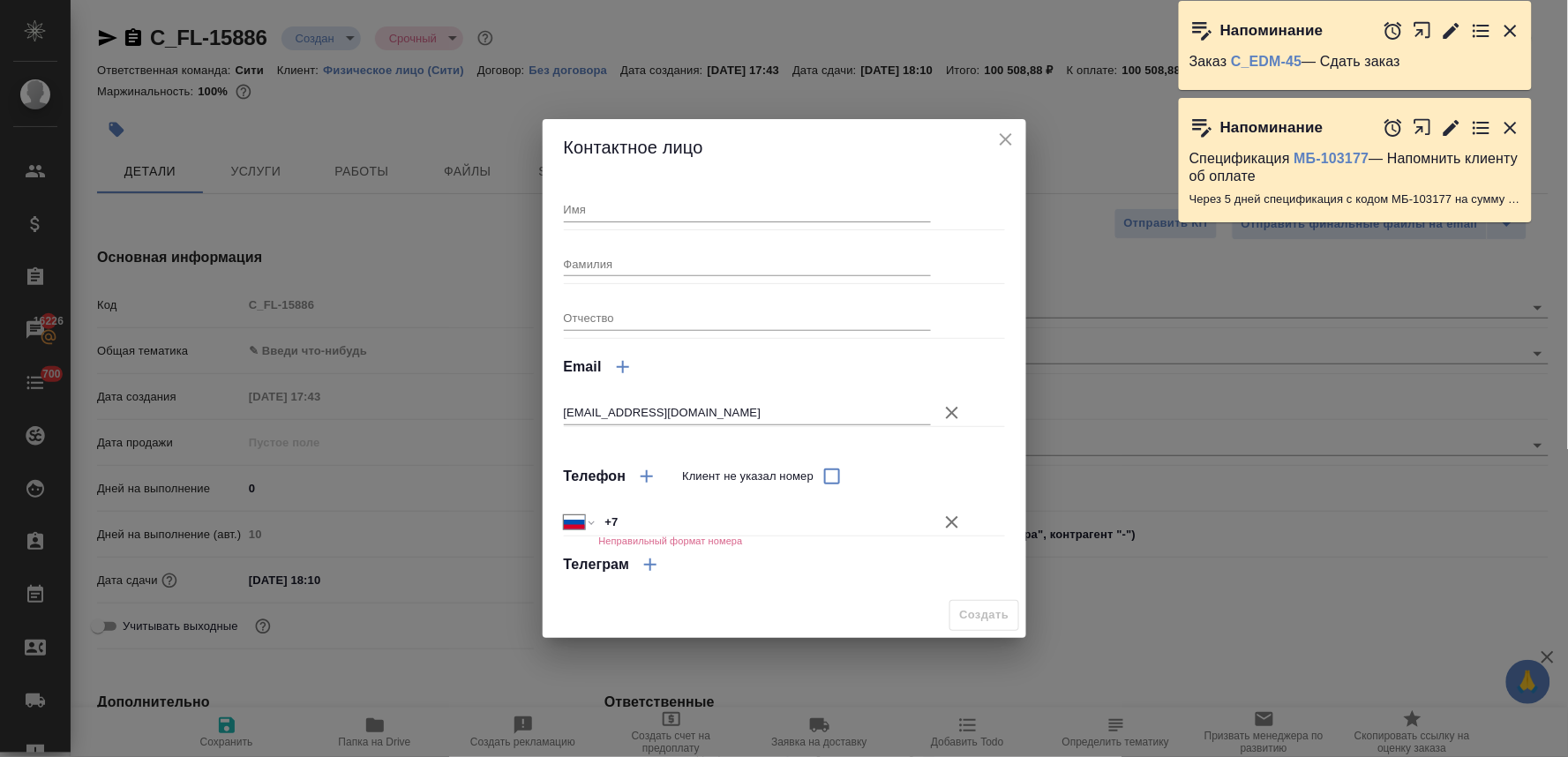
click at [743, 218] on input "Имя" at bounding box center [747, 209] width 368 height 25
type input "Юлия"
click at [706, 259] on input "Фамилия" at bounding box center [747, 264] width 368 height 25
type input "Устинова"
click at [948, 519] on icon "button" at bounding box center [951, 522] width 21 height 21
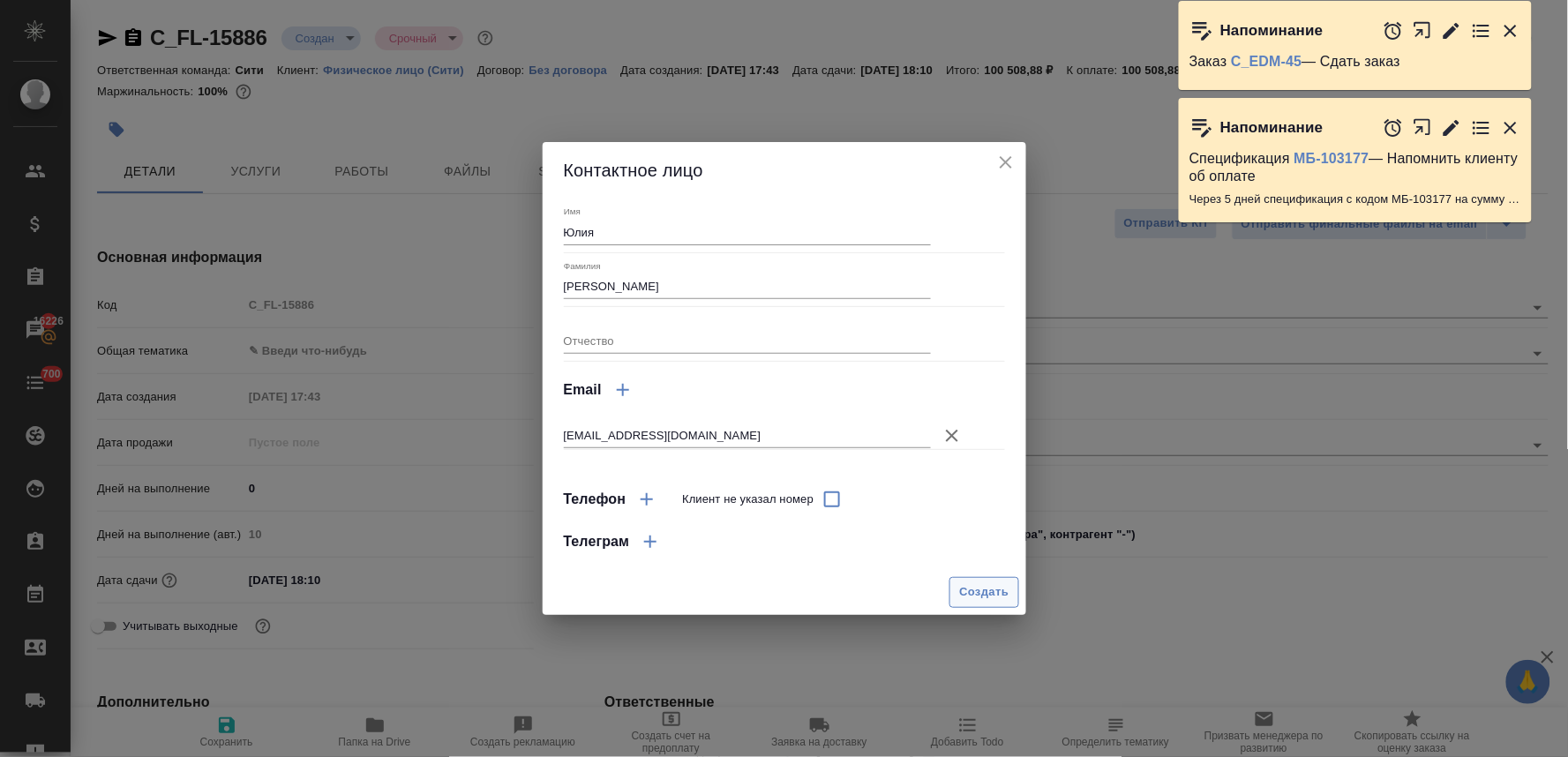
click at [982, 592] on span "Создать" at bounding box center [983, 593] width 49 height 21
type input "Устинова Юлия"
type textarea "x"
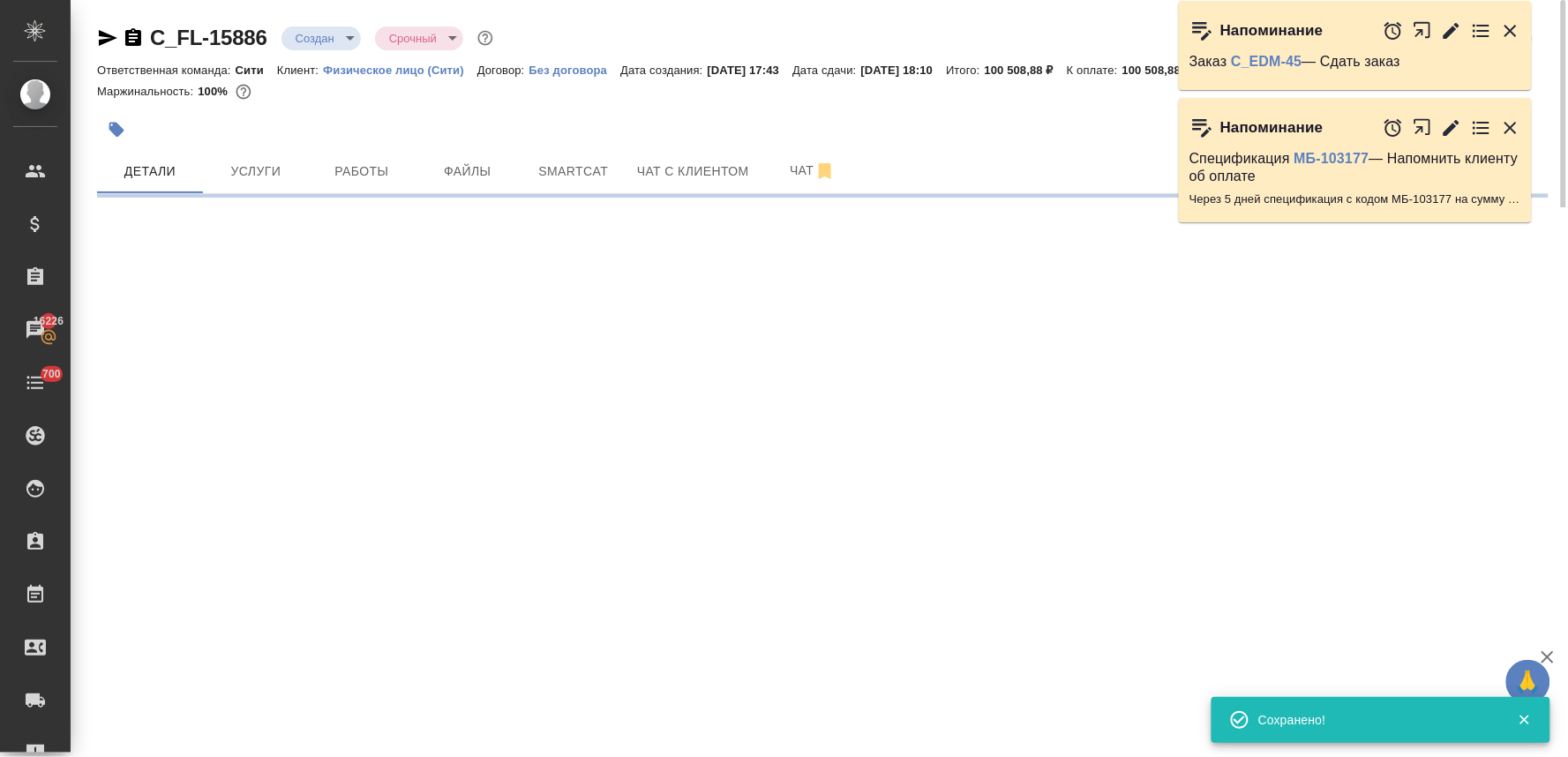
select select "RU"
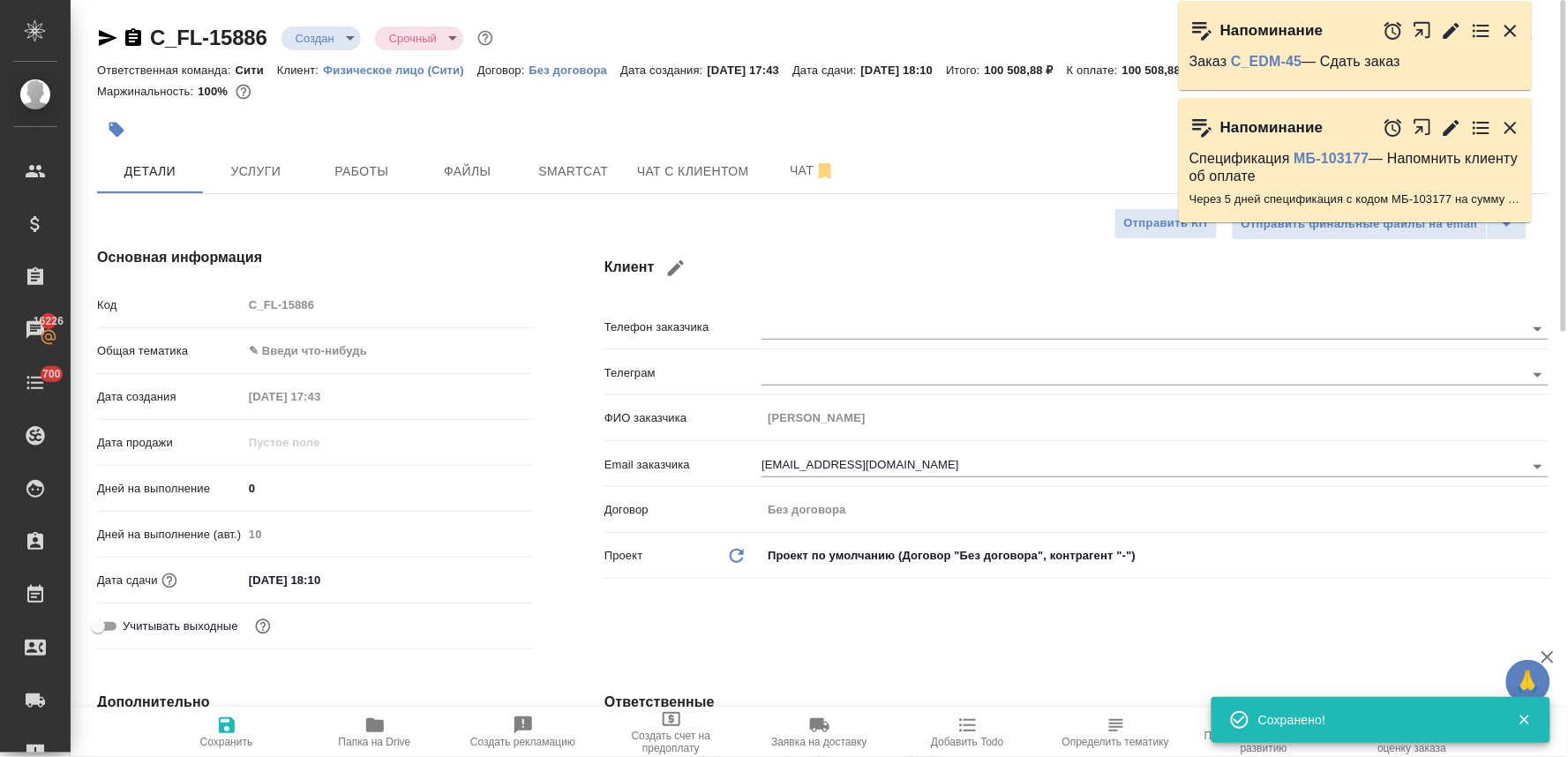
type textarea "x"
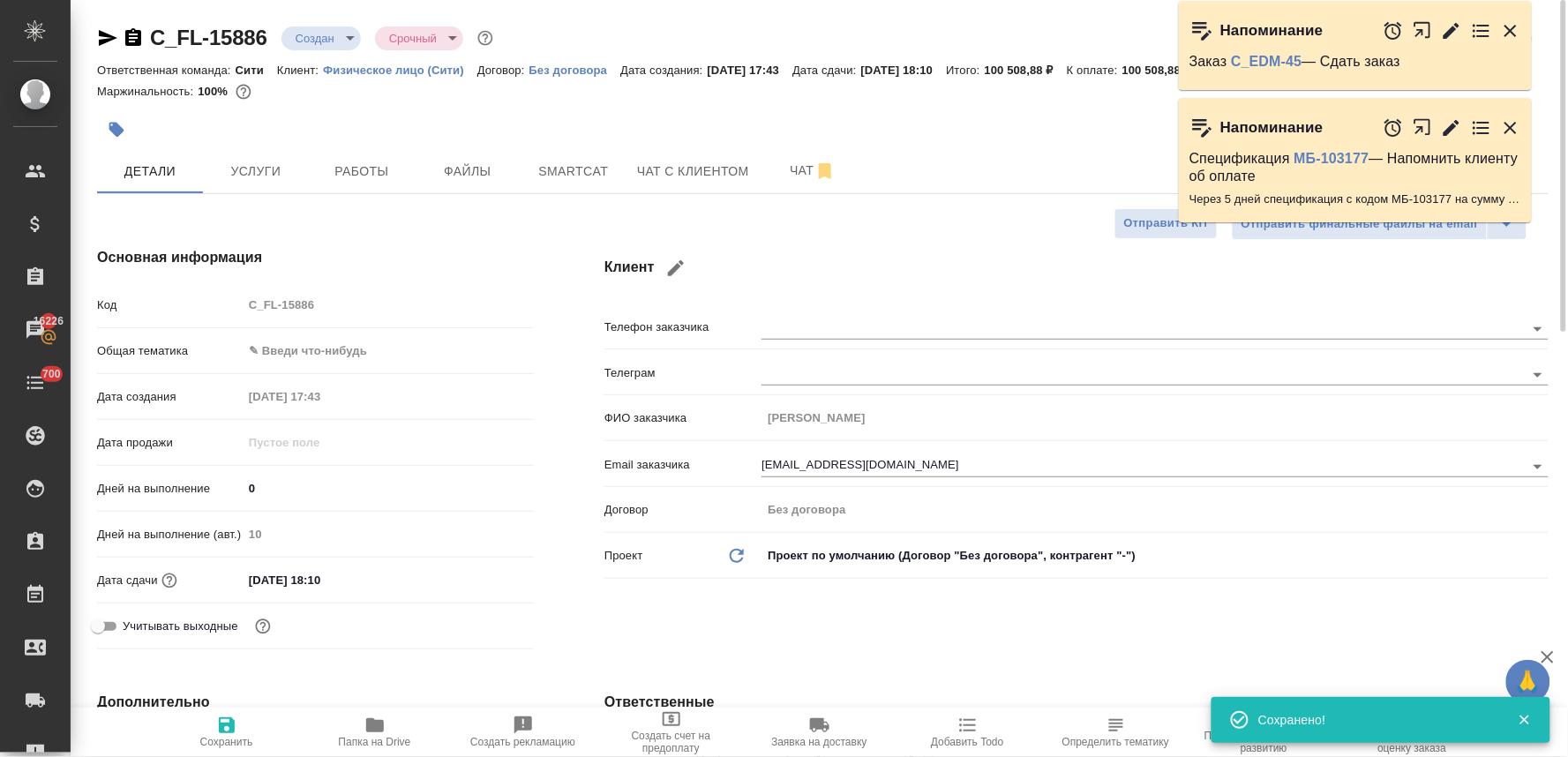
type textarea "x"
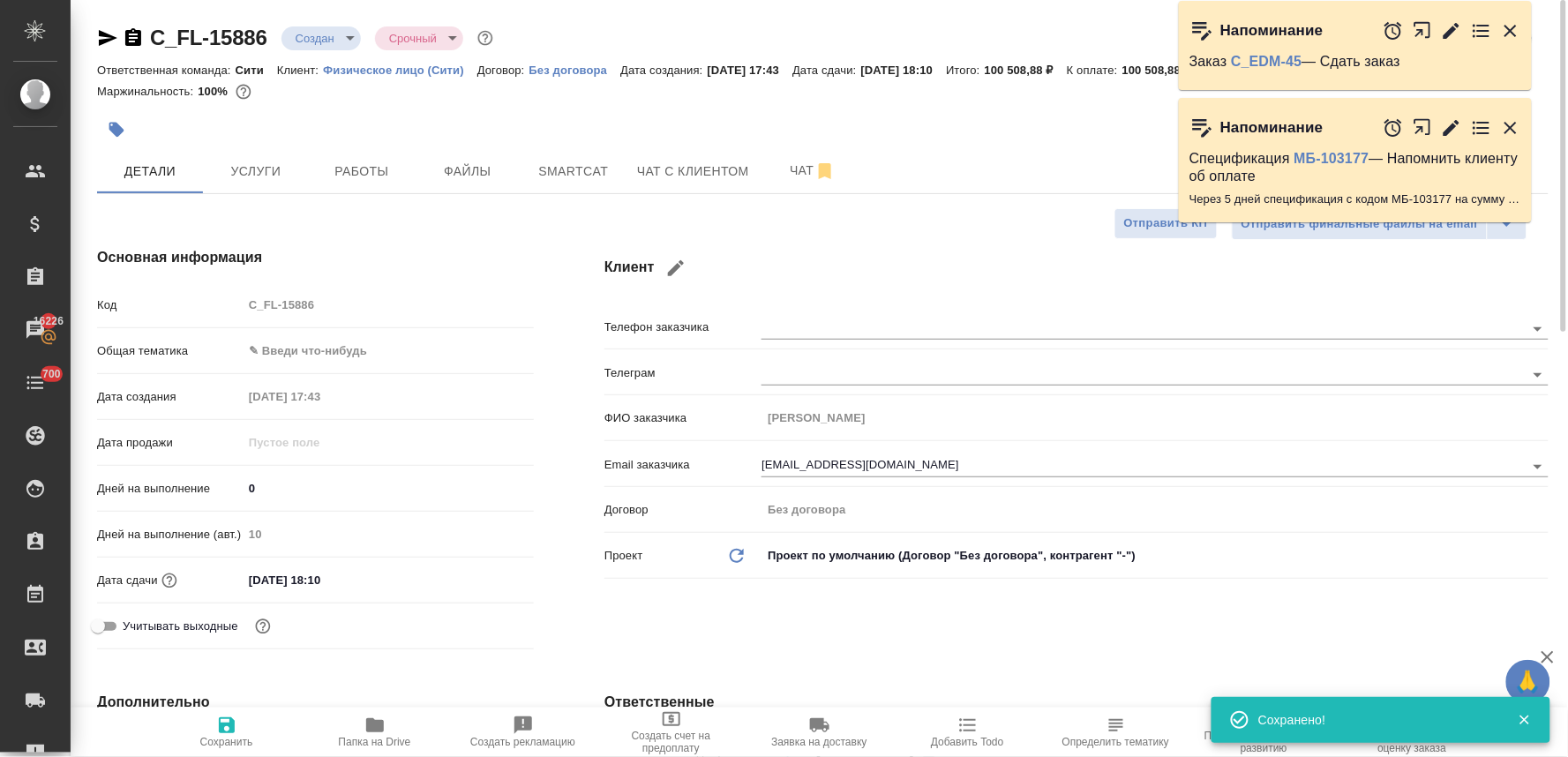
type textarea "x"
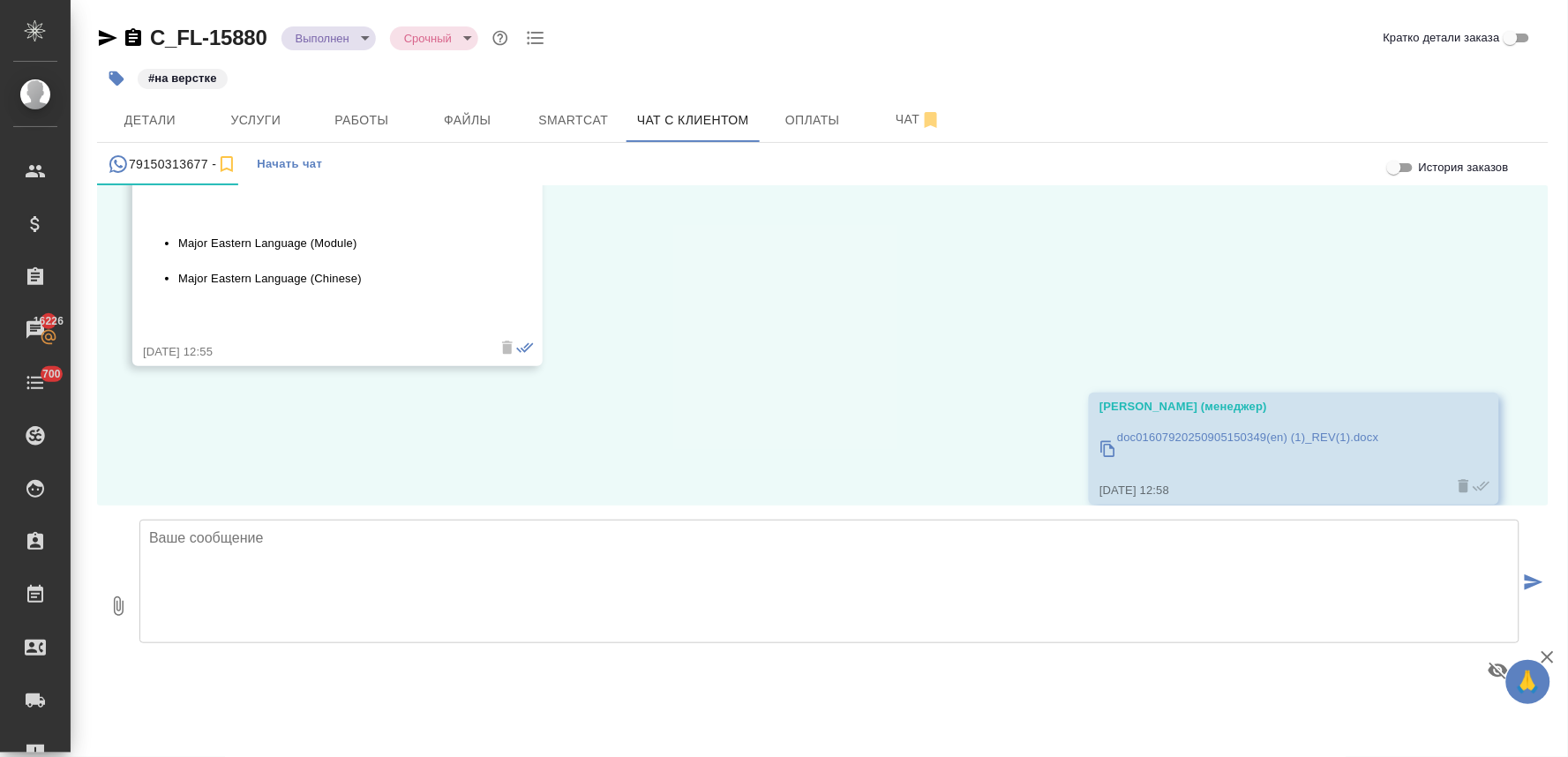
scroll to position [4083, 0]
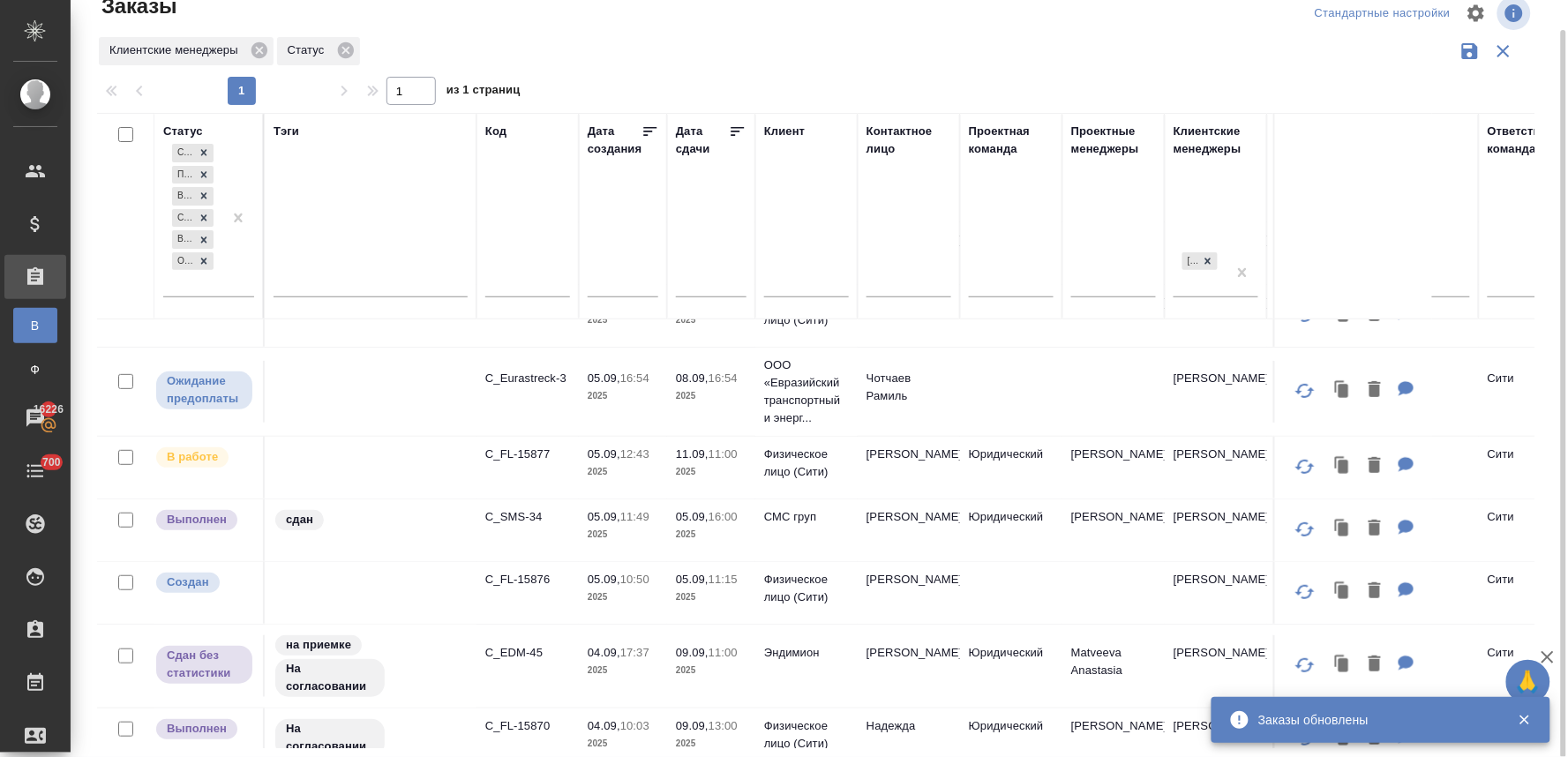
scroll to position [294, 0]
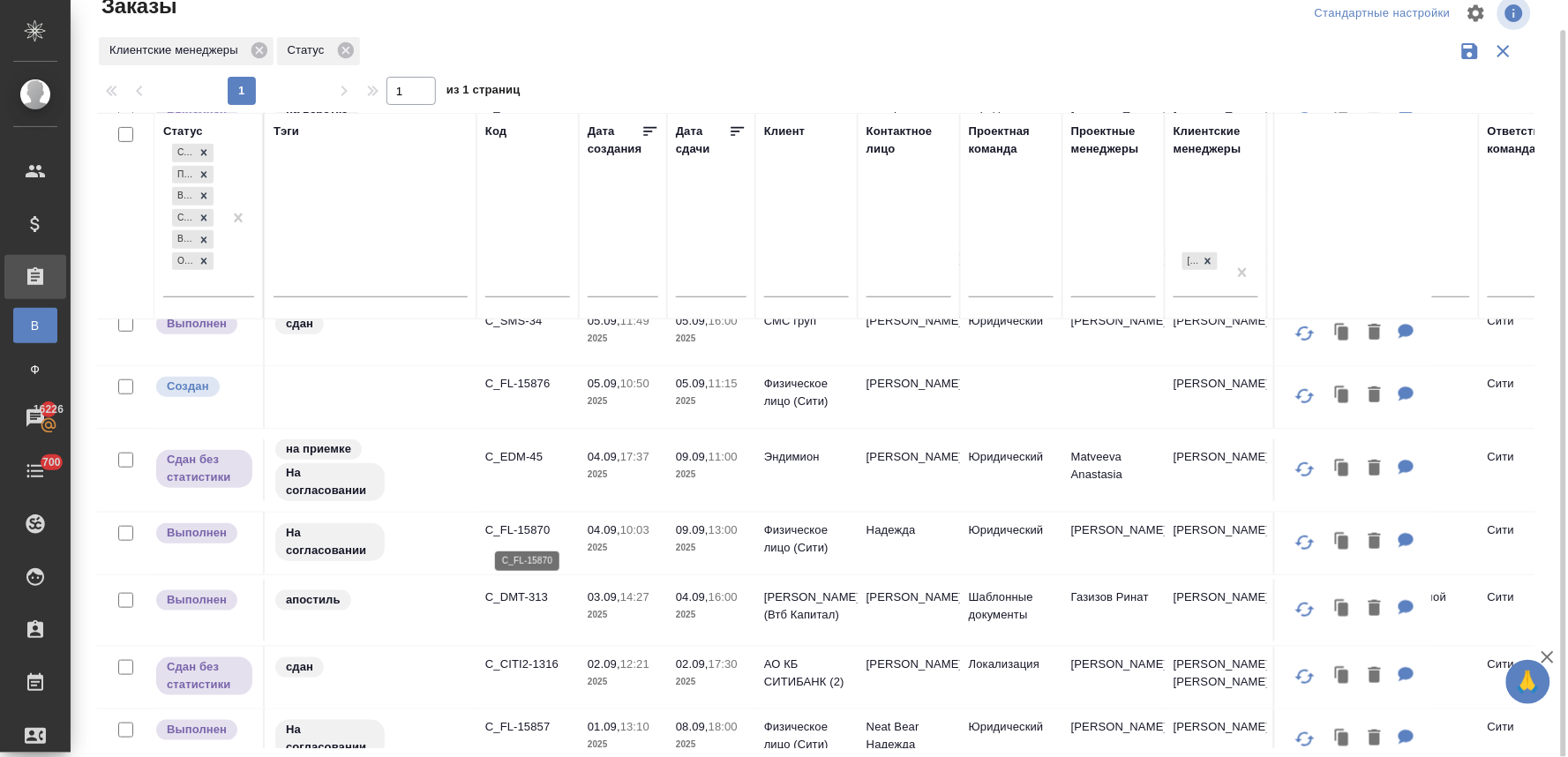
click at [526, 531] on p "C_FL-15870" at bounding box center [527, 530] width 85 height 18
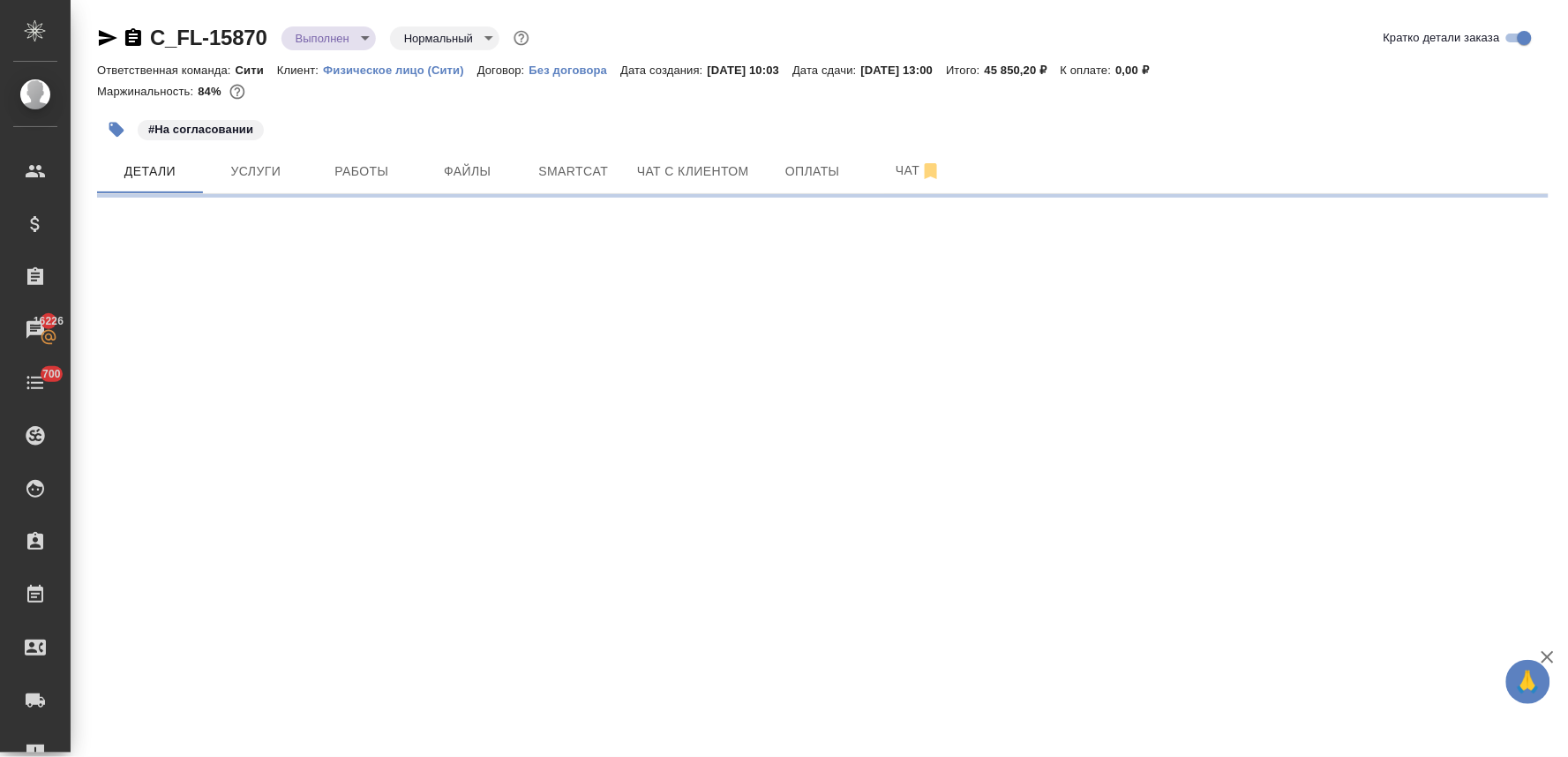
select select "RU"
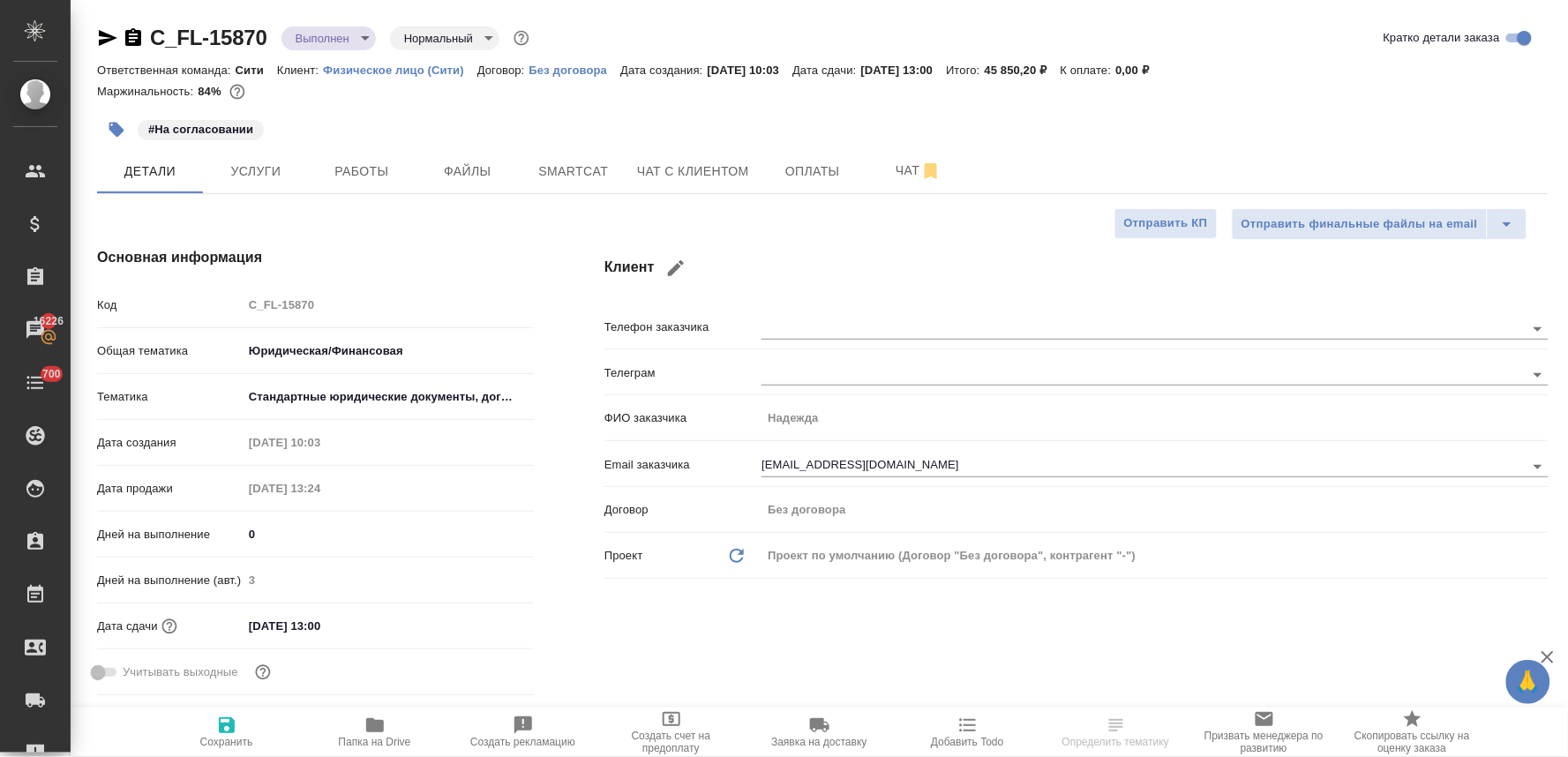
type textarea "x"
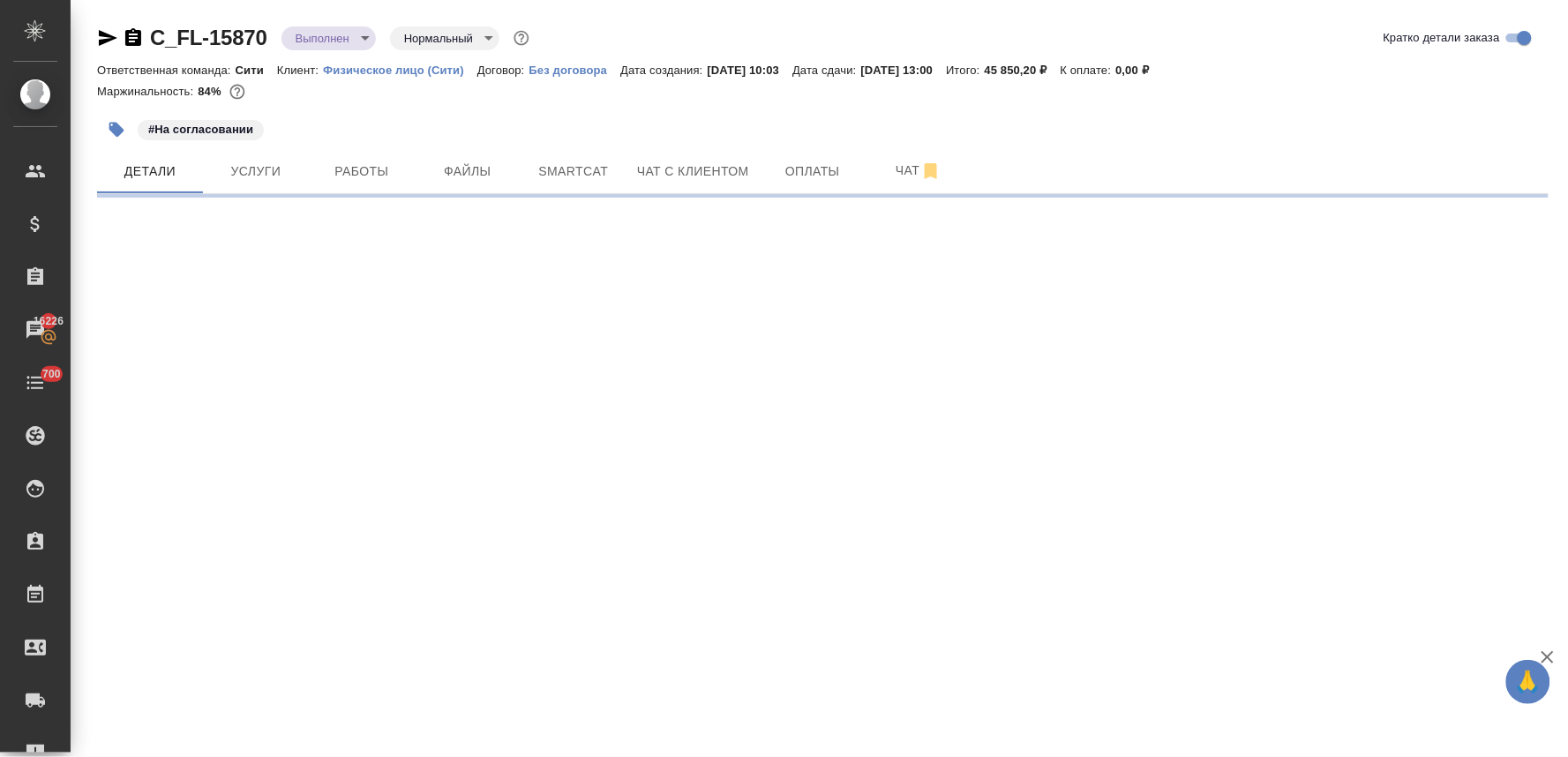
select select "RU"
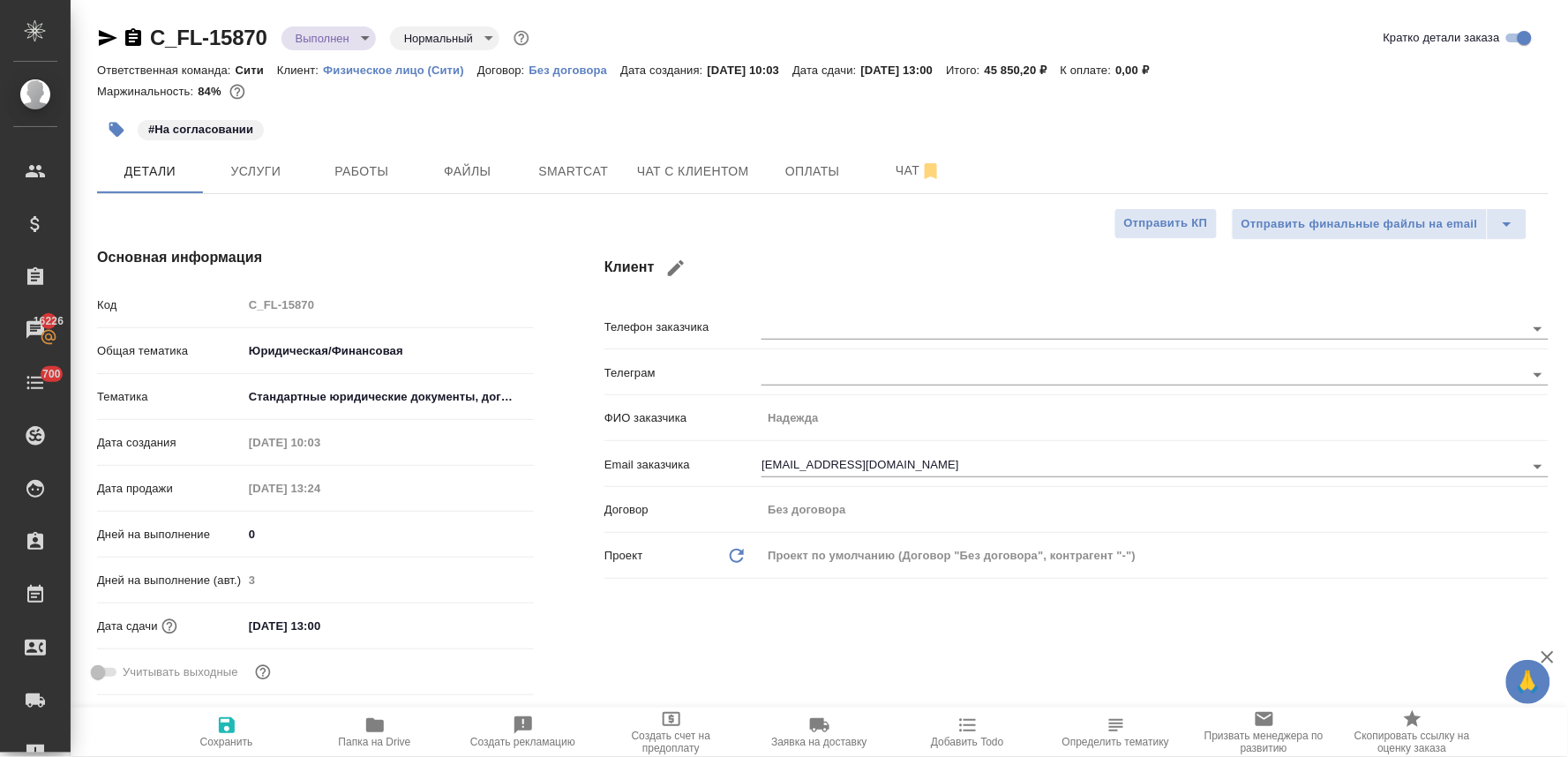
type textarea "x"
drag, startPoint x: 389, startPoint y: 245, endPoint x: 309, endPoint y: 101, distance: 164.7
click at [389, 245] on div "Основная информация Код C_FL-15870 Общая тематика Юридическая/Финансовая yr-fn …" at bounding box center [315, 475] width 507 height 526
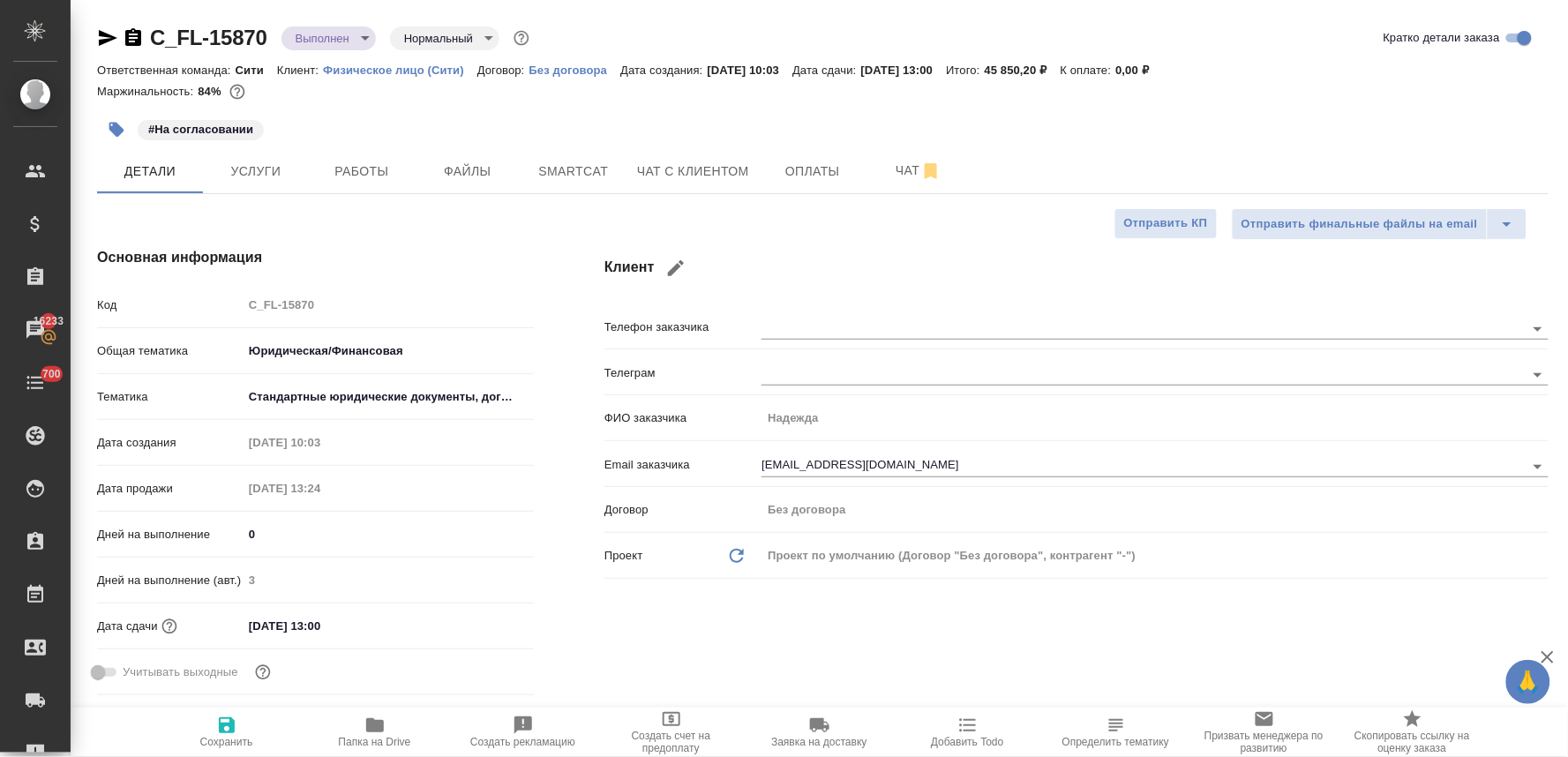
type textarea "x"
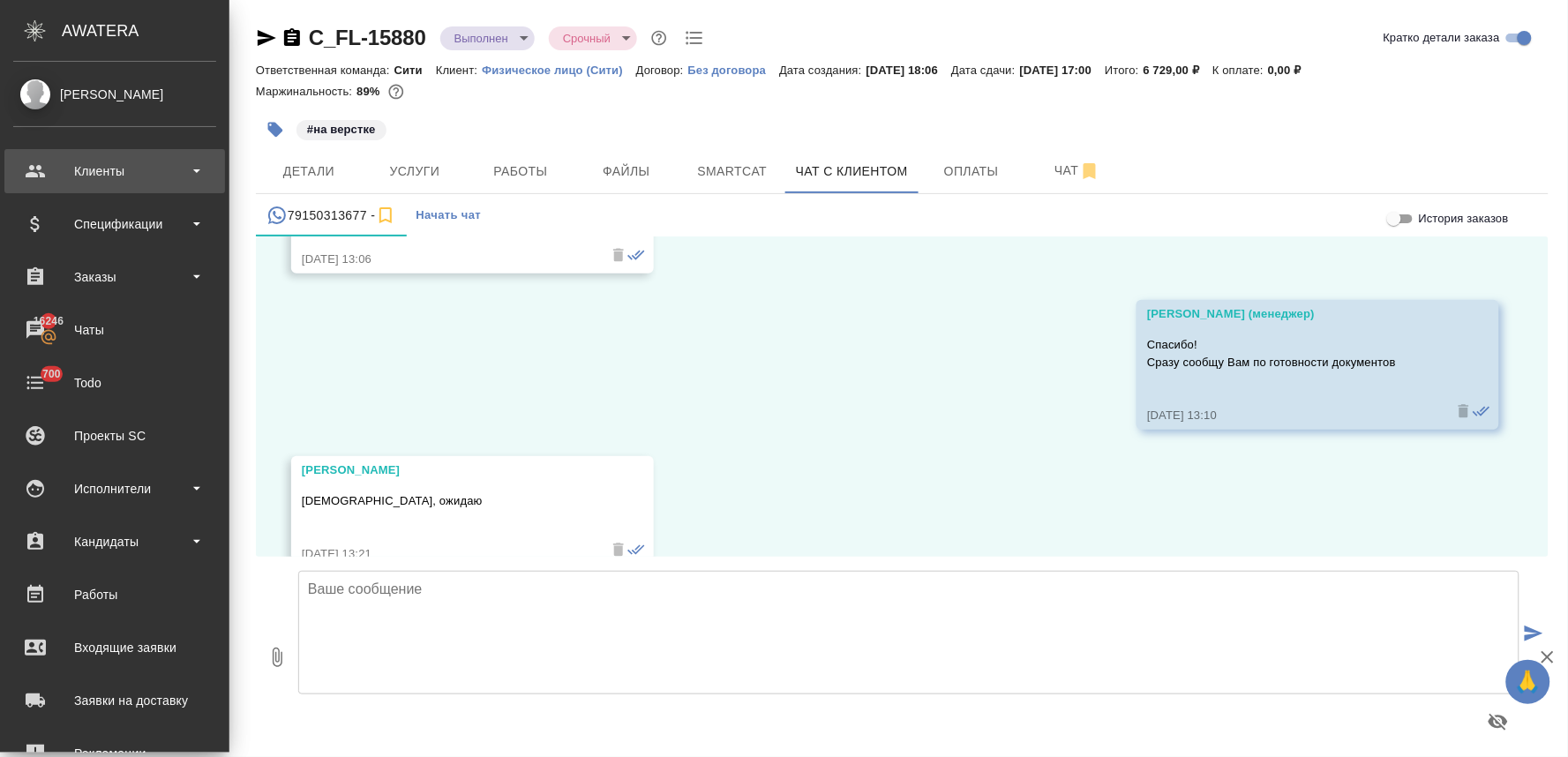
scroll to position [4552, 0]
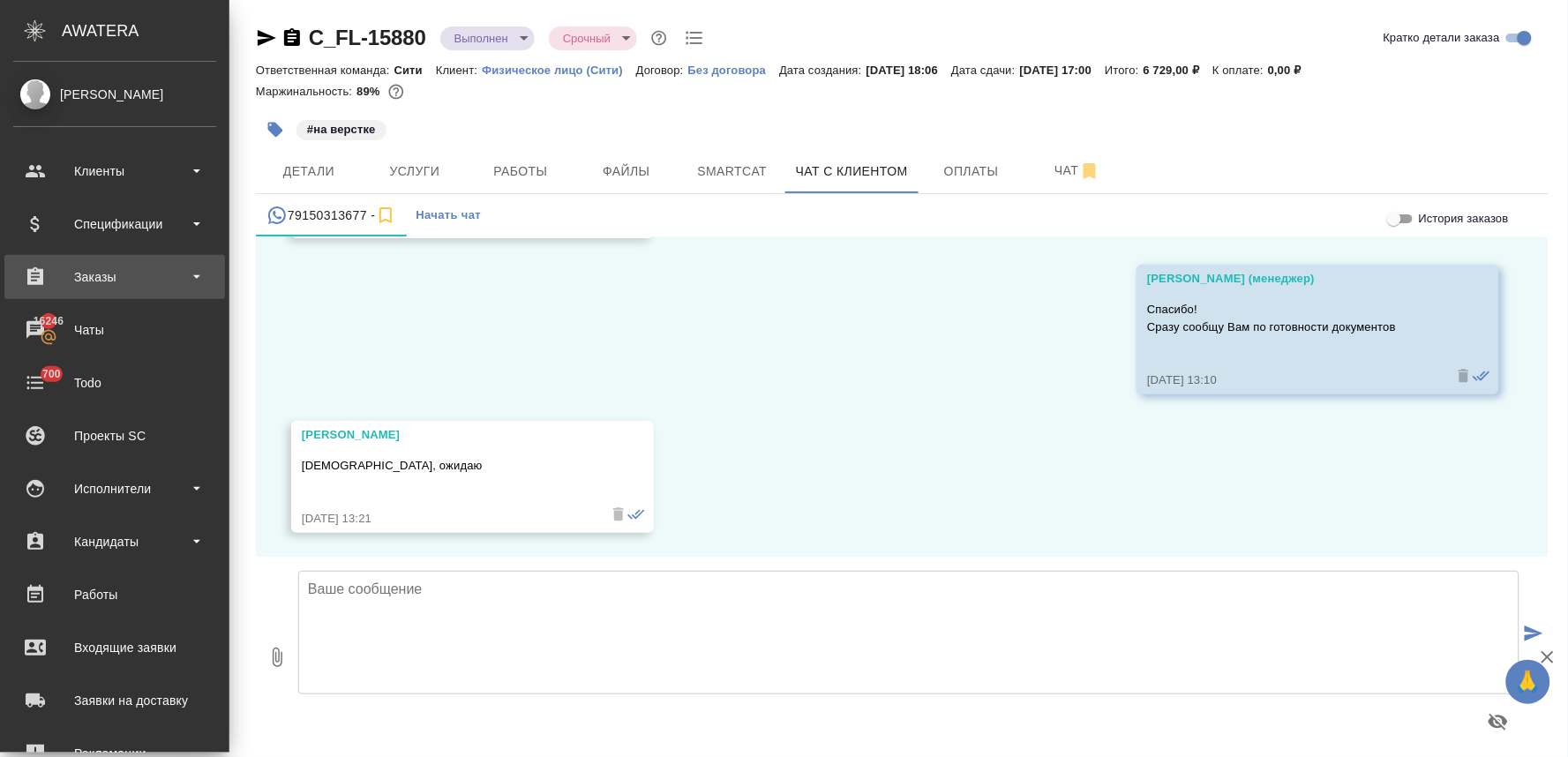
click at [118, 272] on div "Заказы" at bounding box center [115, 277] width 203 height 26
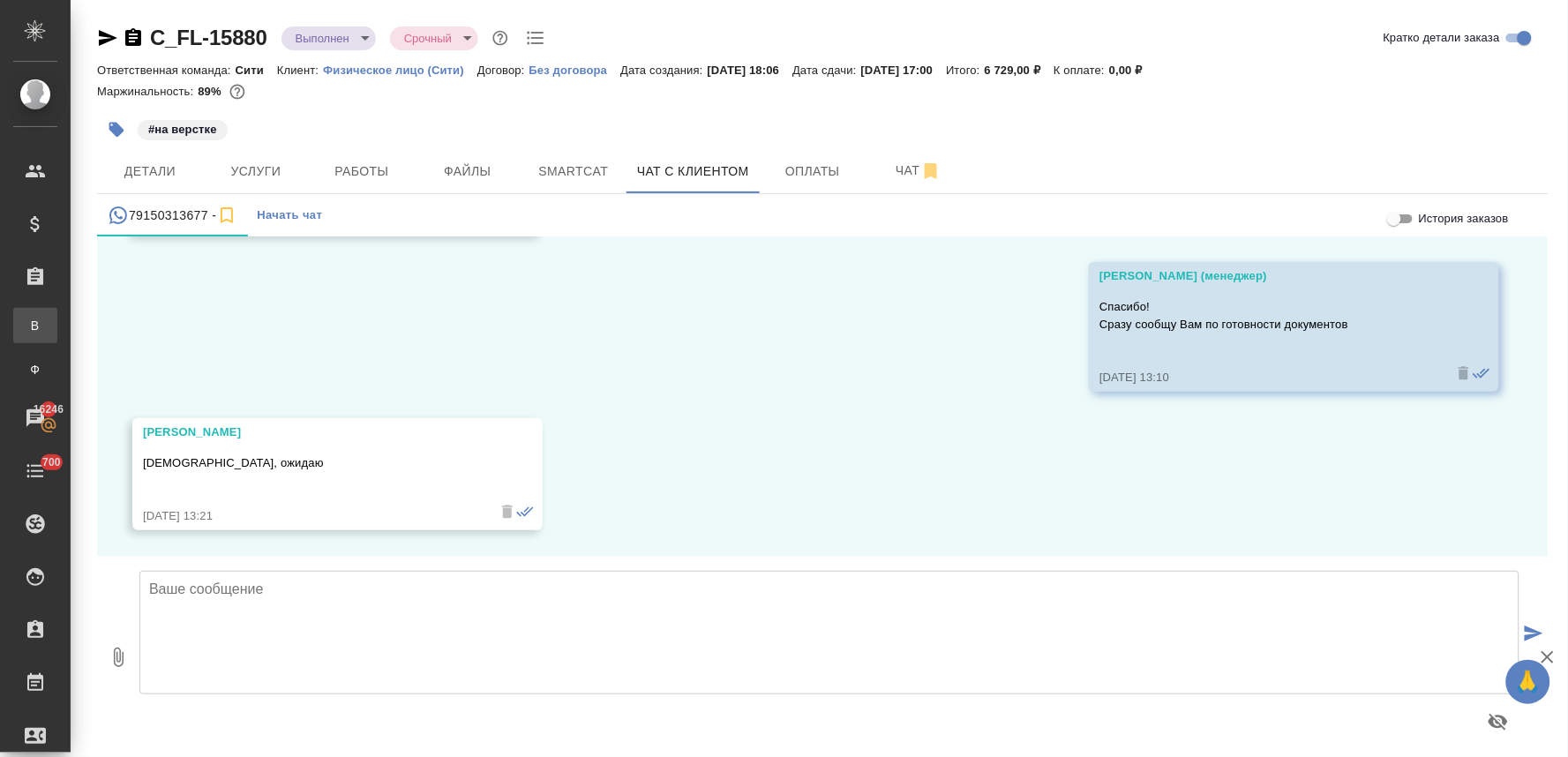
scroll to position [4517, 0]
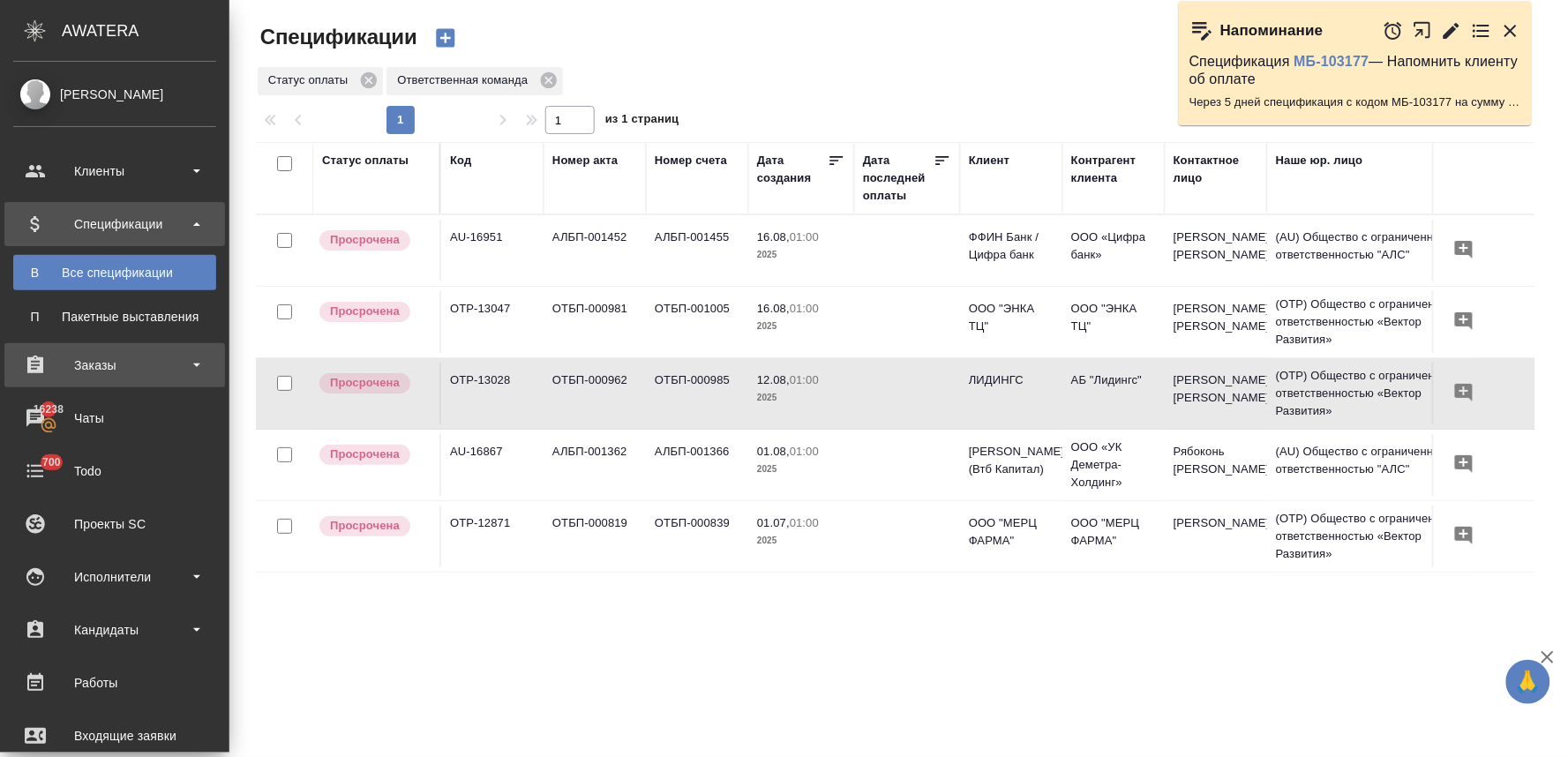
click at [95, 369] on div "Заказы" at bounding box center [115, 365] width 203 height 26
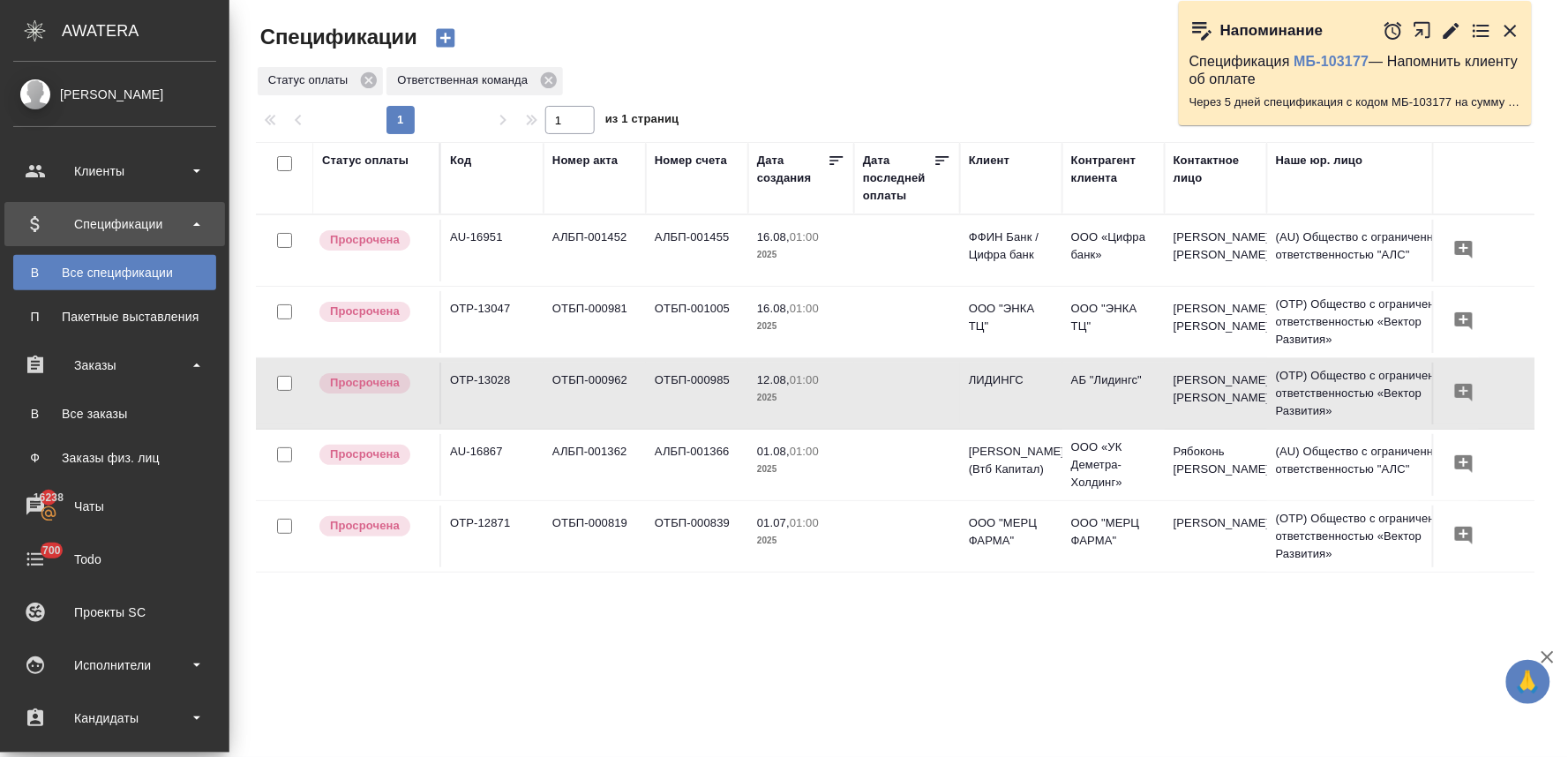
click at [107, 456] on div "Заказы физ. лиц" at bounding box center [115, 458] width 185 height 18
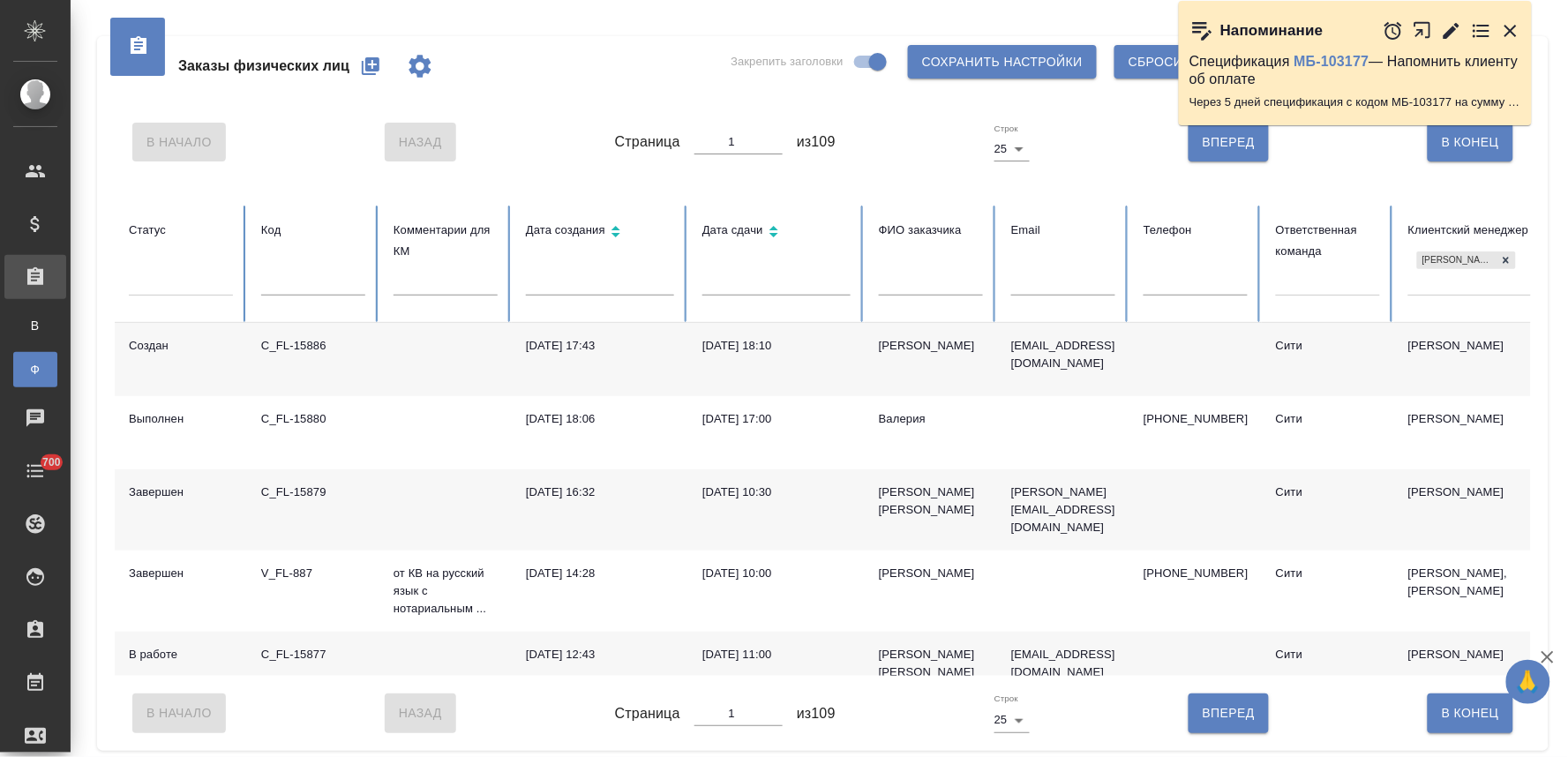
click at [1042, 286] on input "text" at bounding box center [1063, 283] width 104 height 25
paste input "[DOMAIN_NAME]"
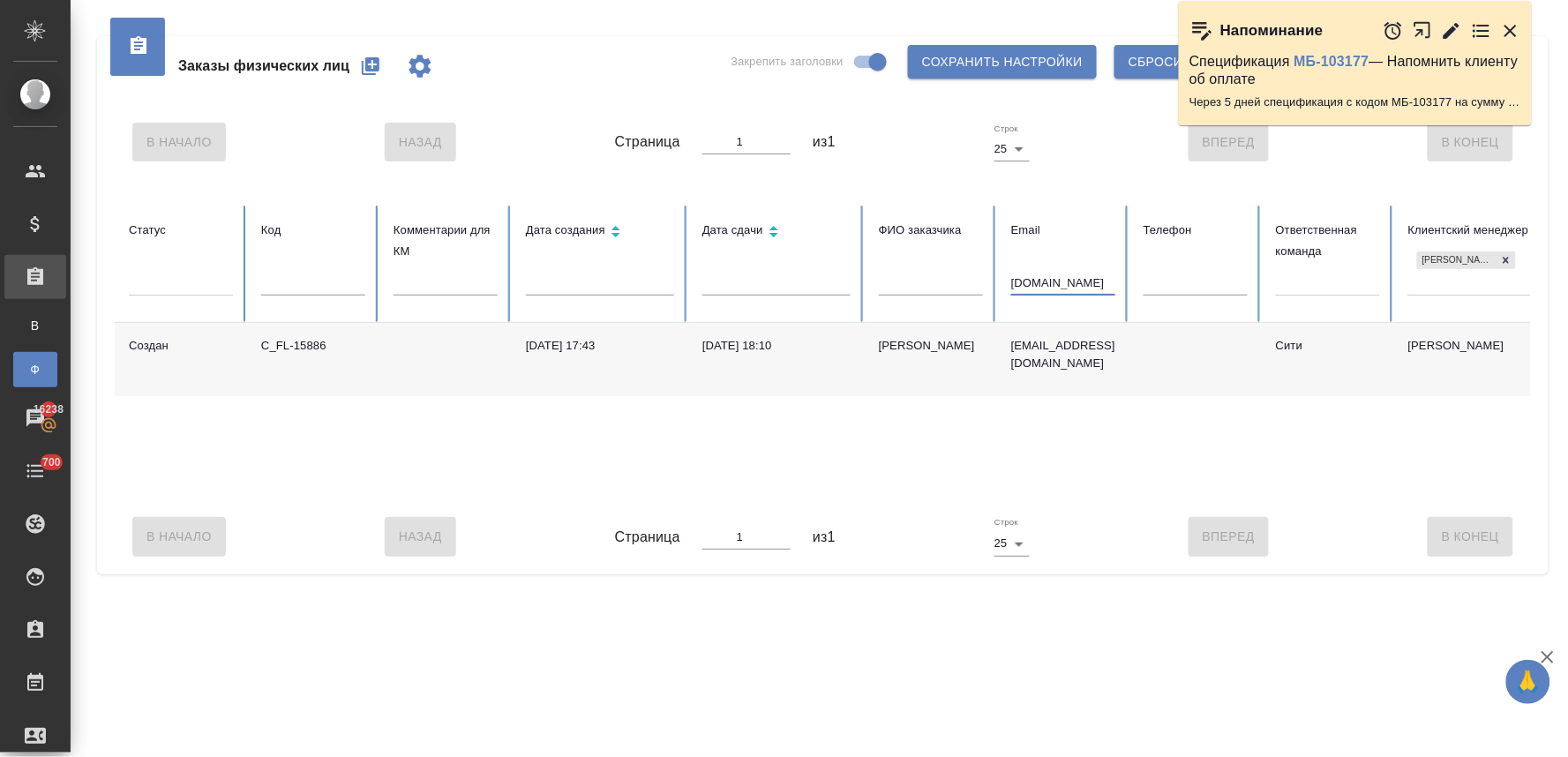
type input "[DOMAIN_NAME]"
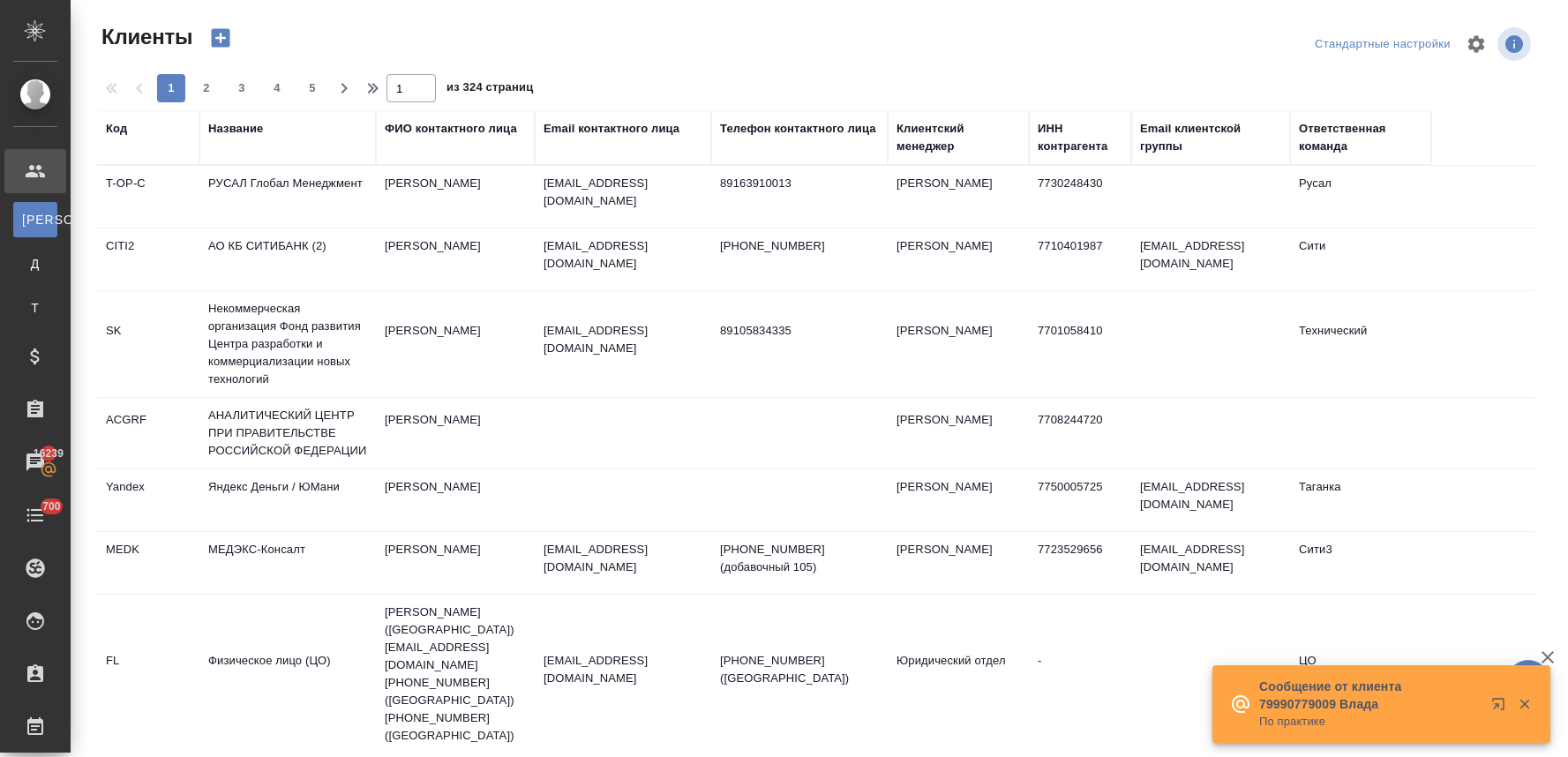
select select "RU"
click at [634, 129] on div "Email контактного лица" at bounding box center [611, 129] width 136 height 18
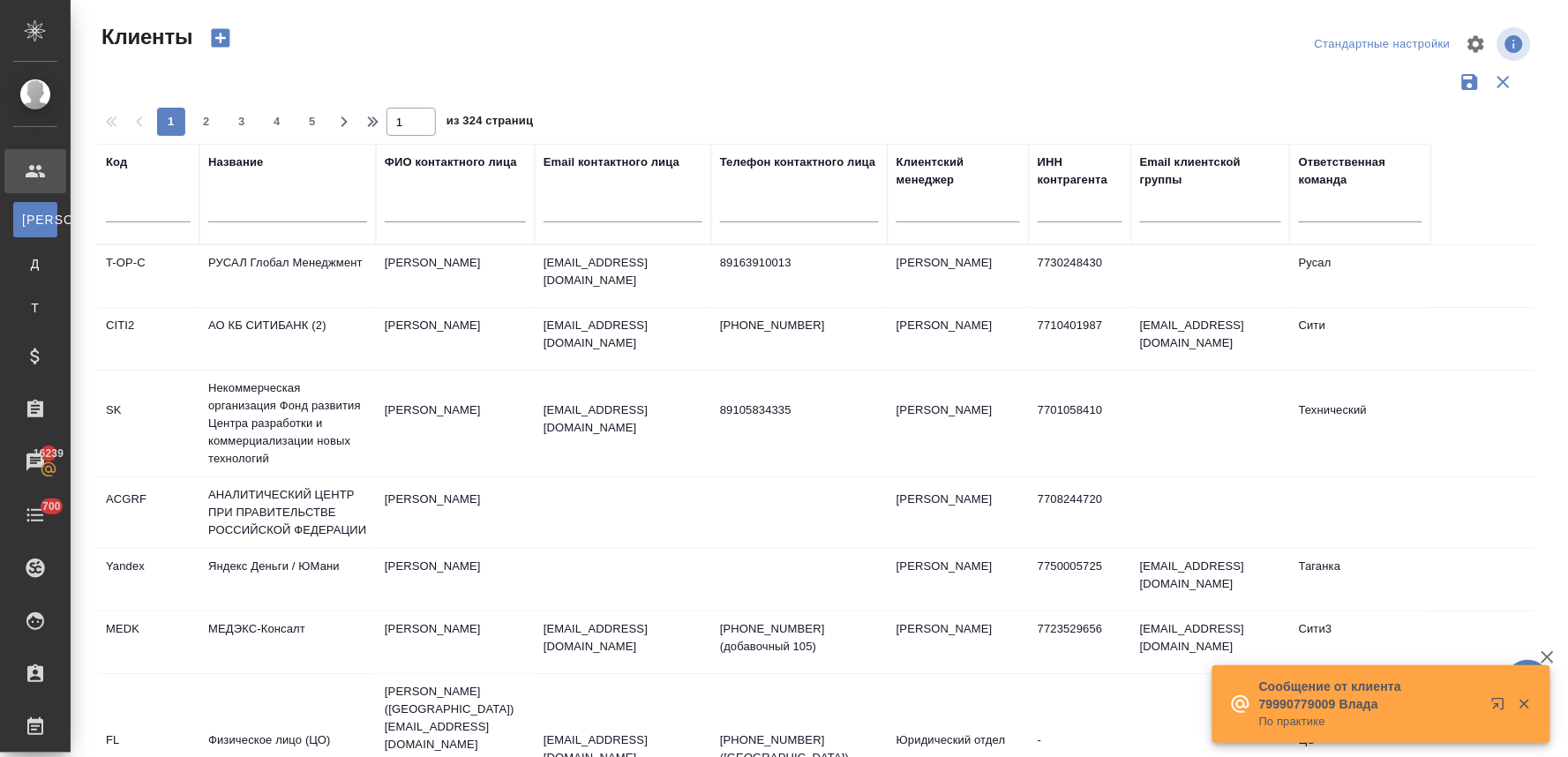
click at [637, 215] on input "text" at bounding box center [622, 212] width 158 height 22
paste input "[DOMAIN_NAME]"
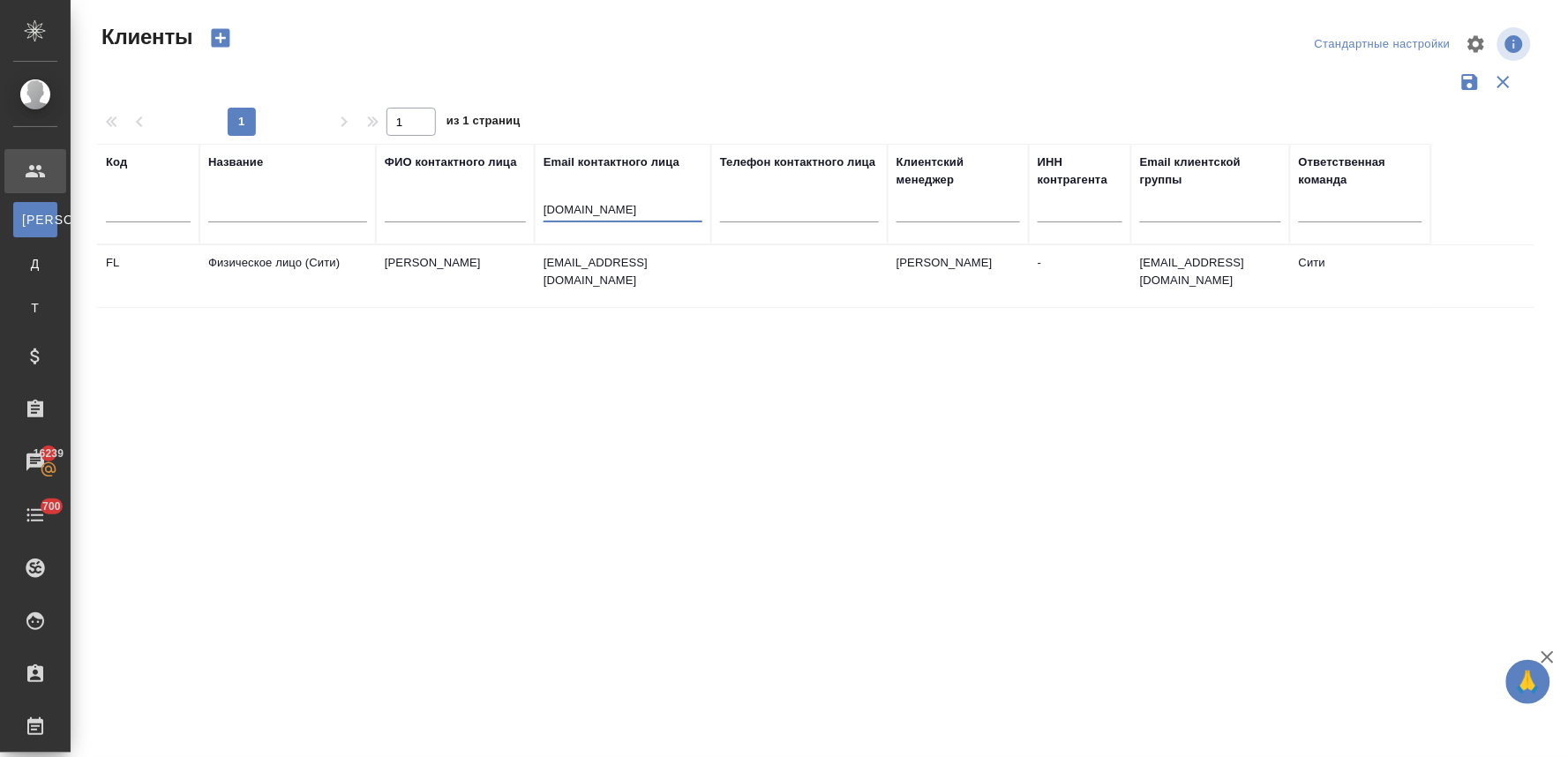
type input "[DOMAIN_NAME]"
drag, startPoint x: 613, startPoint y: 224, endPoint x: 618, endPoint y: 206, distance: 18.7
click at [610, 224] on div "startcm.ru" at bounding box center [622, 213] width 158 height 43
drag, startPoint x: 618, startPoint y: 206, endPoint x: 476, endPoint y: 223, distance: 143.0
click at [479, 223] on tr "Код Название ФИО контактного лица Email контактного лица startcm.ru Телефон кон…" at bounding box center [764, 194] width 1334 height 101
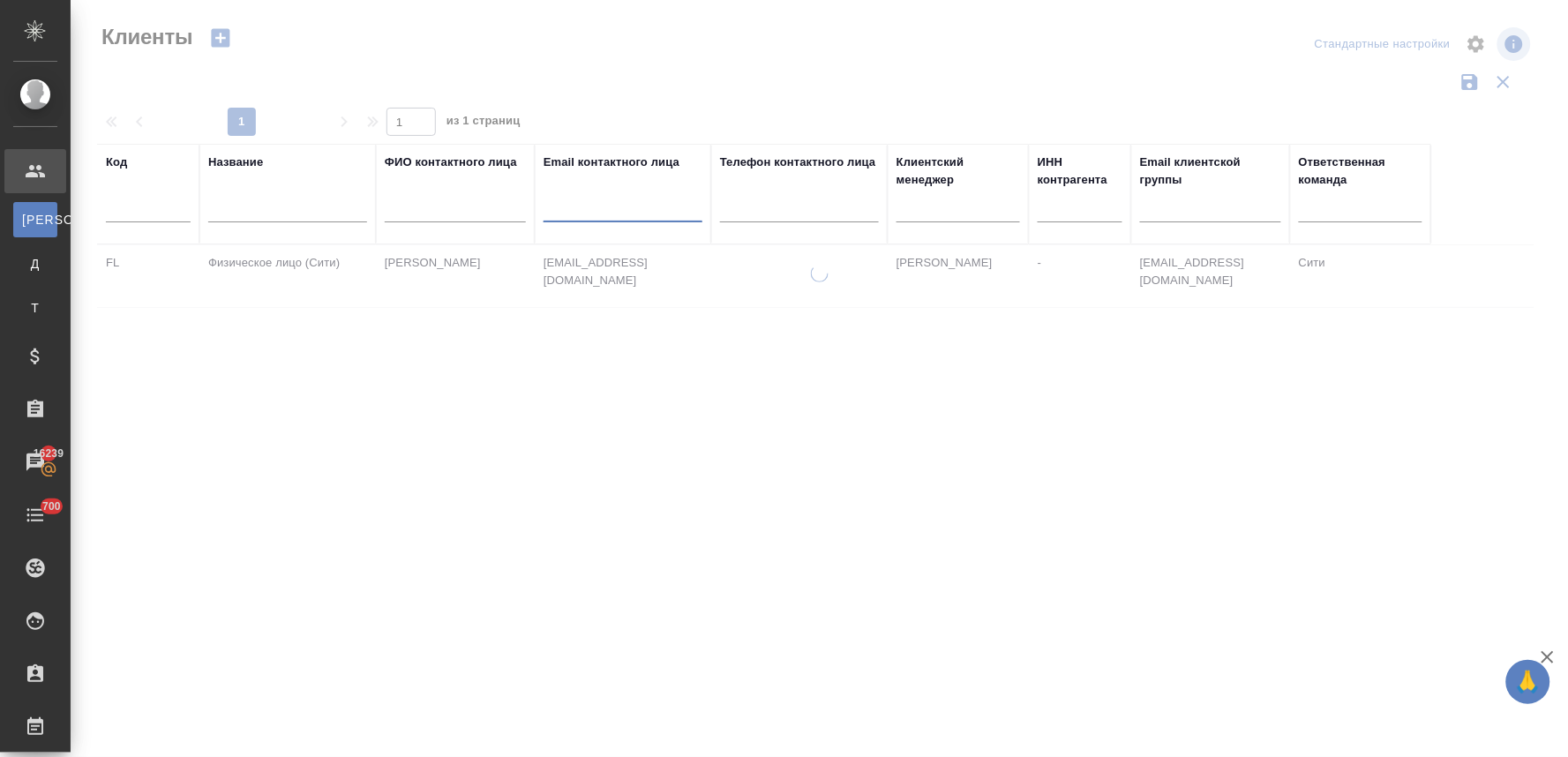
click at [303, 207] on input "text" at bounding box center [287, 212] width 158 height 22
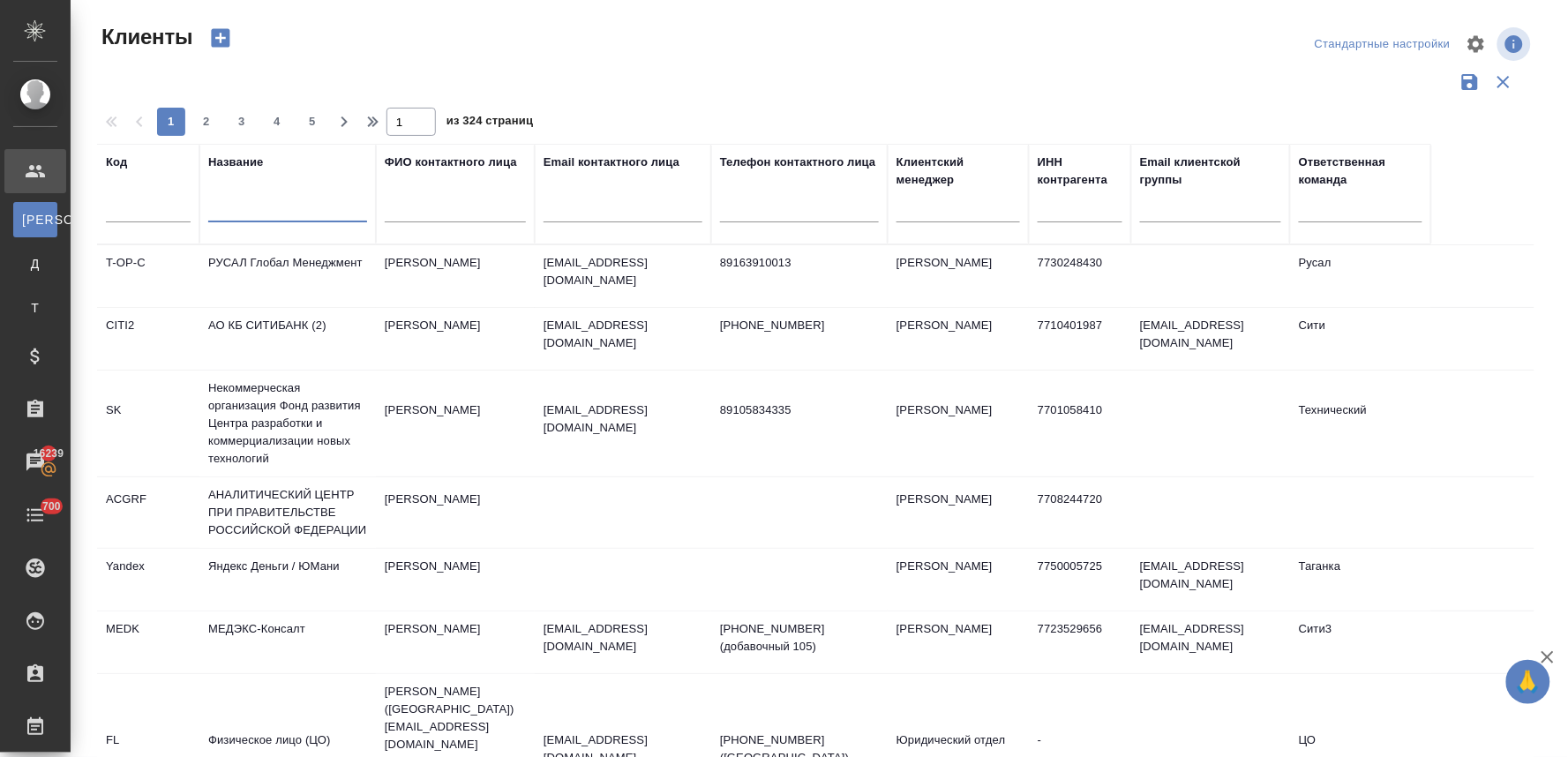
paste input "Старт Капитал"
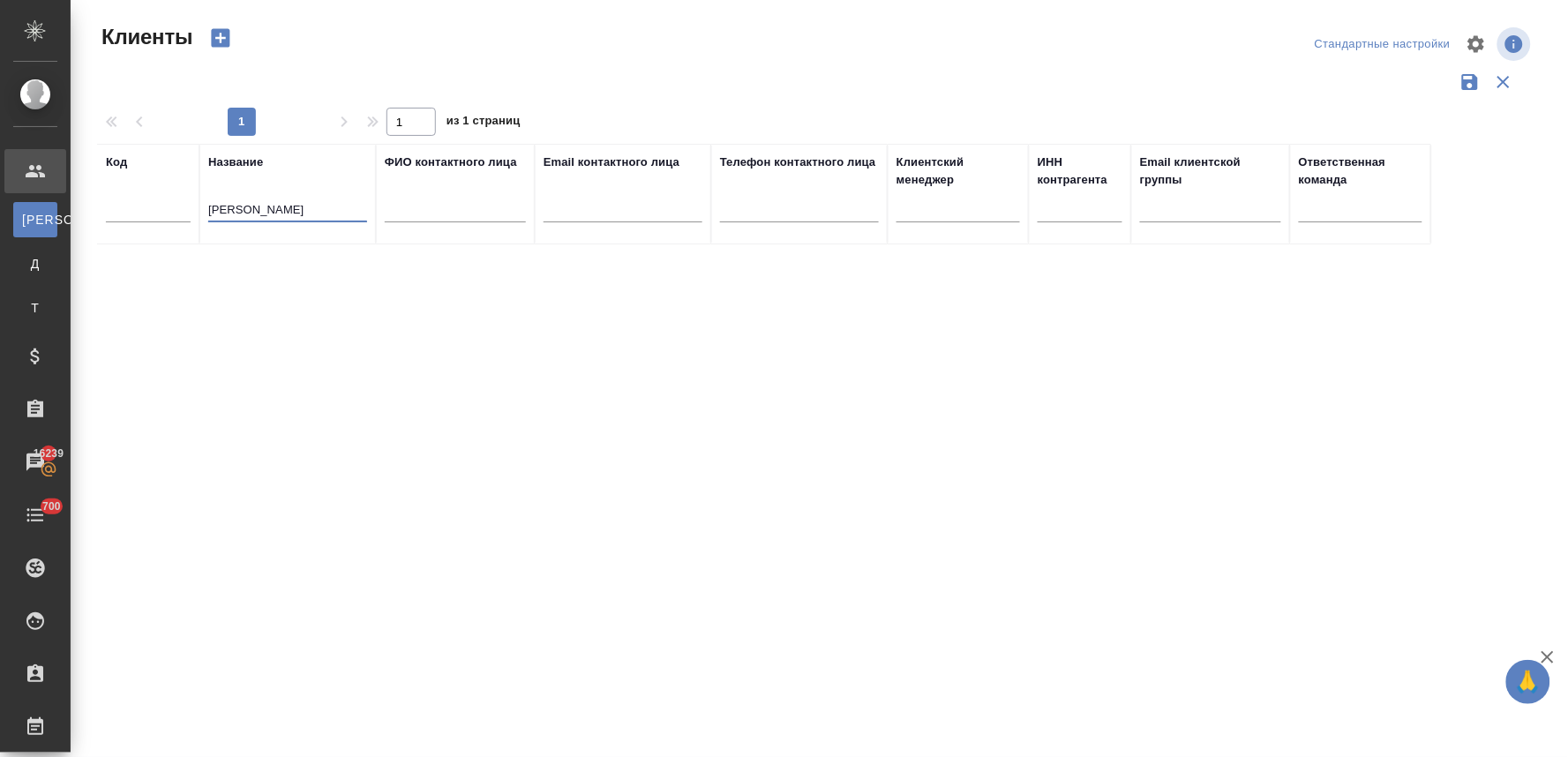
type input "Старт Капитал"
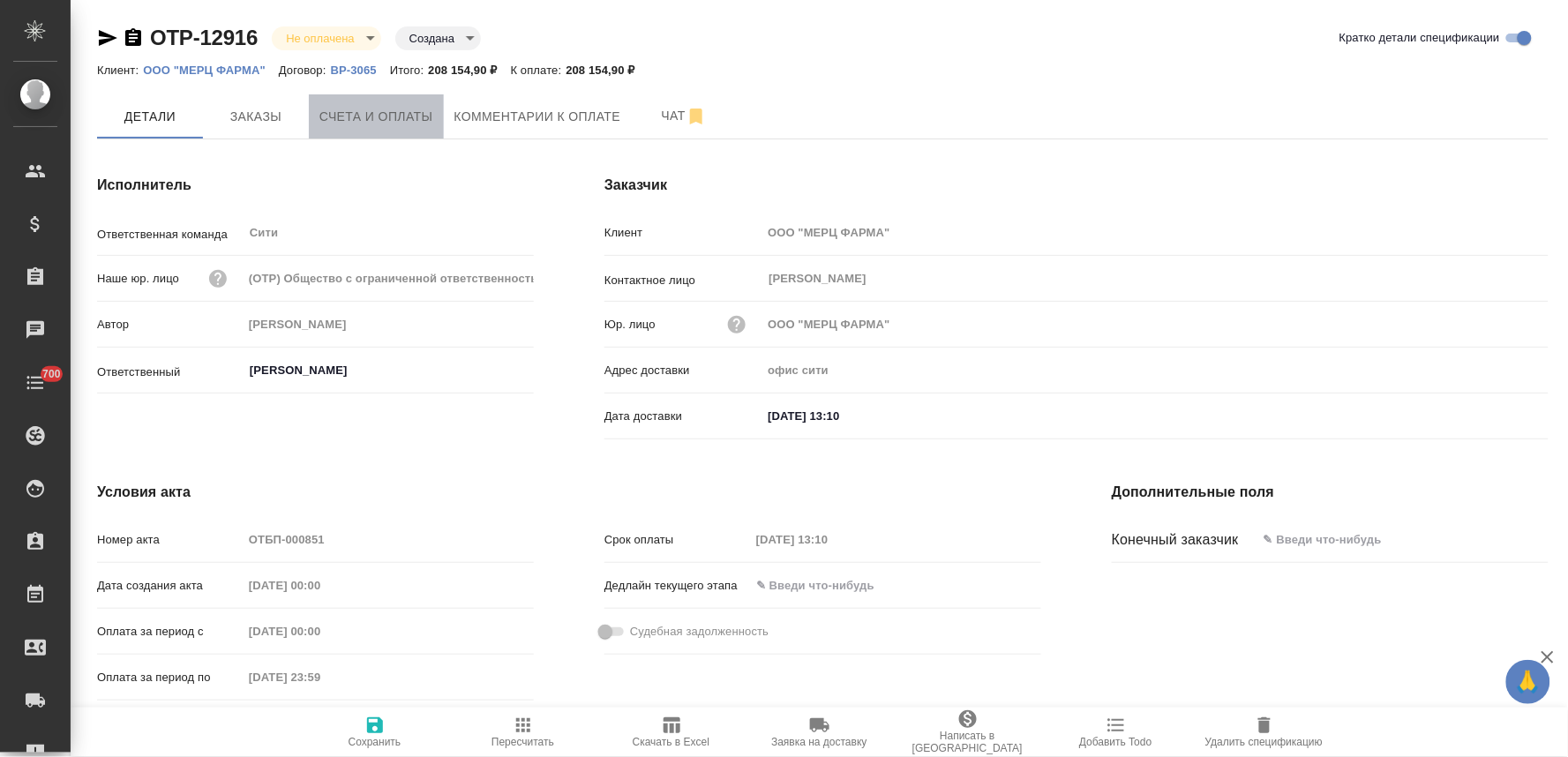
click at [367, 115] on span "Счета и оплаты" at bounding box center [376, 117] width 114 height 22
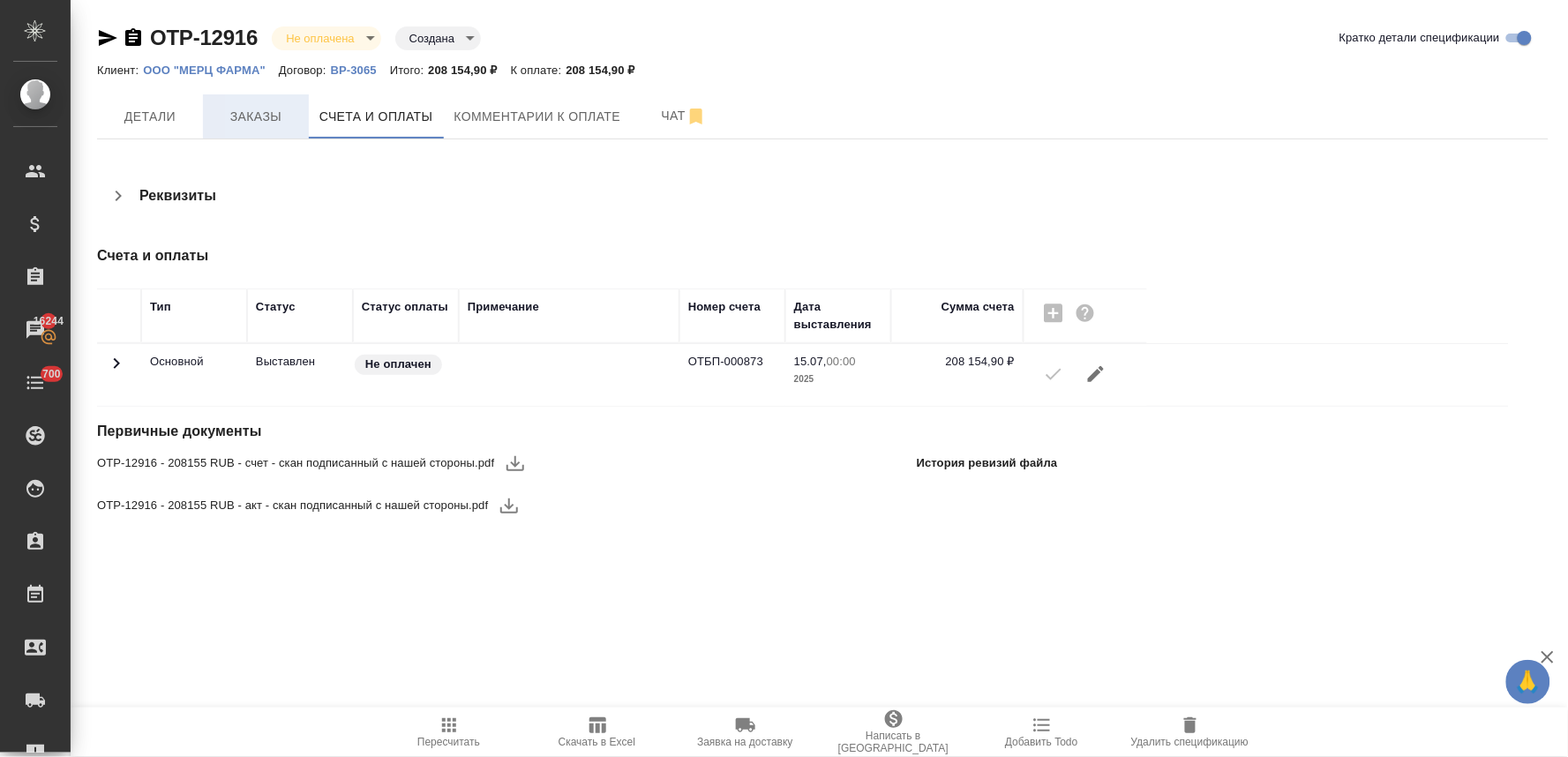
click at [253, 112] on span "Заказы" at bounding box center [255, 117] width 85 height 22
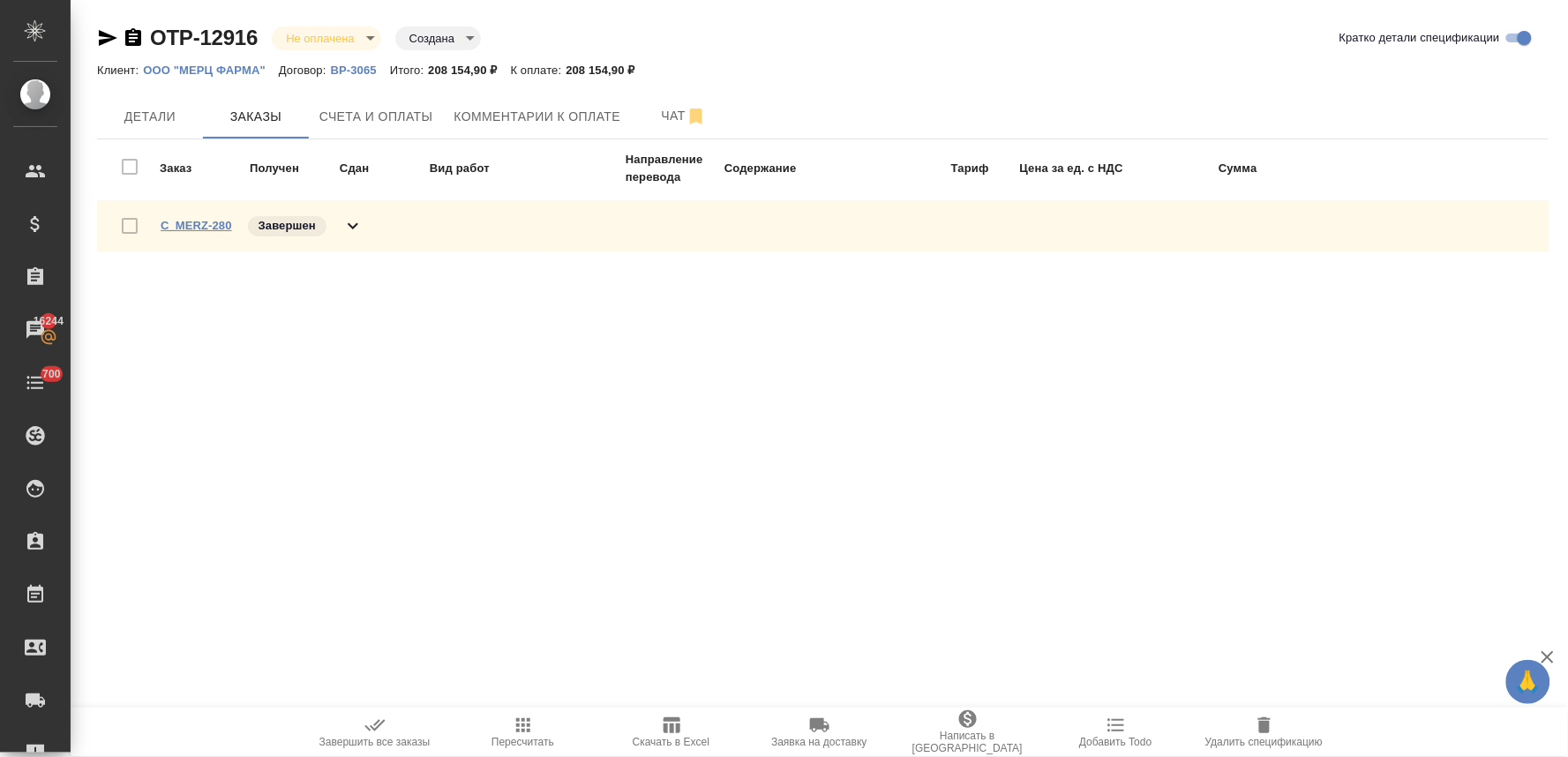
click at [203, 227] on link "C_MERZ-280" at bounding box center [196, 226] width 72 height 13
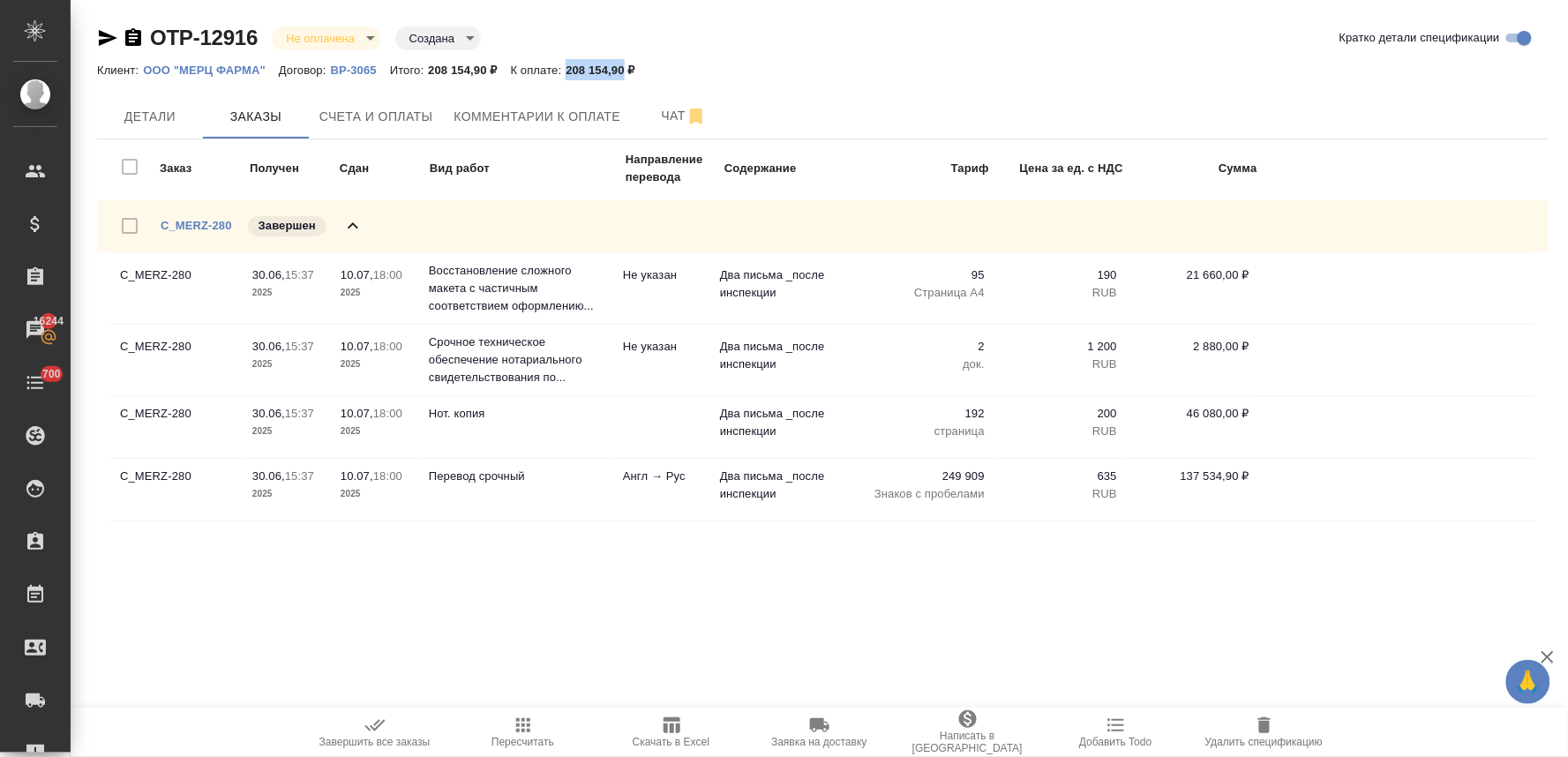
drag, startPoint x: 569, startPoint y: 69, endPoint x: 623, endPoint y: 64, distance: 54.2
click at [623, 64] on p "208 154,90 ₽" at bounding box center [607, 70] width 82 height 13
copy p "208 154,90"
click at [393, 124] on span "Счета и оплаты" at bounding box center [376, 117] width 114 height 22
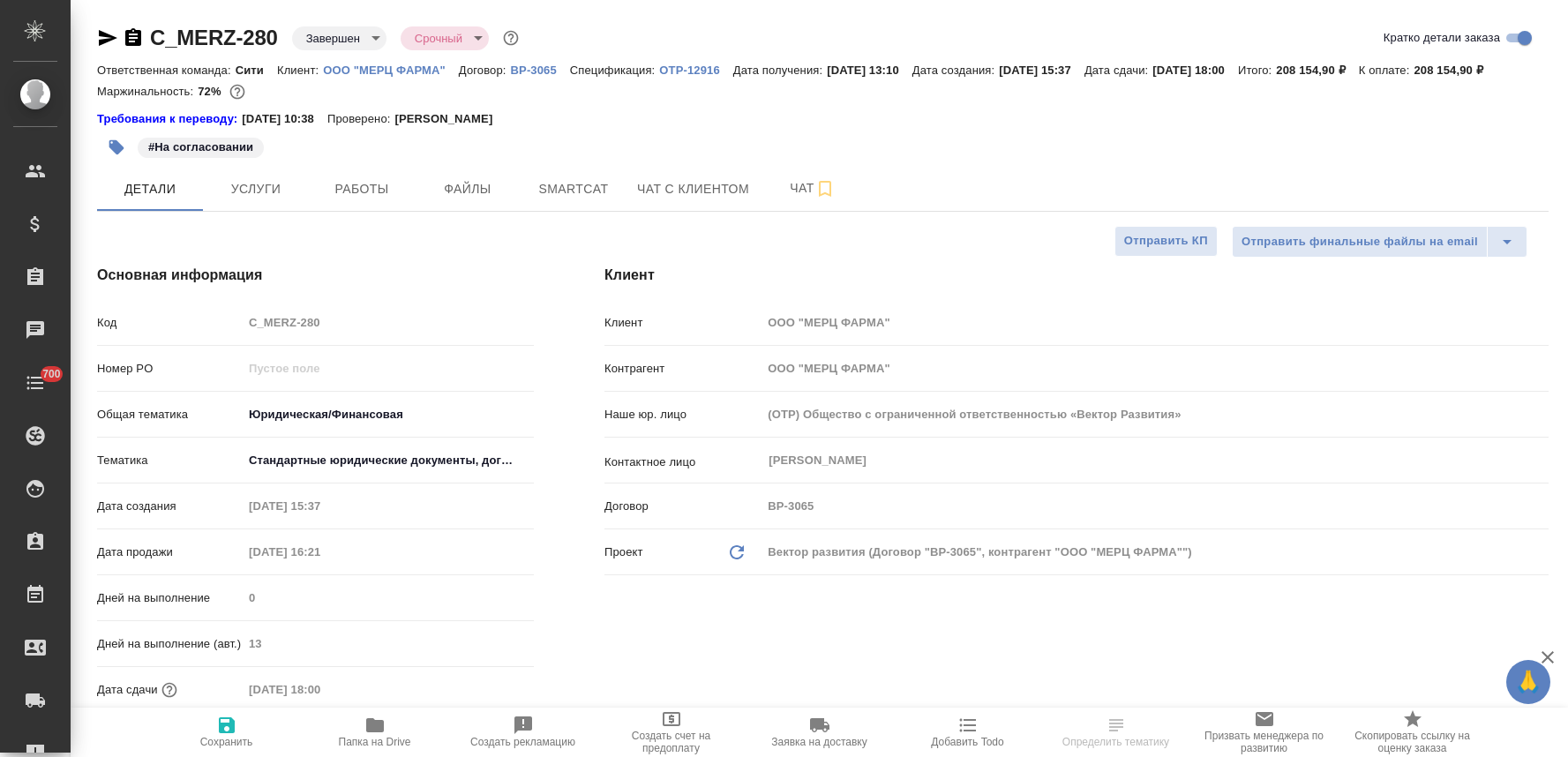
select select "RU"
type textarea "x"
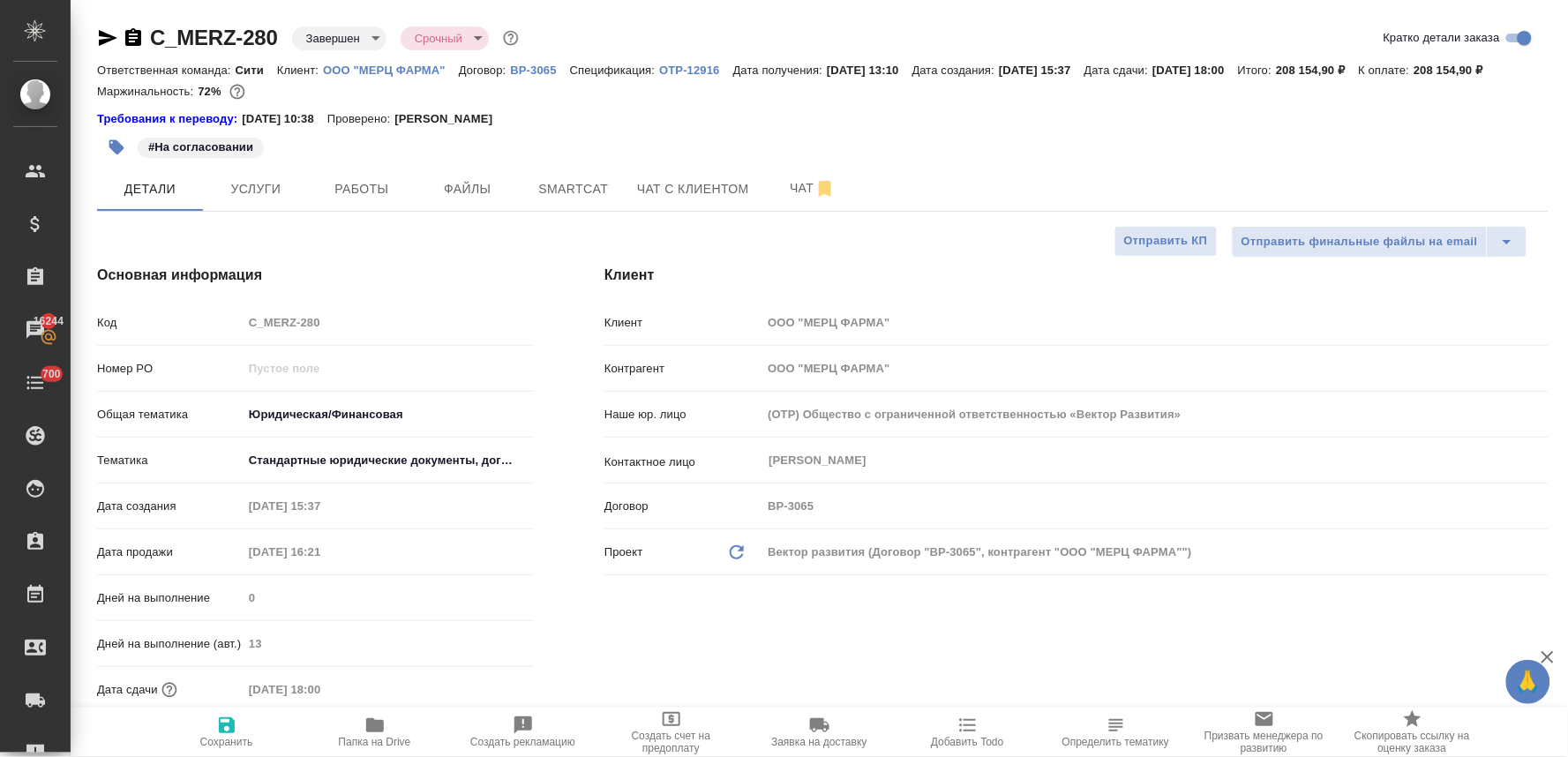
type textarea "x"
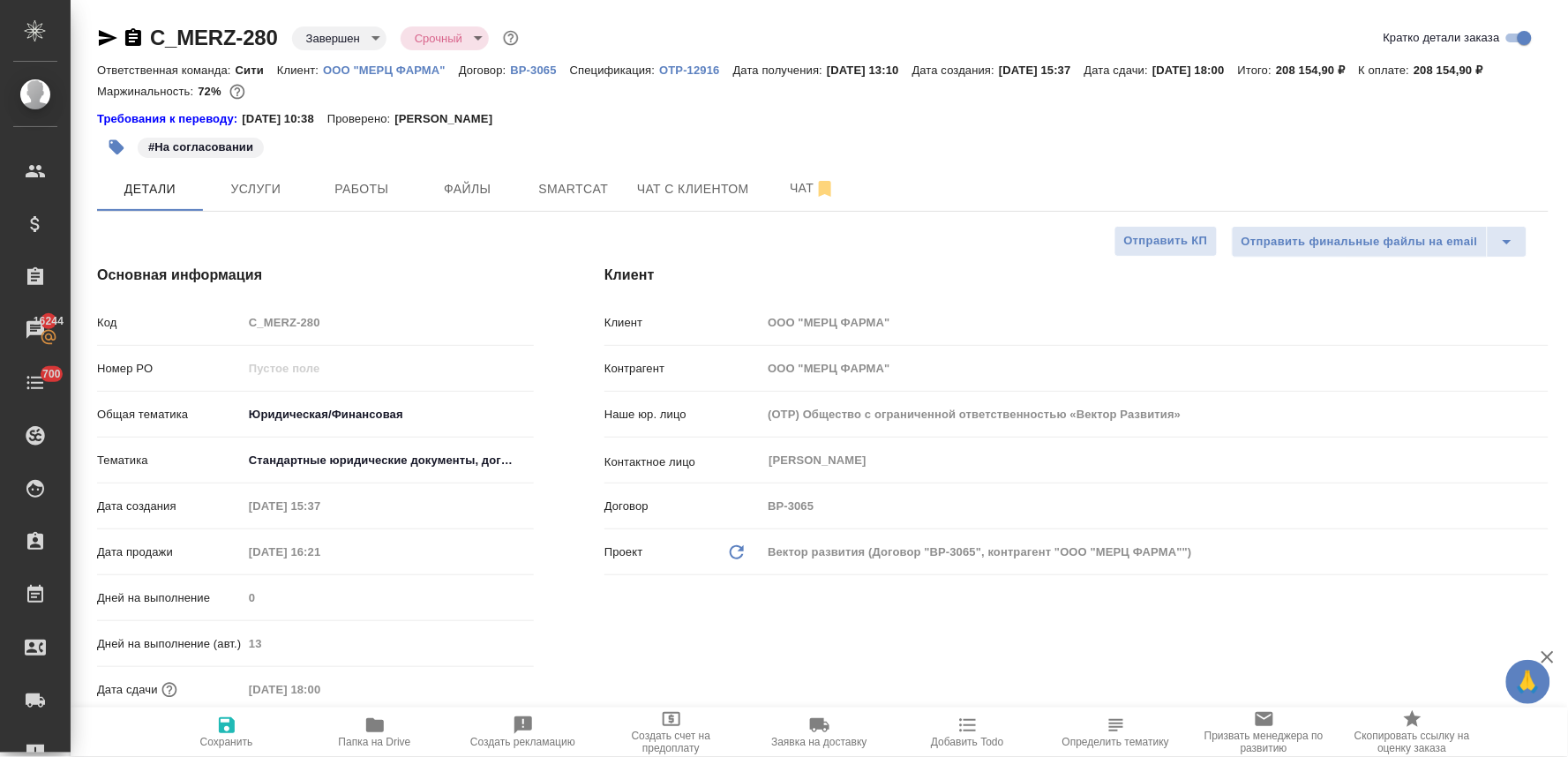
type textarea "x"
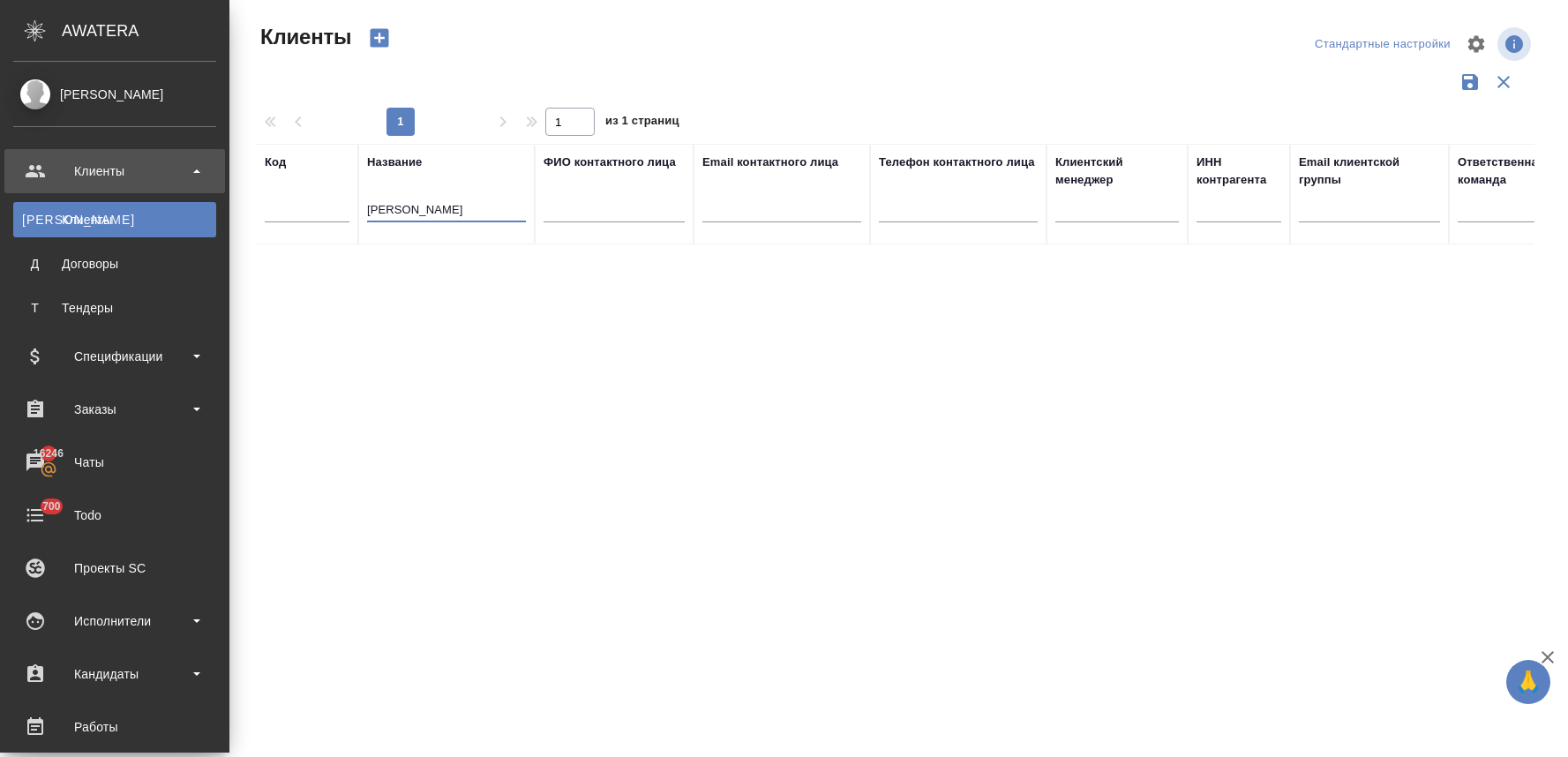
select select "RU"
click at [118, 416] on div "Заказы" at bounding box center [115, 409] width 203 height 26
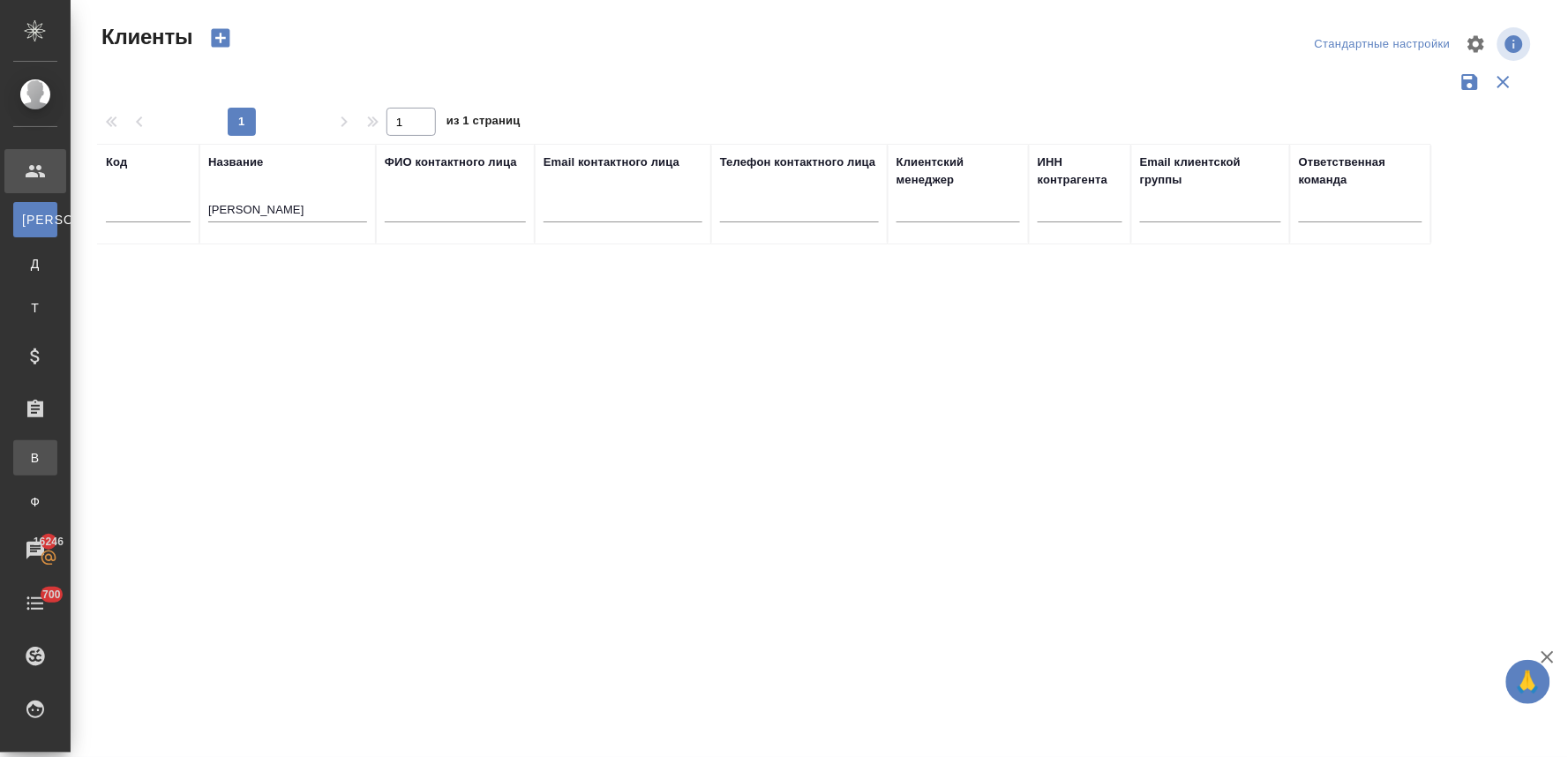
click at [58, 448] on link "В Все заказы" at bounding box center [34, 459] width 44 height 35
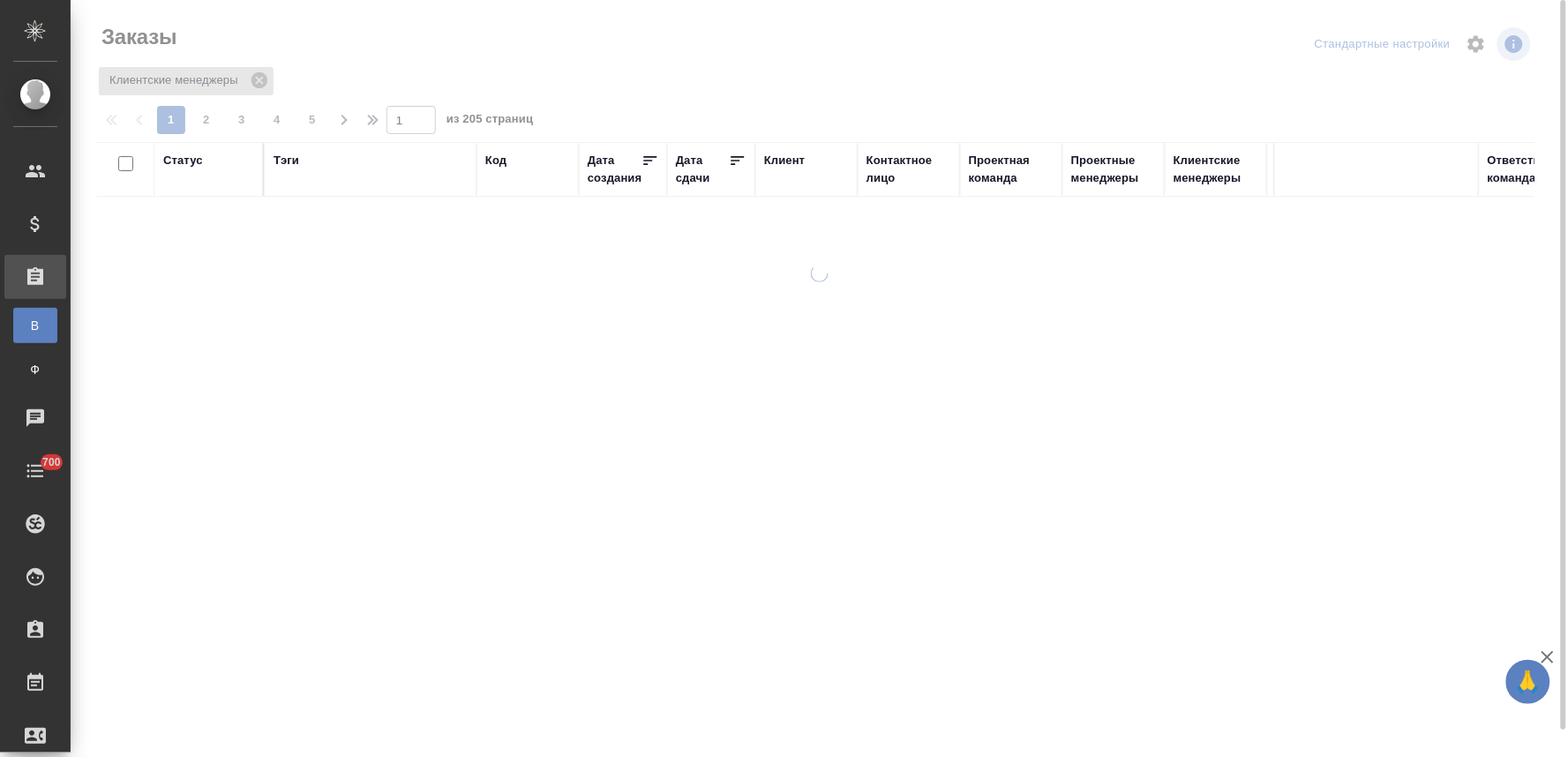
click at [260, 83] on icon at bounding box center [259, 80] width 16 height 16
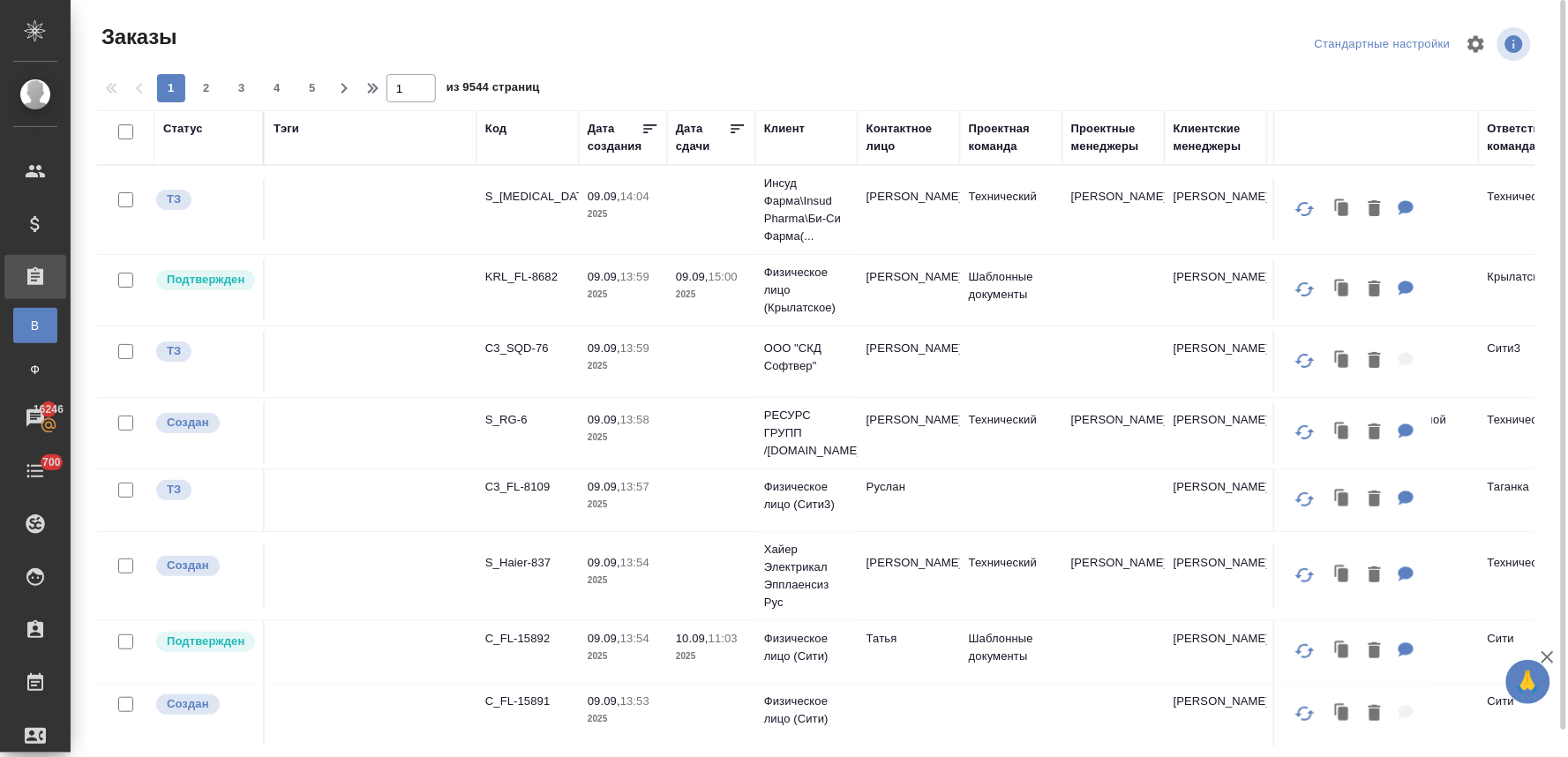
click at [792, 127] on div "Клиент" at bounding box center [784, 129] width 41 height 18
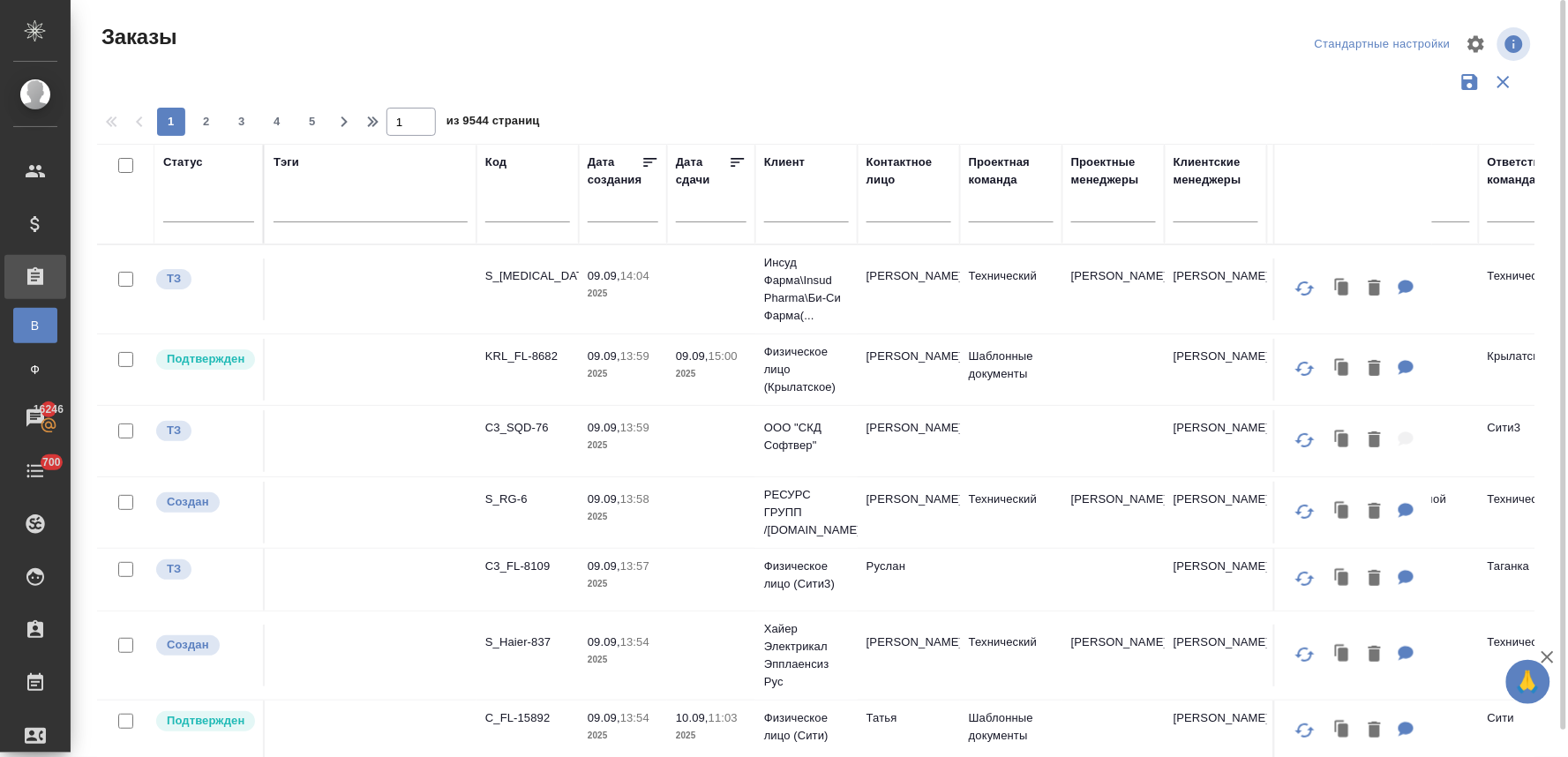
click at [796, 213] on input "text" at bounding box center [806, 212] width 85 height 22
type input "эрси"
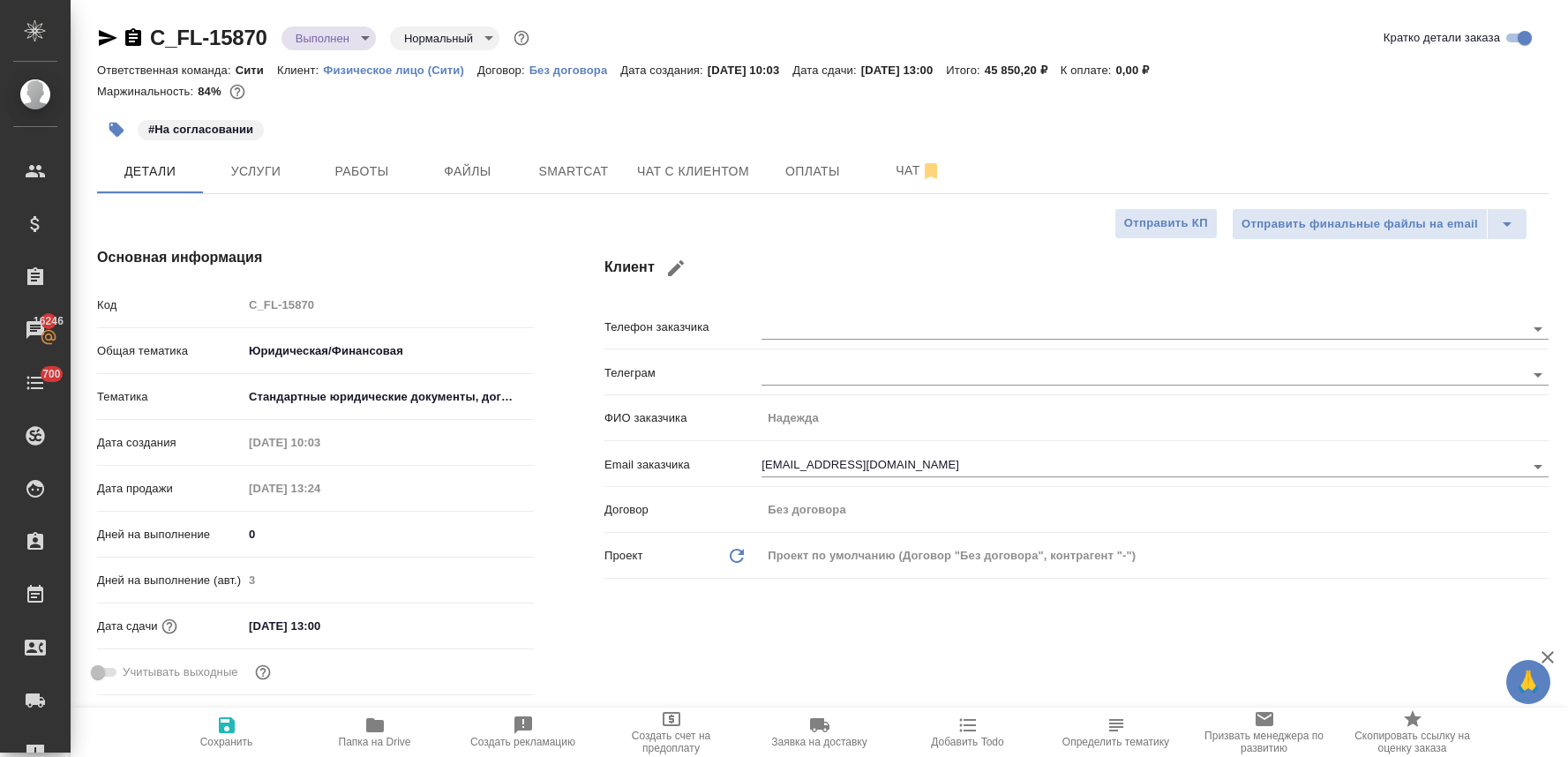
select select "RU"
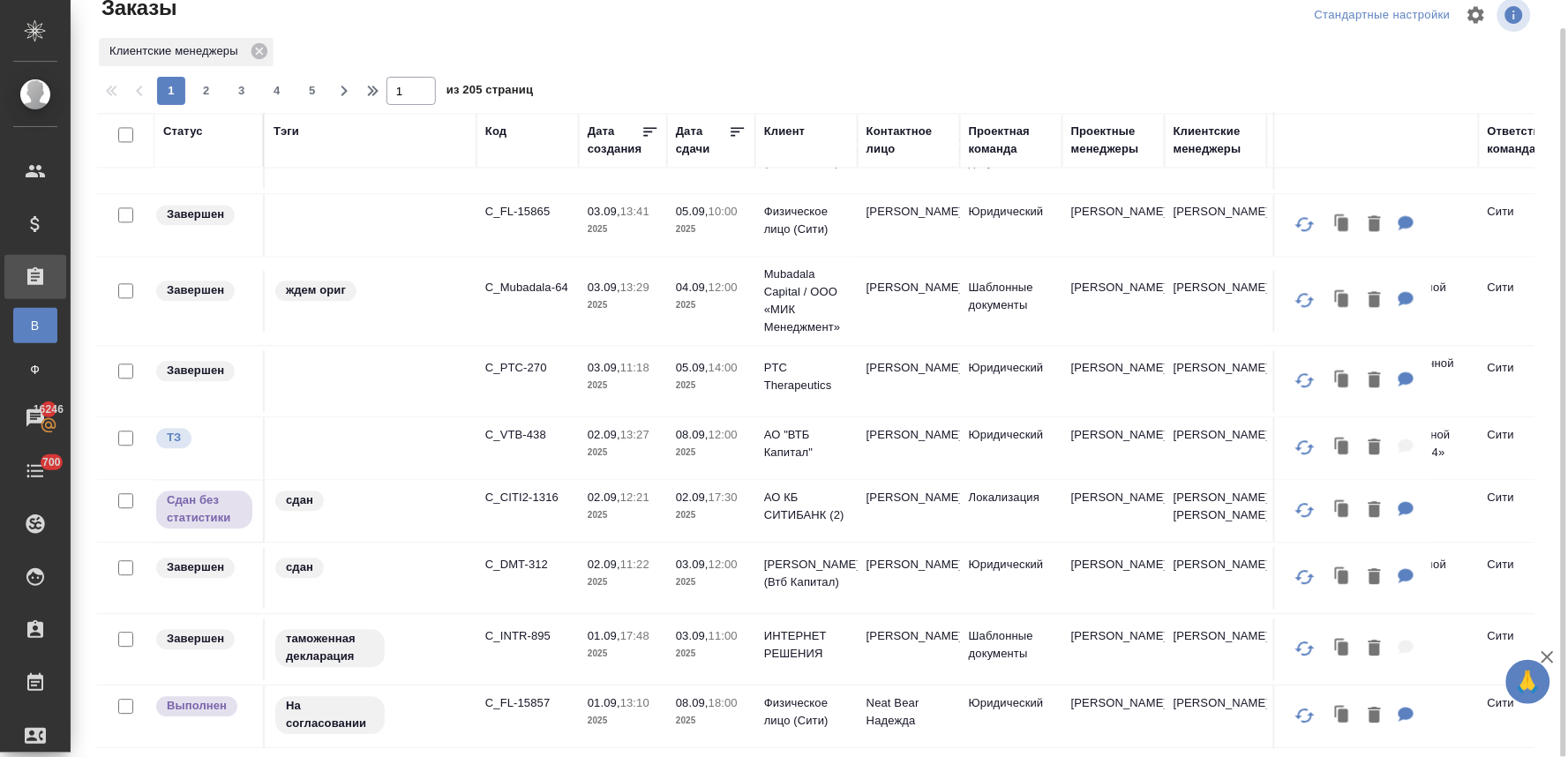
scroll to position [1205, 0]
click at [532, 426] on p "C_VTB-438" at bounding box center [527, 434] width 85 height 18
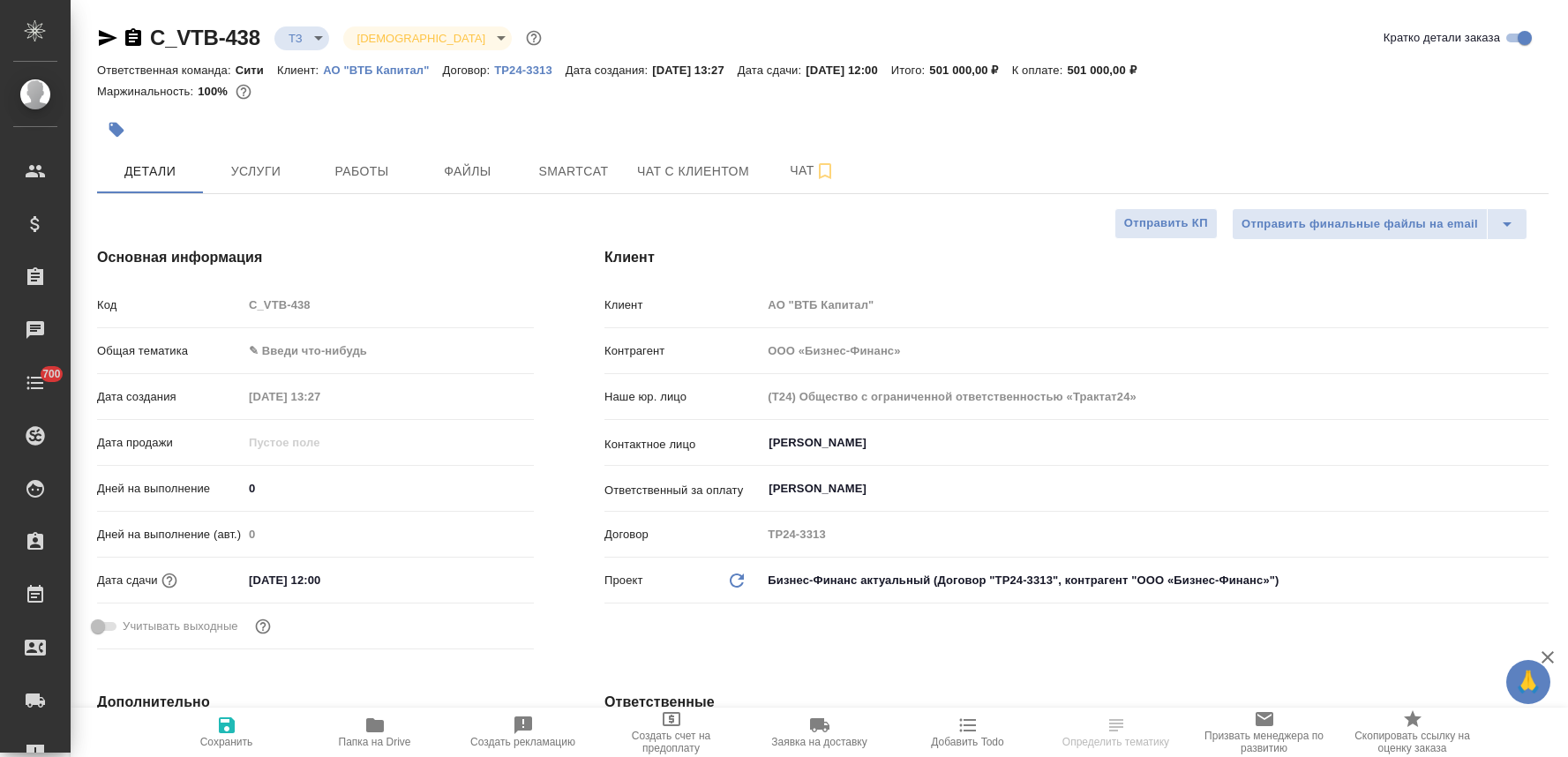
select select "RU"
click at [789, 166] on span "Чат" at bounding box center [812, 171] width 85 height 22
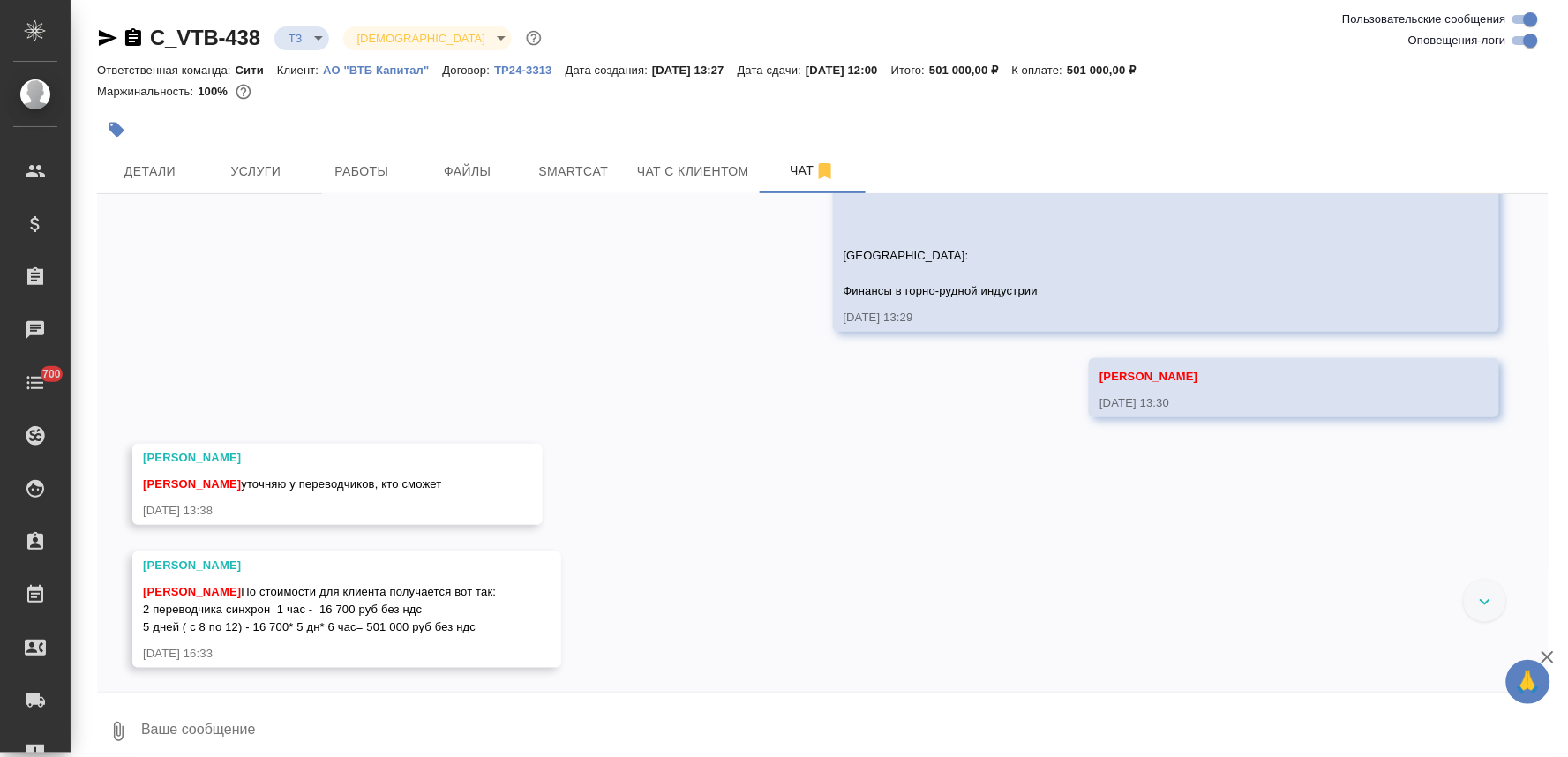
scroll to position [482, 0]
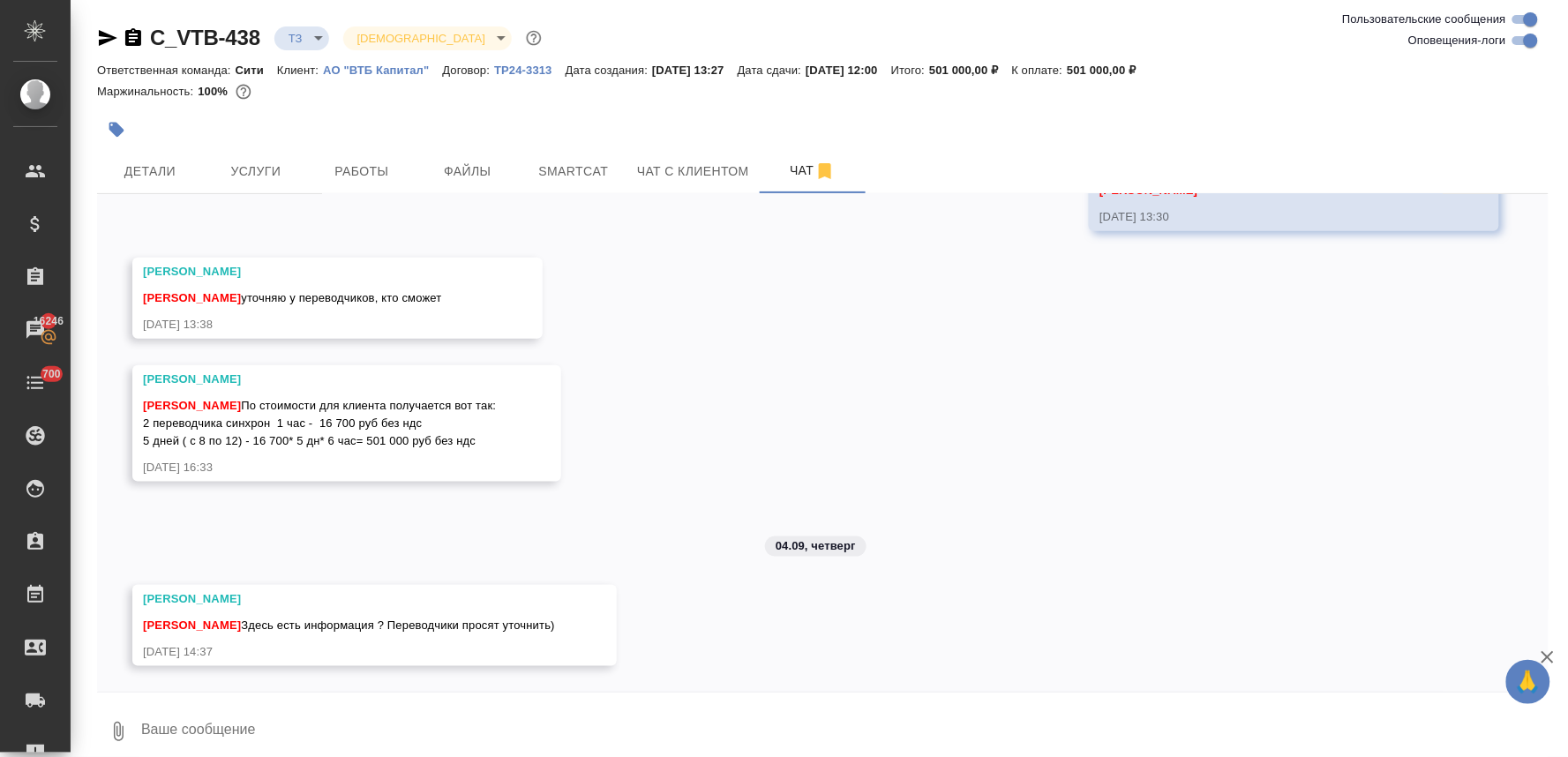
click at [389, 709] on textarea at bounding box center [844, 732] width 1409 height 60
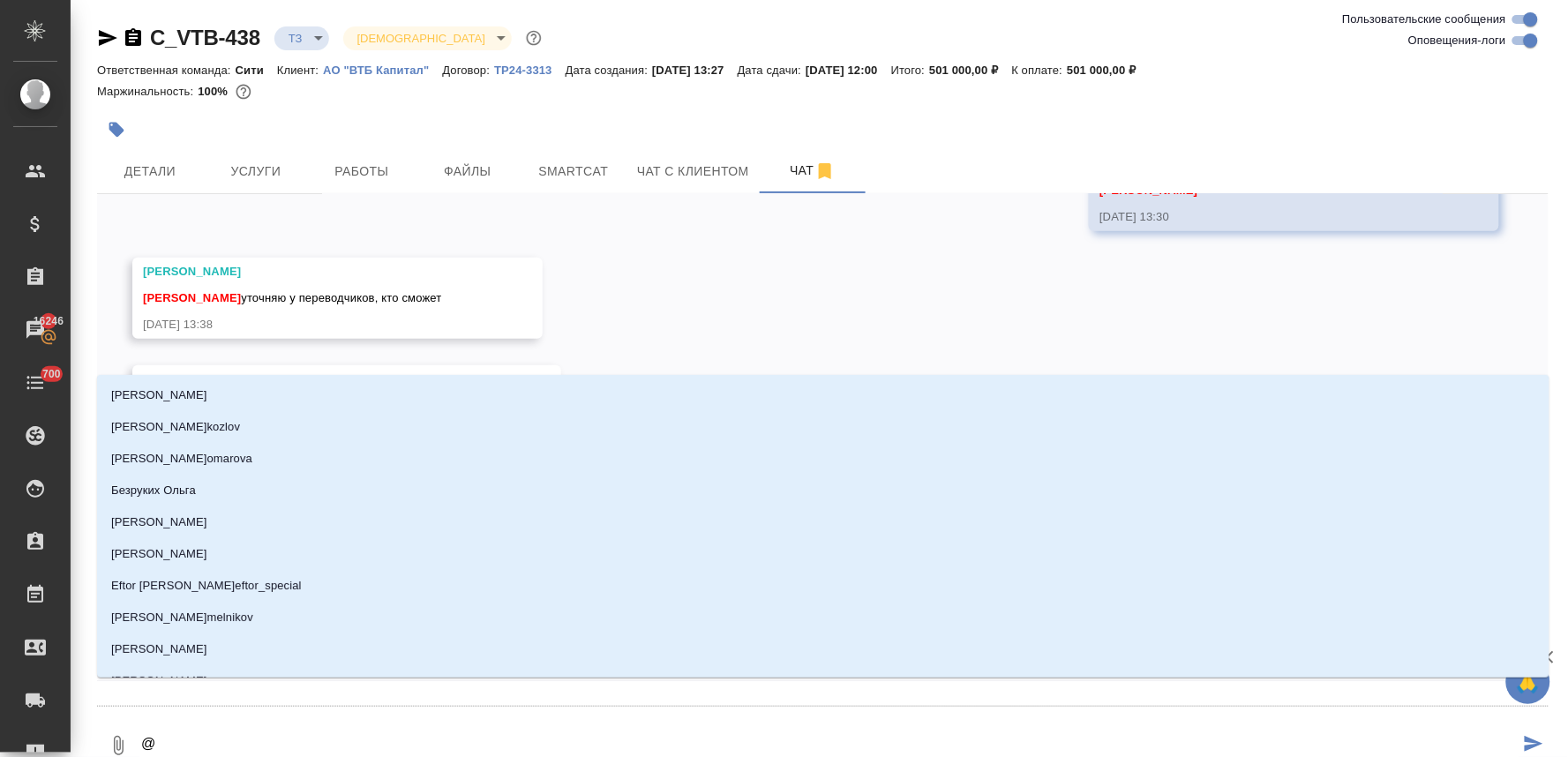
type textarea "@a"
type input "a"
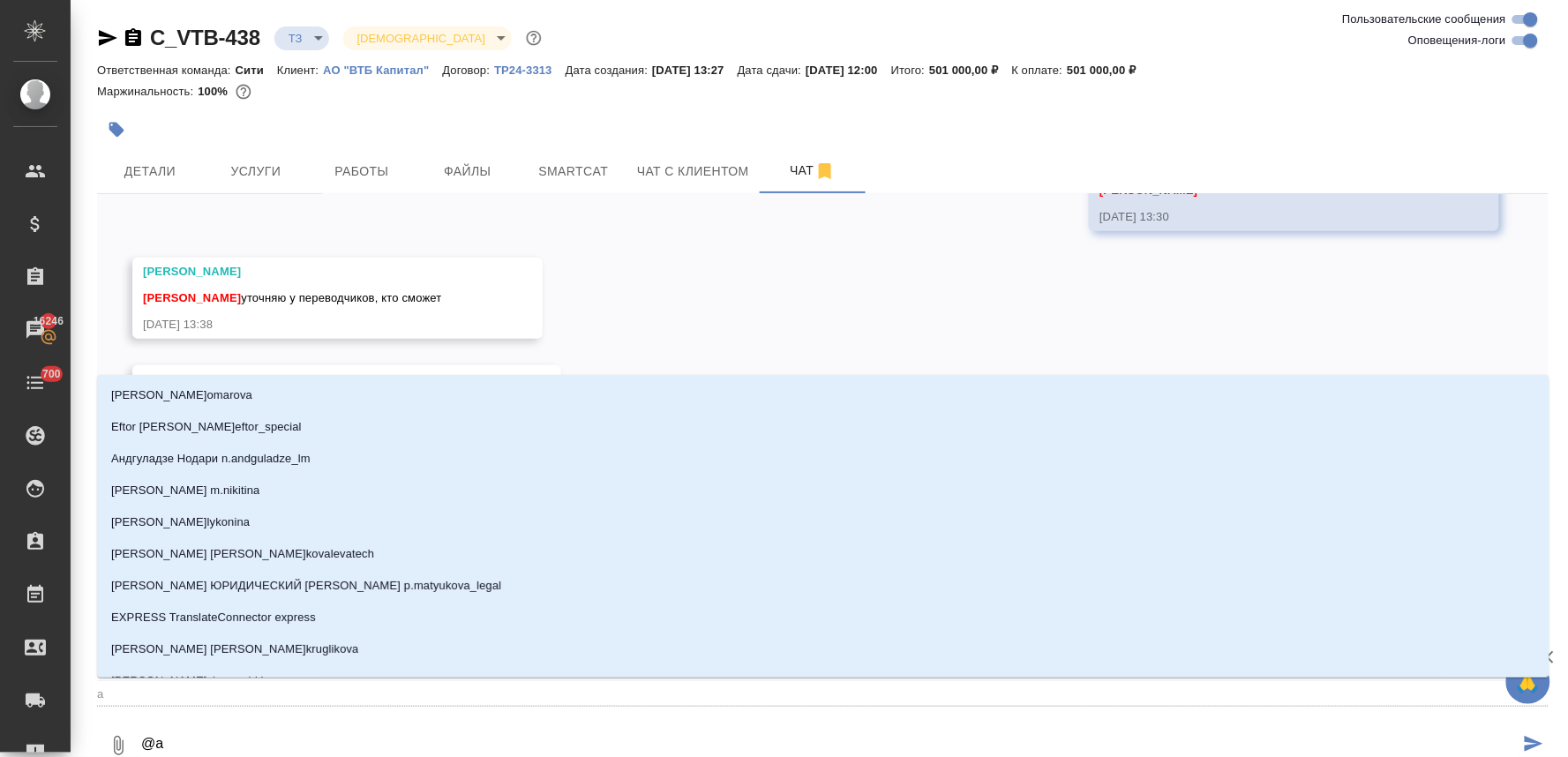
type textarea "@at"
type input "at"
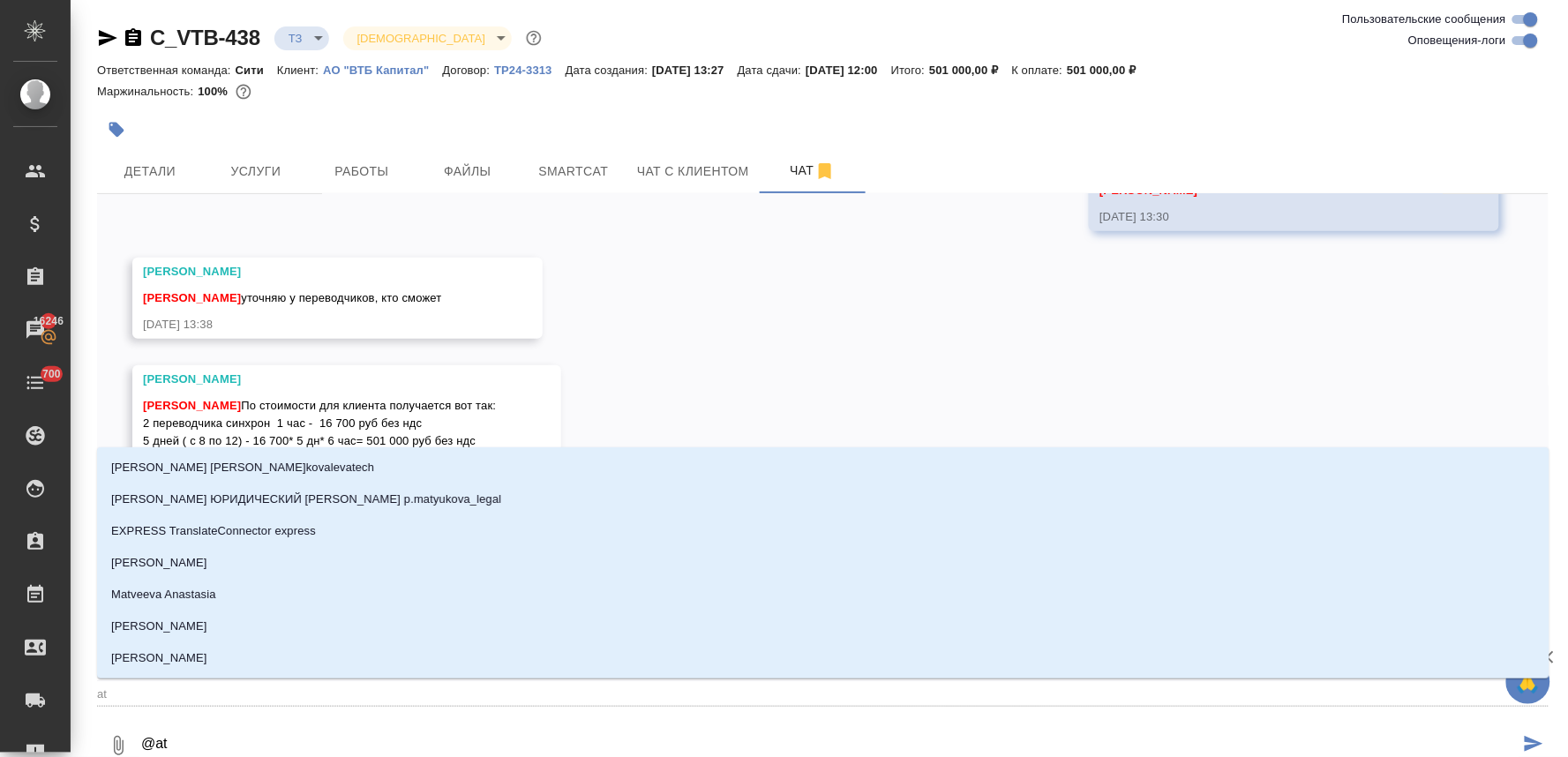
type textarea "@atl"
type input "atl"
type textarea "@atlj"
type input "atlj"
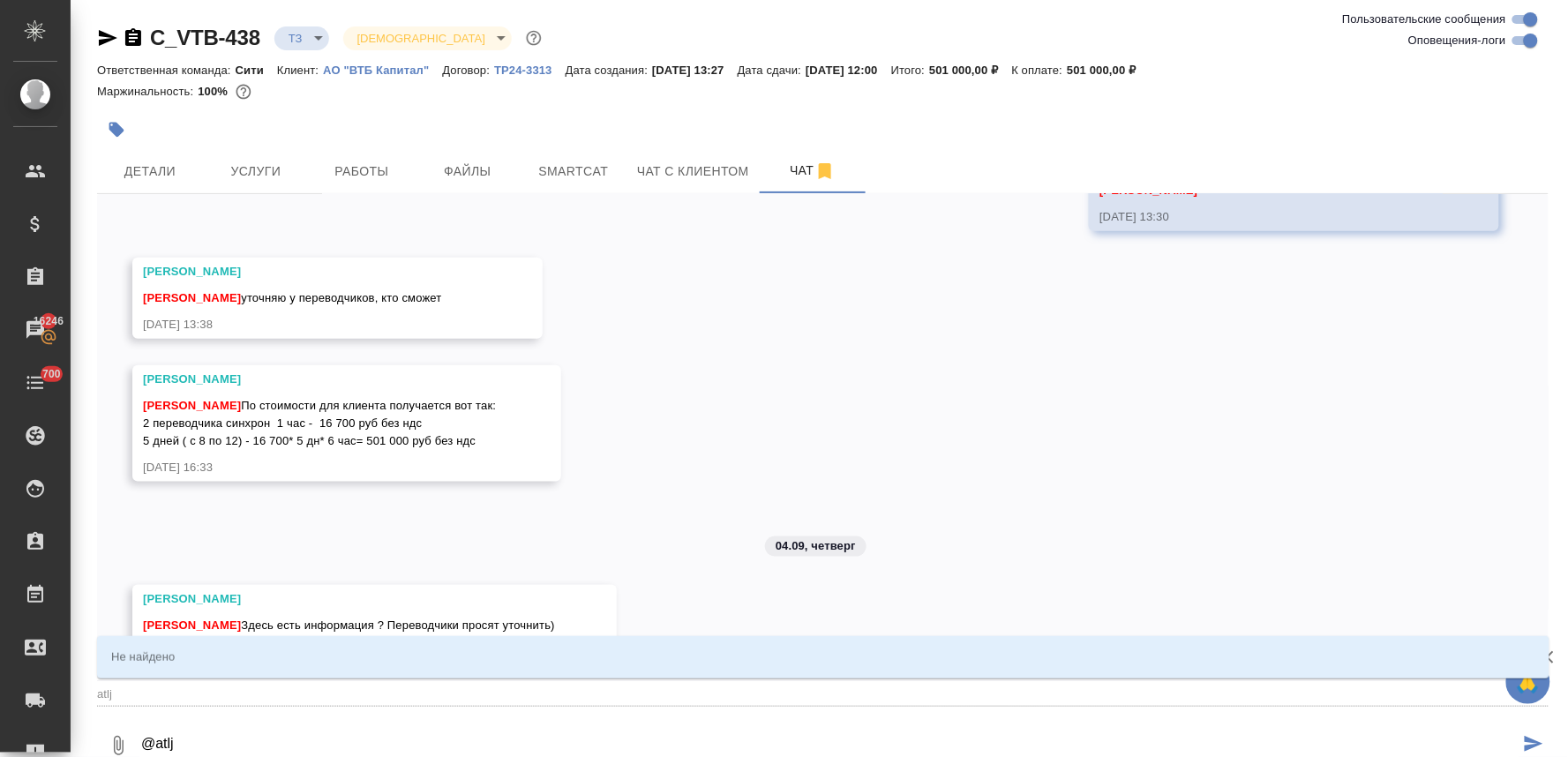
type textarea "@atl"
type input "atl"
type textarea "@at"
type input "at"
type textarea "@a"
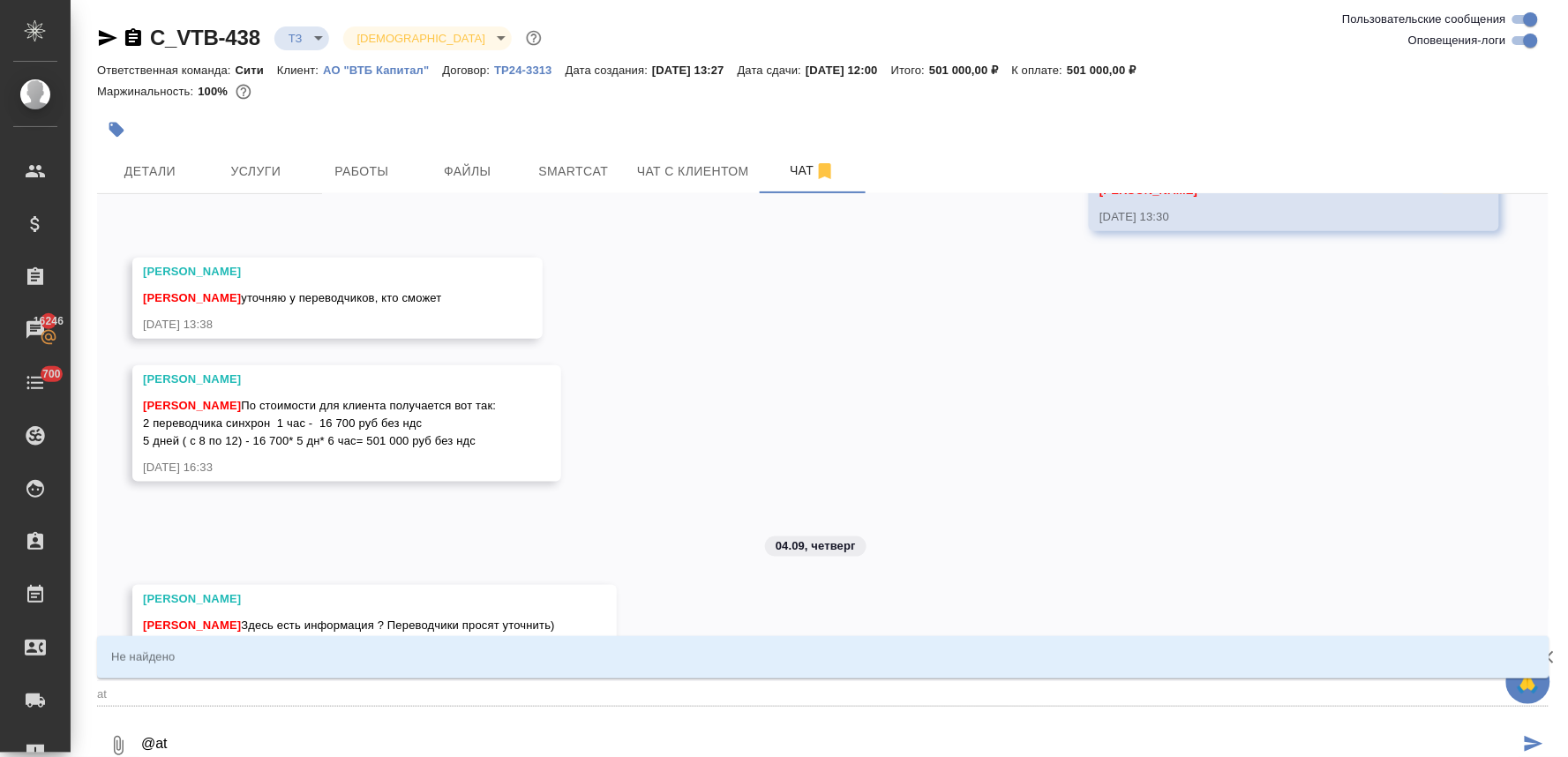
type input "a"
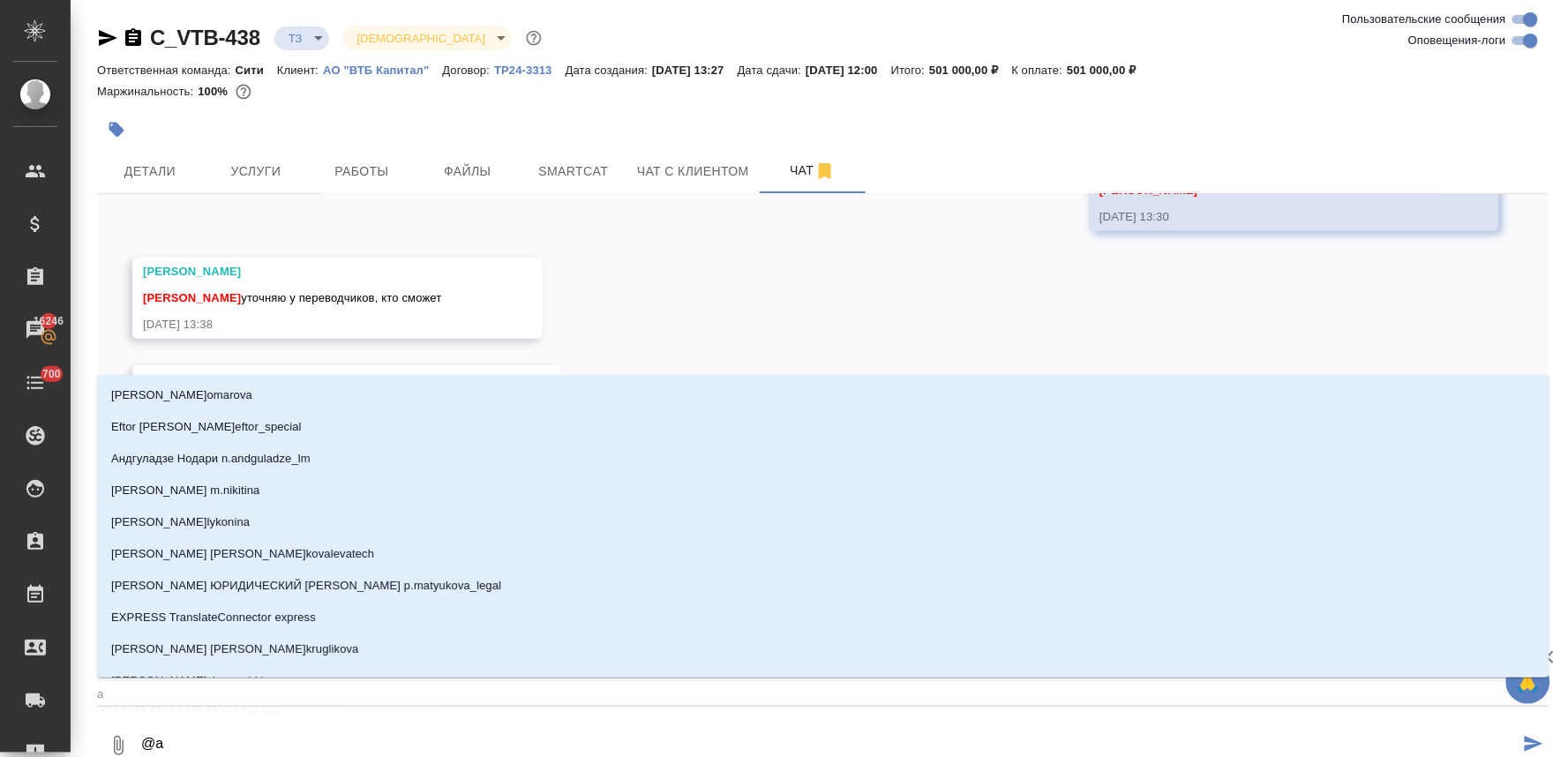
type textarea "@"
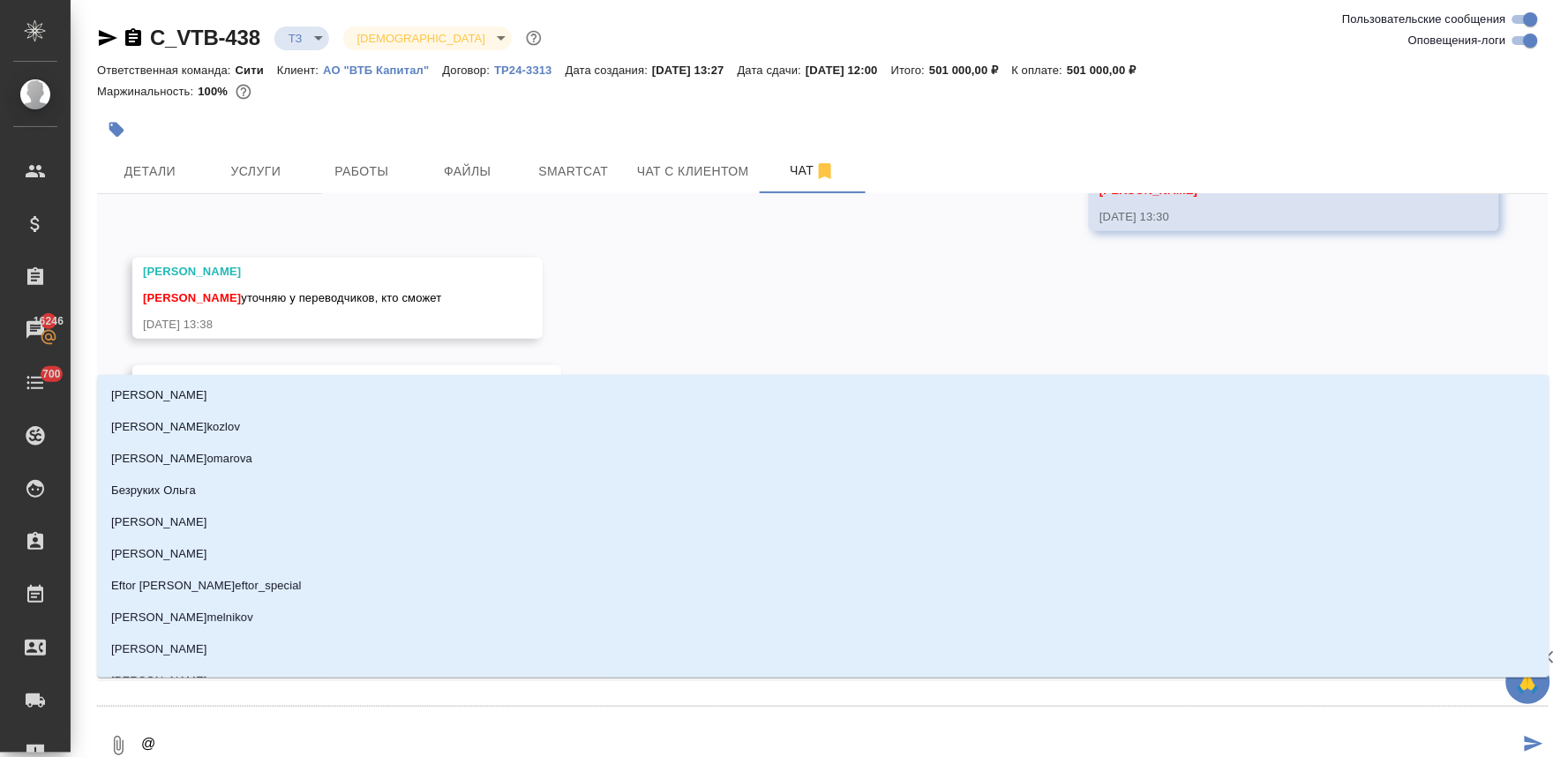
type textarea "@ф"
type input "ф"
type textarea "@фе"
type input "фе"
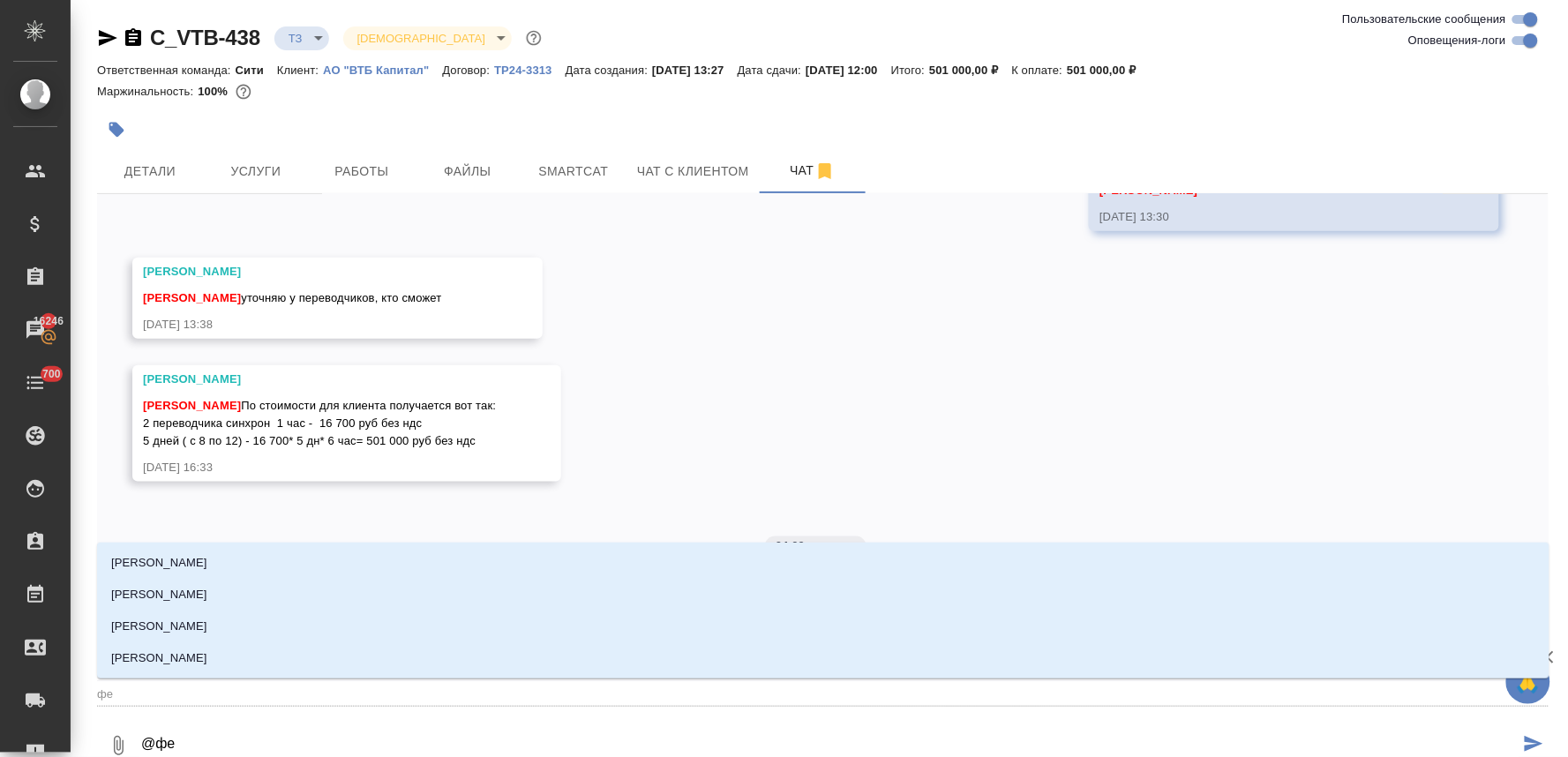
type textarea "@фед"
type input "фед"
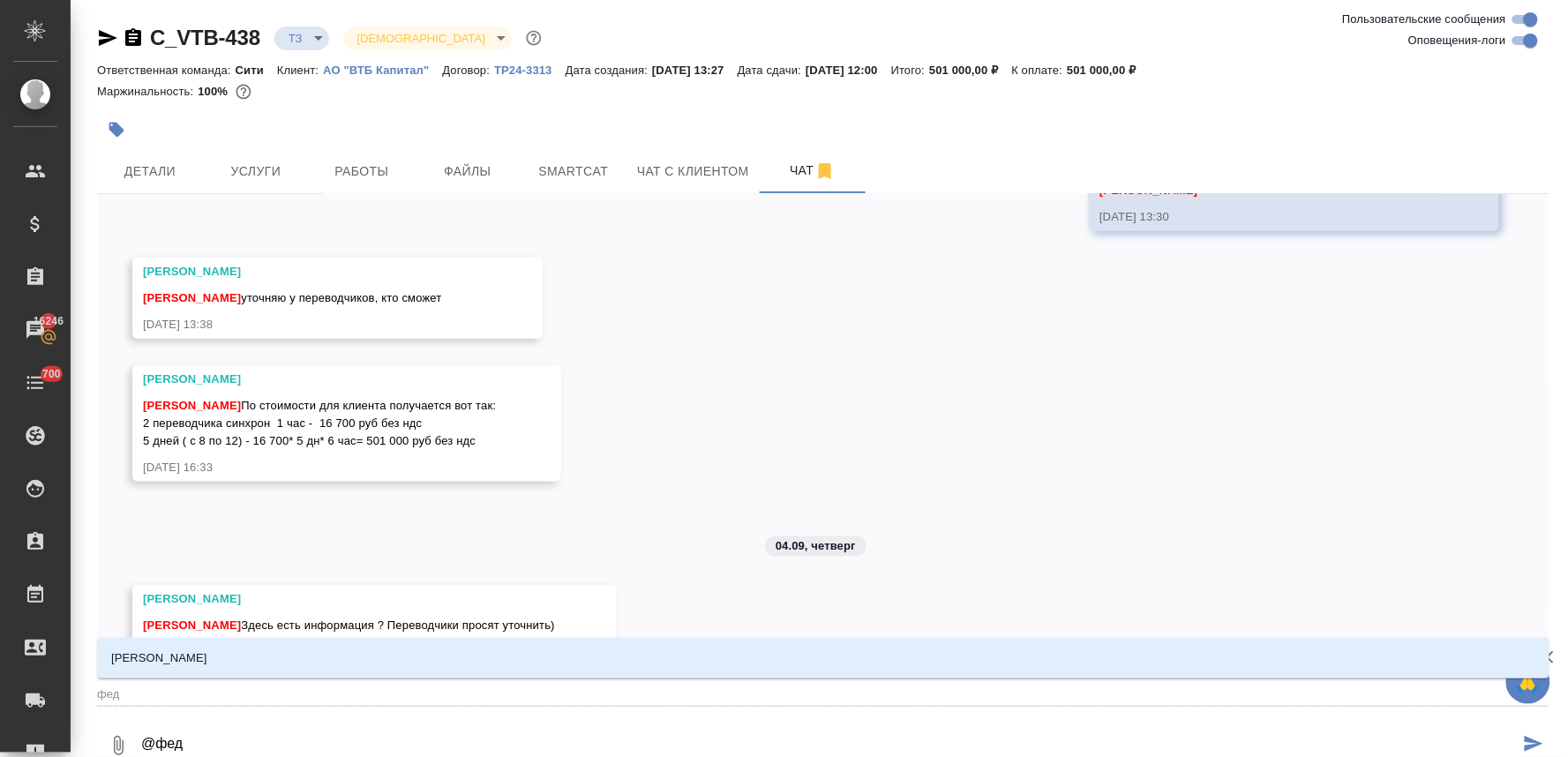
type textarea "@федо"
type input "федо"
type textarea "@федот"
type input "федот"
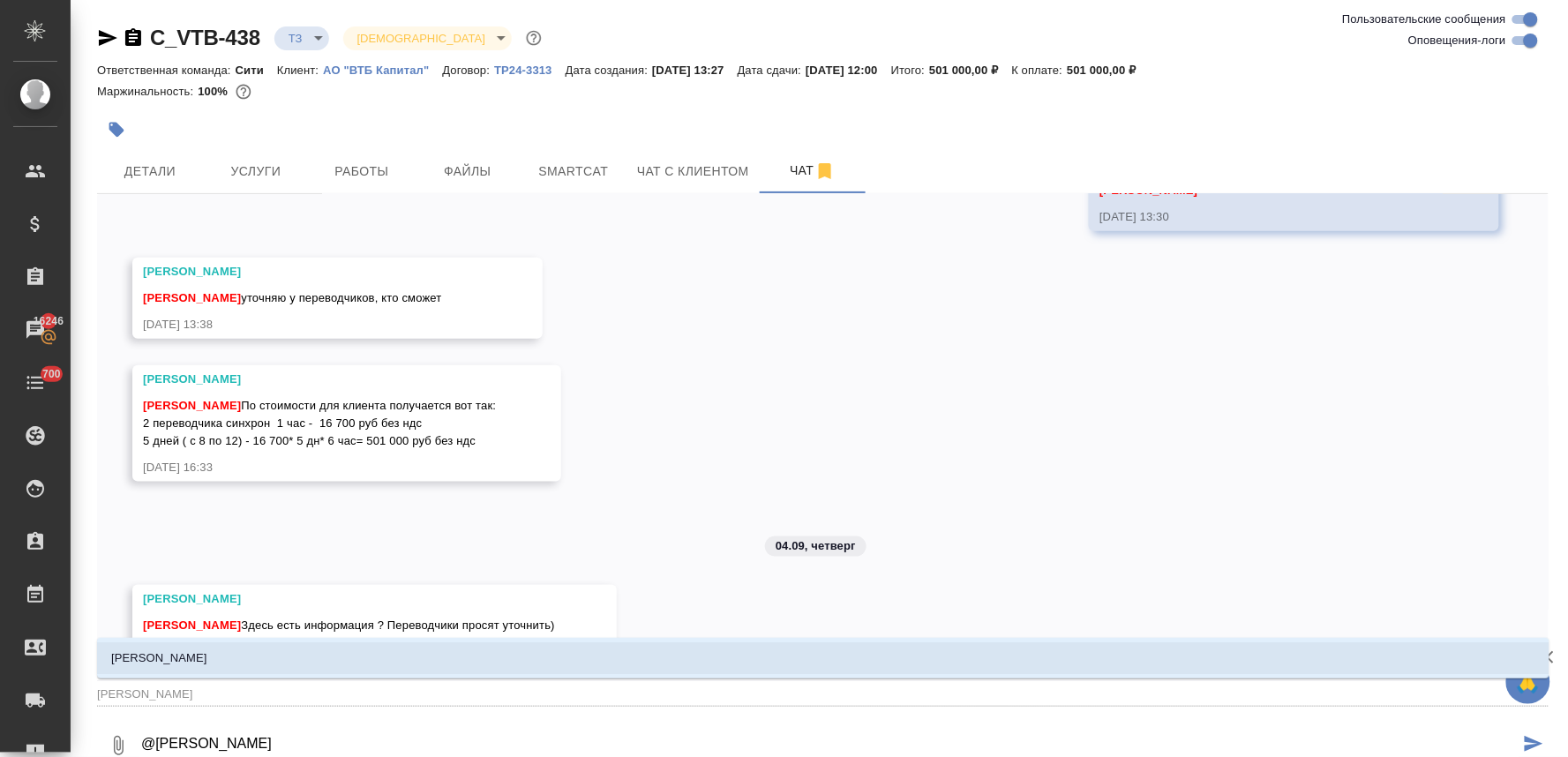
click at [384, 648] on li "[PERSON_NAME]" at bounding box center [823, 658] width 1452 height 32
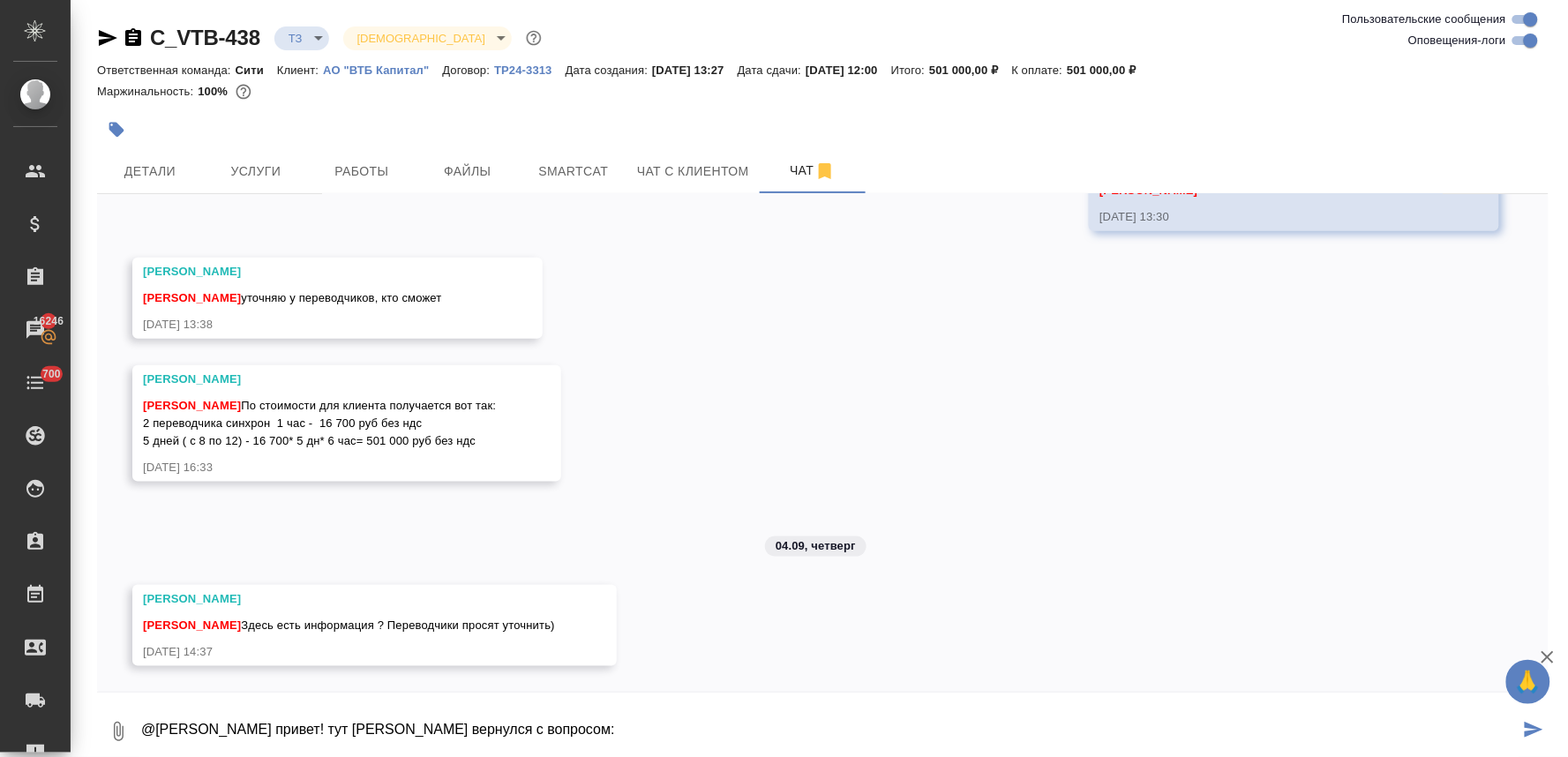
paste textarea "Подскажите, а вот в это время(ниже) есть возможность предоставить переводчика?(…"
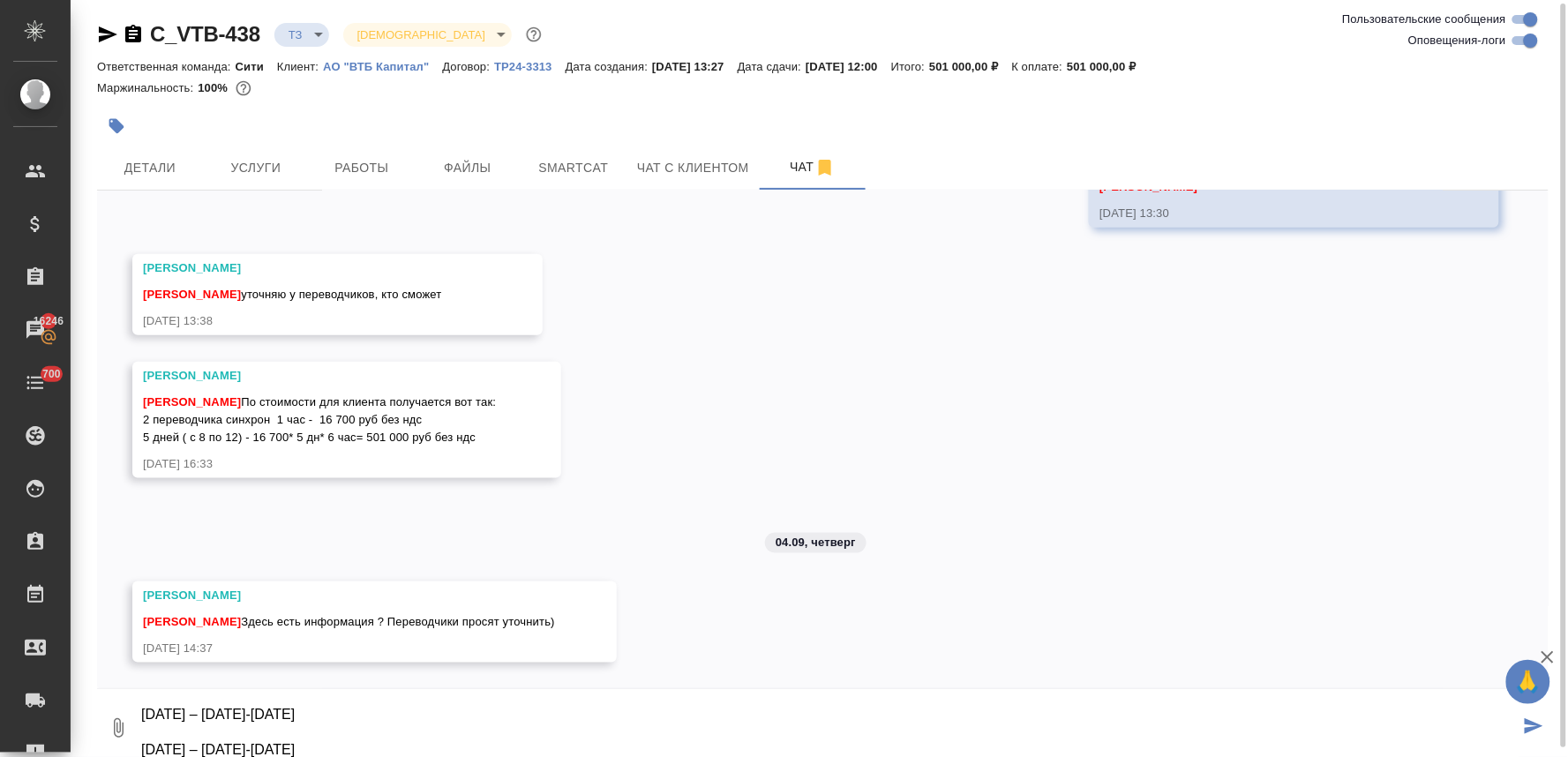
scroll to position [0, 0]
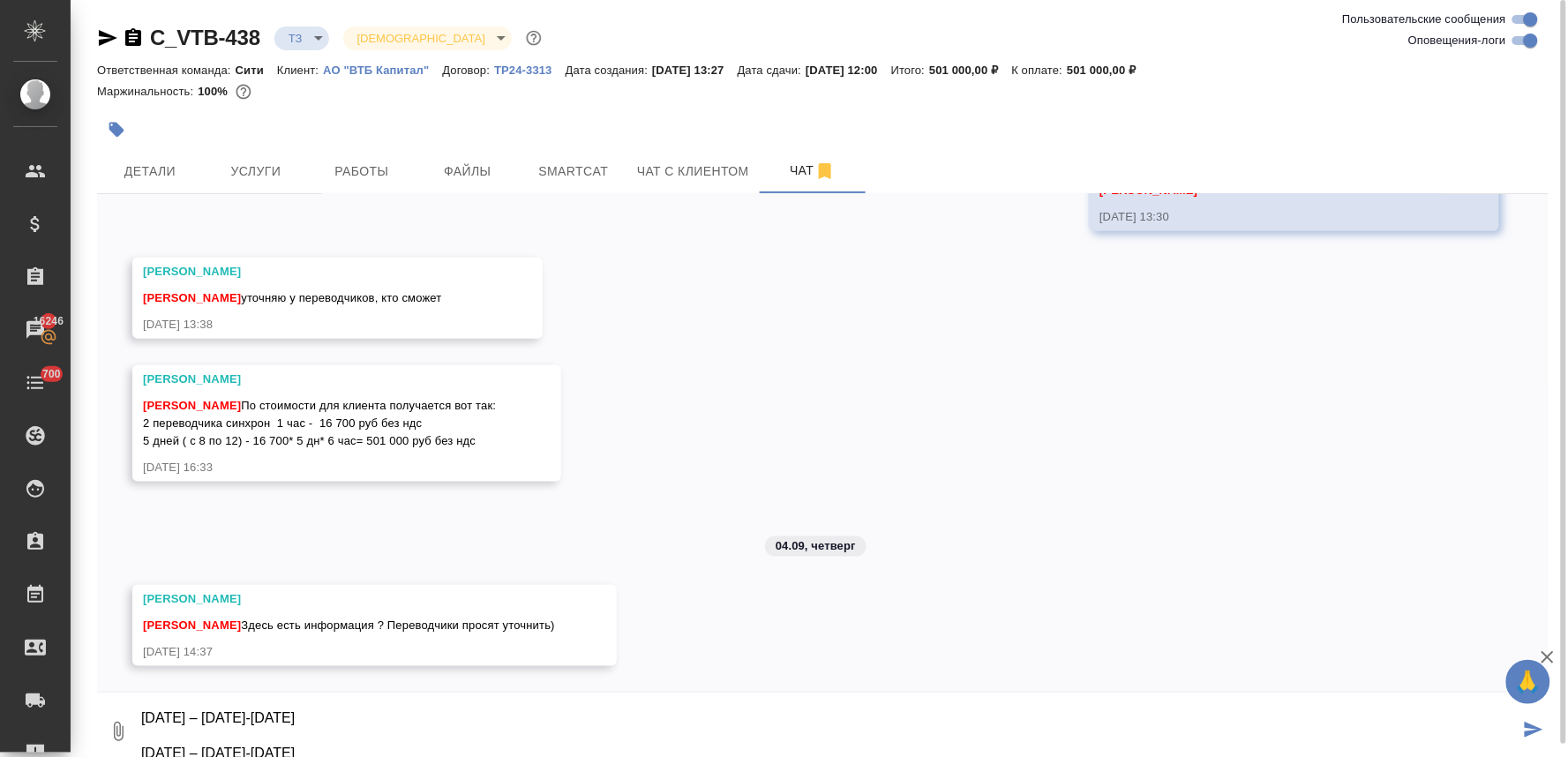
click at [451, 719] on textarea "@Федотова Ирина привет! тут клиент вернулся с вопросом: Подскажите, а вот в это…" at bounding box center [829, 732] width 1380 height 60
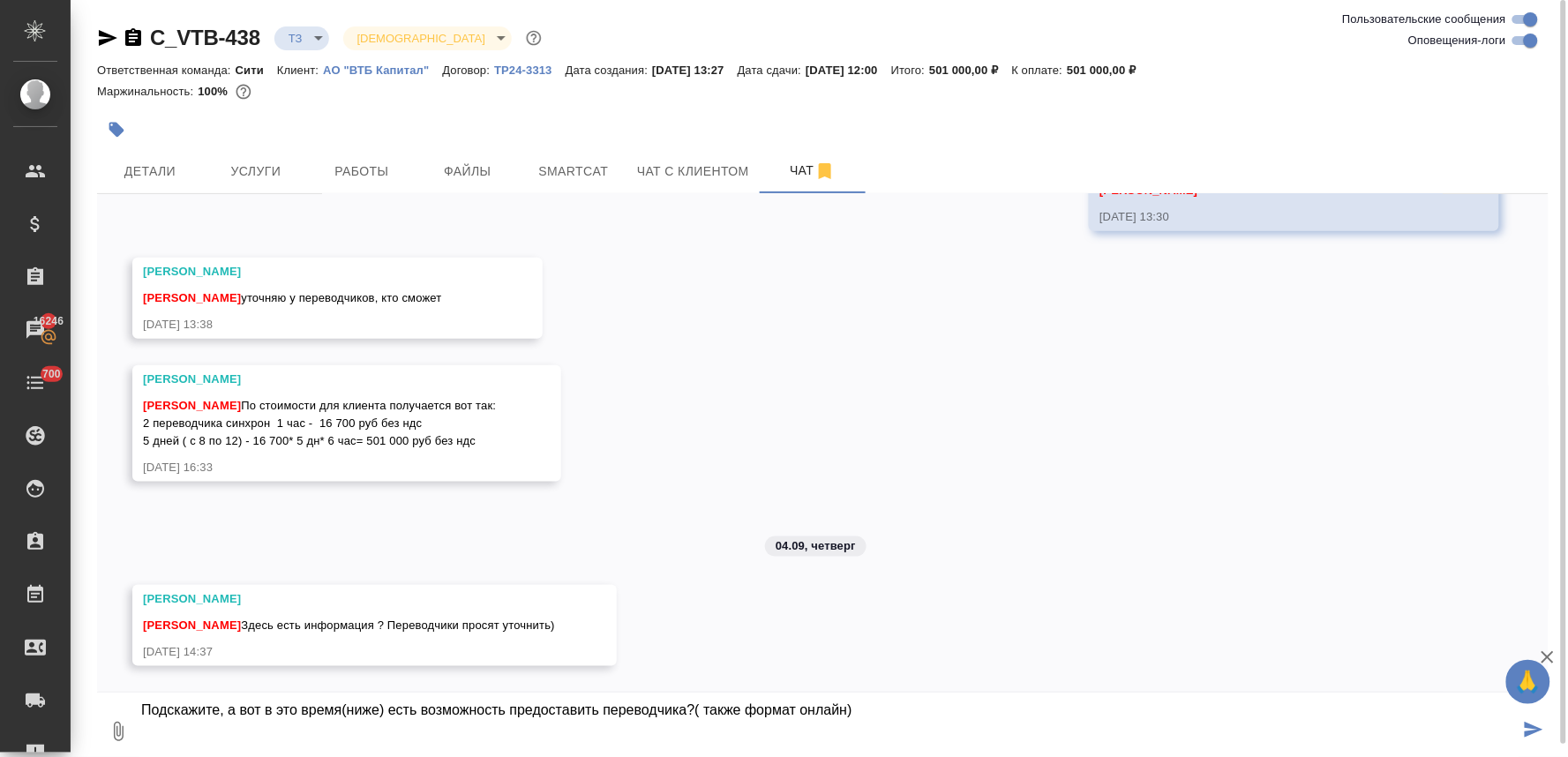
scroll to position [20, 0]
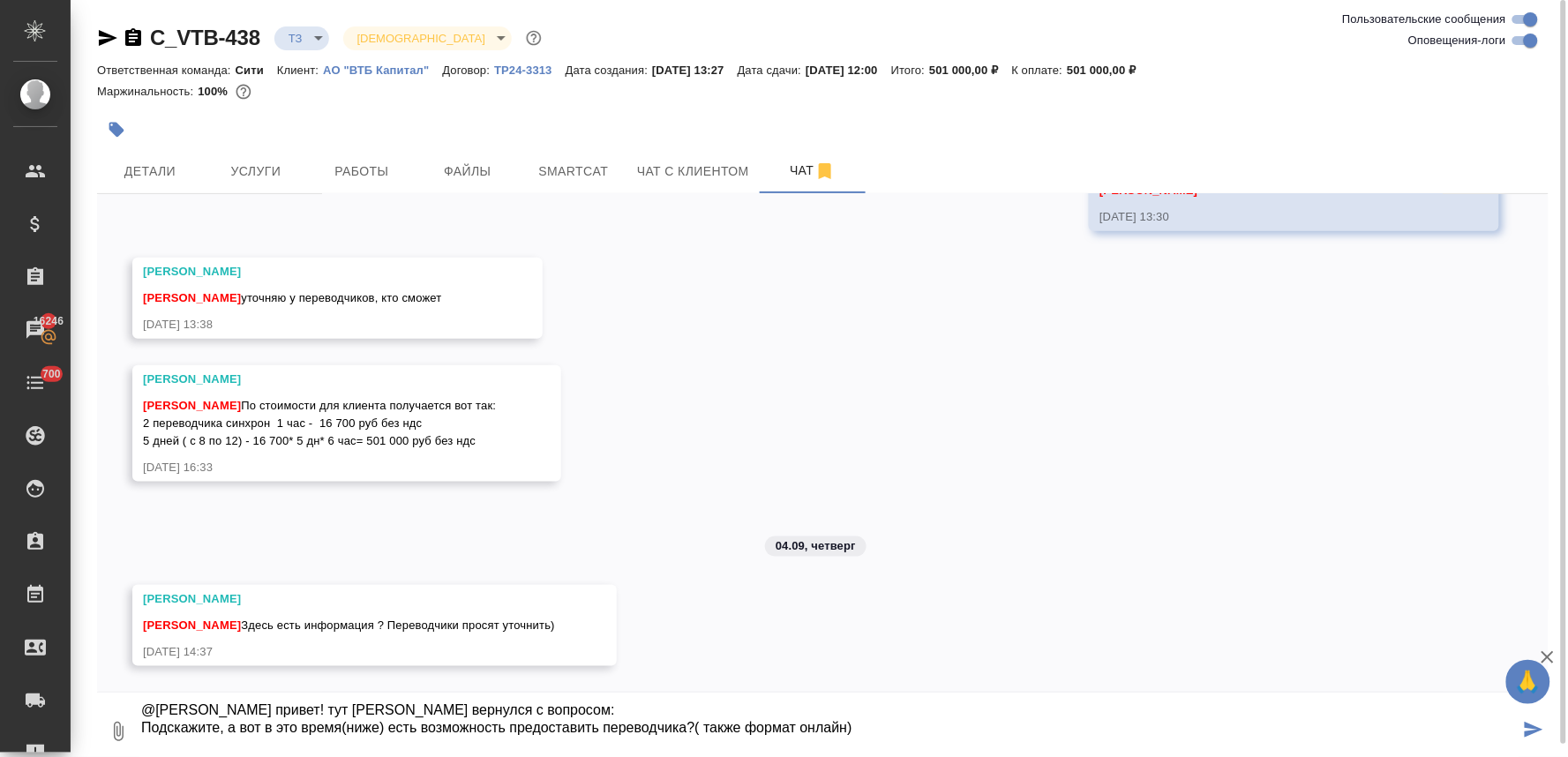
click at [556, 709] on textarea "@Федотова Ирина привет! тут клиент вернулся с вопросом: Подскажите, а вот в это…" at bounding box center [829, 732] width 1380 height 60
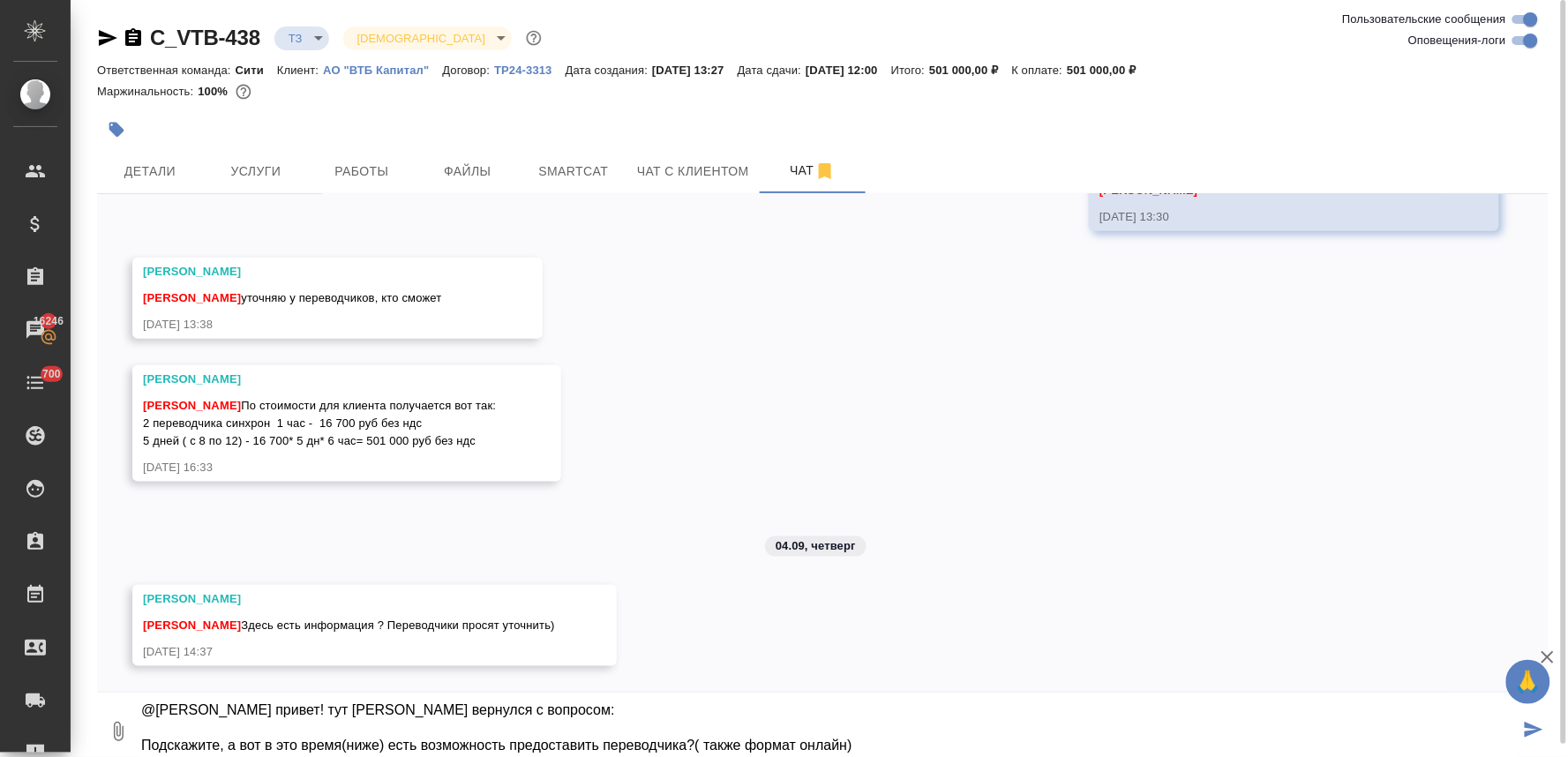
scroll to position [37, 0]
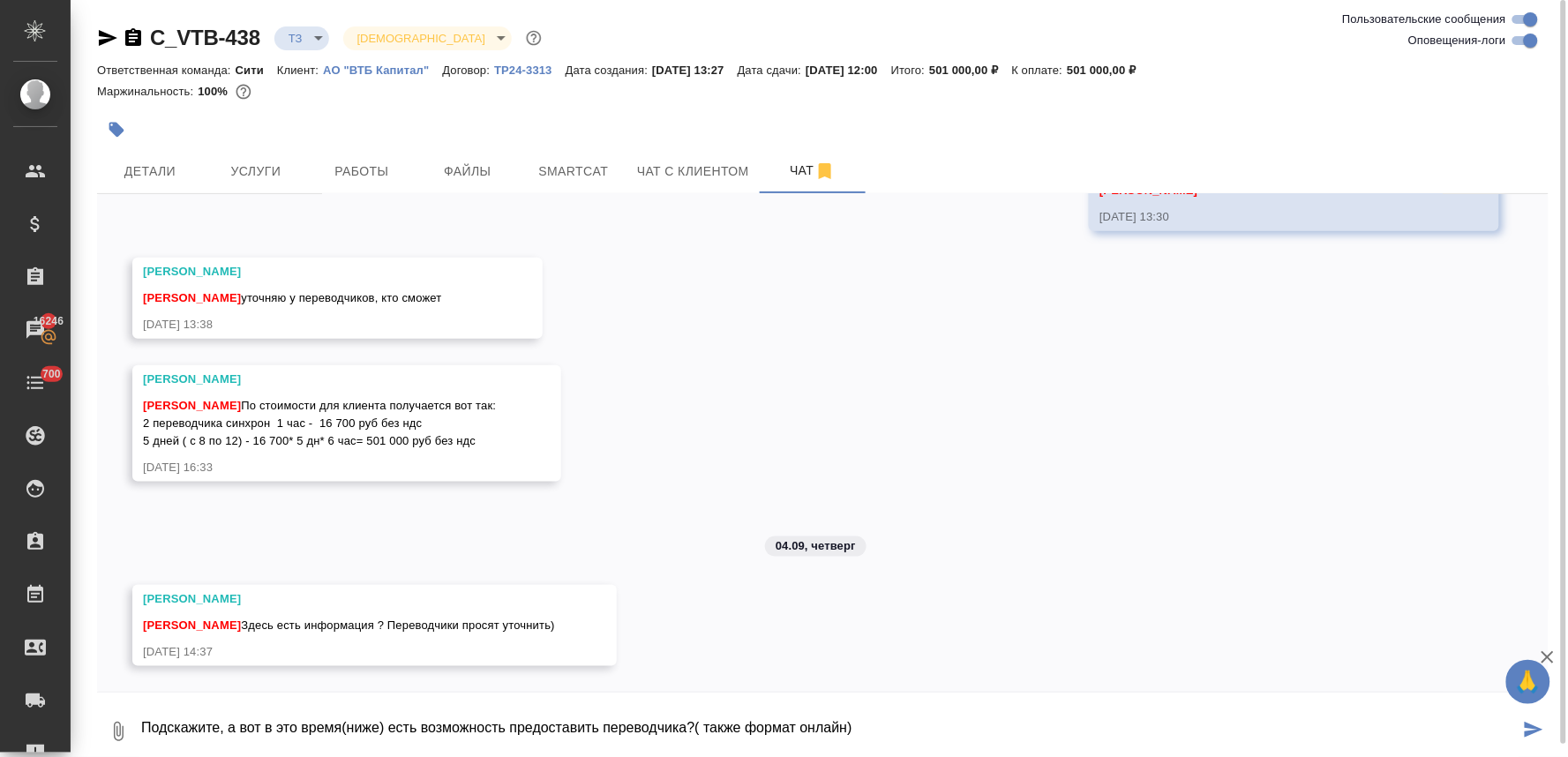
type textarea "@Федотова Ирина привет! тут клиент вернулся с вопросом: Подскажите, а вот в это…"
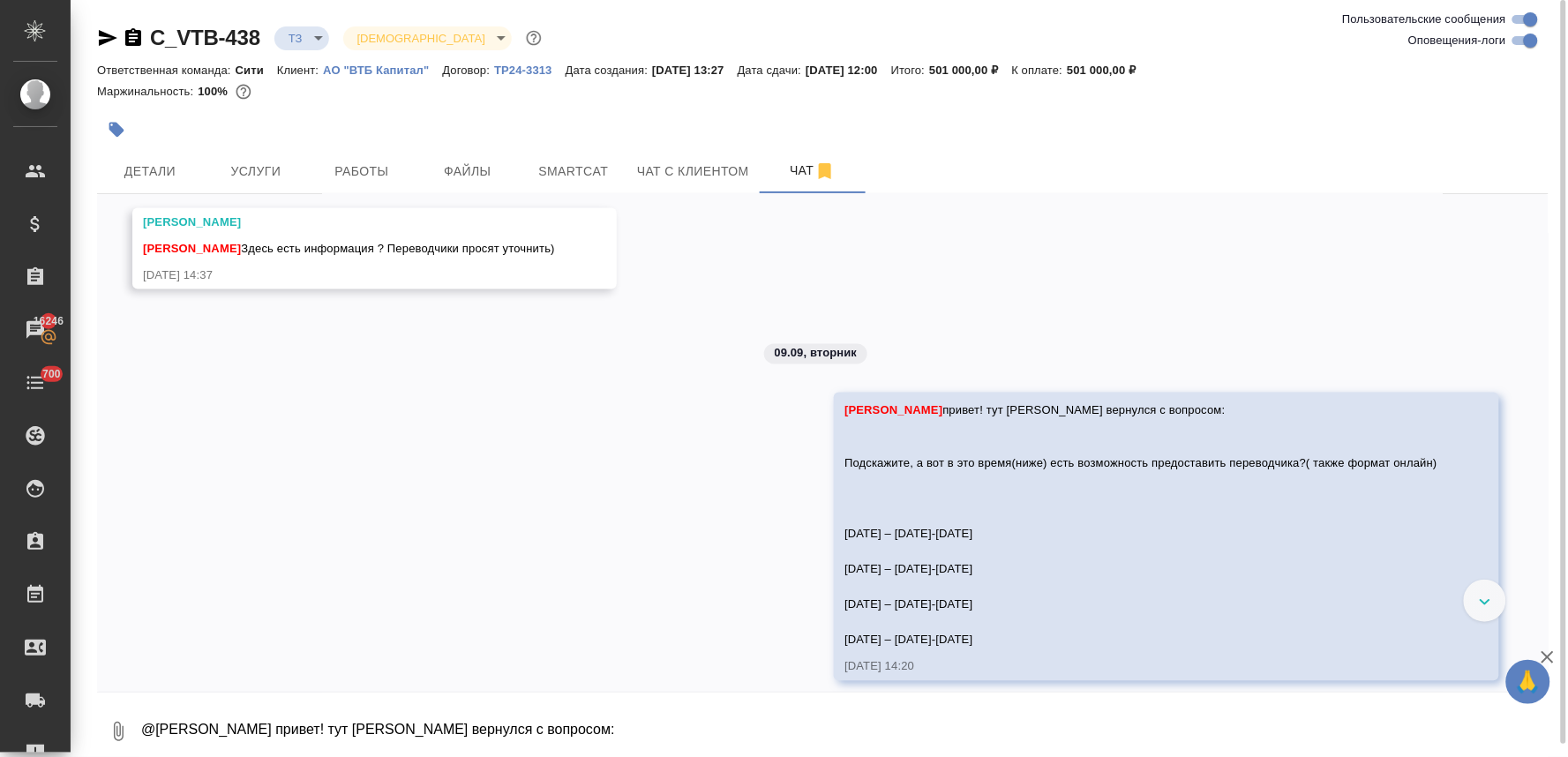
scroll to position [874, 0]
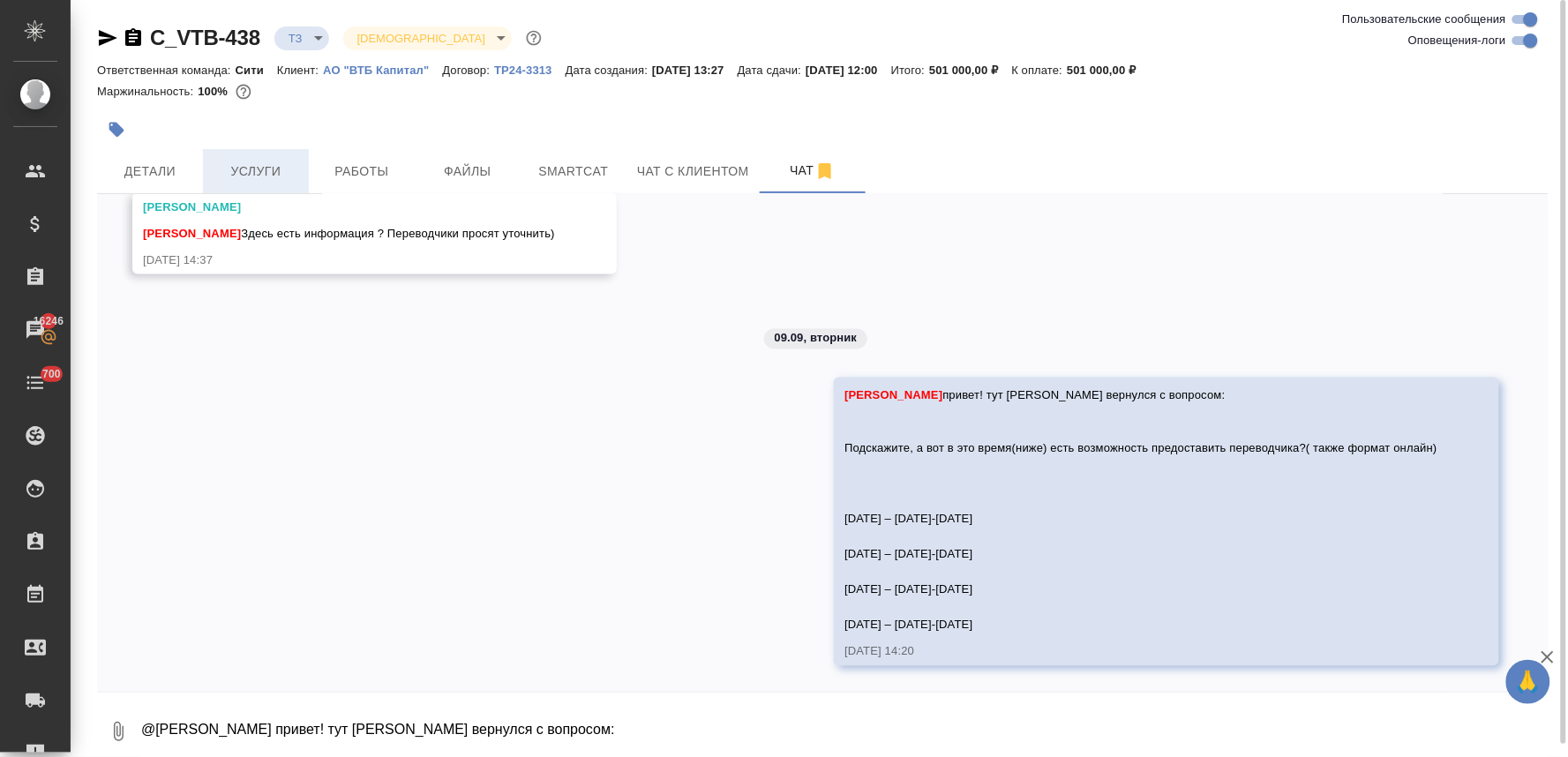
click at [269, 173] on span "Услуги" at bounding box center [255, 172] width 85 height 22
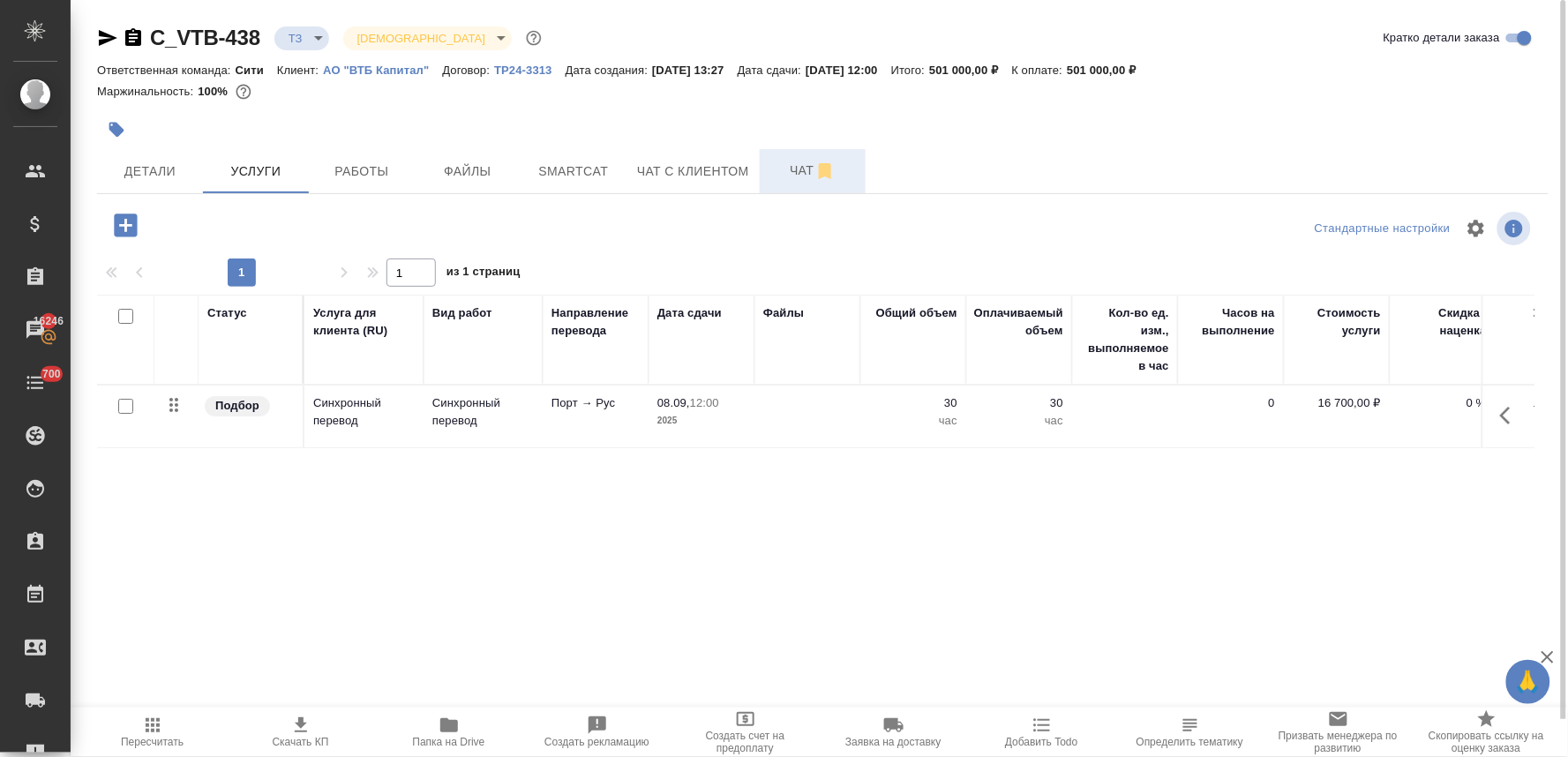
click at [803, 176] on span "Чат" at bounding box center [812, 171] width 85 height 22
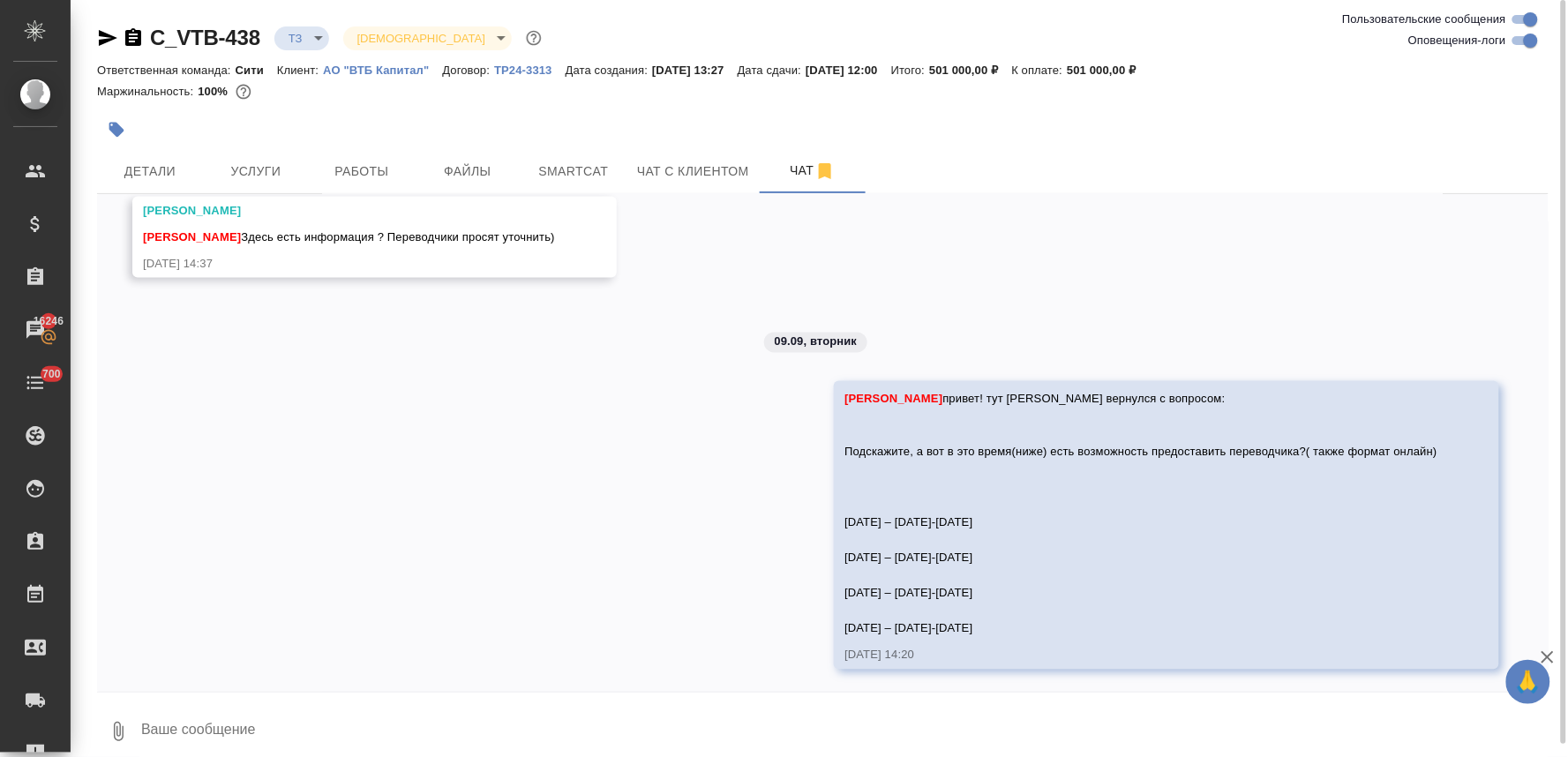
scroll to position [874, 0]
click at [744, 722] on textarea at bounding box center [844, 732] width 1409 height 60
type textarea "и какая стоимость получится?"
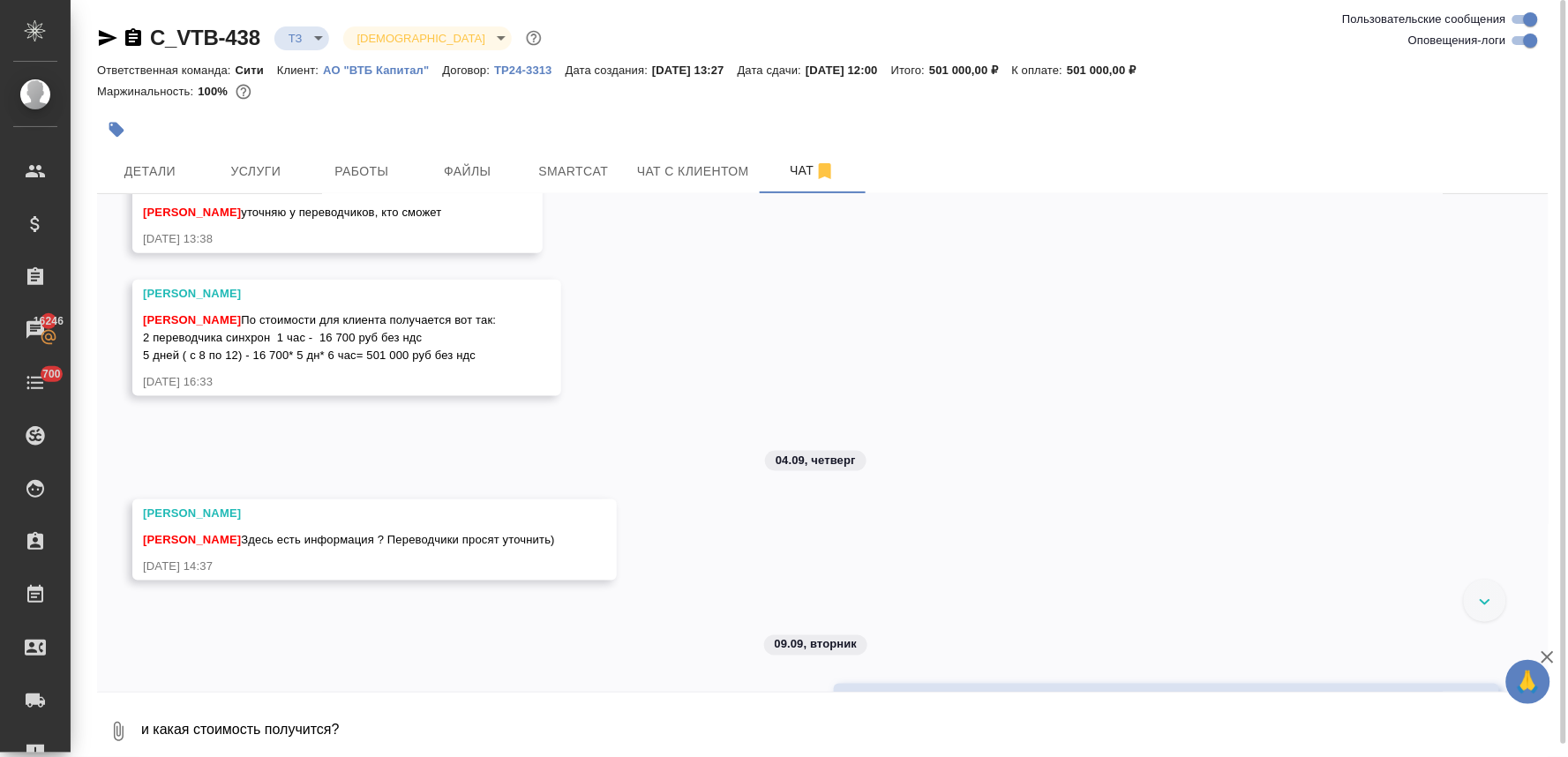
scroll to position [959, 0]
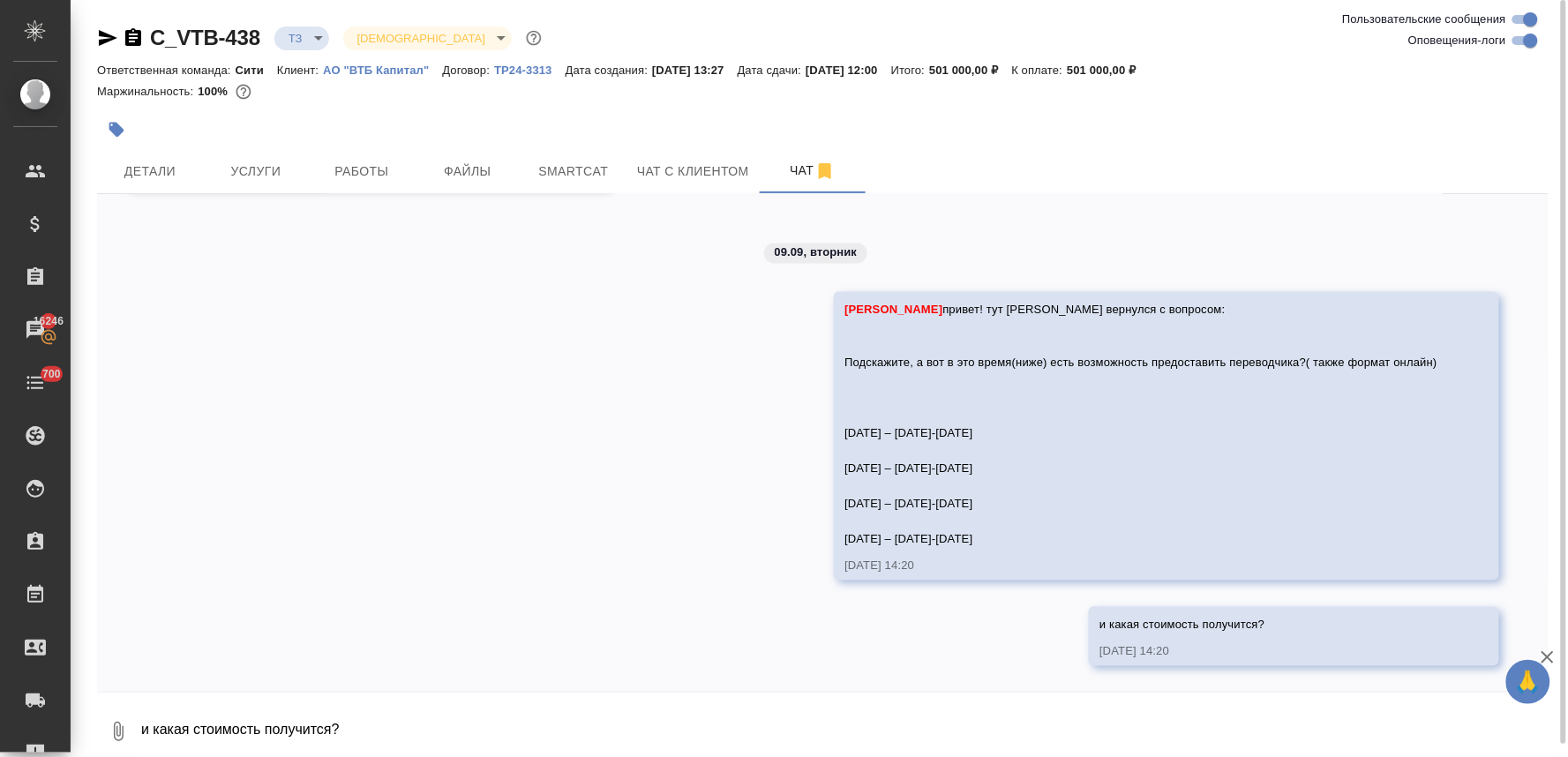
click at [102, 28] on icon "button" at bounding box center [107, 37] width 21 height 21
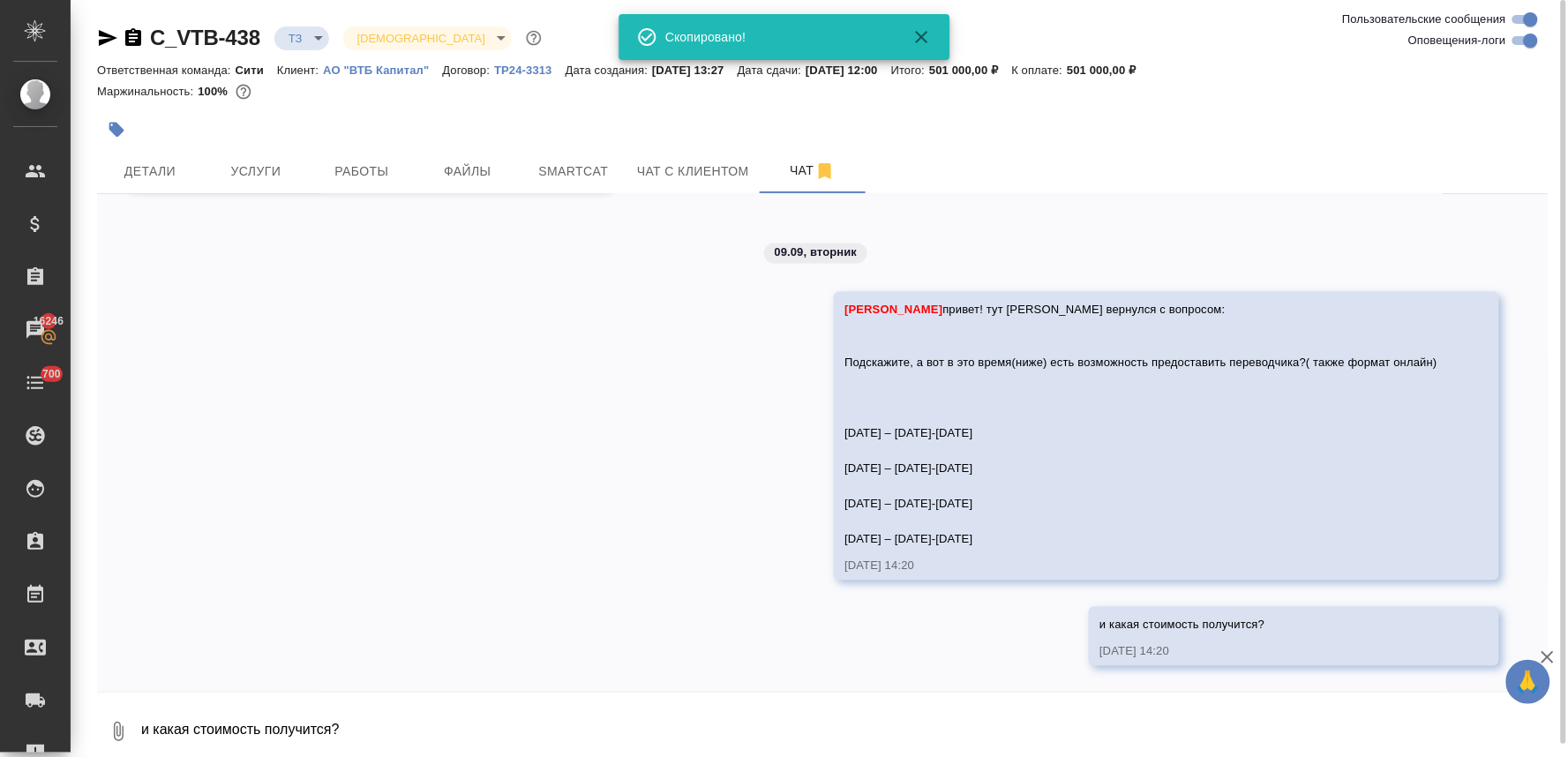
click at [924, 625] on div "02.09, вторник [Лямина Надежда] Статус заказа изменен на "ТЗ" 02.09.25, 13:29 П…" at bounding box center [823, 443] width 1452 height 498
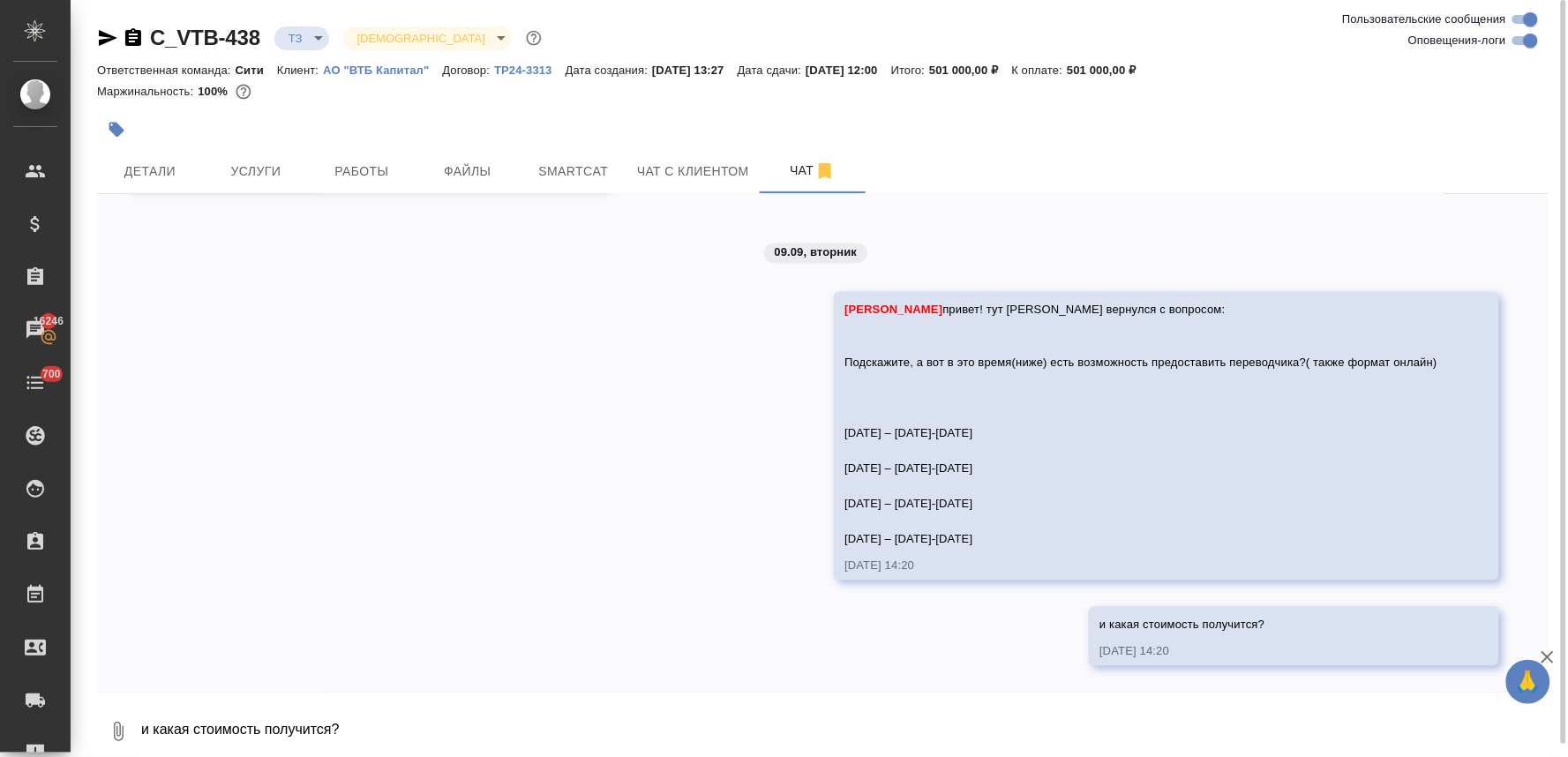
click at [1391, 383] on div "Федотова Ирина привет! тут клиент вернулся с вопросом: Подскажите, а вот в это …" at bounding box center [1140, 423] width 593 height 252
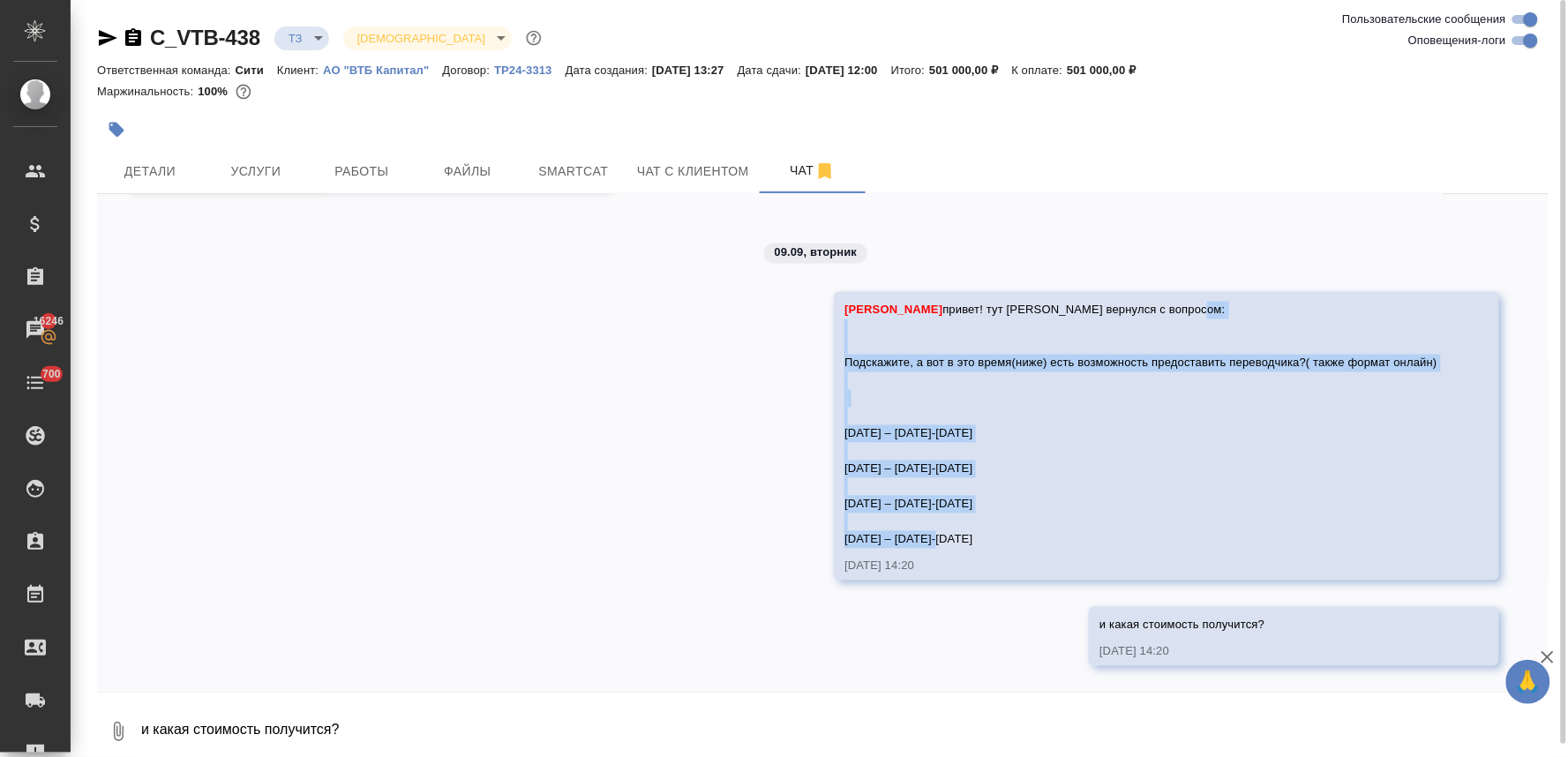
drag, startPoint x: 965, startPoint y: 541, endPoint x: 830, endPoint y: 367, distance: 220.2
click at [844, 367] on div "Федотова Ирина привет! тут клиент вернулся с вопросом: Подскажите, а вот в это …" at bounding box center [1140, 423] width 593 height 252
copy span "Подскажите, а вот в это время(ниже) есть возможность предоставить переводчика?(…"
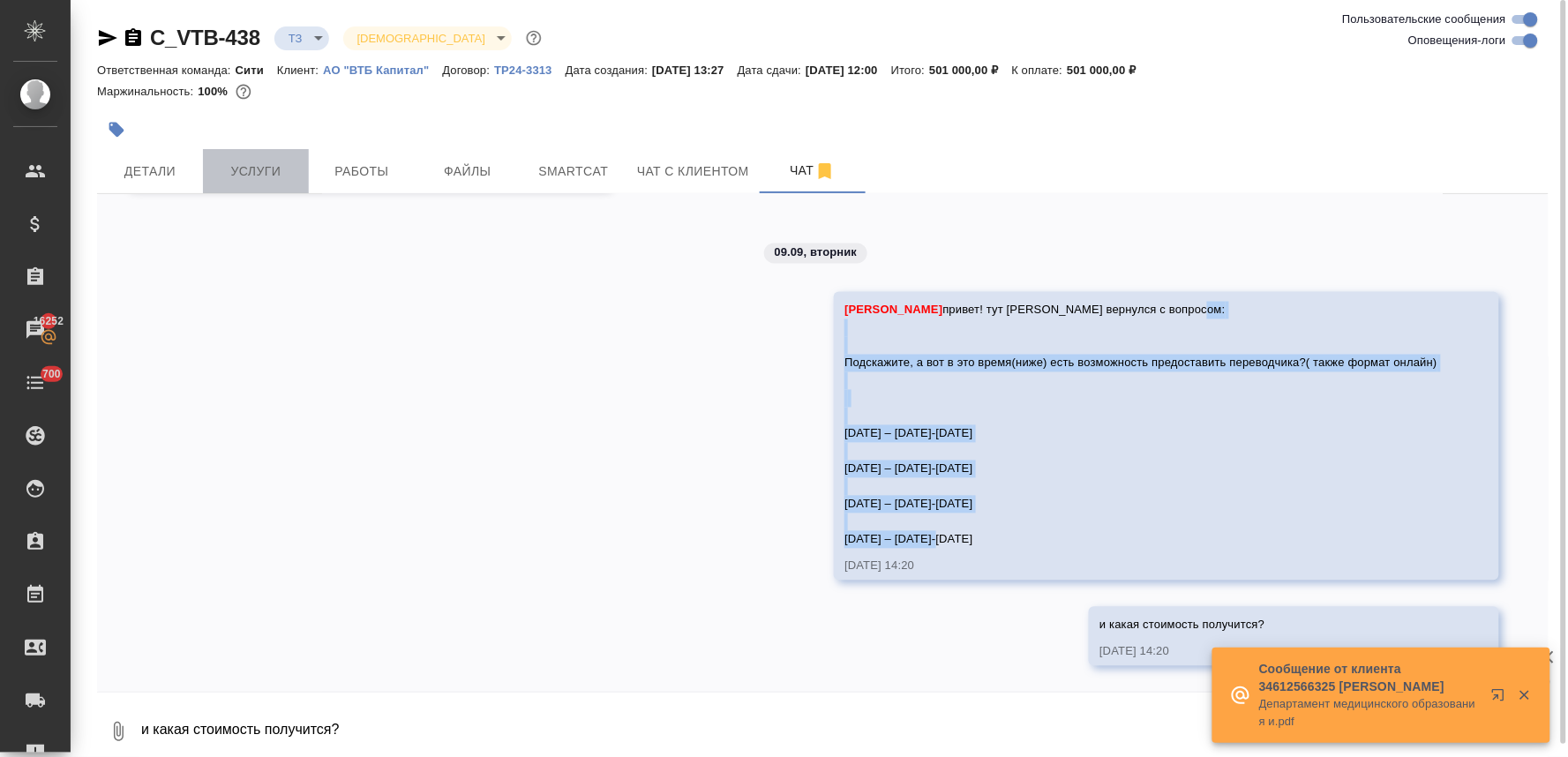
click at [226, 172] on span "Услуги" at bounding box center [255, 172] width 85 height 22
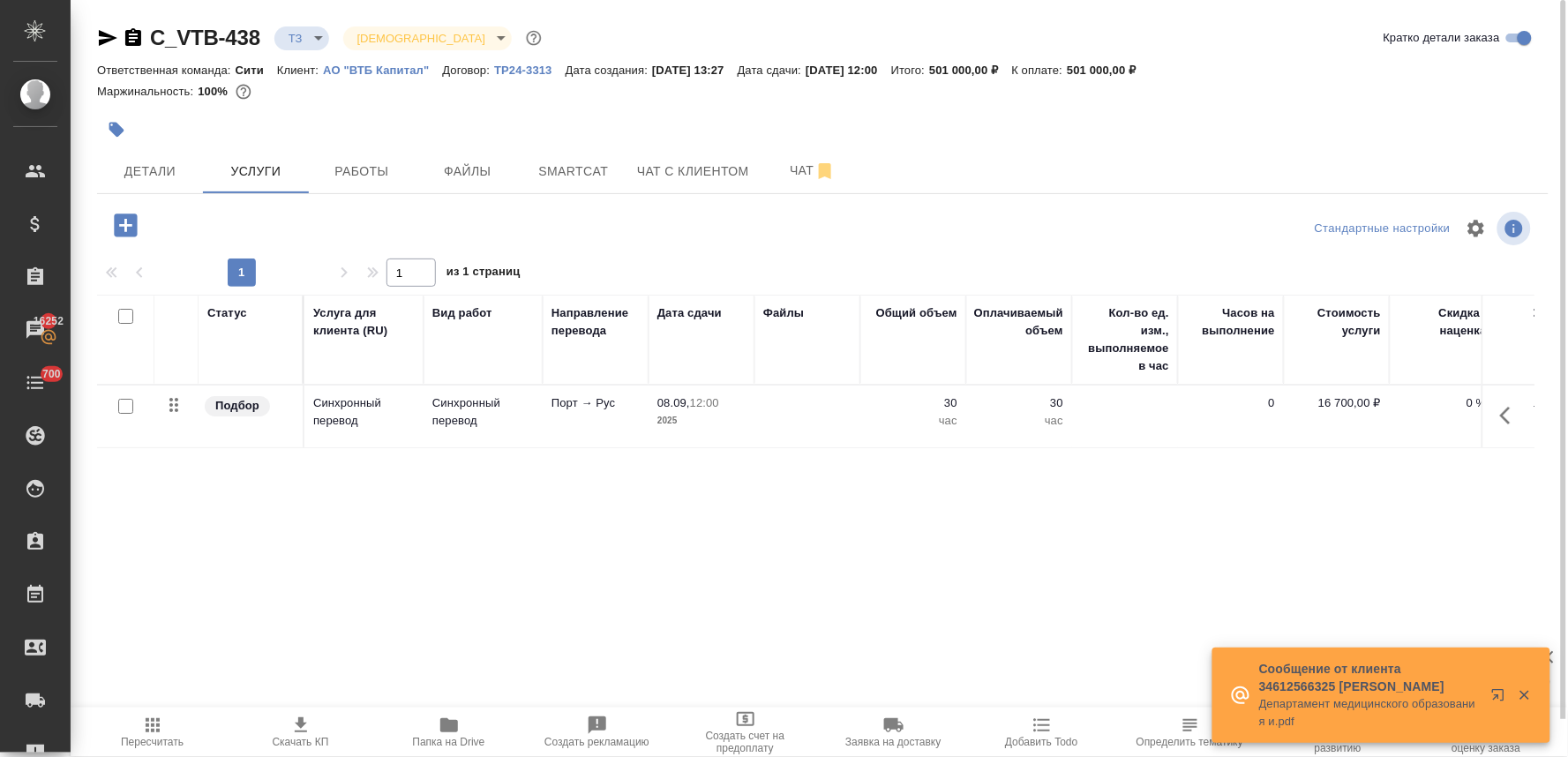
click at [948, 400] on p "30" at bounding box center [913, 403] width 89 height 18
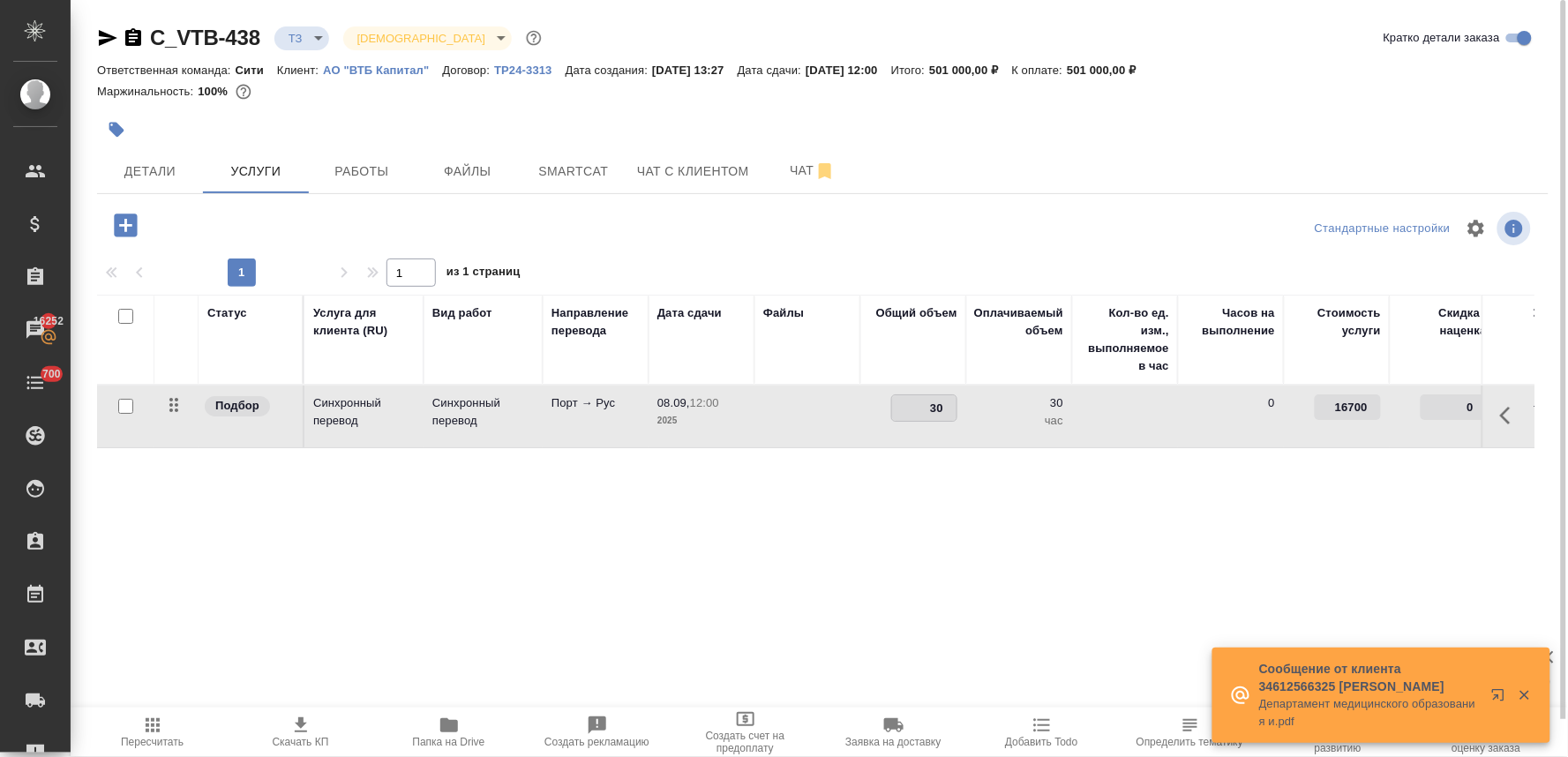
drag, startPoint x: 948, startPoint y: 400, endPoint x: 975, endPoint y: 400, distance: 27.0
click at [974, 400] on tr "Подбор Синхронный перевод Синхронный перевод Порт → Рус 08.09, 12:00 2025 30 30…" at bounding box center [928, 417] width 1663 height 62
type input "28"
click at [936, 521] on div "Статус Услуга для клиента (RU) Вид работ Направление перевода Дата сдачи Файлы …" at bounding box center [815, 484] width 1437 height 379
click at [242, 216] on span "Сохранить и пересчитать" at bounding box center [251, 224] width 154 height 21
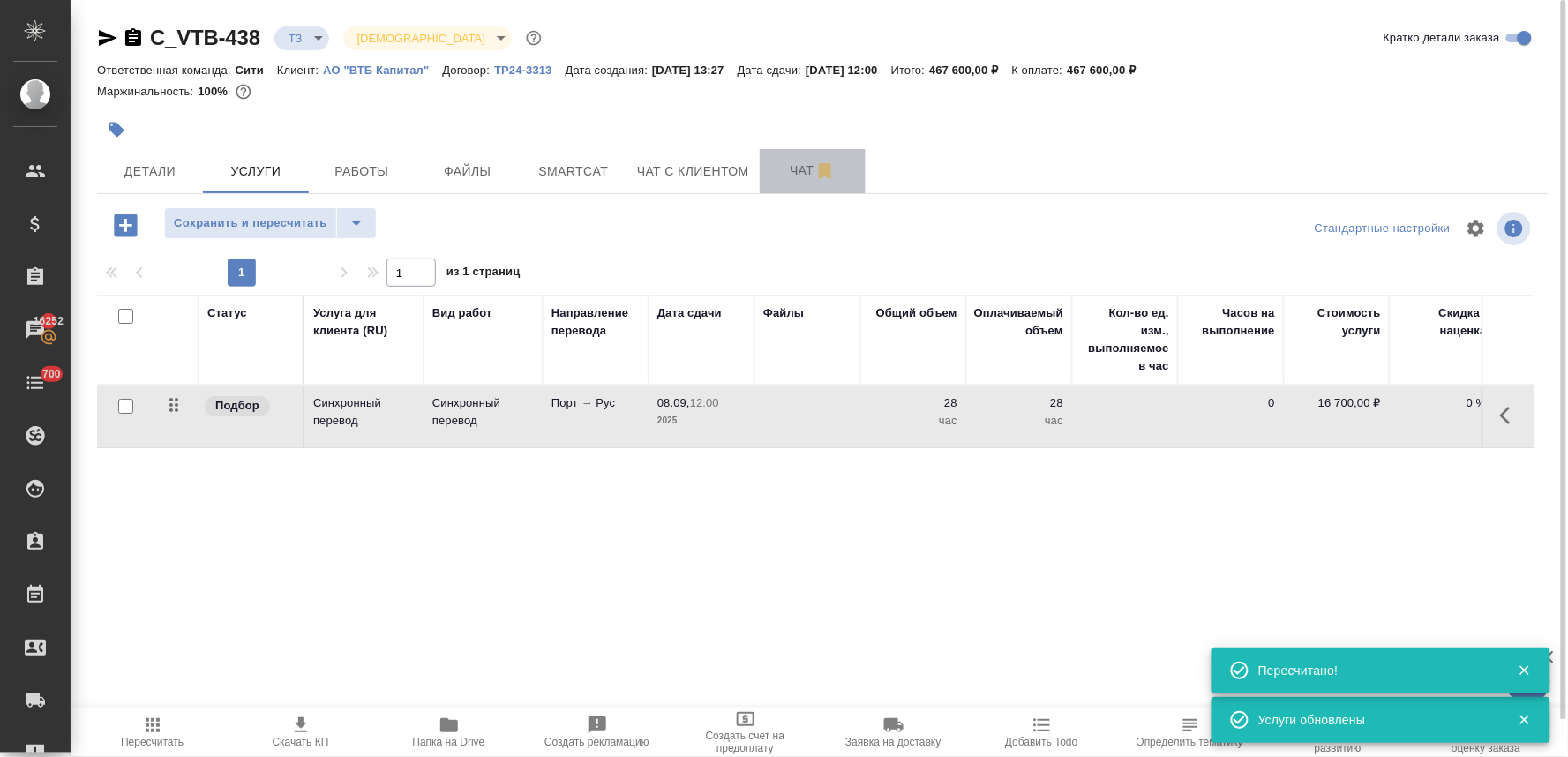
click at [799, 172] on span "Чат" at bounding box center [812, 171] width 85 height 22
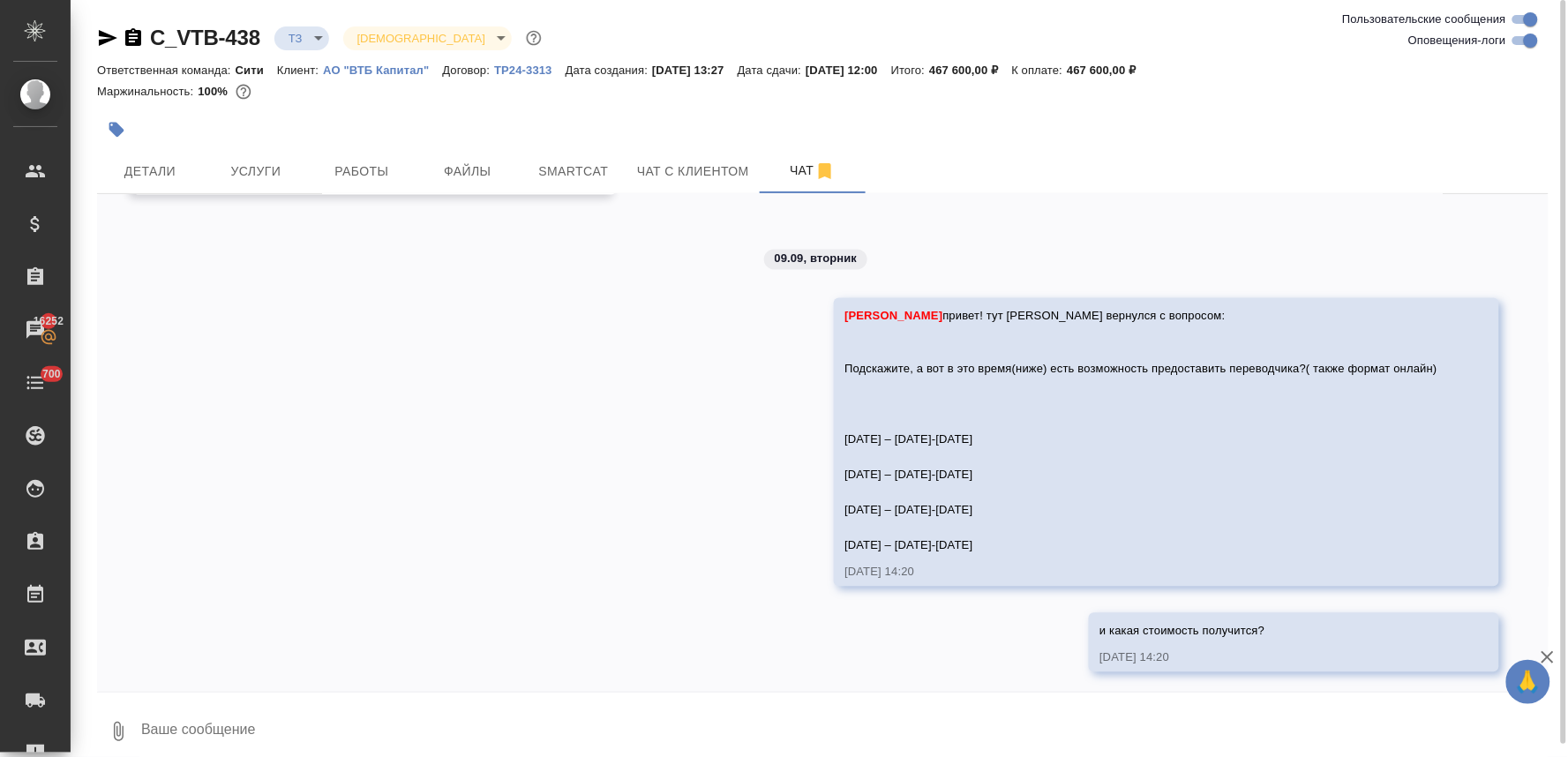
scroll to position [959, 0]
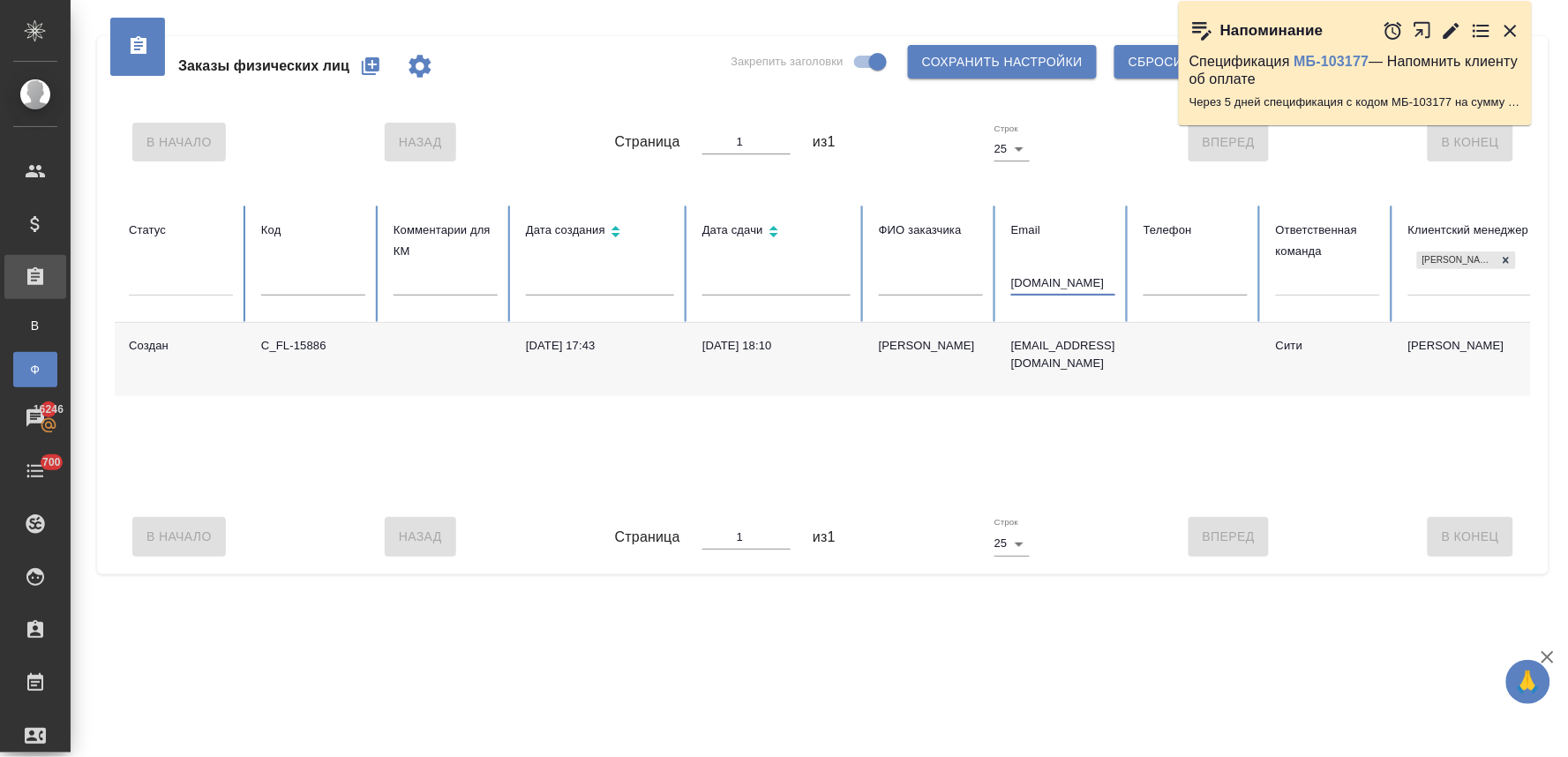
click at [364, 71] on icon "button" at bounding box center [370, 66] width 21 height 21
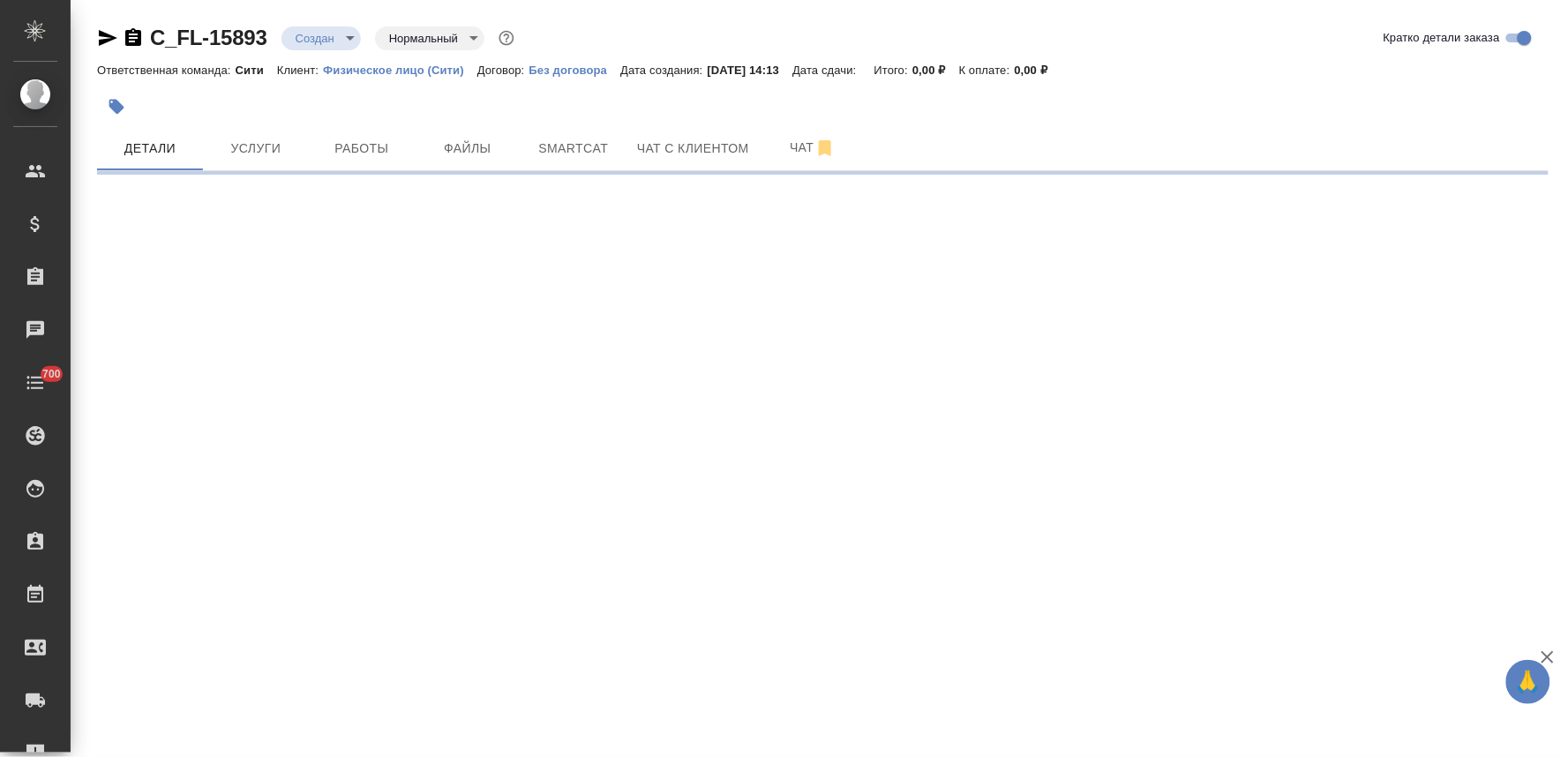
select select "RU"
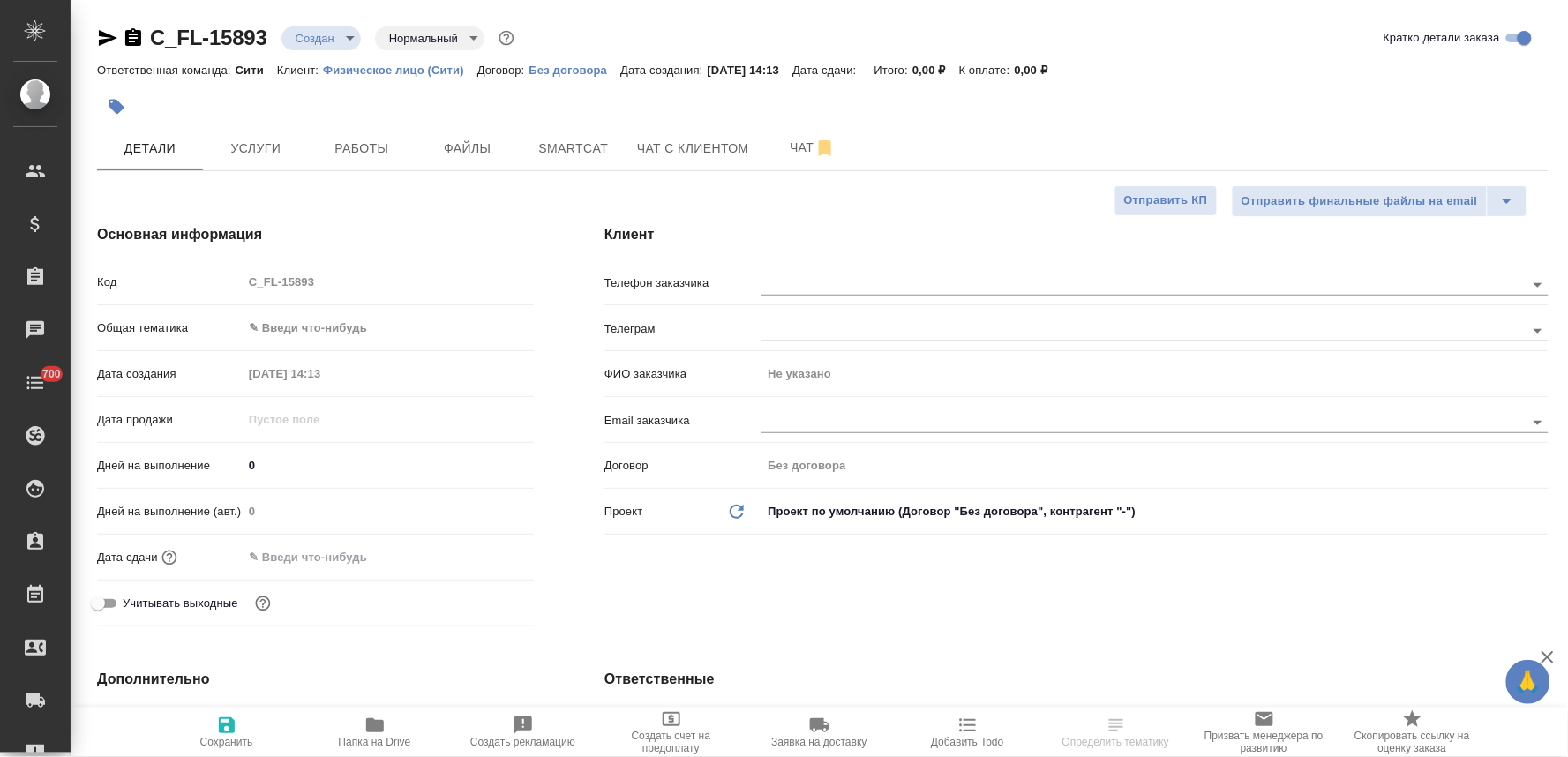
type textarea "x"
click at [322, 552] on input "text" at bounding box center [320, 557] width 155 height 25
click at [486, 551] on icon "button" at bounding box center [482, 556] width 16 height 18
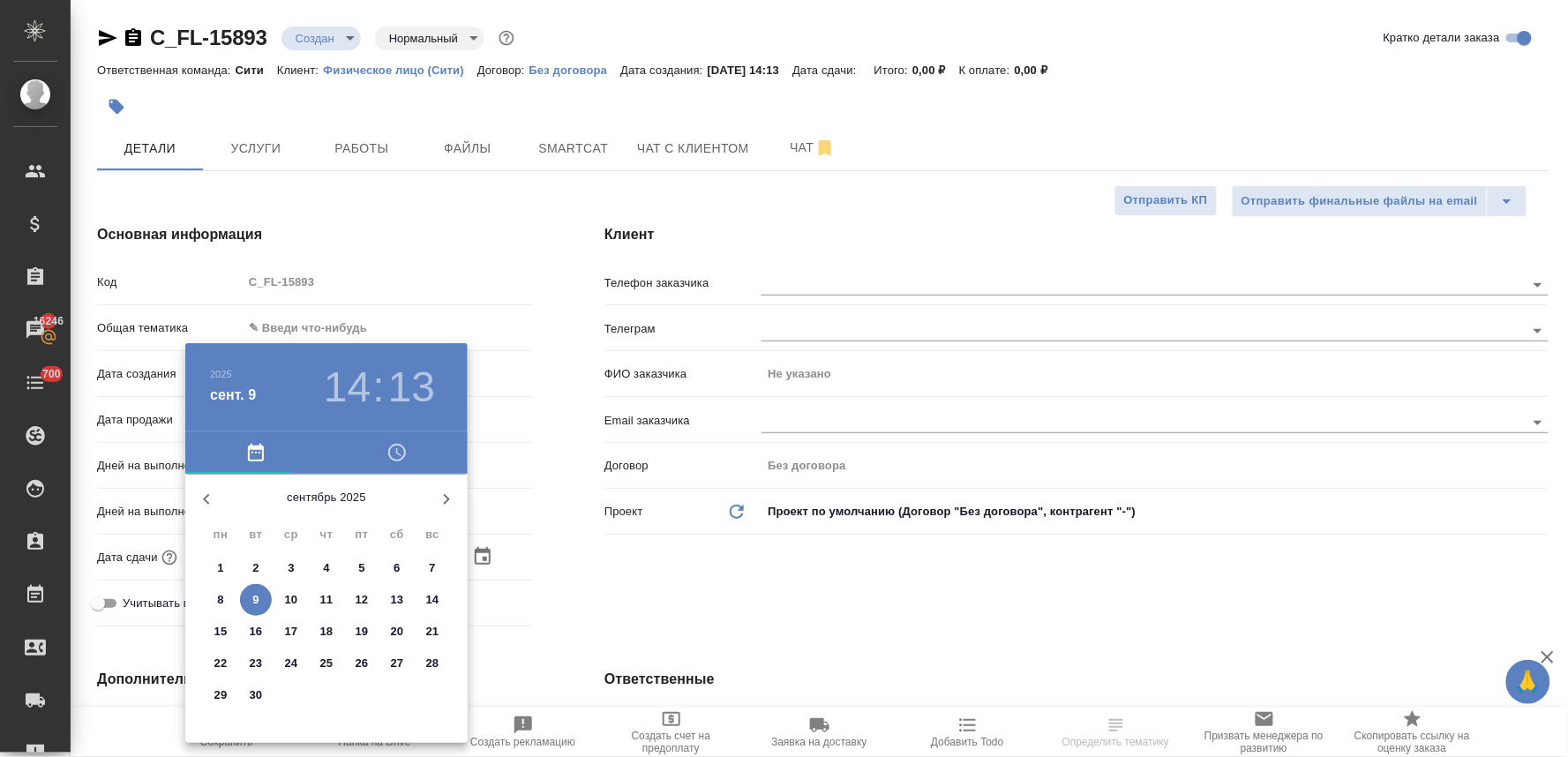
click at [289, 589] on button "10" at bounding box center [291, 600] width 32 height 32
type input "10.09.2025 14:13"
type textarea "x"
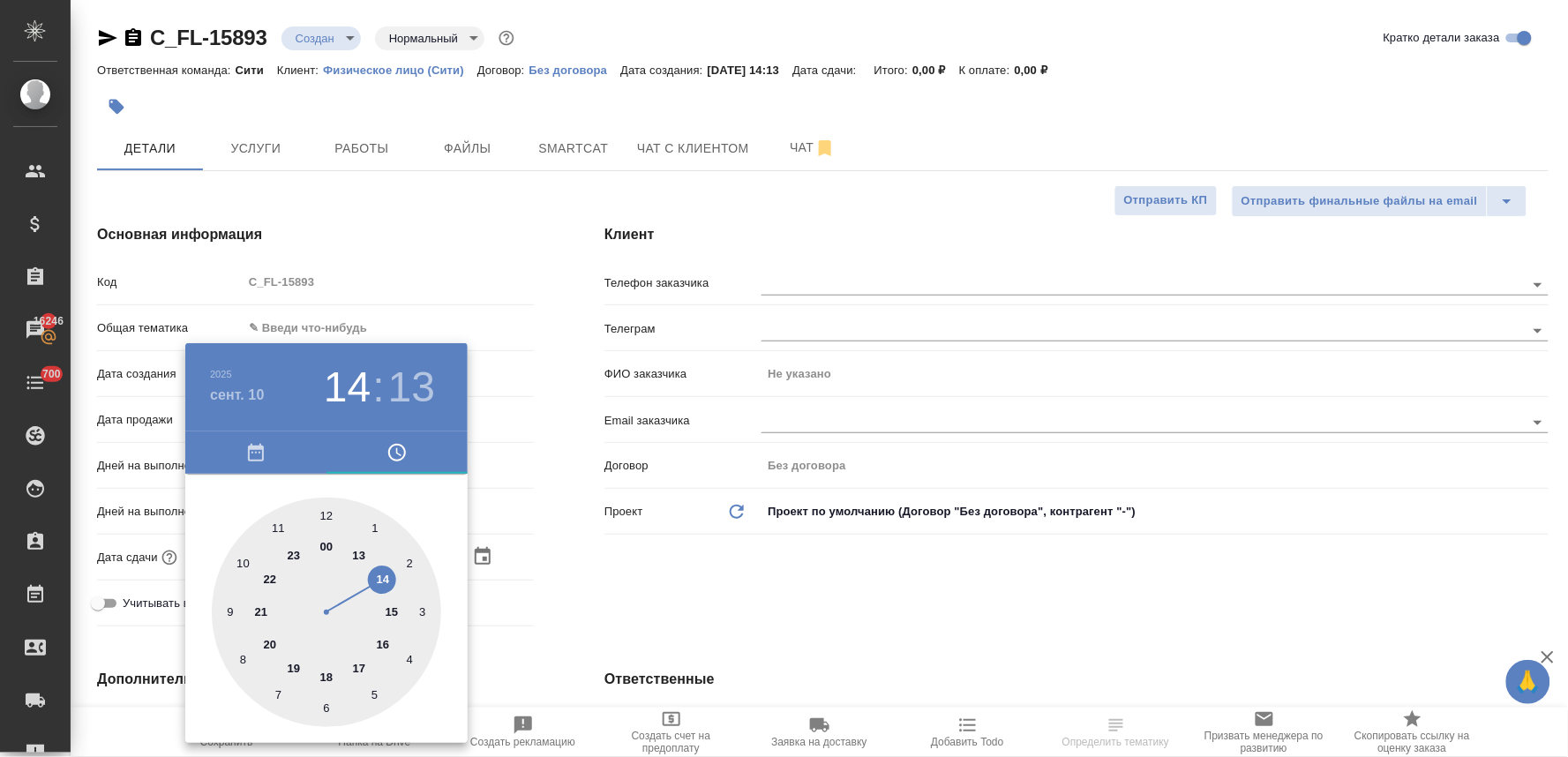
click at [638, 587] on div at bounding box center [784, 378] width 1568 height 757
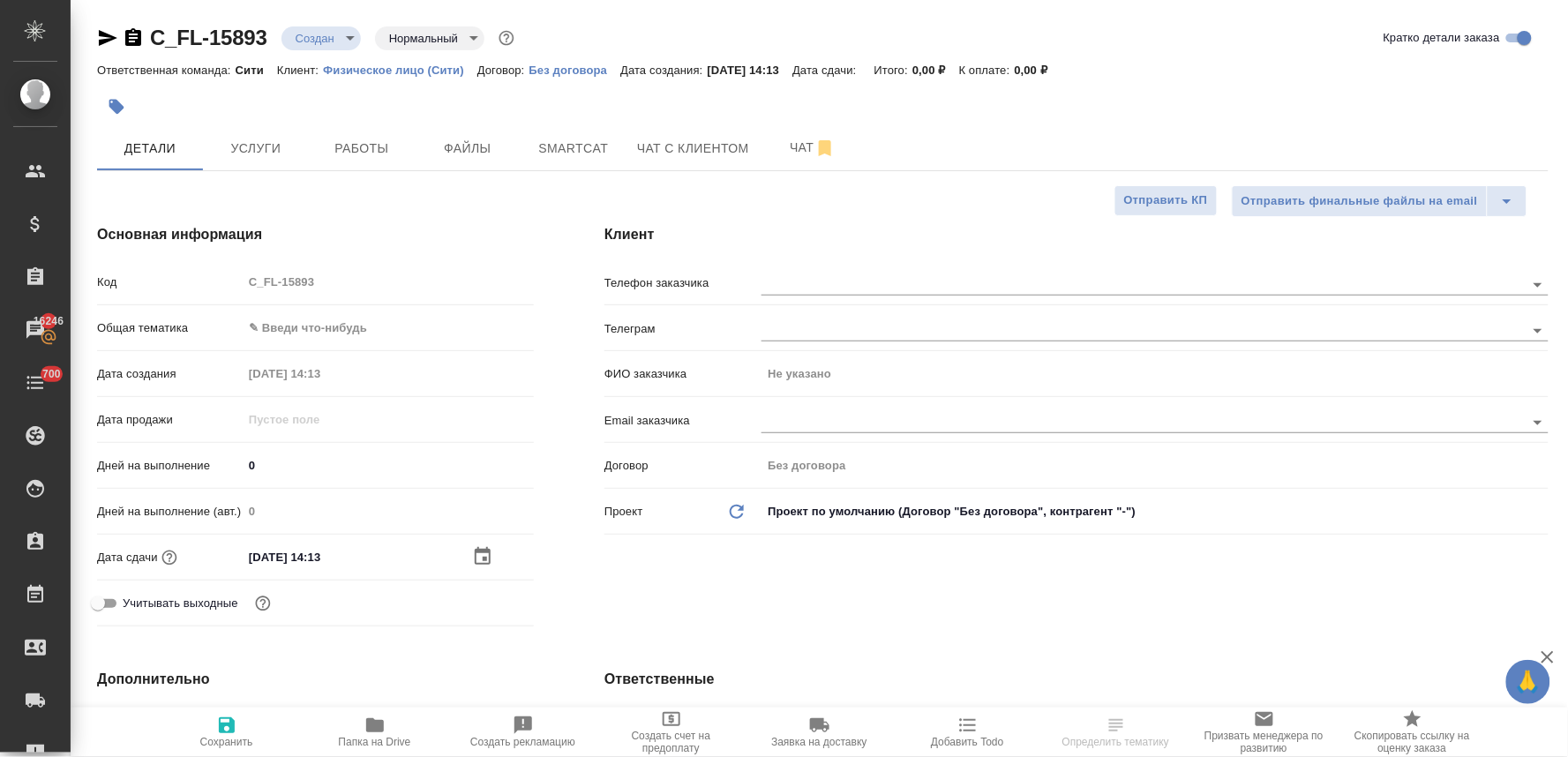
click at [225, 736] on icon "button" at bounding box center [226, 725] width 21 height 21
type textarea "x"
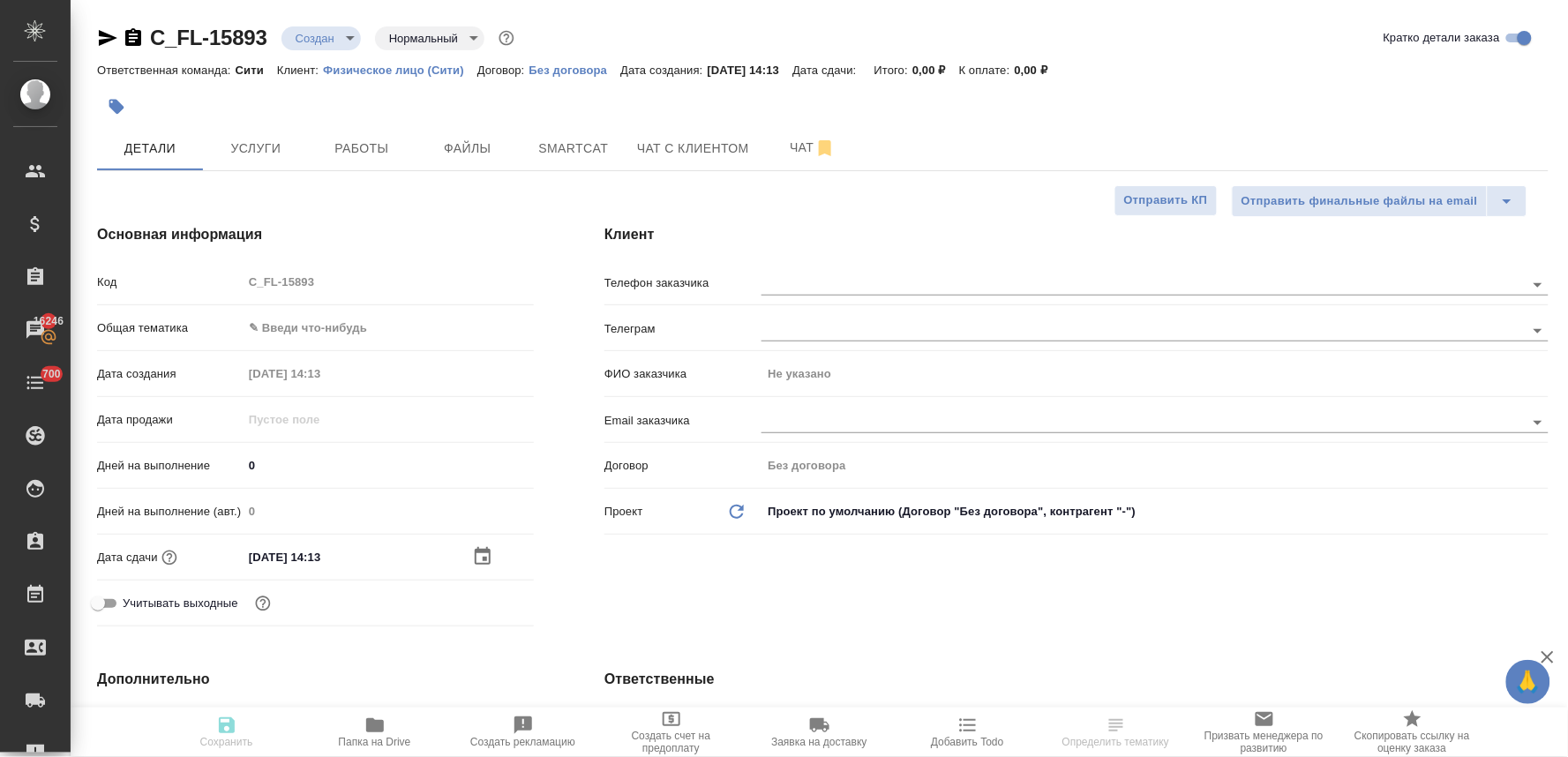
type textarea "x"
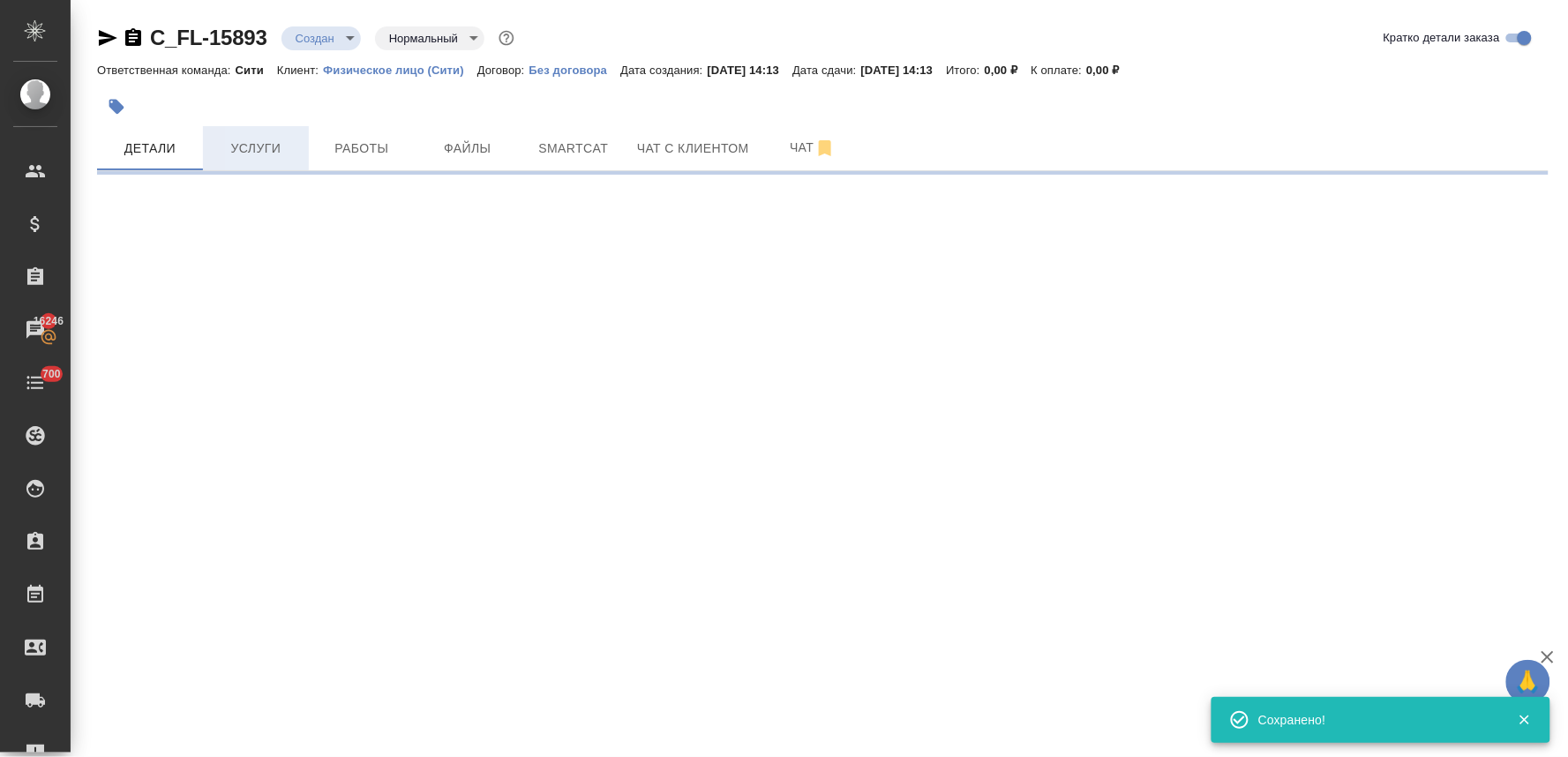
click at [266, 151] on span "Услуги" at bounding box center [255, 149] width 85 height 22
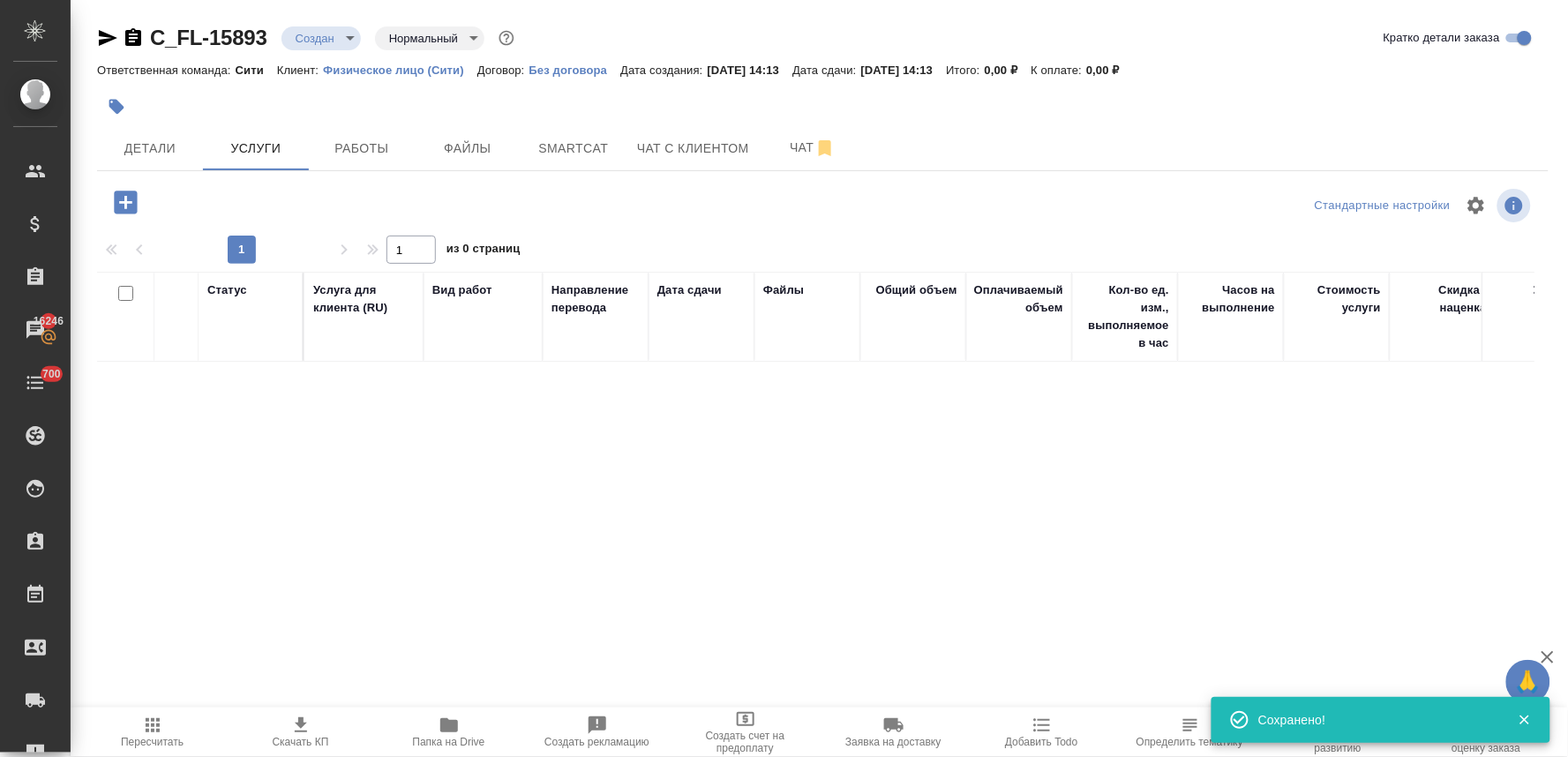
click at [134, 208] on icon "button" at bounding box center [125, 202] width 23 height 23
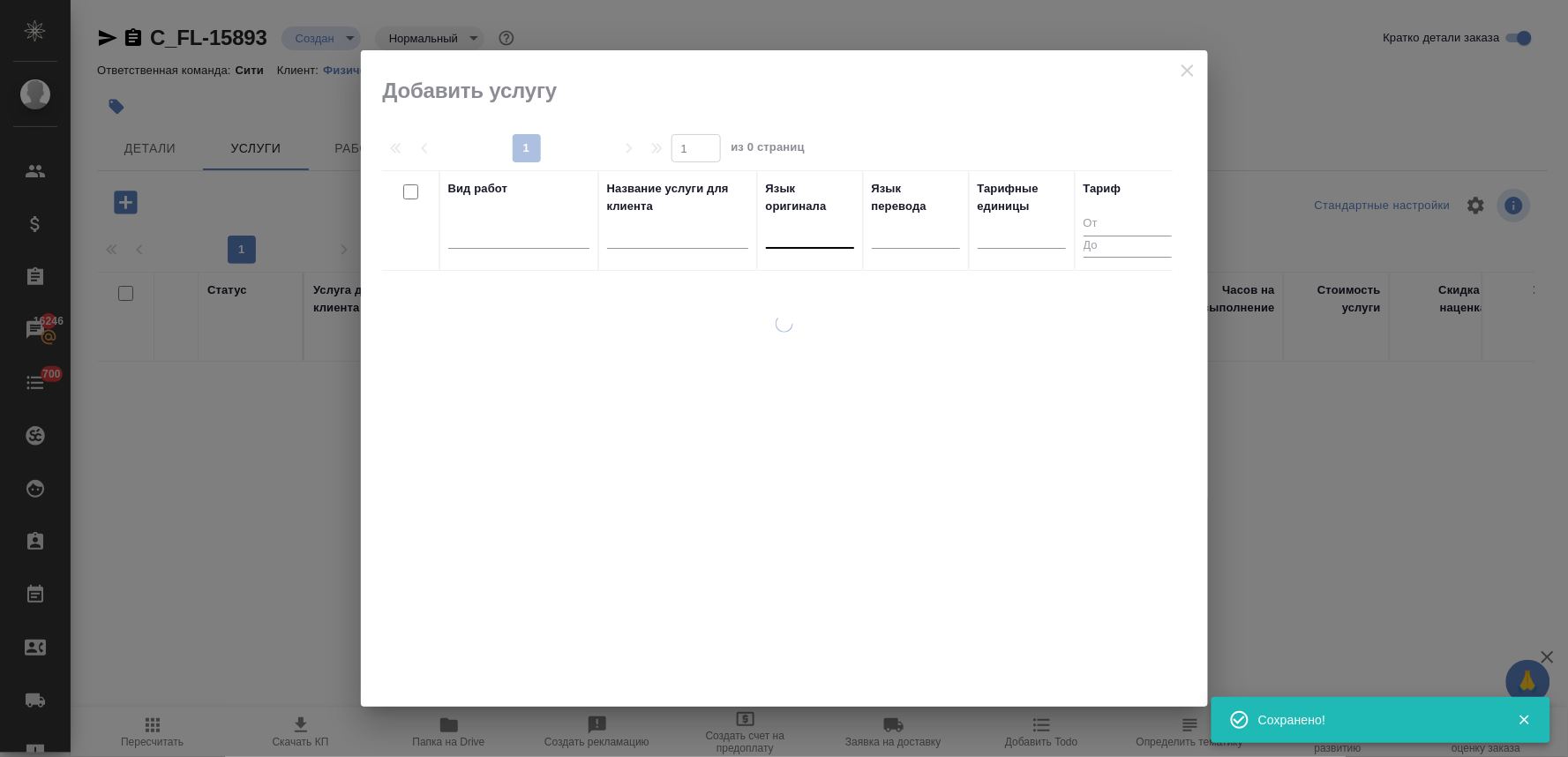
click at [815, 233] on div at bounding box center [810, 230] width 89 height 25
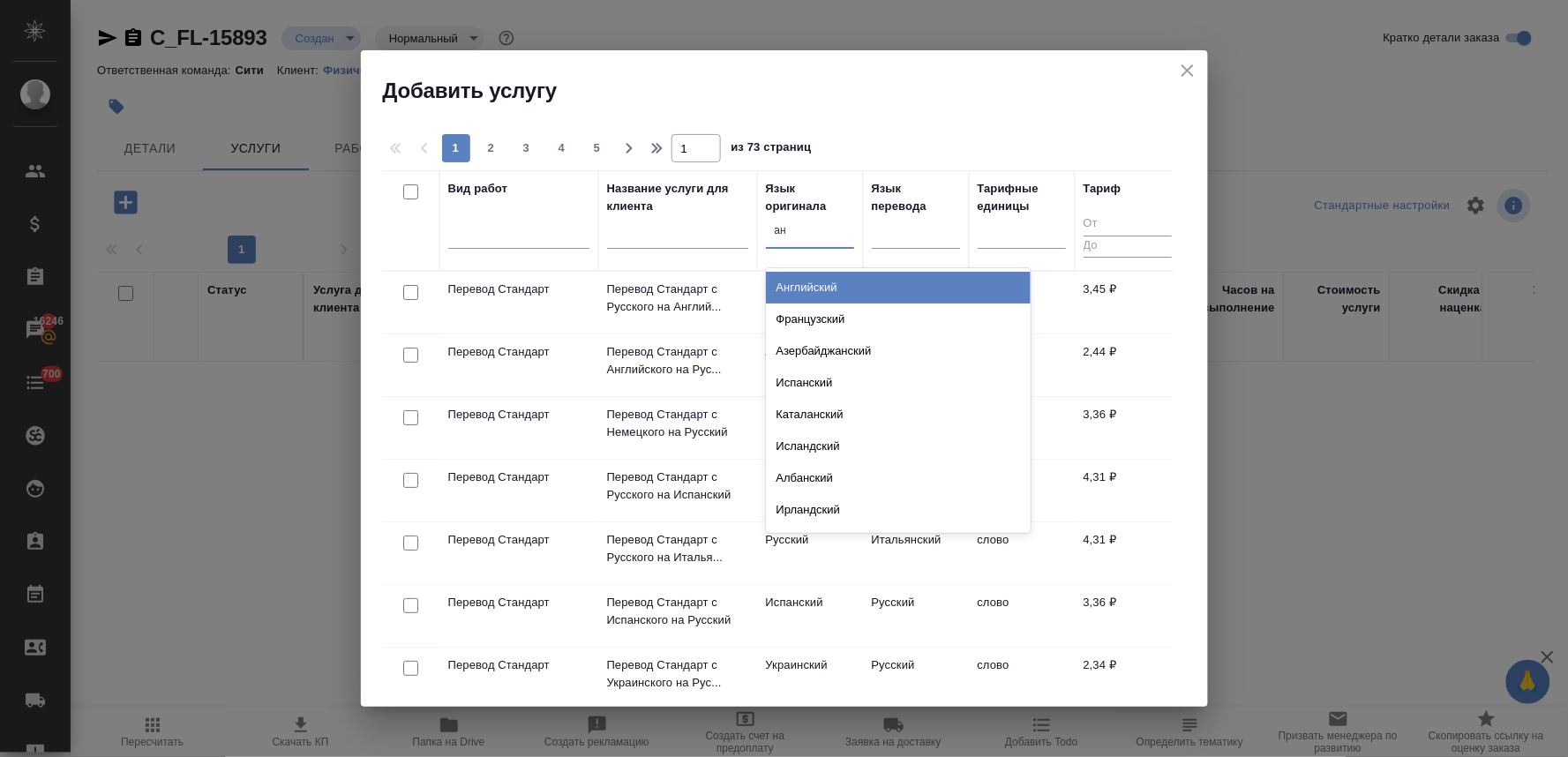
type input "анг"
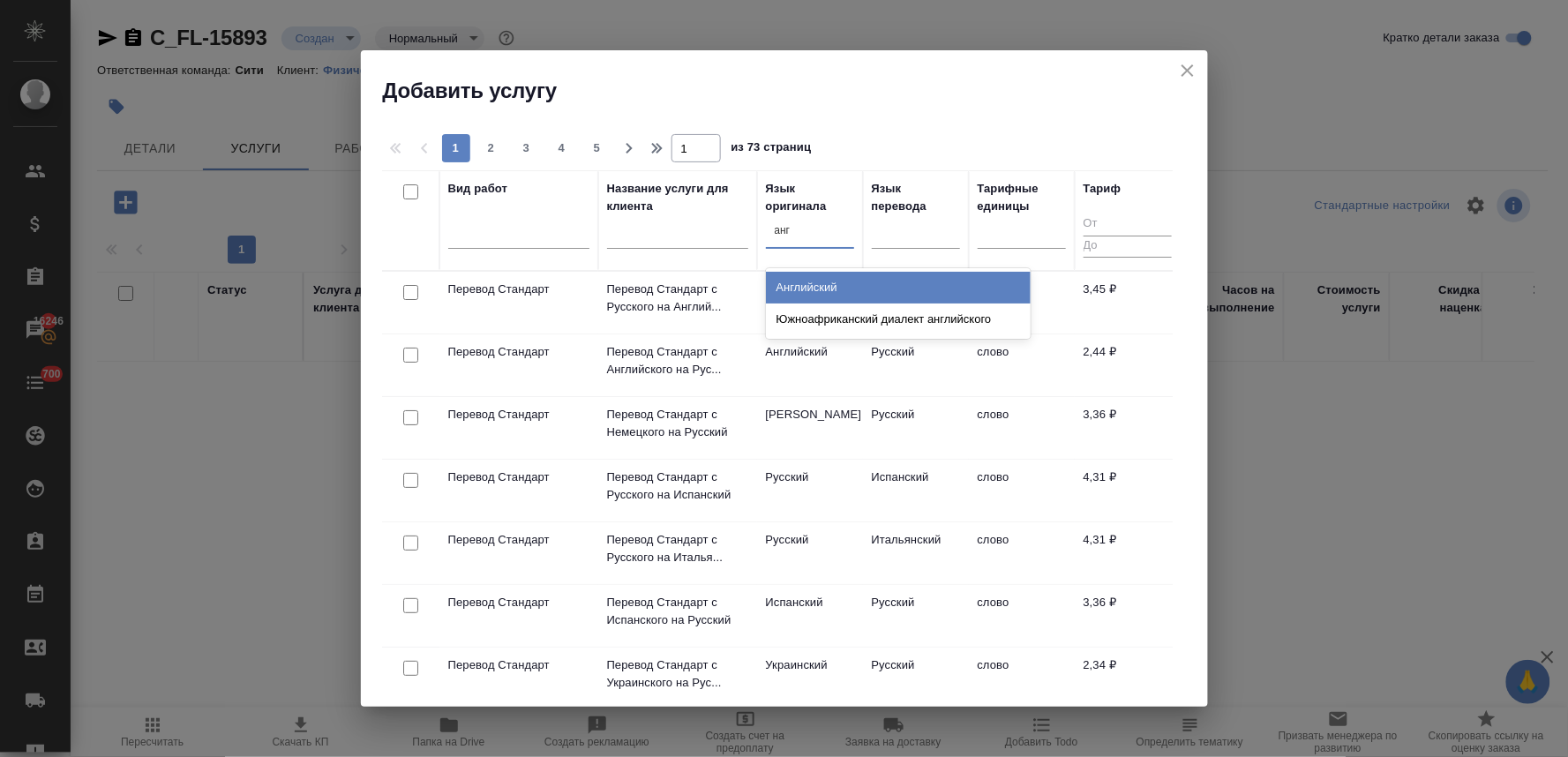
click at [826, 282] on div "Английский" at bounding box center [898, 288] width 265 height 32
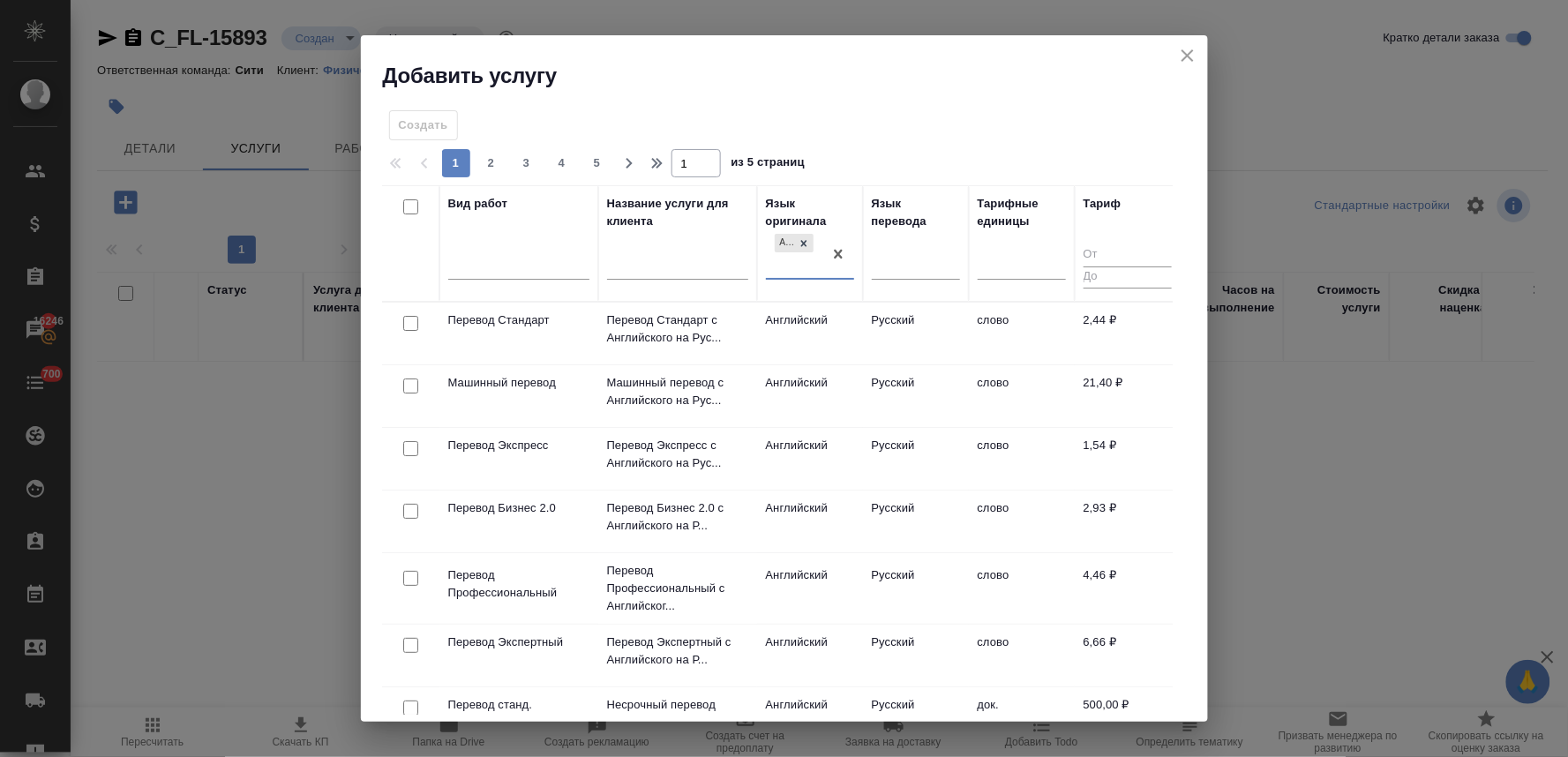
click at [407, 321] on input "checkbox" at bounding box center [411, 323] width 15 height 15
checkbox input "true"
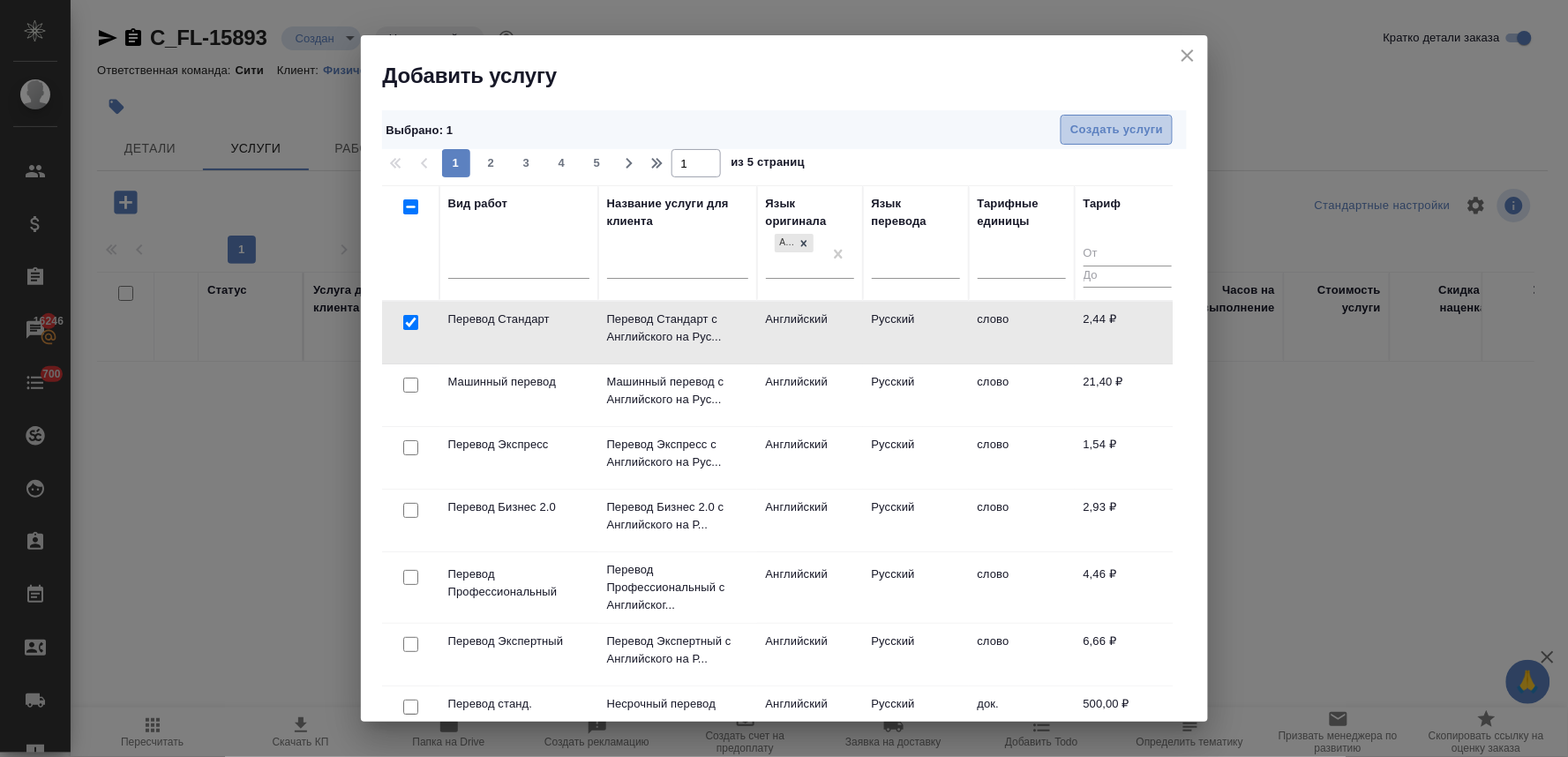
click at [1085, 133] on span "Создать услуги" at bounding box center [1116, 131] width 92 height 21
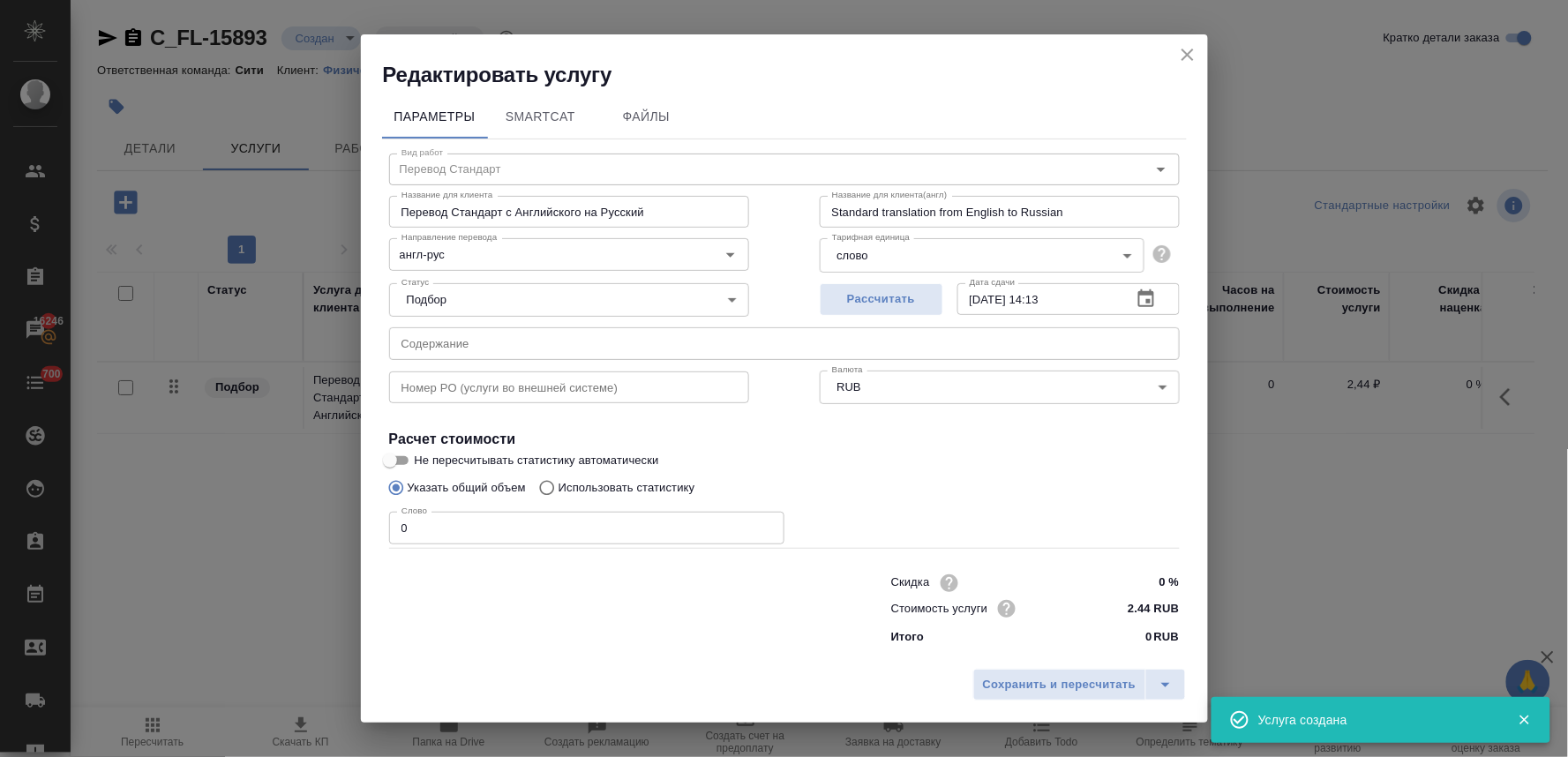
drag, startPoint x: 417, startPoint y: 527, endPoint x: 330, endPoint y: 506, distance: 89.5
click at [351, 512] on div "Редактировать услугу Параметры SmartCat Файлы Вид работ Перевод Стандарт Вид ра…" at bounding box center [784, 378] width 1568 height 757
type input "250"
click at [1072, 692] on span "Сохранить и пересчитать" at bounding box center [1059, 685] width 154 height 21
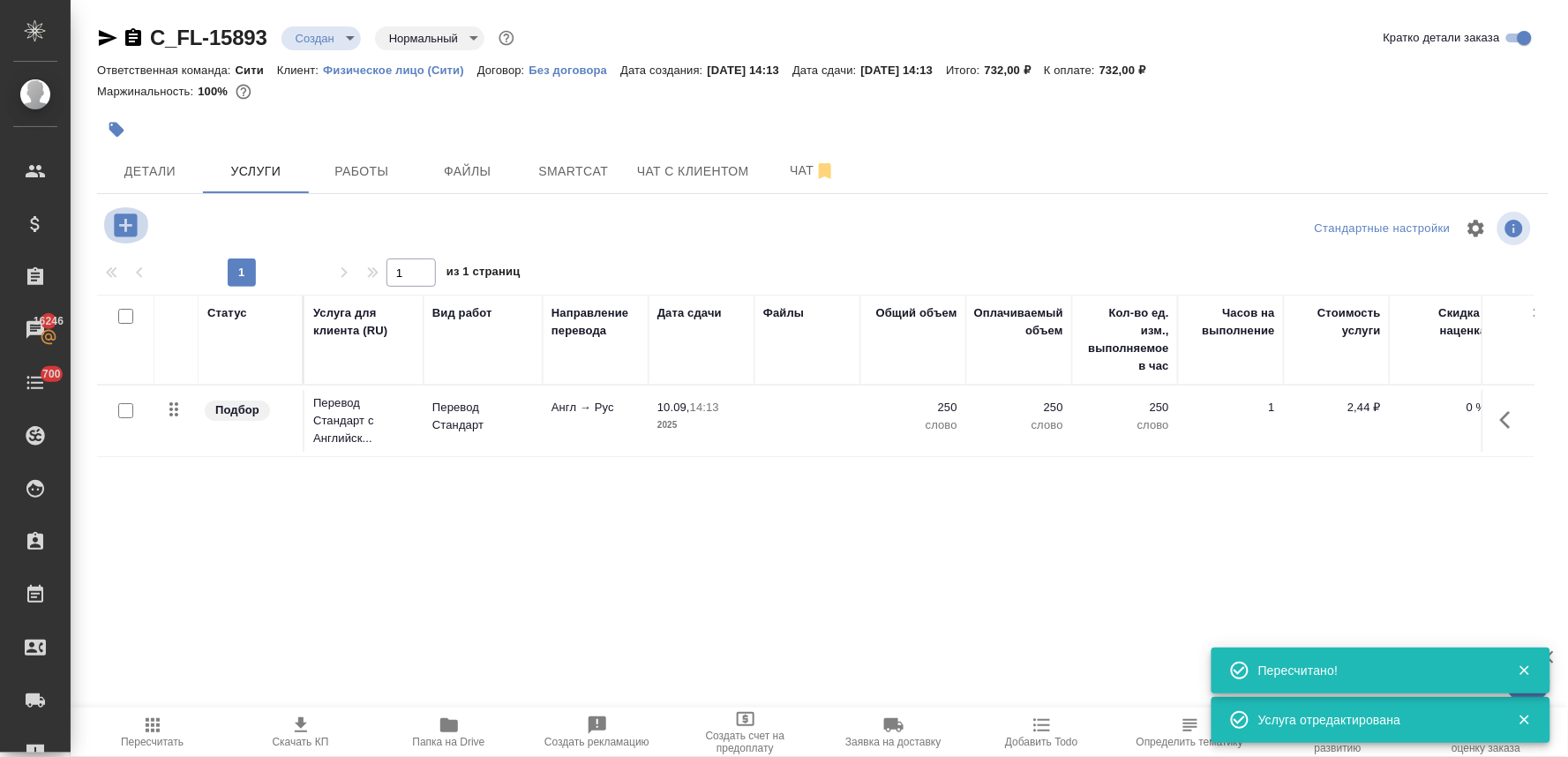
click at [122, 225] on icon "button" at bounding box center [125, 225] width 31 height 31
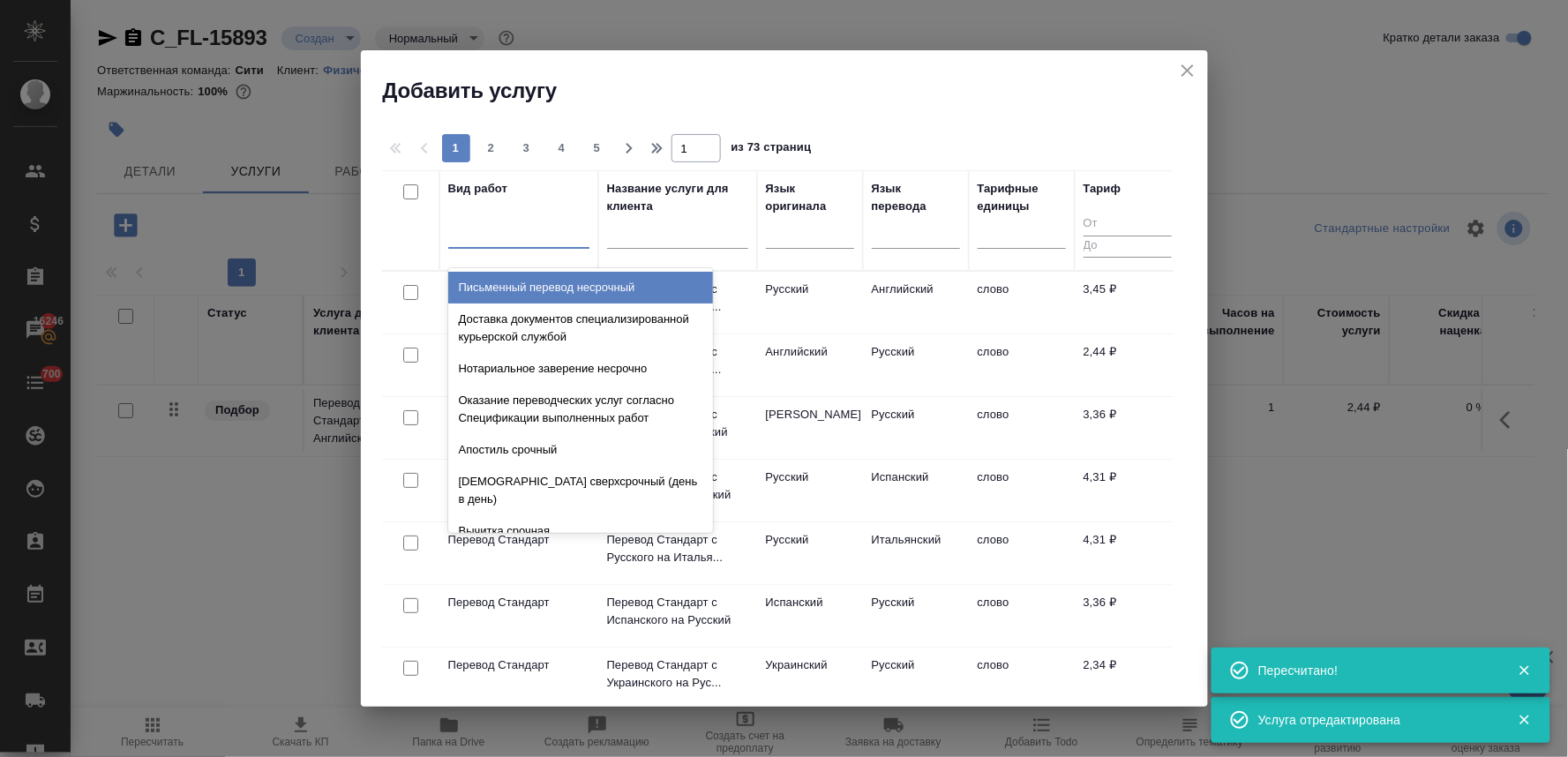
click at [543, 233] on div at bounding box center [519, 230] width 142 height 25
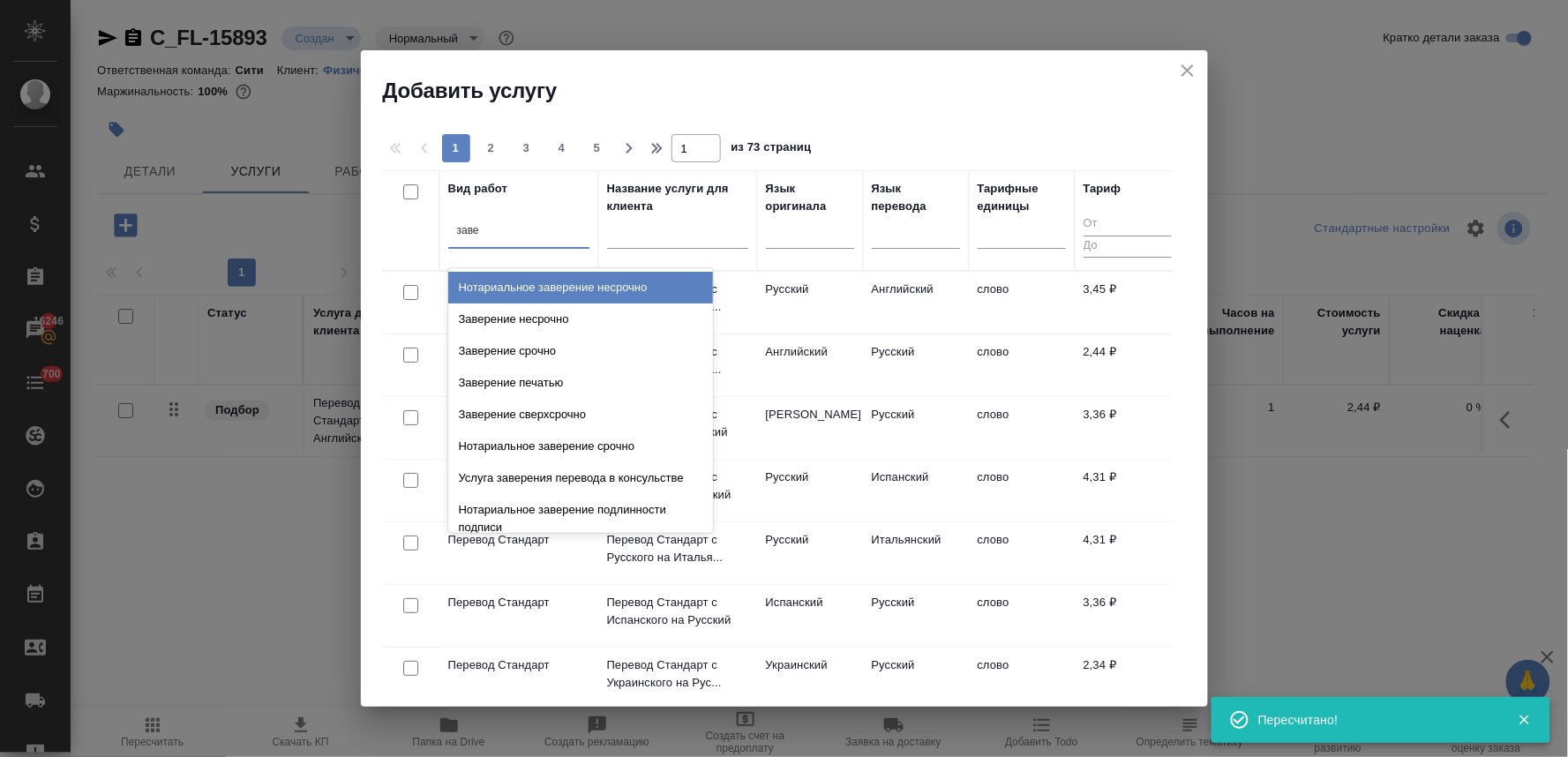
type input "завер"
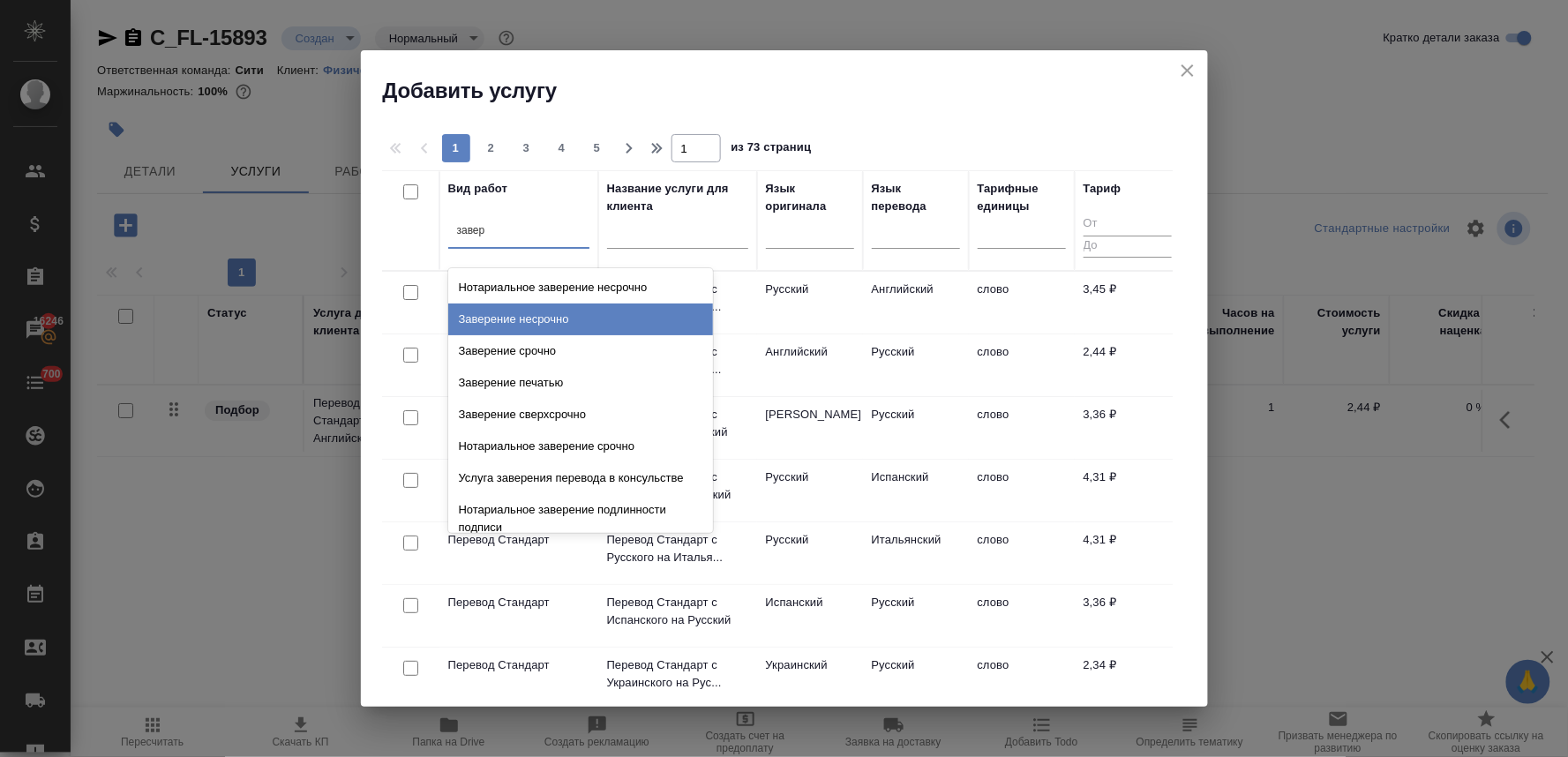
click at [558, 320] on div "Заверение несрочно" at bounding box center [580, 320] width 265 height 32
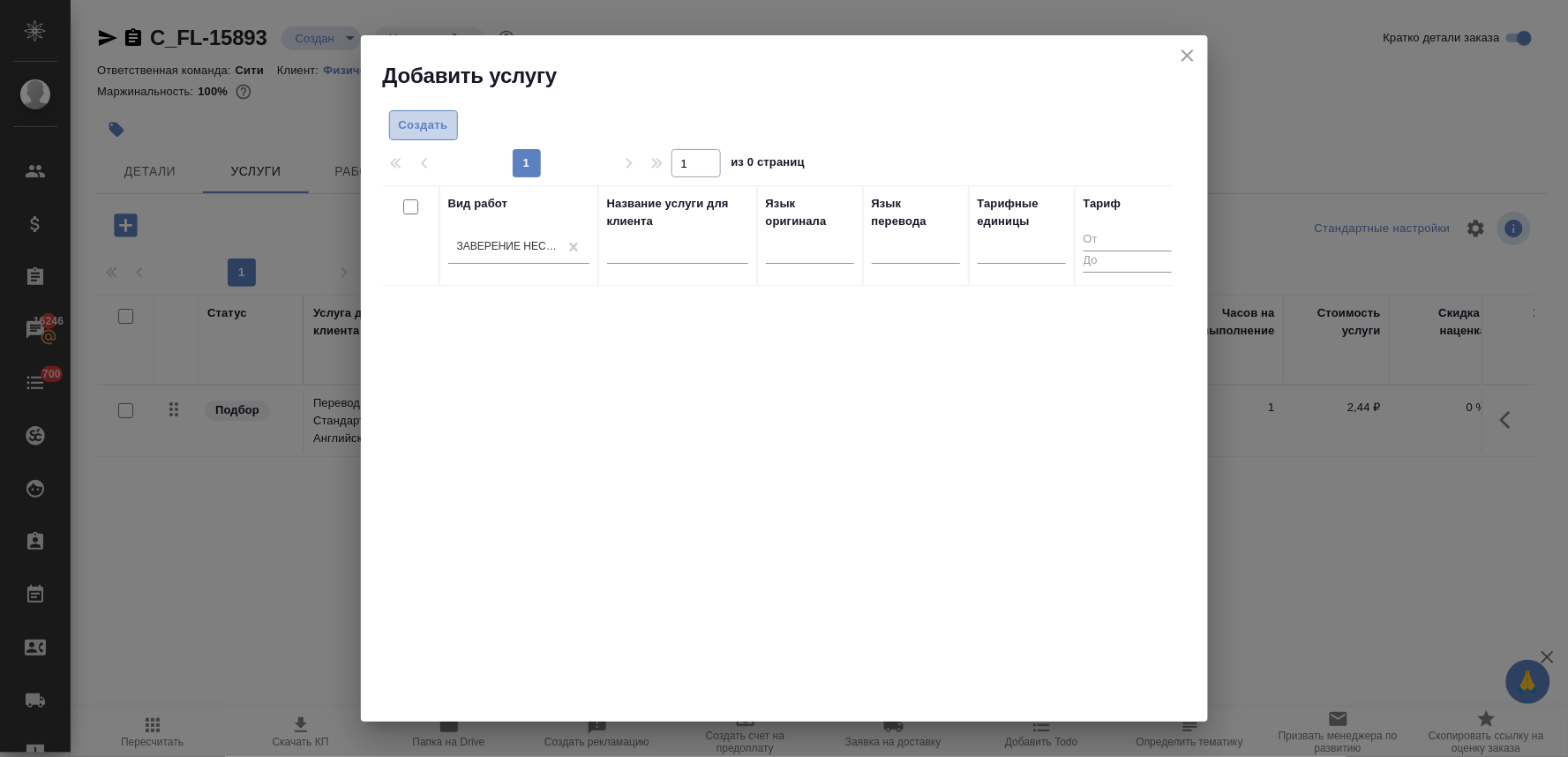
click at [421, 129] on span "Создать" at bounding box center [423, 126] width 49 height 21
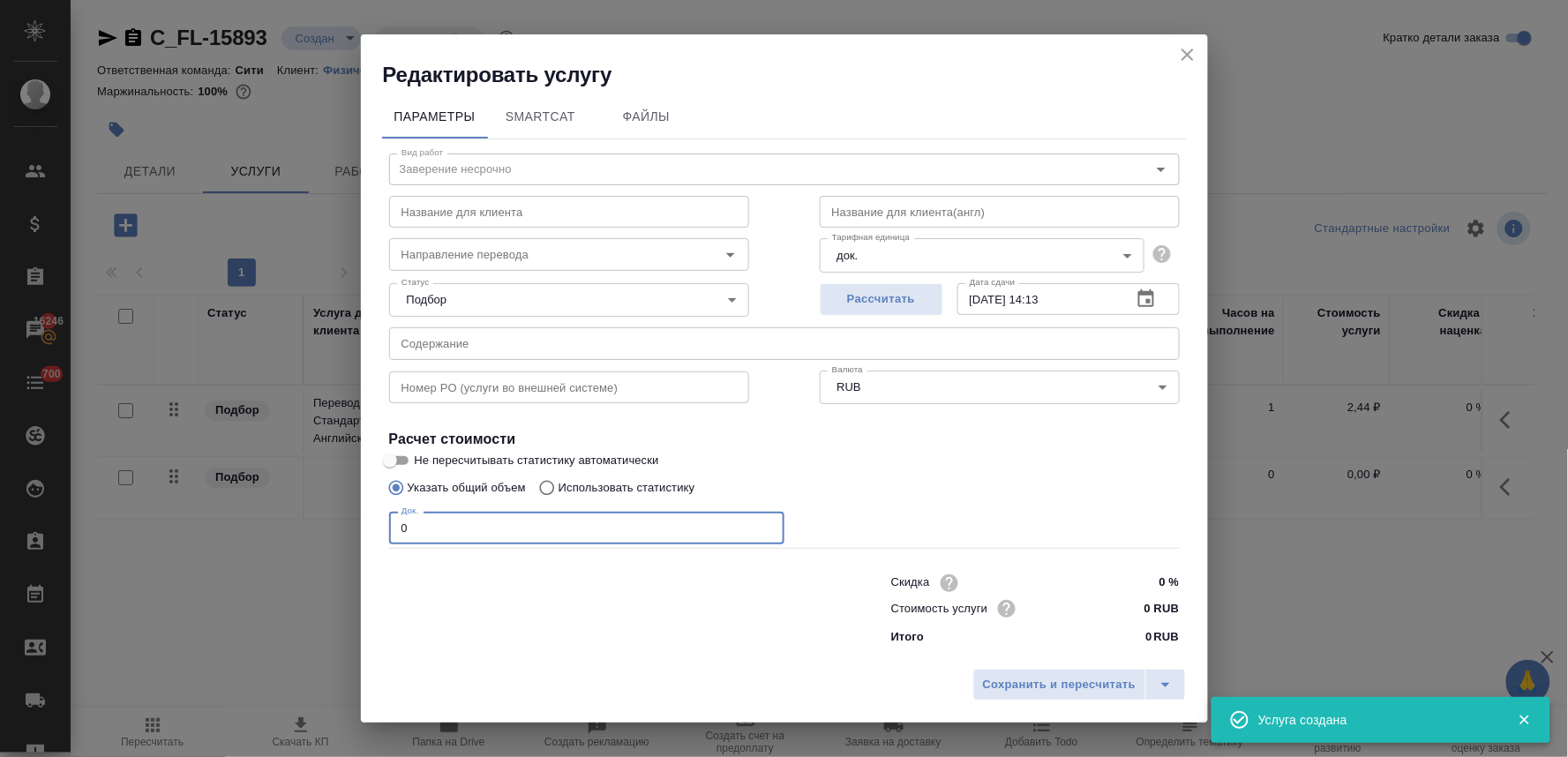
drag, startPoint x: 416, startPoint y: 527, endPoint x: 354, endPoint y: 531, distance: 62.1
click at [359, 531] on div "Редактировать услугу Параметры SmartCat Файлы Вид работ Заверение несрочно Вид …" at bounding box center [784, 378] width 1568 height 757
type input "1"
click at [1079, 690] on span "Сохранить и пересчитать" at bounding box center [1059, 685] width 154 height 21
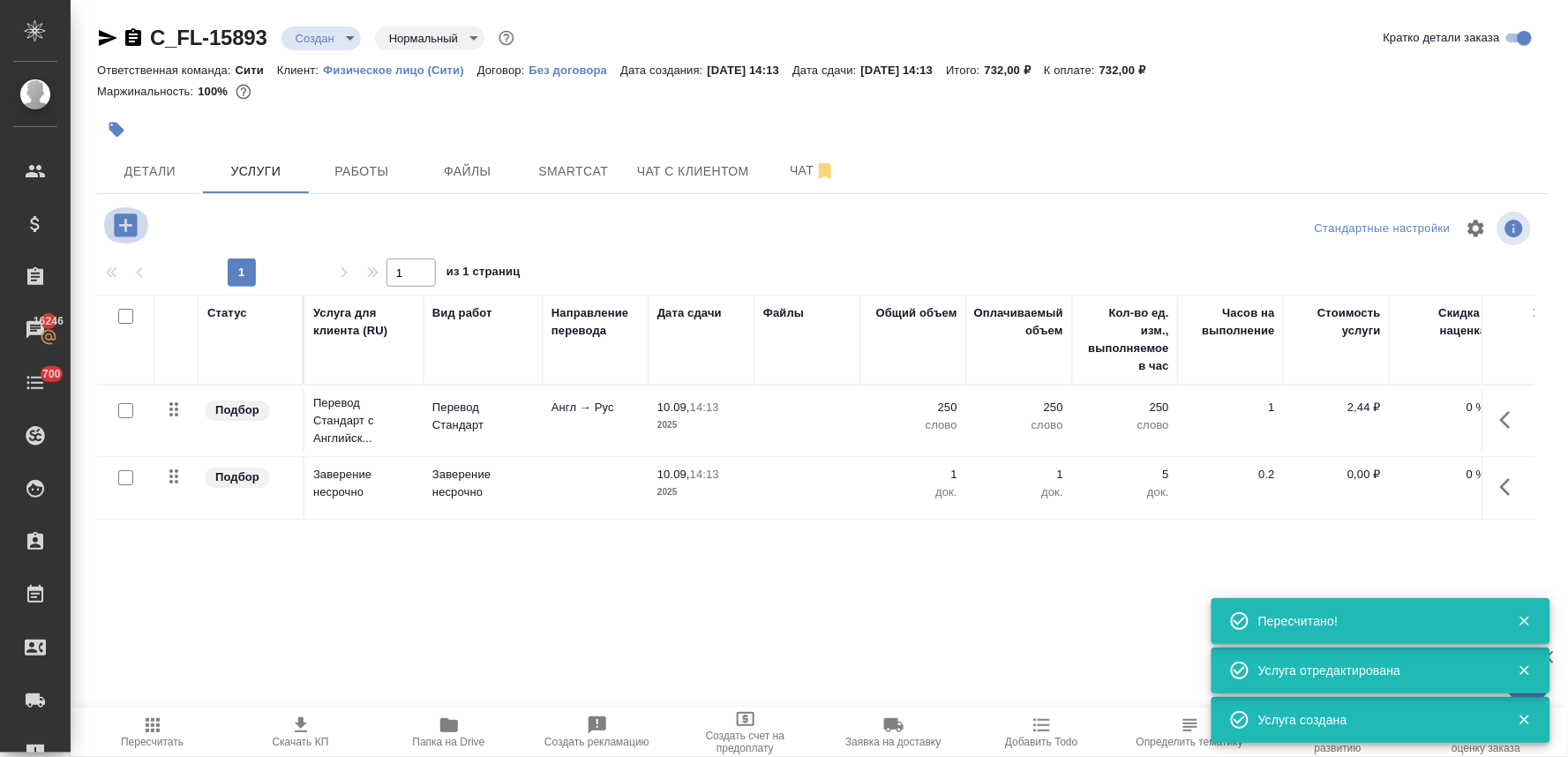
click at [126, 233] on icon "button" at bounding box center [125, 225] width 23 height 23
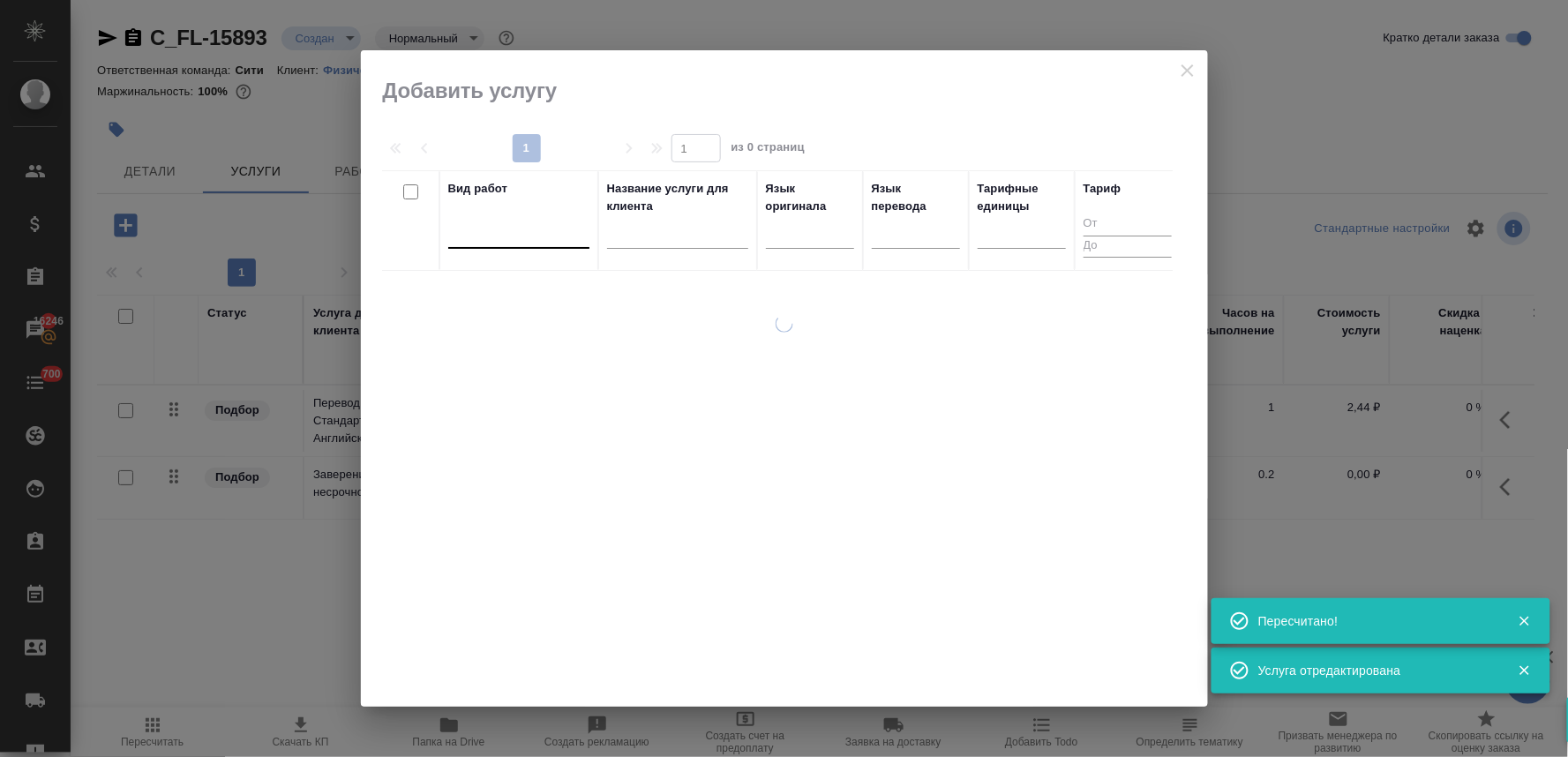
click at [533, 233] on div at bounding box center [519, 230] width 142 height 25
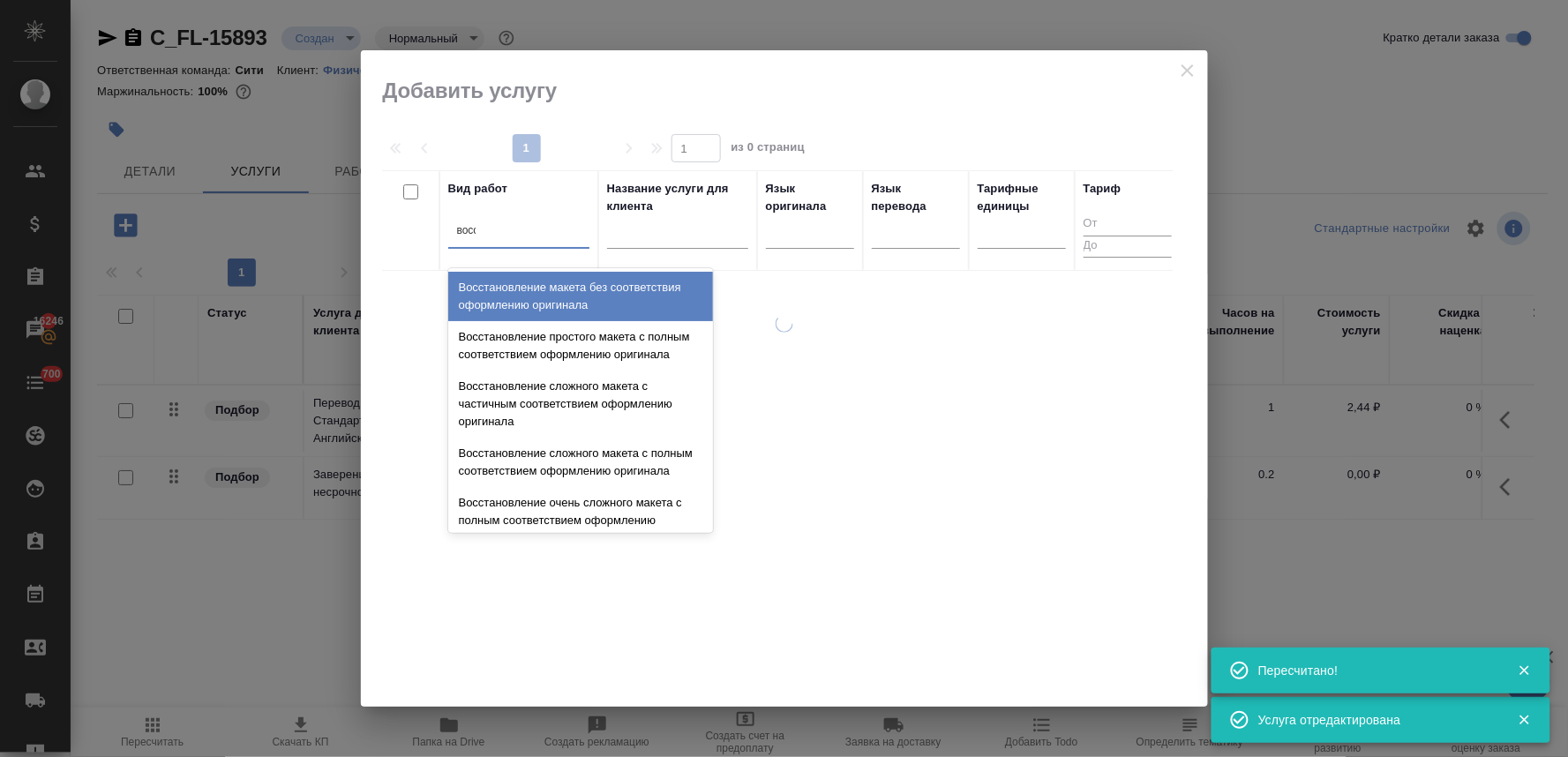
type input "восст"
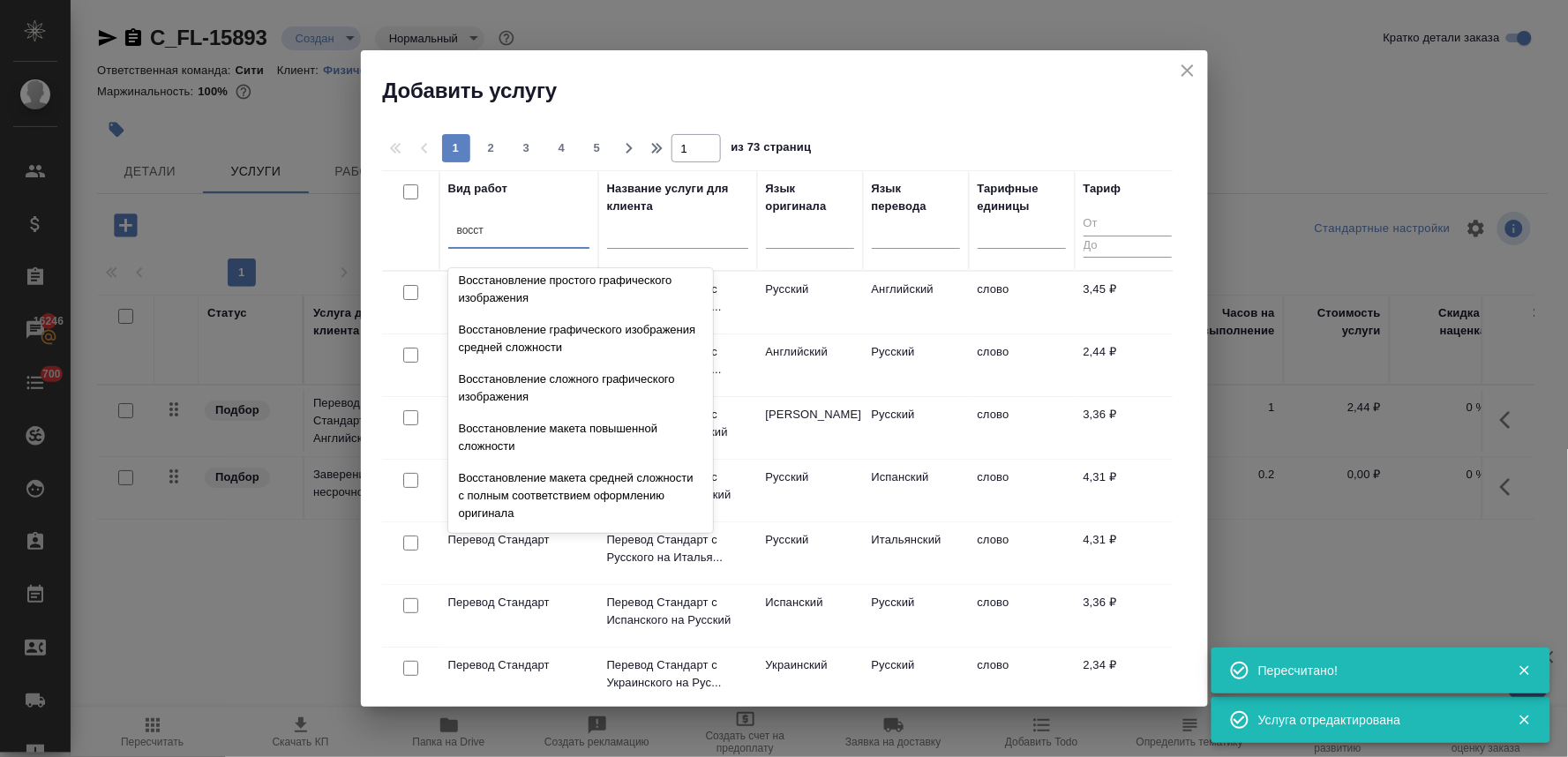
scroll to position [324, 0]
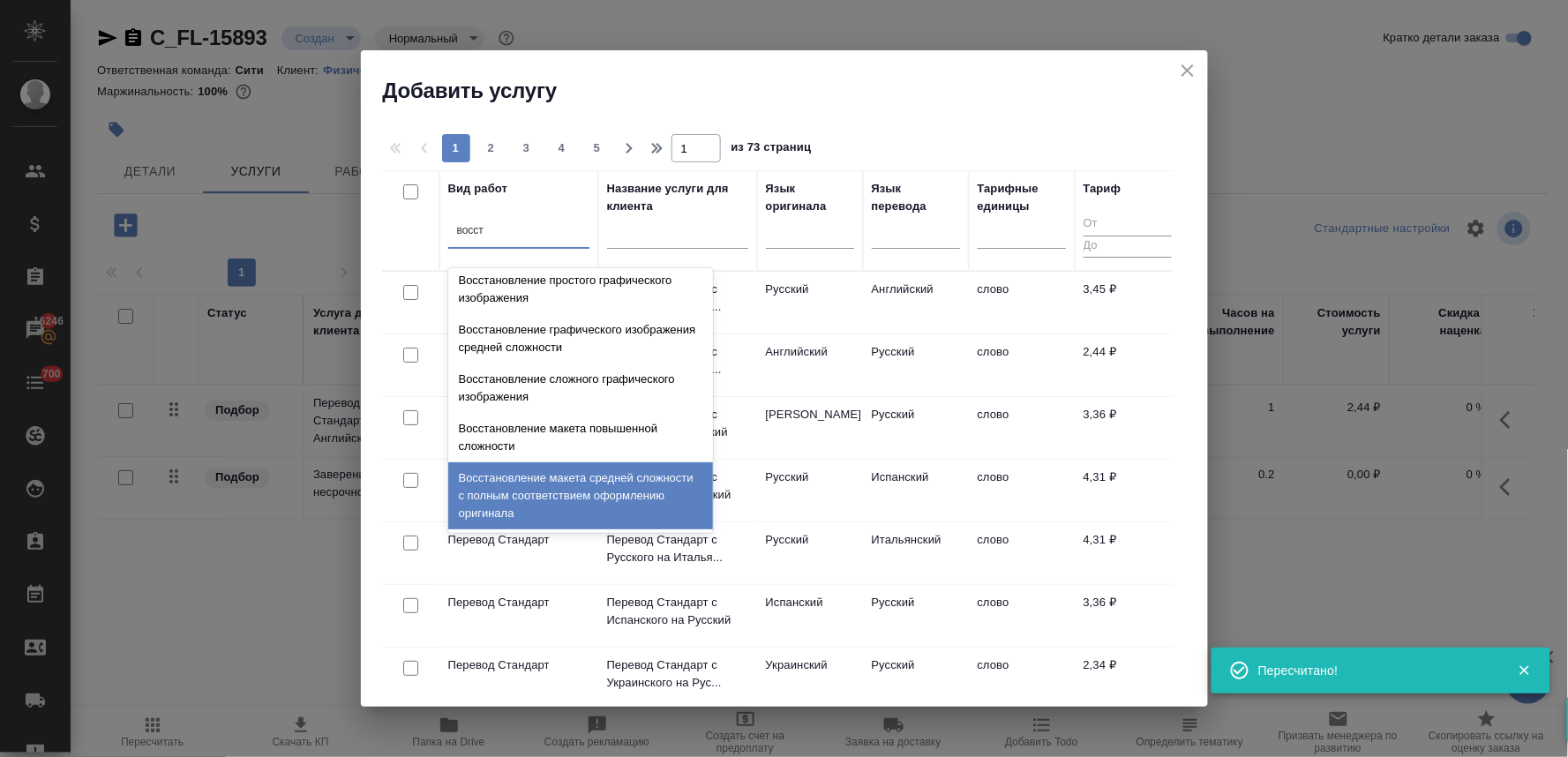
click at [594, 489] on div "Восстановление макета средней сложности с полным соответствием оформлению ориги…" at bounding box center [580, 496] width 265 height 67
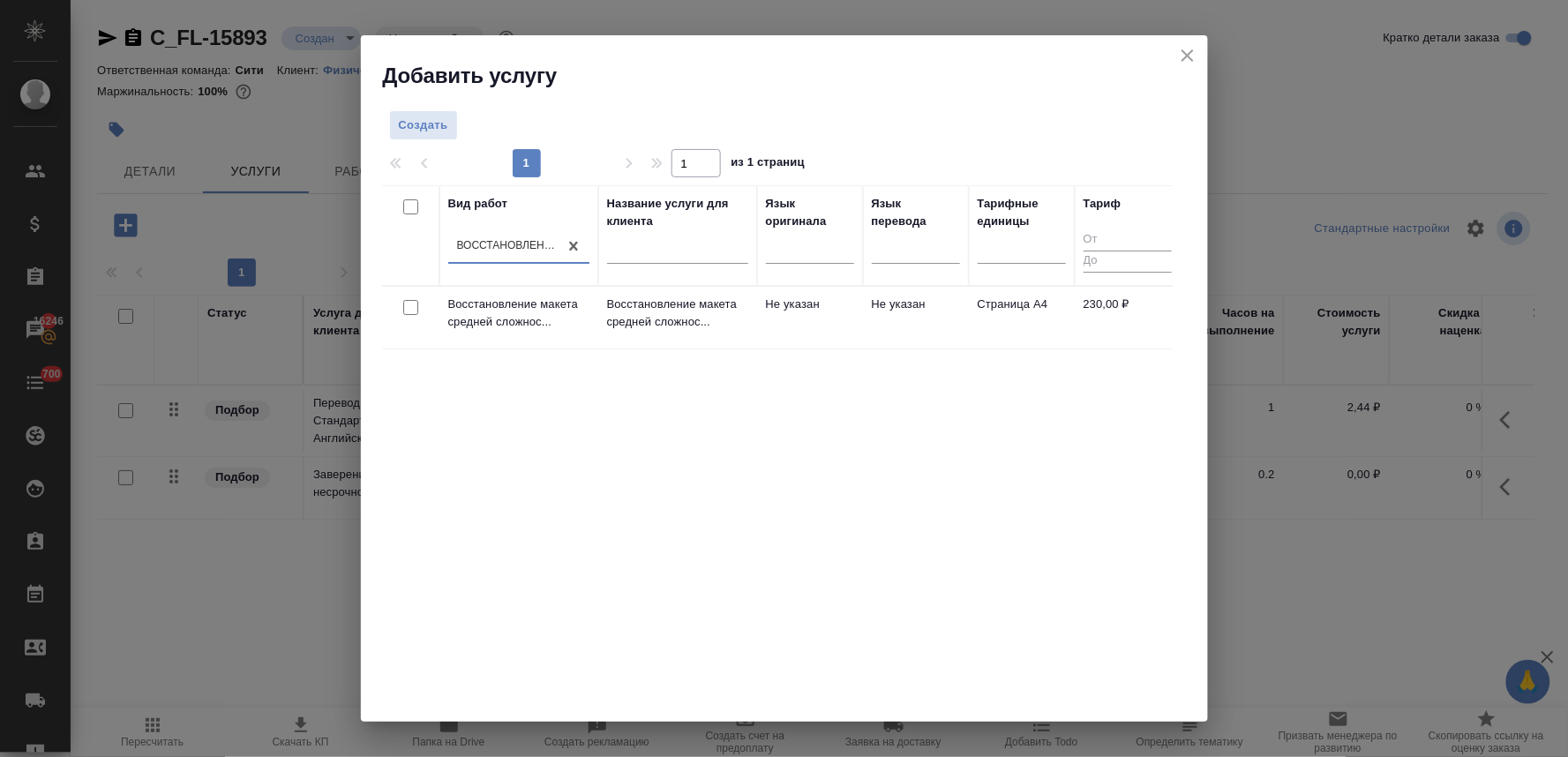
click at [408, 303] on input "checkbox" at bounding box center [411, 308] width 15 height 15
checkbox input "true"
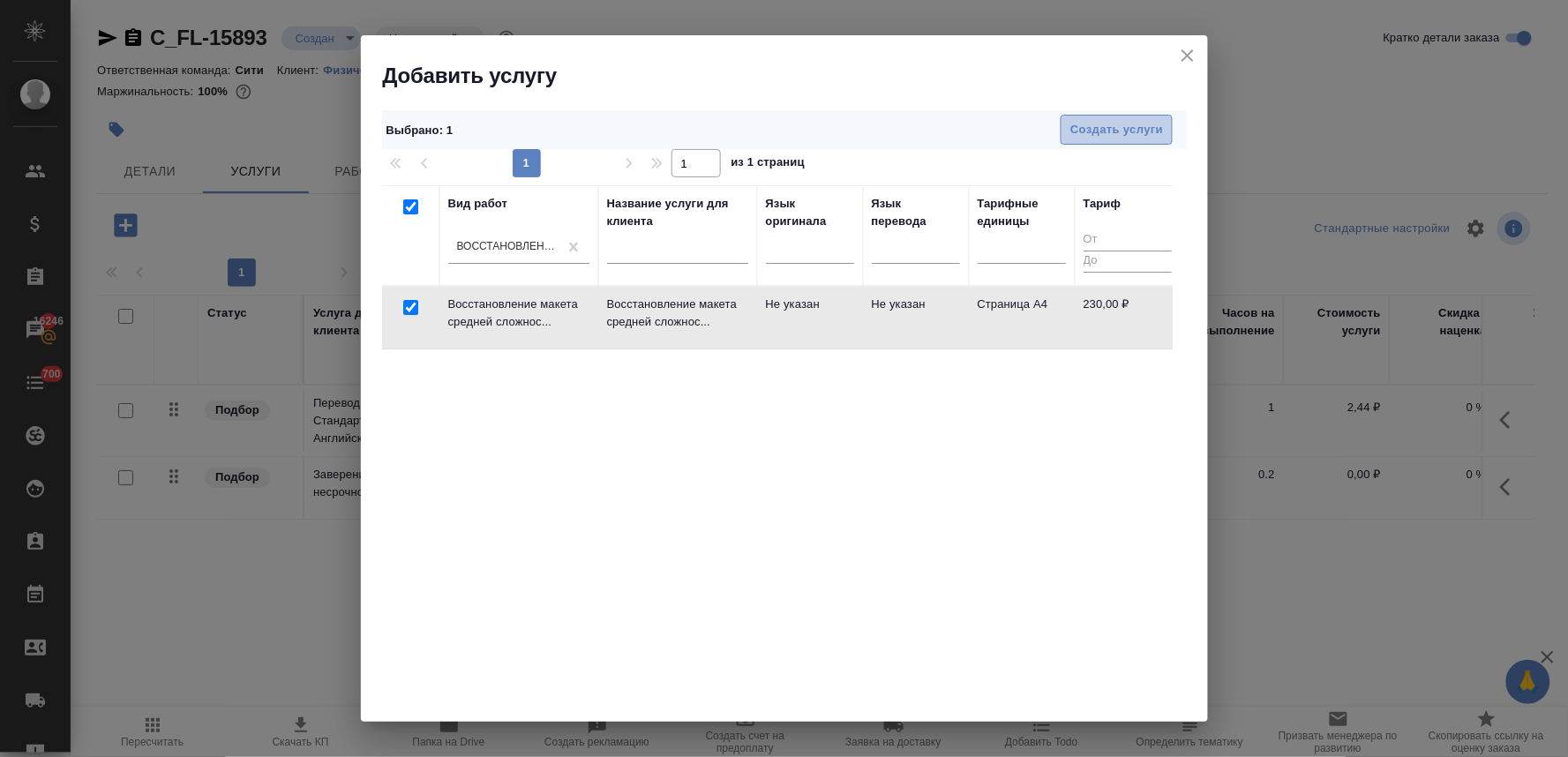
click at [1127, 125] on span "Создать услуги" at bounding box center [1116, 131] width 92 height 21
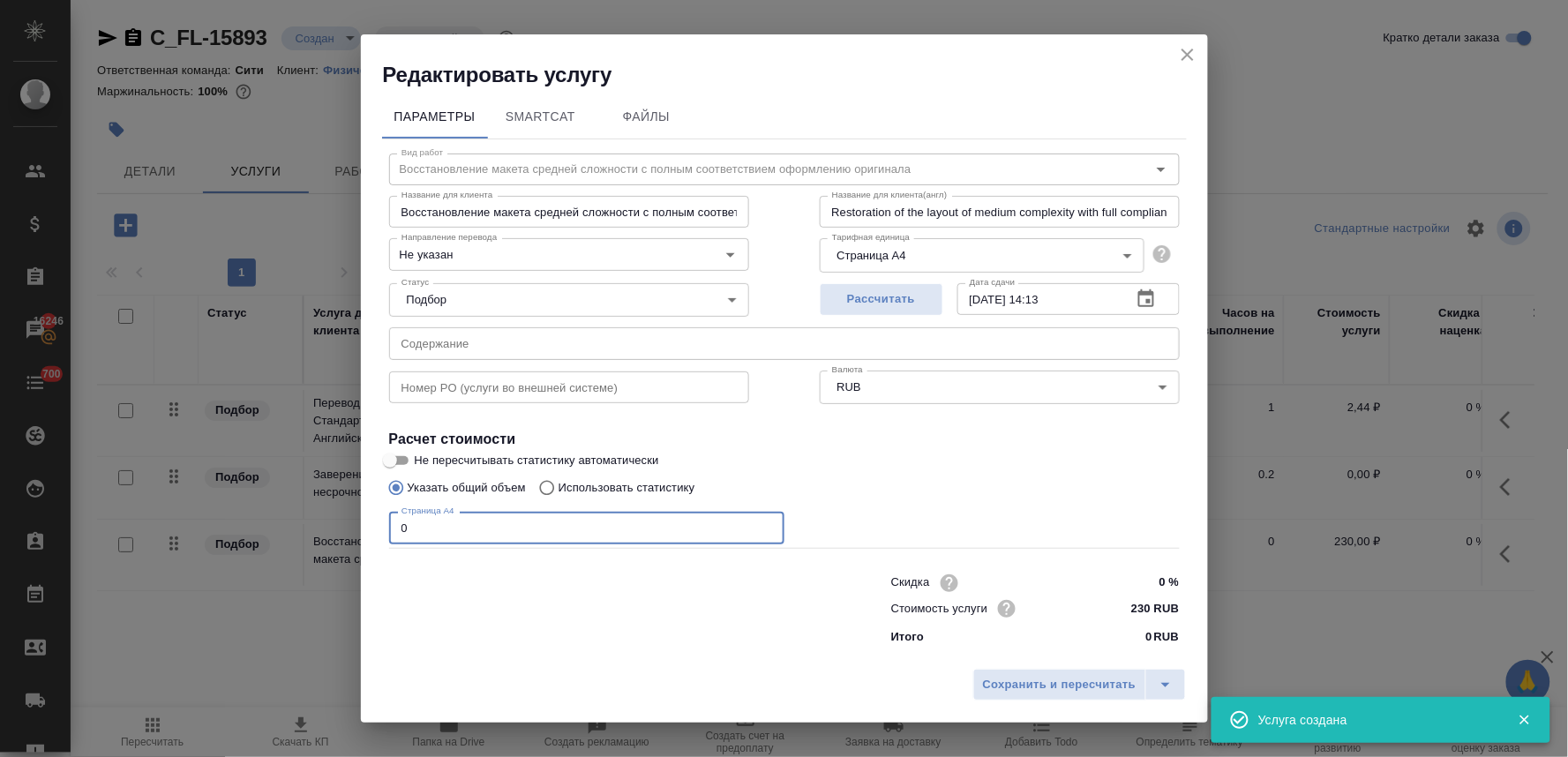
drag, startPoint x: 427, startPoint y: 528, endPoint x: 368, endPoint y: 532, distance: 59.1
click at [368, 532] on div "Параметры SmartCat Файлы Вид работ Восстановление макета средней сложности с по…" at bounding box center [784, 376] width 847 height 572
type input "1"
click at [1066, 690] on span "Сохранить и пересчитать" at bounding box center [1059, 685] width 154 height 21
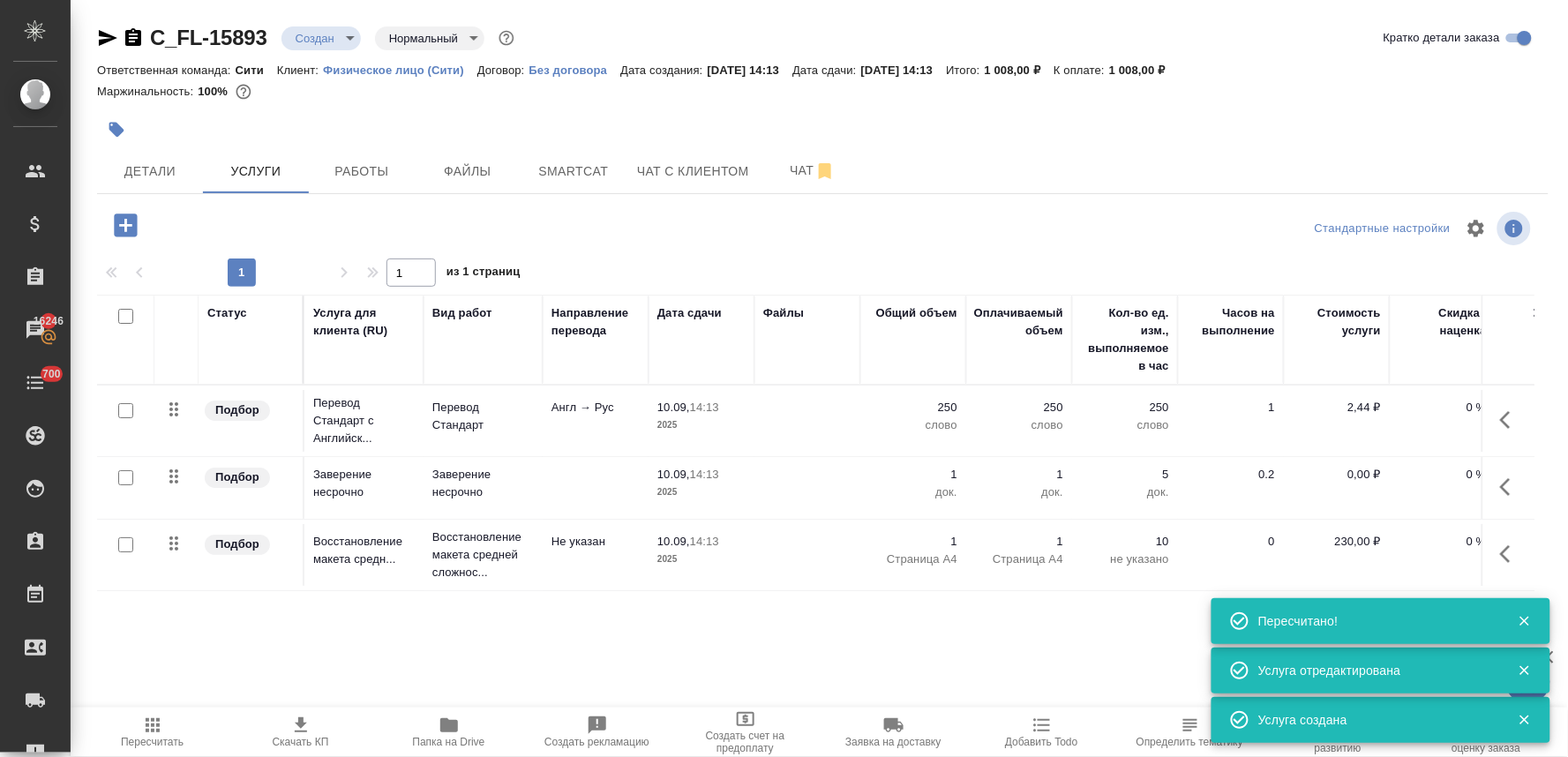
click at [1354, 475] on p "0,00 ₽" at bounding box center [1336, 475] width 89 height 18
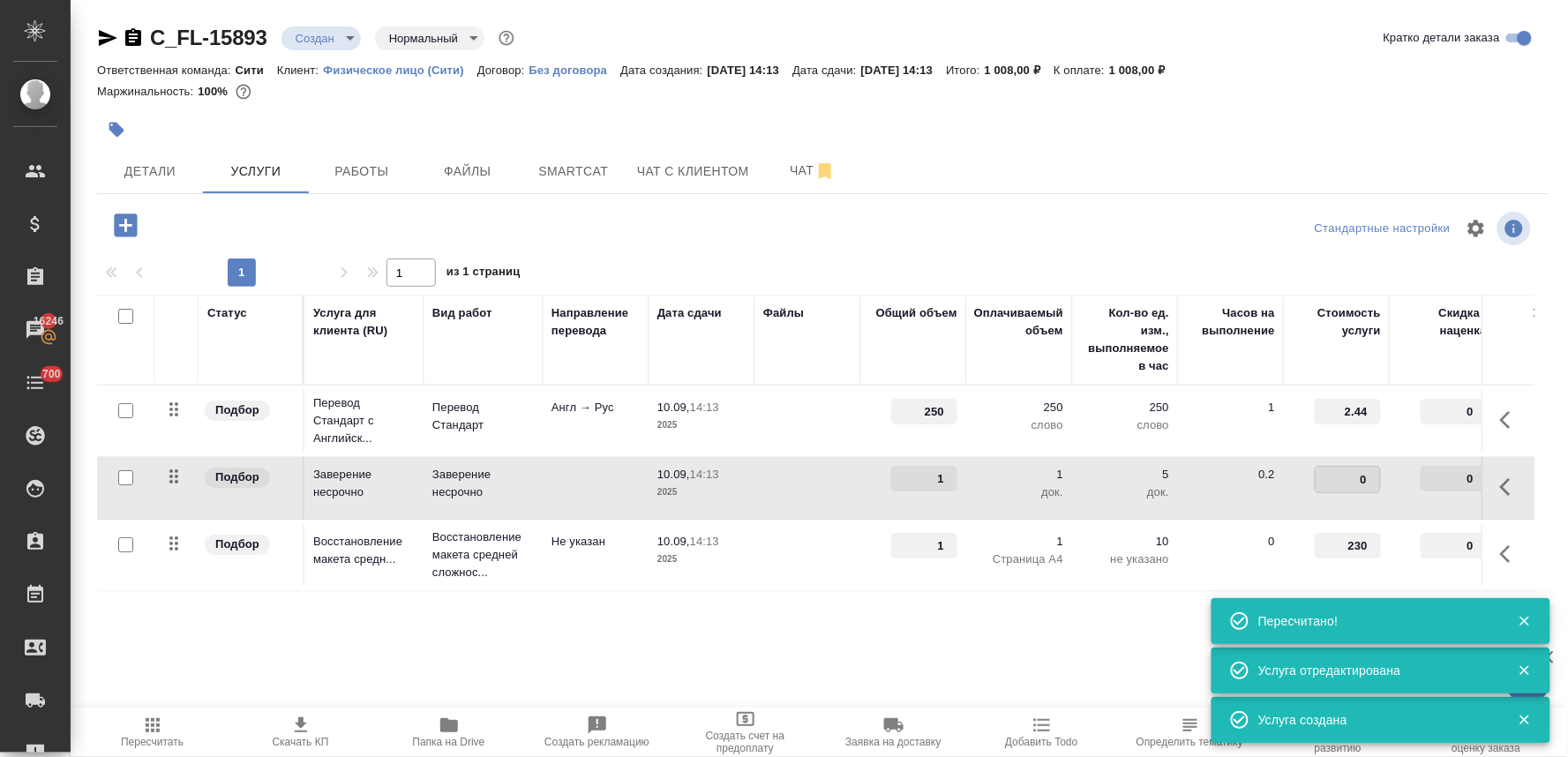
drag, startPoint x: 1330, startPoint y: 476, endPoint x: 1409, endPoint y: 470, distance: 79.2
click at [1404, 471] on tr "Подбор Заверение несрочно Заверение несрочно 10.09, 14:13 2025 1 1 док. 5 док. …" at bounding box center [928, 488] width 1663 height 62
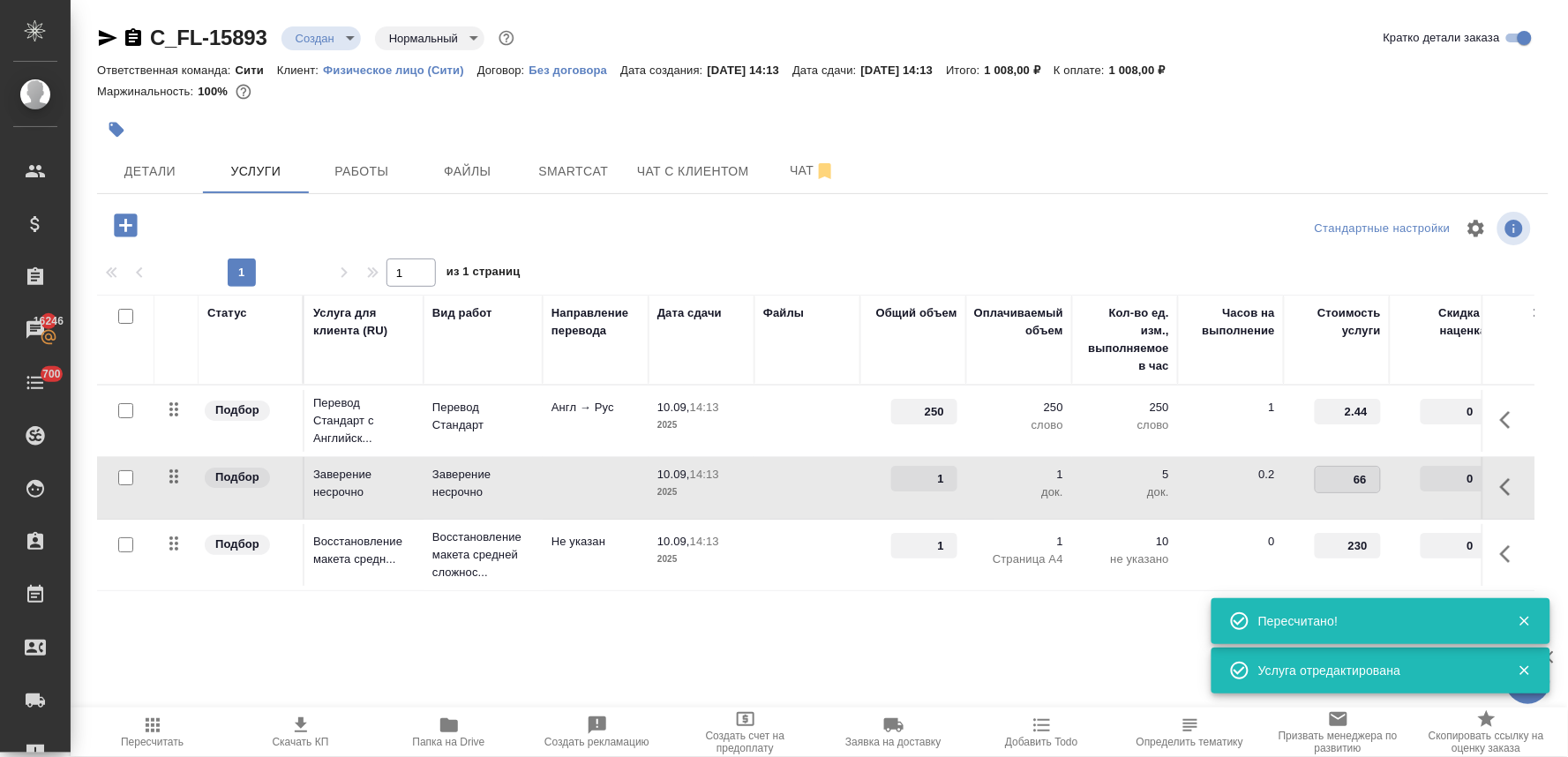
type input "662"
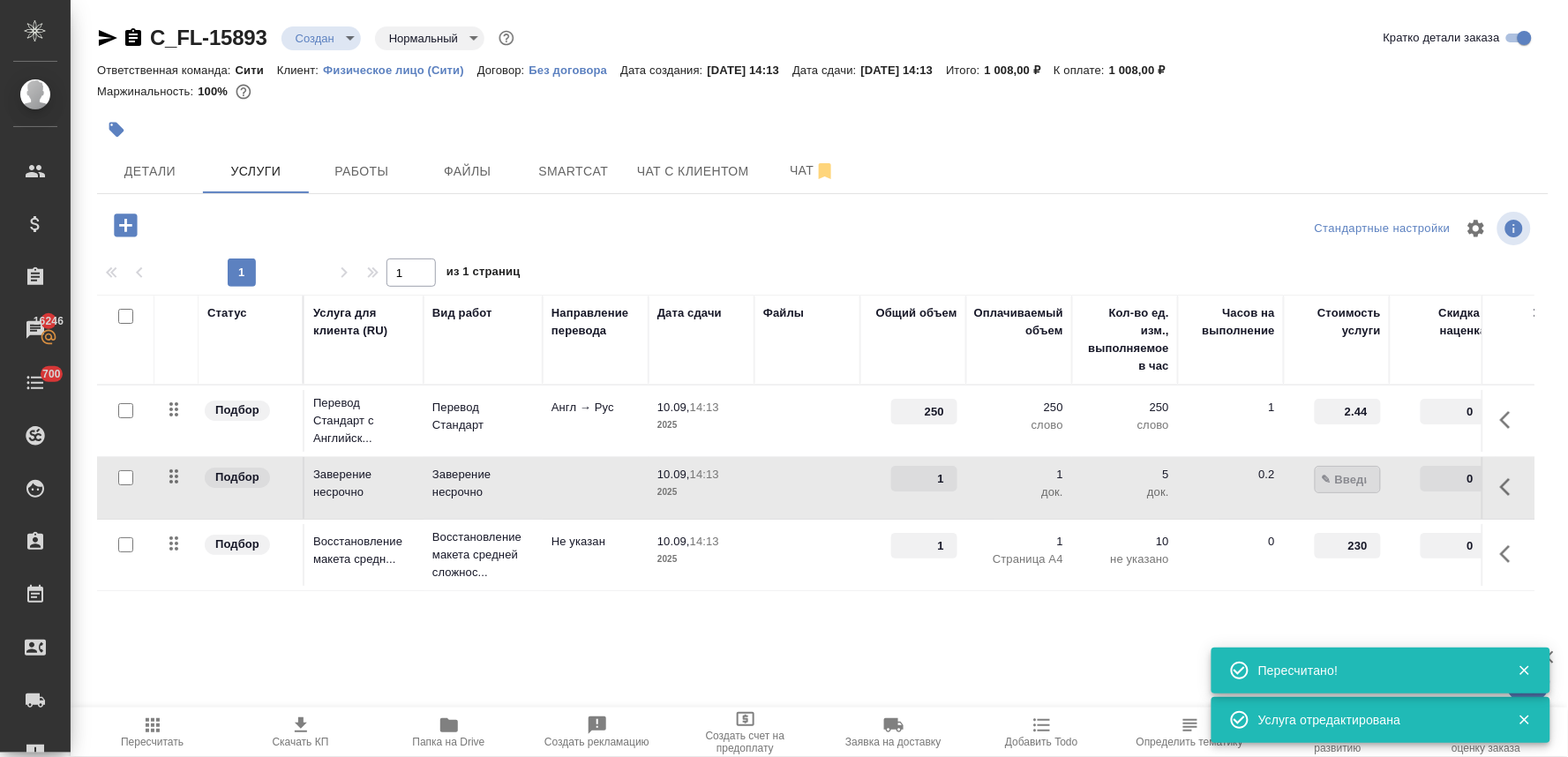
type input "662.5"
click at [1184, 219] on div "Стандартные настройки" at bounding box center [1300, 228] width 470 height 42
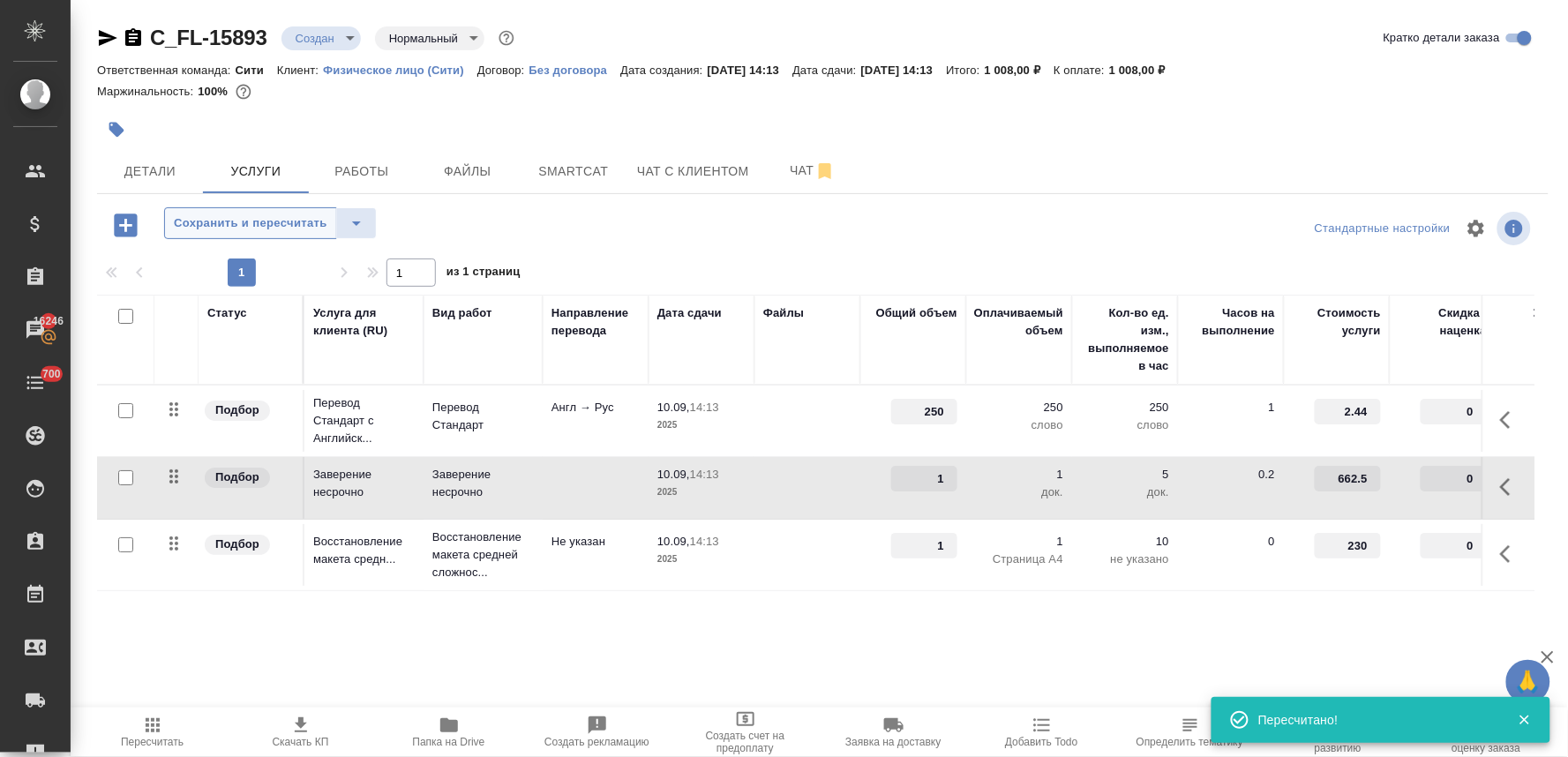
click at [270, 225] on span "Сохранить и пересчитать" at bounding box center [251, 224] width 154 height 21
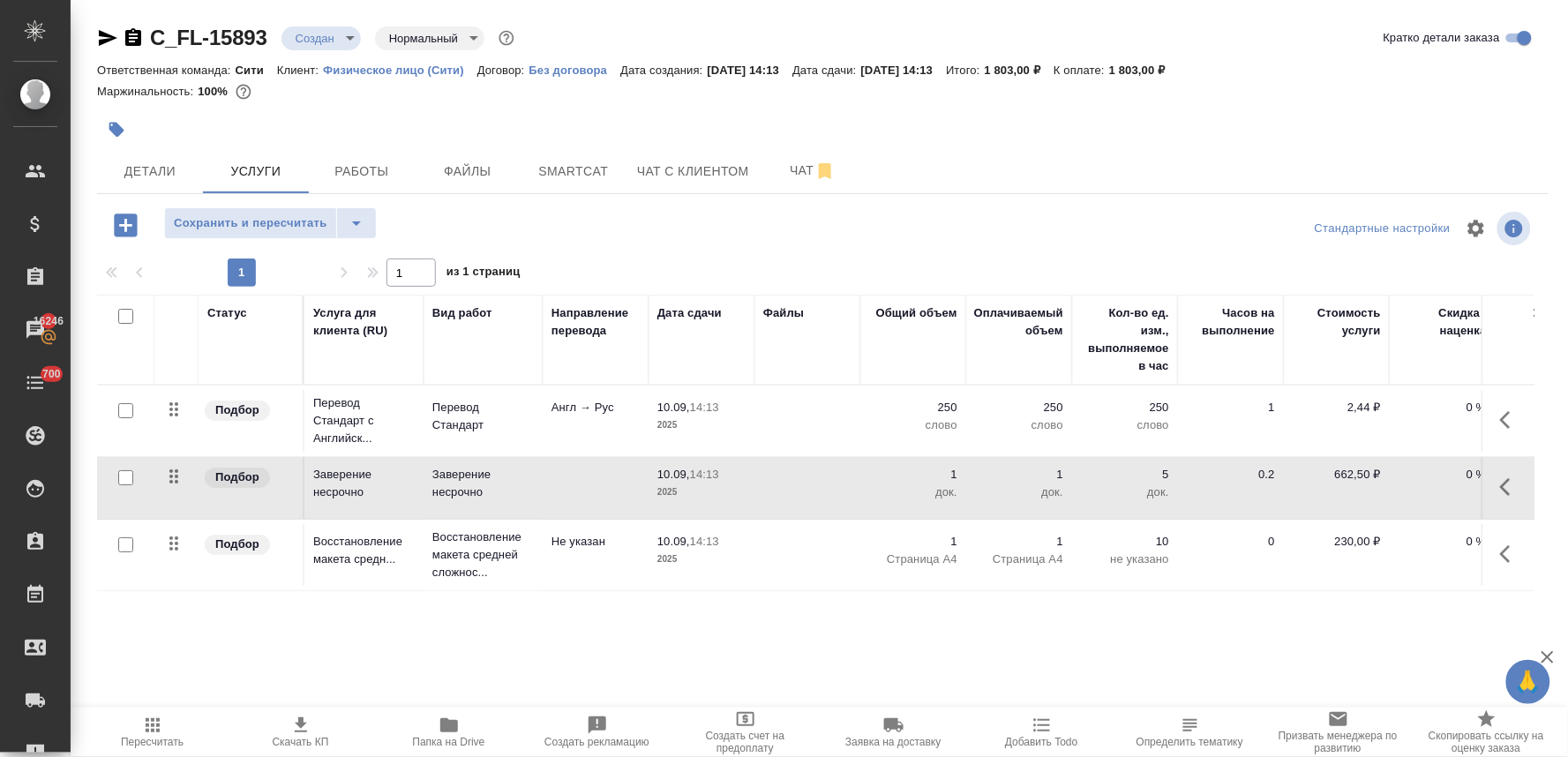
click at [1012, 219] on div at bounding box center [822, 228] width 484 height 42
click at [156, 163] on span "Детали" at bounding box center [150, 172] width 85 height 22
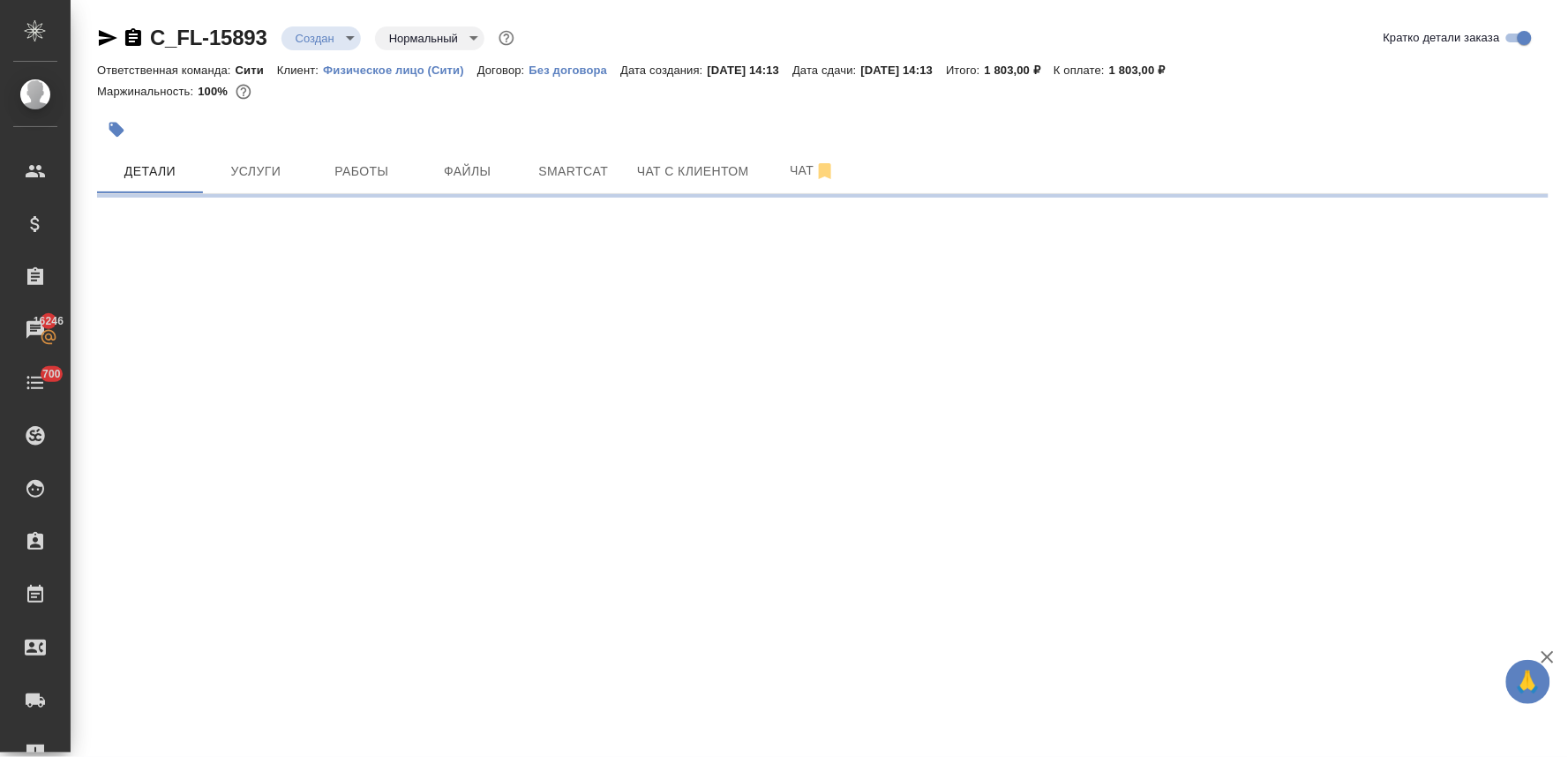
select select "RU"
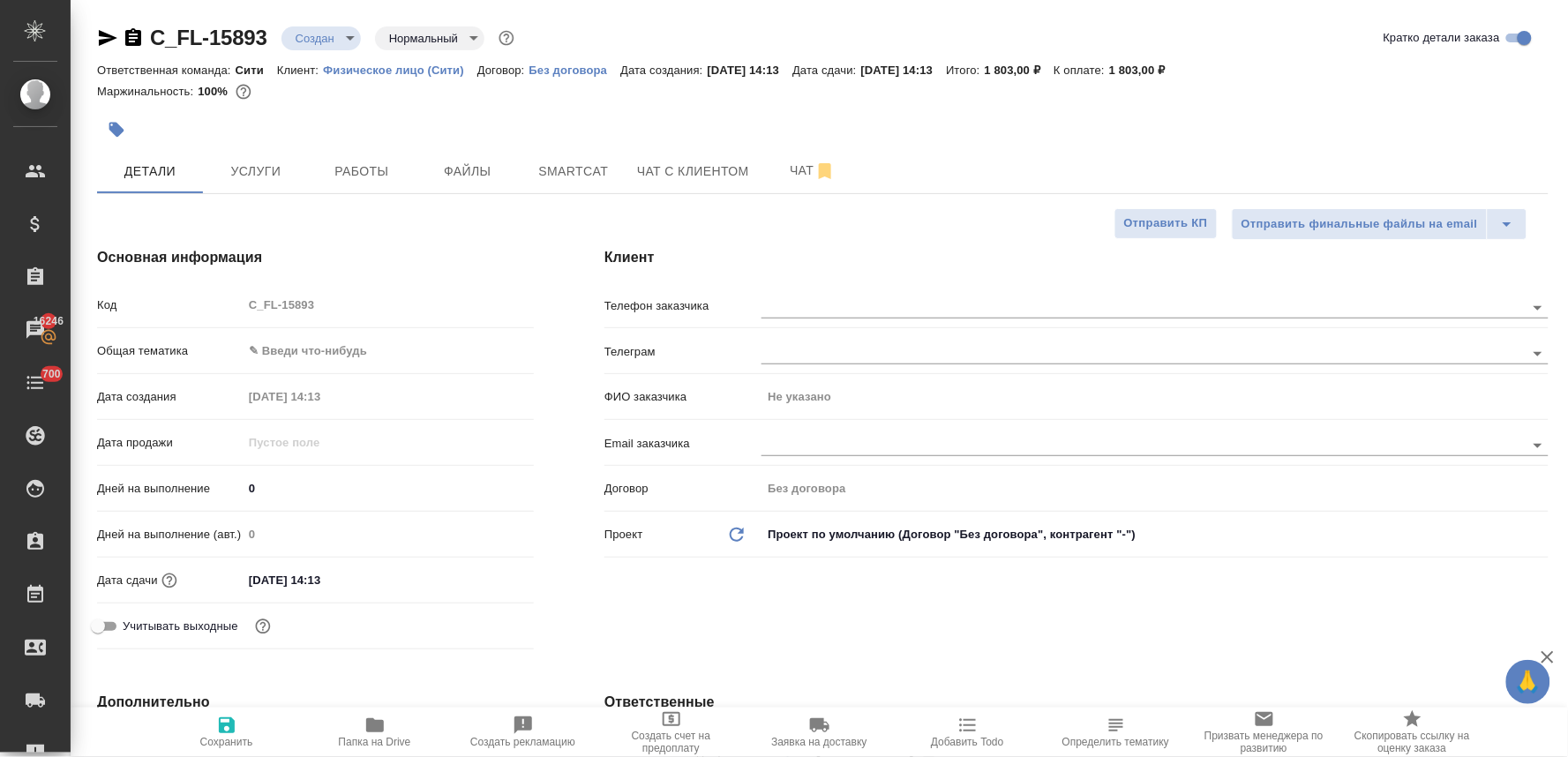
type textarea "x"
click at [195, 328] on div "Код C_FL-15893" at bounding box center [315, 312] width 437 height 46
drag, startPoint x: 1476, startPoint y: 138, endPoint x: 1435, endPoint y: 146, distance: 41.8
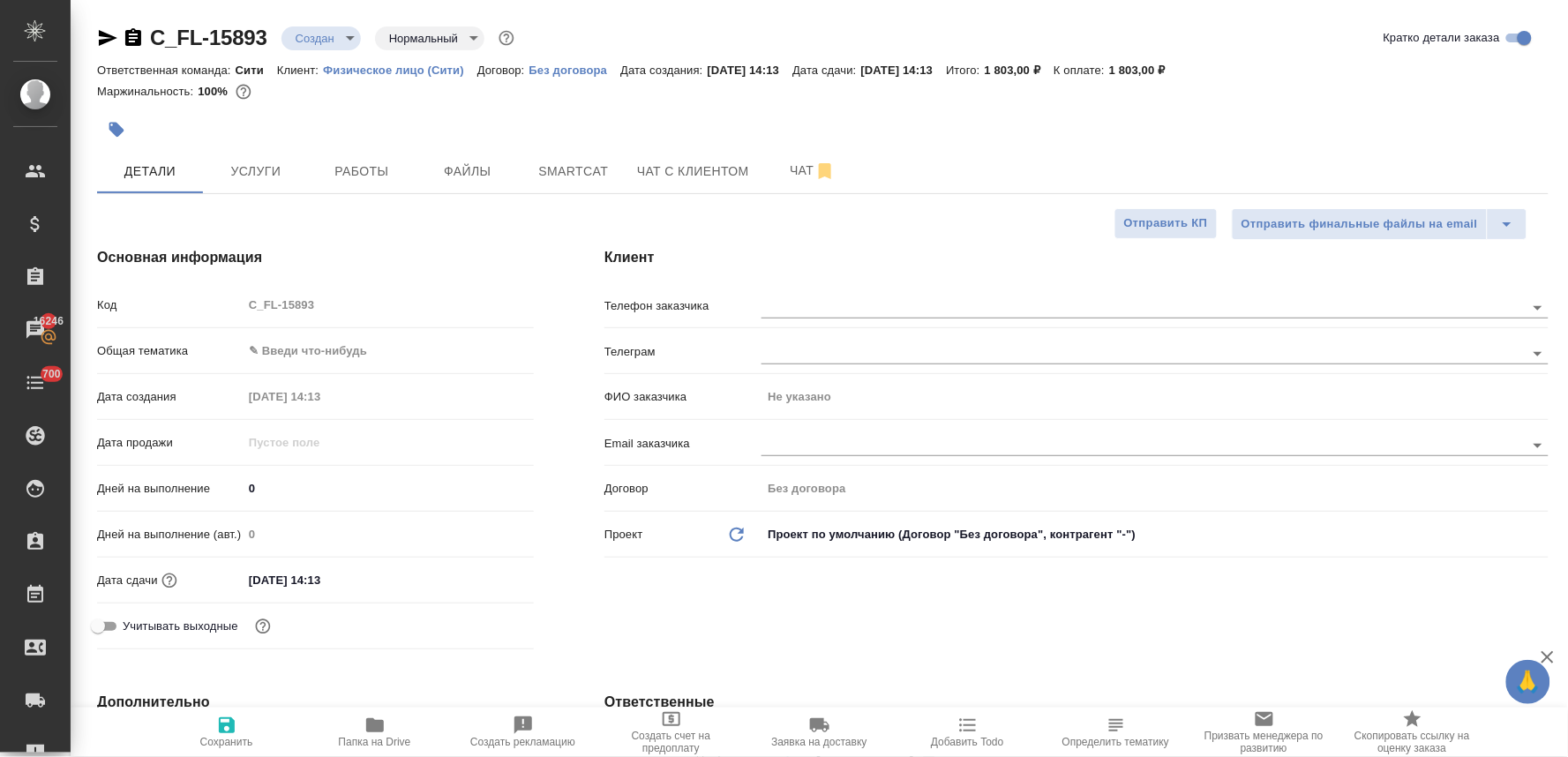
click at [1470, 138] on div at bounding box center [823, 130] width 1452 height 39
click at [460, 166] on span "Файлы" at bounding box center [467, 172] width 85 height 22
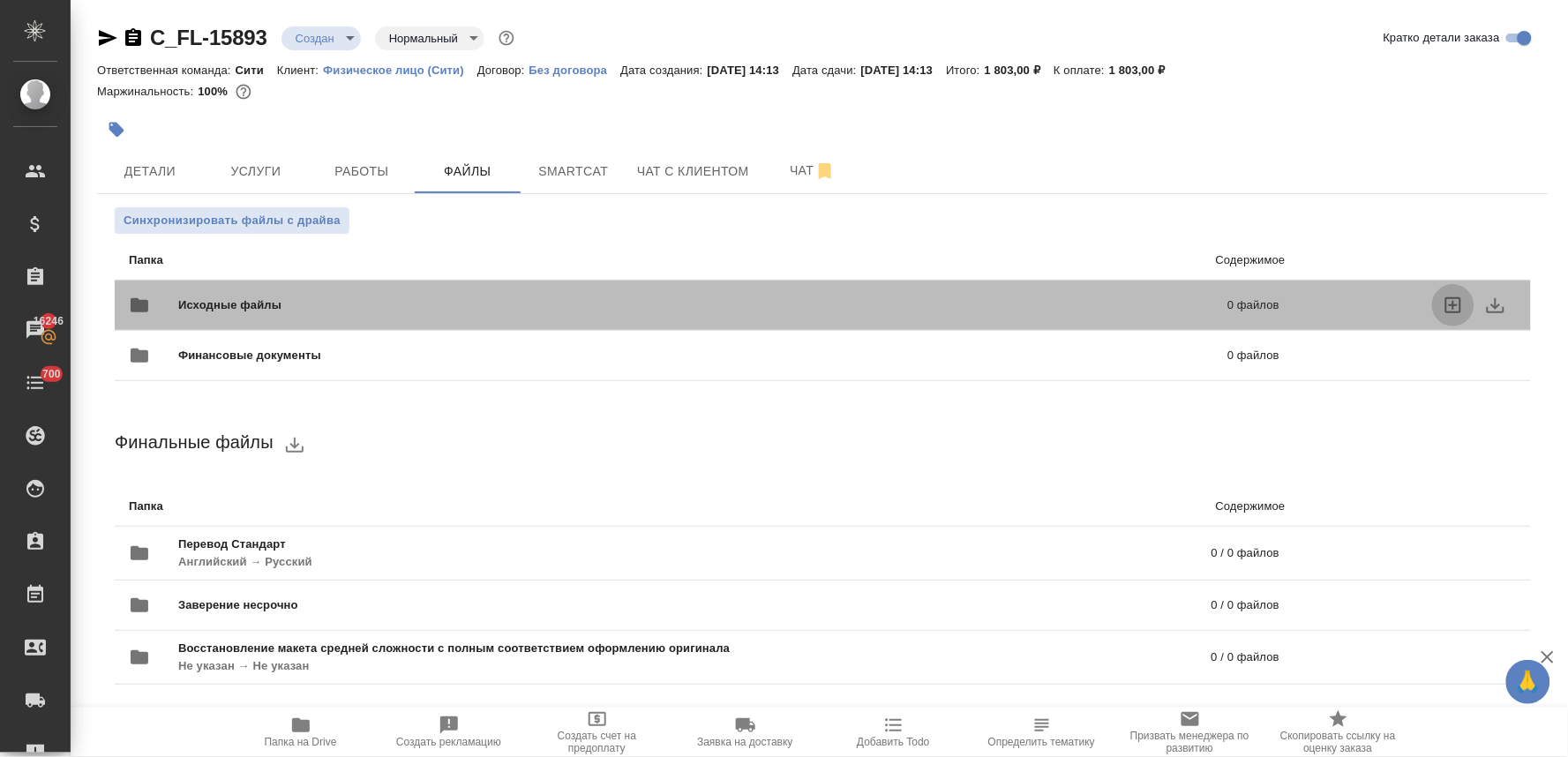
click at [1451, 298] on icon "uploadFiles" at bounding box center [1452, 305] width 16 height 16
click at [0, 0] on input "uploadFiles" at bounding box center [0, 0] width 0 height 0
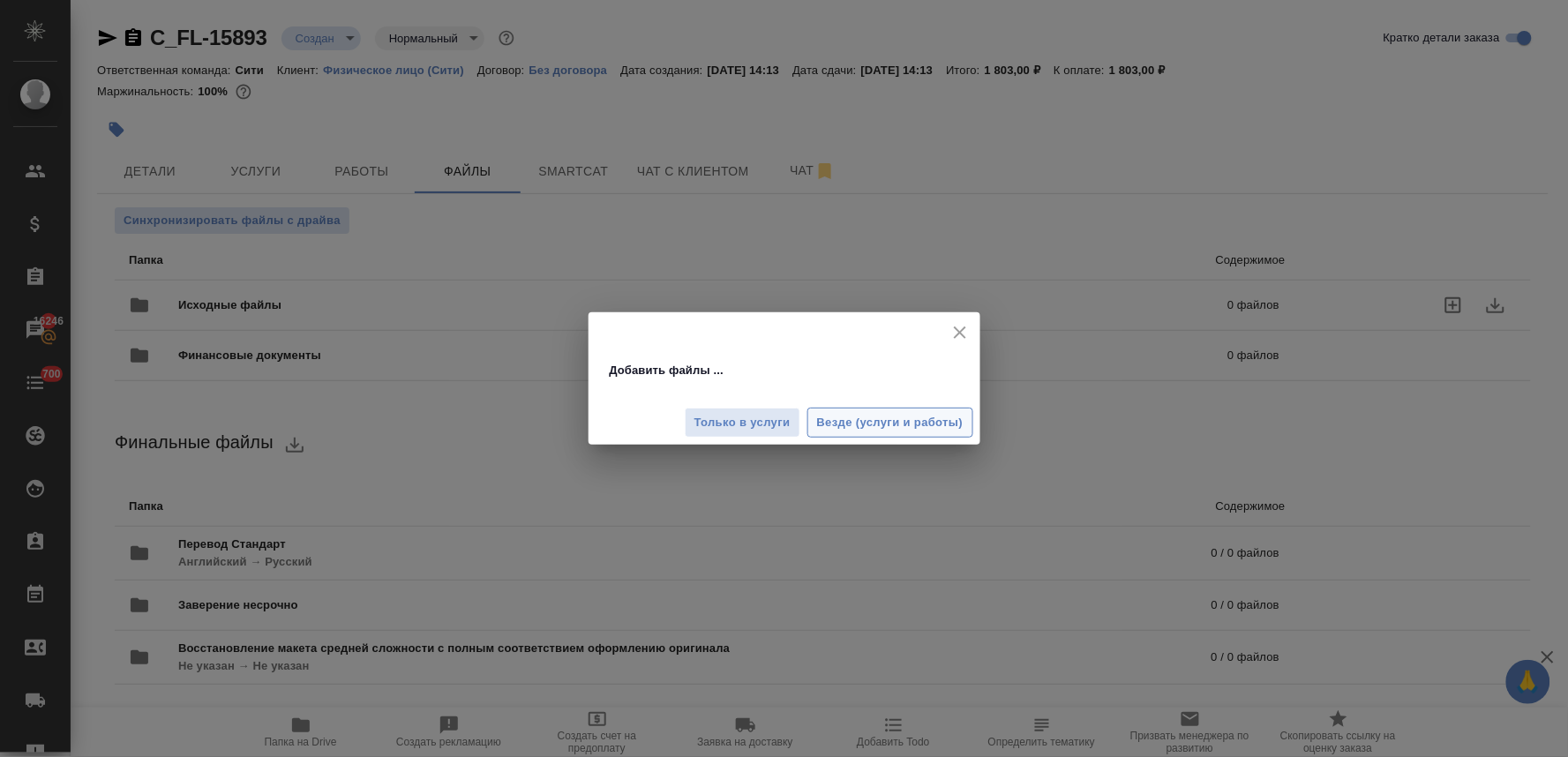
click at [913, 413] on span "Везде (услуги и работы)" at bounding box center [890, 423] width 146 height 21
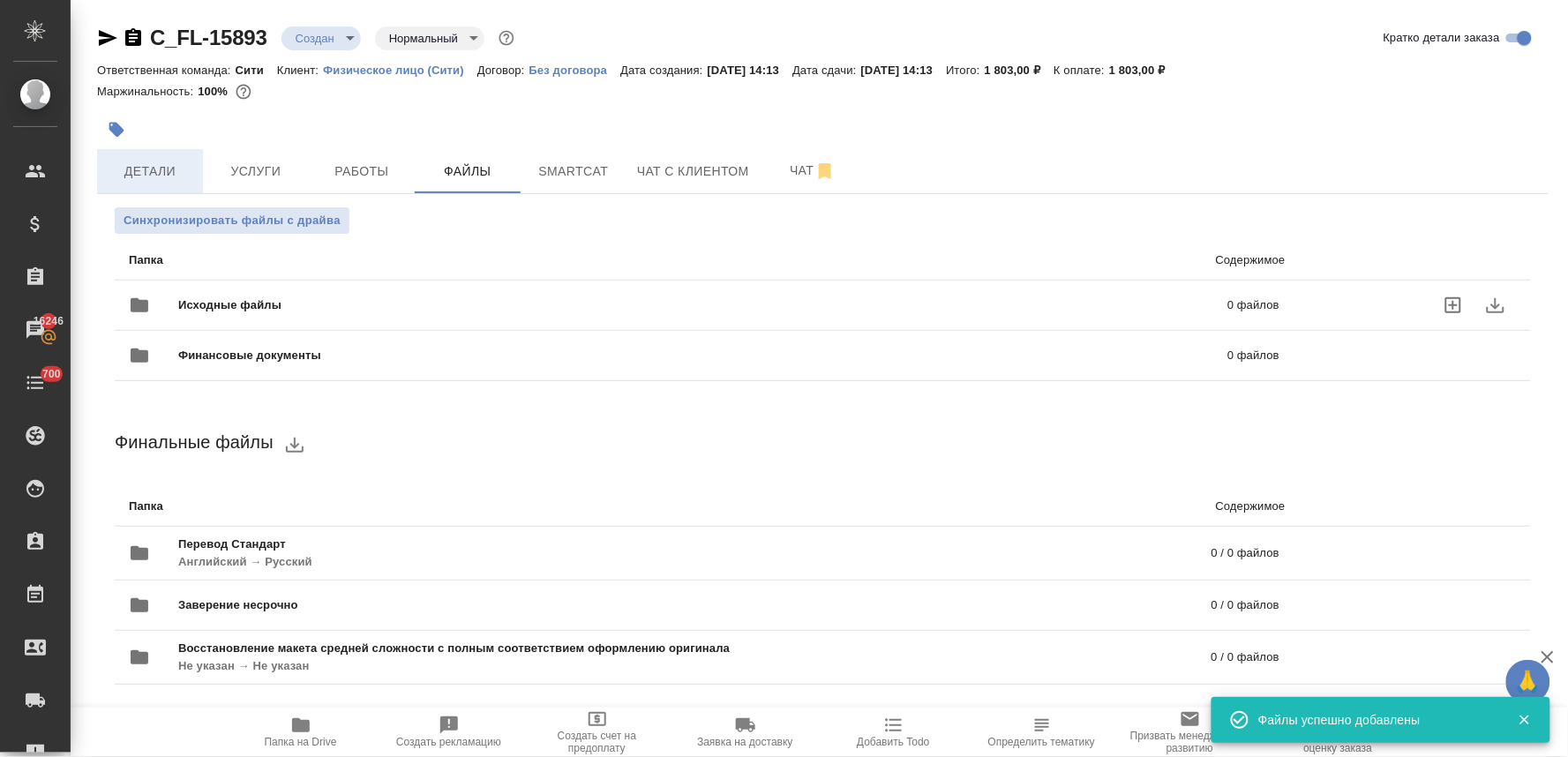
click at [128, 170] on span "Детали" at bounding box center [150, 172] width 85 height 22
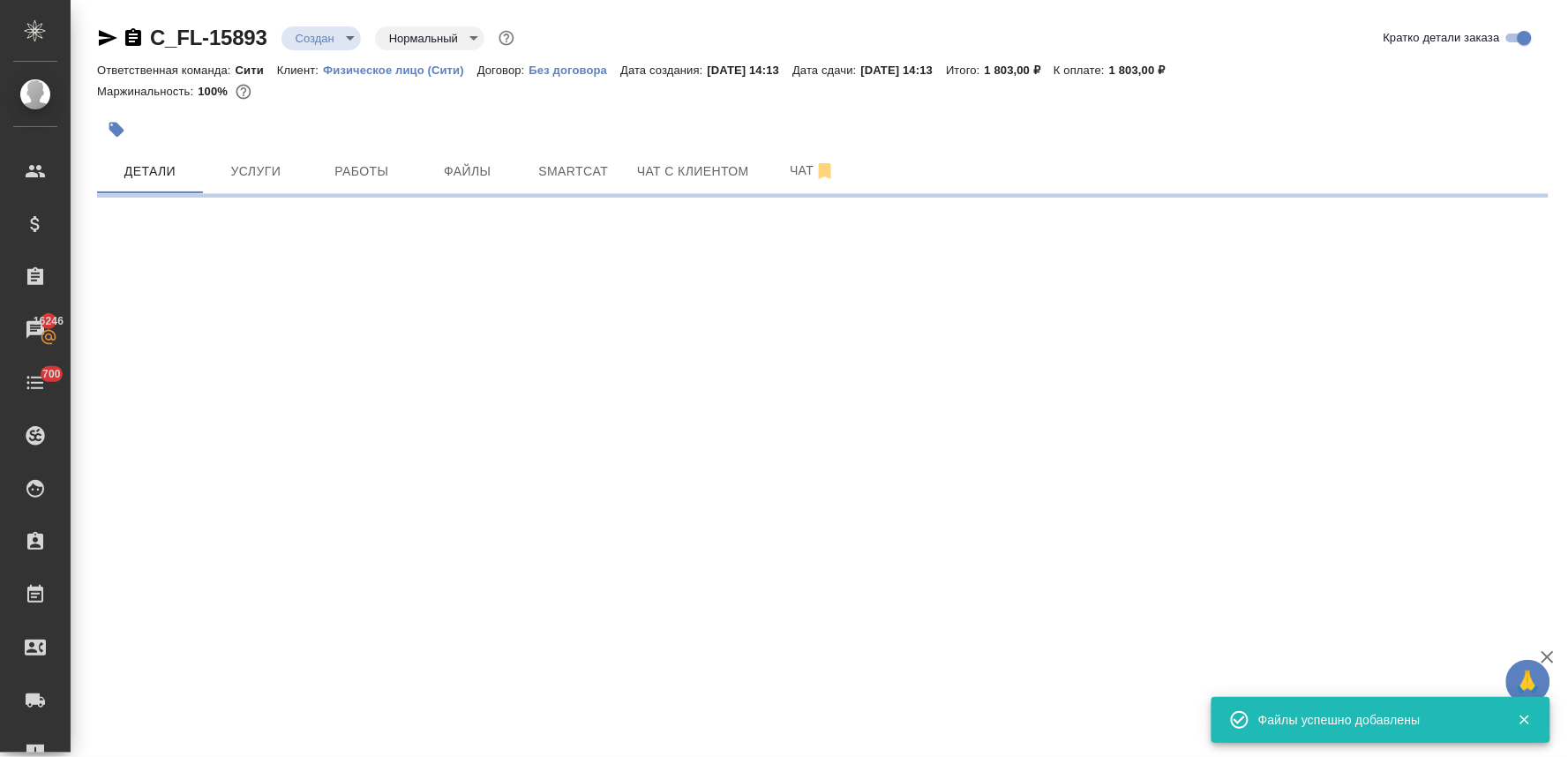
select select "RU"
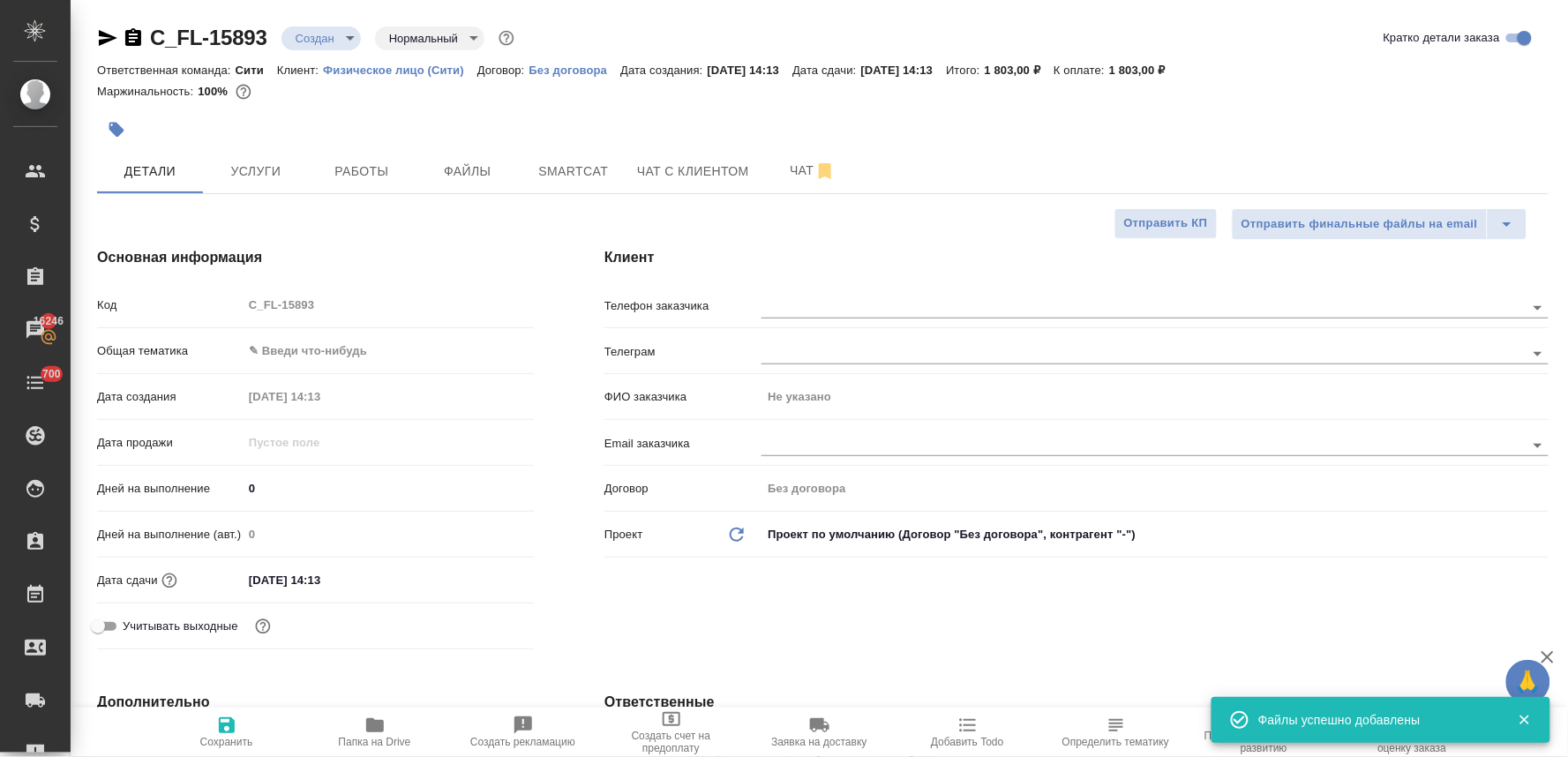
type textarea "x"
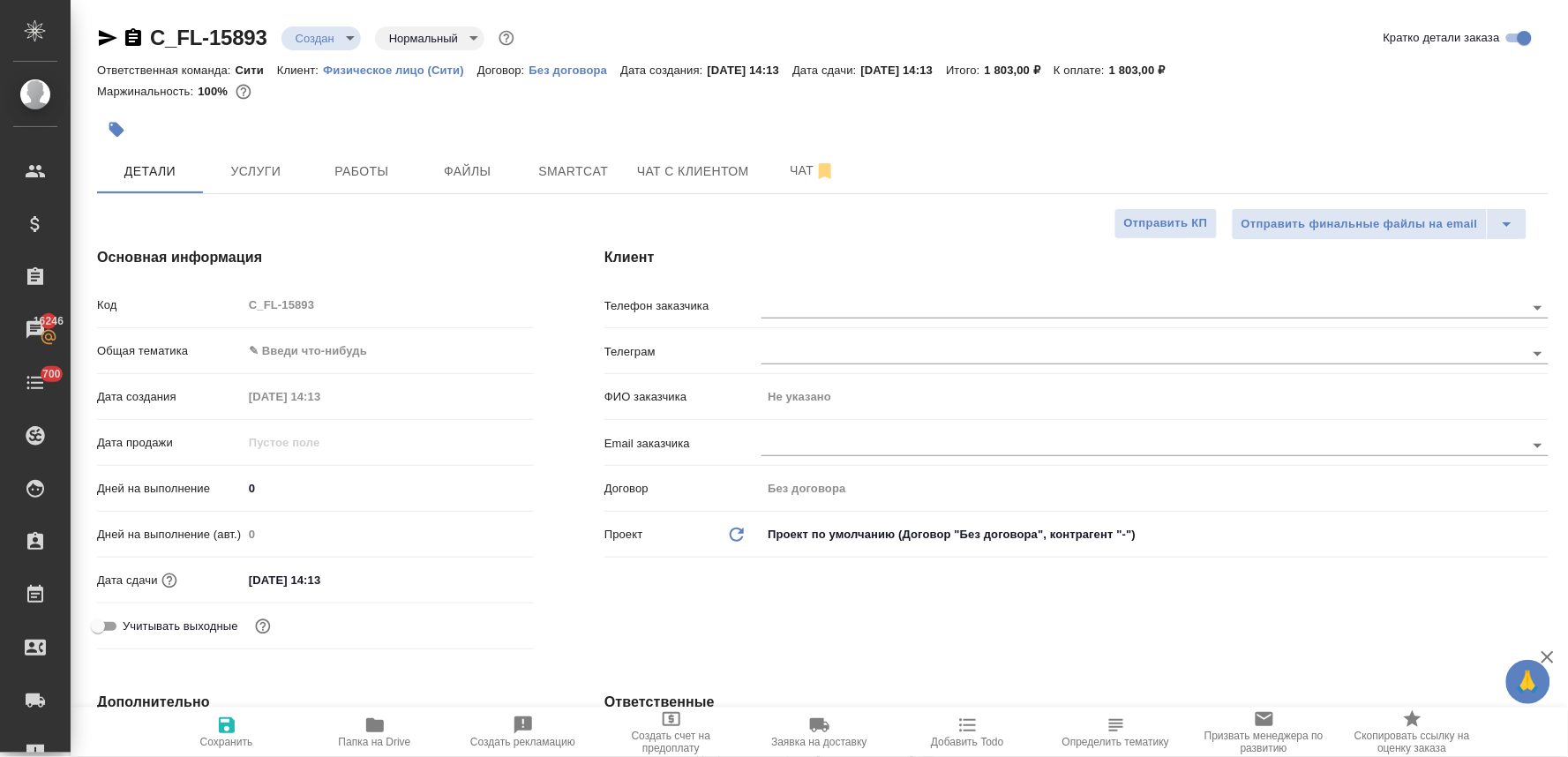
click at [371, 345] on body "🙏 .cls-1 fill:#fff; AWATERA Lyamina Nadezhda Клиенты Спецификации Заказы 16246 …" at bounding box center [784, 378] width 1568 height 757
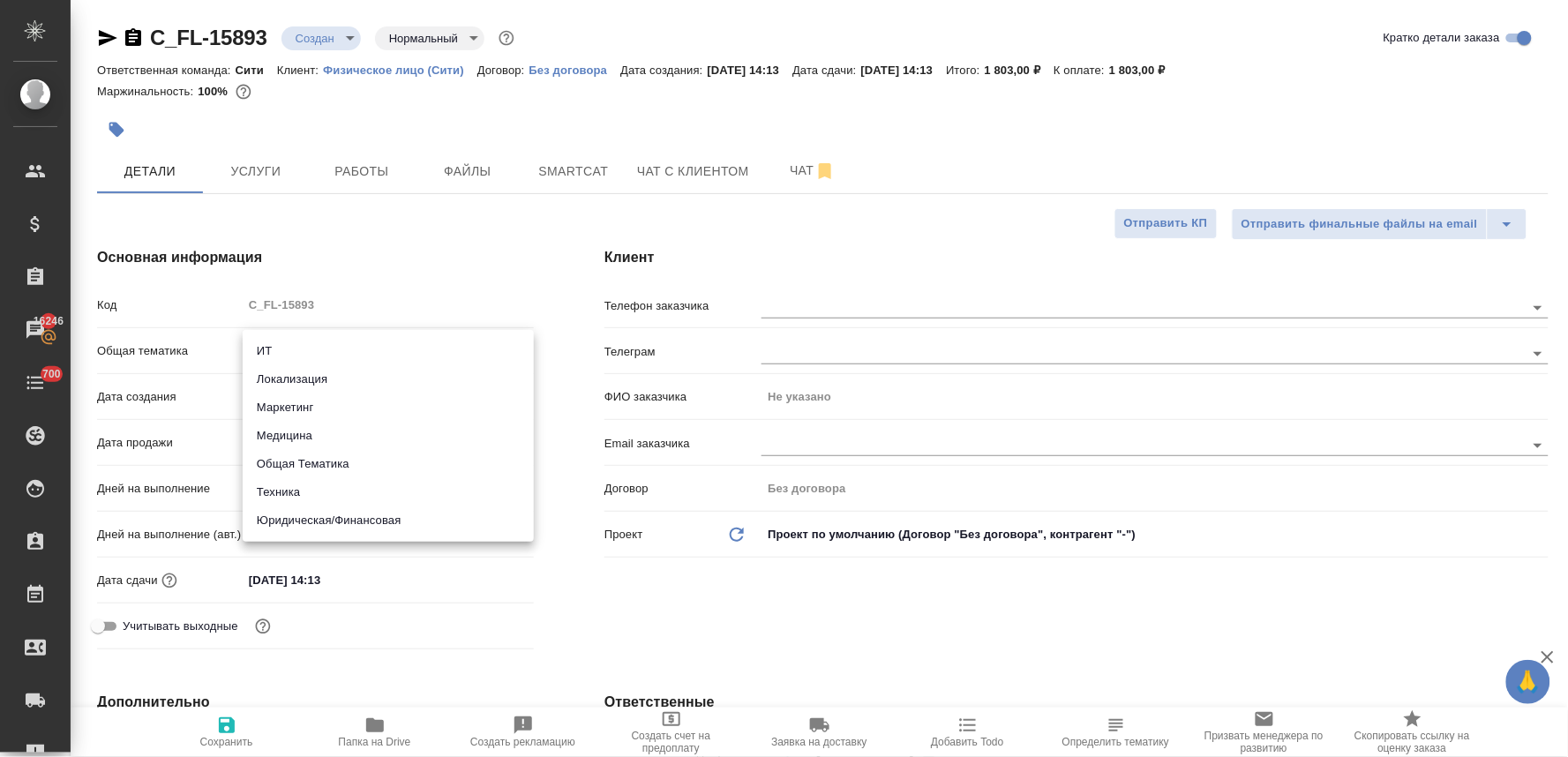
drag, startPoint x: 362, startPoint y: 512, endPoint x: 351, endPoint y: 489, distance: 25.5
click at [363, 512] on li "Юридическая/Финансовая" at bounding box center [388, 521] width 291 height 28
type input "yr-fn"
type textarea "x"
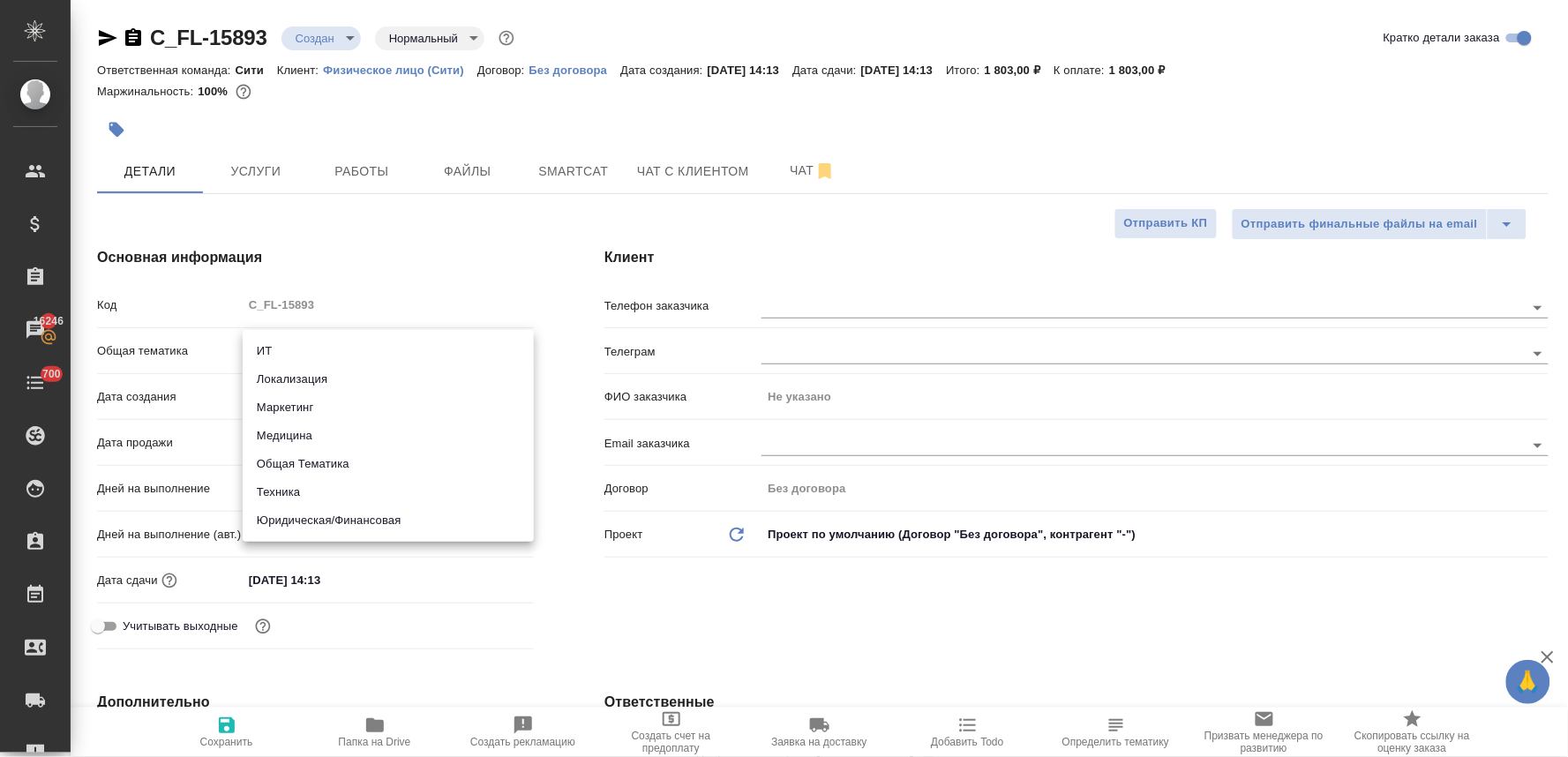
type textarea "x"
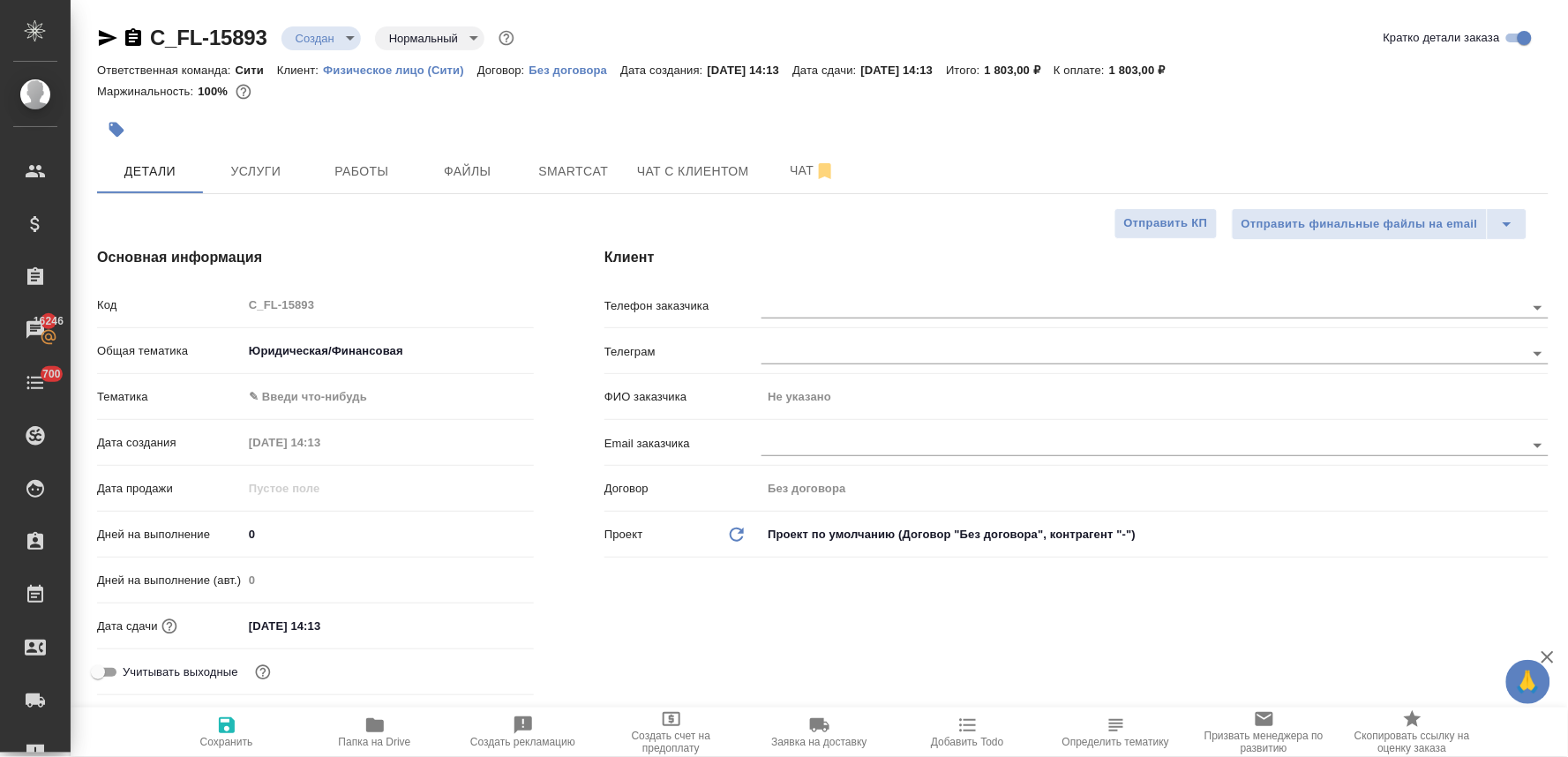
click at [298, 390] on body "🙏 .cls-1 fill:#fff; AWATERA Lyamina Nadezhda Клиенты Спецификации Заказы 16246 …" at bounding box center [784, 378] width 1568 height 757
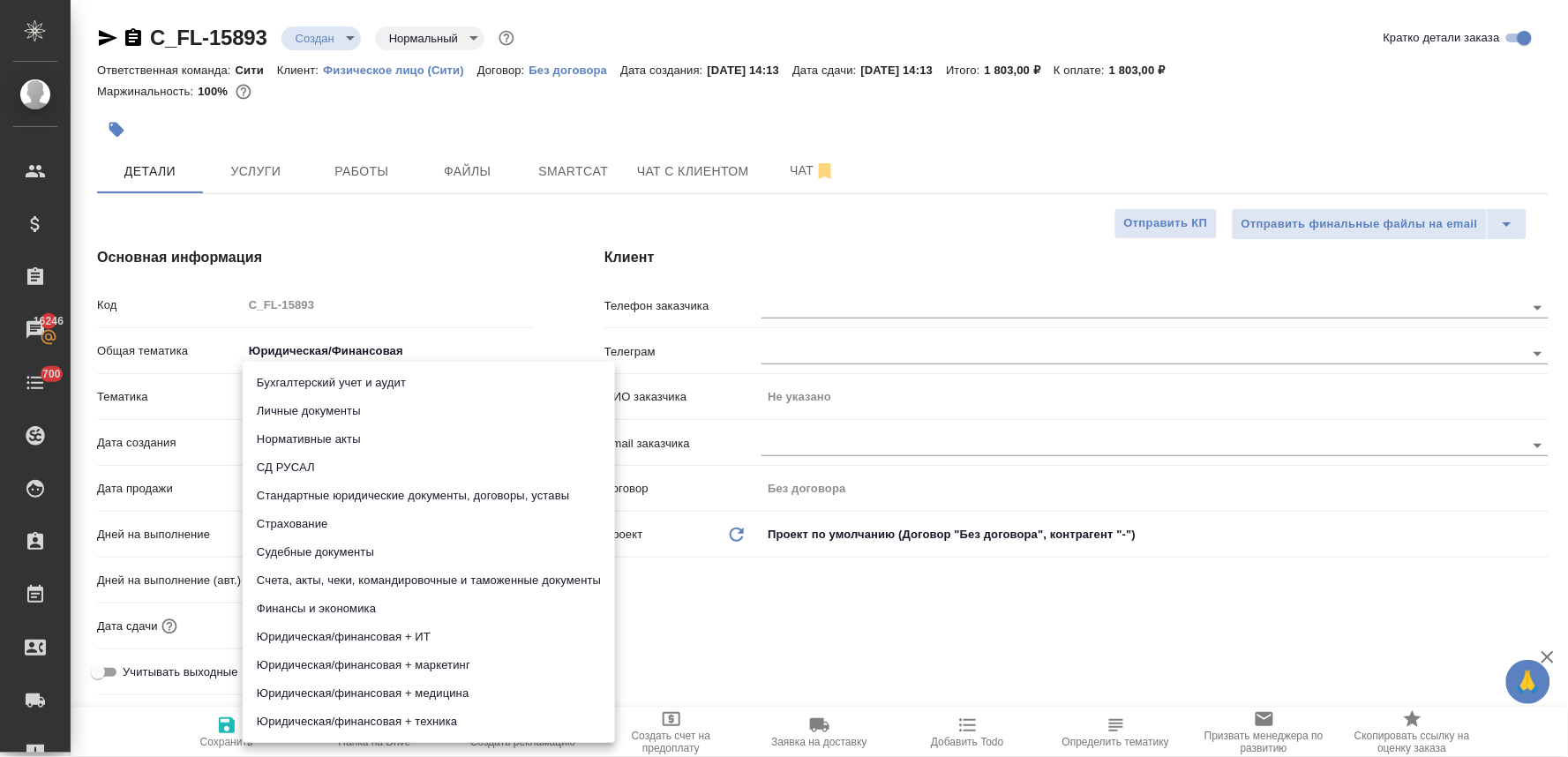
click at [304, 412] on li "Личные документы" at bounding box center [429, 411] width 373 height 28
type textarea "x"
type input "5a8b8b956a9677013d343cfe"
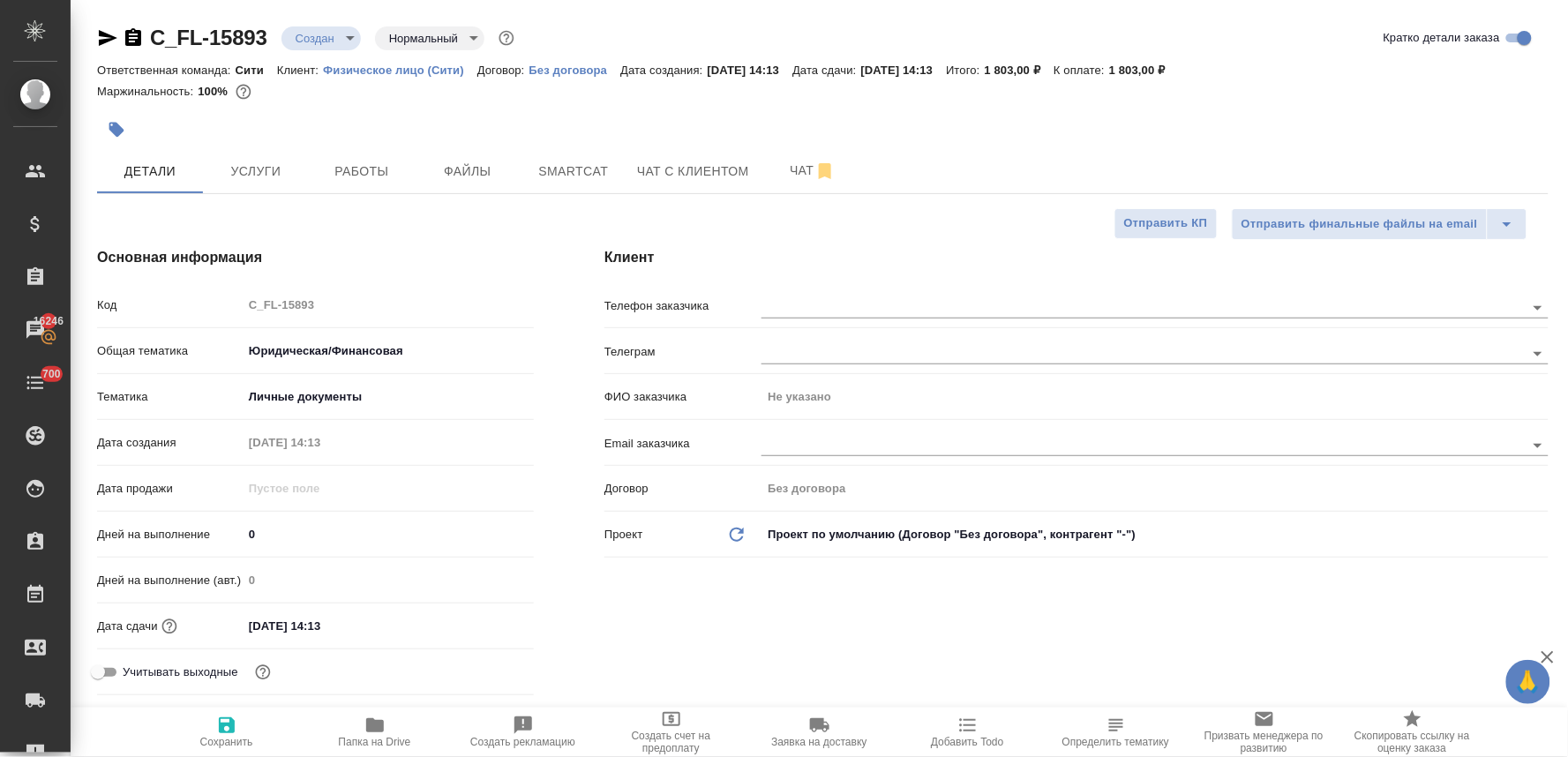
click at [364, 626] on input "10.09.2025 14:13" at bounding box center [320, 626] width 155 height 25
click at [488, 623] on icon "button" at bounding box center [483, 625] width 21 height 21
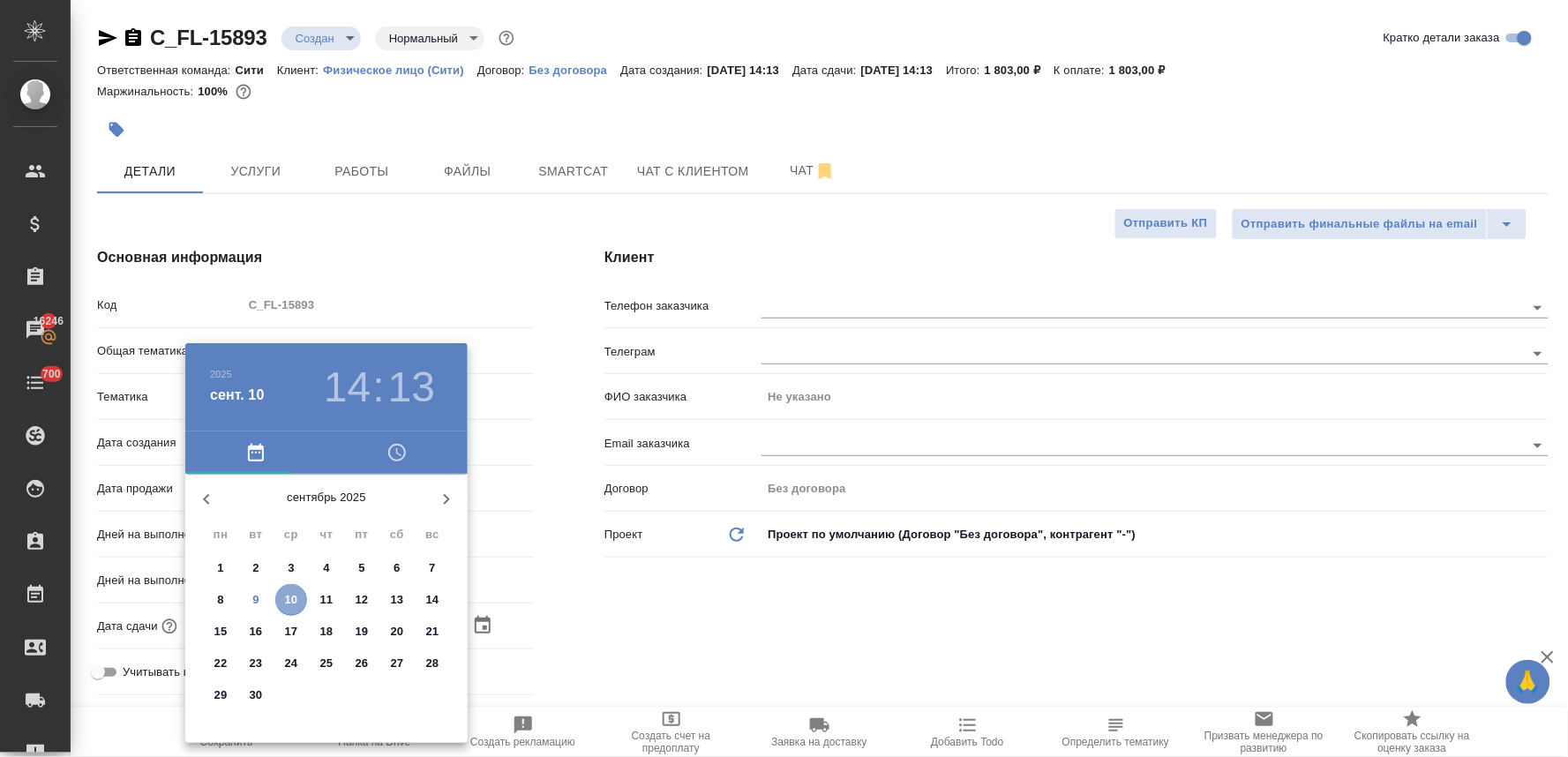
click at [297, 595] on span "10" at bounding box center [291, 599] width 32 height 18
type textarea "x"
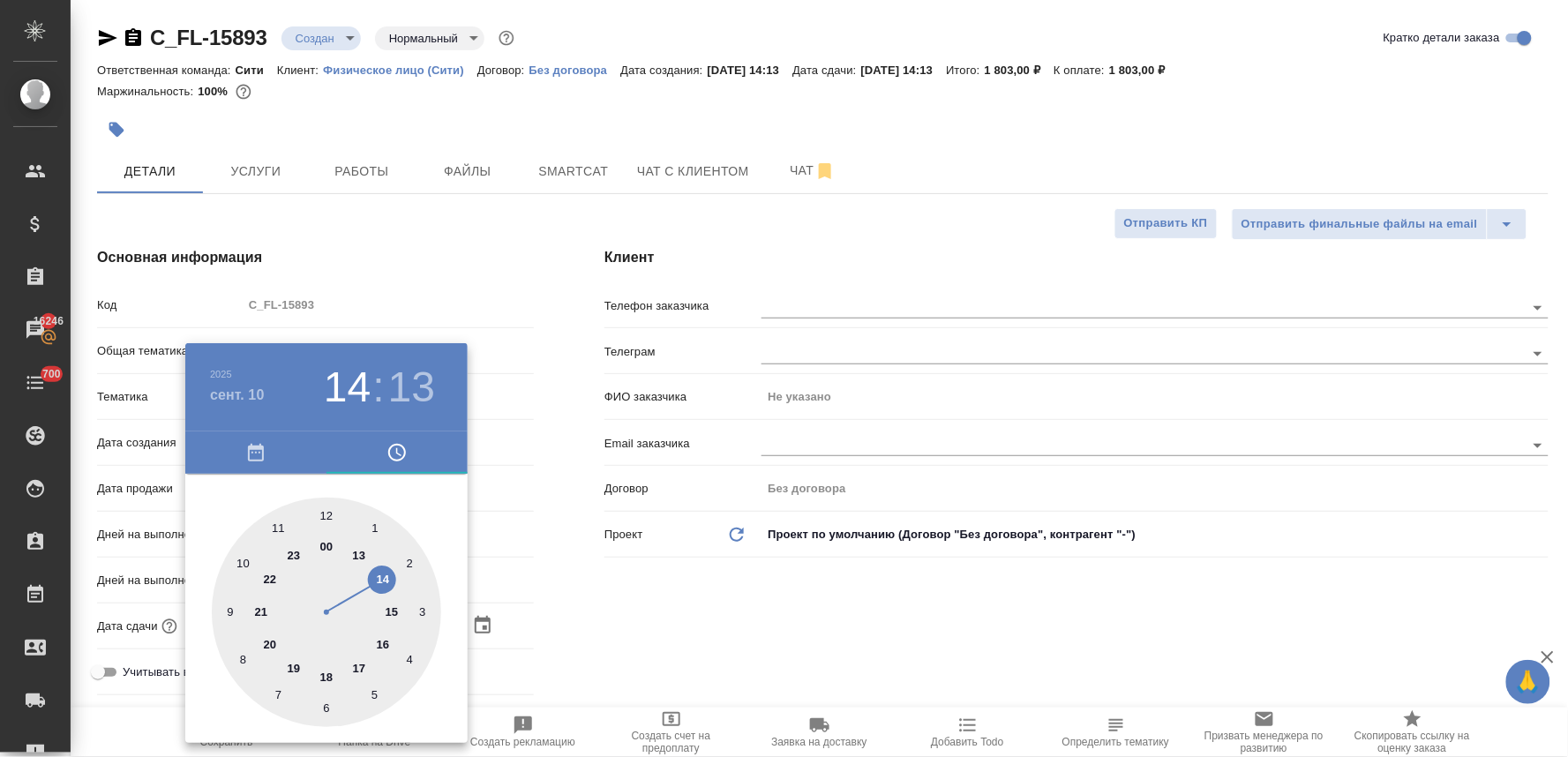
click at [241, 562] on div at bounding box center [326, 612] width 229 height 229
type input "10.09.2025 10:13"
type textarea "x"
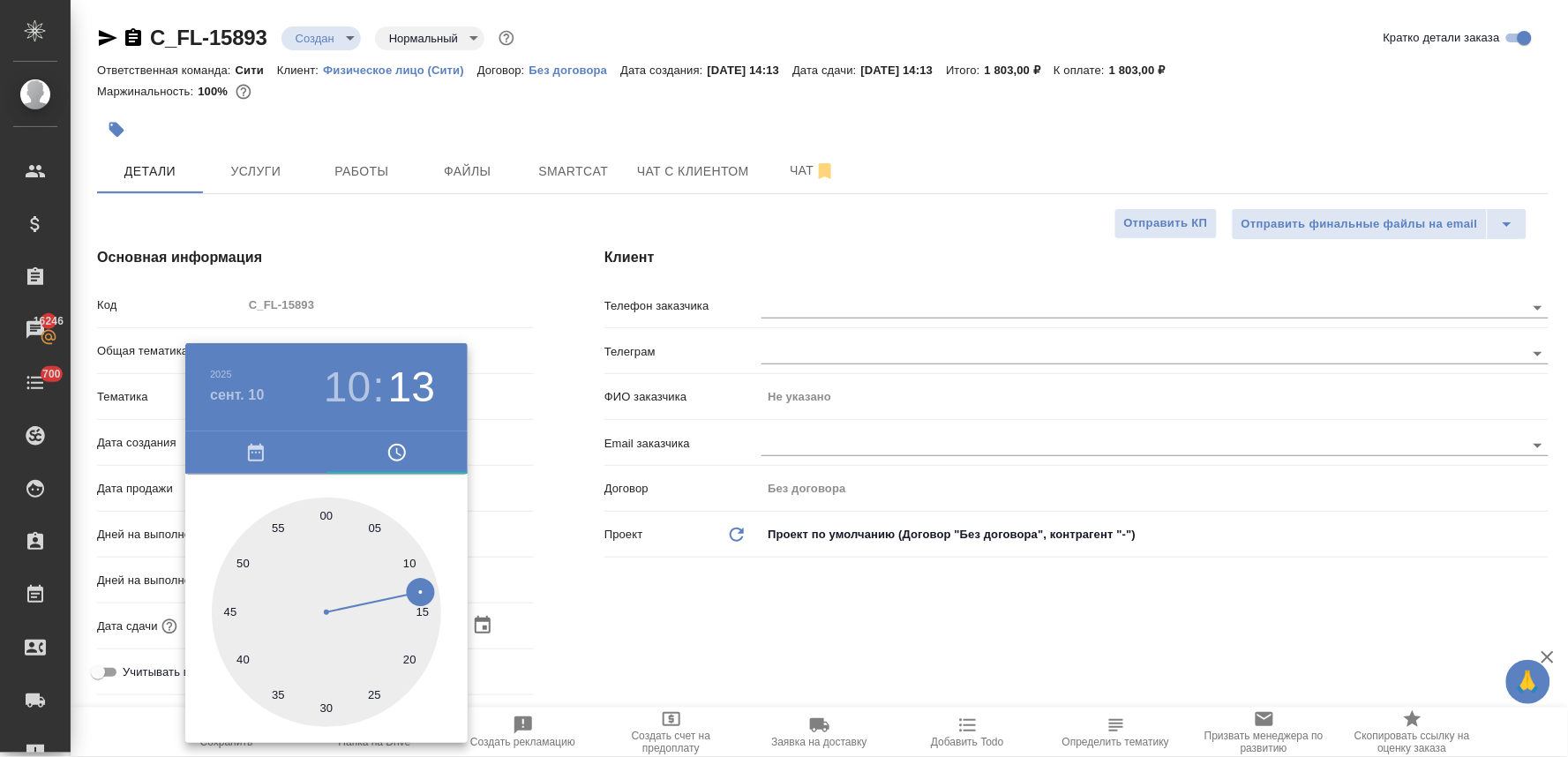
click at [324, 515] on div at bounding box center [326, 612] width 229 height 229
type input "10.09.2025 10:00"
type textarea "x"
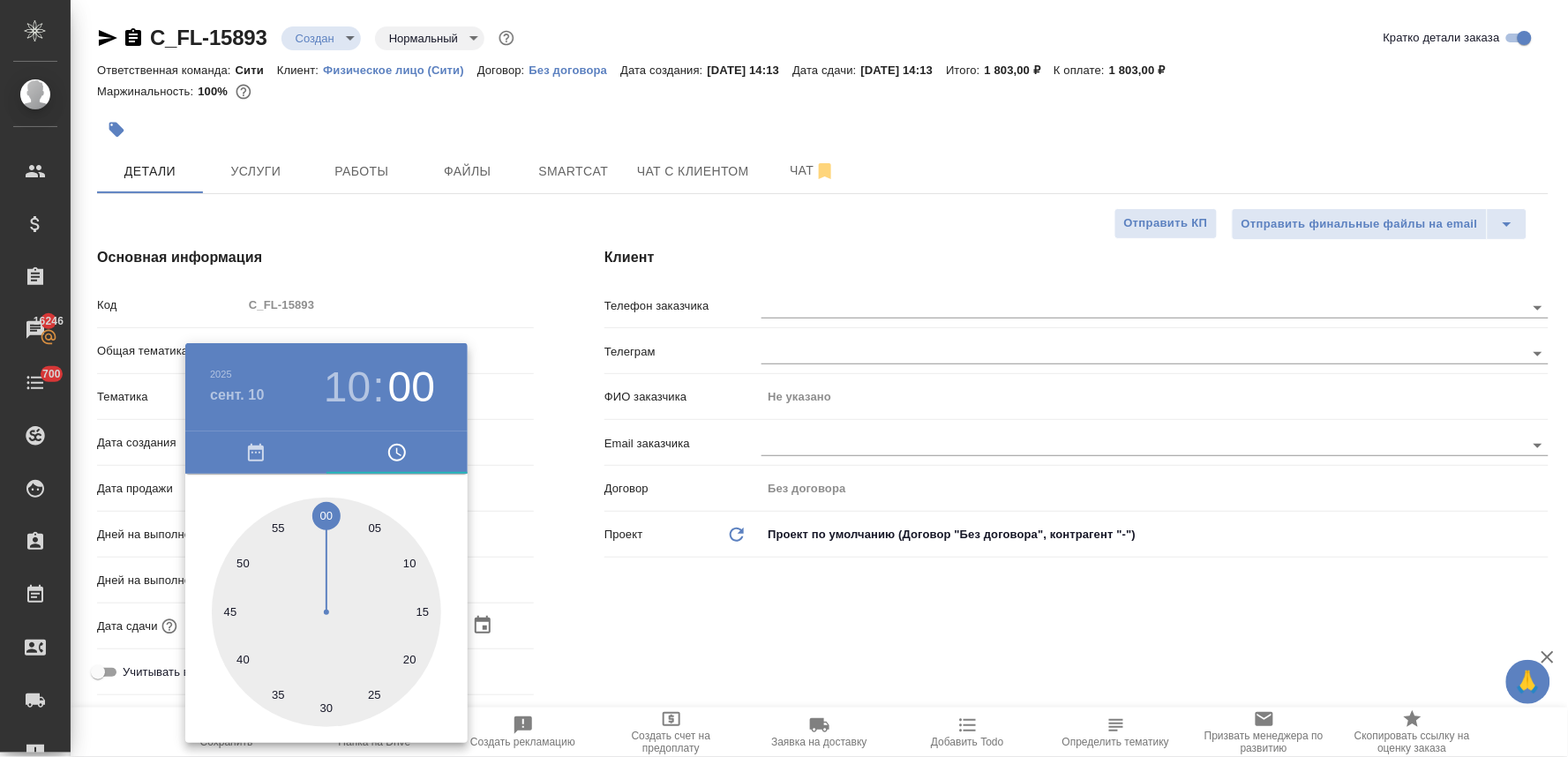
click at [675, 646] on div at bounding box center [784, 378] width 1568 height 757
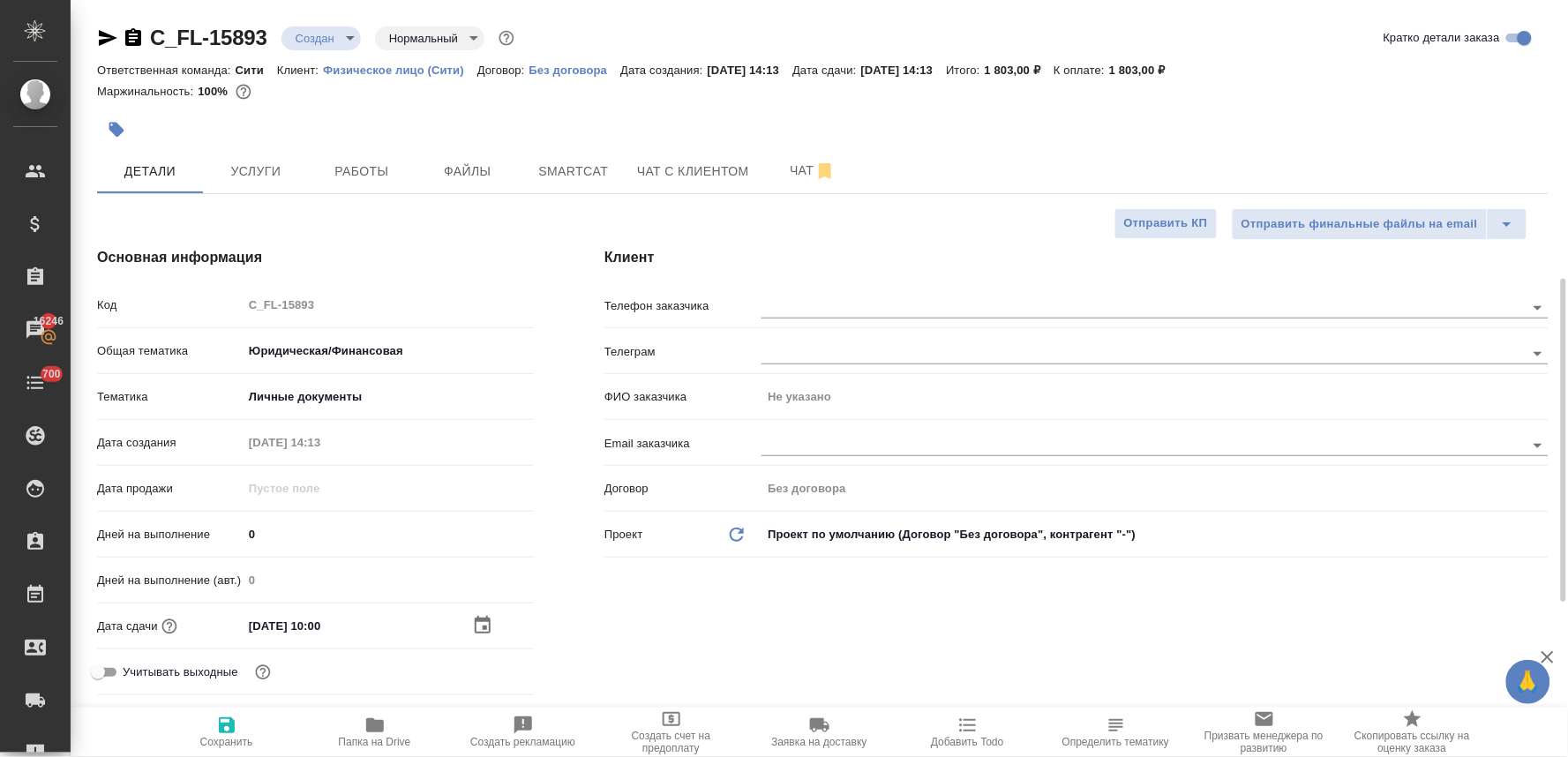
scroll to position [588, 0]
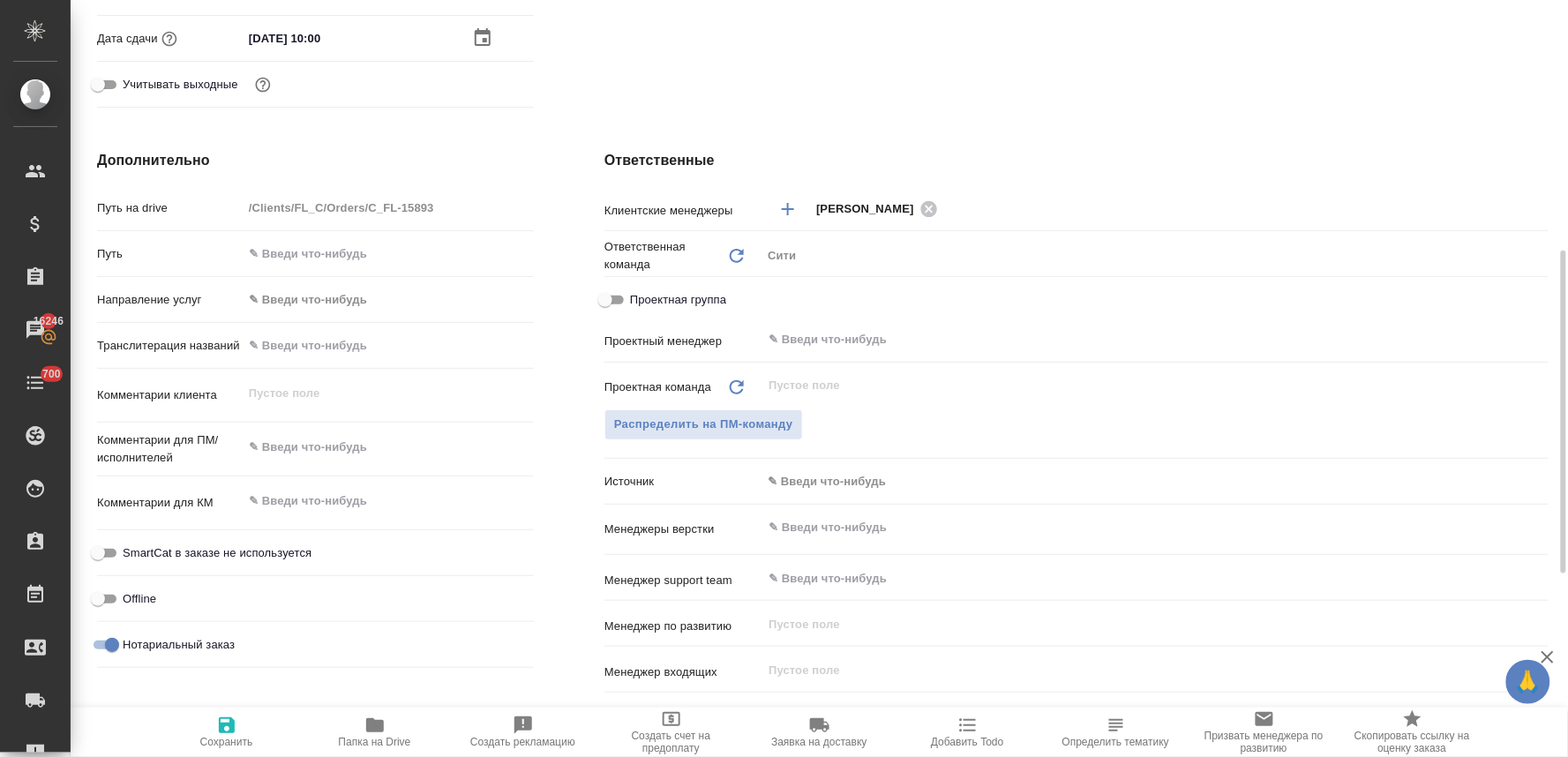
type textarea "x"
click at [334, 457] on textarea at bounding box center [388, 447] width 291 height 30
type textarea "н"
type textarea "x"
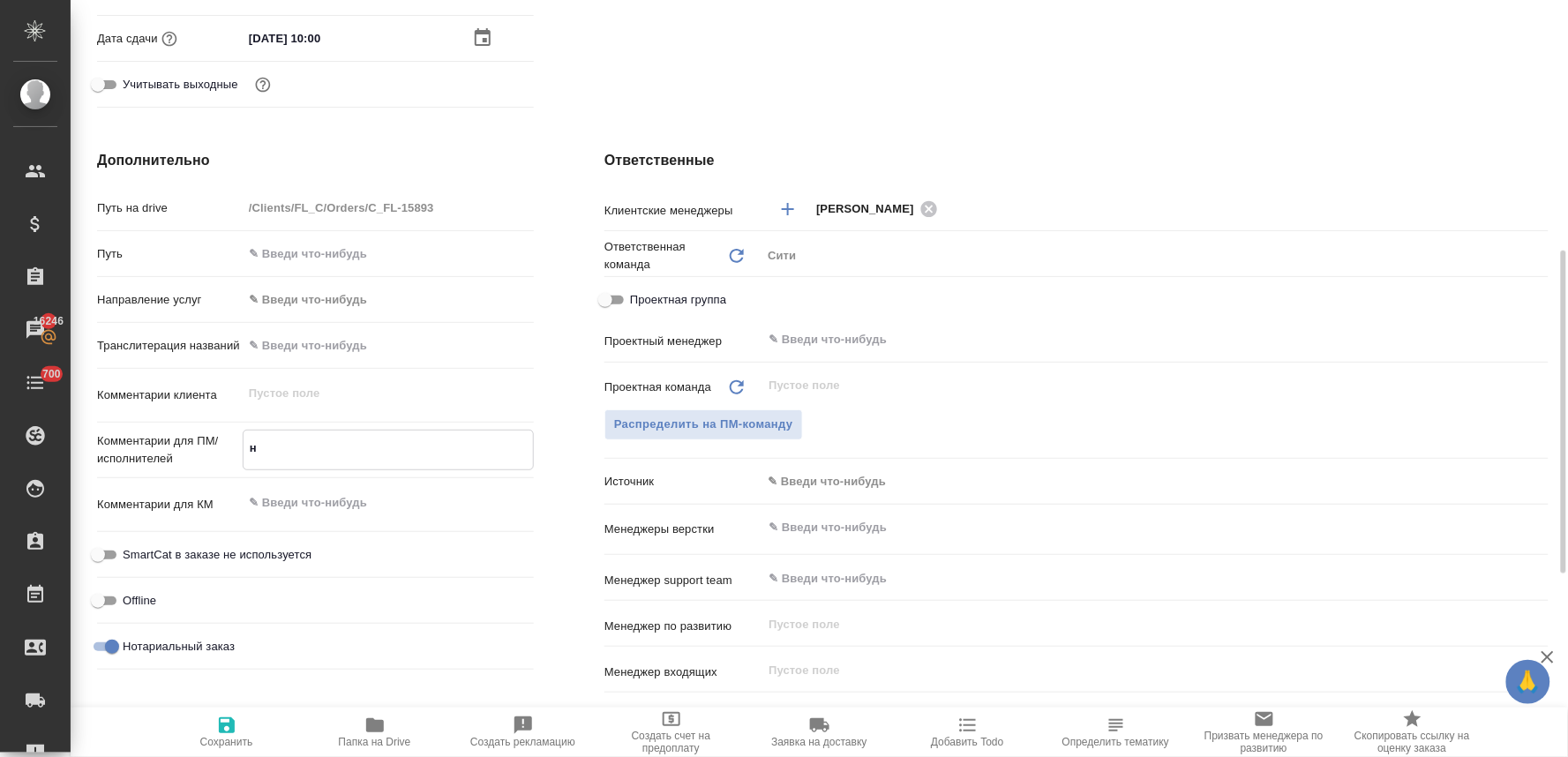
type textarea "x"
type textarea "но"
type textarea "x"
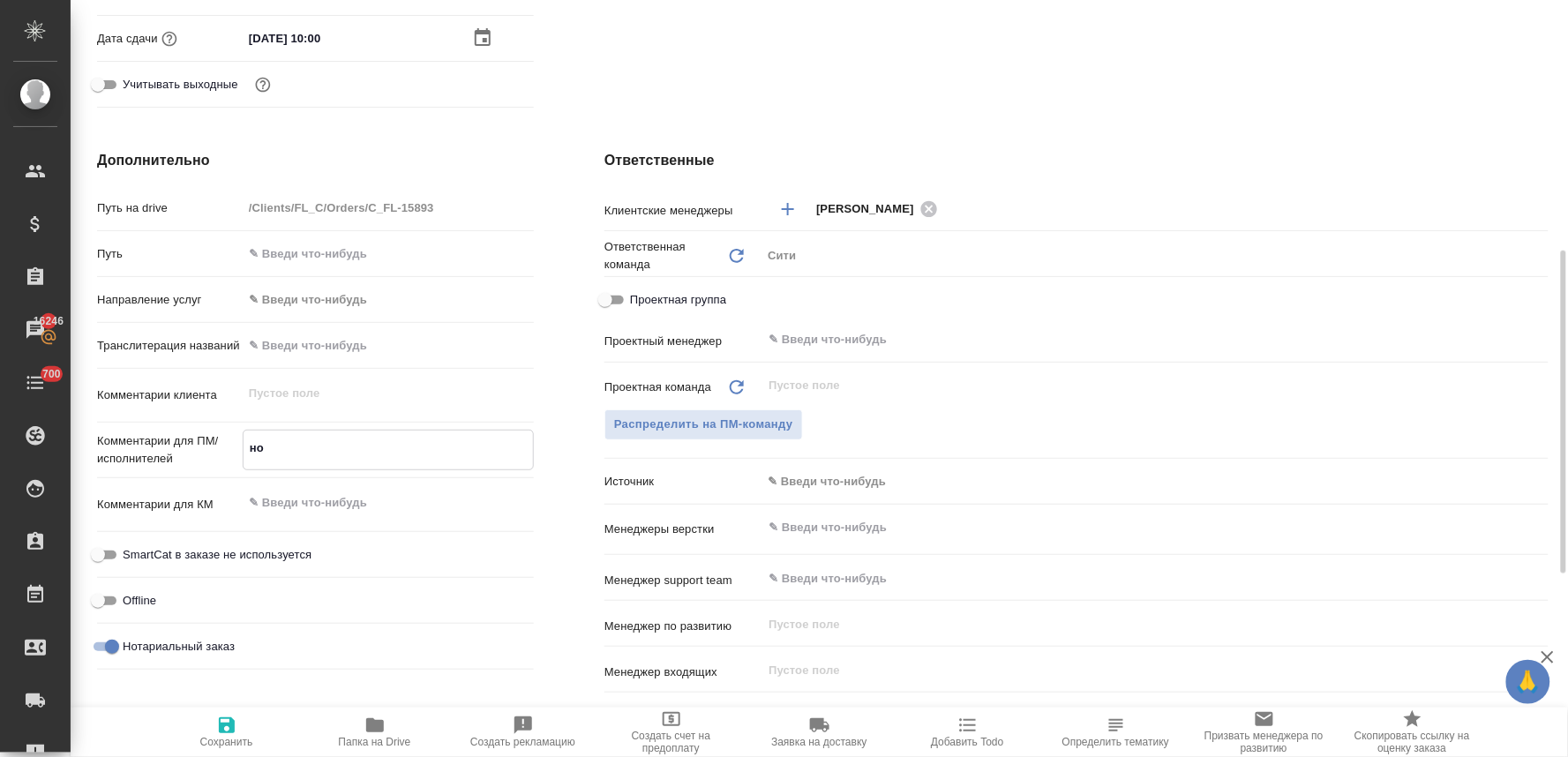
type textarea "нот"
type textarea "x"
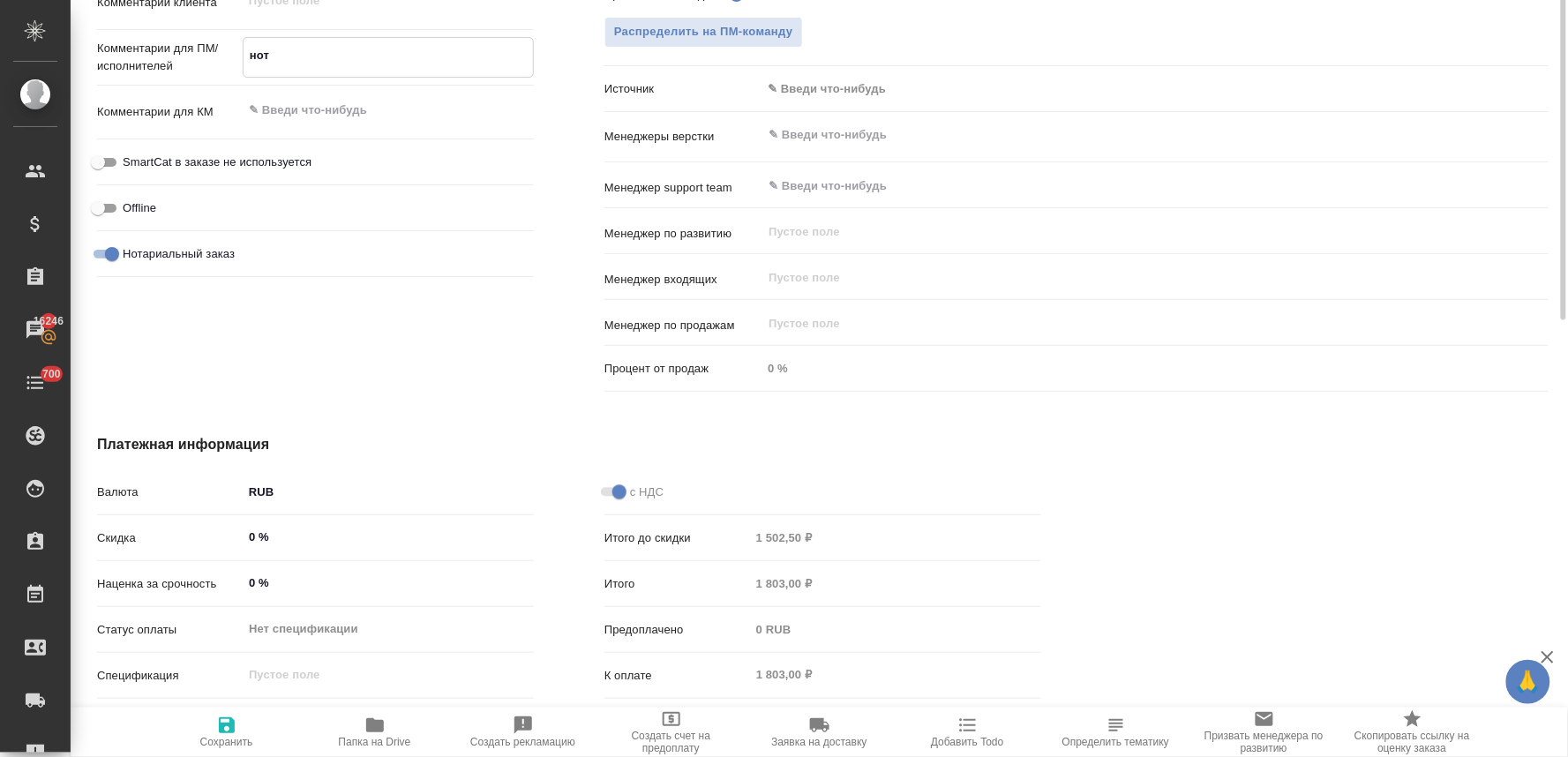
scroll to position [1019, 0]
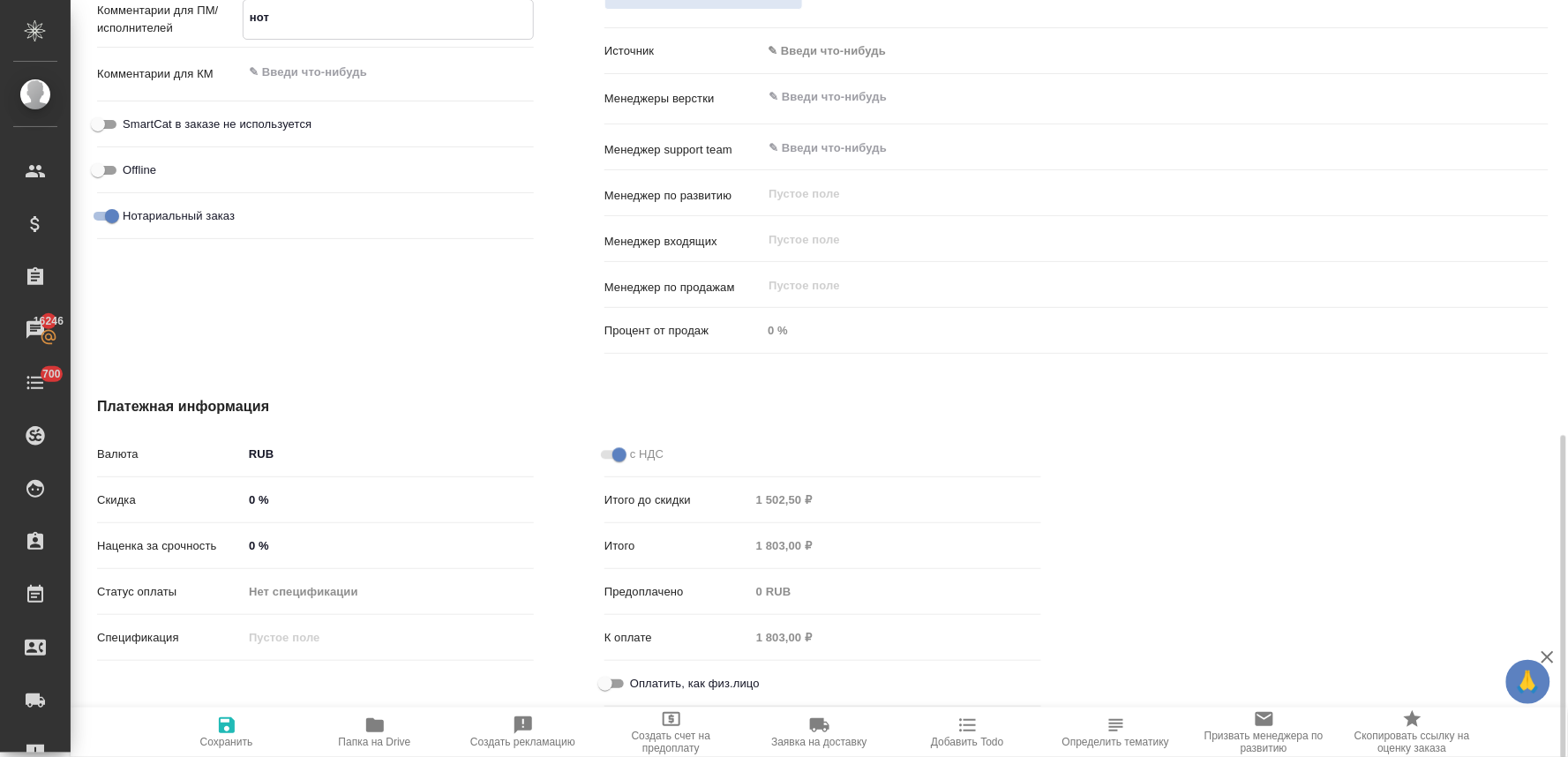
type textarea "нот"
type textarea "x"
click at [673, 680] on span "Оплатить, как физ.лицо" at bounding box center [694, 683] width 130 height 18
click at [637, 680] on input "Оплатить, как физ.лицо" at bounding box center [605, 683] width 63 height 21
checkbox input "true"
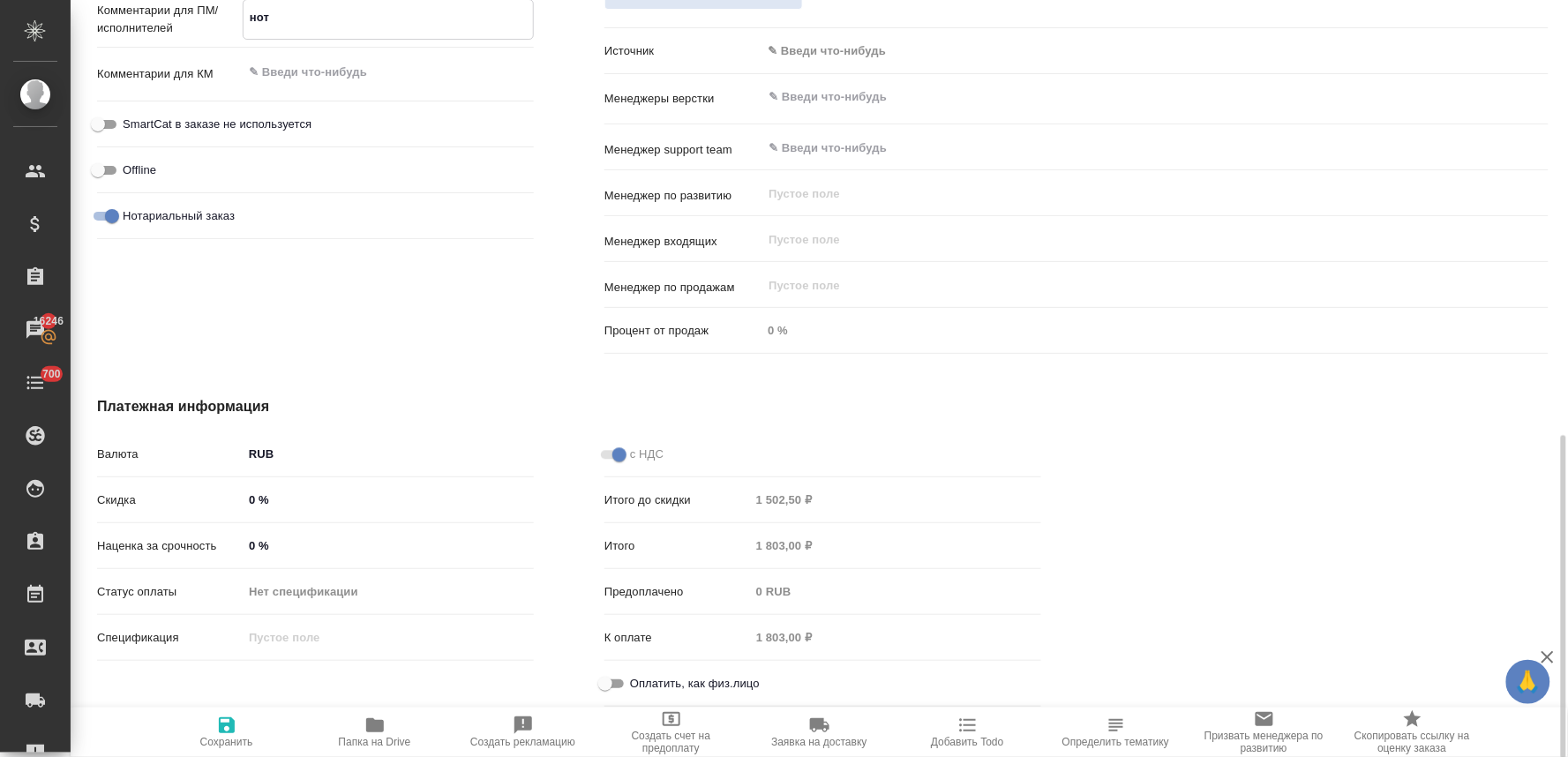
type textarea "x"
drag, startPoint x: 212, startPoint y: 735, endPoint x: 239, endPoint y: 700, distance: 44.2
click at [213, 735] on span "Сохранить" at bounding box center [226, 732] width 127 height 34
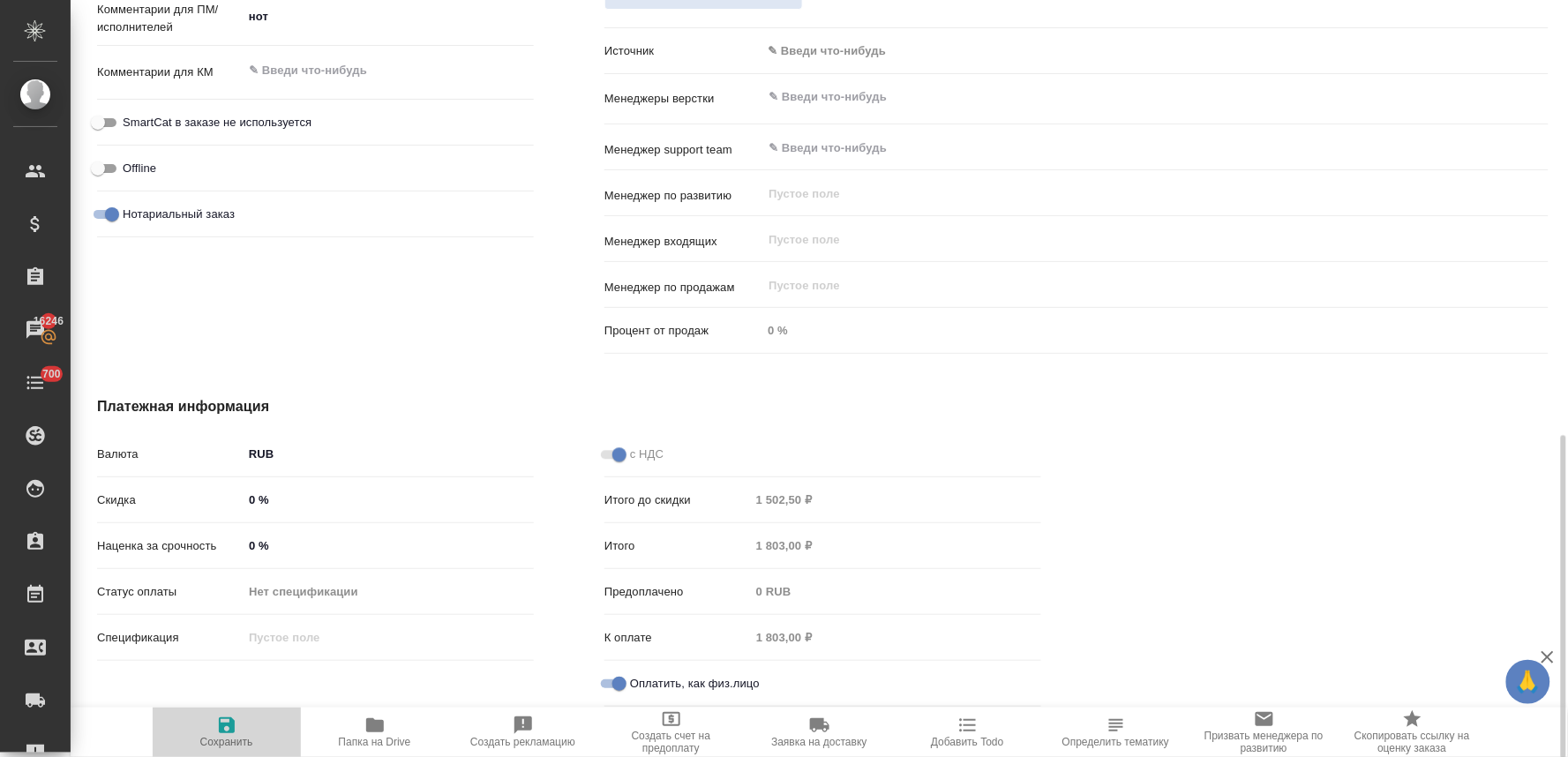
type textarea "x"
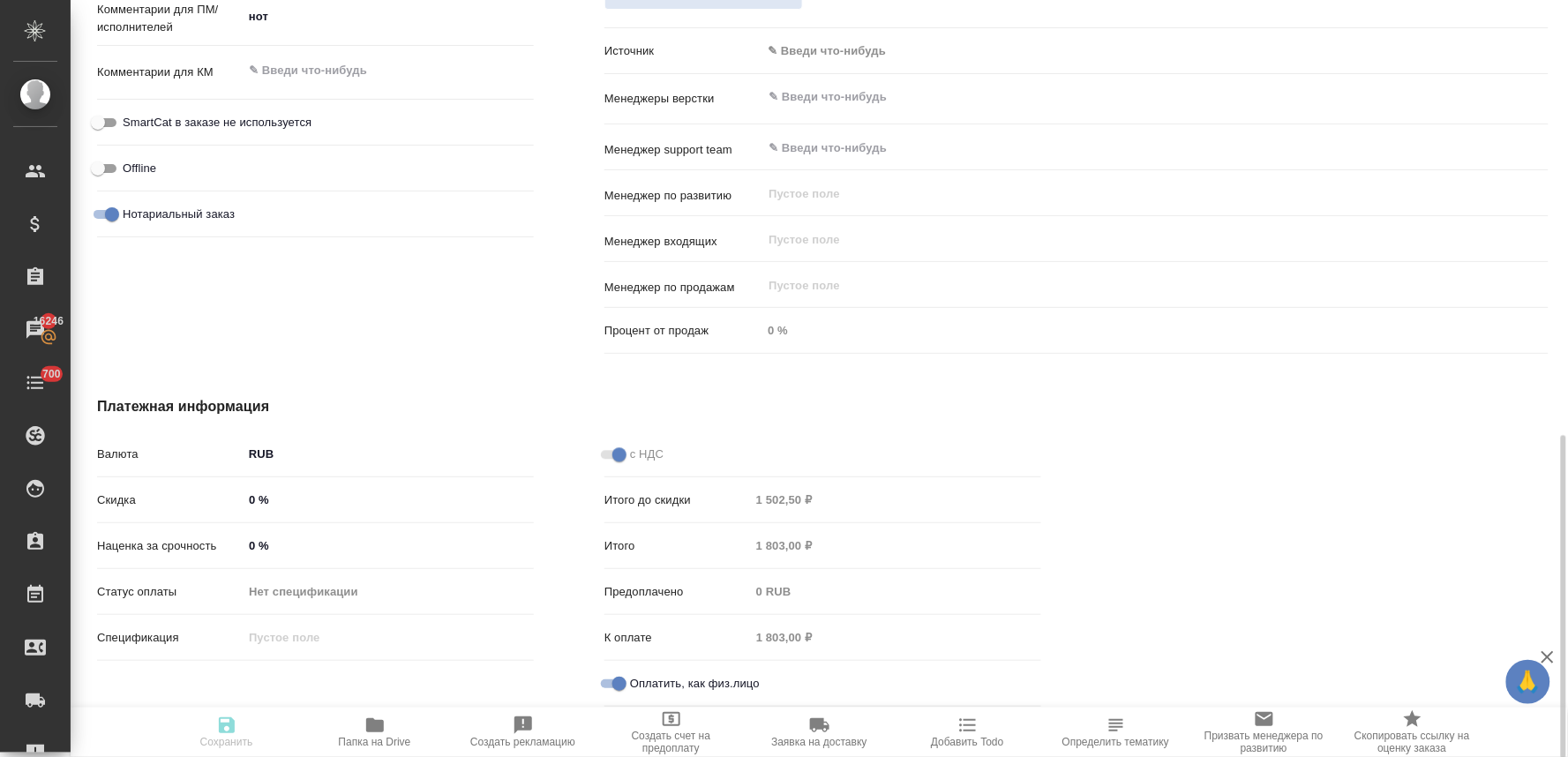
type textarea "x"
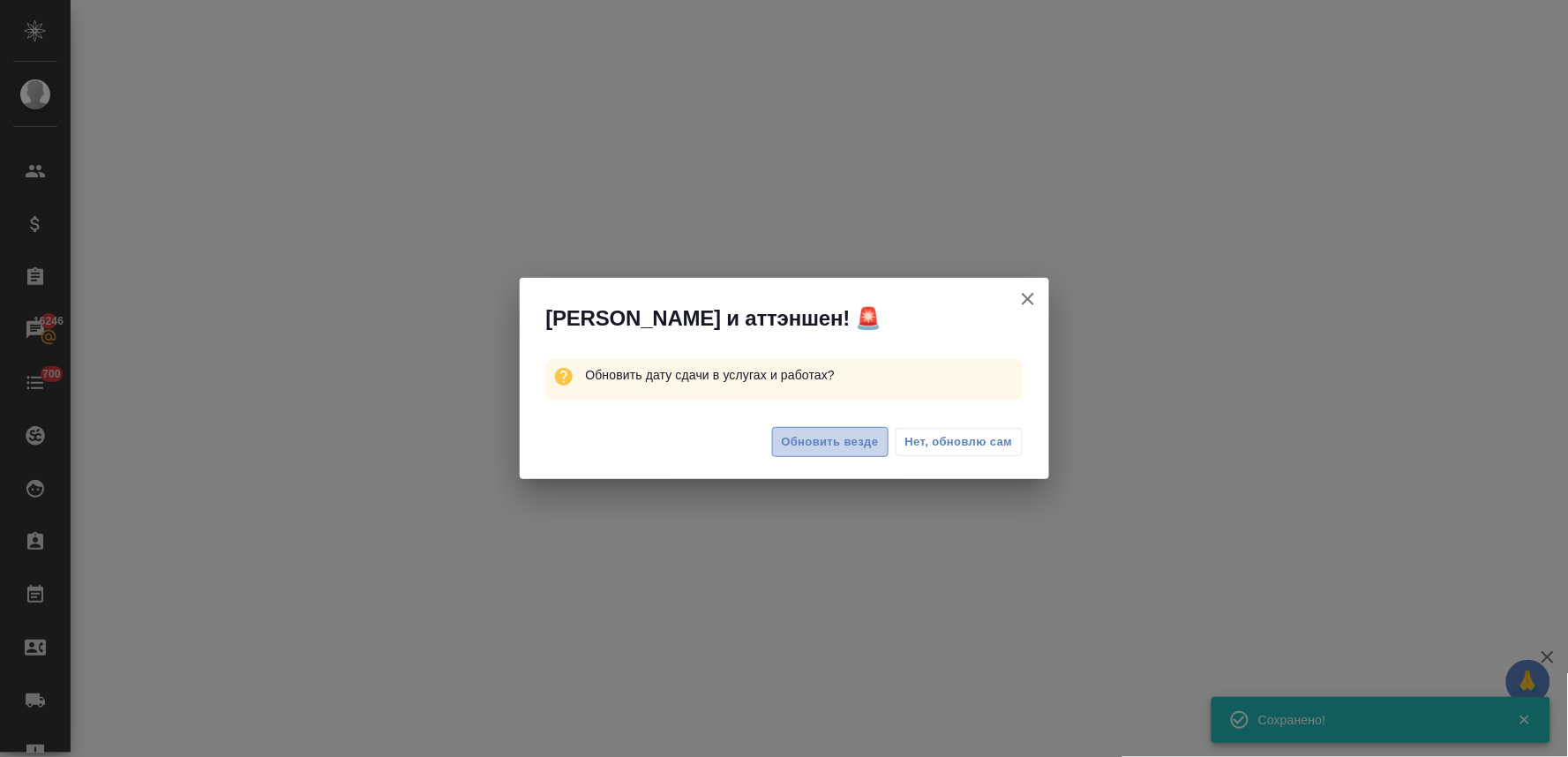
click at [848, 445] on span "Обновить везде" at bounding box center [830, 443] width 97 height 21
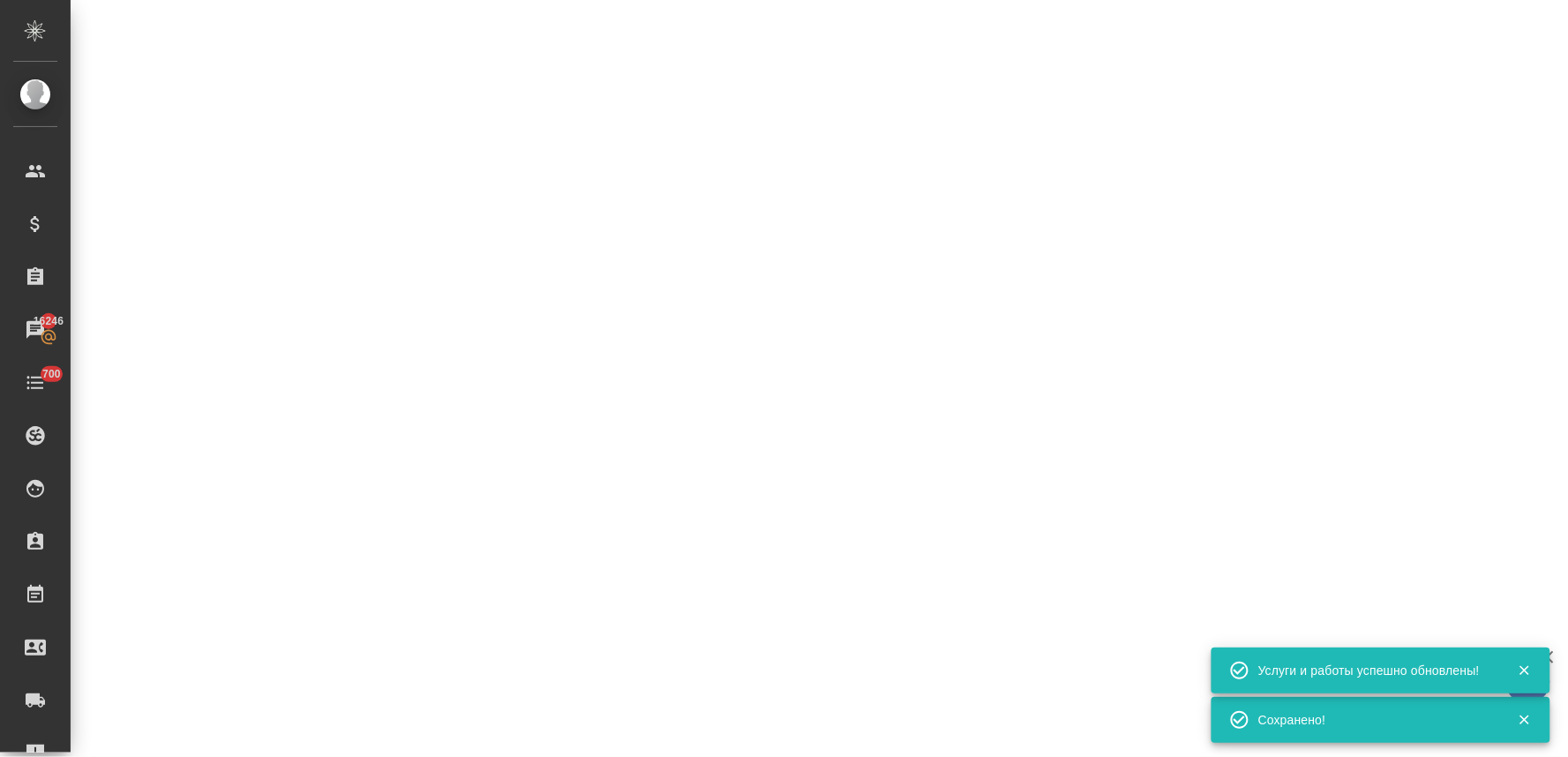
select select "RU"
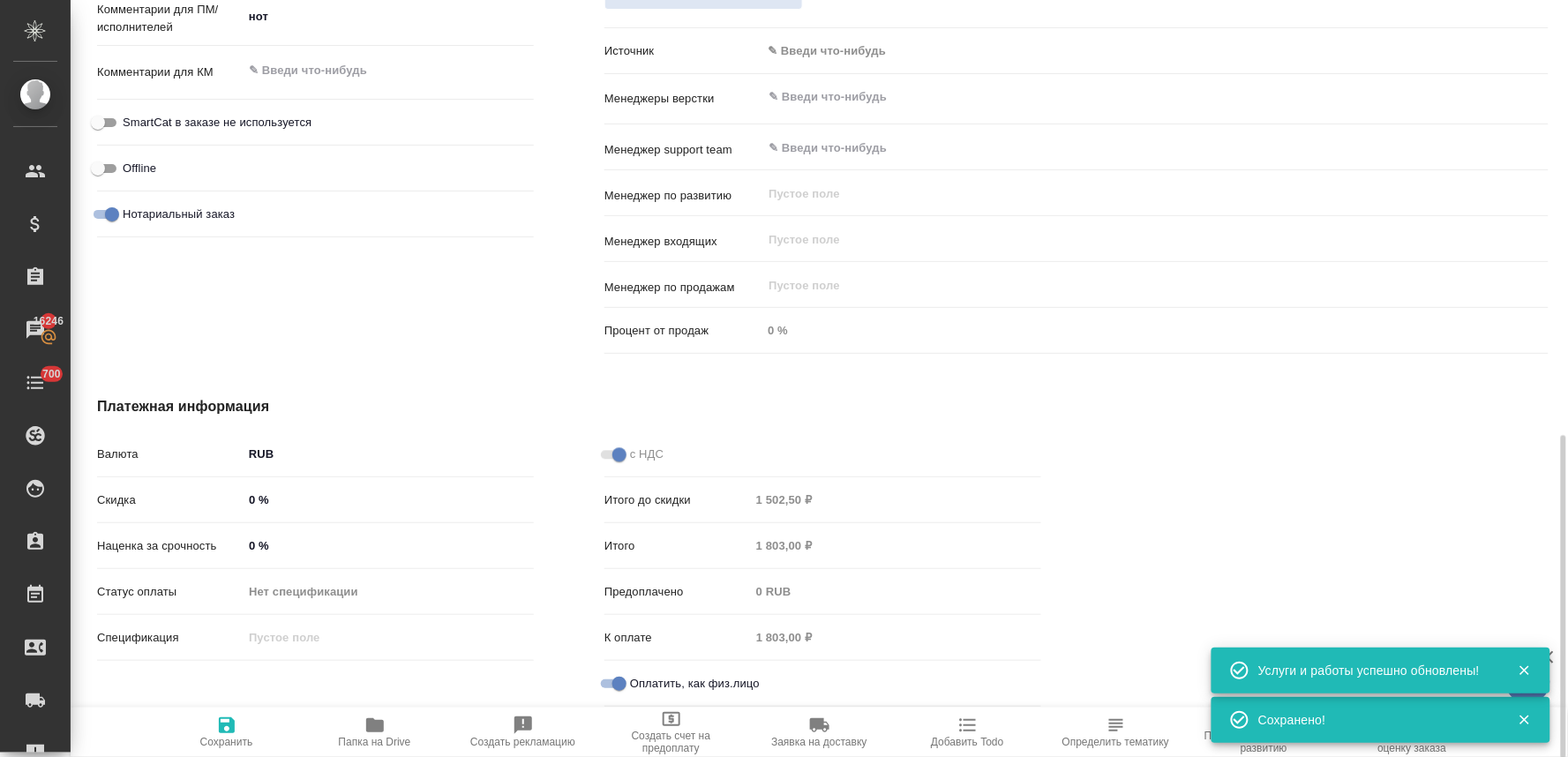
type textarea "x"
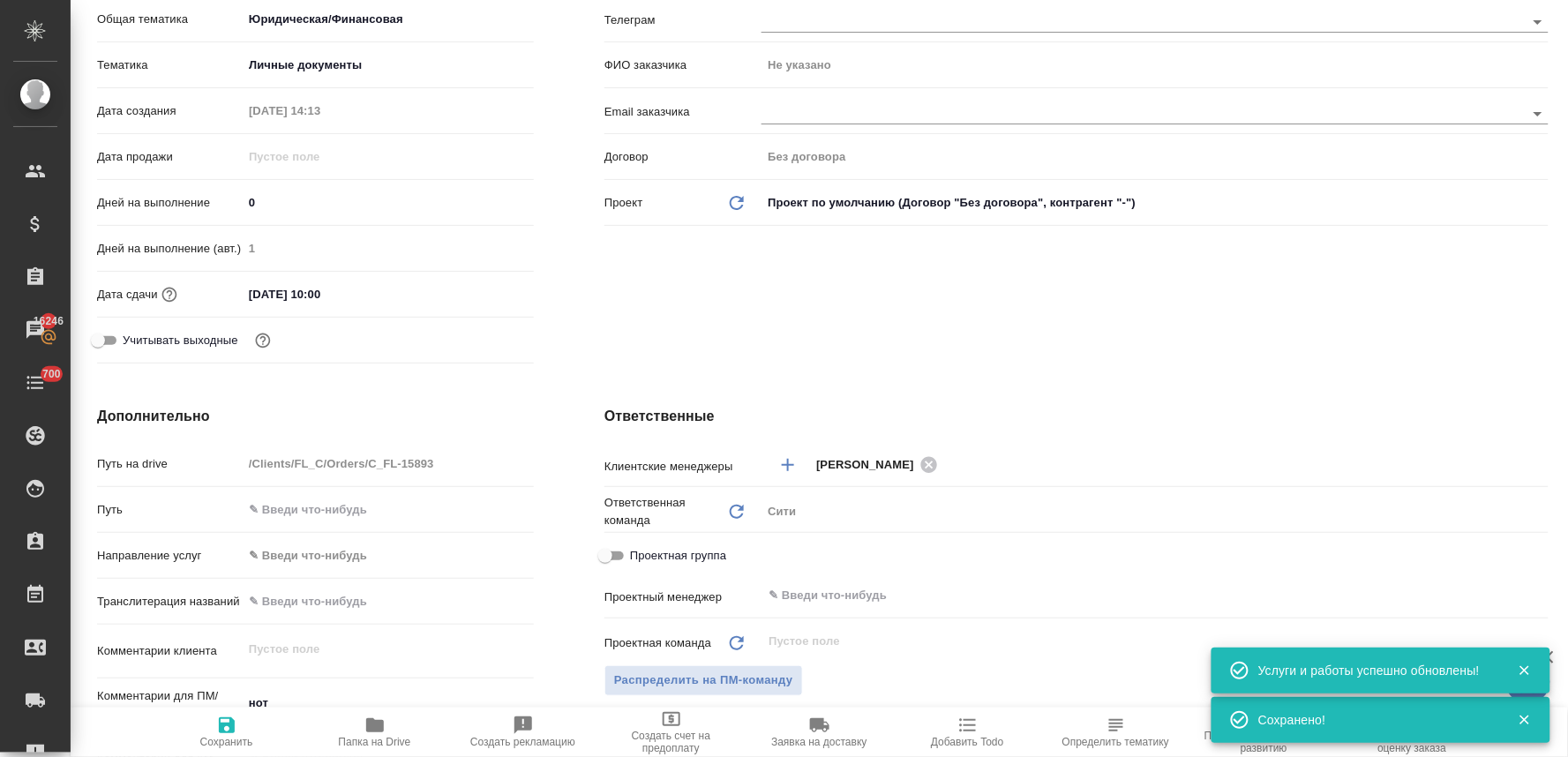
scroll to position [0, 0]
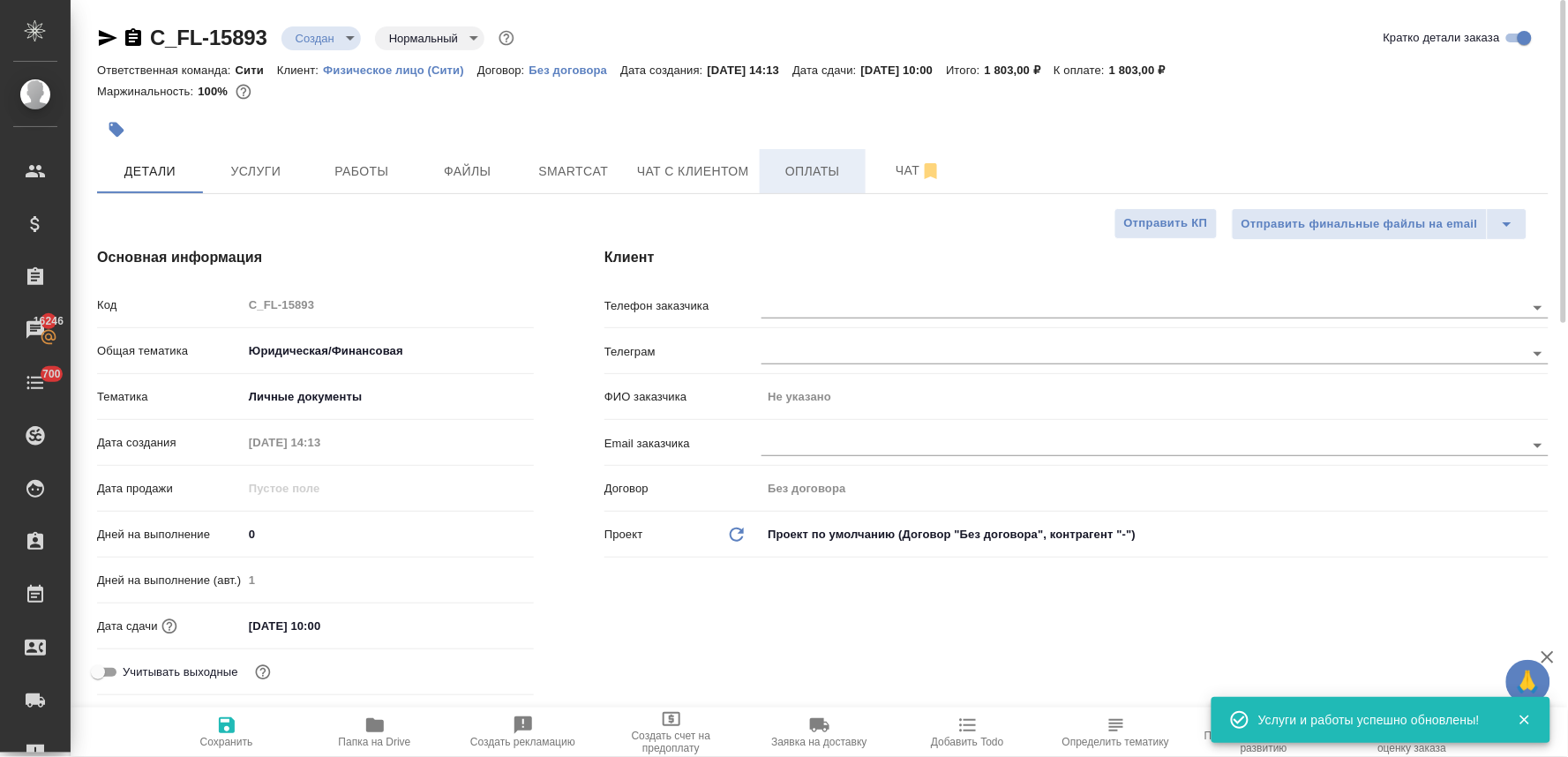
click at [800, 171] on span "Оплаты" at bounding box center [812, 172] width 85 height 22
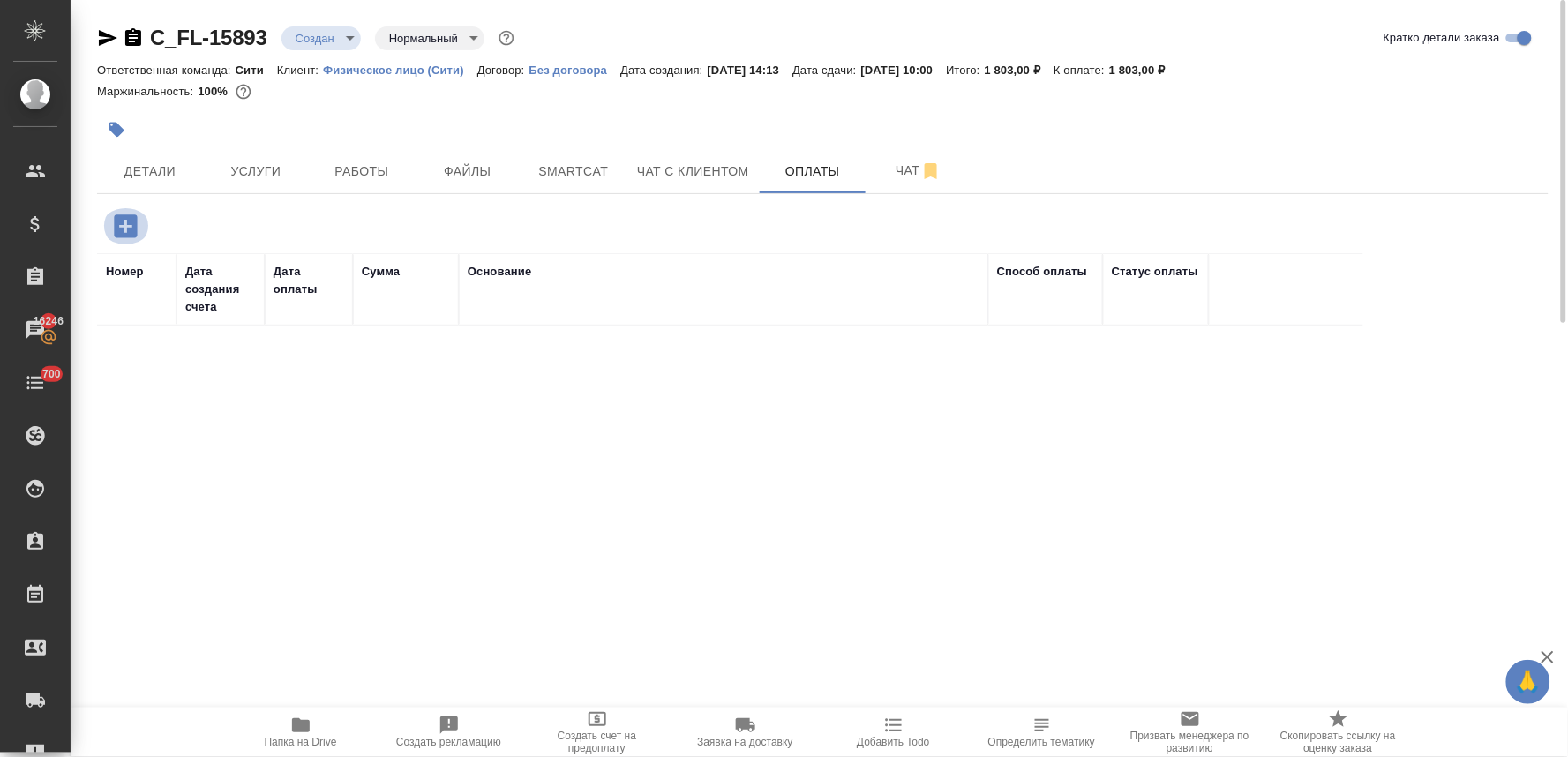
click at [130, 227] on icon "button" at bounding box center [125, 226] width 31 height 31
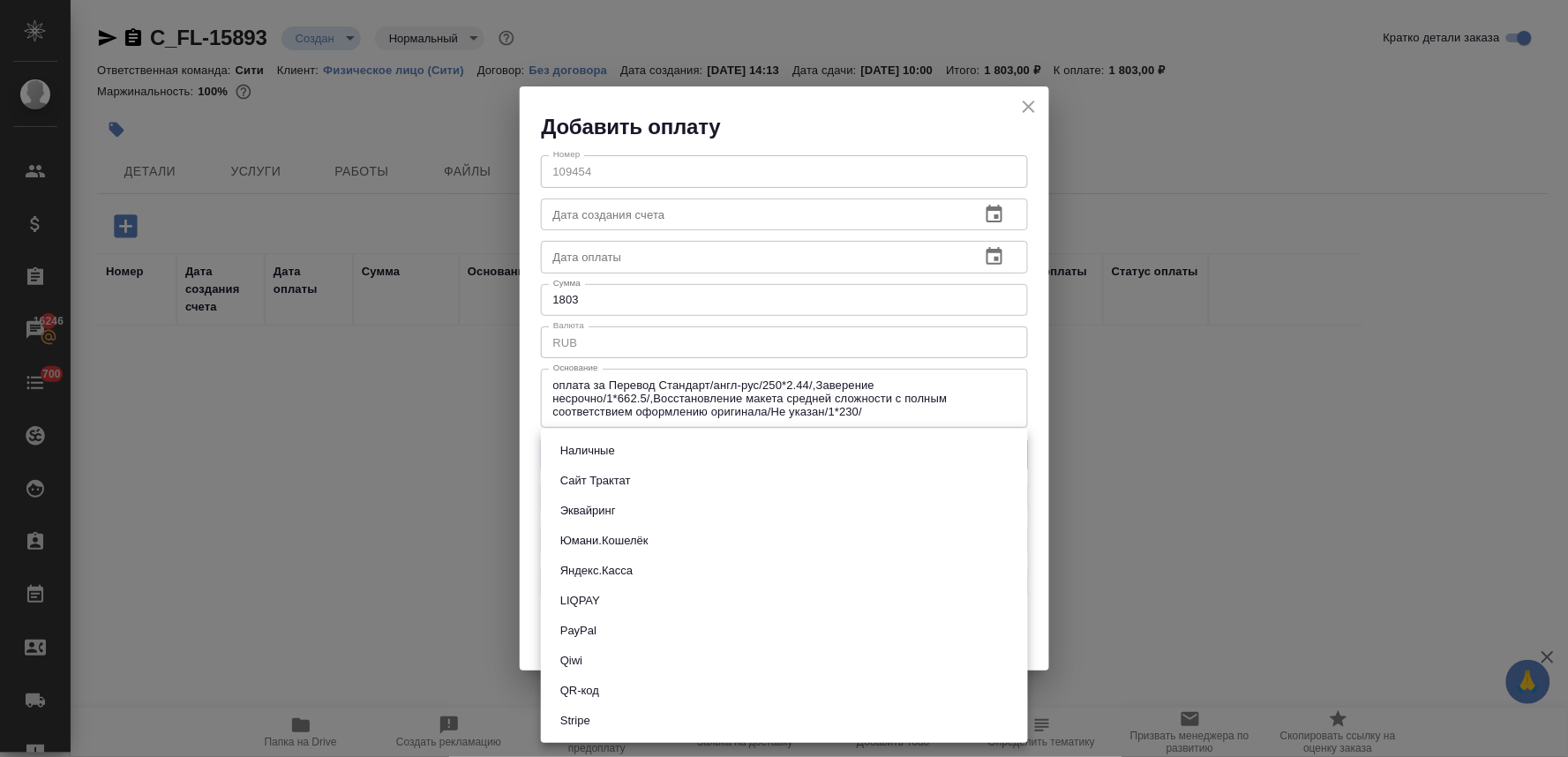
click at [620, 457] on body "🙏 .cls-1 fill:#fff; AWATERA Lyamina Nadezhda Клиенты Спецификации Заказы 16246 …" at bounding box center [784, 378] width 1568 height 757
click at [605, 695] on li "QR-код" at bounding box center [784, 691] width 487 height 30
type input "60e5684acae83f185c96e013"
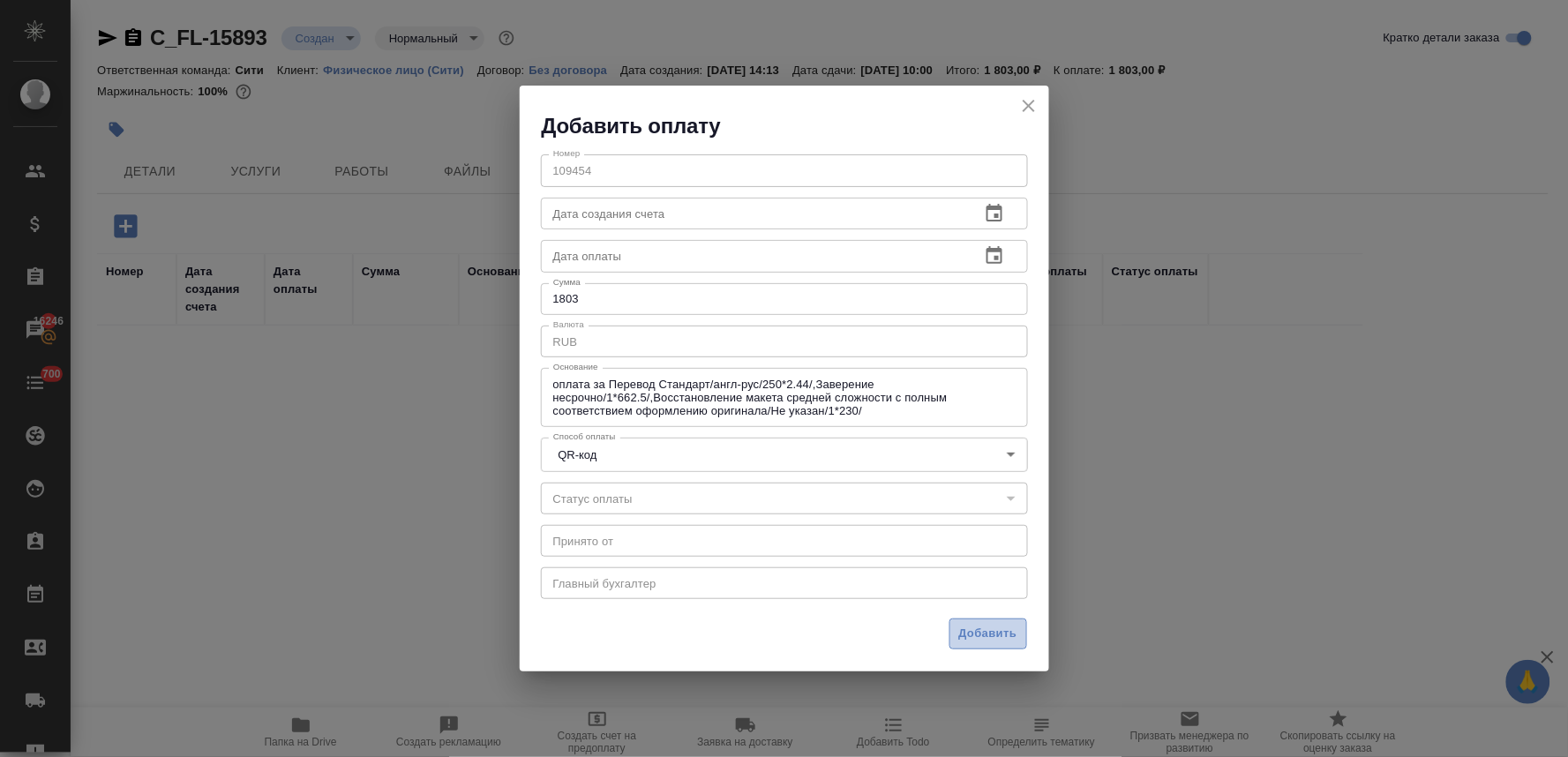
click at [1015, 644] on button "Добавить" at bounding box center [988, 634] width 77 height 31
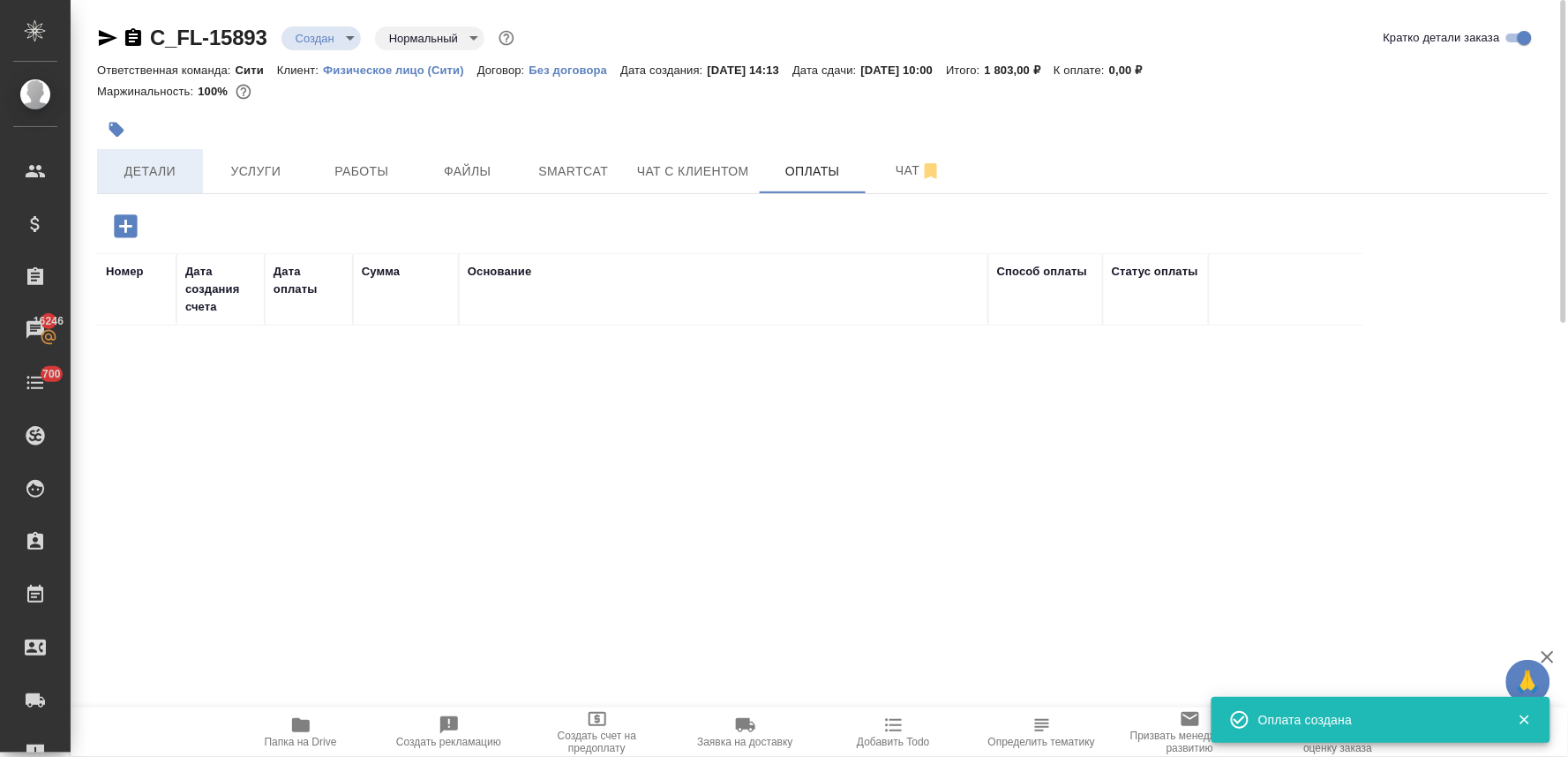
click at [170, 166] on span "Детали" at bounding box center [150, 172] width 85 height 22
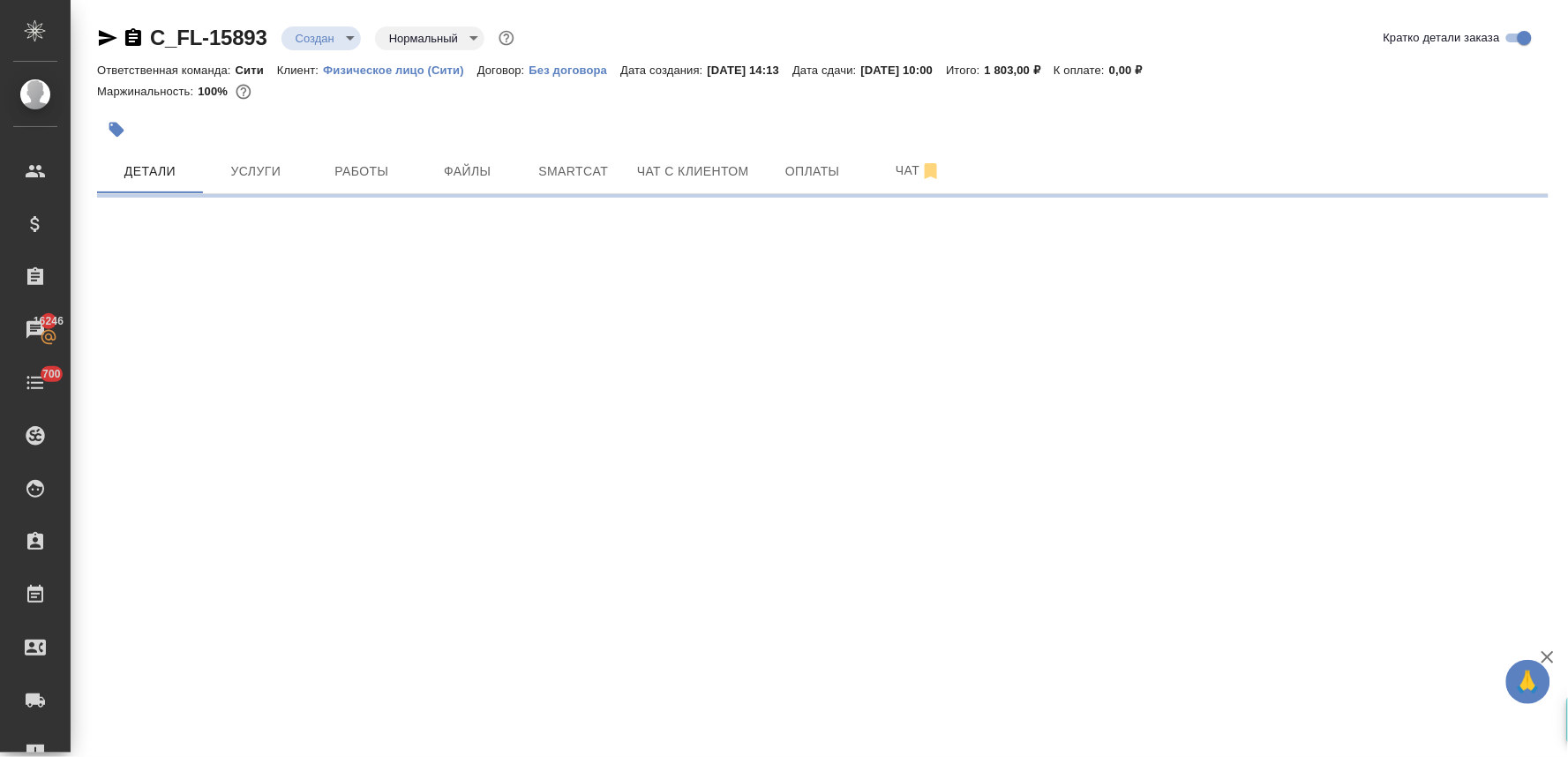
select select "RU"
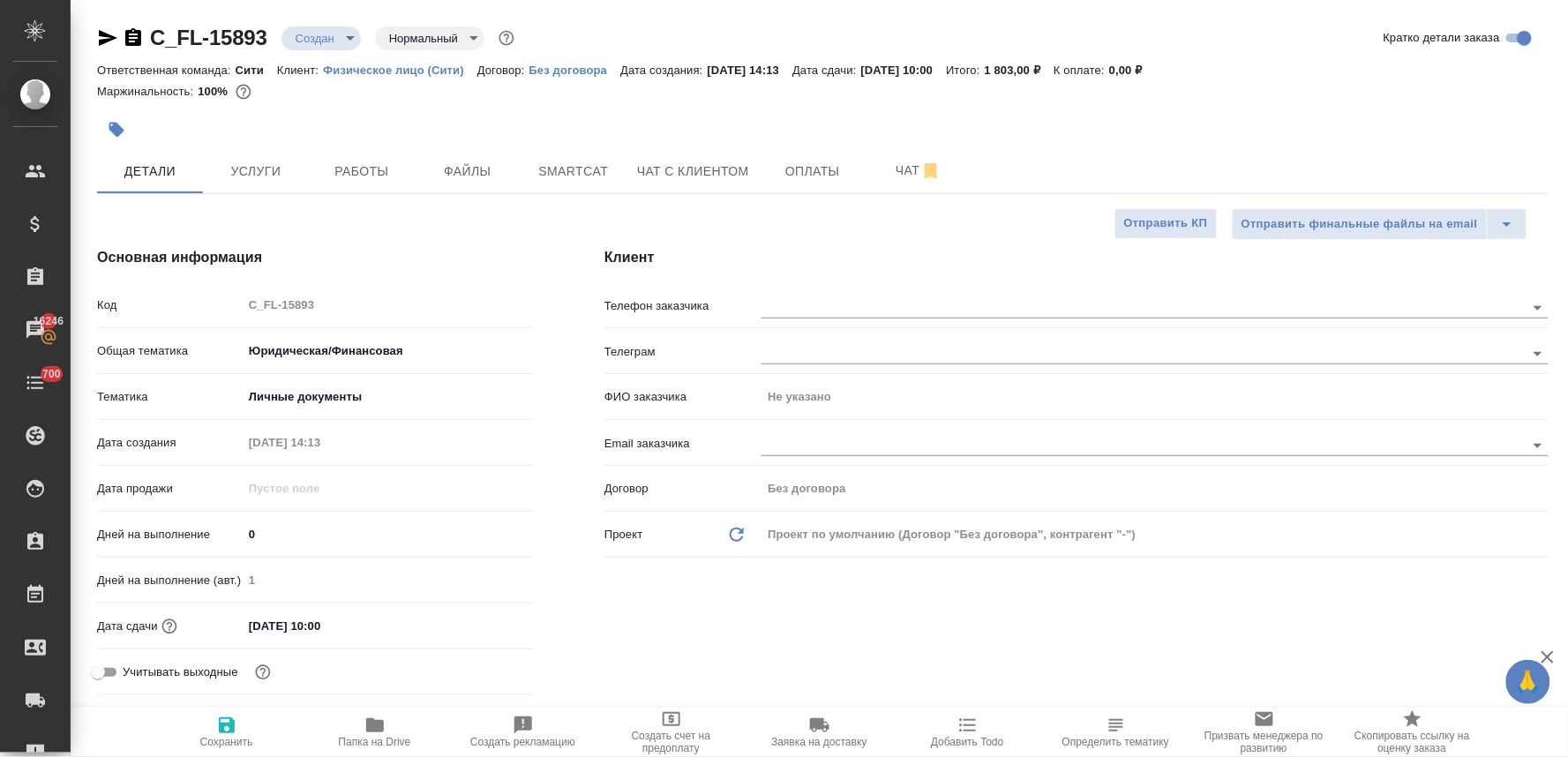
type textarea "x"
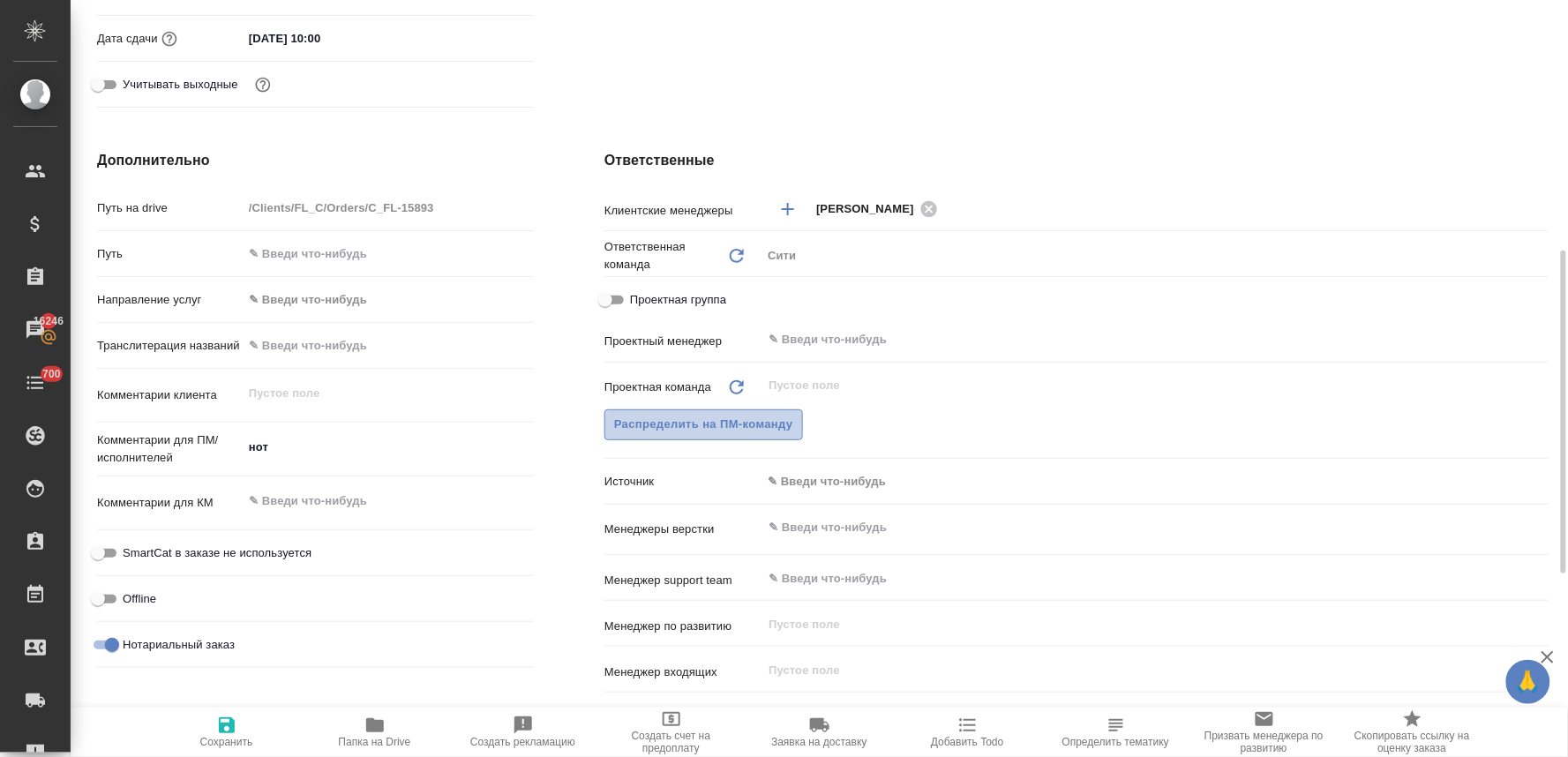
click at [742, 424] on span "Распределить на ПМ-команду" at bounding box center [703, 425] width 179 height 21
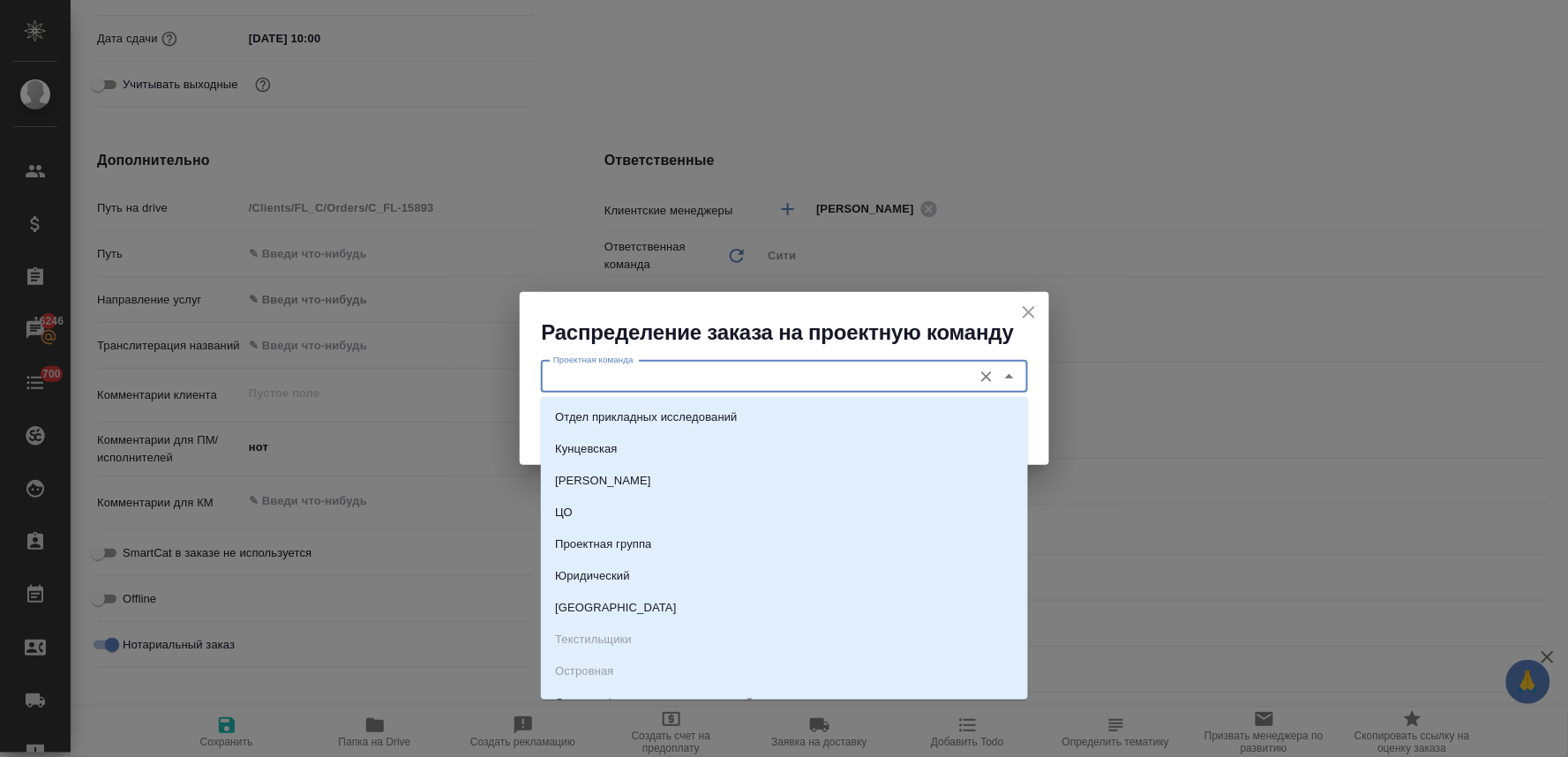
click at [689, 381] on input "Проектная команда" at bounding box center [755, 377] width 417 height 21
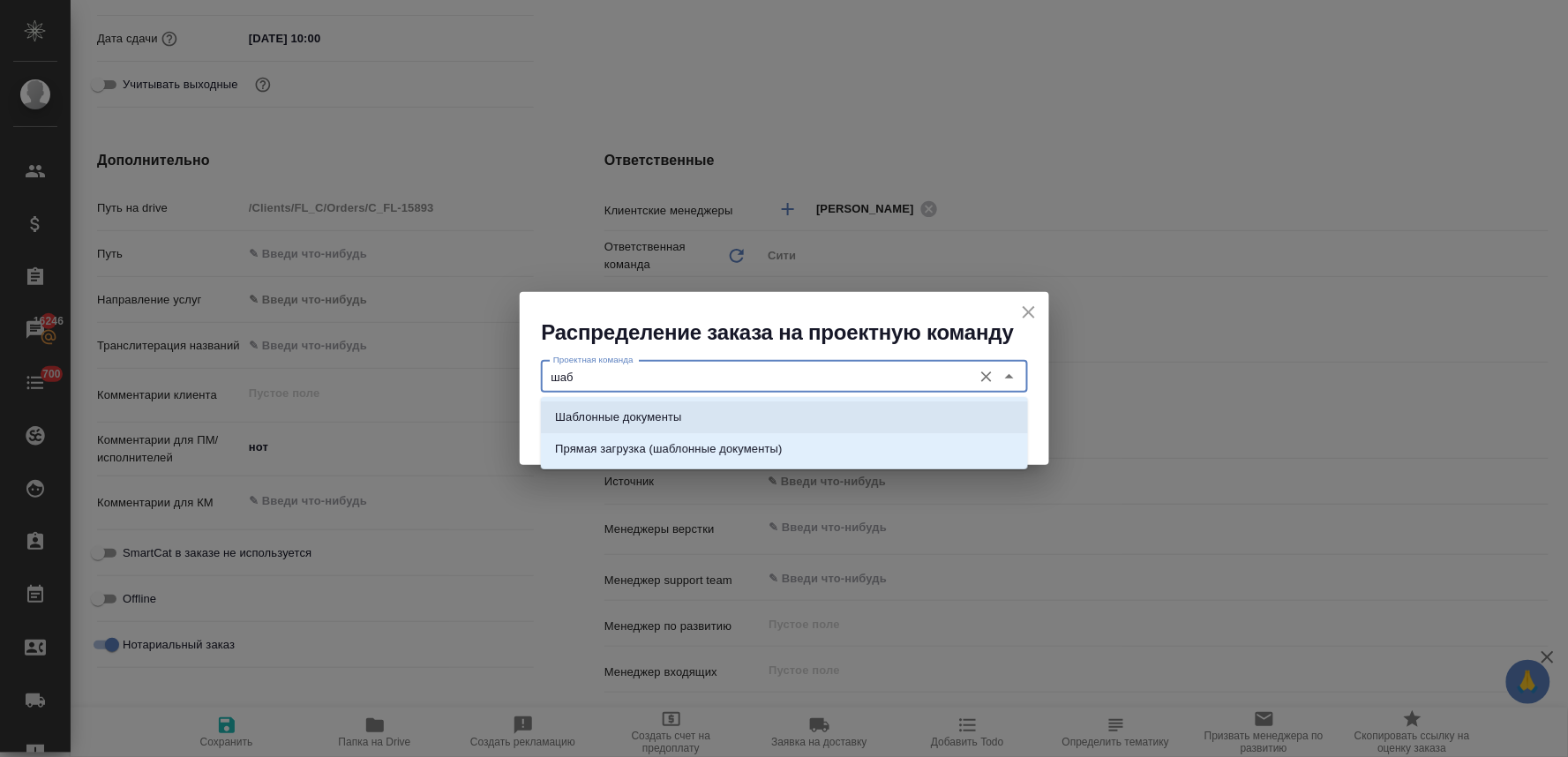
click at [706, 416] on li "Шаблонные документы" at bounding box center [784, 418] width 487 height 32
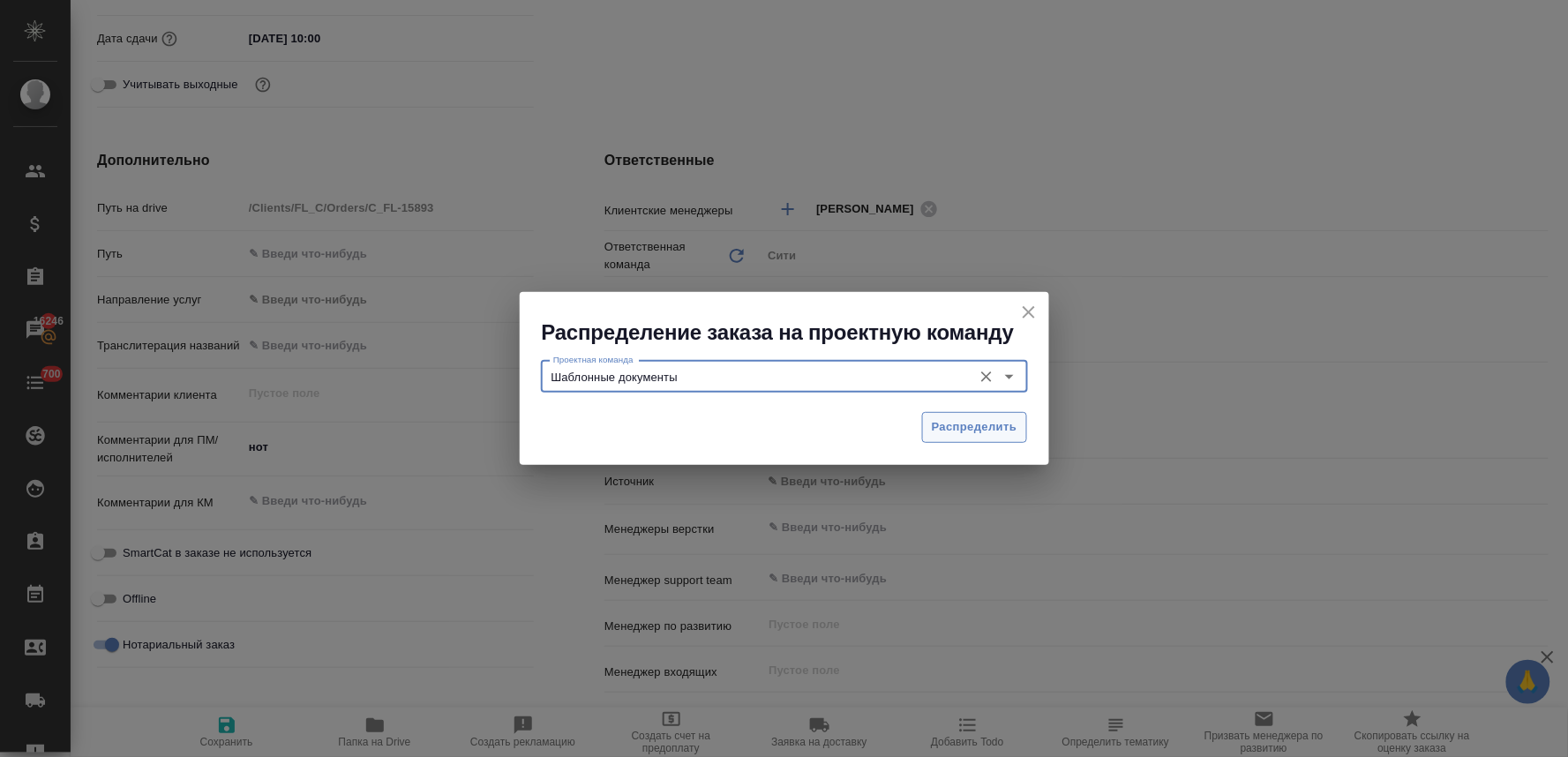
type input "Шаблонные документы"
click at [992, 424] on span "Распределить" at bounding box center [975, 428] width 86 height 21
type textarea "x"
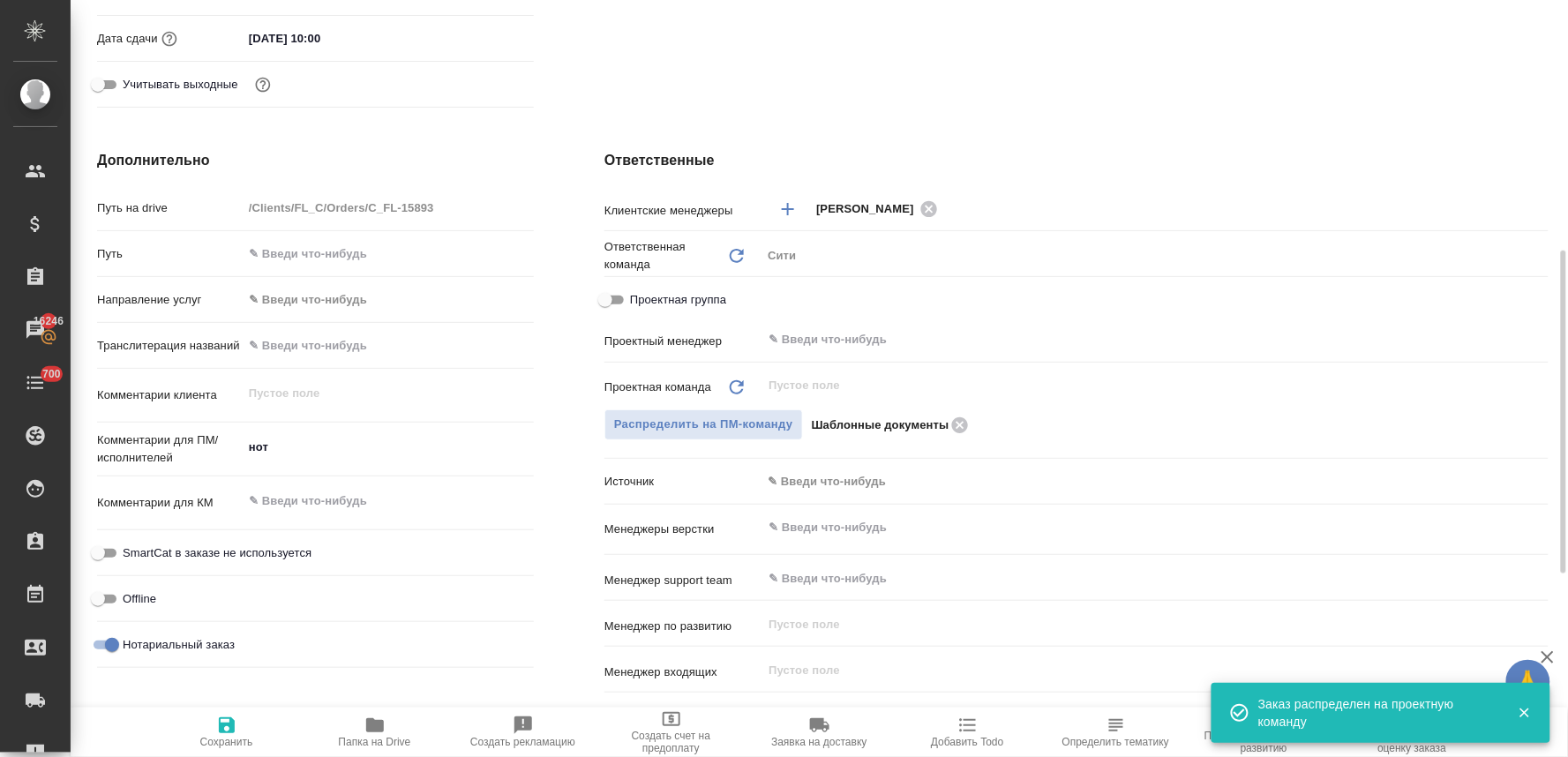
click at [239, 735] on span "Сохранить" at bounding box center [226, 732] width 127 height 34
type textarea "x"
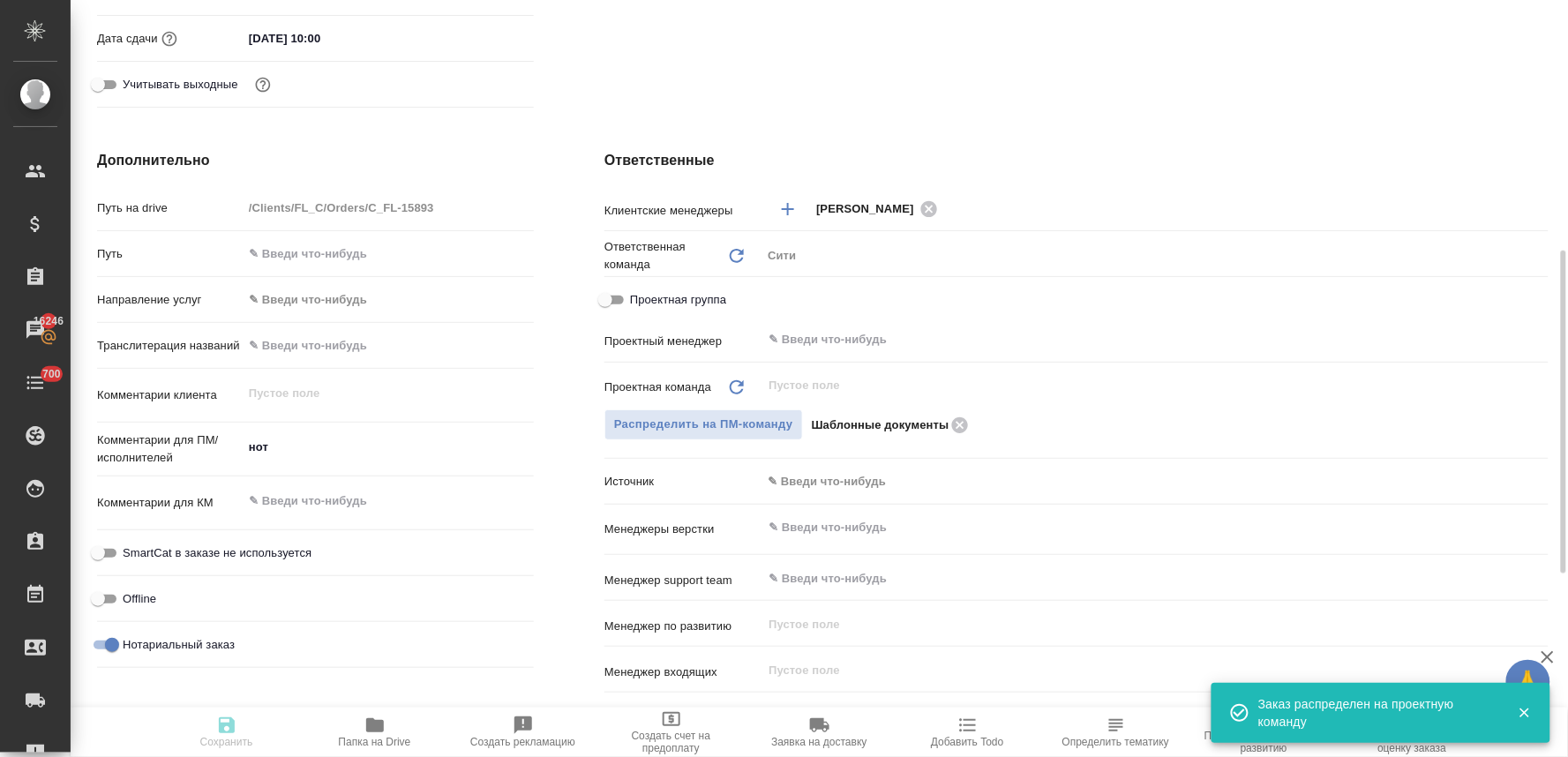
type textarea "x"
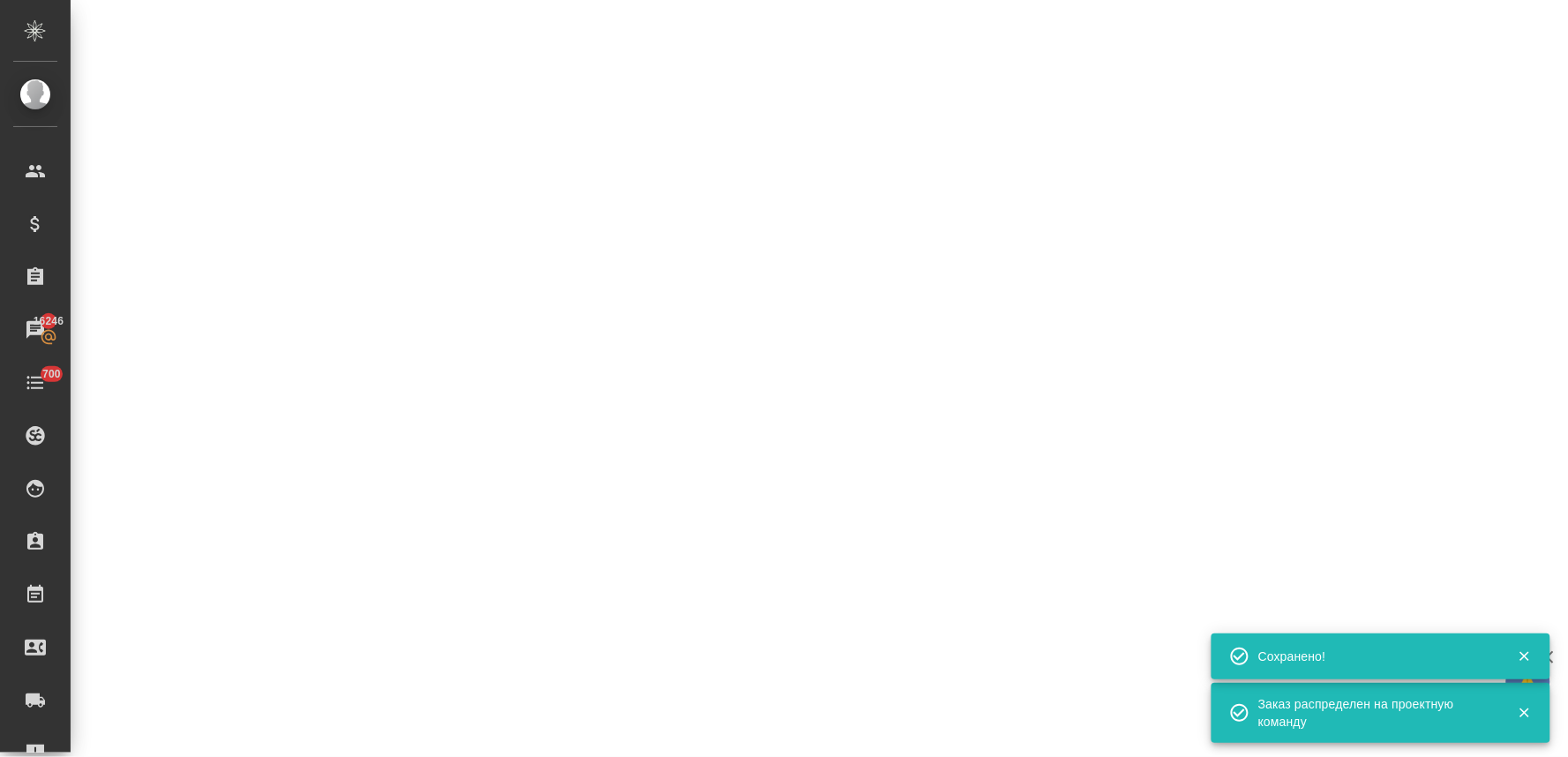
select select "RU"
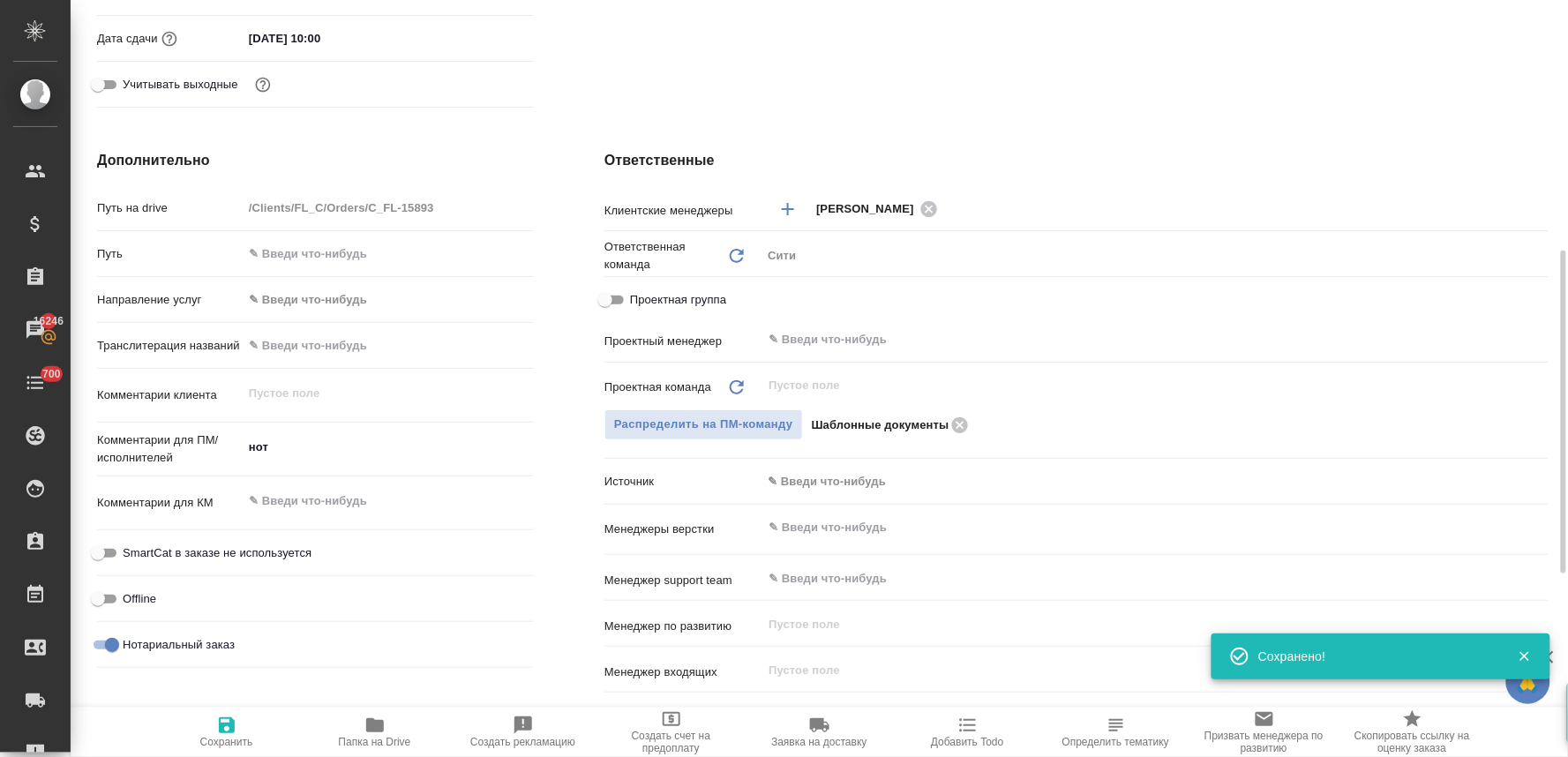
type textarea "x"
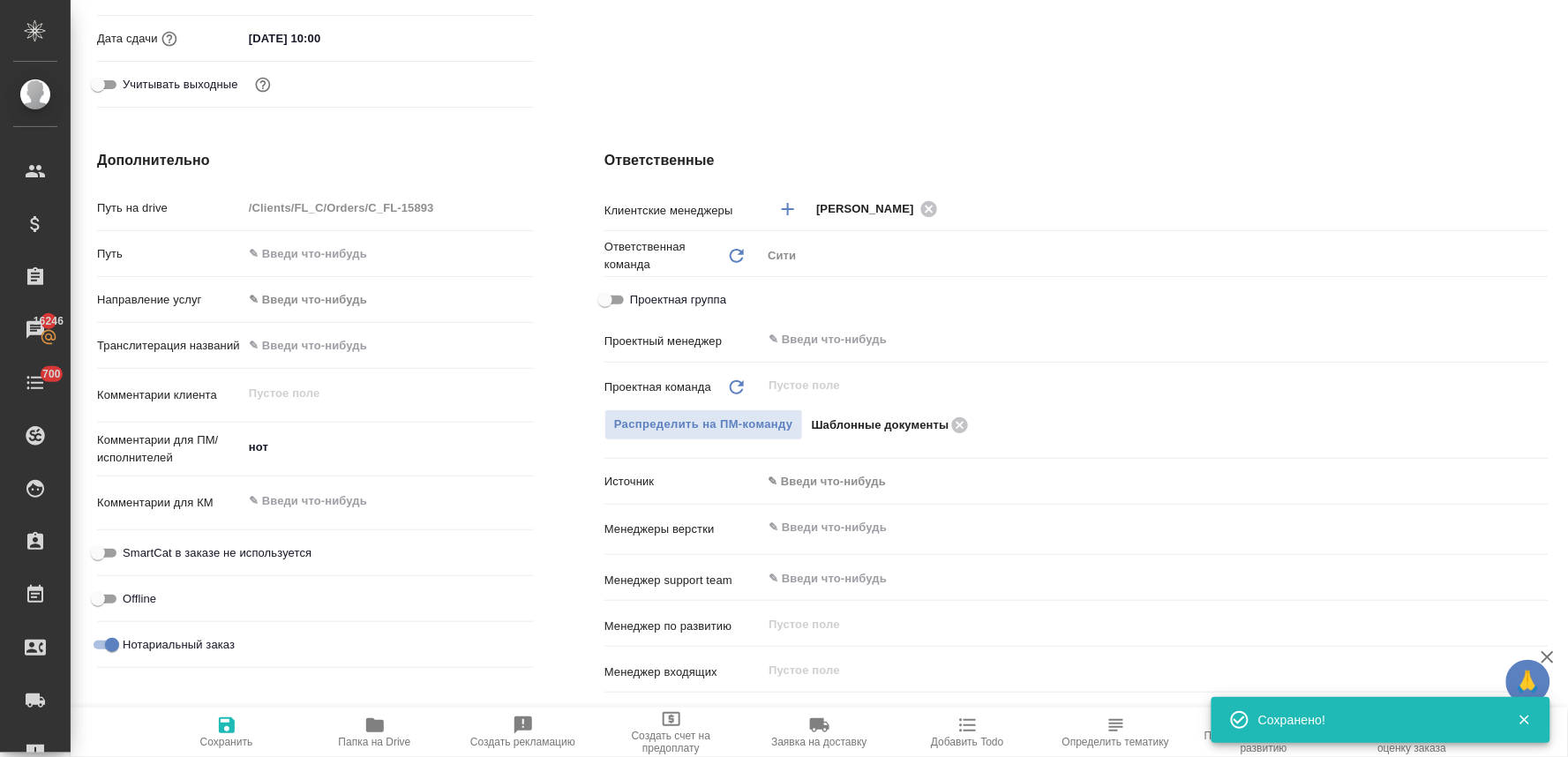
scroll to position [0, 0]
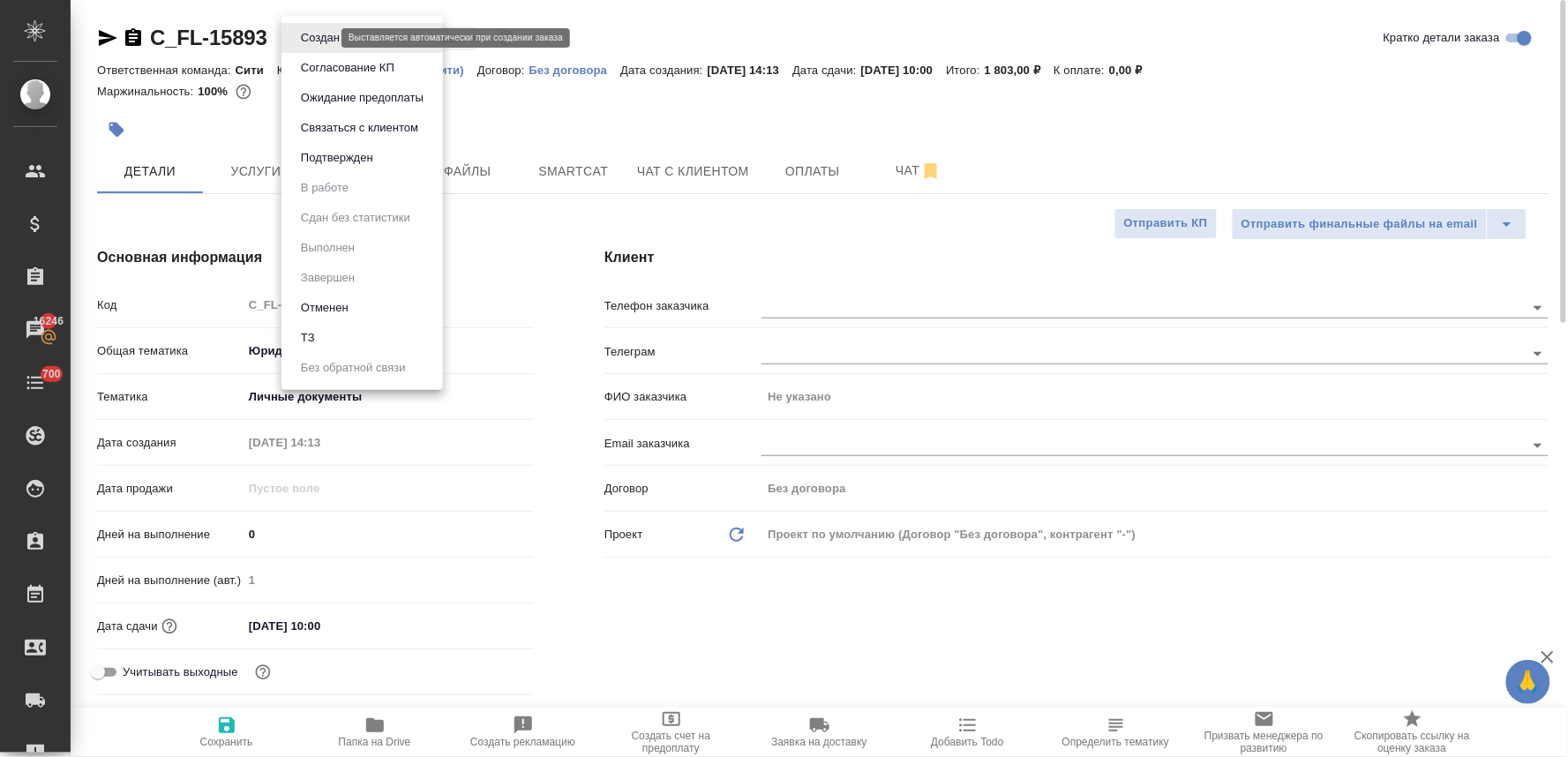
click at [327, 36] on body "🙏 .cls-1 fill:#fff; AWATERA Lyamina Nadezhda Клиенты Спецификации Заказы 16246 …" at bounding box center [784, 378] width 1568 height 757
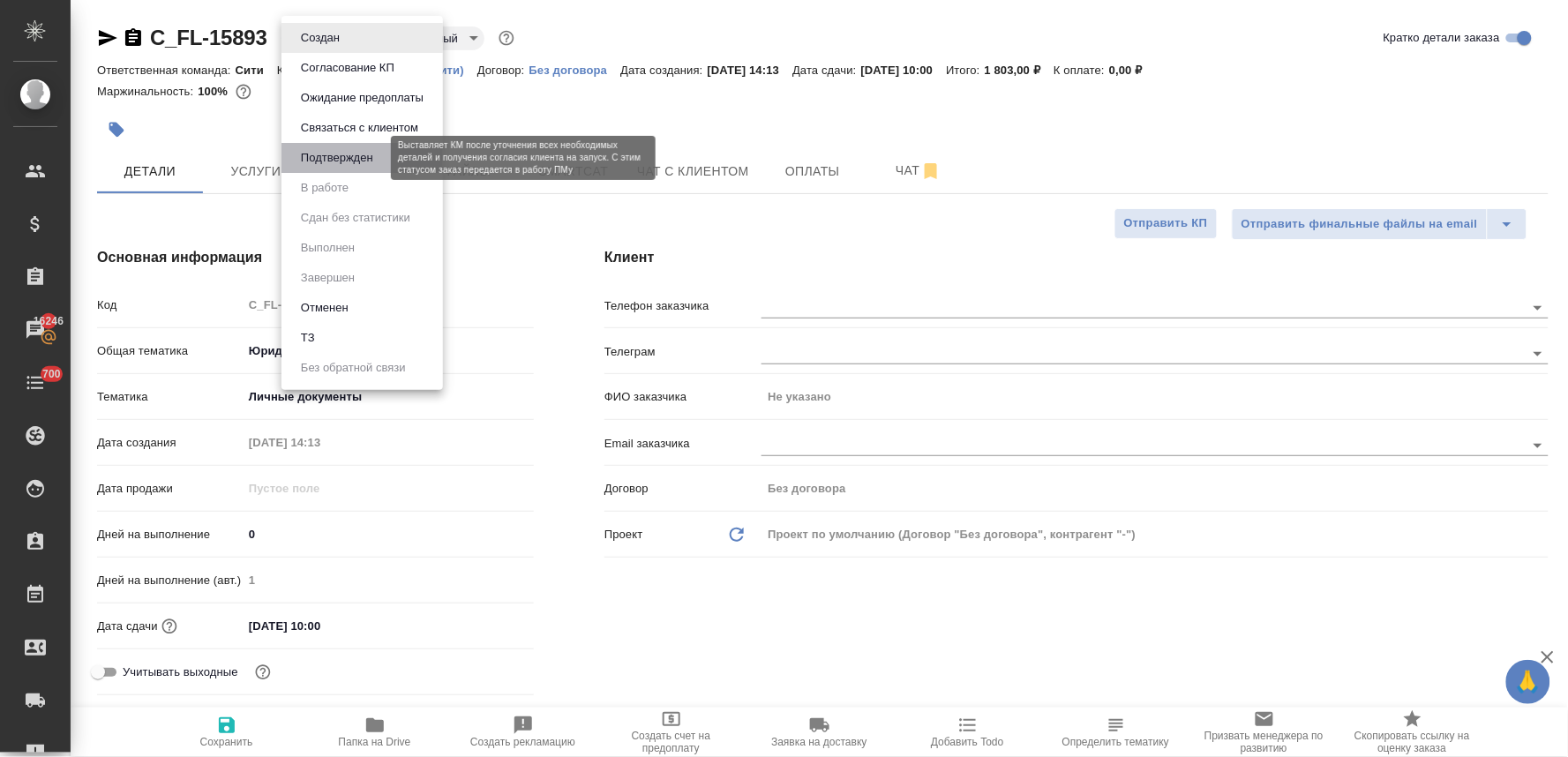
click at [349, 161] on button "Подтвержден" at bounding box center [336, 158] width 83 height 20
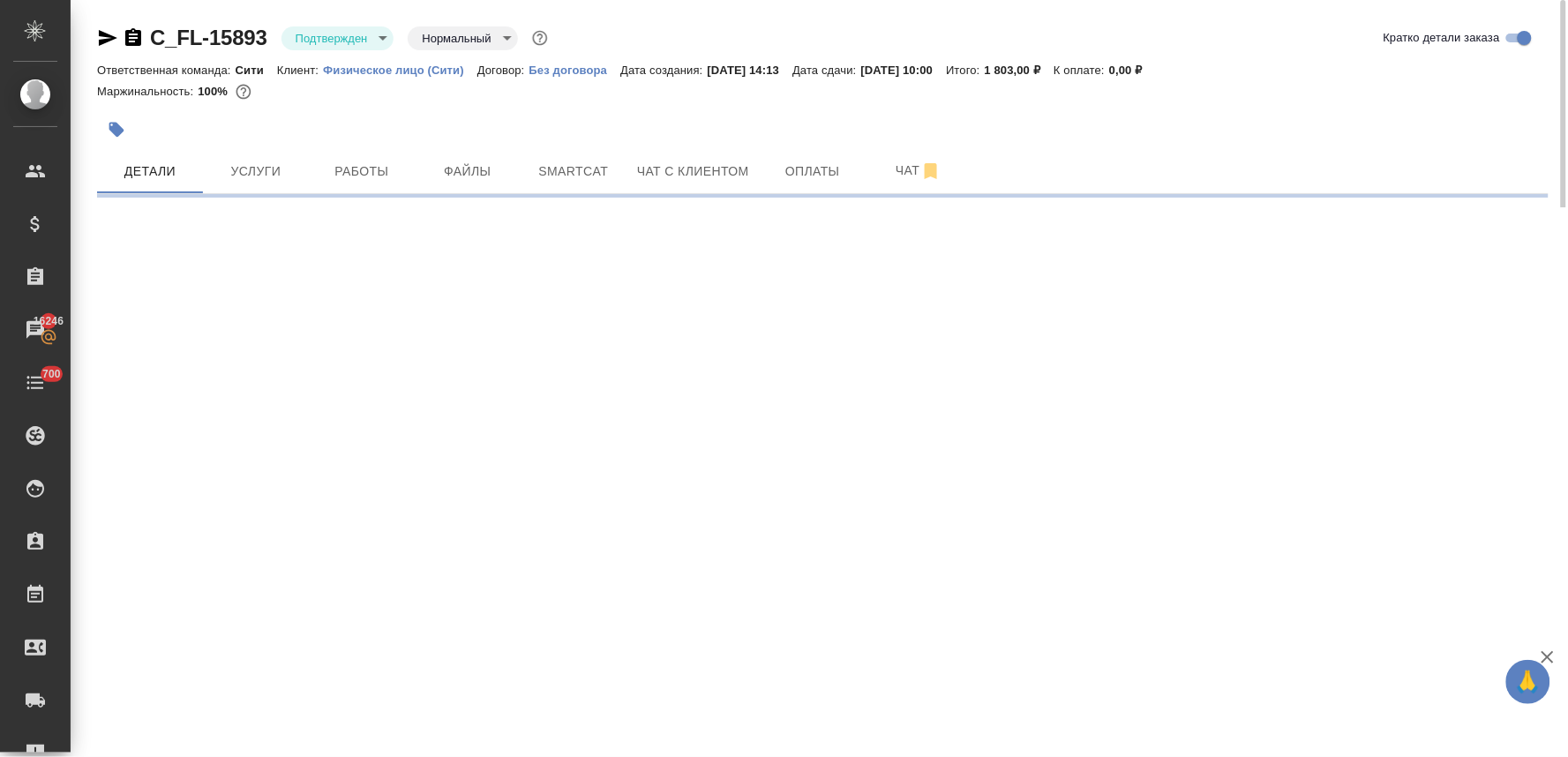
select select "RU"
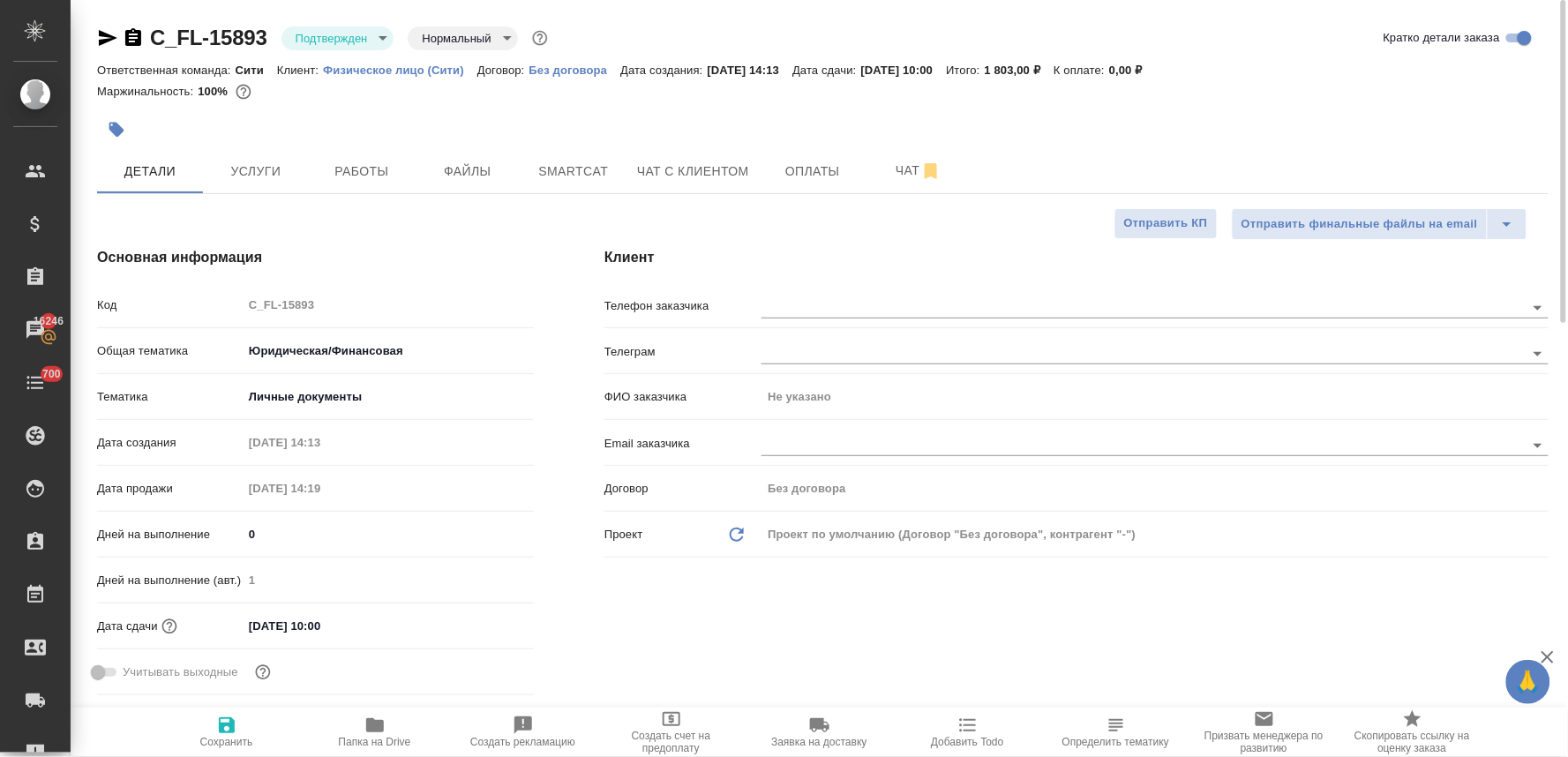
type textarea "x"
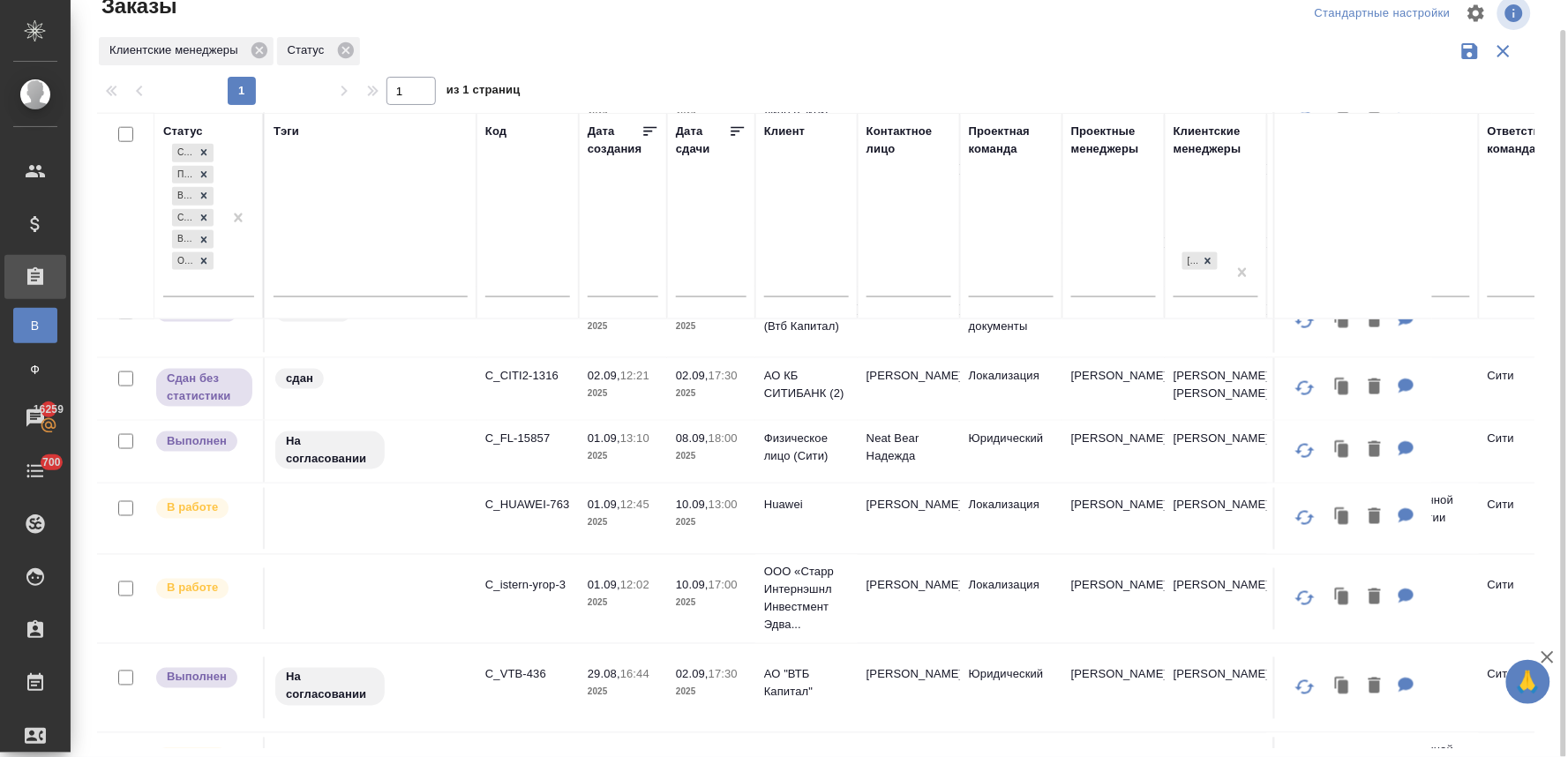
scroll to position [690, 0]
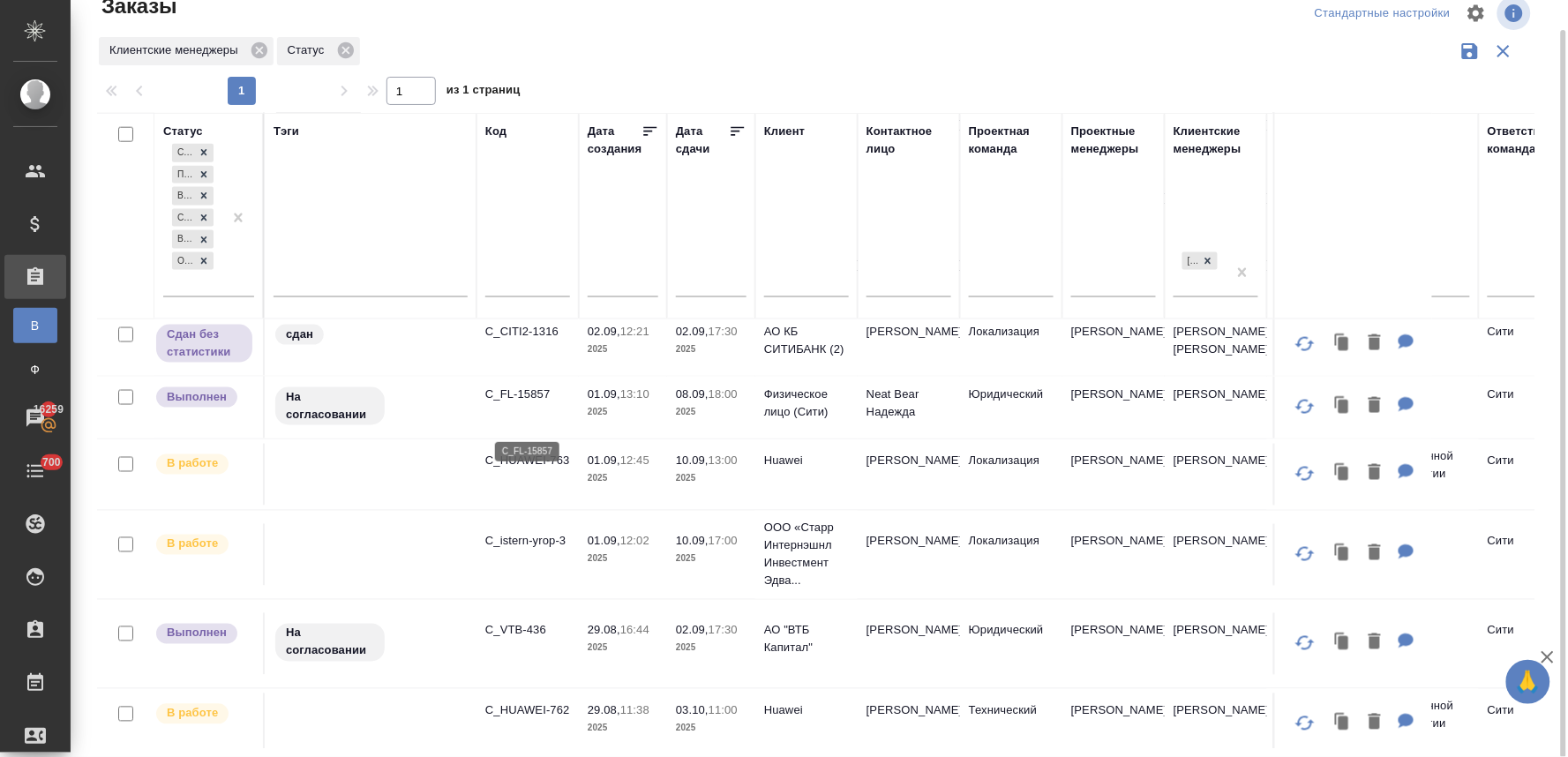
click at [527, 404] on p "C_FL-15857" at bounding box center [527, 394] width 85 height 18
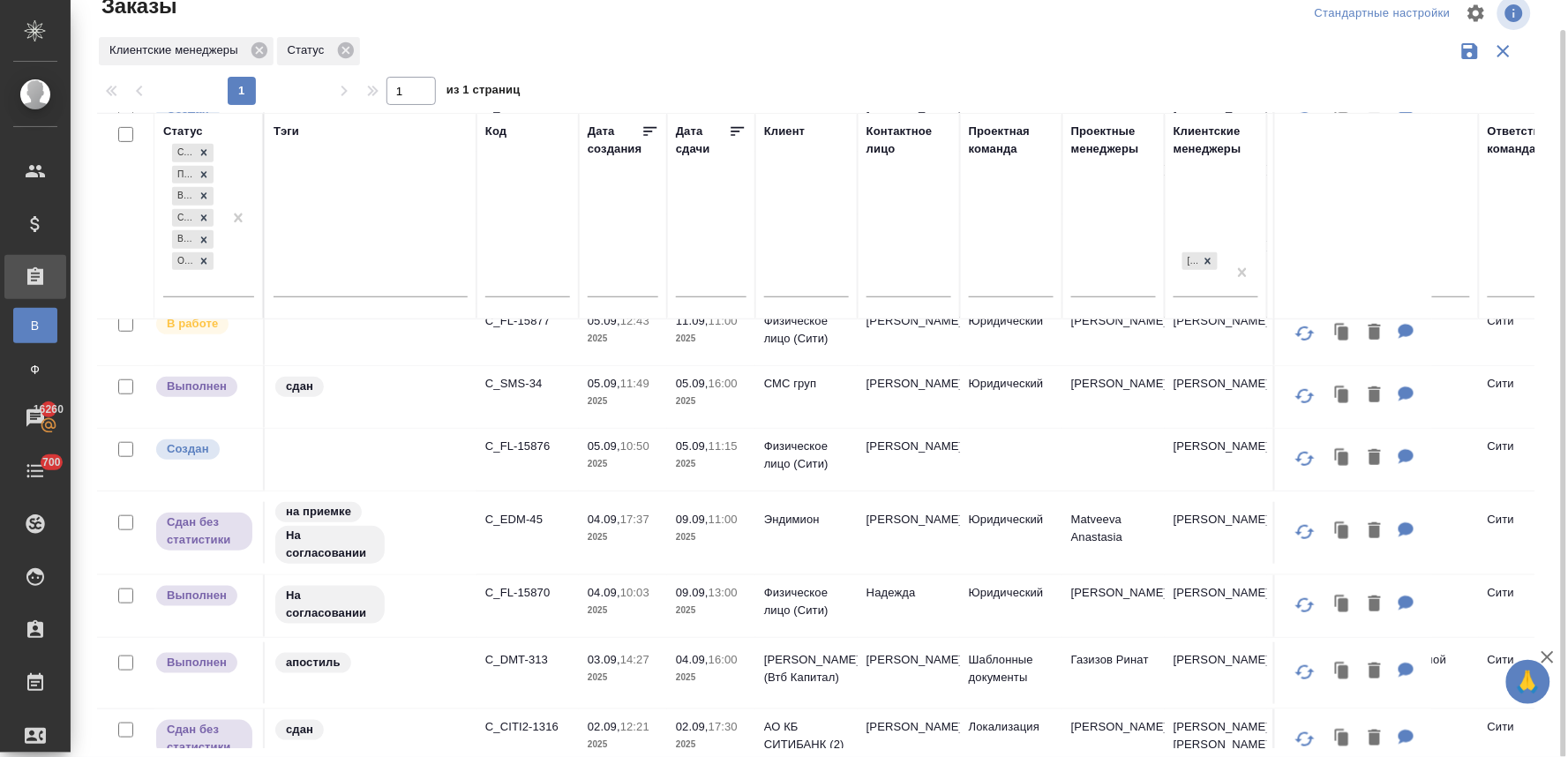
scroll to position [392, 0]
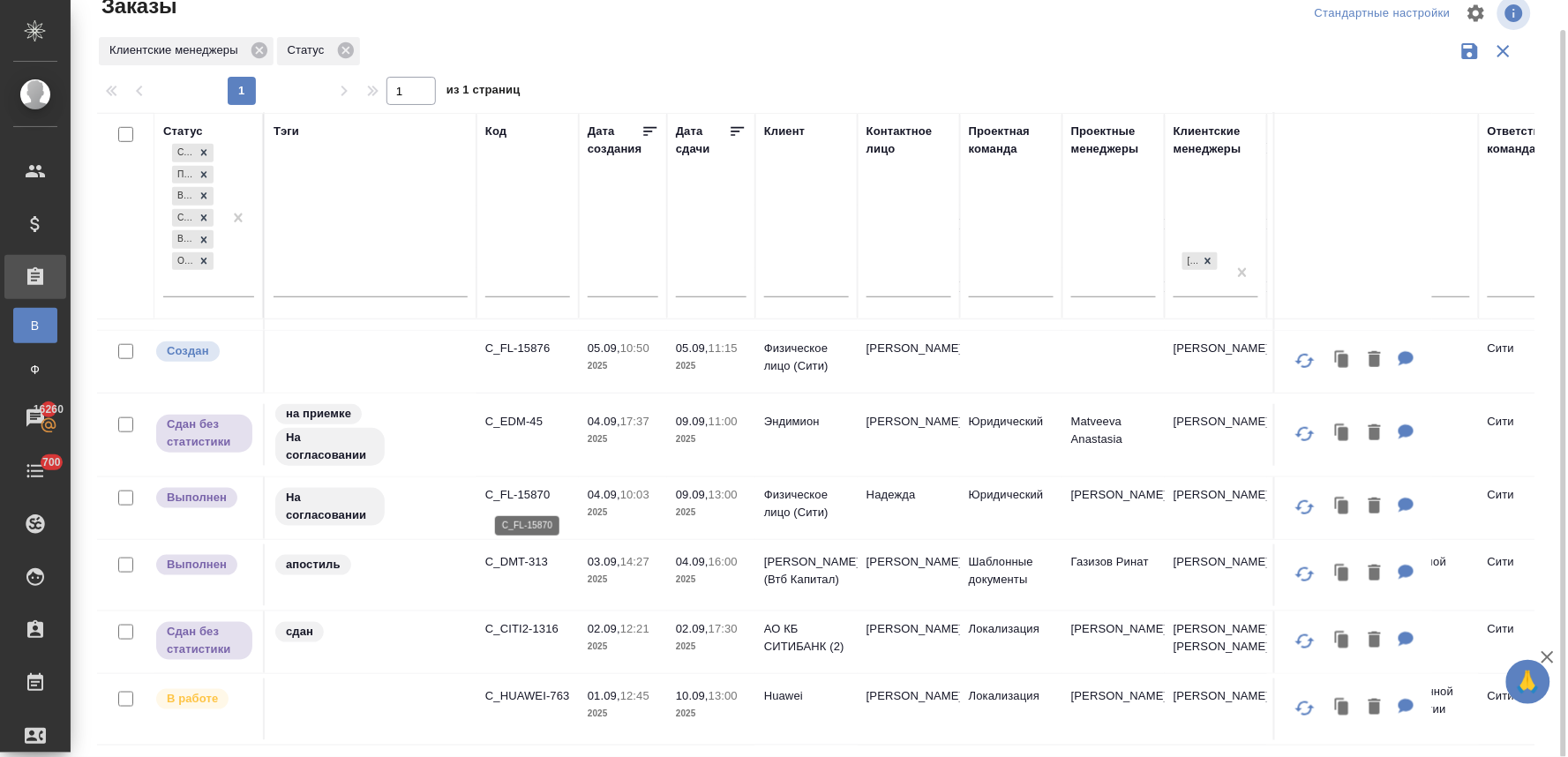
click at [533, 492] on p "C_FL-15870" at bounding box center [527, 495] width 85 height 18
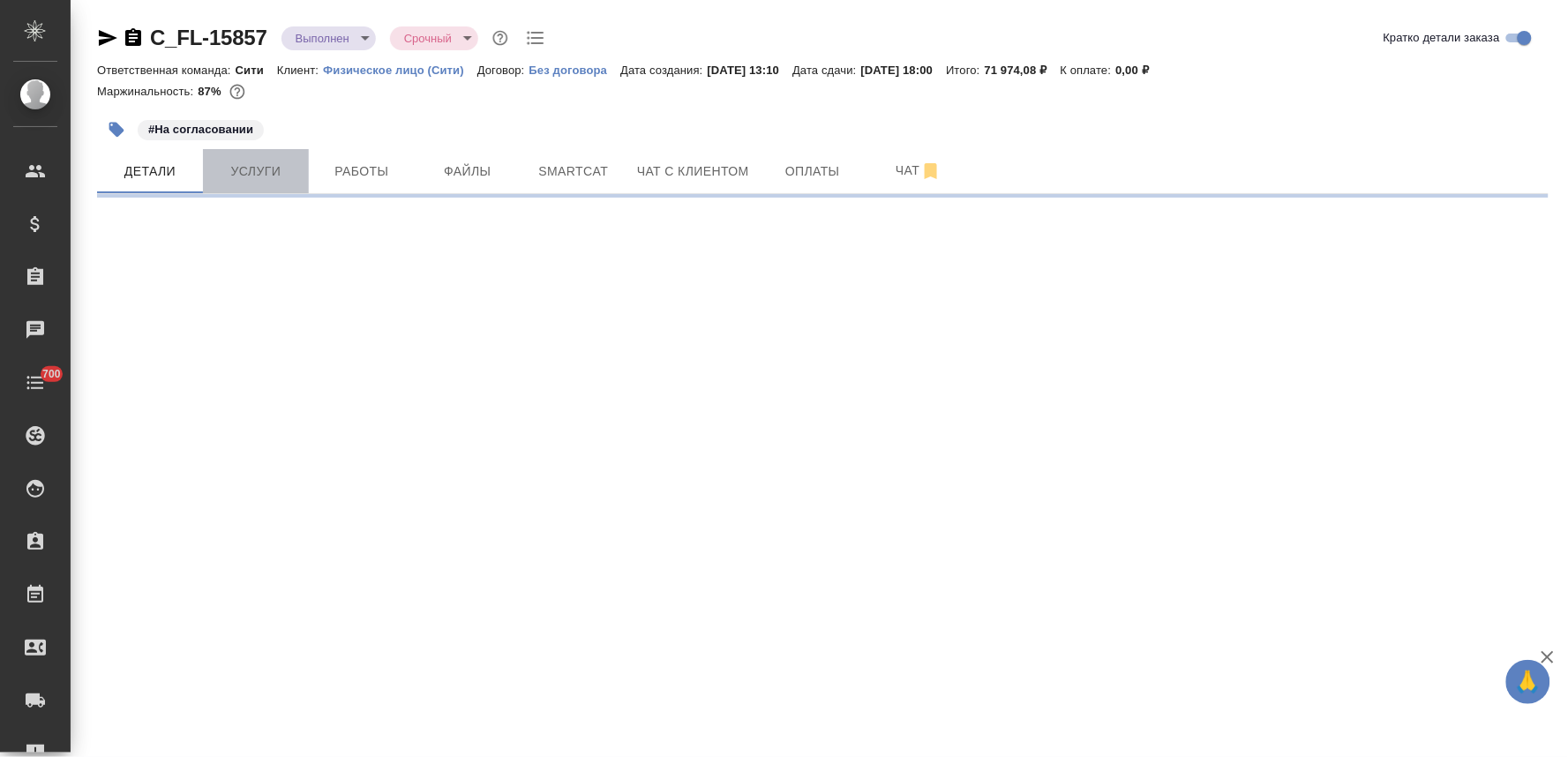
click at [261, 164] on span "Услуги" at bounding box center [255, 172] width 85 height 22
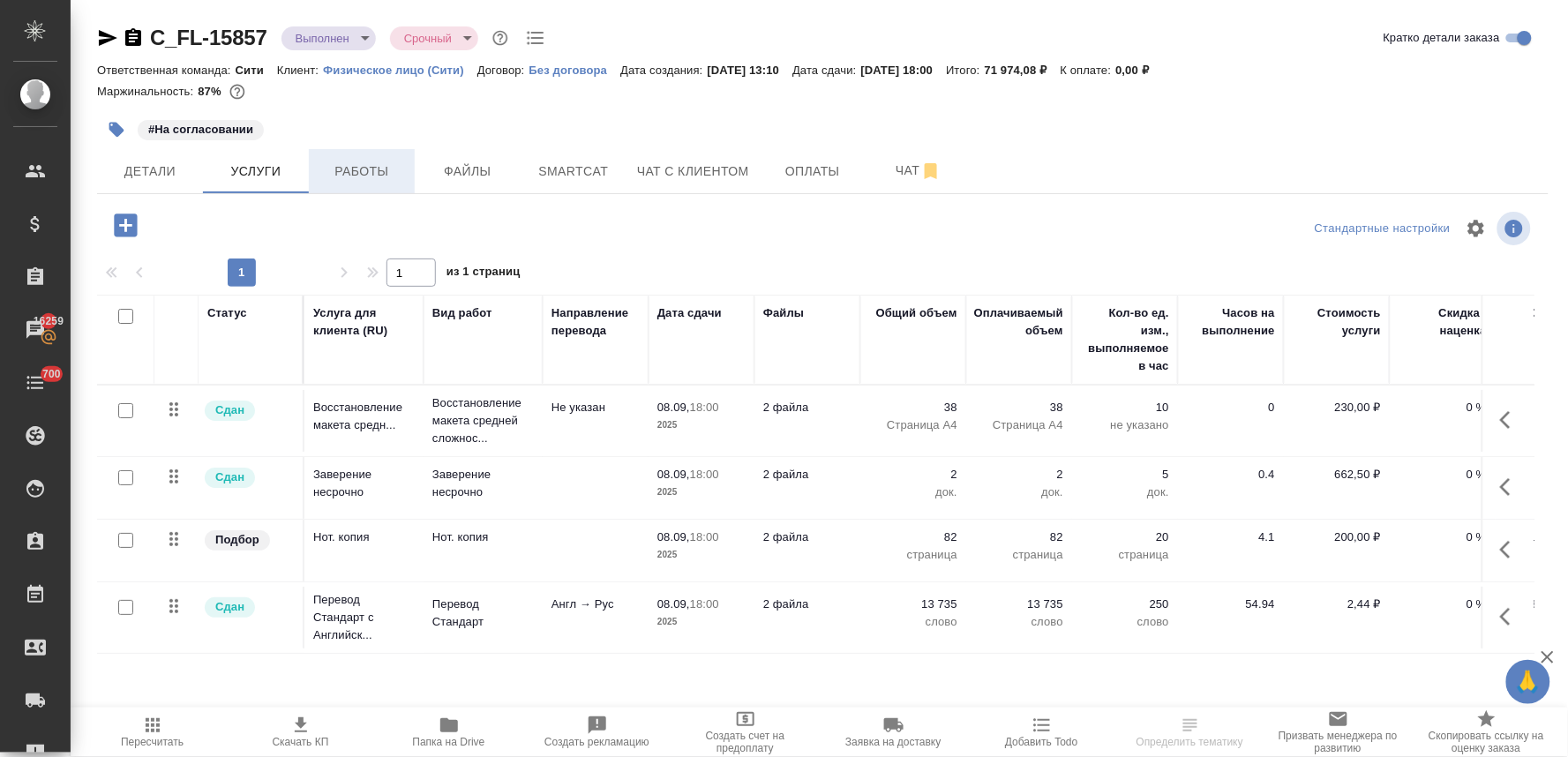
click at [375, 174] on span "Работы" at bounding box center [361, 172] width 85 height 22
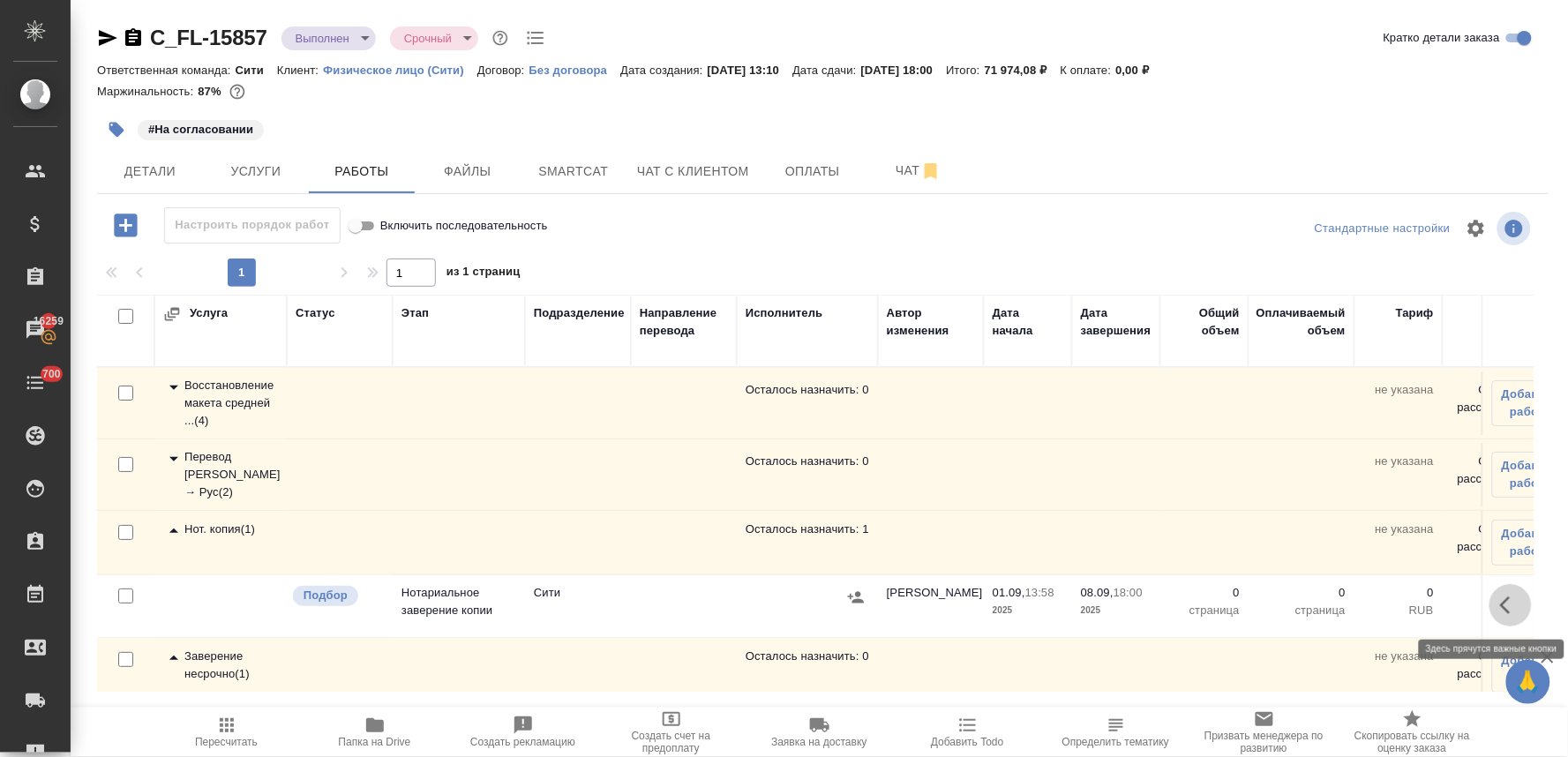
click at [1500, 604] on icon "button" at bounding box center [1510, 605] width 21 height 21
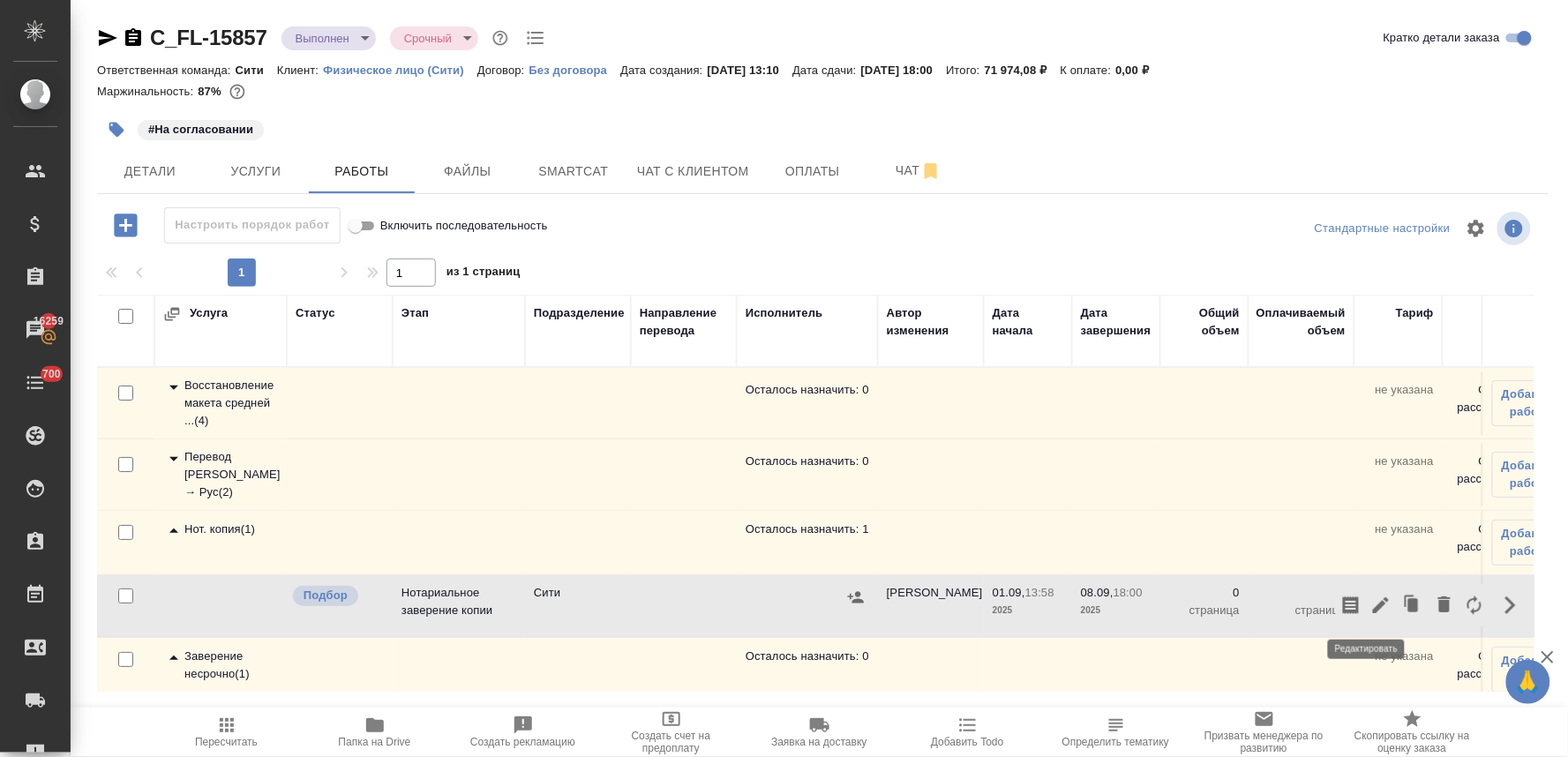
click at [1366, 622] on button "button" at bounding box center [1381, 605] width 30 height 42
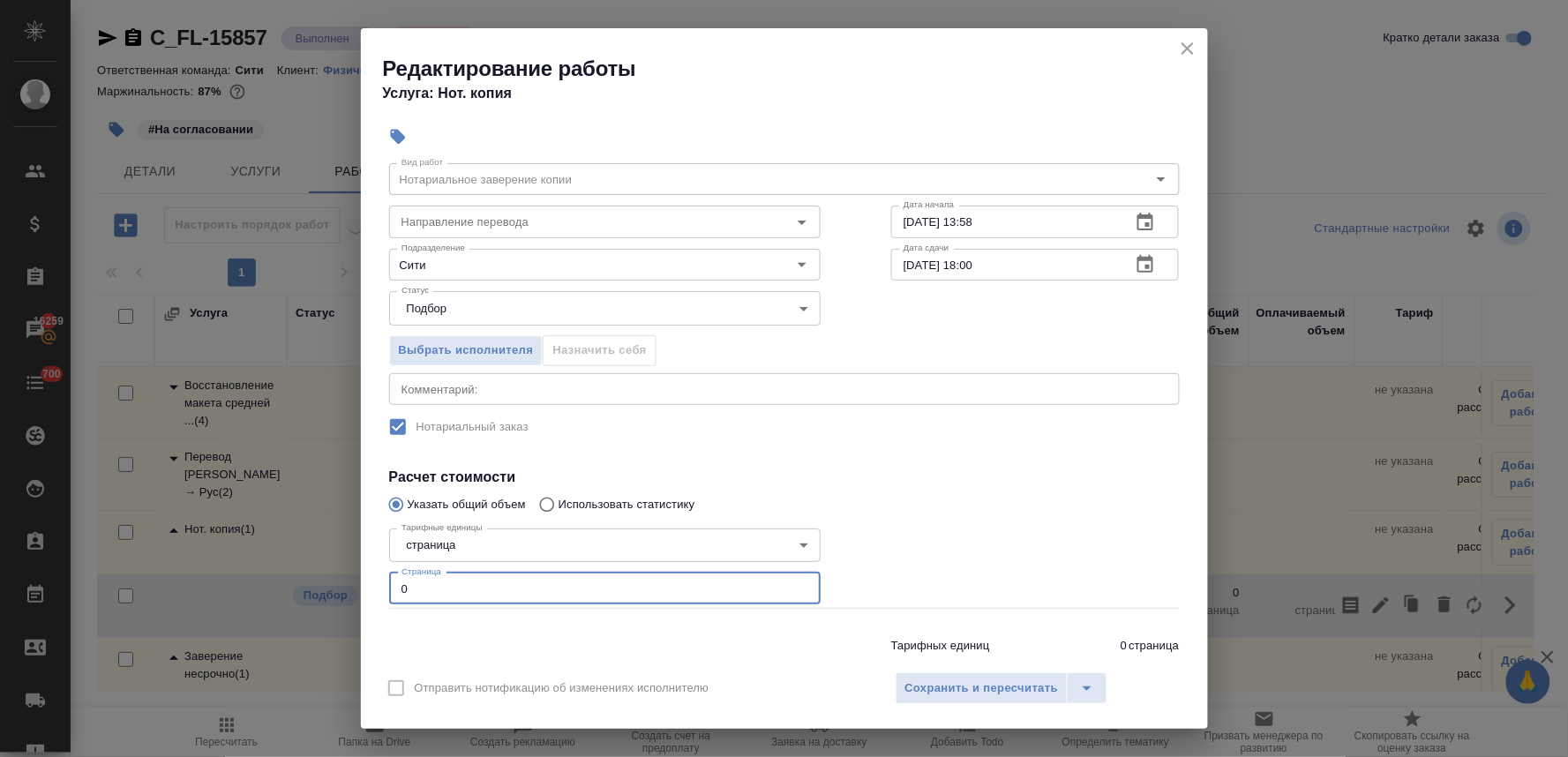
drag, startPoint x: 411, startPoint y: 648, endPoint x: 387, endPoint y: 651, distance: 24.2
click at [390, 650] on div "Вид работ Нотариальное заверение копии Вид работ Направление перевода Направлен…" at bounding box center [784, 418] width 805 height 538
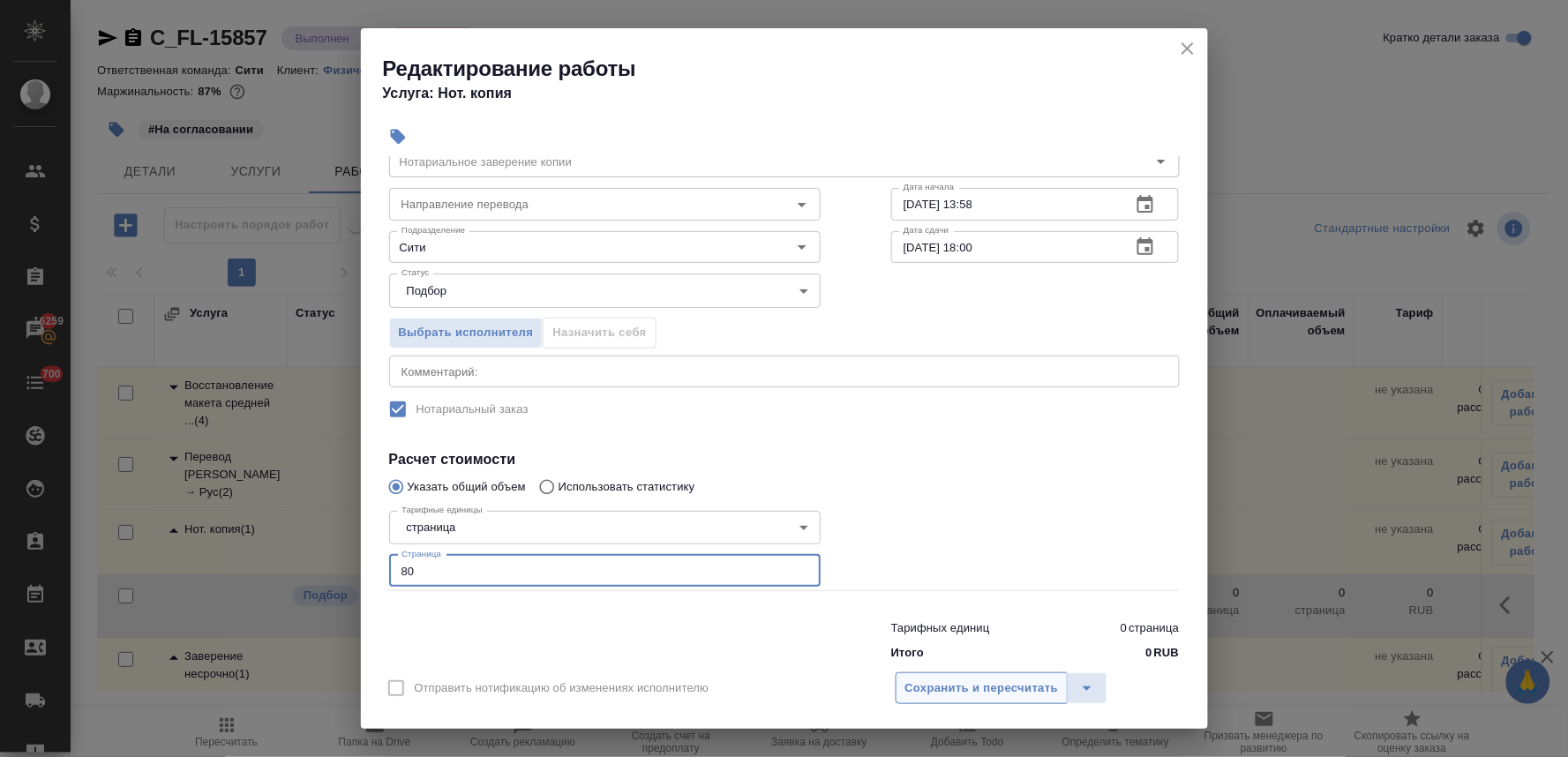
type input "80"
click at [1029, 691] on span "Сохранить и пересчитать" at bounding box center [982, 689] width 154 height 21
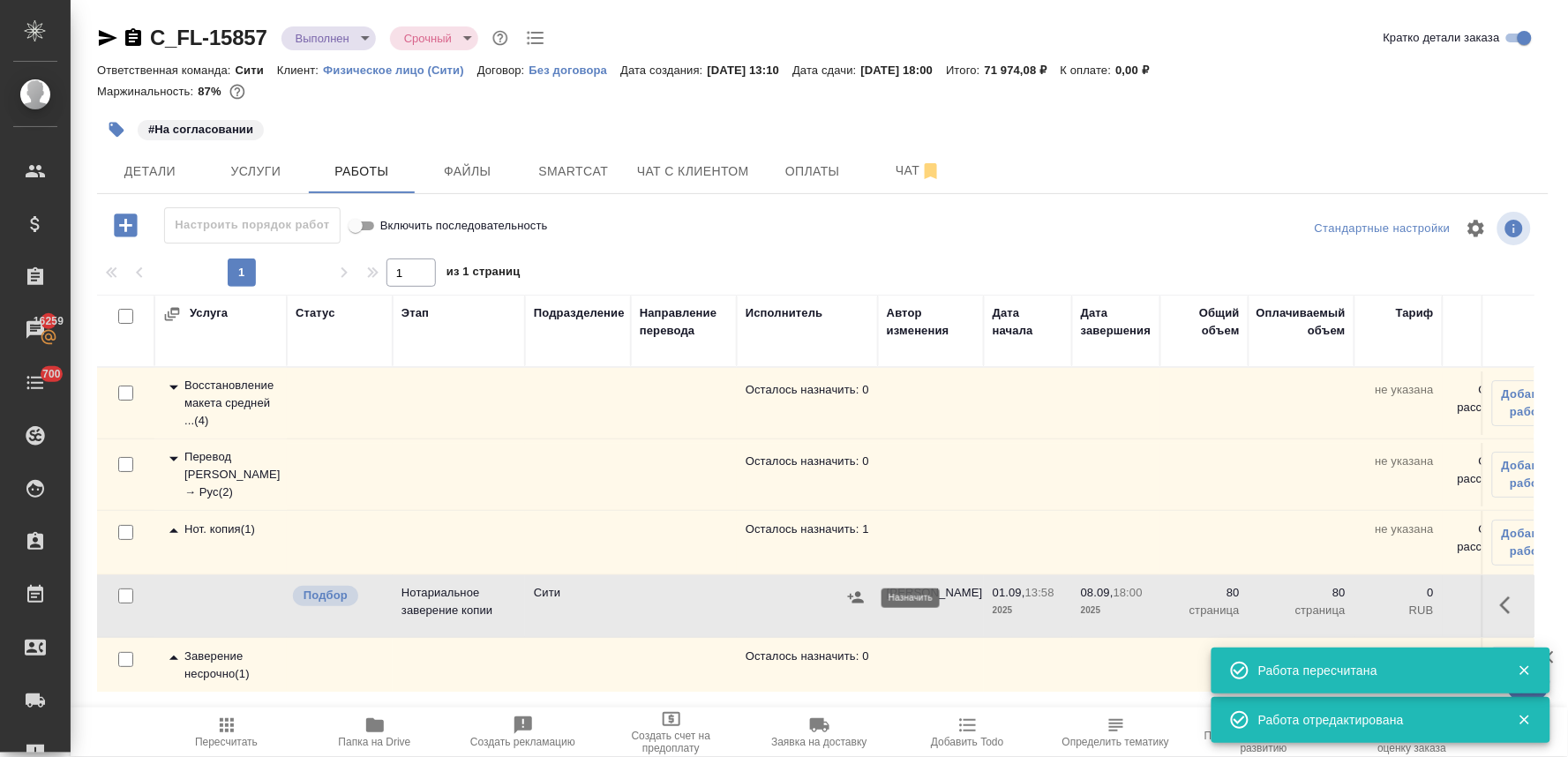
click at [856, 594] on icon "button" at bounding box center [855, 597] width 16 height 11
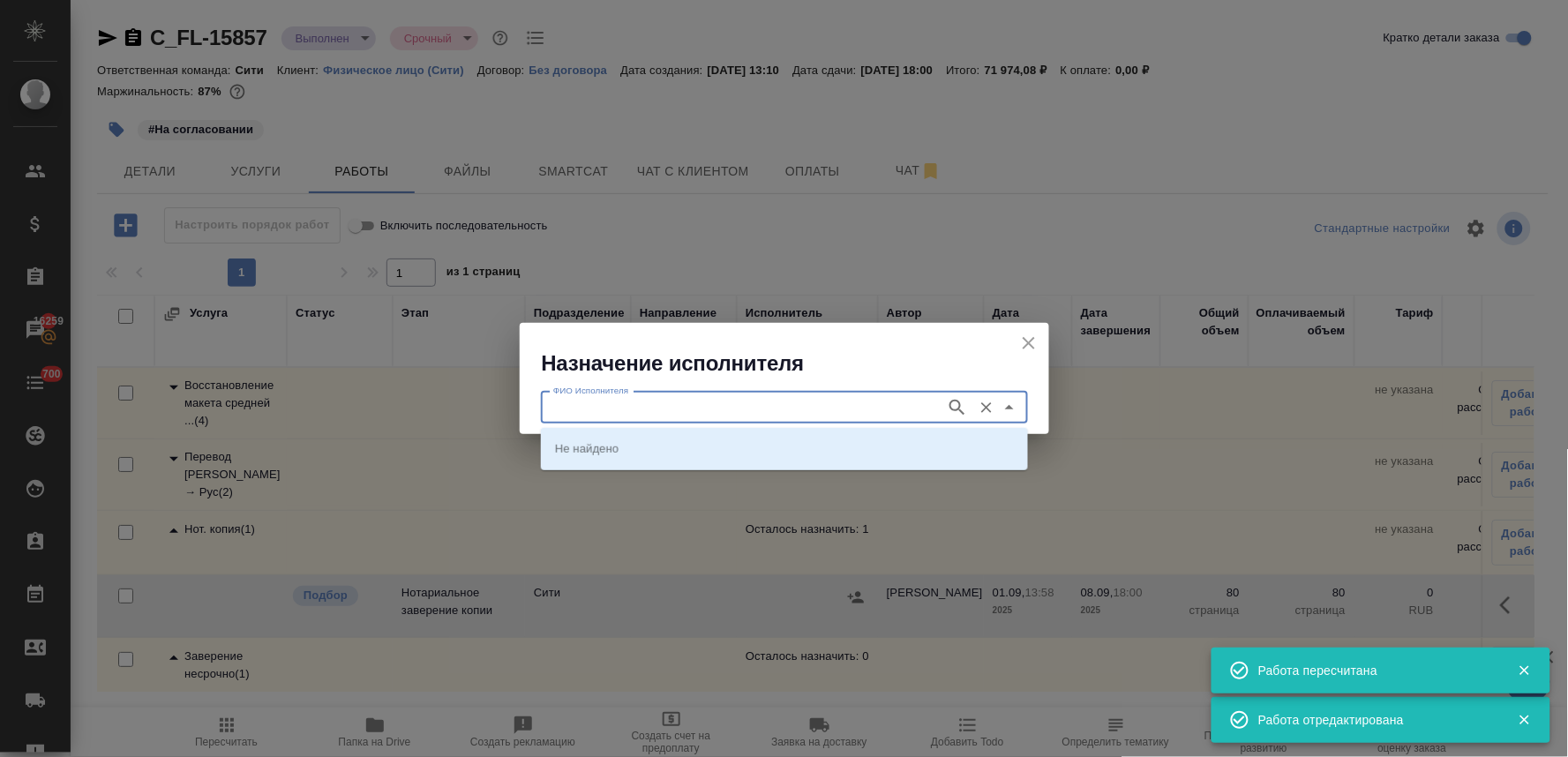
click at [756, 399] on input "ФИО Исполнителя" at bounding box center [741, 407] width 390 height 21
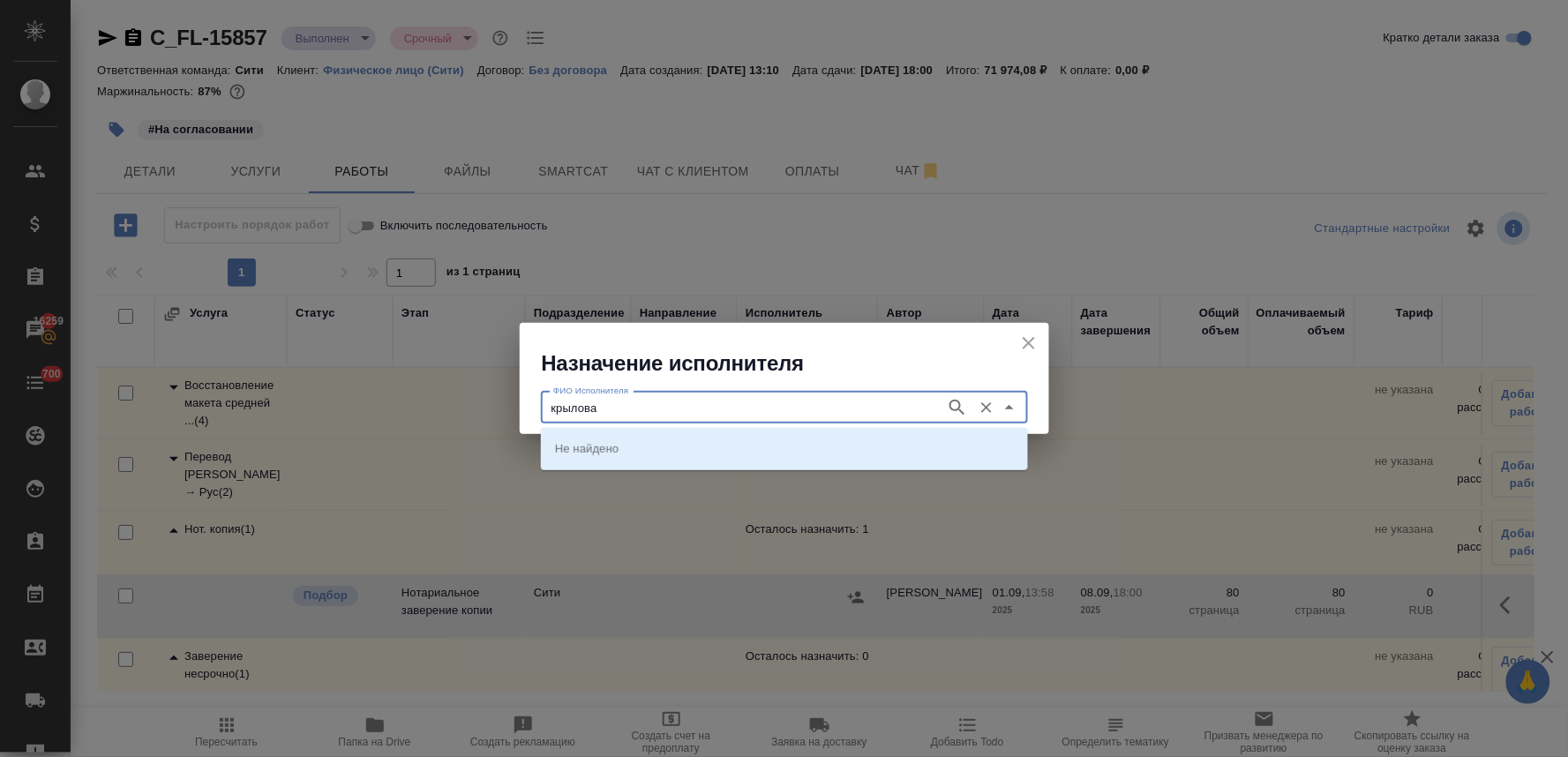
type input "крылова"
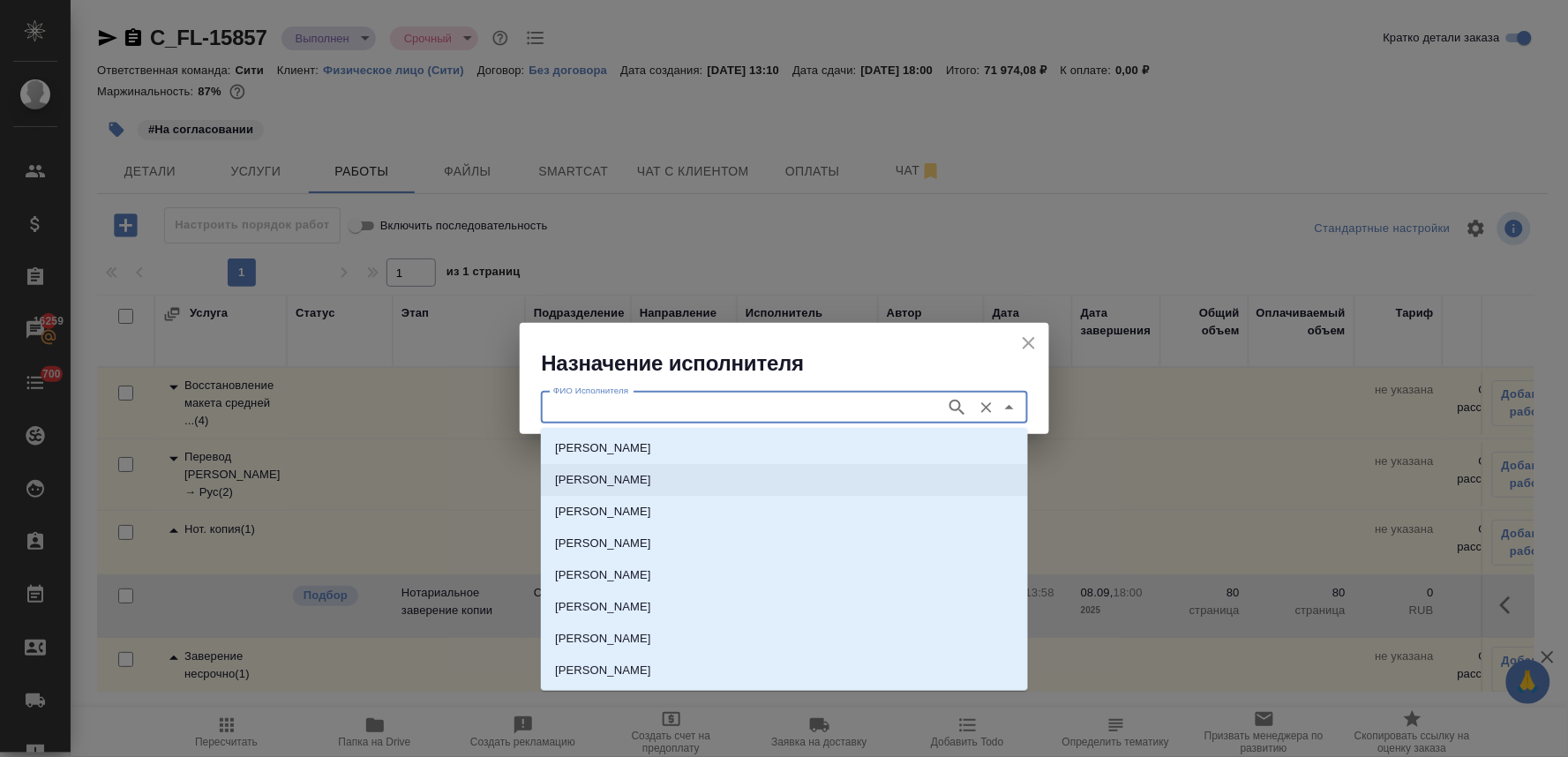
click at [651, 476] on p "[PERSON_NAME]" at bounding box center [603, 480] width 96 height 18
type input "[PERSON_NAME]"
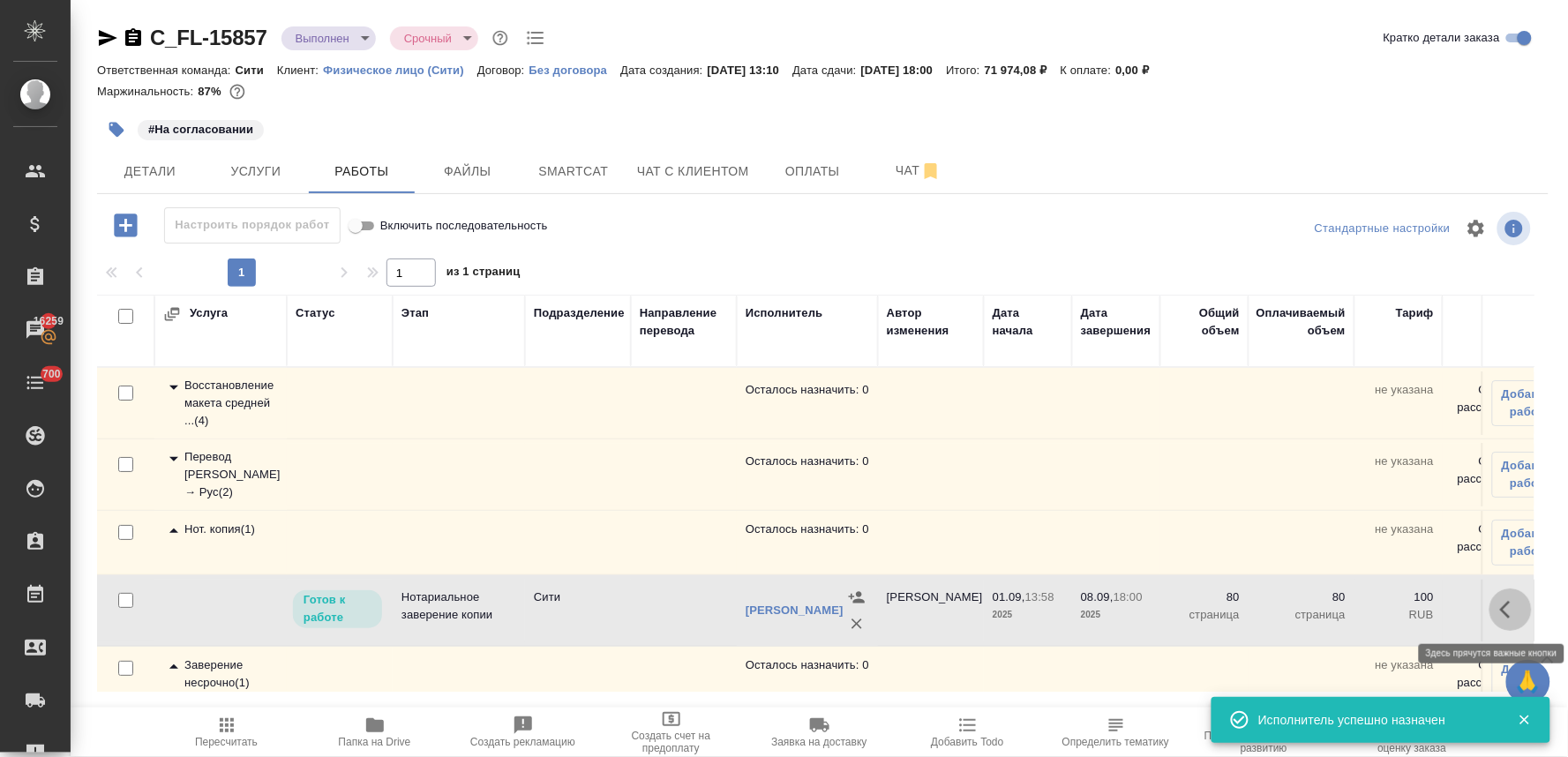
click at [1500, 609] on icon "button" at bounding box center [1510, 610] width 21 height 21
click at [1372, 611] on icon "button" at bounding box center [1380, 610] width 16 height 16
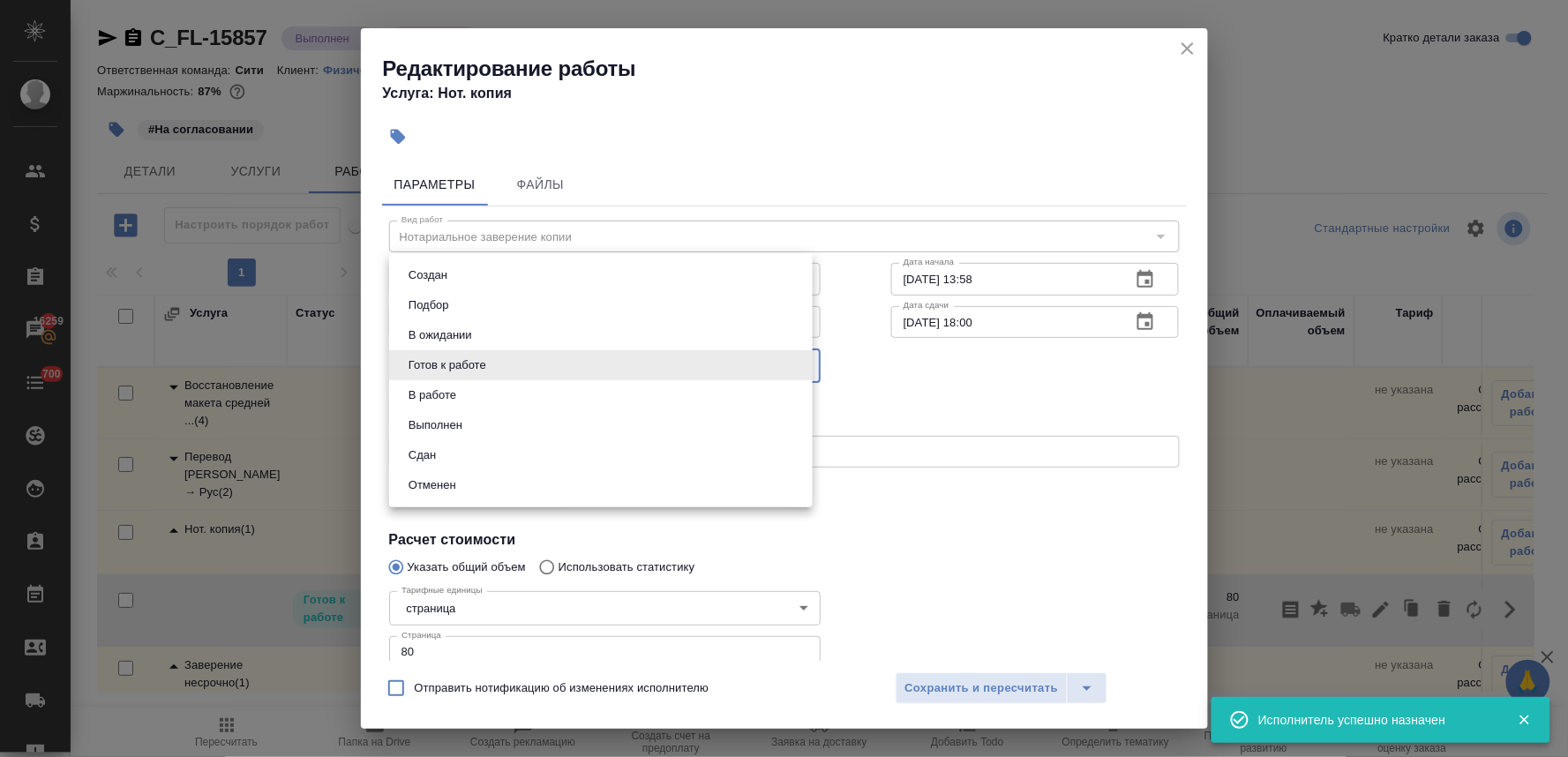
click at [530, 366] on body "🙏 .cls-1 fill:#fff; AWATERA [PERSON_NAME] Спецификации Заказы 16259 Чаты 700 To…" at bounding box center [784, 378] width 1568 height 757
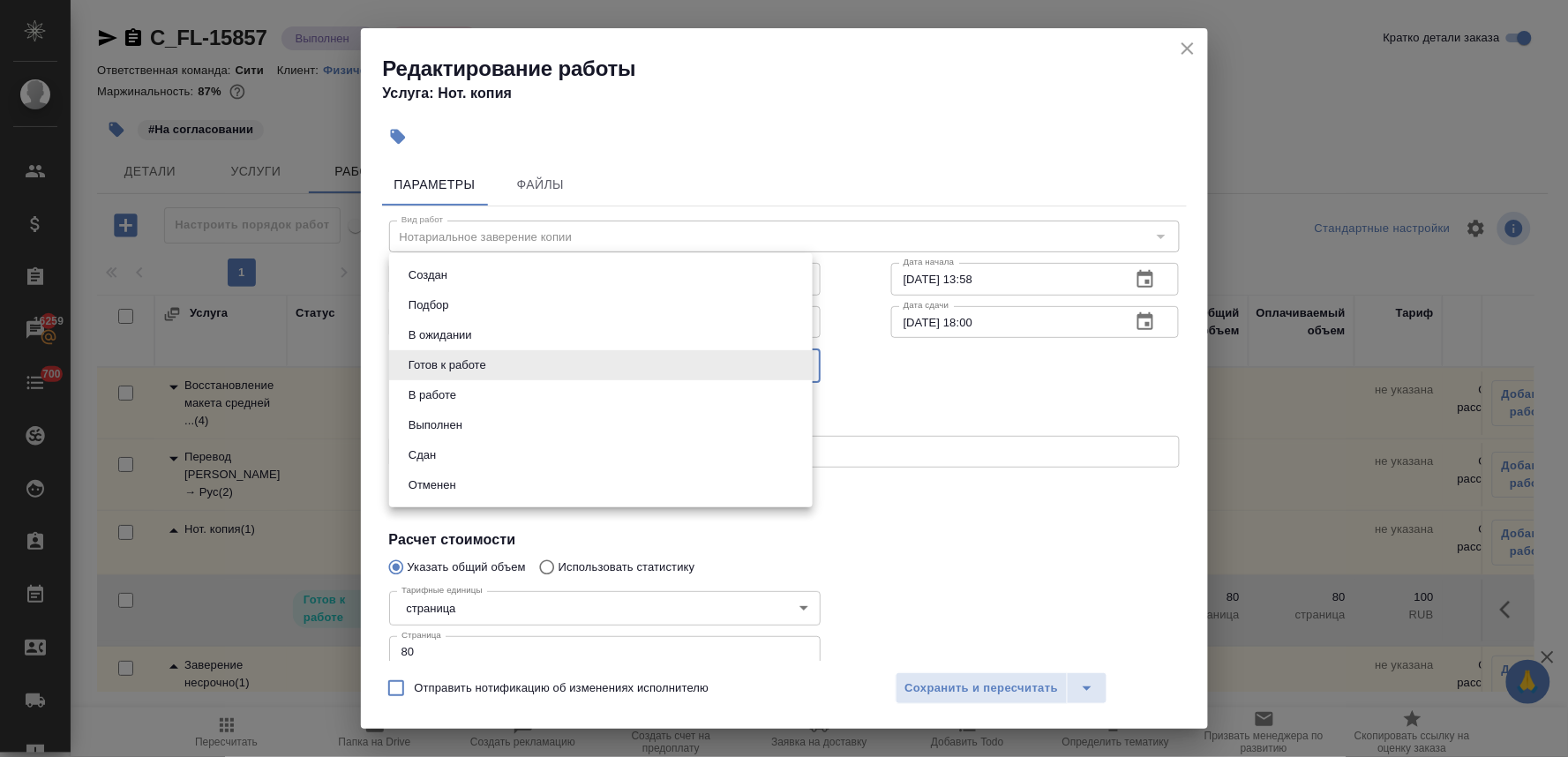
click at [473, 460] on li "Сдан" at bounding box center [601, 456] width 424 height 30
type input "closed"
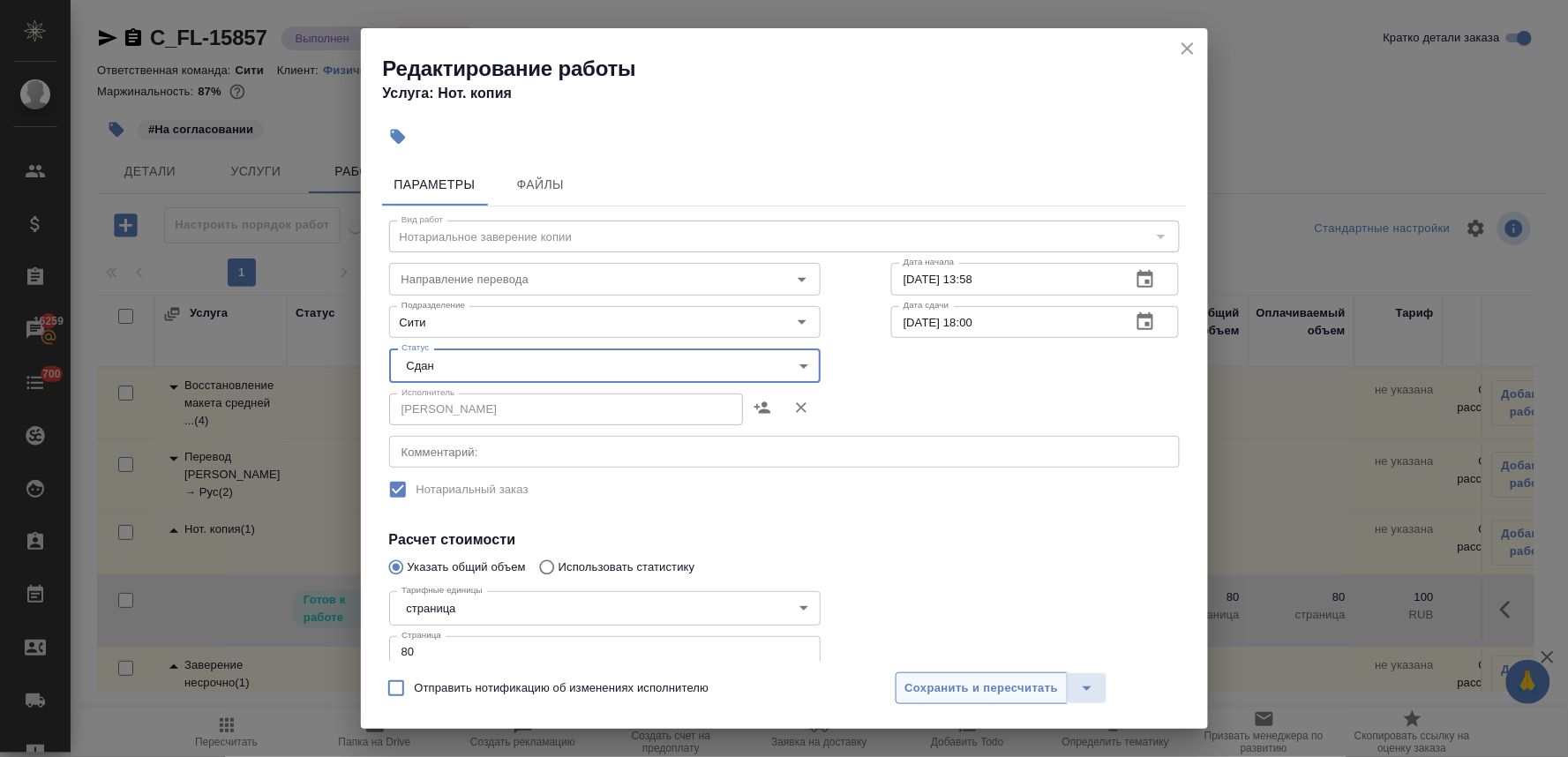
click at [1020, 693] on span "Сохранить и пересчитать" at bounding box center [982, 689] width 154 height 21
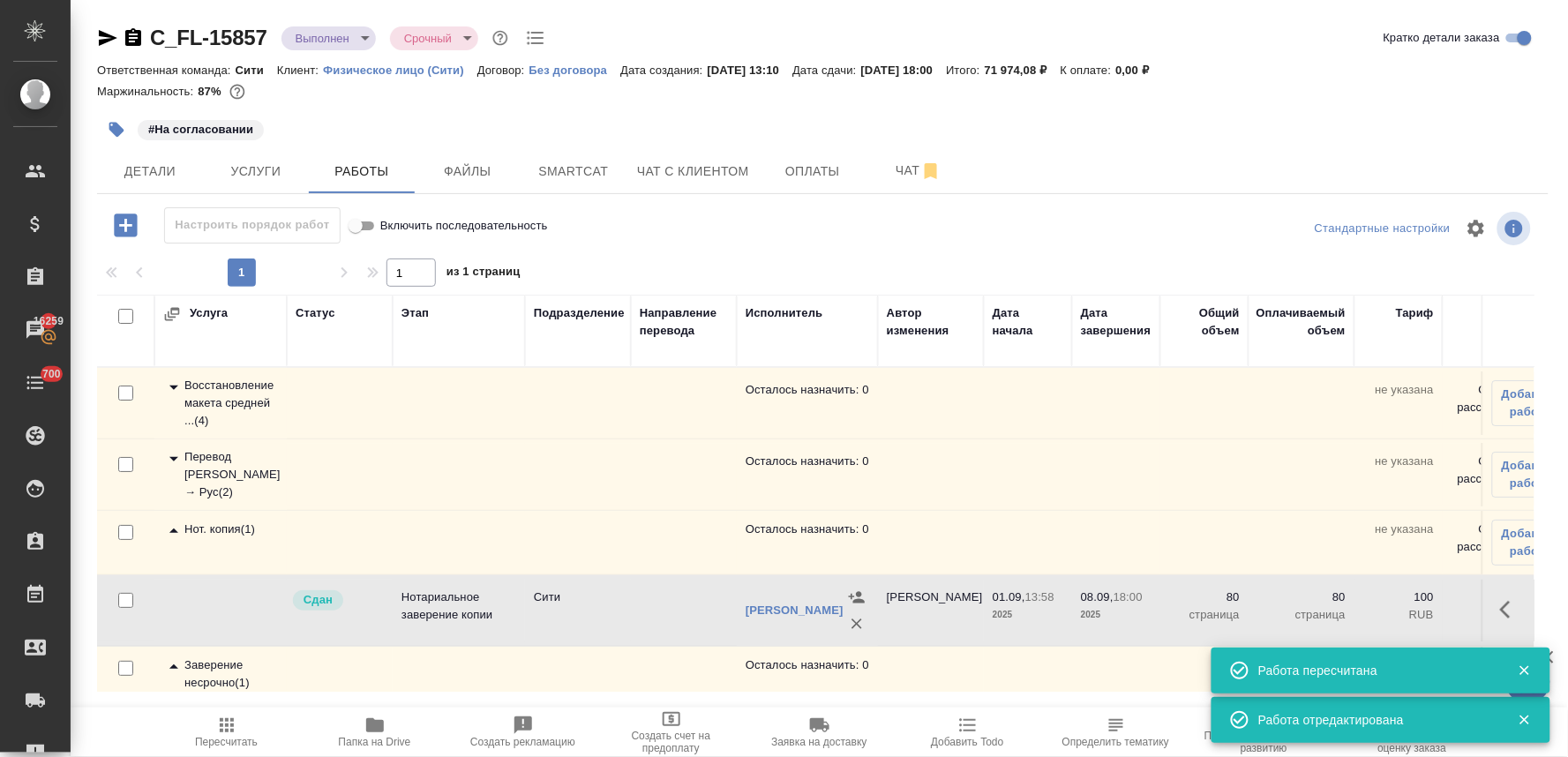
click at [212, 731] on span "Пересчитать" at bounding box center [226, 732] width 127 height 34
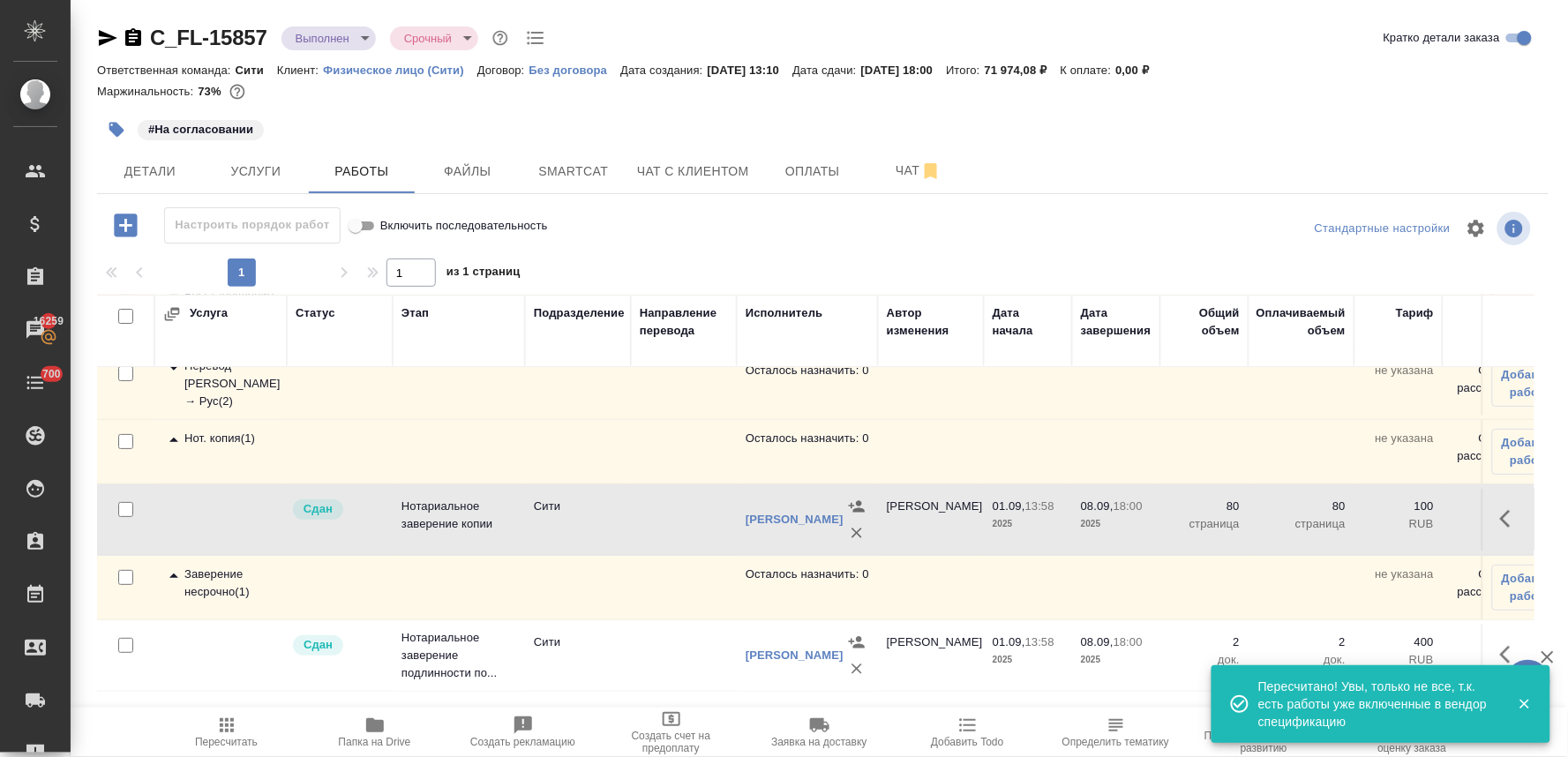
scroll to position [8, 0]
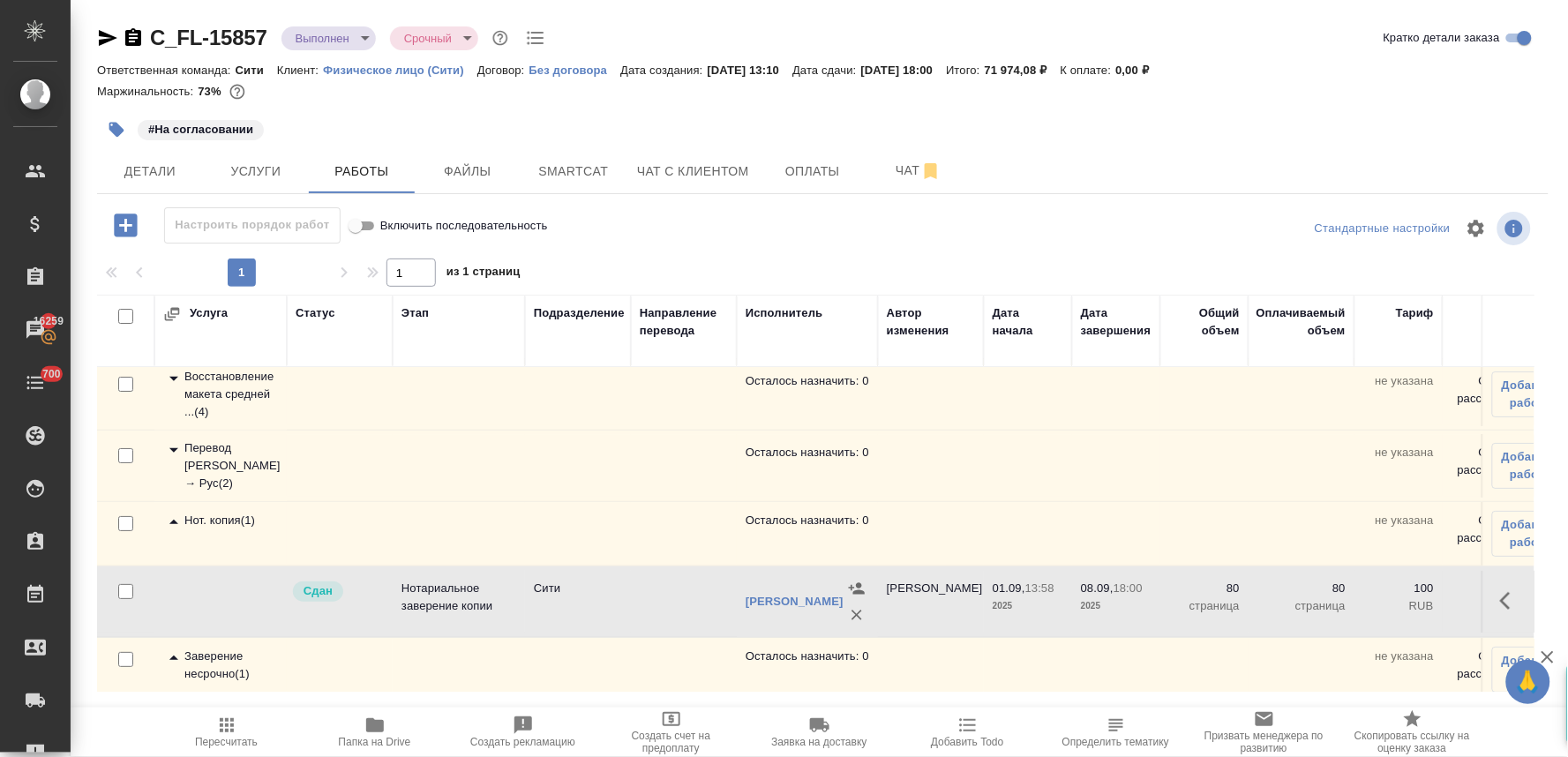
click at [219, 474] on div "Перевод [PERSON_NAME] → Рус ( 2 )" at bounding box center [220, 466] width 115 height 53
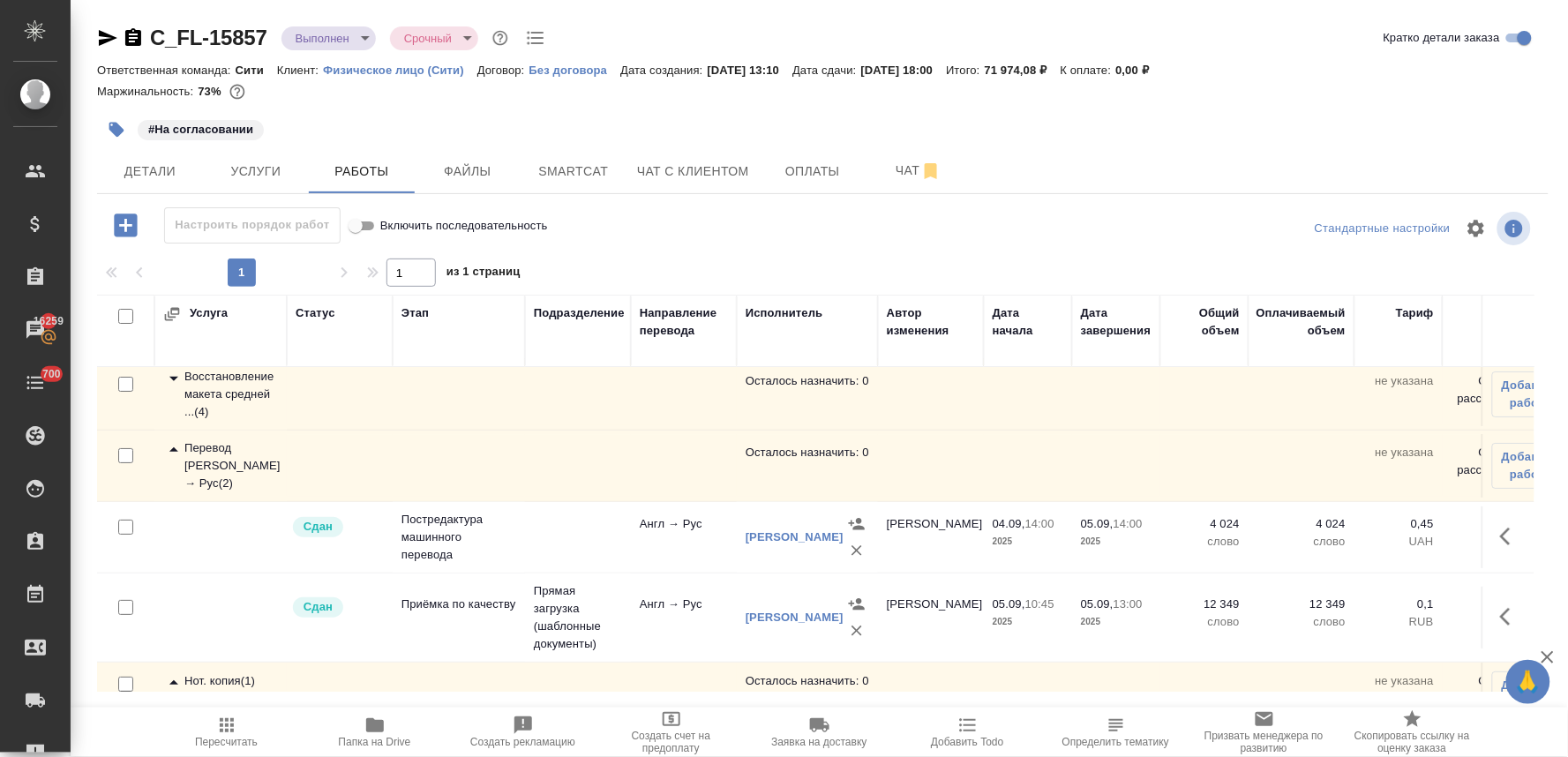
click at [225, 379] on div "Восстановление макета средней ... ( 4 )" at bounding box center [220, 394] width 115 height 53
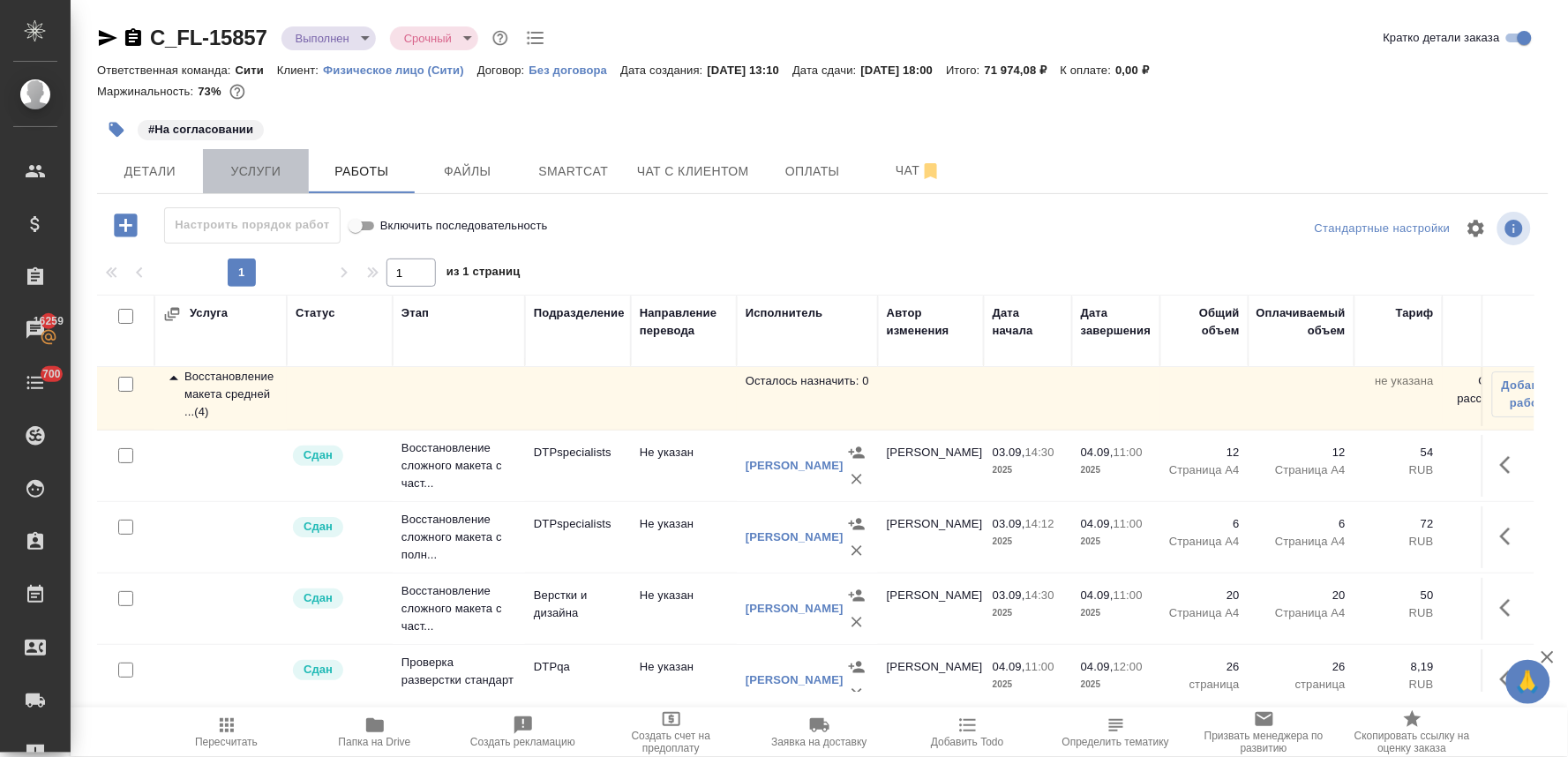
click at [269, 150] on button "Услуги" at bounding box center [256, 171] width 106 height 44
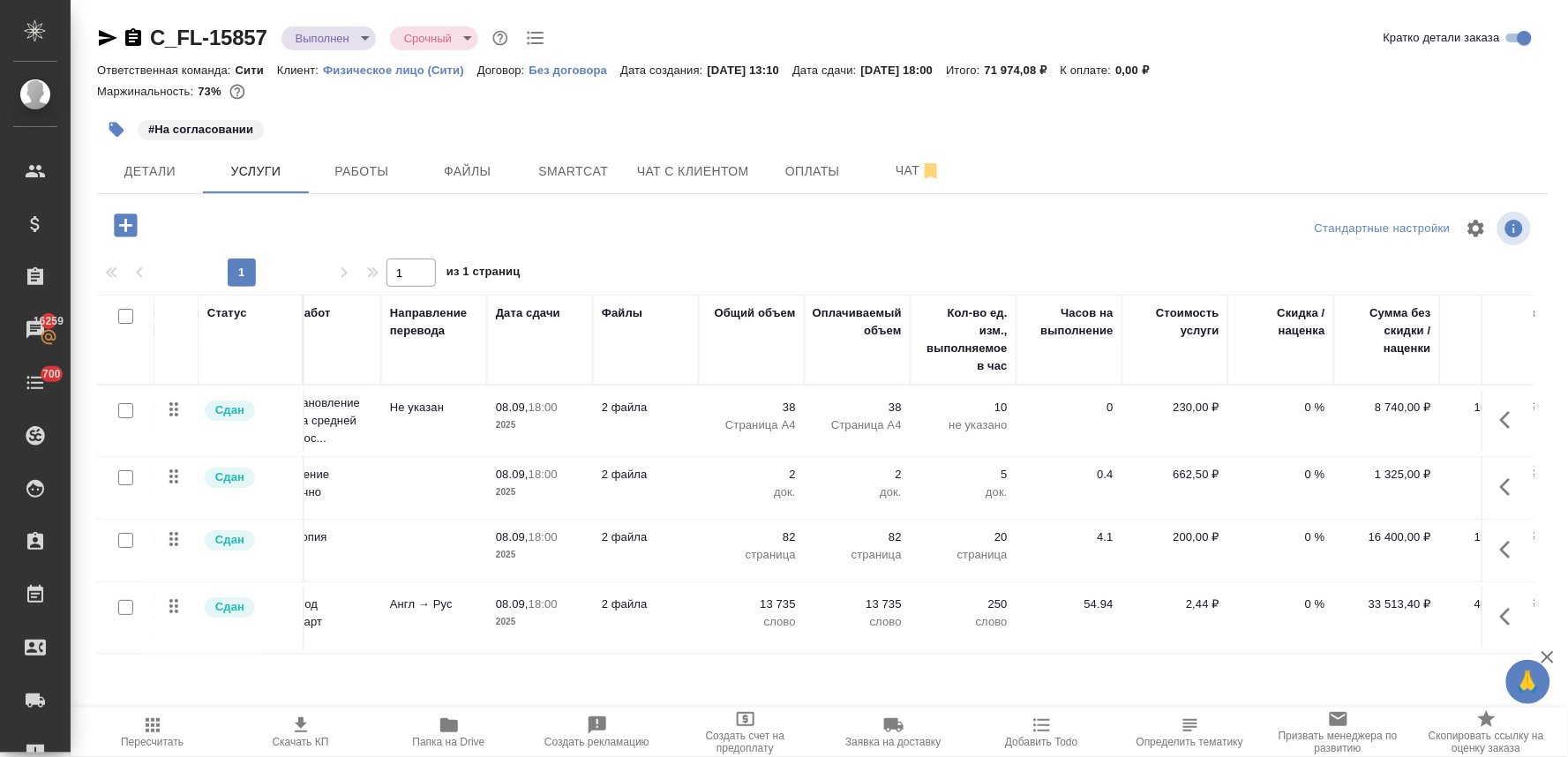
scroll to position [0, 225]
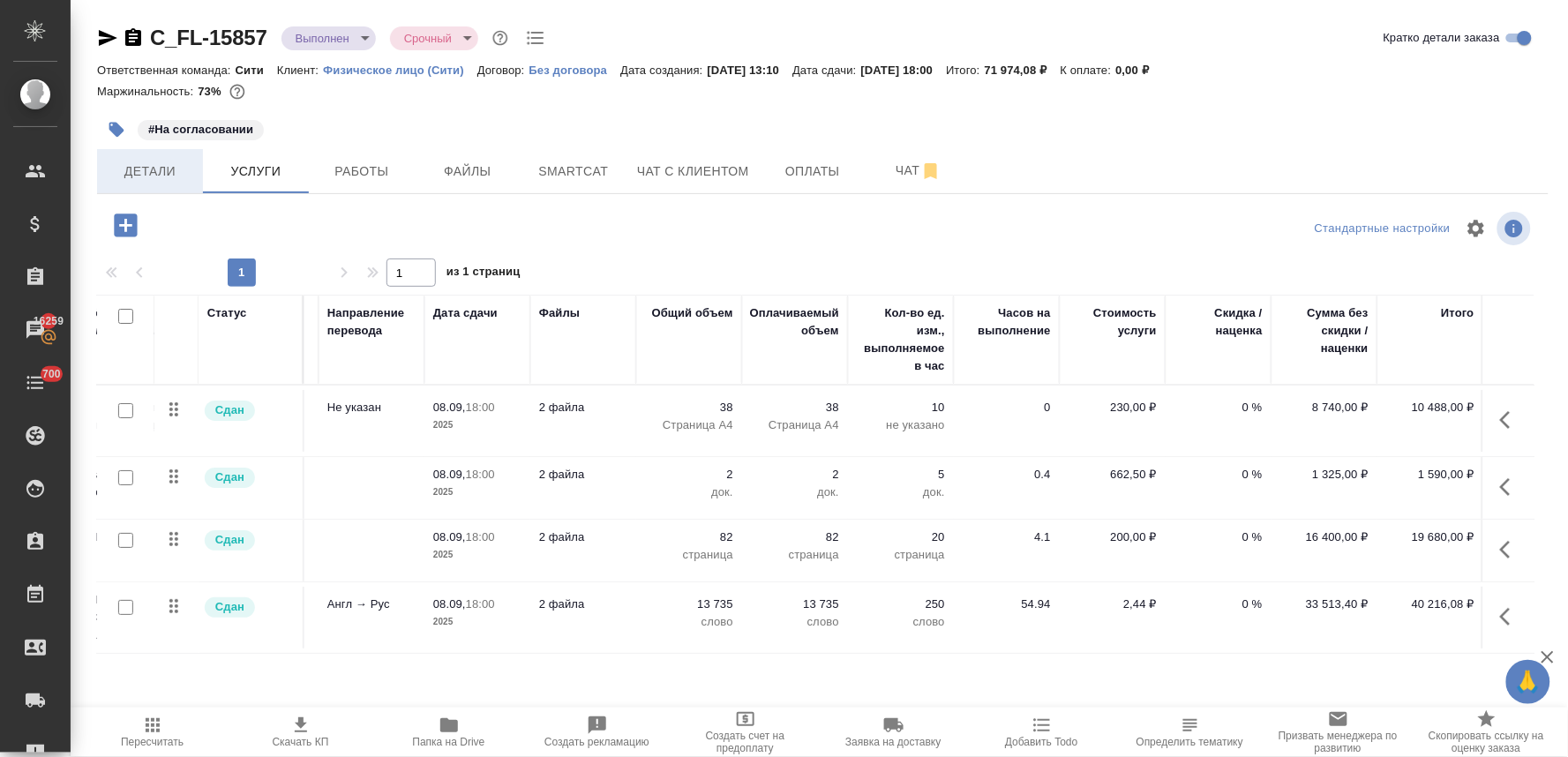
click at [158, 165] on span "Детали" at bounding box center [150, 172] width 85 height 22
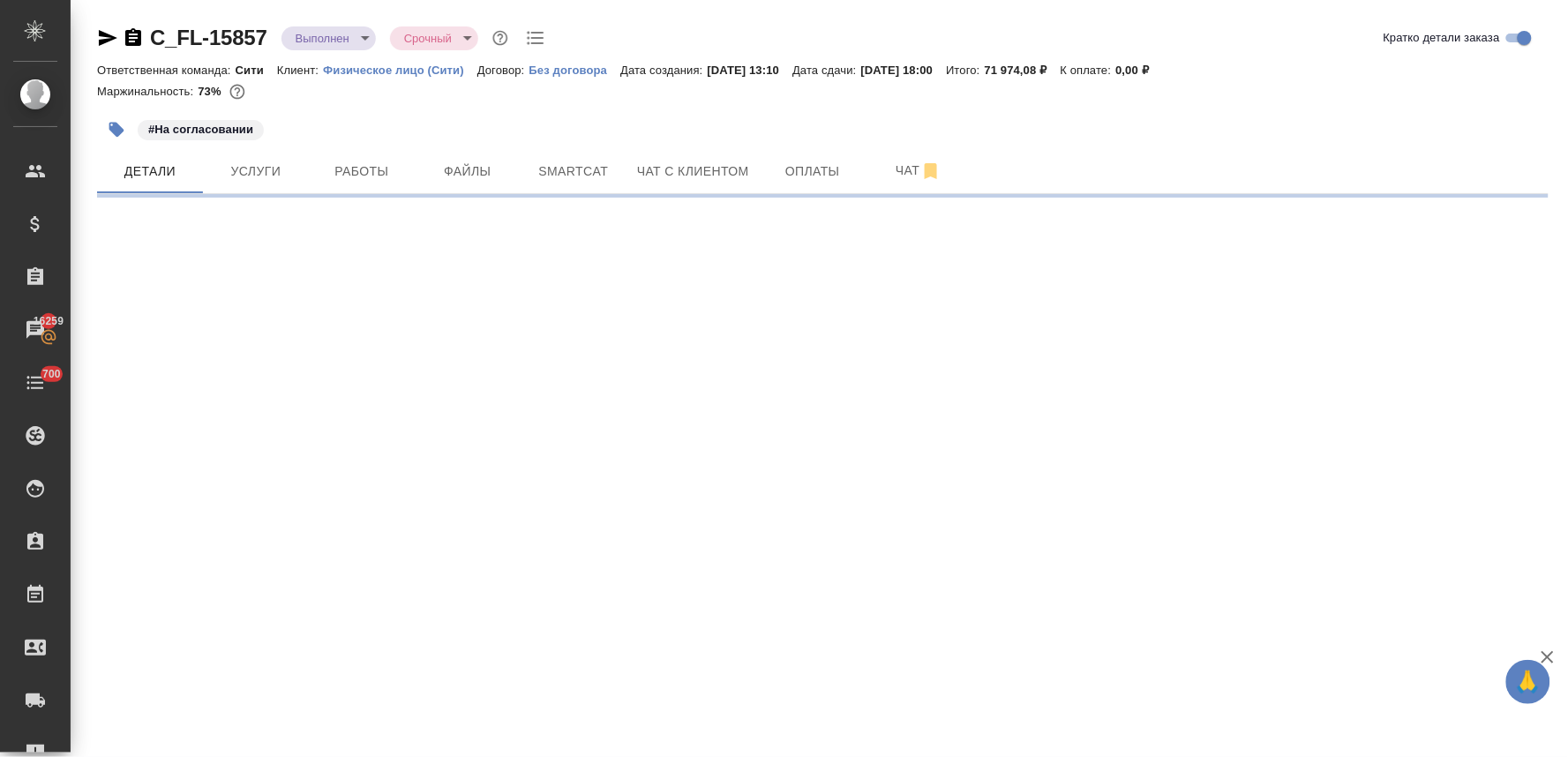
select select "RU"
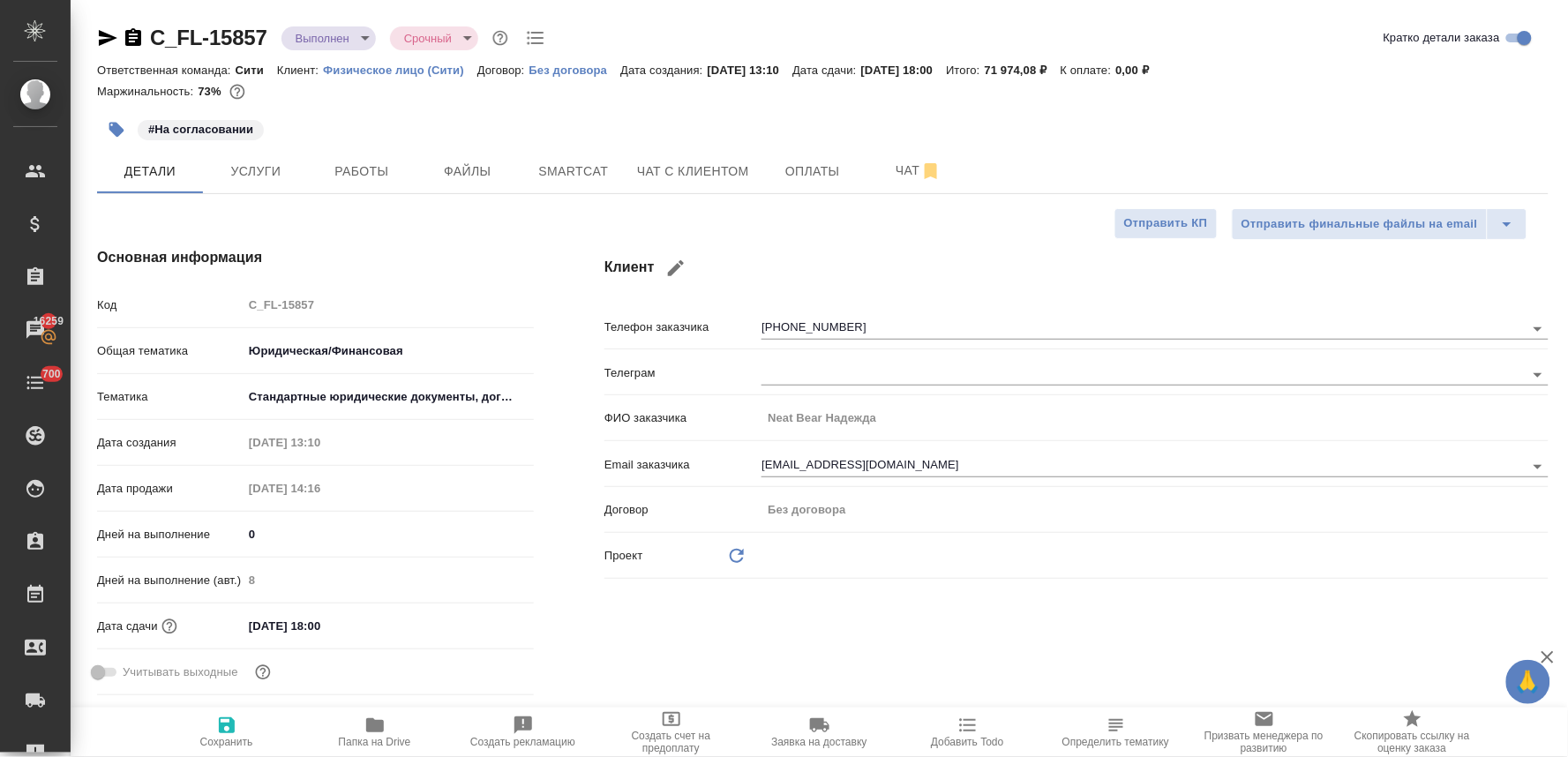
type textarea "x"
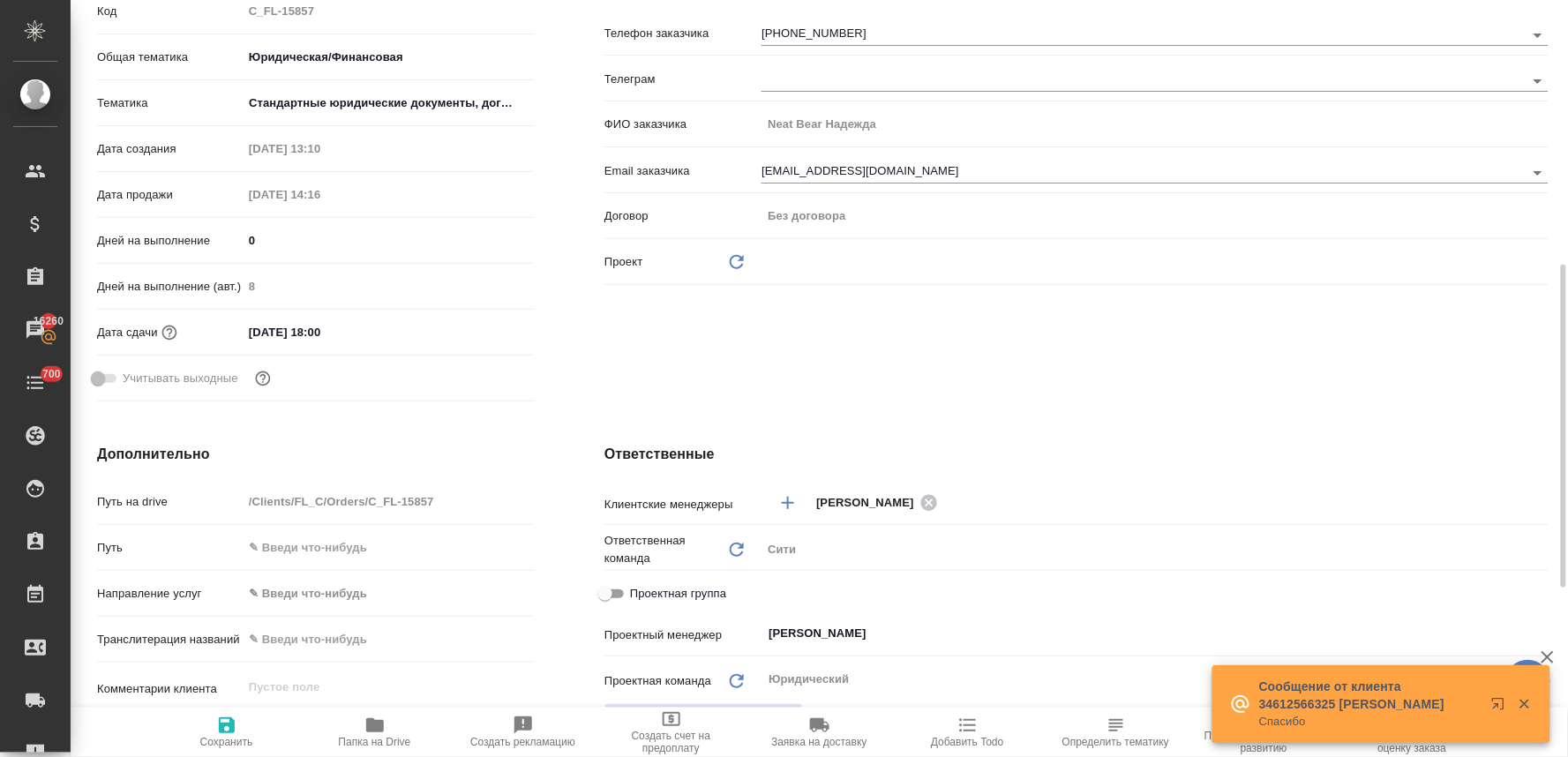
scroll to position [588, 0]
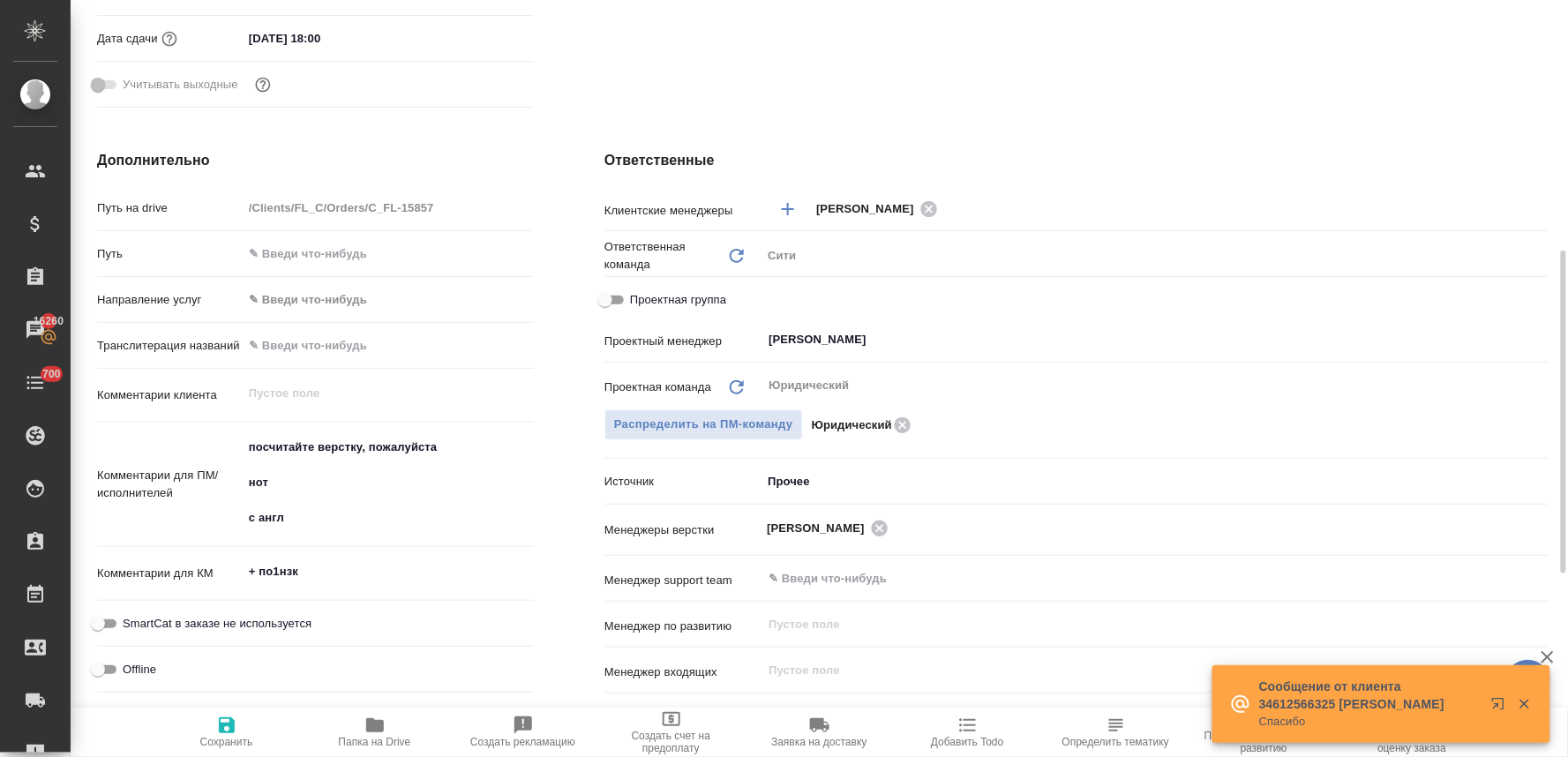
click at [619, 295] on input "Проектная группа" at bounding box center [605, 300] width 63 height 21
checkbox input "true"
type textarea "x"
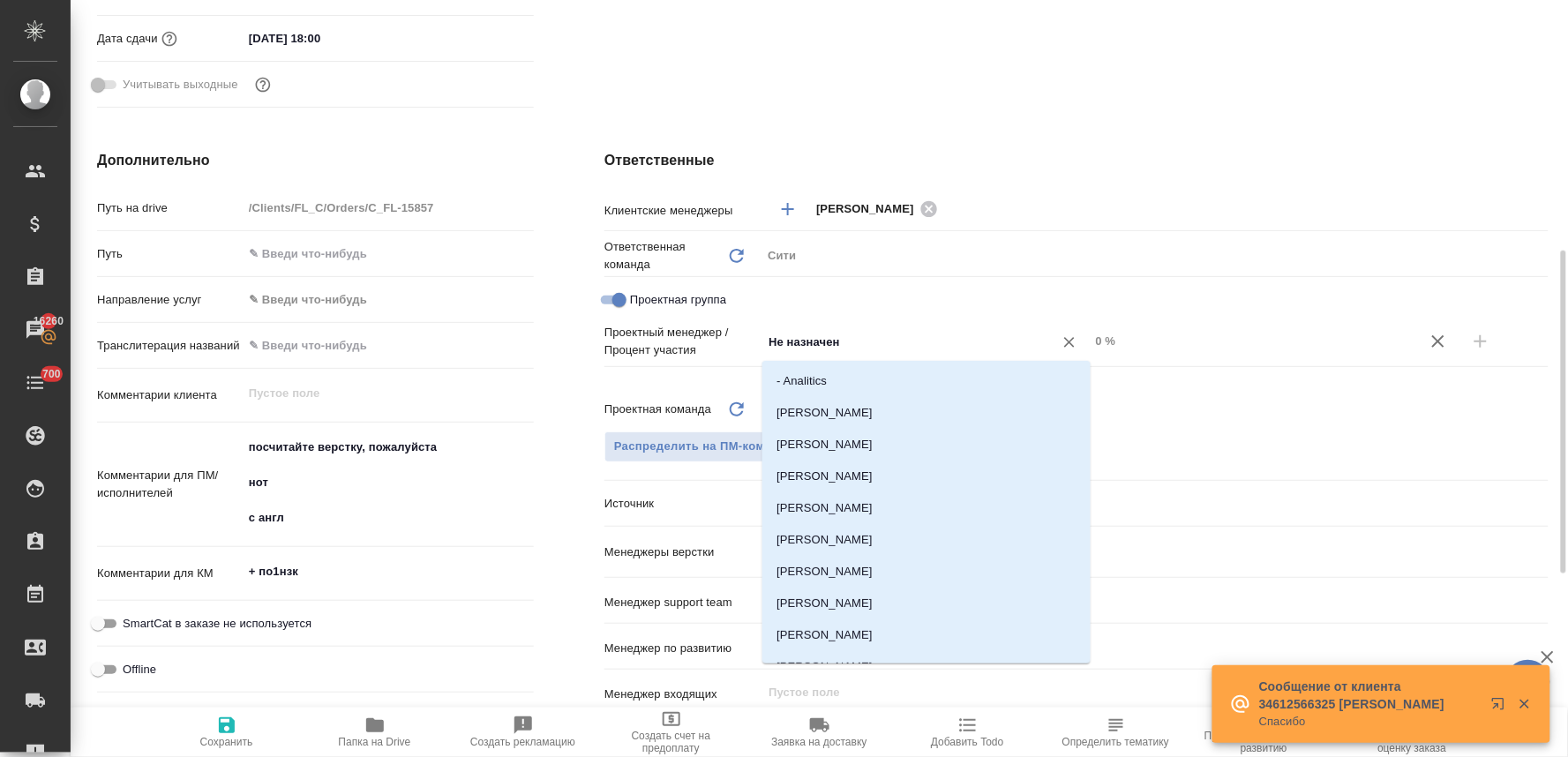
click at [791, 345] on input "Не назначен" at bounding box center [895, 341] width 258 height 21
type input "бад"
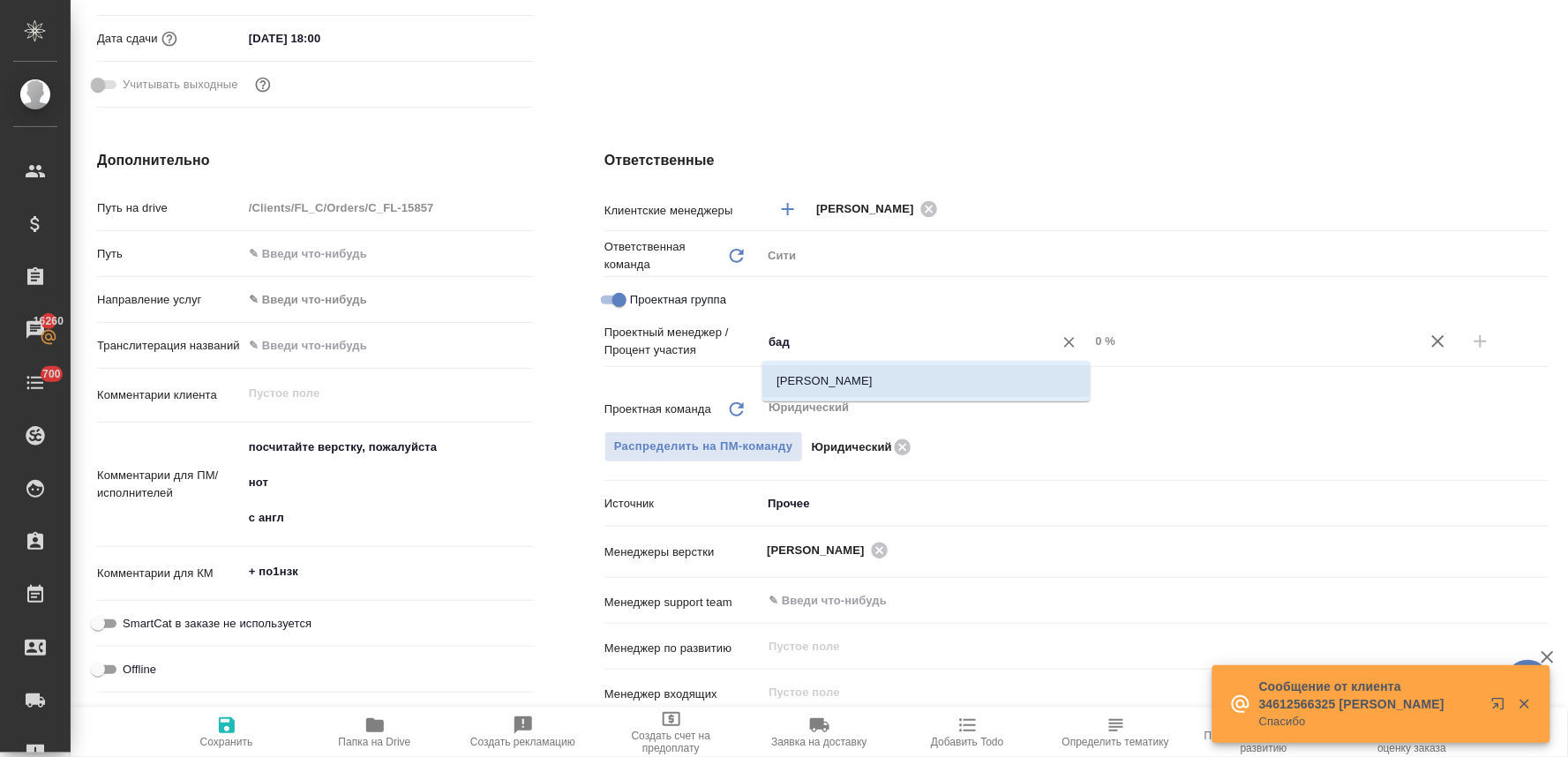
click at [799, 386] on li "Баданян Артак" at bounding box center [926, 381] width 328 height 32
type textarea "x"
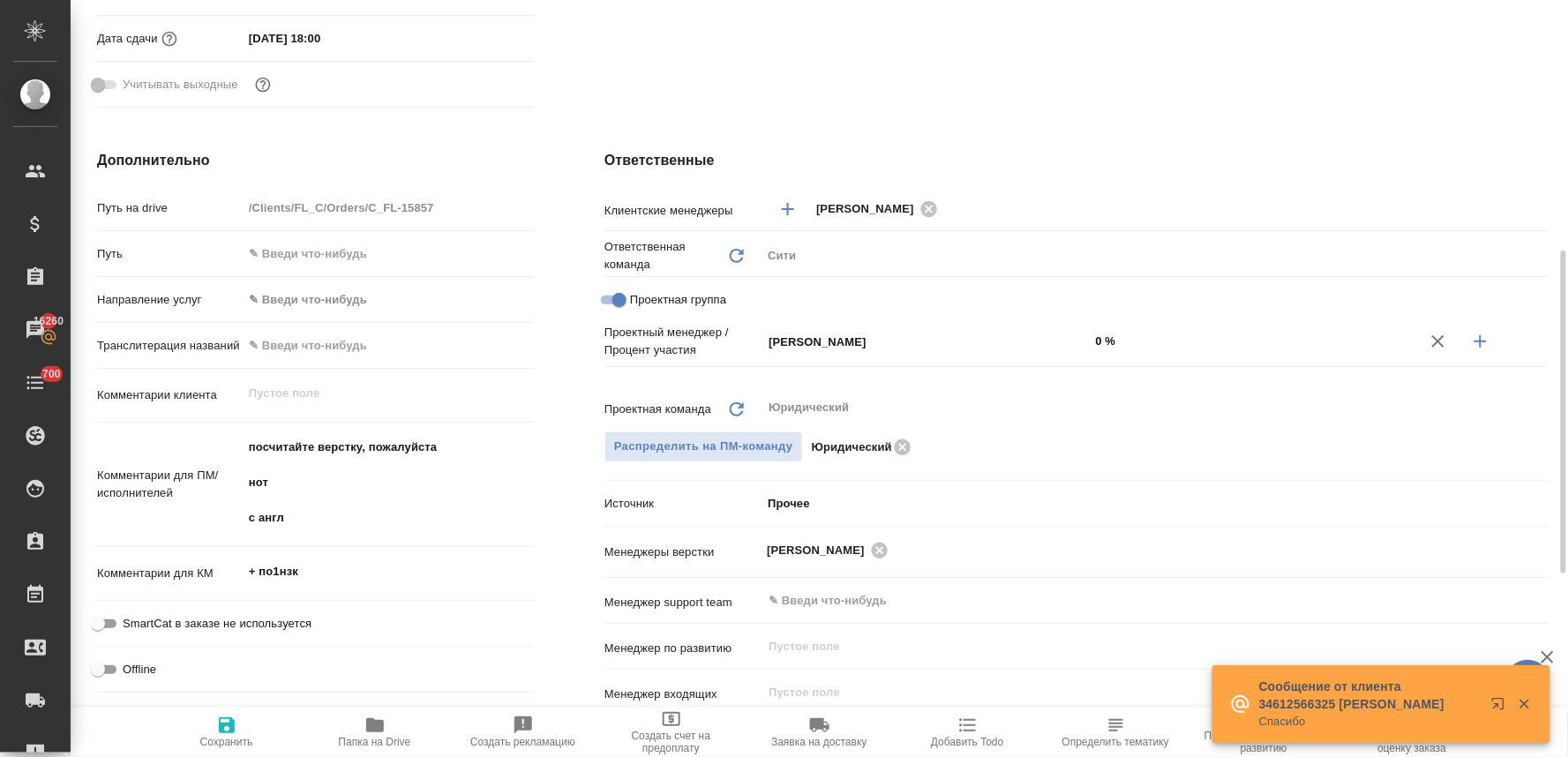
click at [1487, 341] on icon "button" at bounding box center [1480, 341] width 21 height 21
type textarea "x"
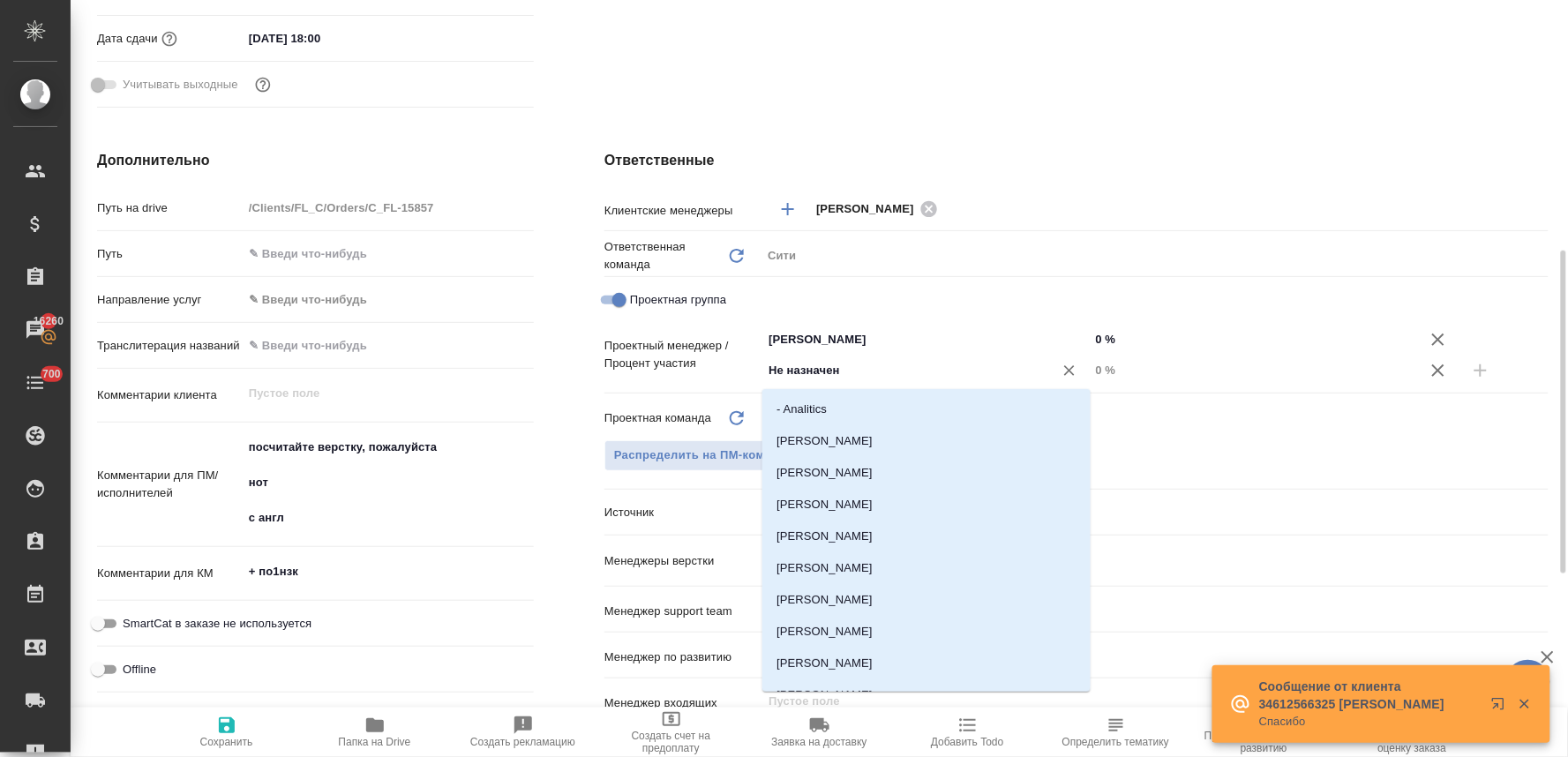
click at [865, 367] on input "Не назначен" at bounding box center [895, 370] width 258 height 21
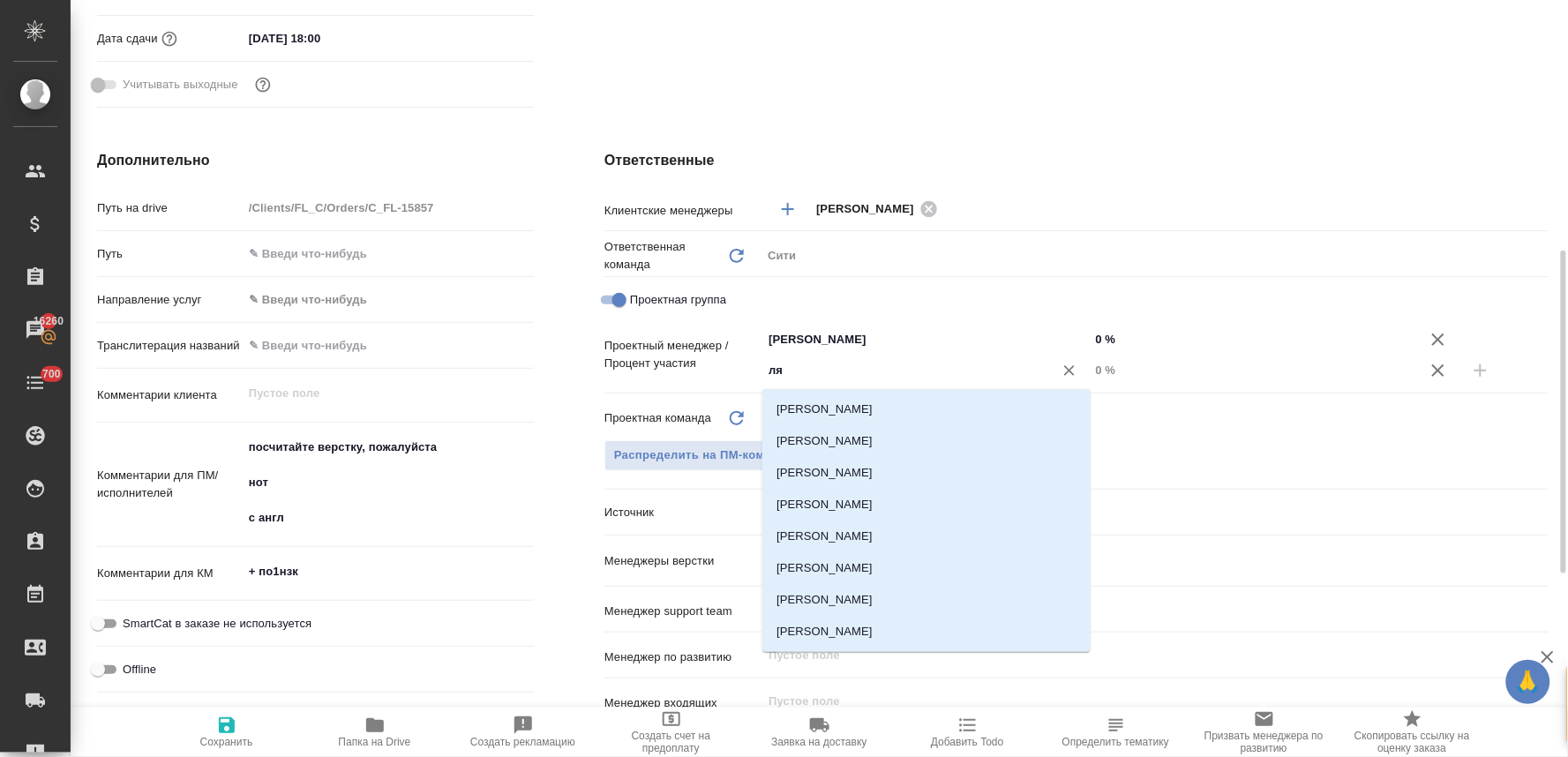
type input "лям"
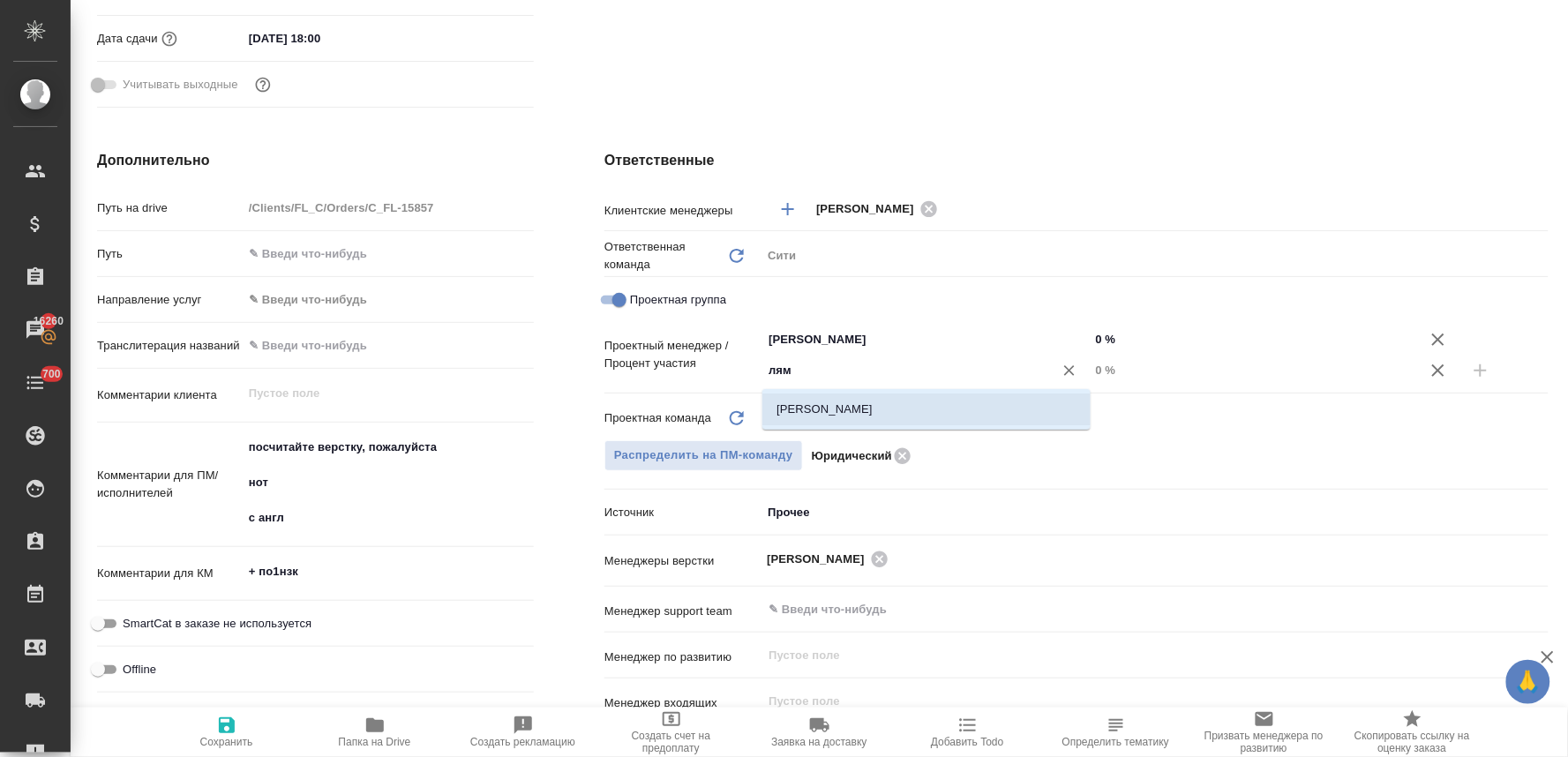
click at [872, 411] on li "[PERSON_NAME]" at bounding box center [926, 409] width 328 height 32
type textarea "x"
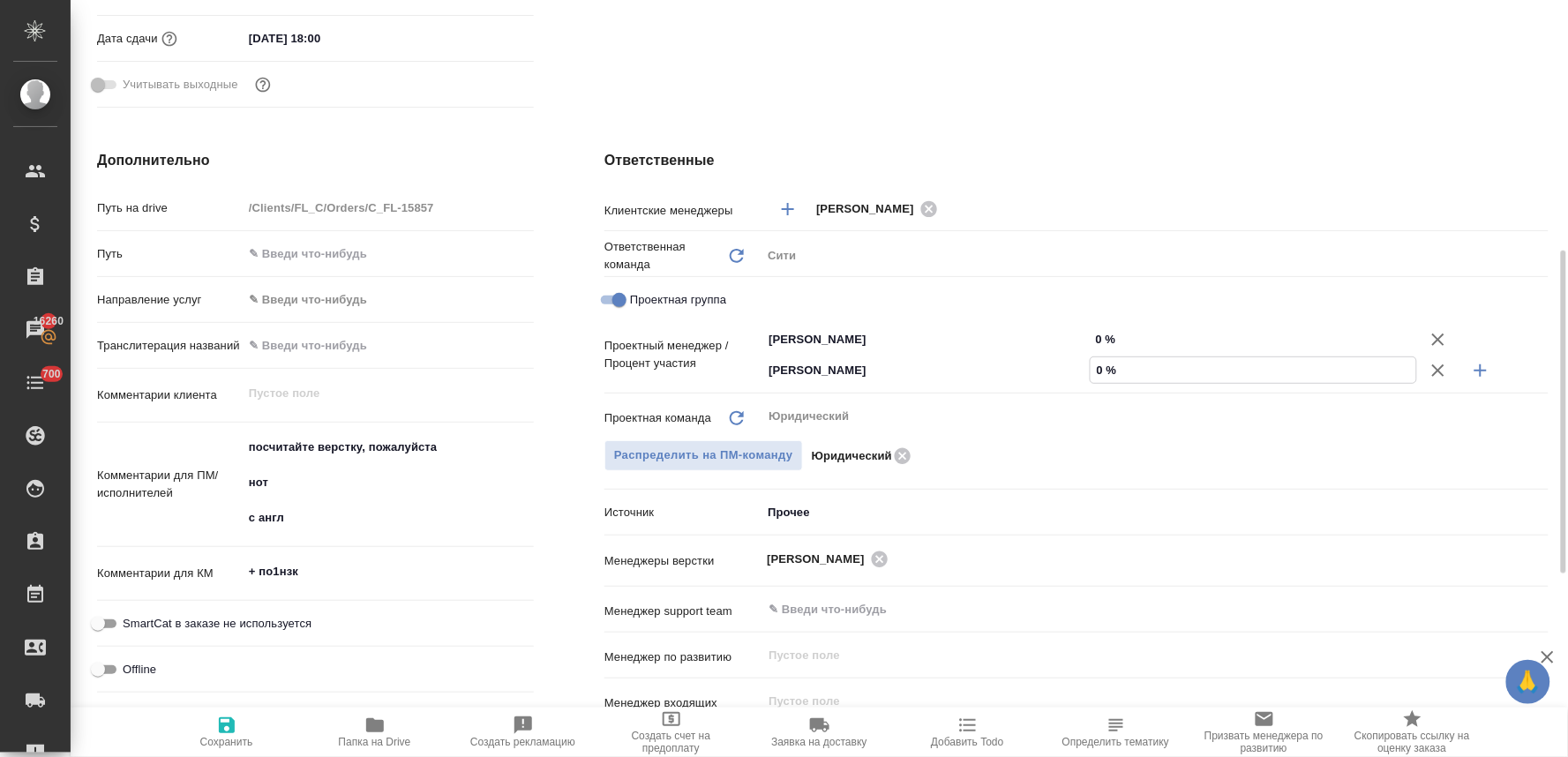
click at [1101, 368] on input "0 %" at bounding box center [1253, 369] width 326 height 25
type textarea "x"
type input "2 %"
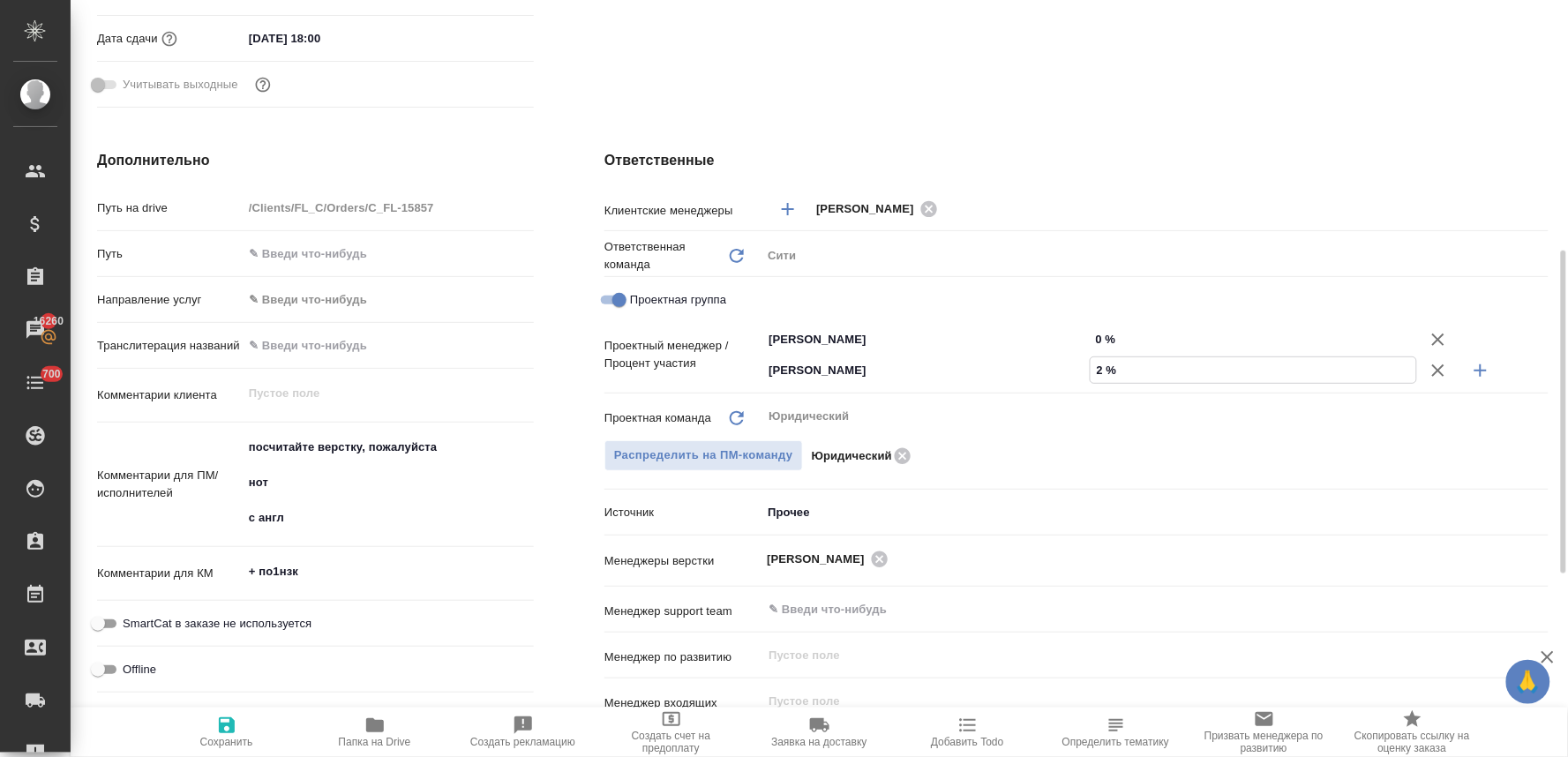
type textarea "x"
type input "29 %"
type textarea "x"
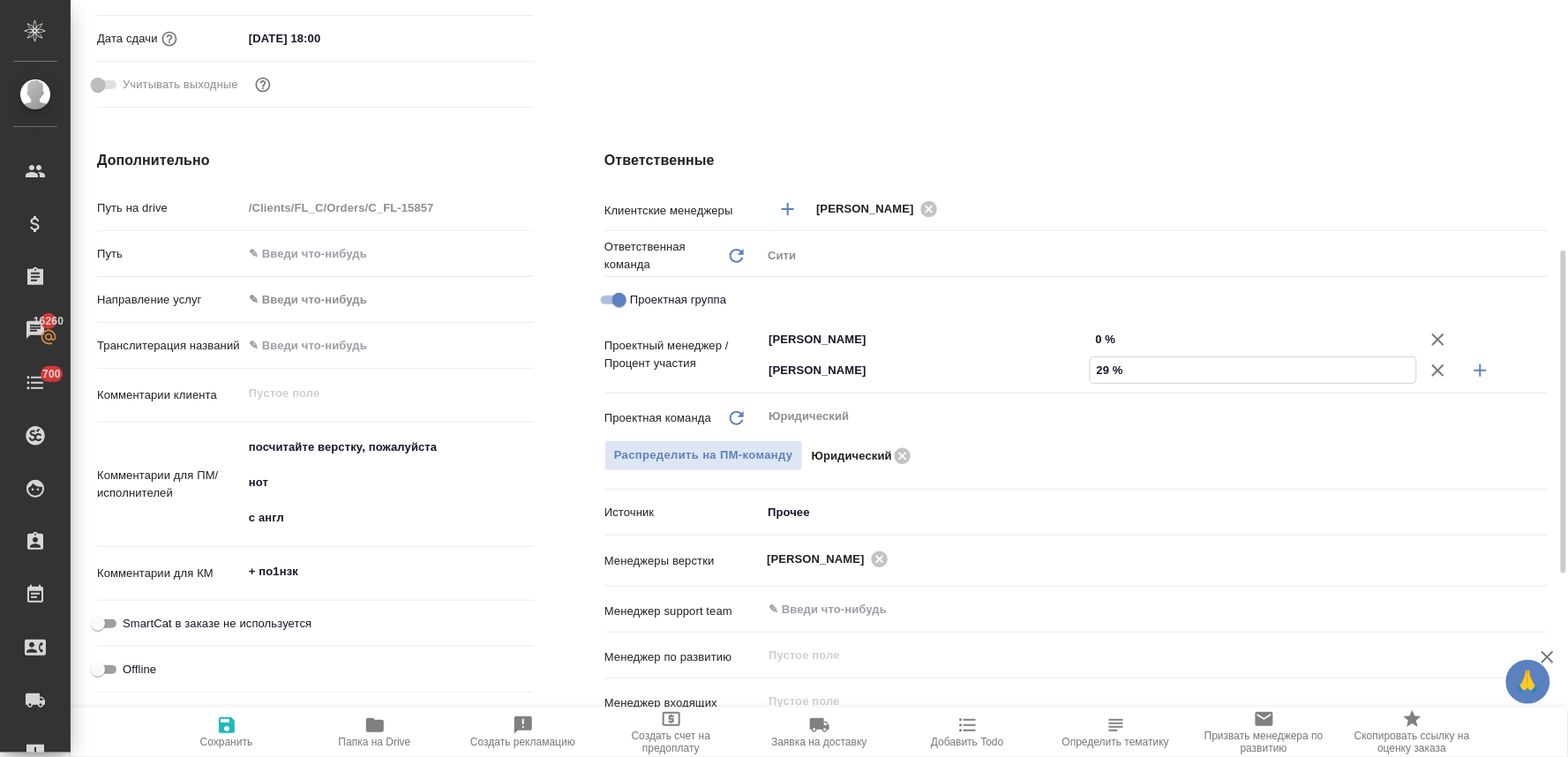
type textarea "x"
type input "29 %"
click at [1104, 330] on input "0 %" at bounding box center [1253, 338] width 326 height 25
type textarea "x"
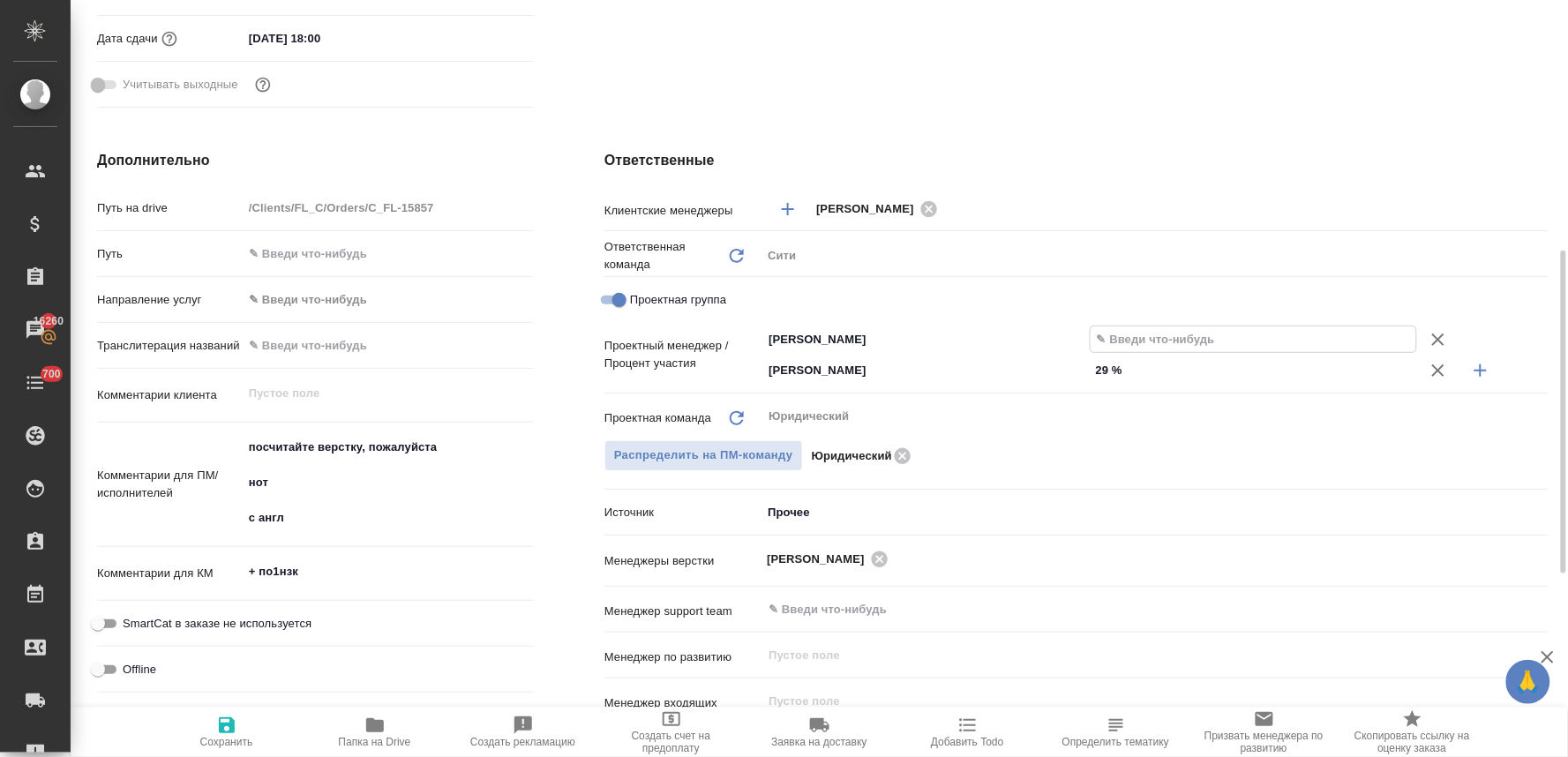
type textarea "x"
type input "7 %"
type textarea "x"
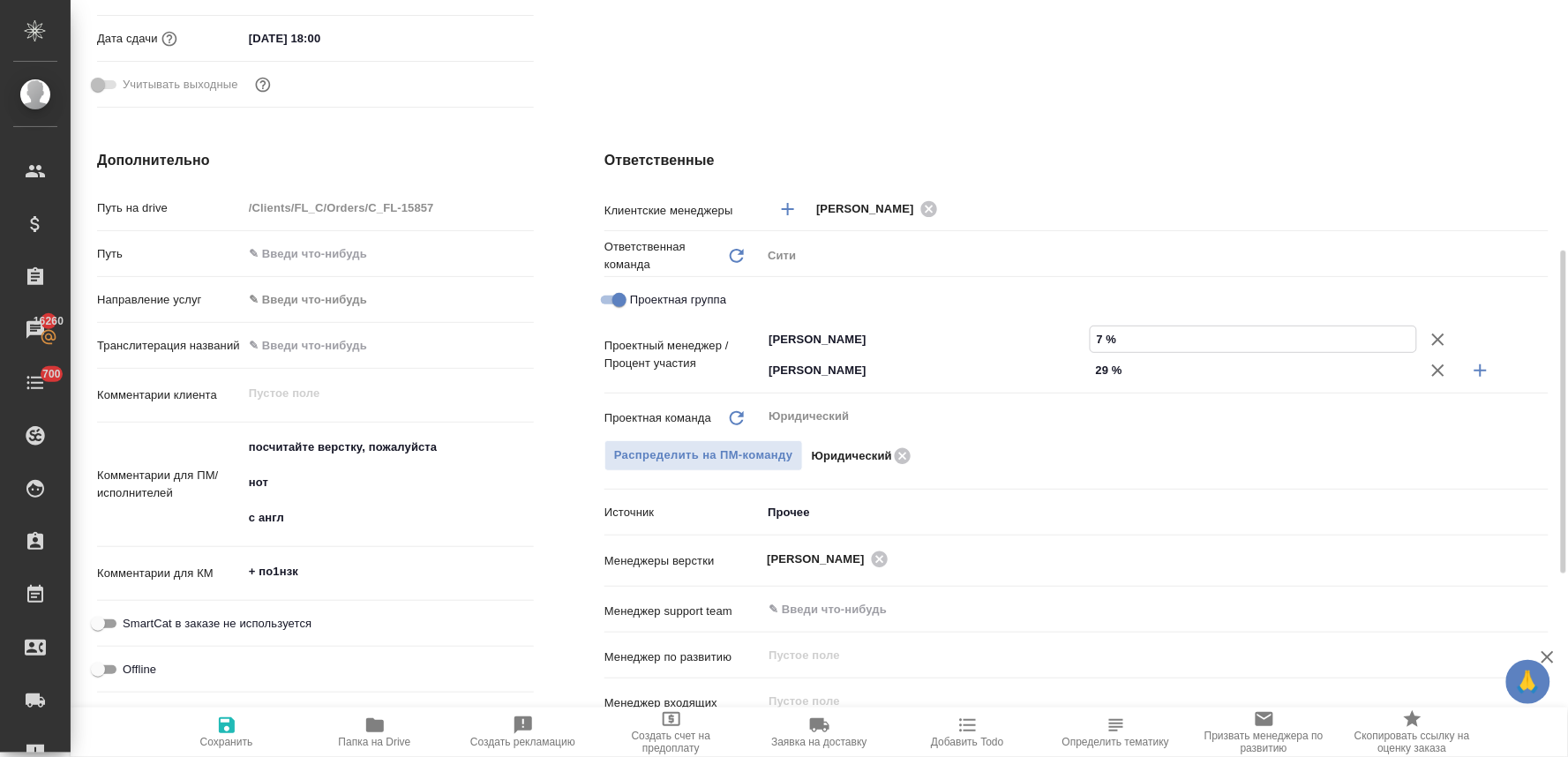
type textarea "x"
type input "71 %"
type textarea "x"
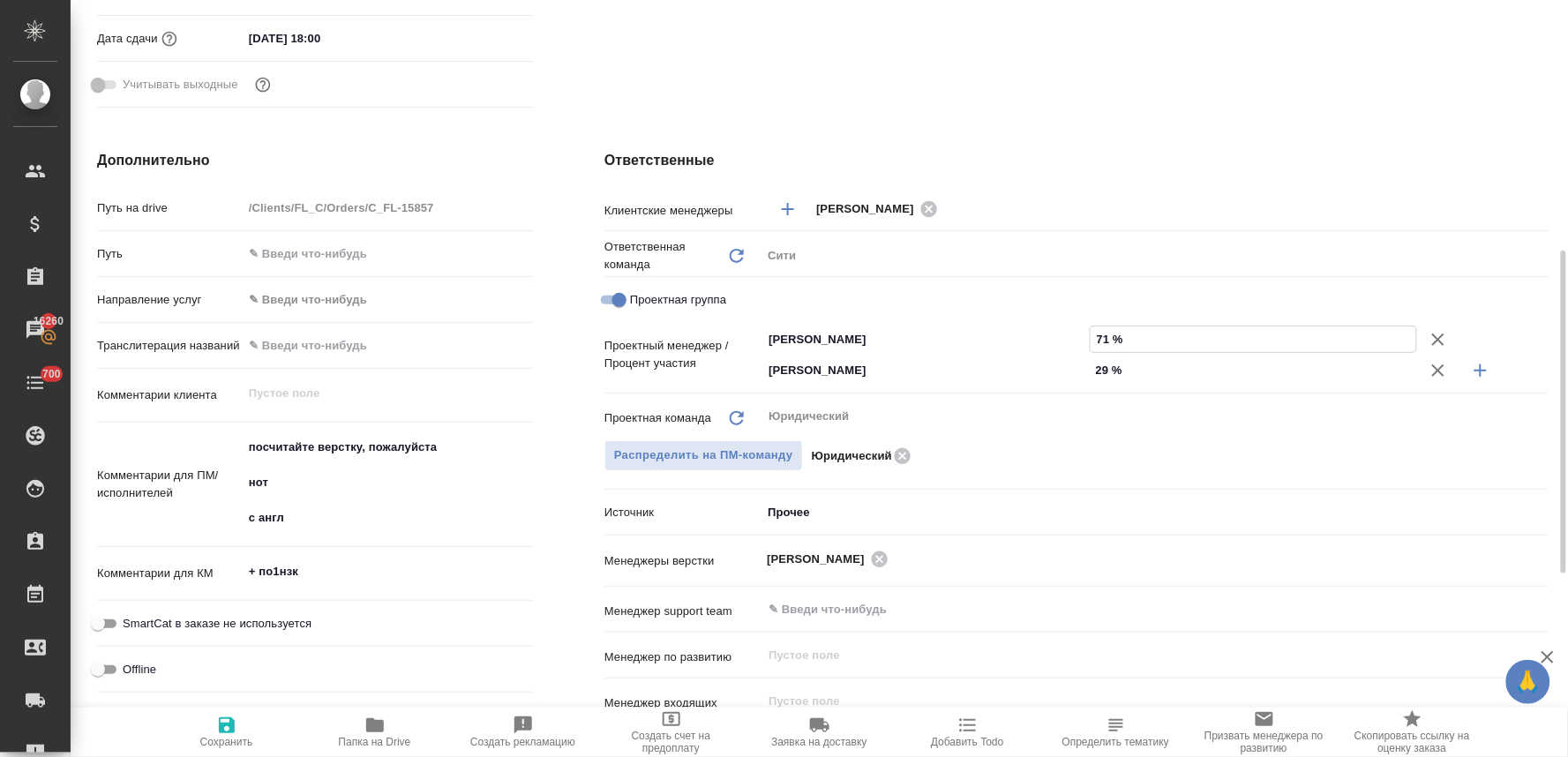
type input "71 %"
click at [214, 733] on span "Сохранить" at bounding box center [226, 732] width 127 height 34
type textarea "x"
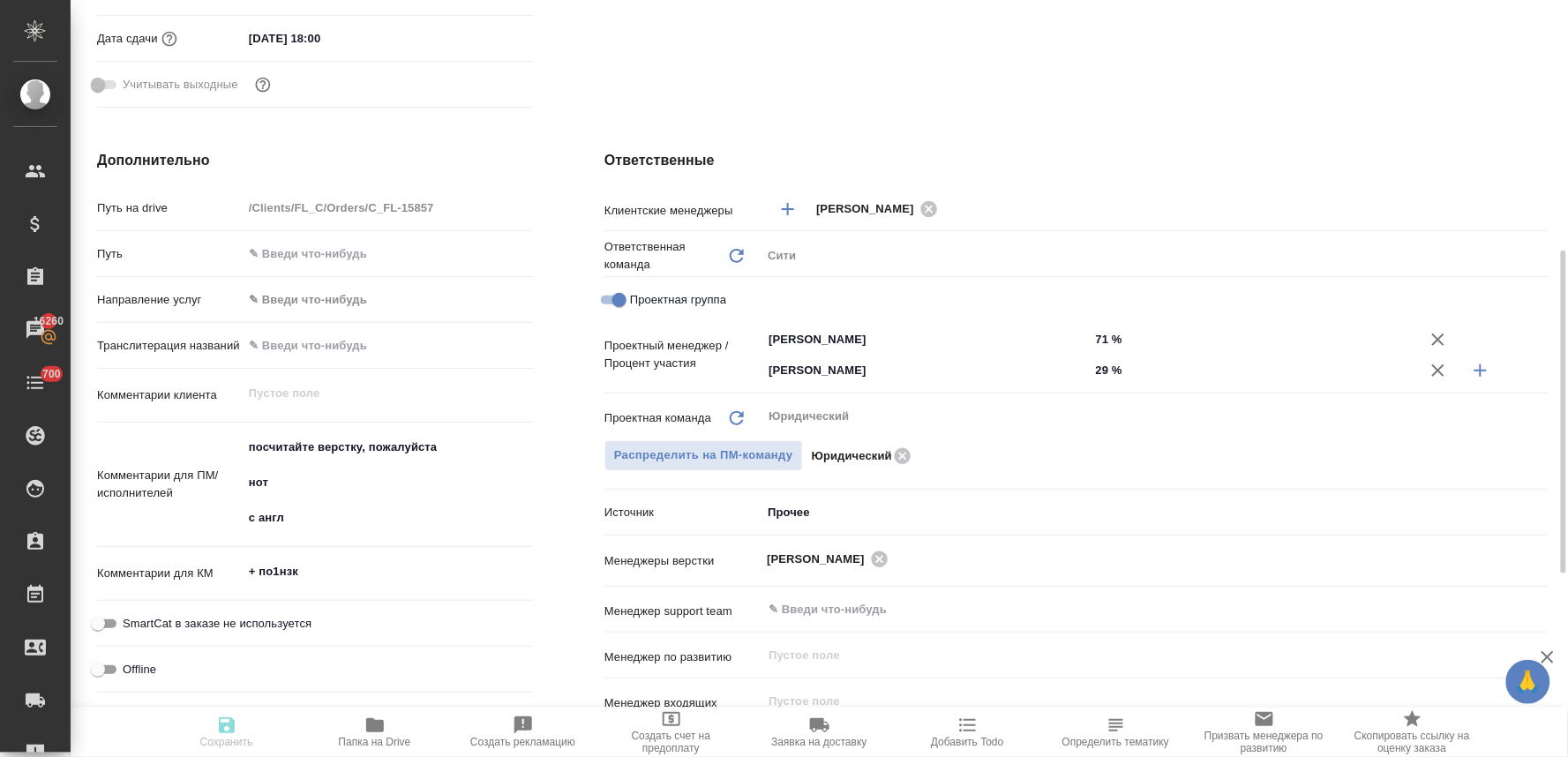
type textarea "x"
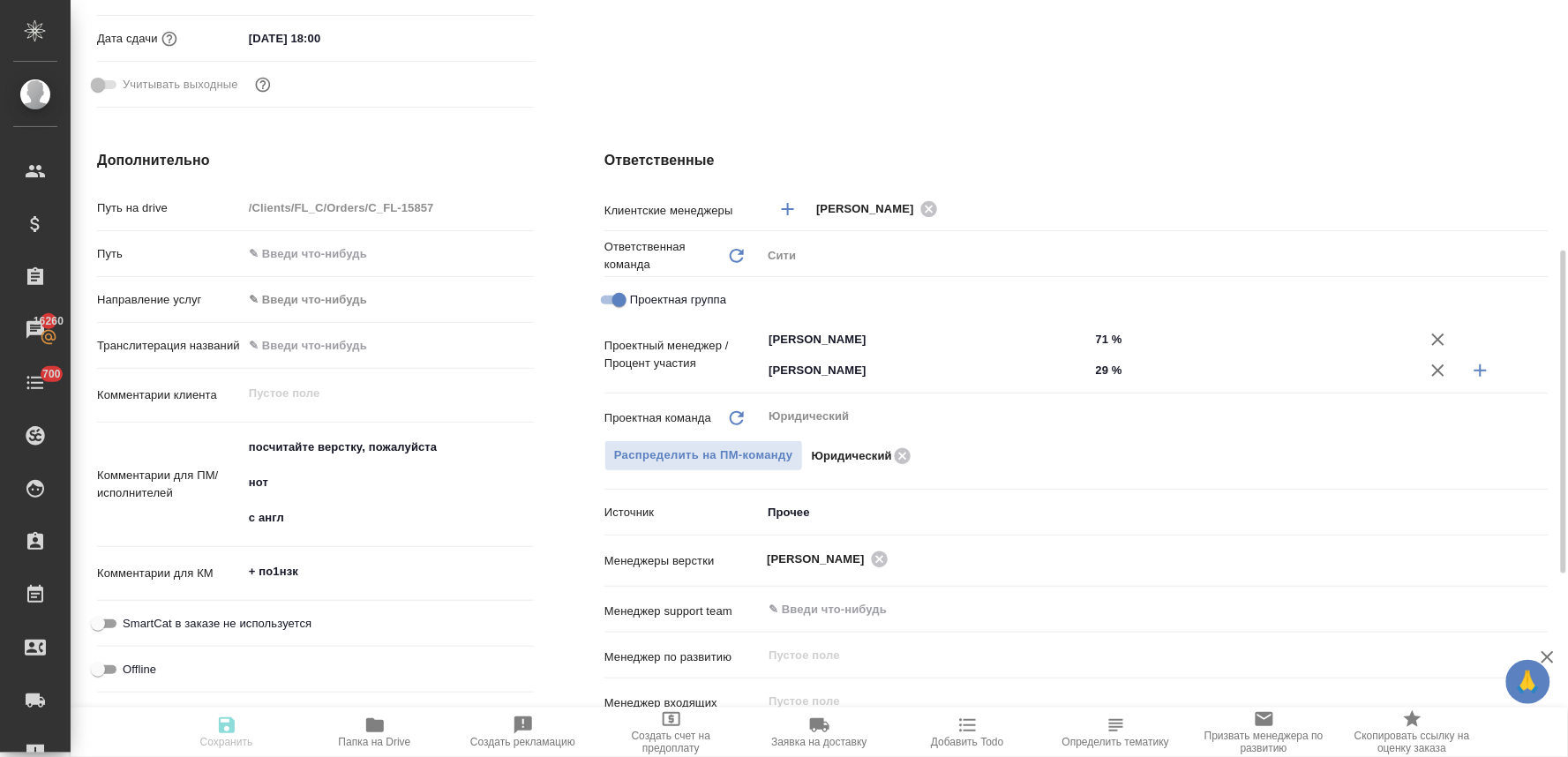
type textarea "x"
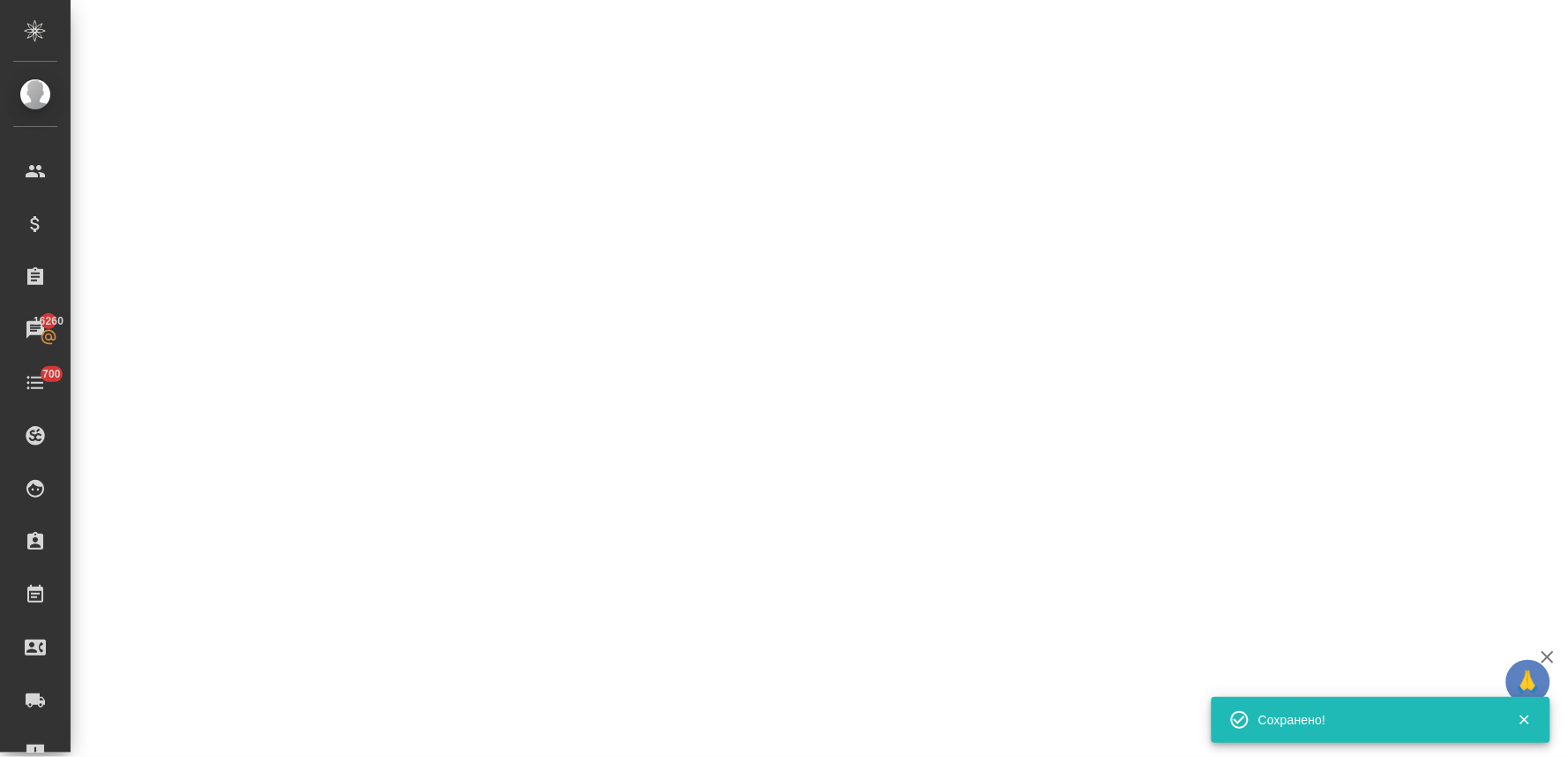
select select "RU"
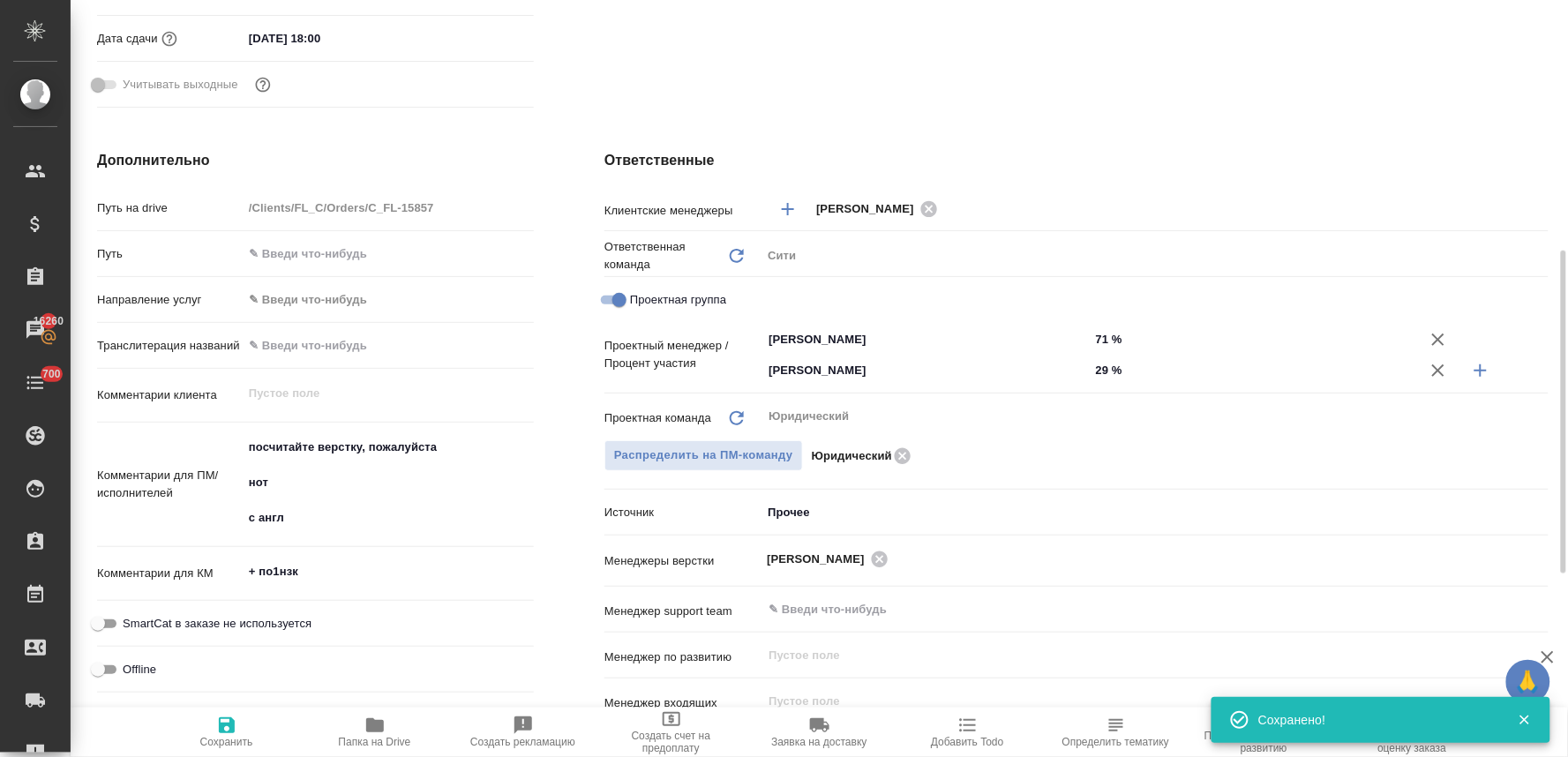
type textarea "x"
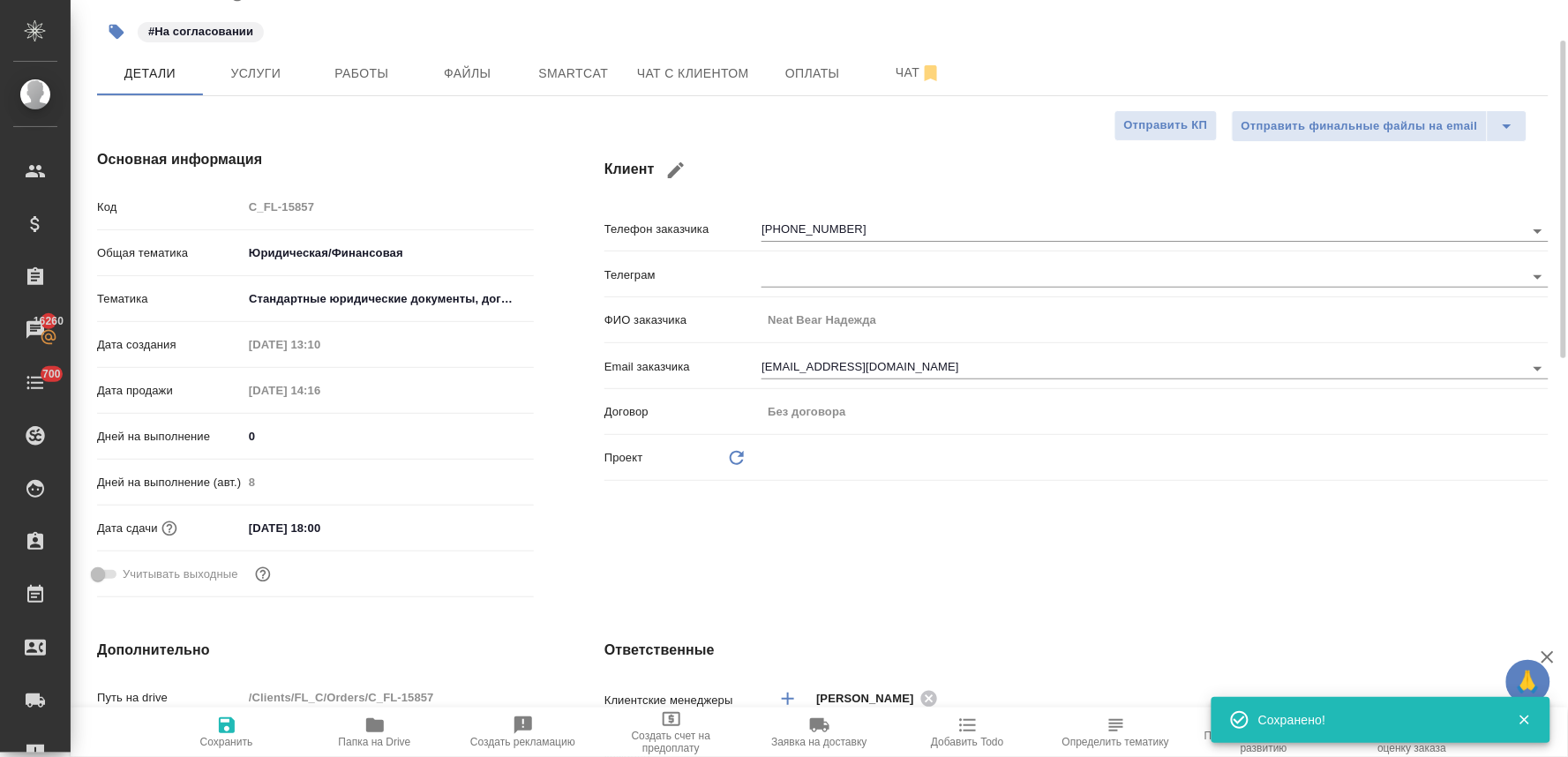
scroll to position [0, 0]
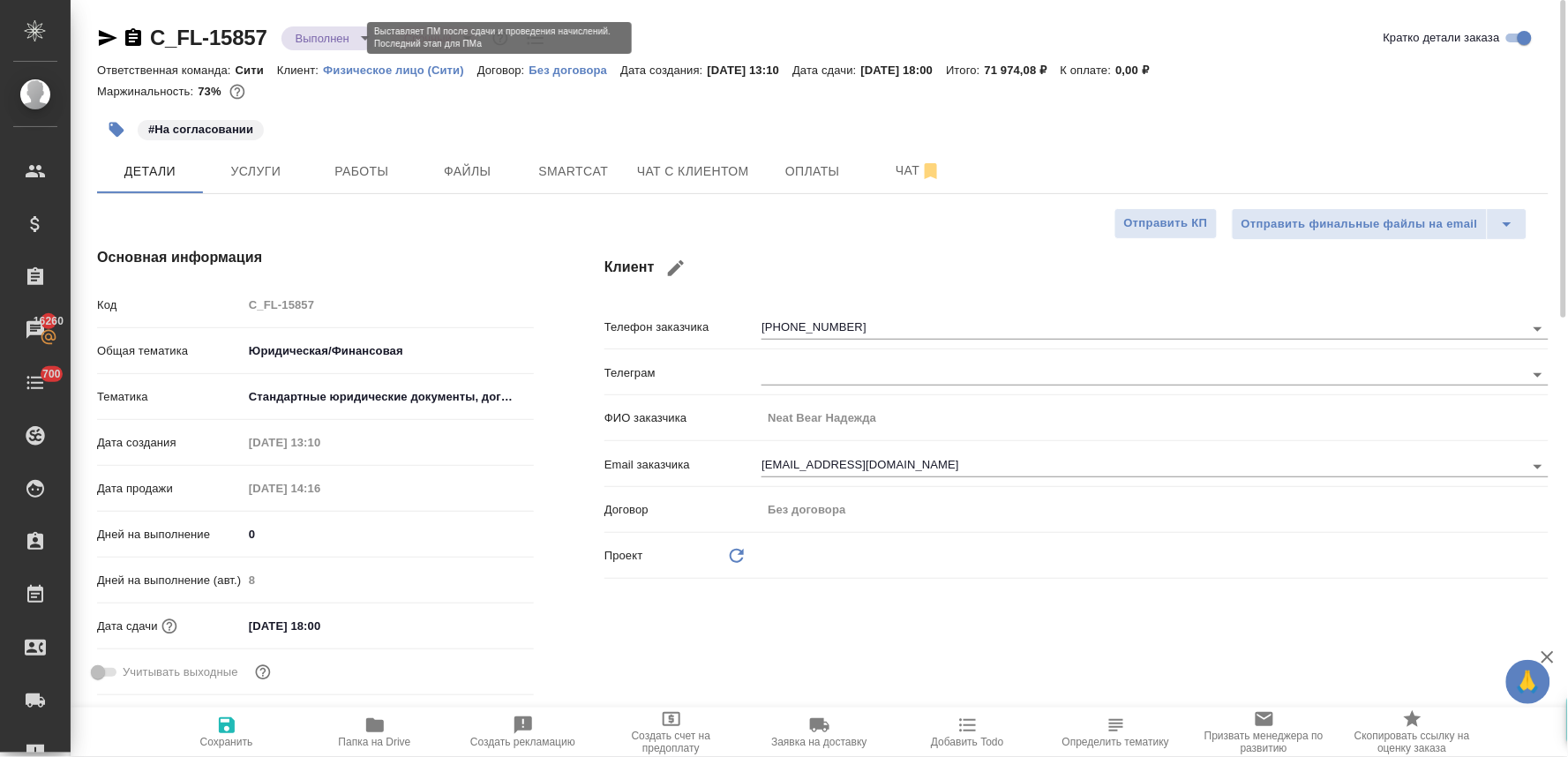
click at [315, 38] on body "🙏 .cls-1 fill:#fff; AWATERA Lyamina Nadezhda Клиенты Спецификации Заказы 16260 …" at bounding box center [784, 378] width 1568 height 757
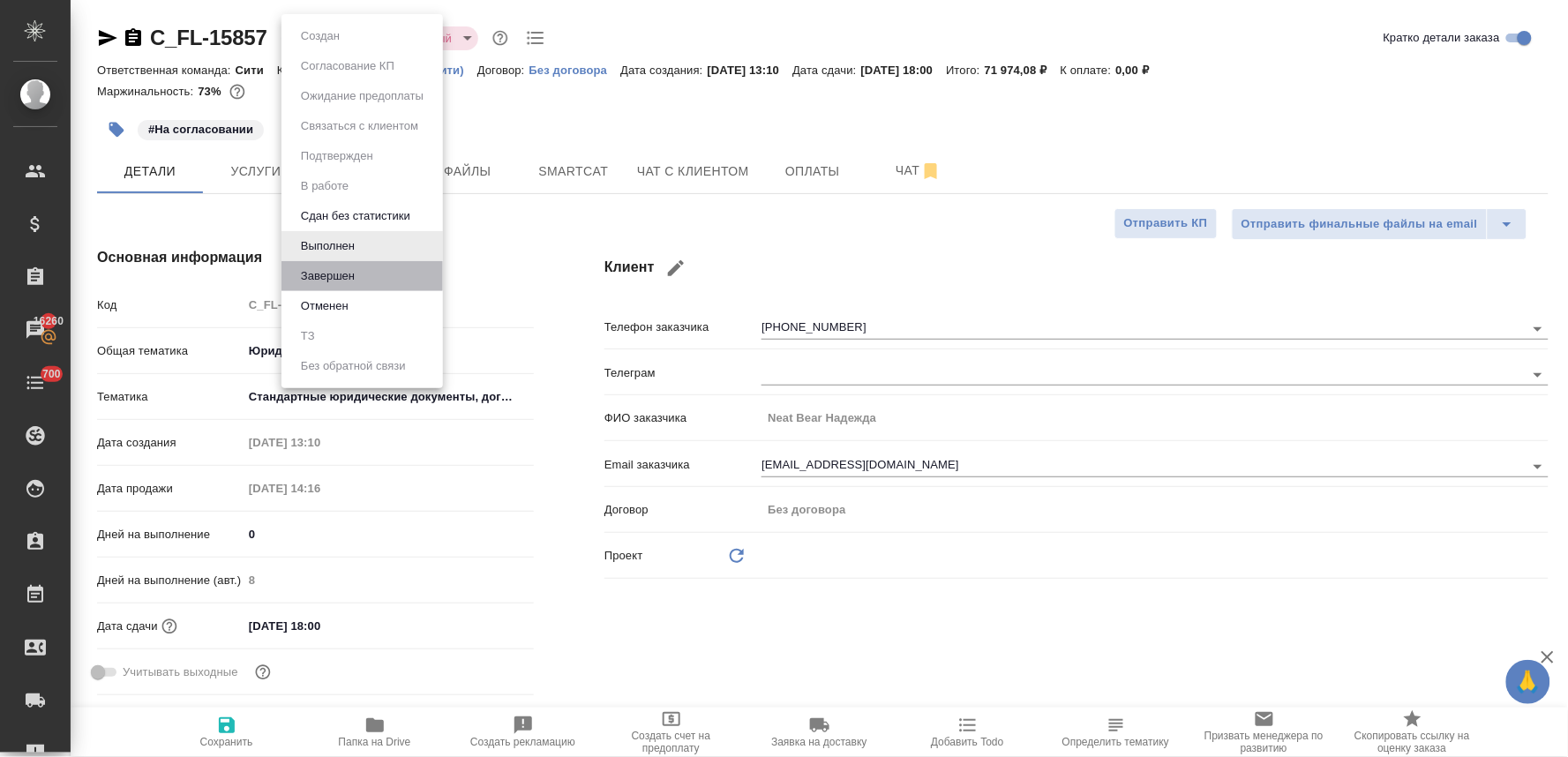
click at [363, 280] on li "Завершен" at bounding box center [361, 276] width 161 height 30
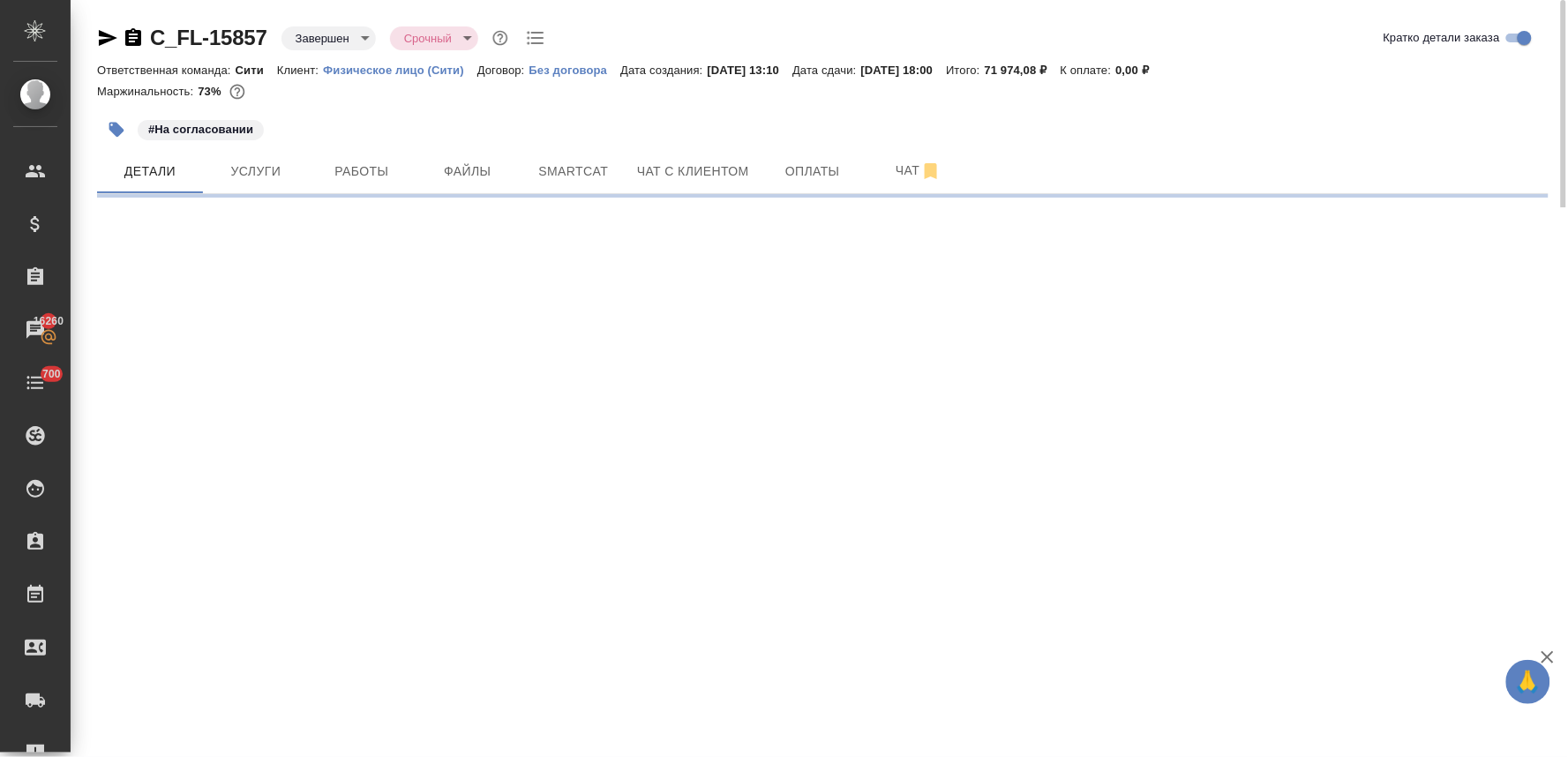
select select "RU"
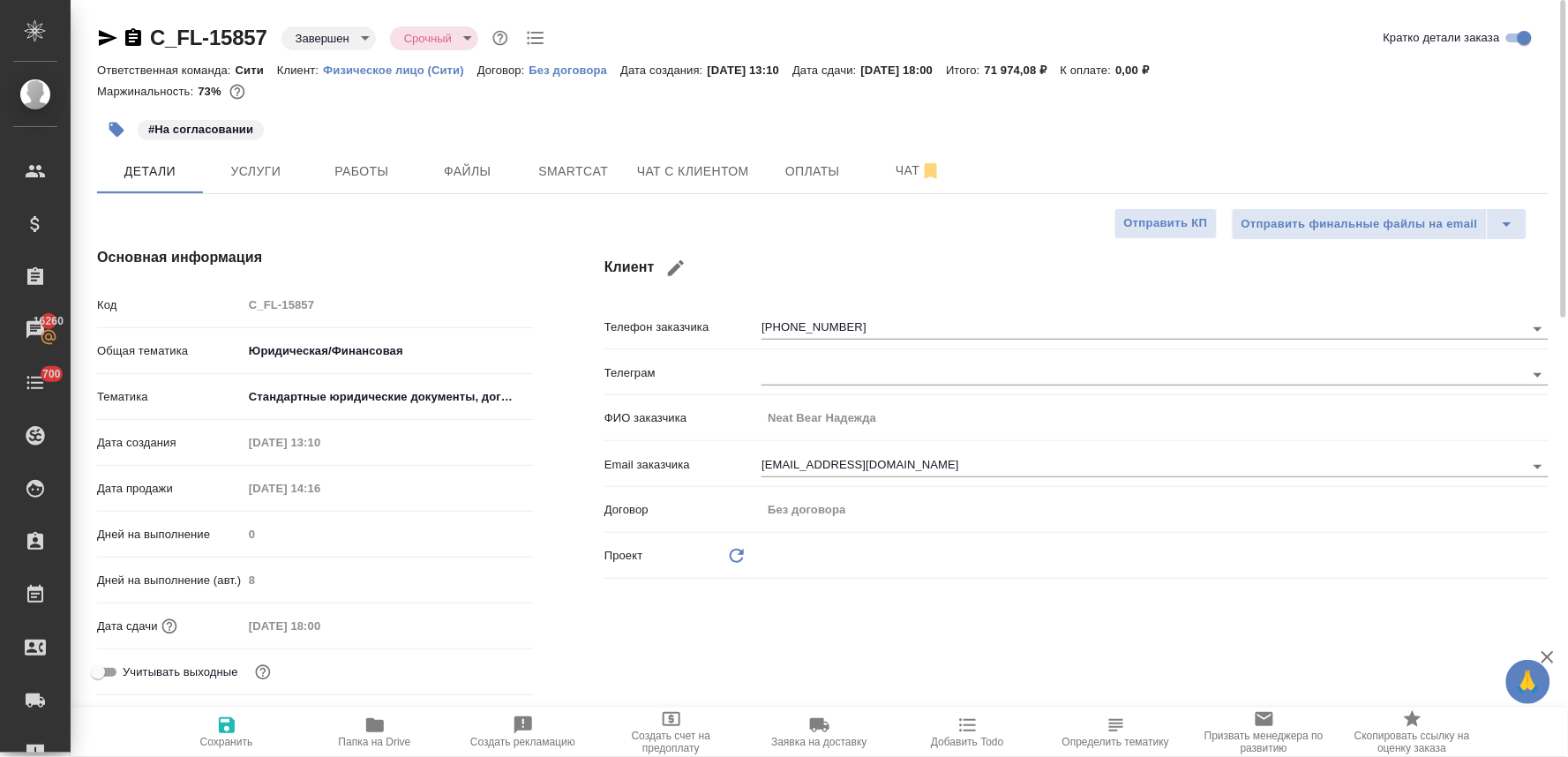
type textarea "x"
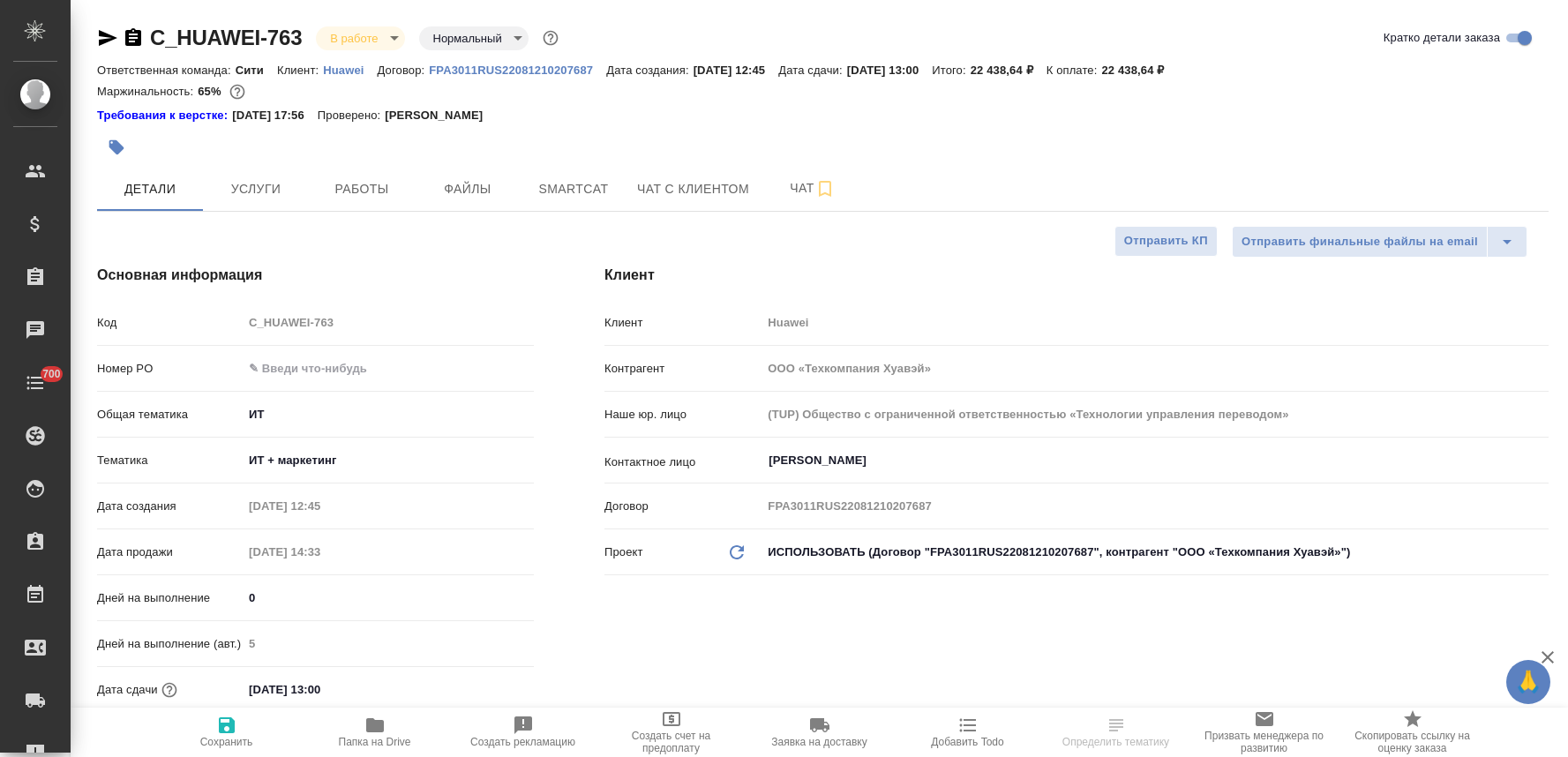
select select "RU"
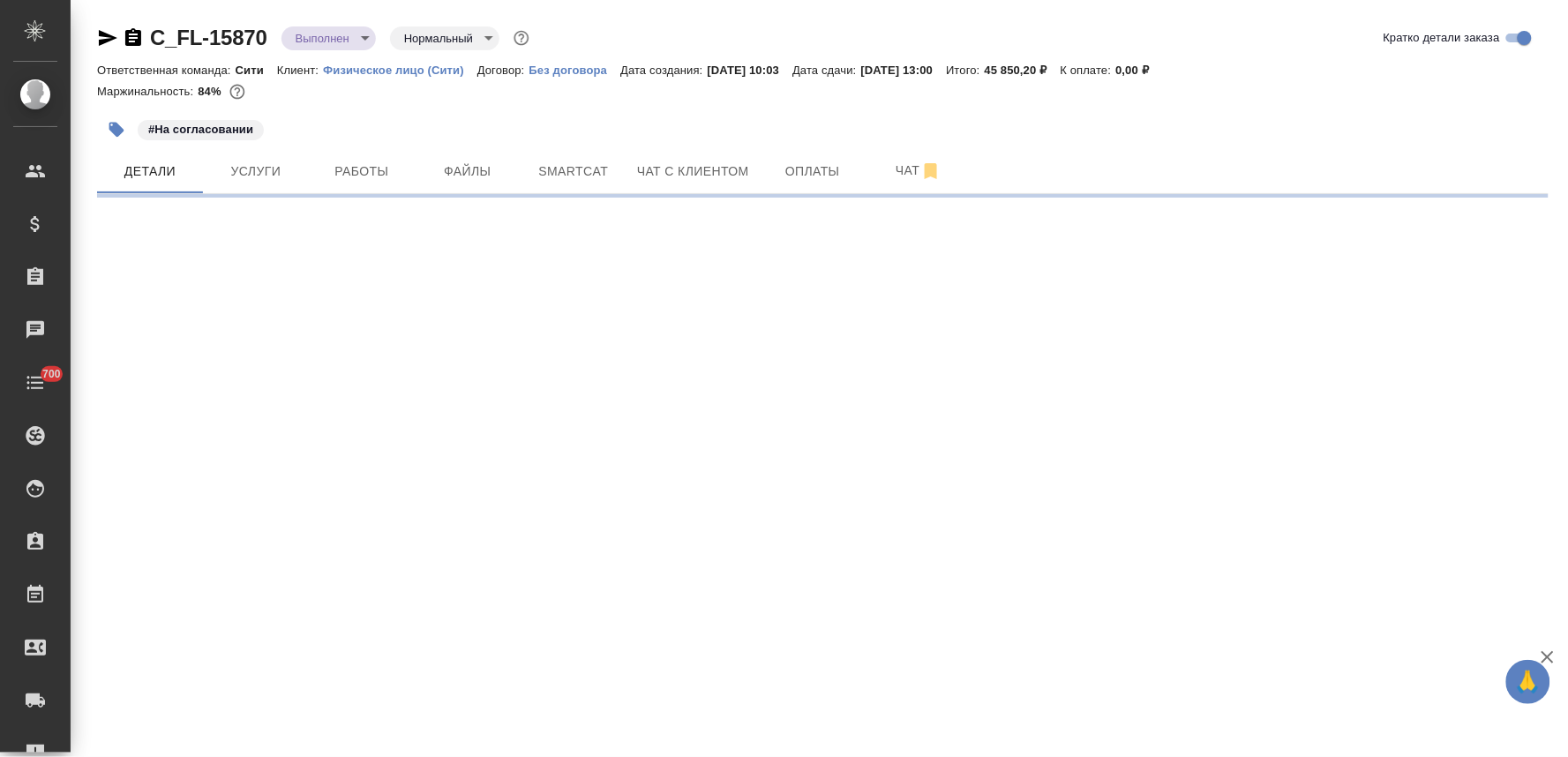
select select "RU"
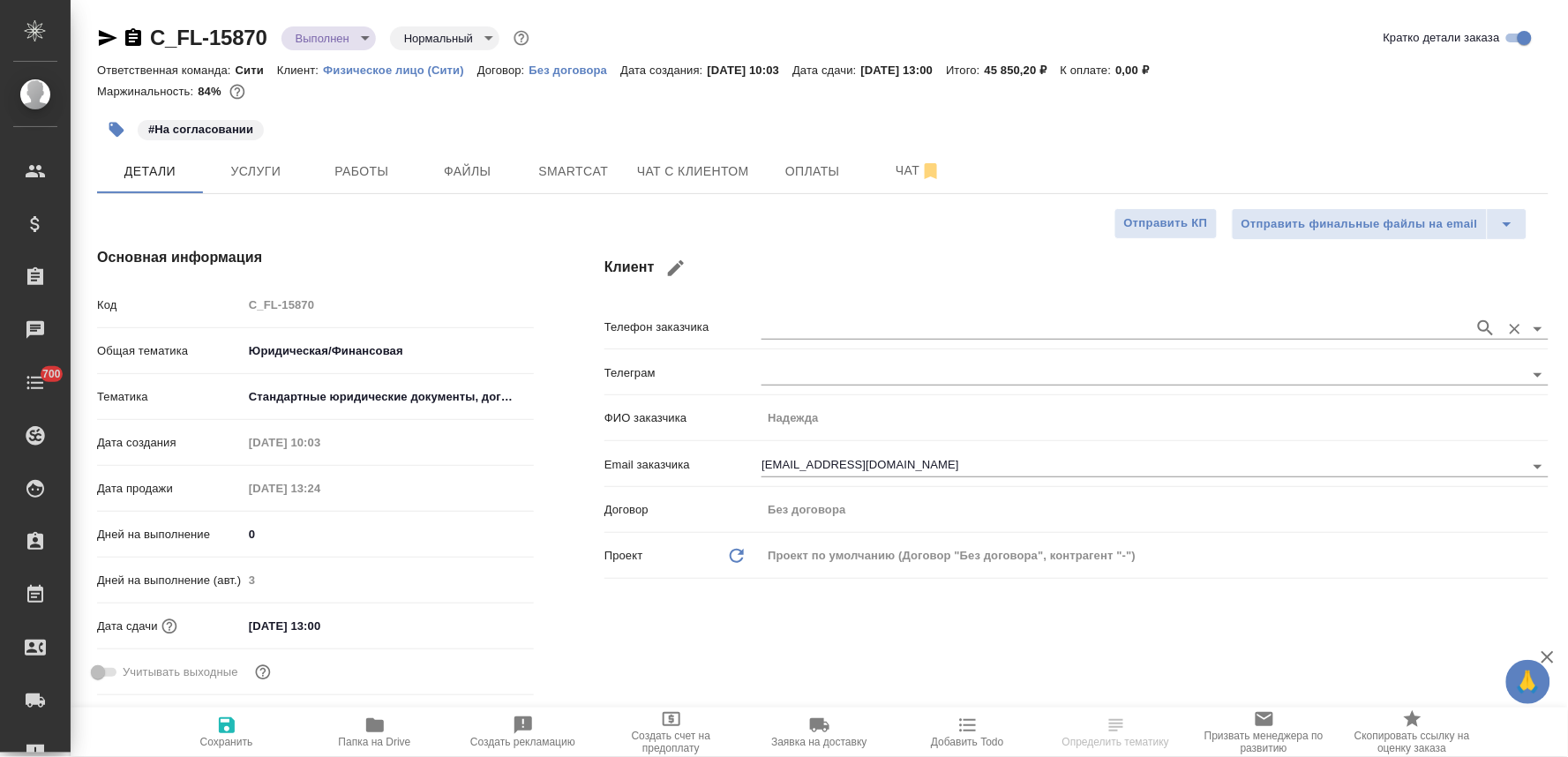
type textarea "x"
click input "[EMAIL_ADDRESS][DOMAIN_NAME]"
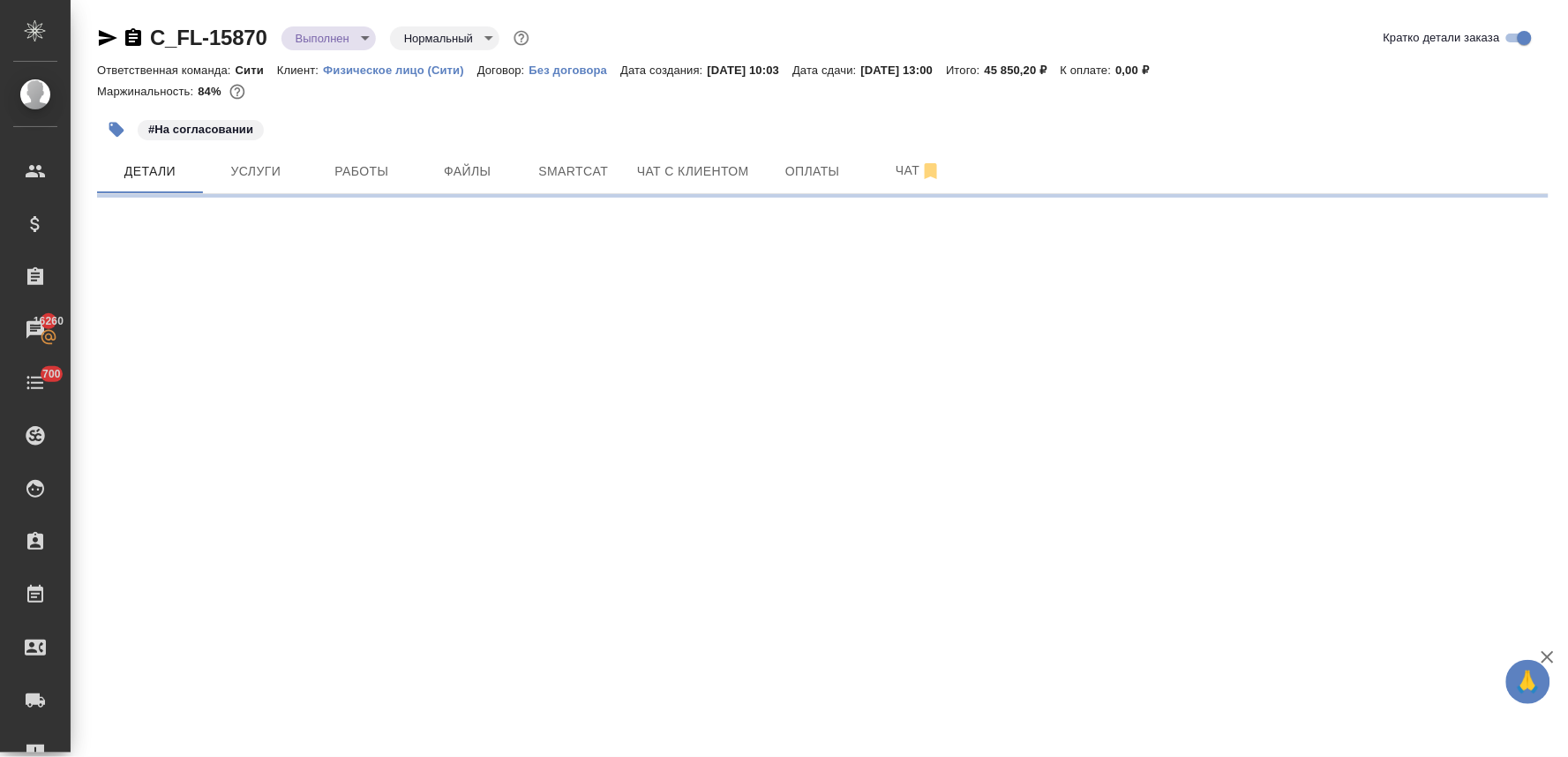
select select "RU"
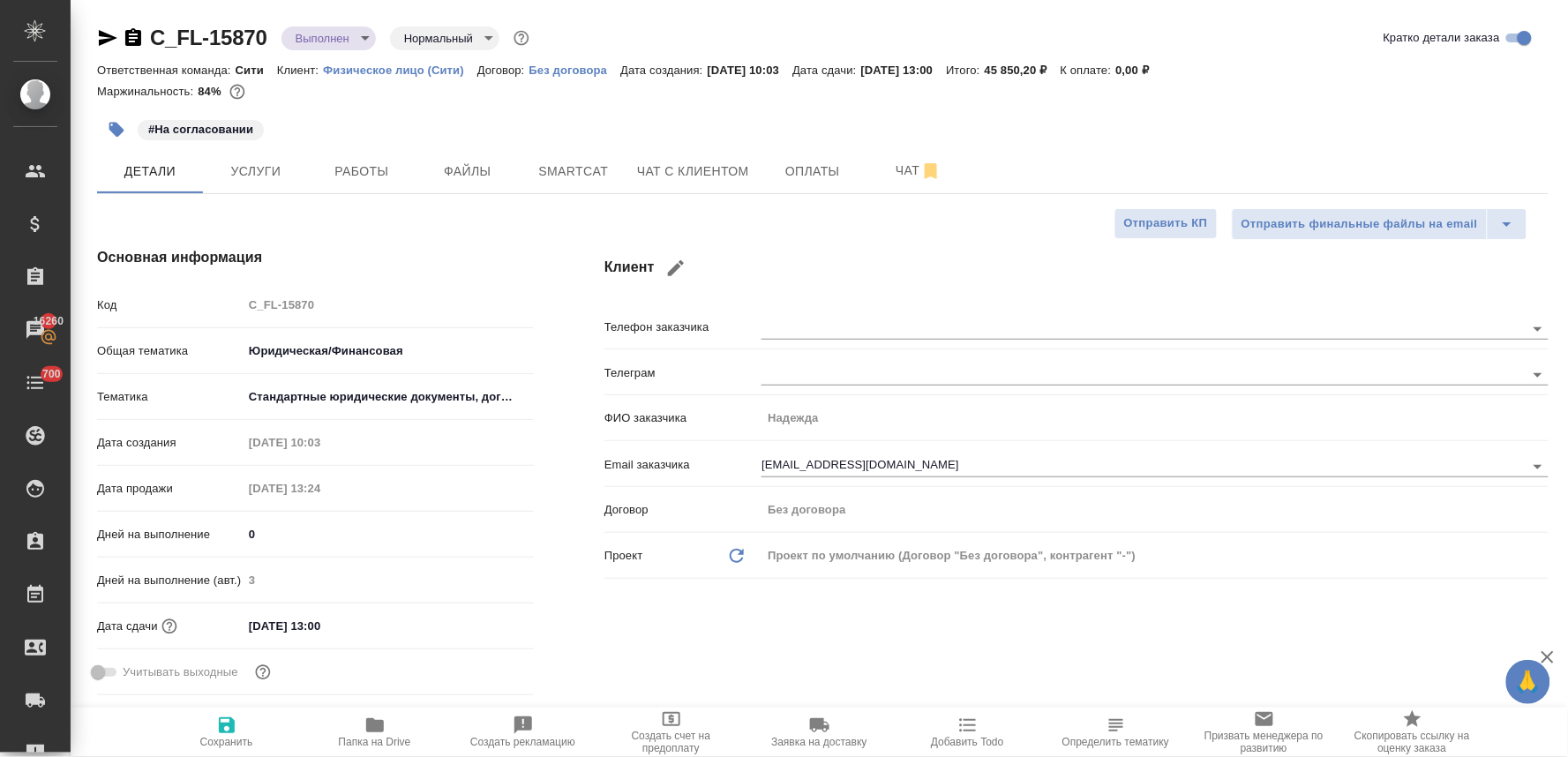
type textarea "x"
